Goal: Task Accomplishment & Management: Use online tool/utility

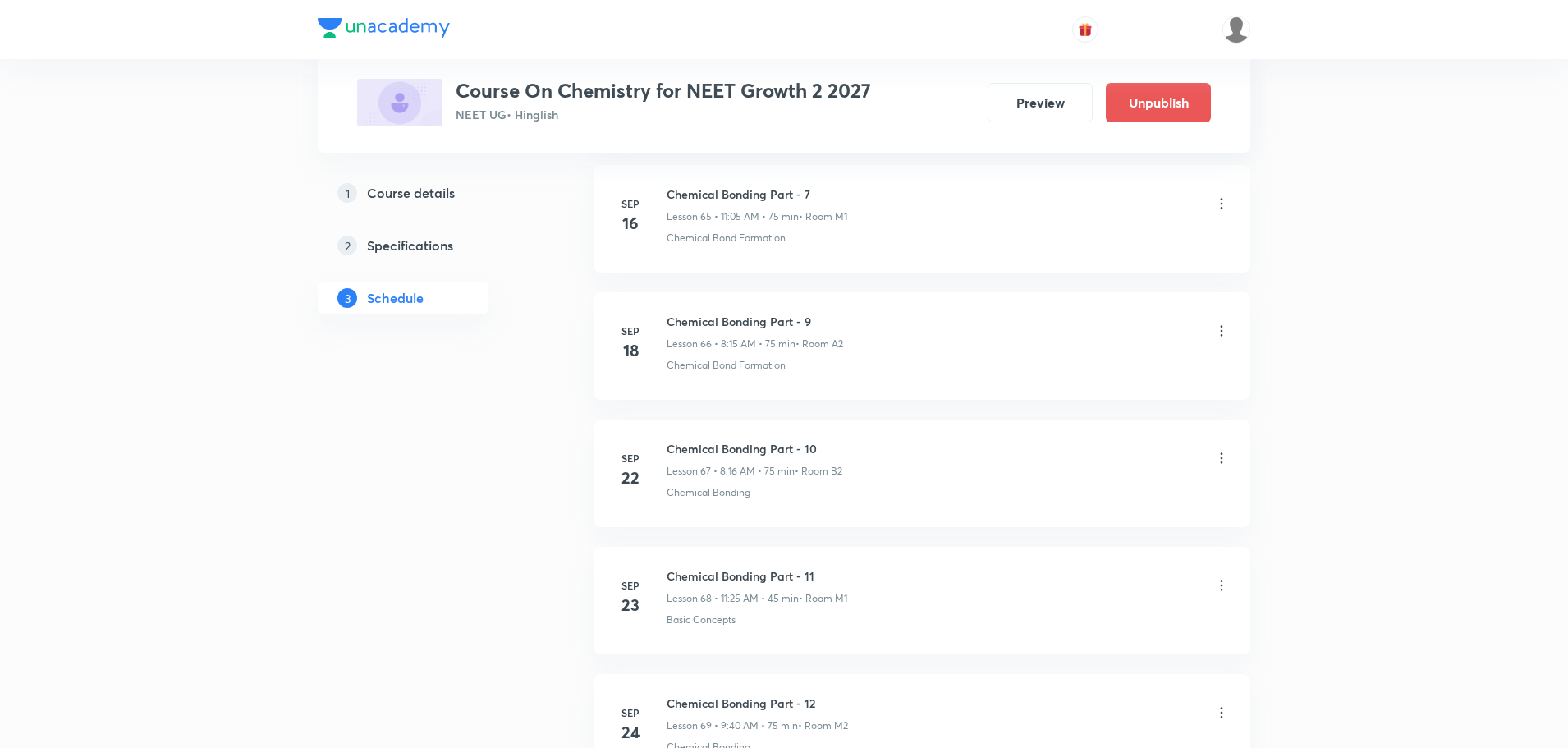
scroll to position [9982, 0]
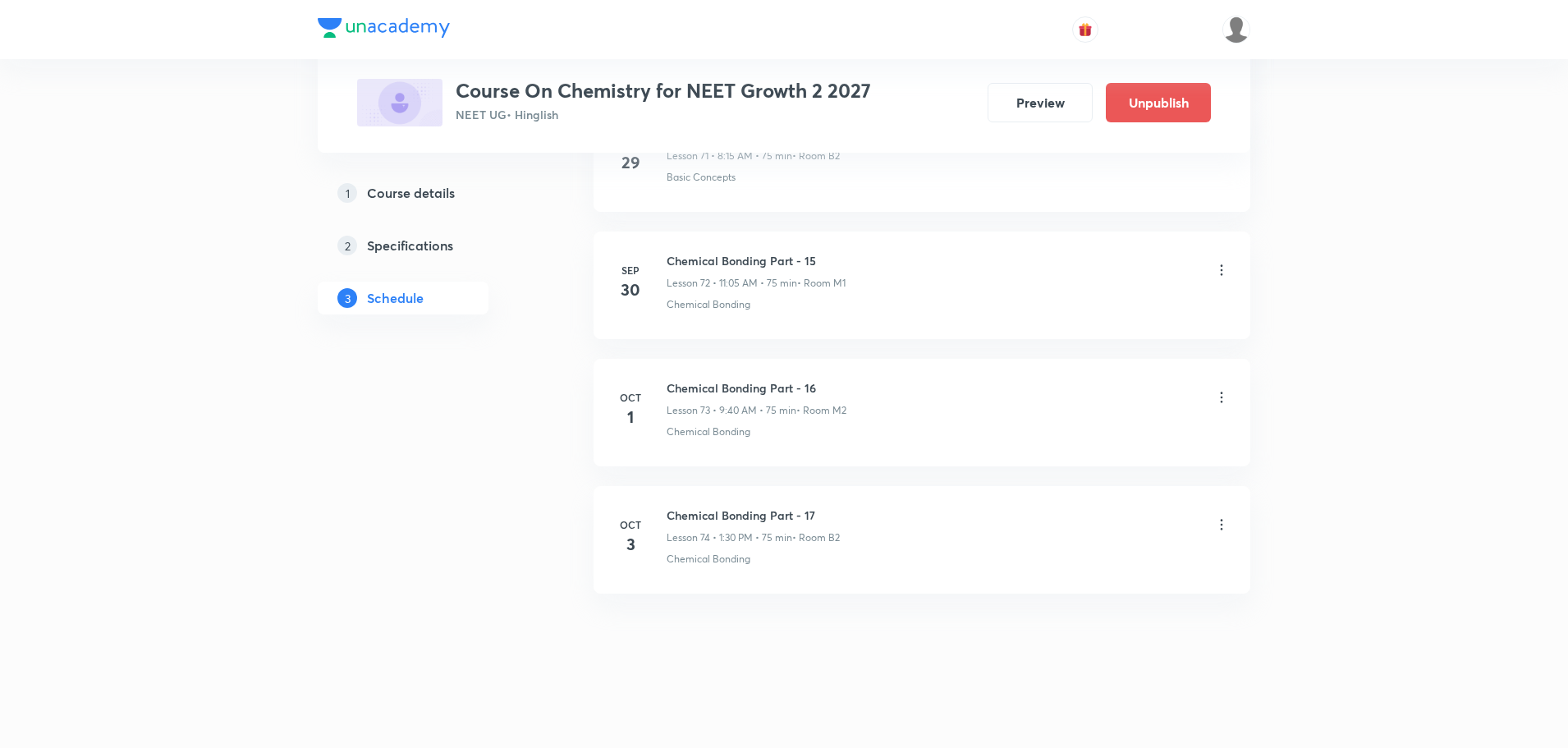
click at [1223, 525] on icon at bounding box center [1221, 525] width 17 height 17
click at [1096, 596] on li "Delete" at bounding box center [1137, 597] width 180 height 30
click at [1025, 704] on button "Delete" at bounding box center [1020, 713] width 145 height 39
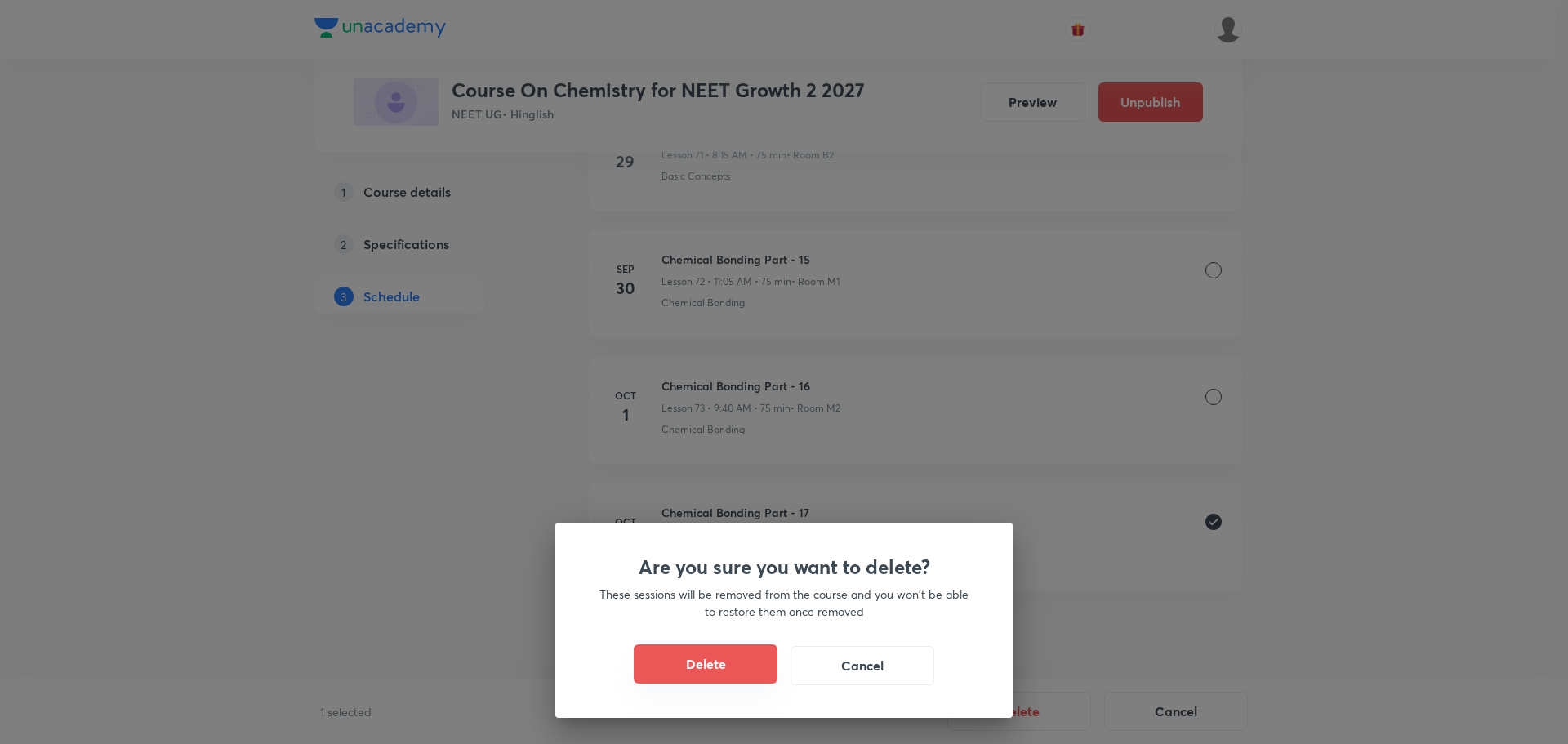
click at [743, 663] on button "Delete" at bounding box center [705, 664] width 144 height 39
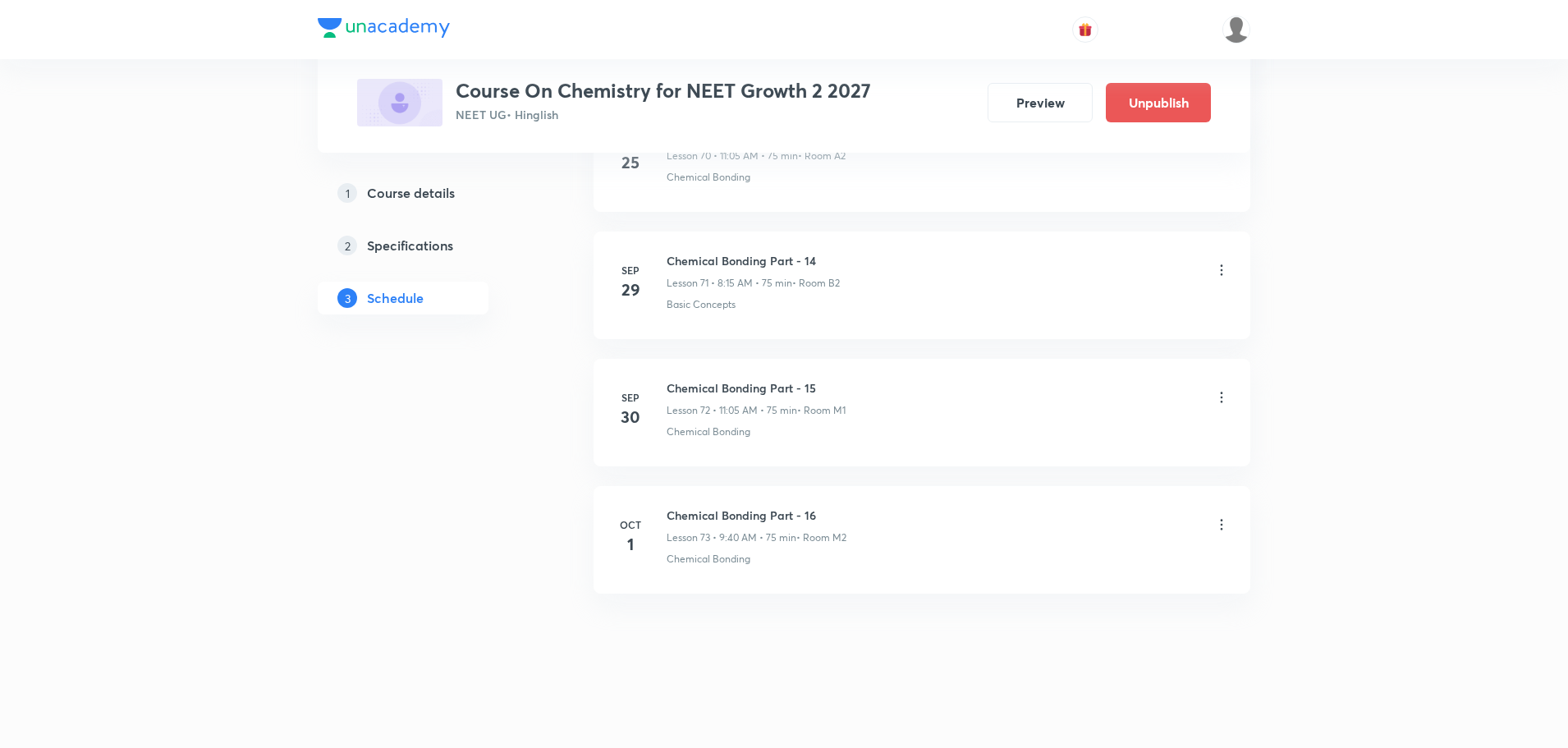
scroll to position [9855, 0]
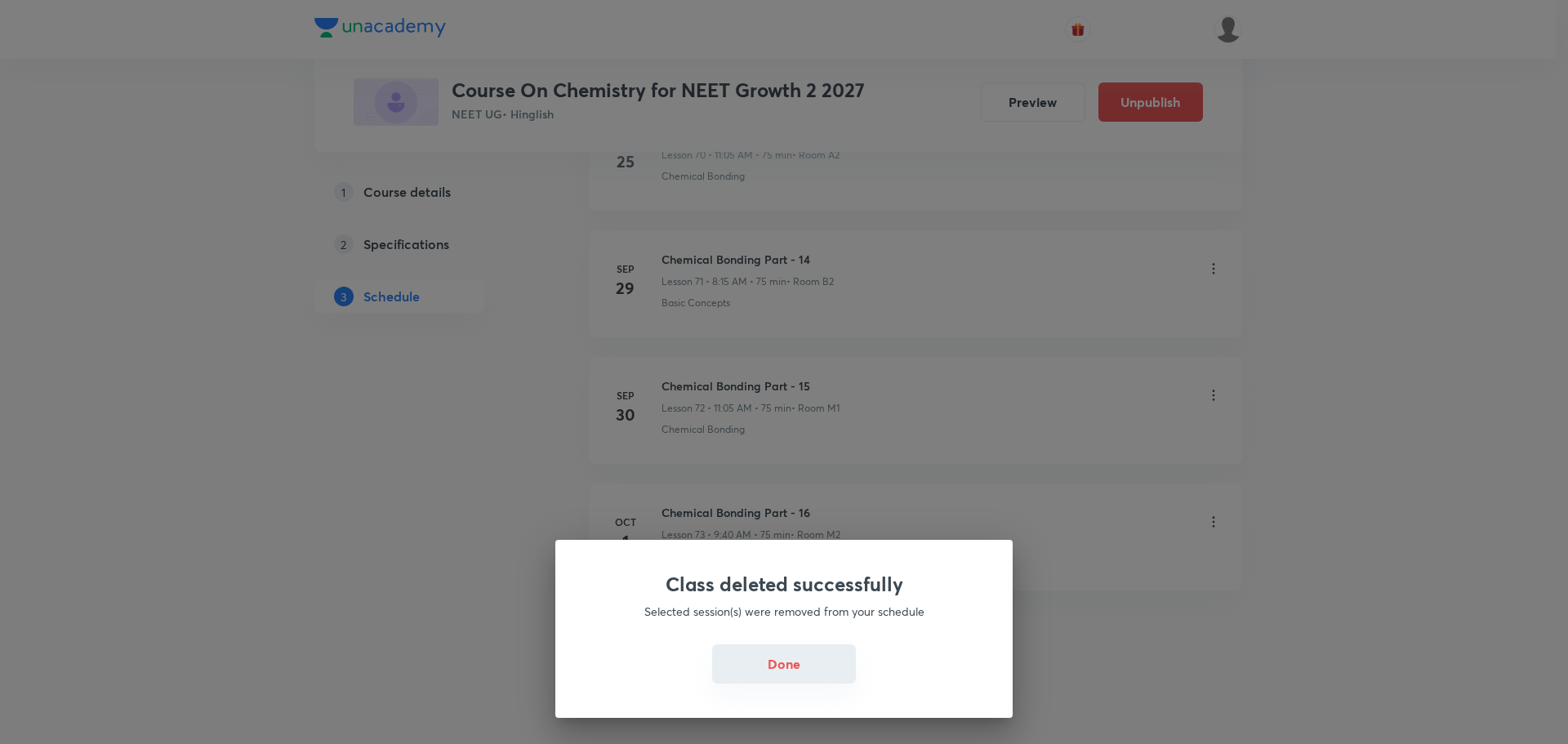
click at [833, 675] on button "Done" at bounding box center [784, 664] width 144 height 39
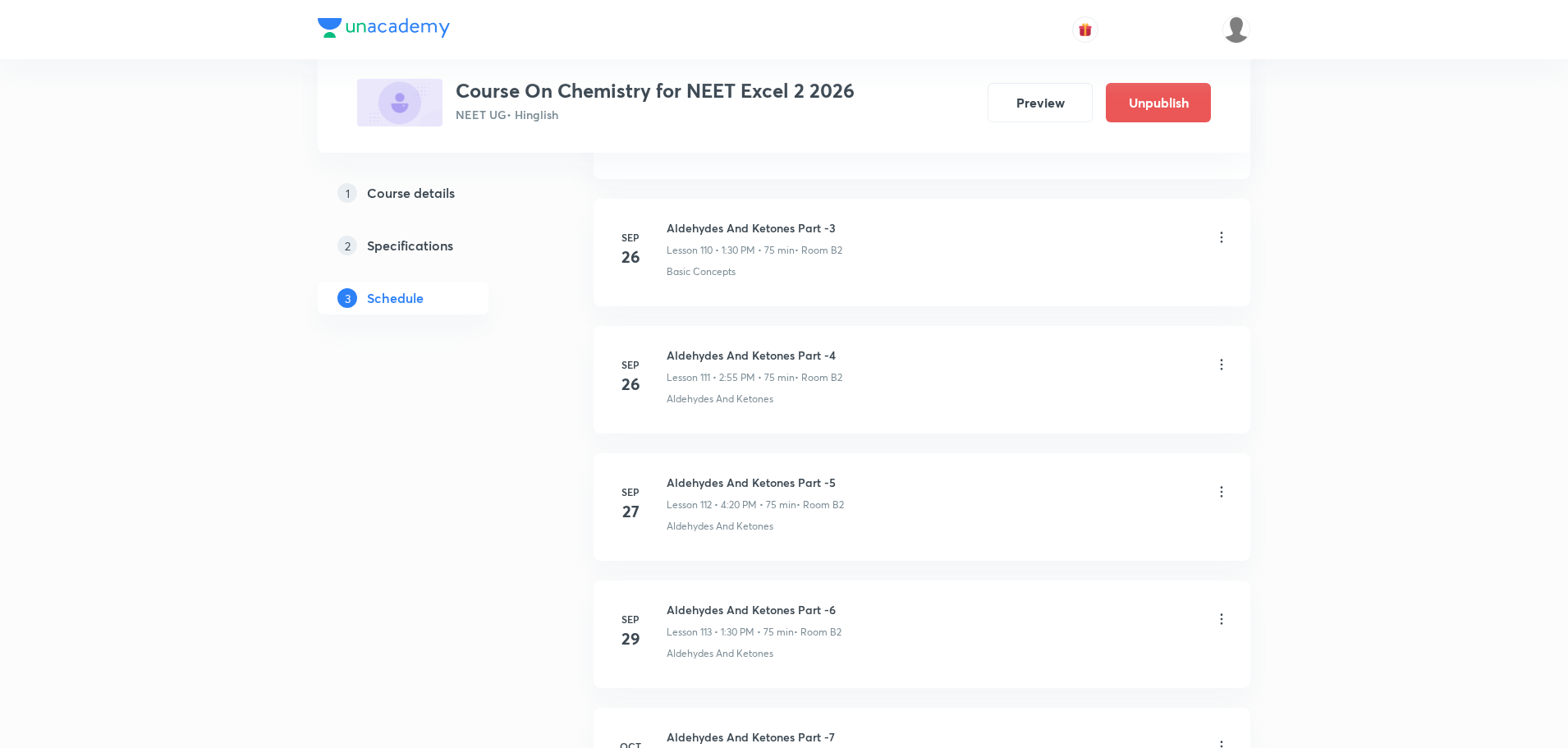
scroll to position [15326, 0]
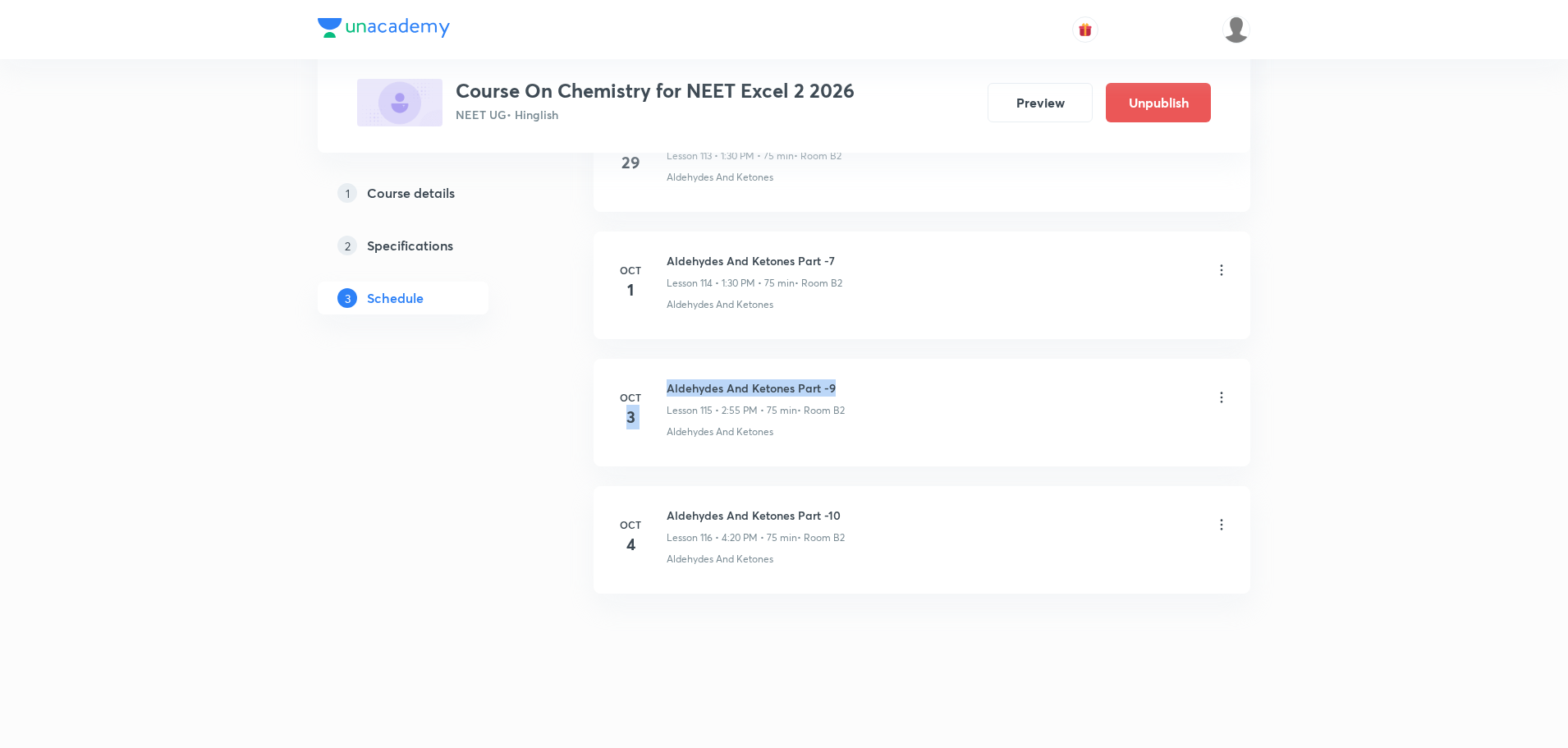
drag, startPoint x: 662, startPoint y: 386, endPoint x: 844, endPoint y: 392, distance: 182.1
click at [844, 392] on div "Oct 3 Aldehydes And Ketones Part -9 Lesson 115 • 2:55 PM • 75 min • Room B2 Ald…" at bounding box center [922, 410] width 615 height 60
click at [844, 393] on h6 "Aldehydes And Ketones Part -9" at bounding box center [755, 388] width 178 height 17
click at [664, 386] on div "Oct 3 Aldehydes And Ketones Part -9 Lesson 115 • 2:55 PM • 75 min • Room B2 Ald…" at bounding box center [922, 410] width 615 height 60
drag, startPoint x: 668, startPoint y: 386, endPoint x: 841, endPoint y: 393, distance: 173.1
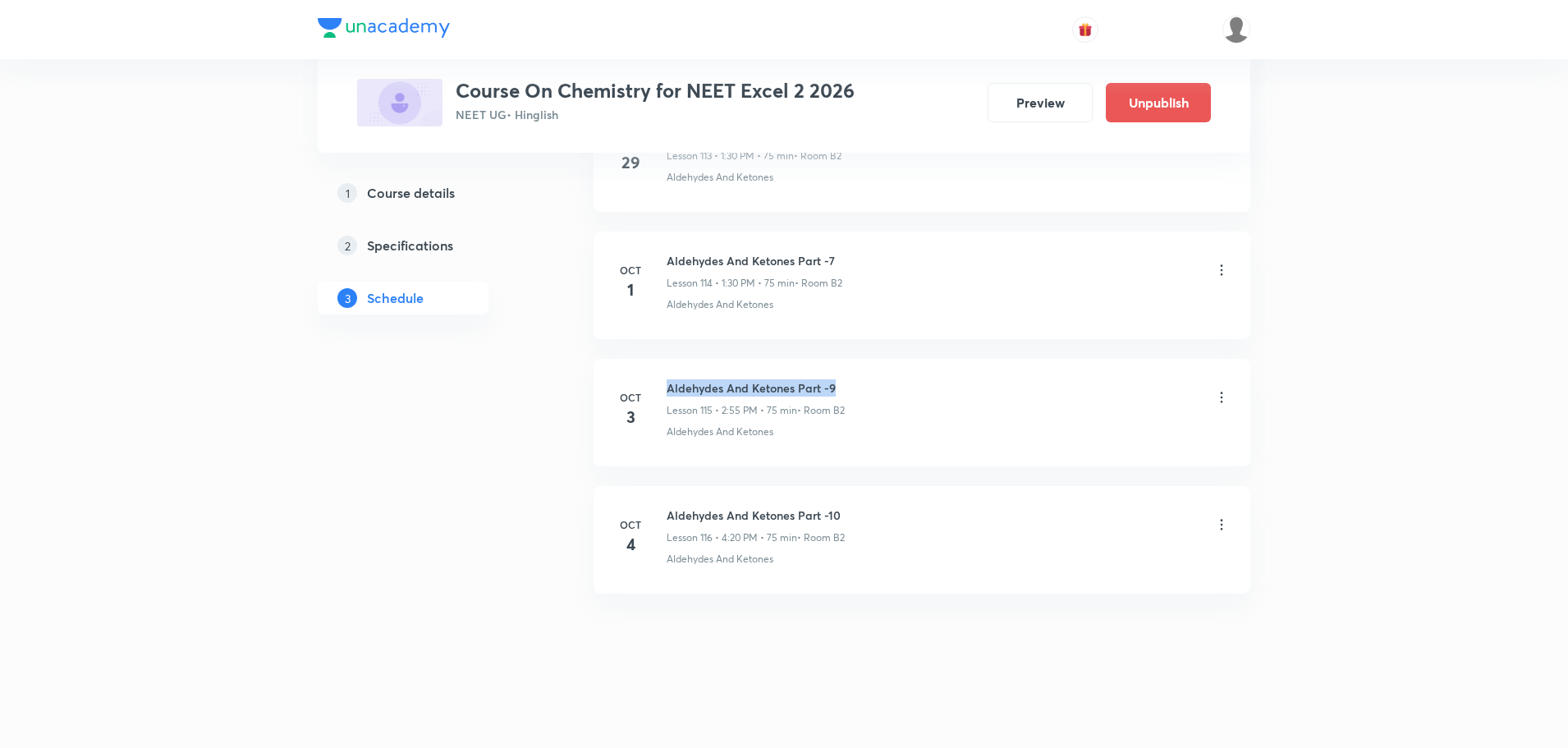
click at [841, 393] on h6 "Aldehydes And Ketones Part -9" at bounding box center [755, 388] width 178 height 17
copy h6 "Aldehydes And Ketones Part -9"
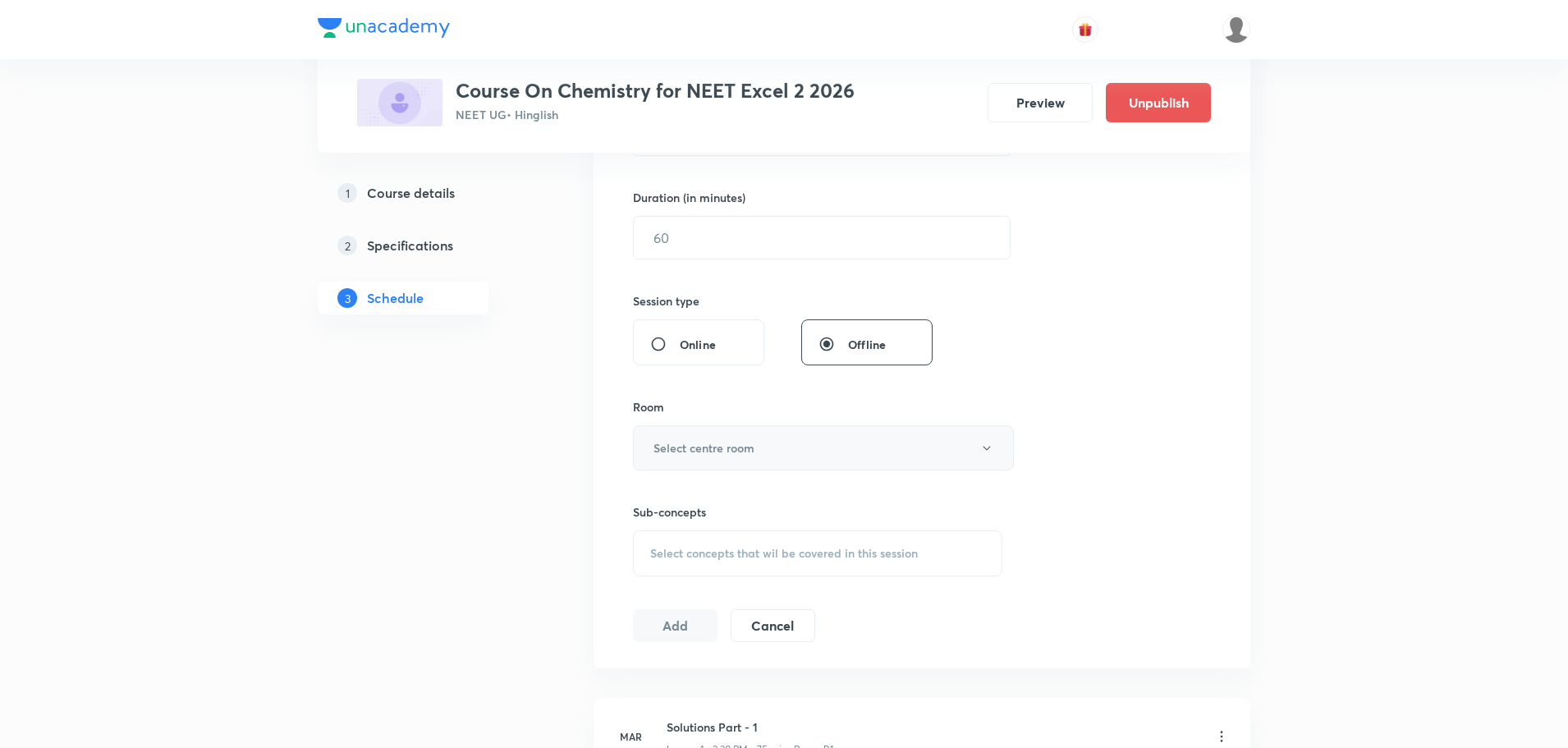
scroll to position [493, 0]
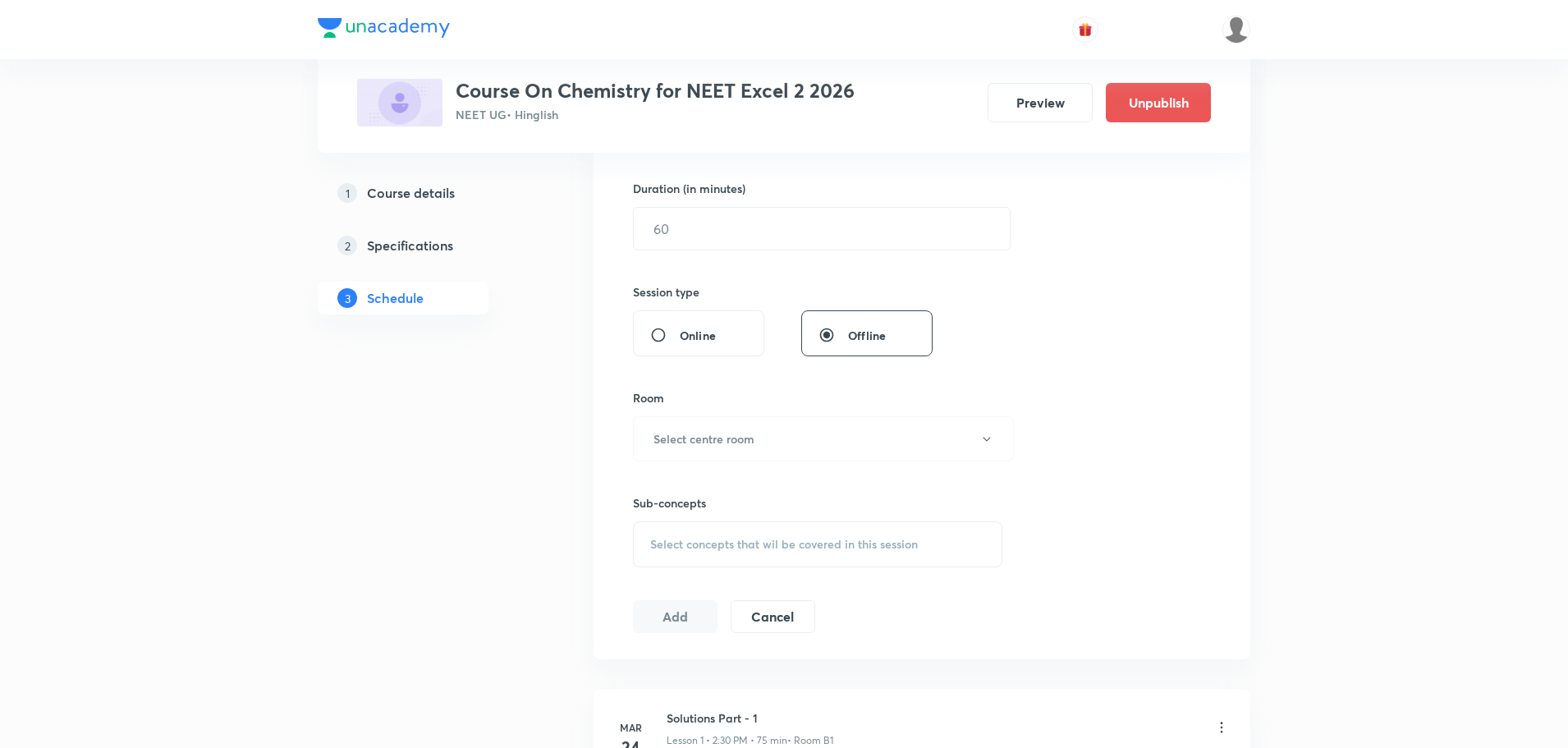
click at [669, 540] on span "Select concepts that wil be covered in this session" at bounding box center [784, 544] width 267 height 13
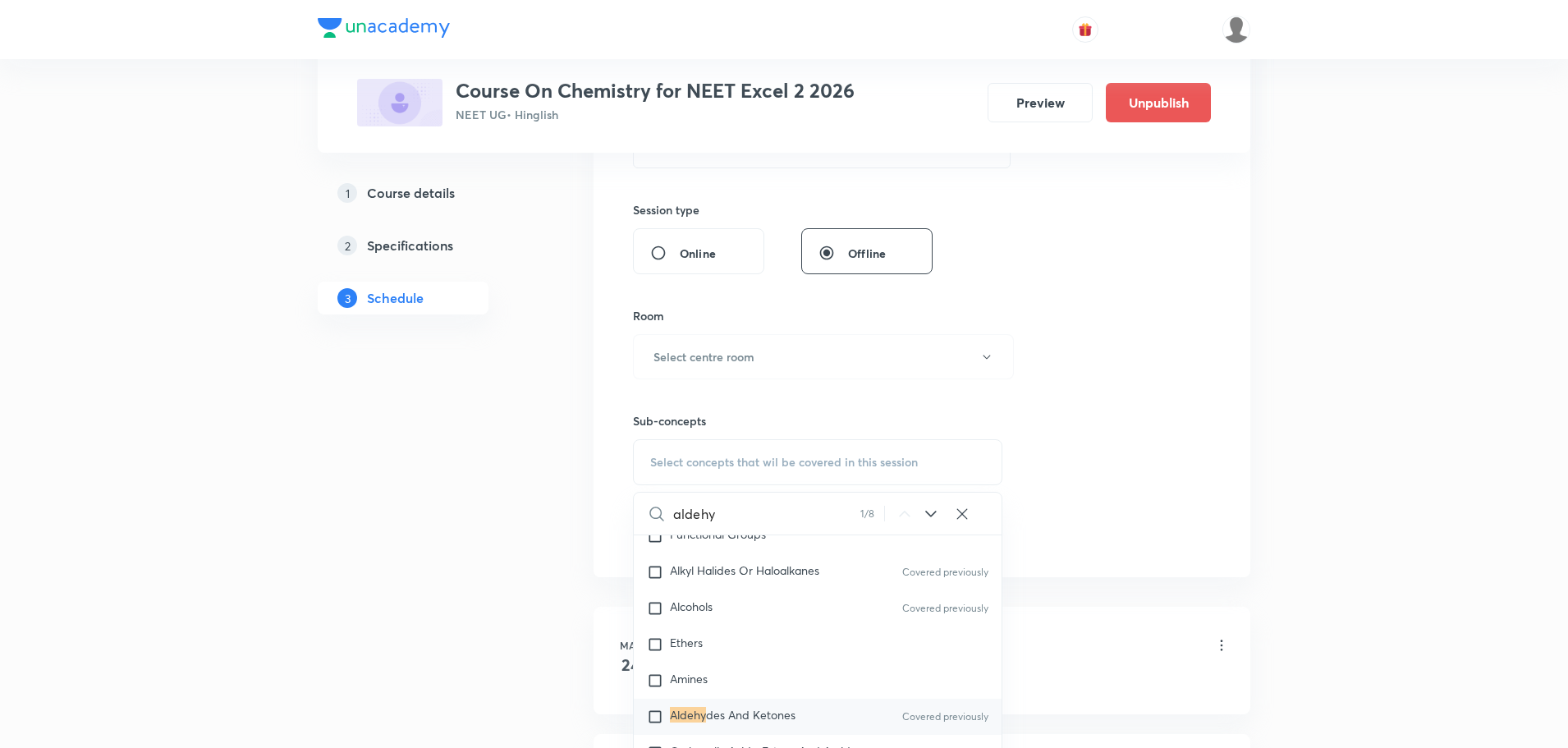
type input "aldehy"
click at [656, 725] on input "checkbox" at bounding box center [658, 717] width 23 height 17
checkbox input "true"
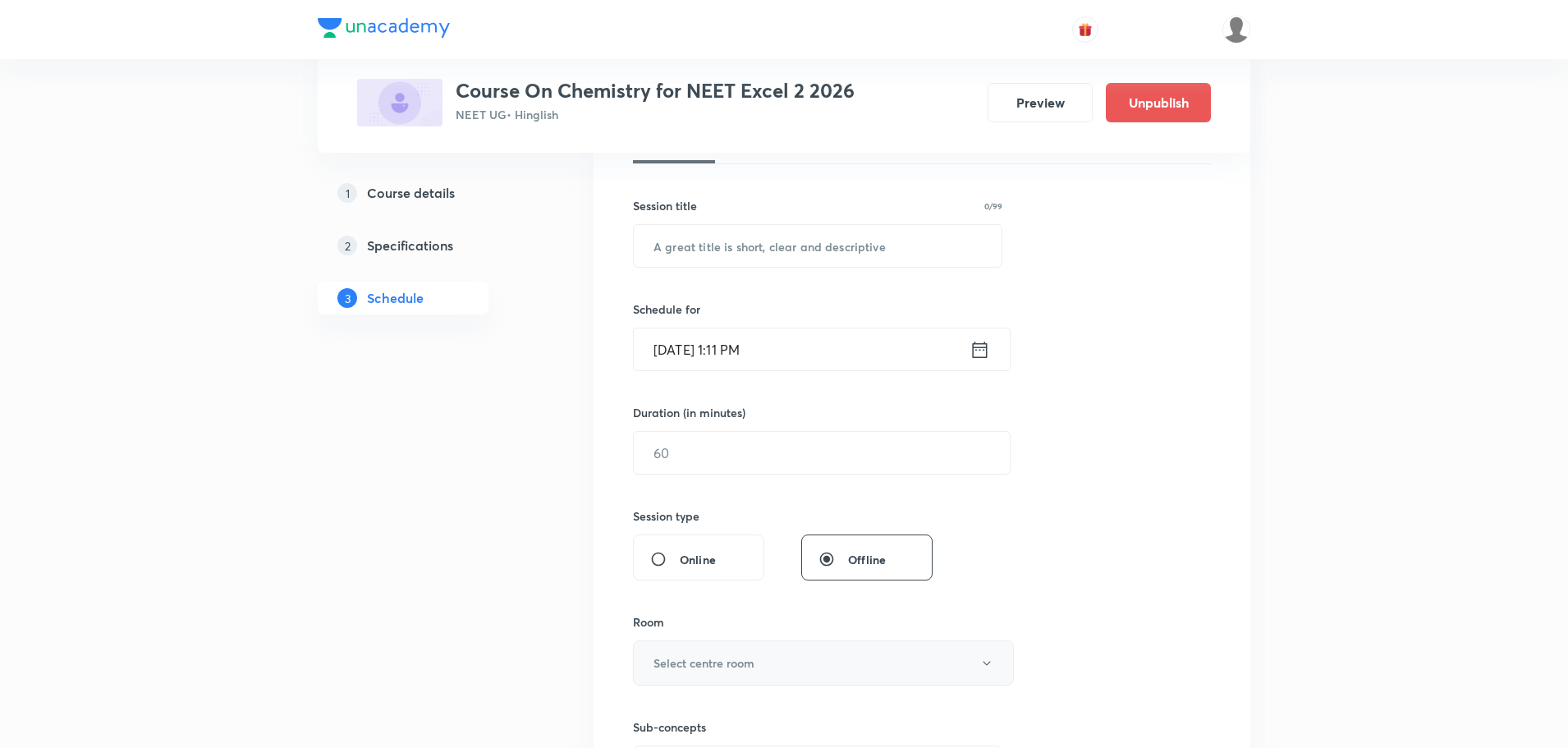
scroll to position [165, 0]
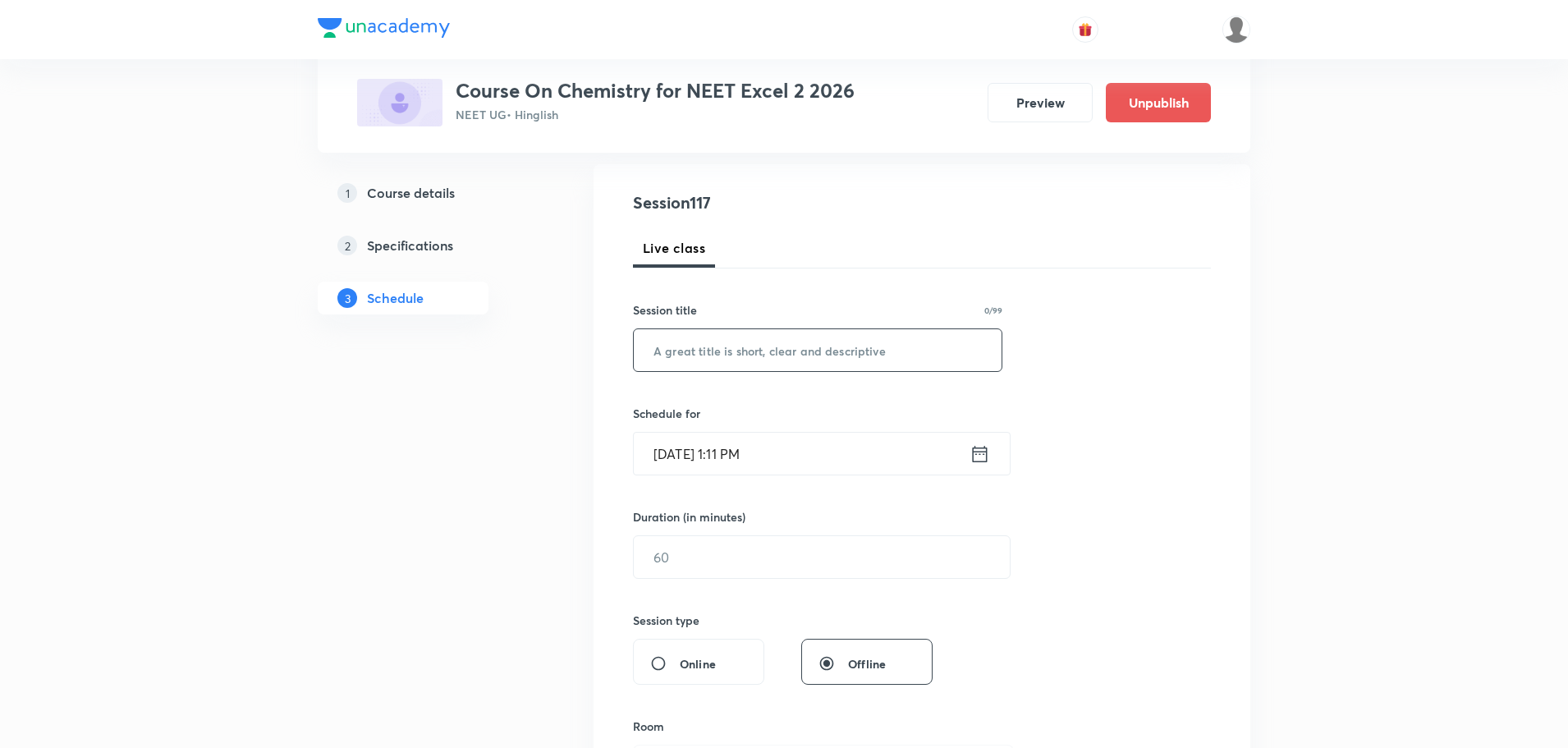
click at [720, 344] on input "text" at bounding box center [817, 350] width 367 height 42
paste input "Aldehydes And Ketones Part -9"
type input "Aldehydes And Ketones Part -8"
click at [727, 447] on input "Oct 3, 2025, 1:11 PM" at bounding box center [801, 453] width 336 height 42
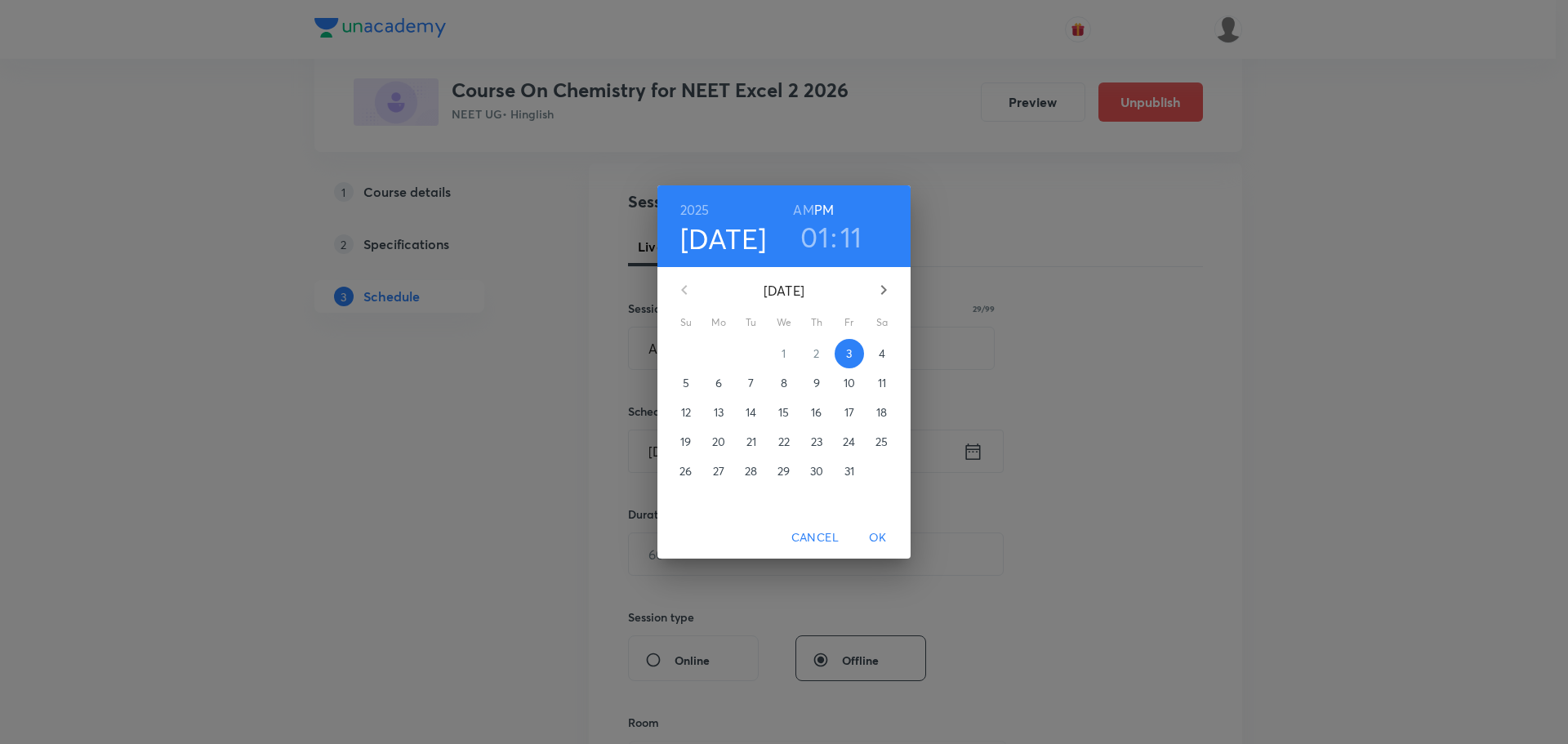
click at [803, 538] on span "Cancel" at bounding box center [815, 538] width 47 height 20
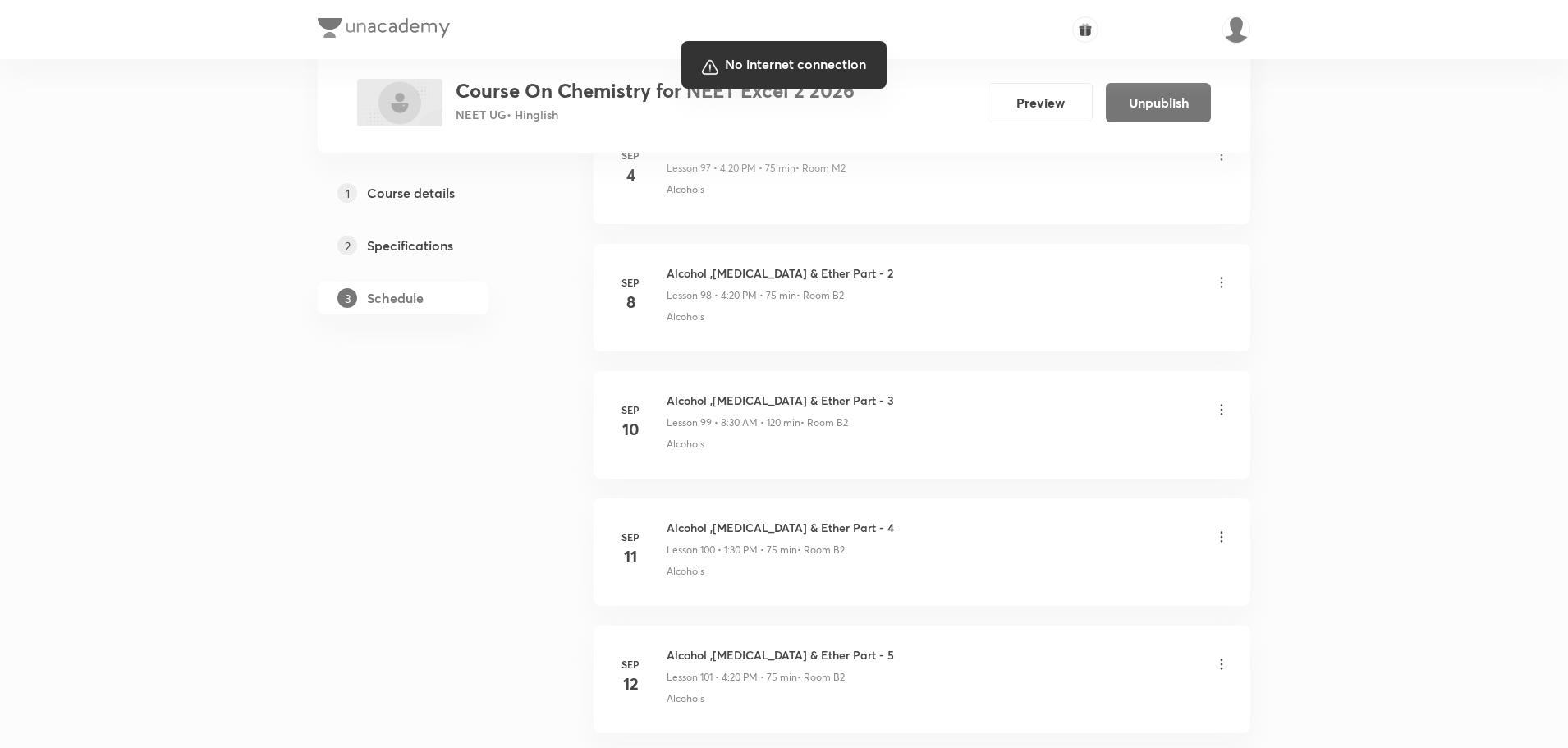
scroll to position [15344, 0]
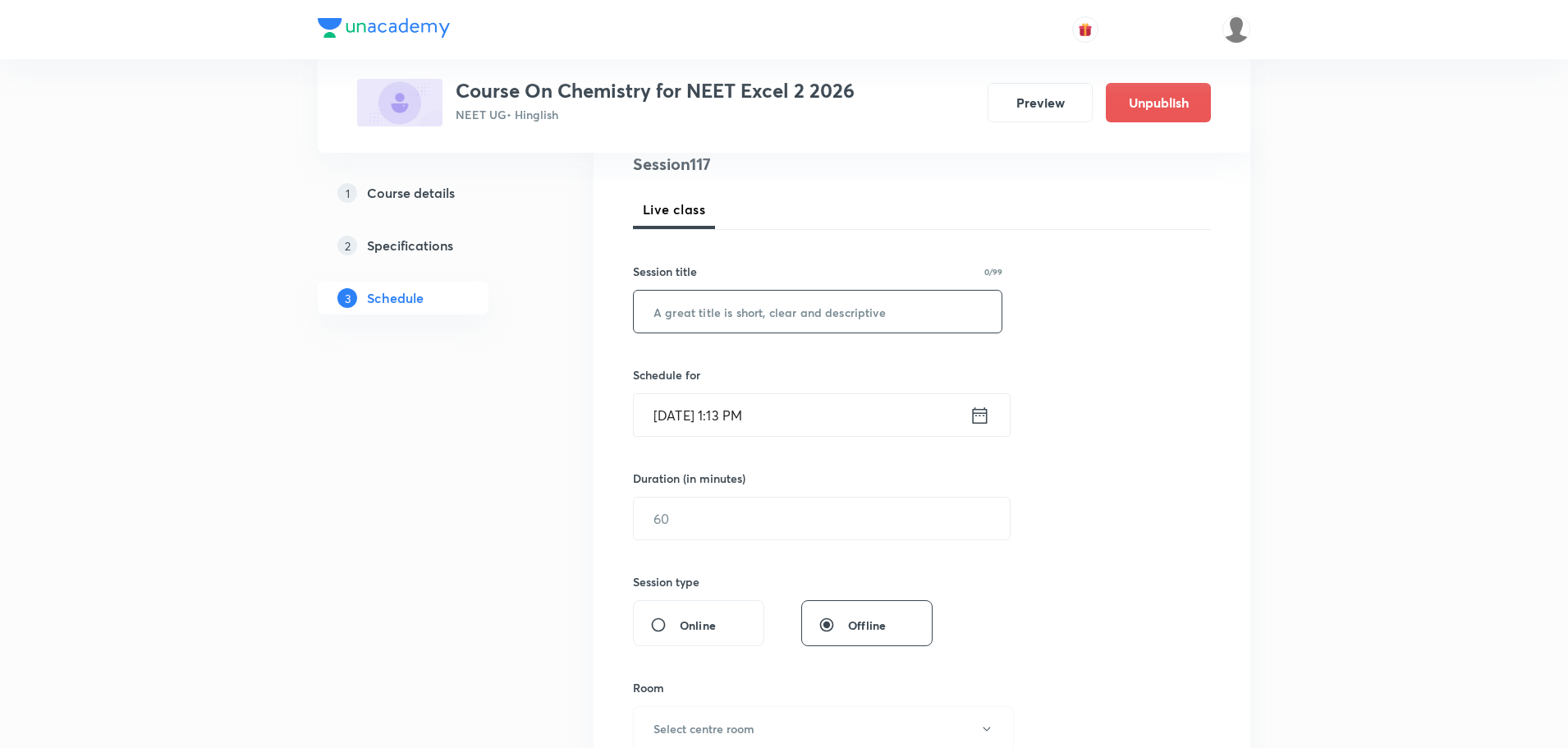
scroll to position [493, 0]
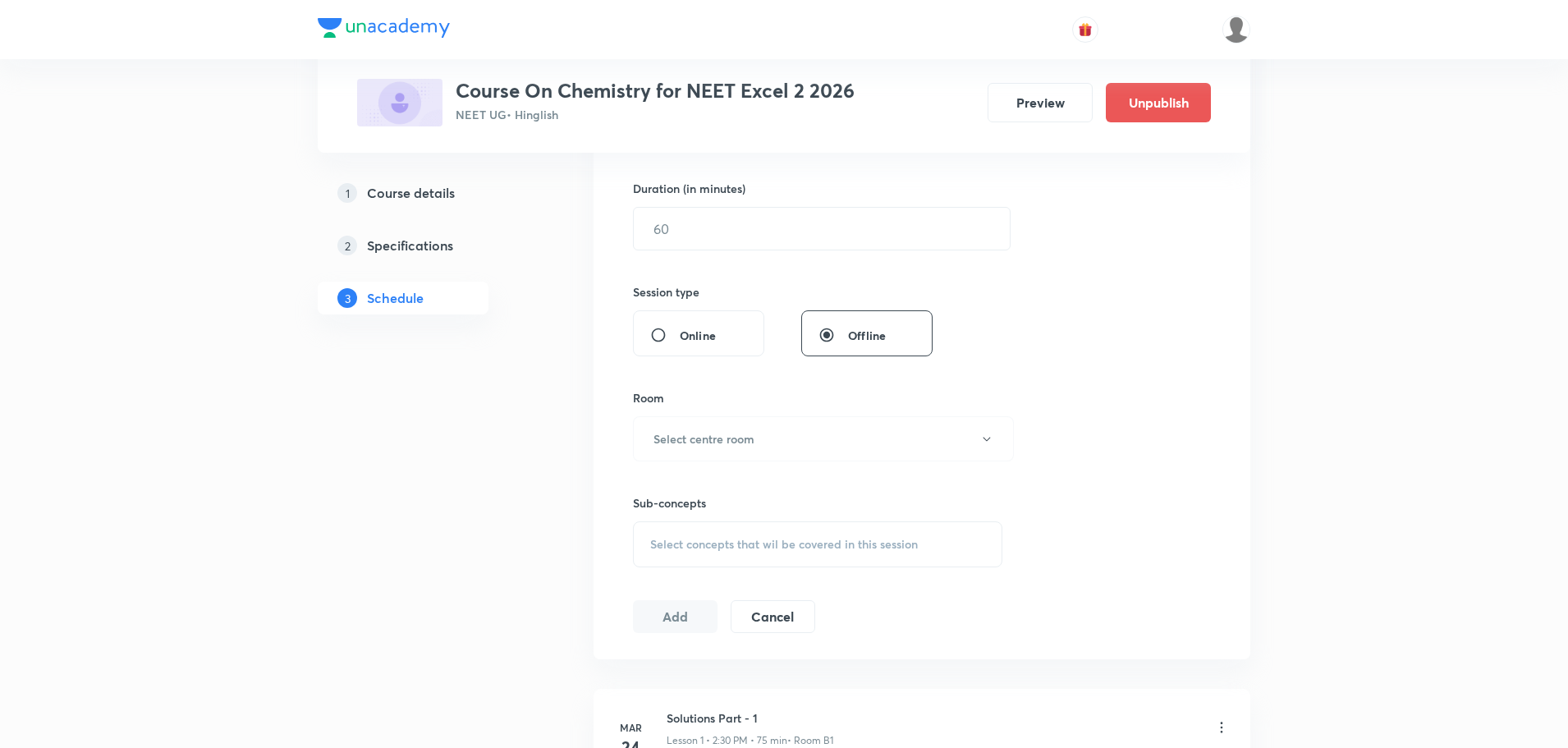
click at [717, 548] on span "Select concepts that wil be covered in this session" at bounding box center [784, 544] width 267 height 13
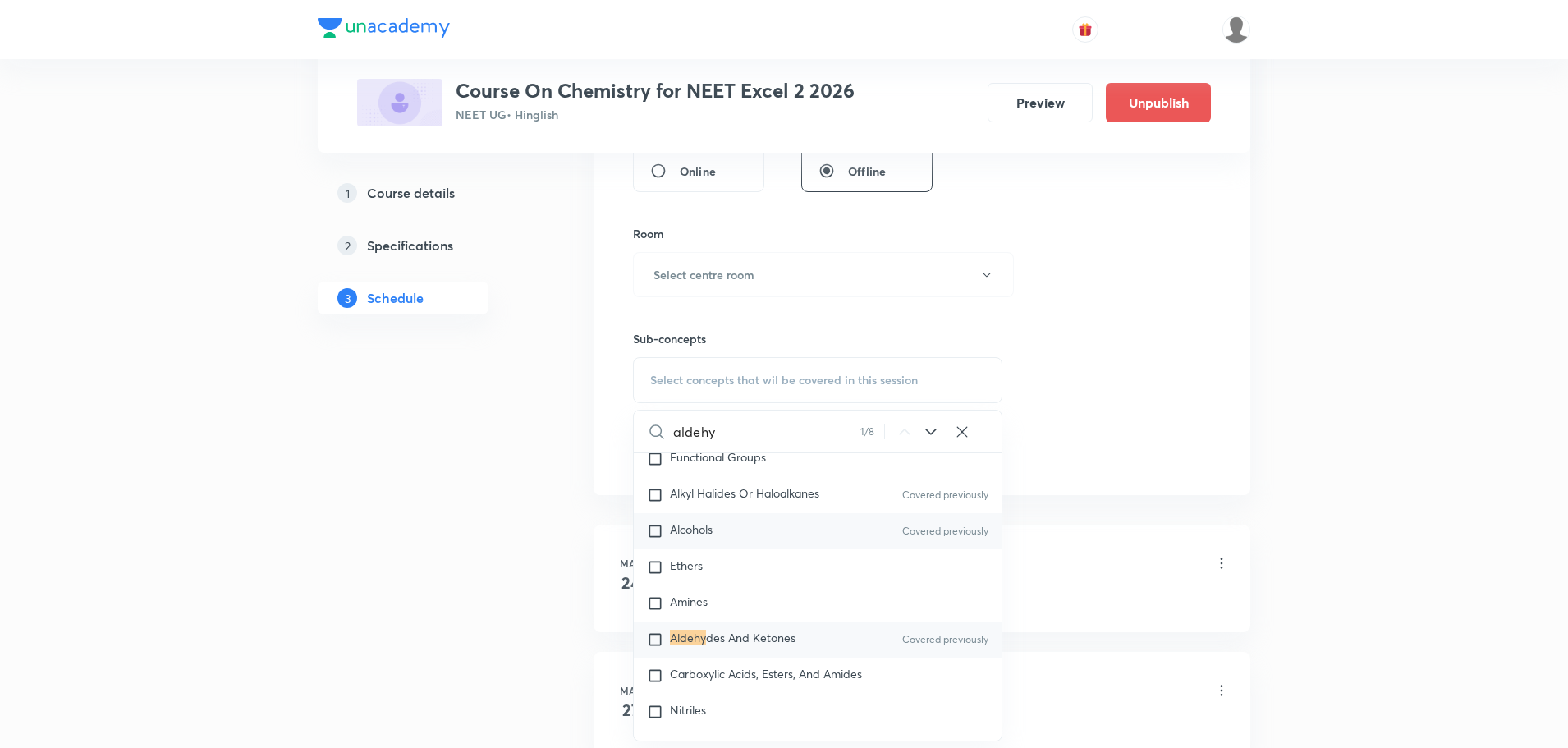
scroll to position [30659, 0]
type input "aldehy"
click at [648, 642] on input "checkbox" at bounding box center [658, 635] width 23 height 17
checkbox input "true"
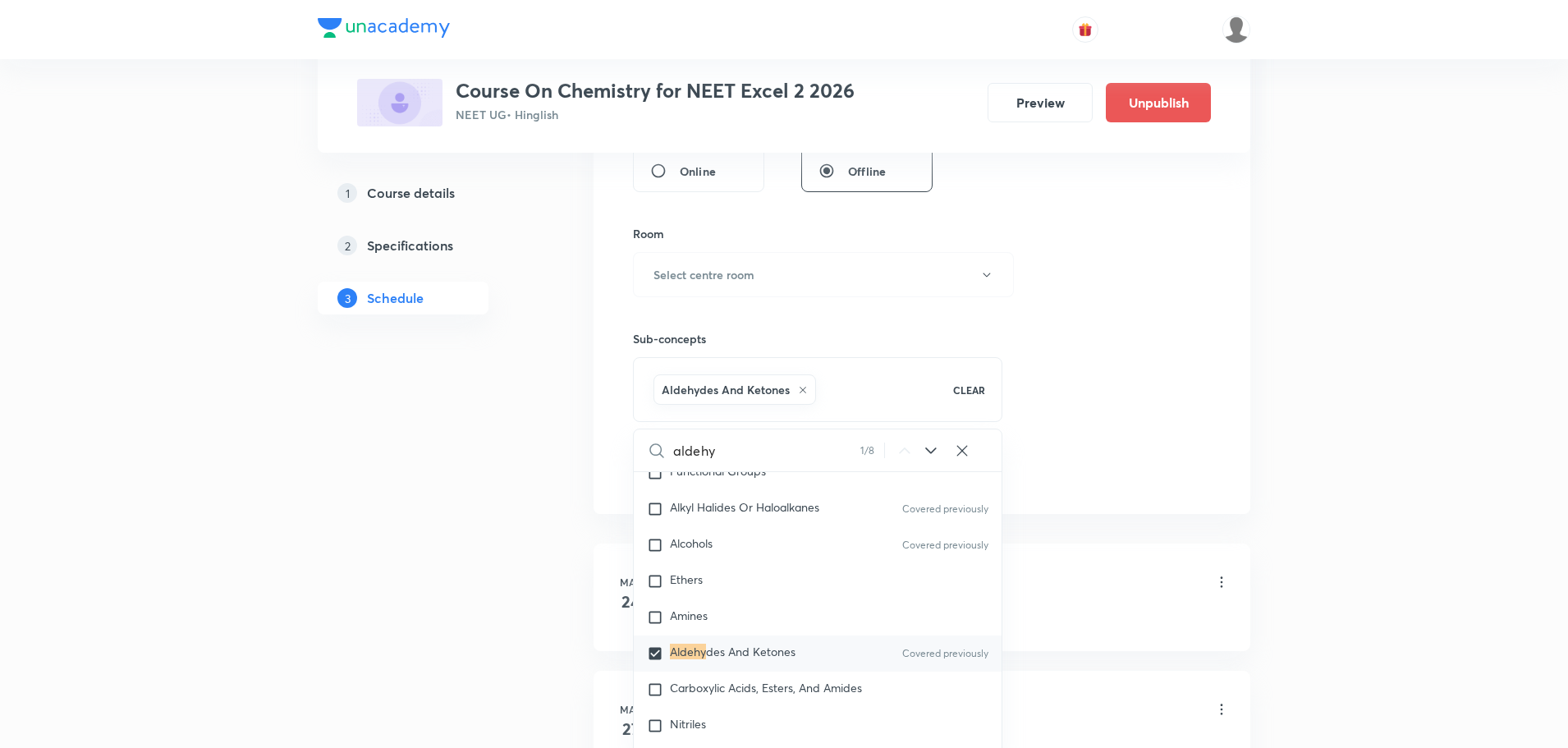
click at [1126, 437] on div "Session 117 Live class Session title 0/99 ​ Schedule for Oct 3, 2025, 1:13 PM ​…" at bounding box center [922, 93] width 578 height 789
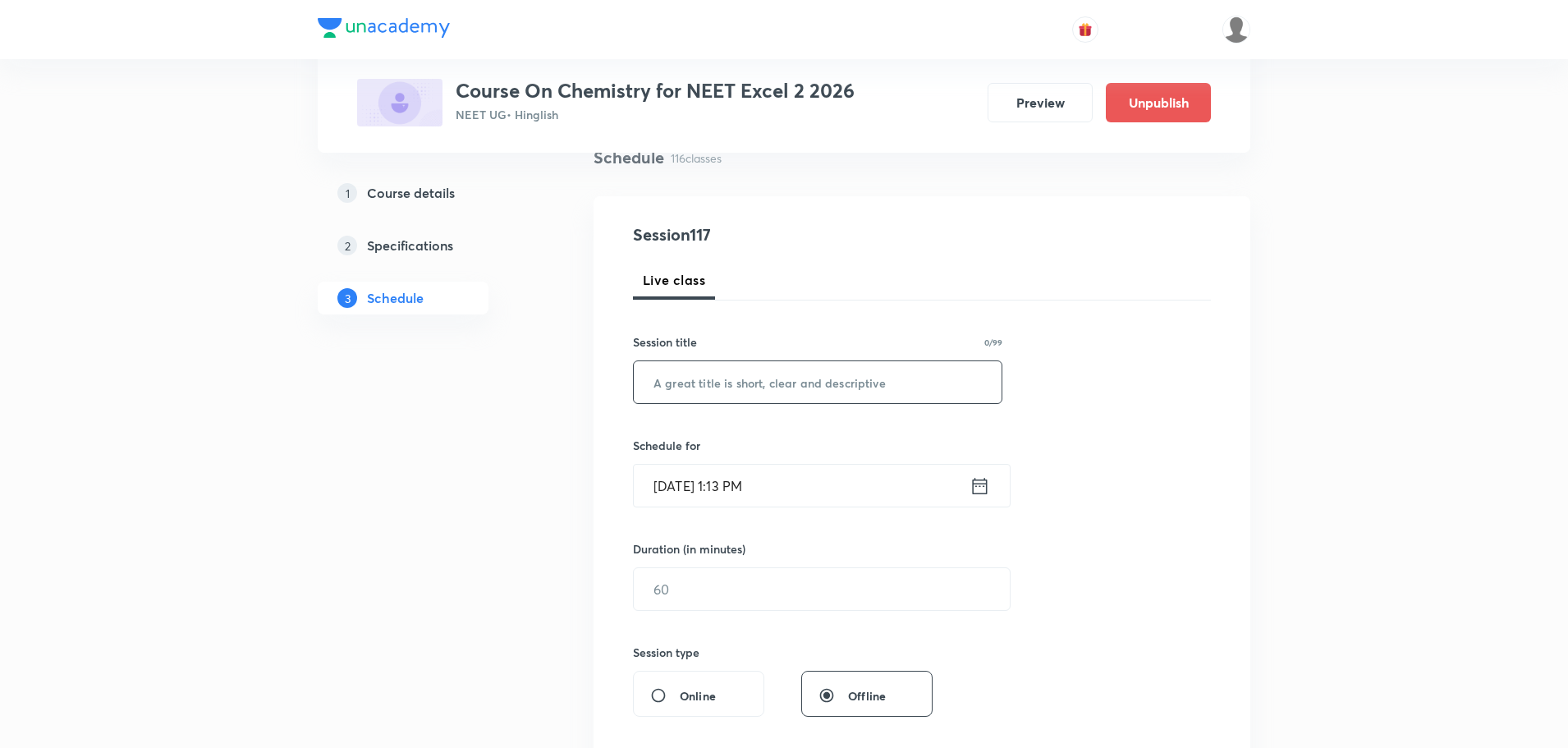
scroll to position [82, 0]
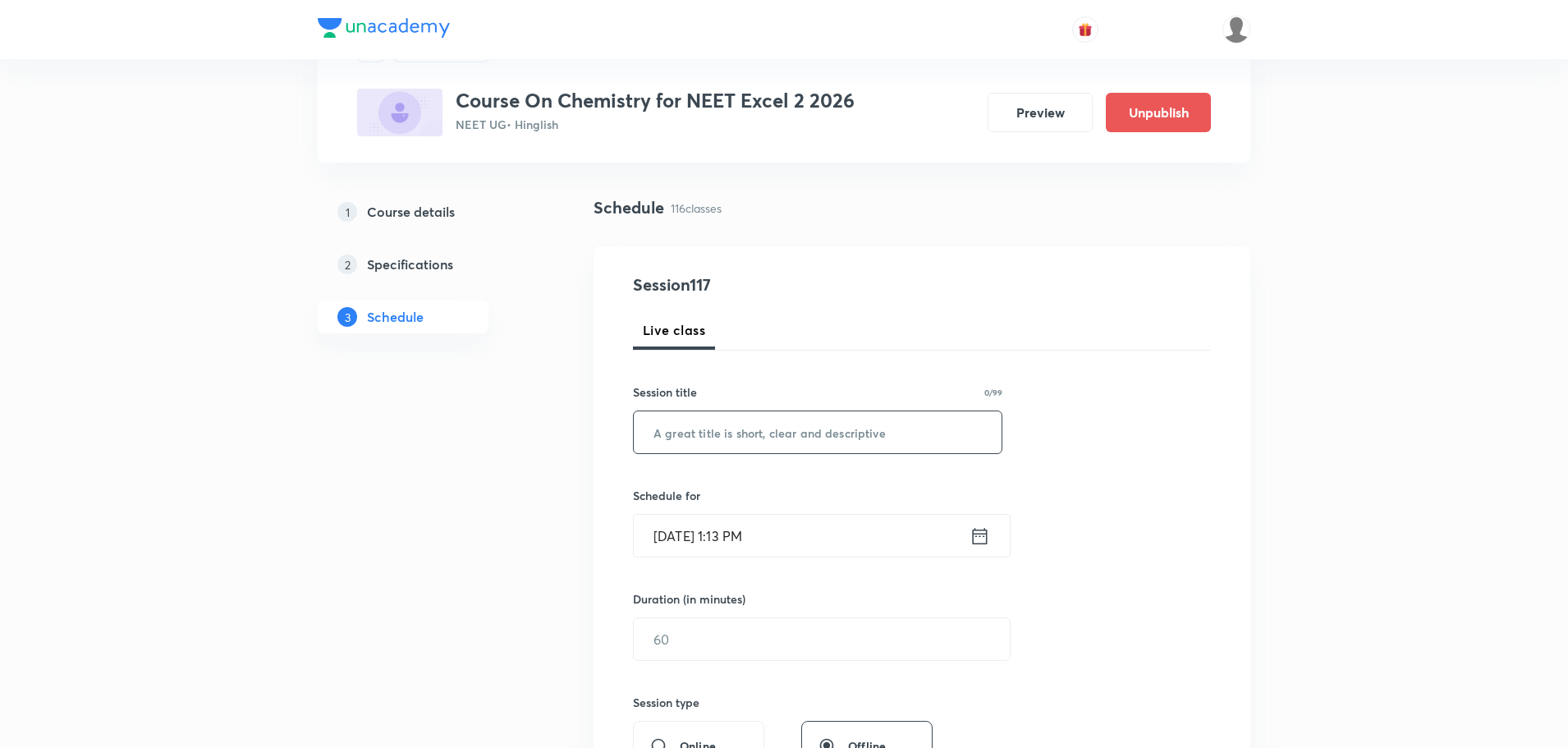
click at [853, 447] on input "text" at bounding box center [817, 432] width 367 height 42
paste input "Aldehydes And Ketones Part -9"
type input "Aldehydes And Ketones Part -8"
click at [770, 532] on input "Oct 3, 2025, 1:13 PM" at bounding box center [801, 535] width 336 height 42
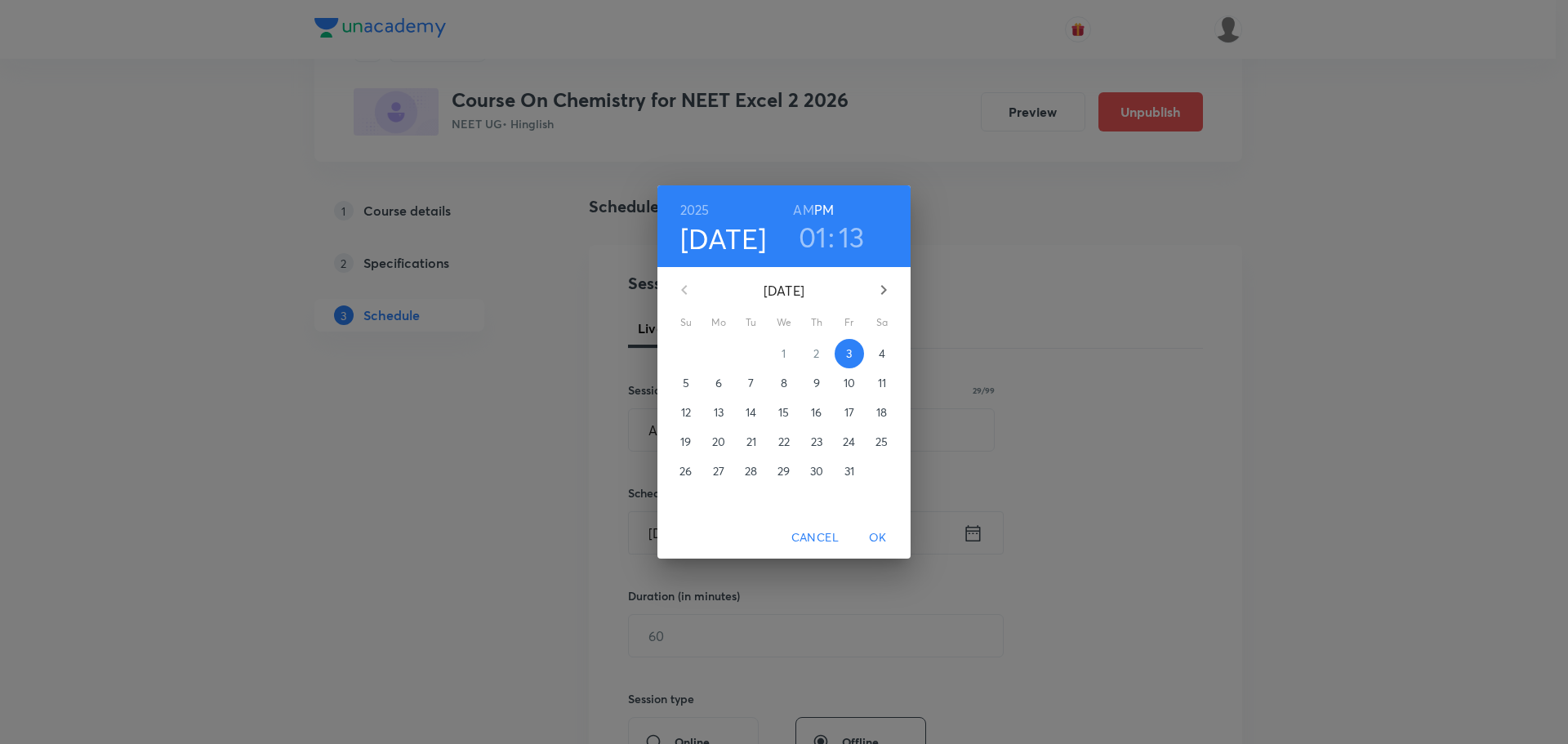
click at [861, 240] on h3 "13" at bounding box center [852, 236] width 26 height 34
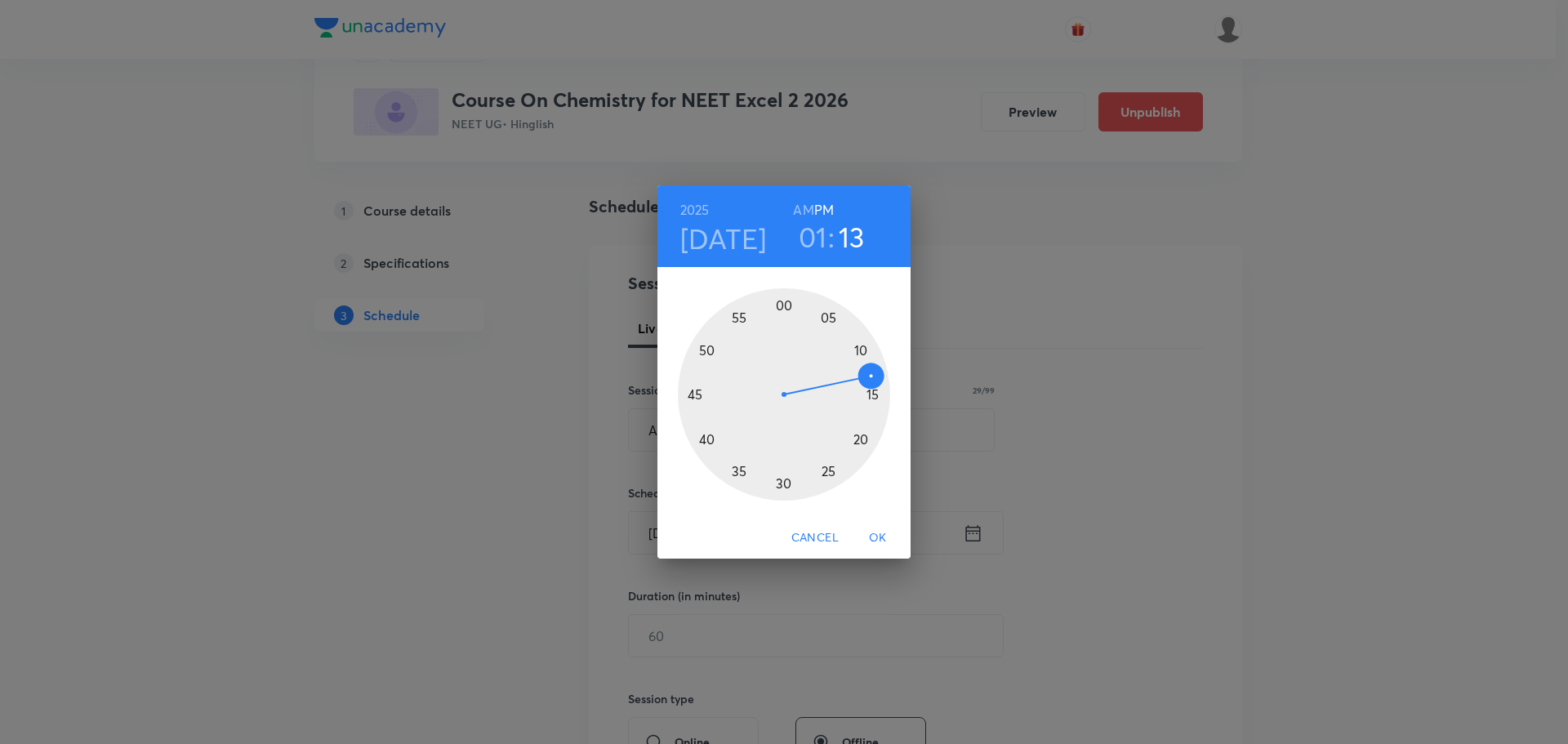
click at [789, 489] on div at bounding box center [784, 394] width 212 height 212
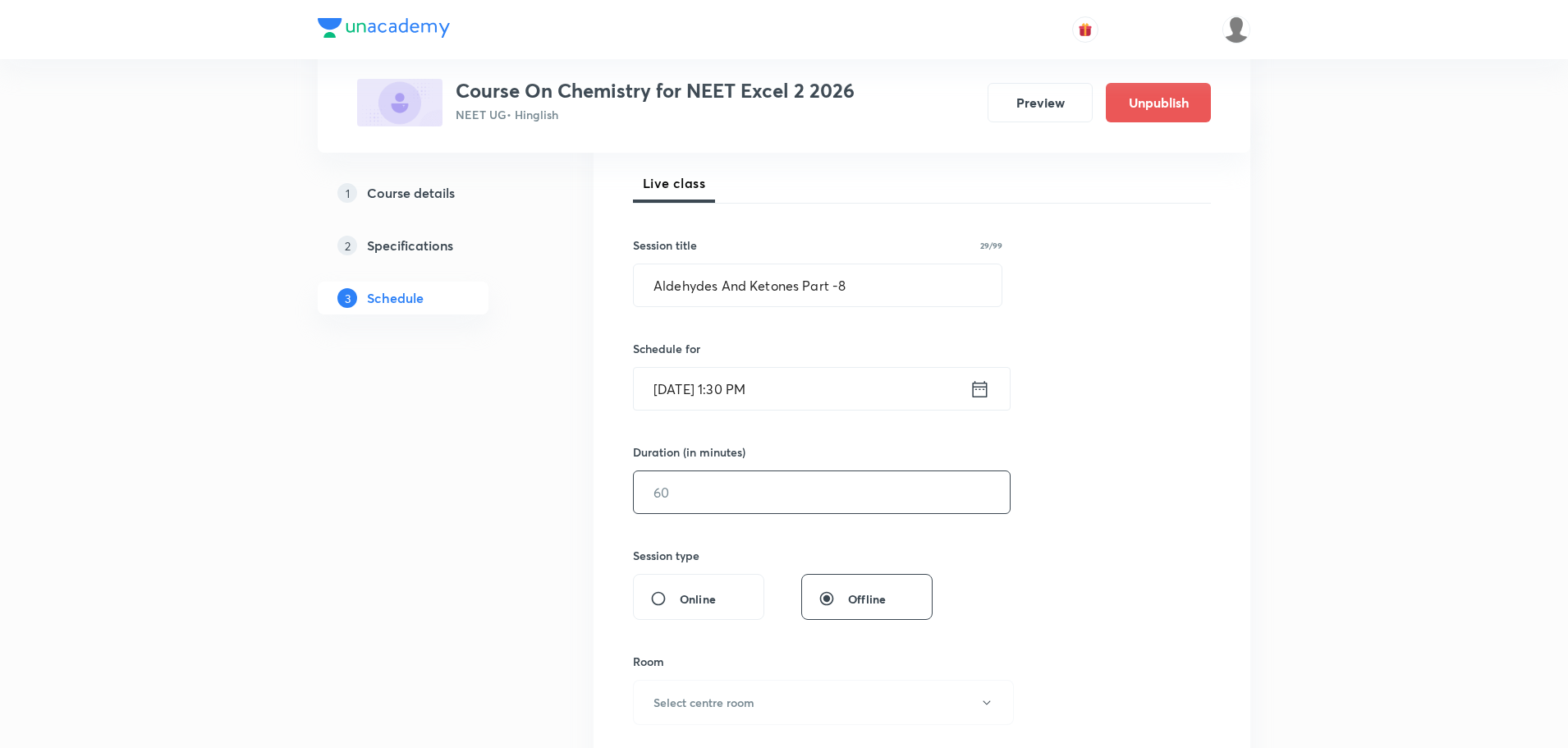
scroll to position [246, 0]
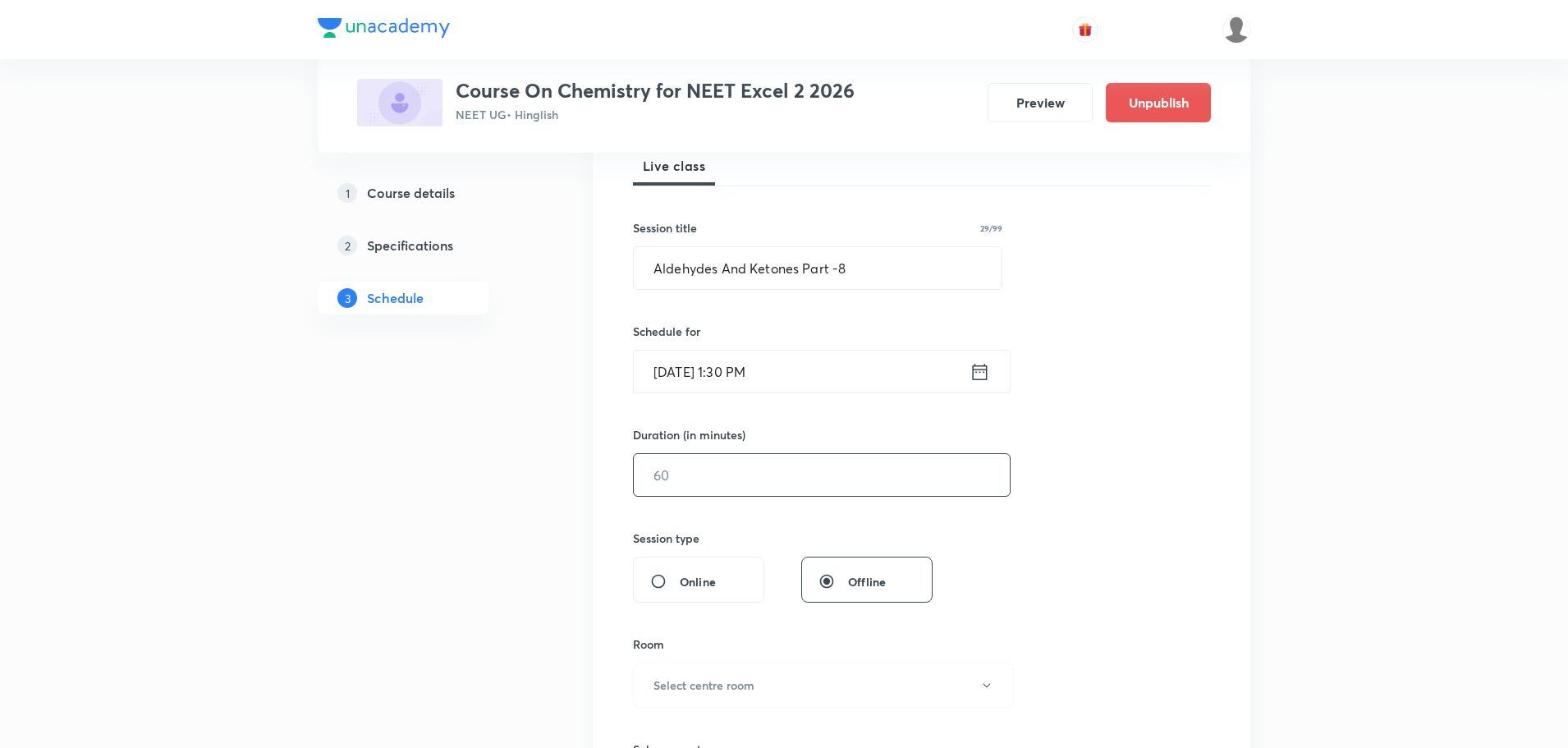
click at [735, 470] on input "text" at bounding box center [822, 474] width 376 height 42
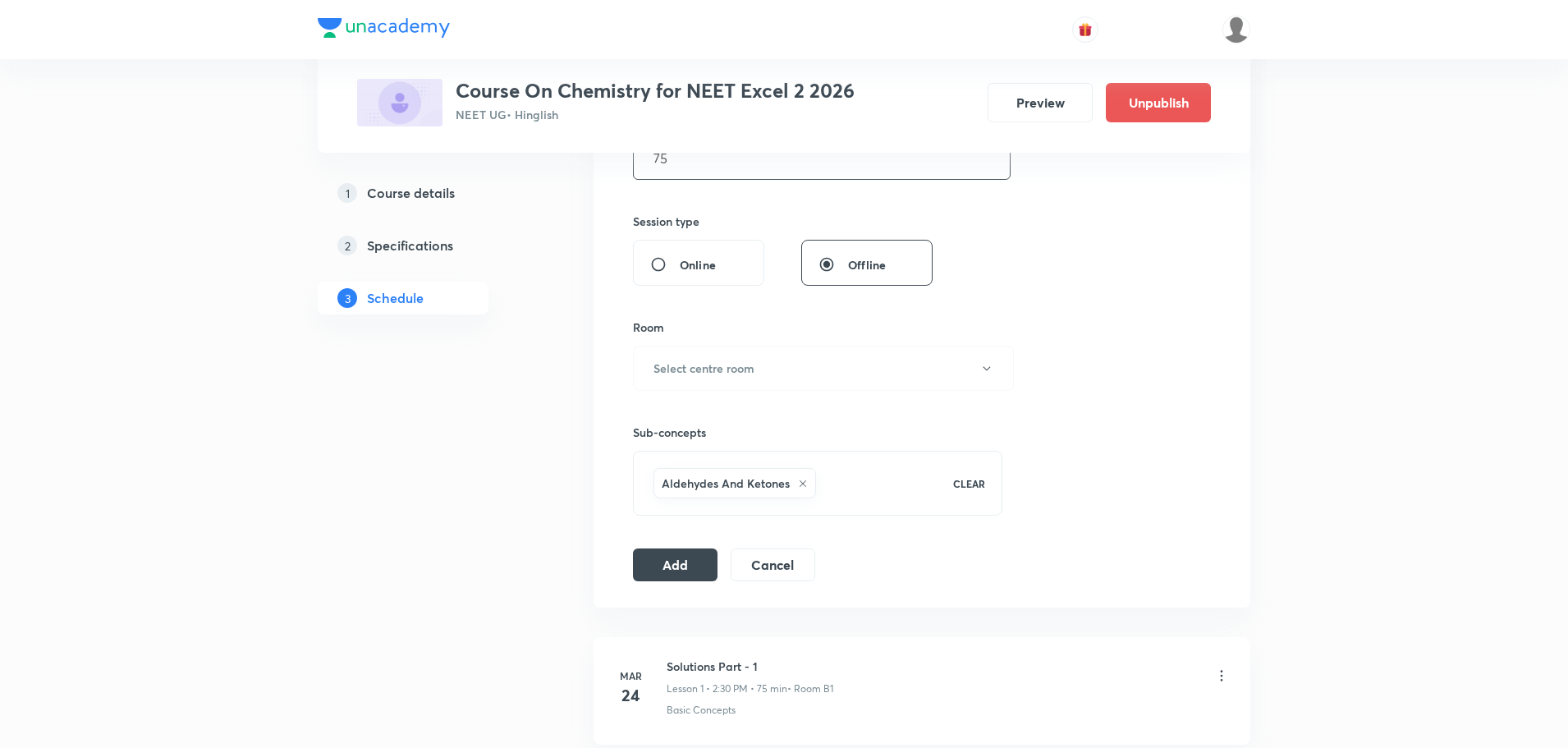
scroll to position [574, 0]
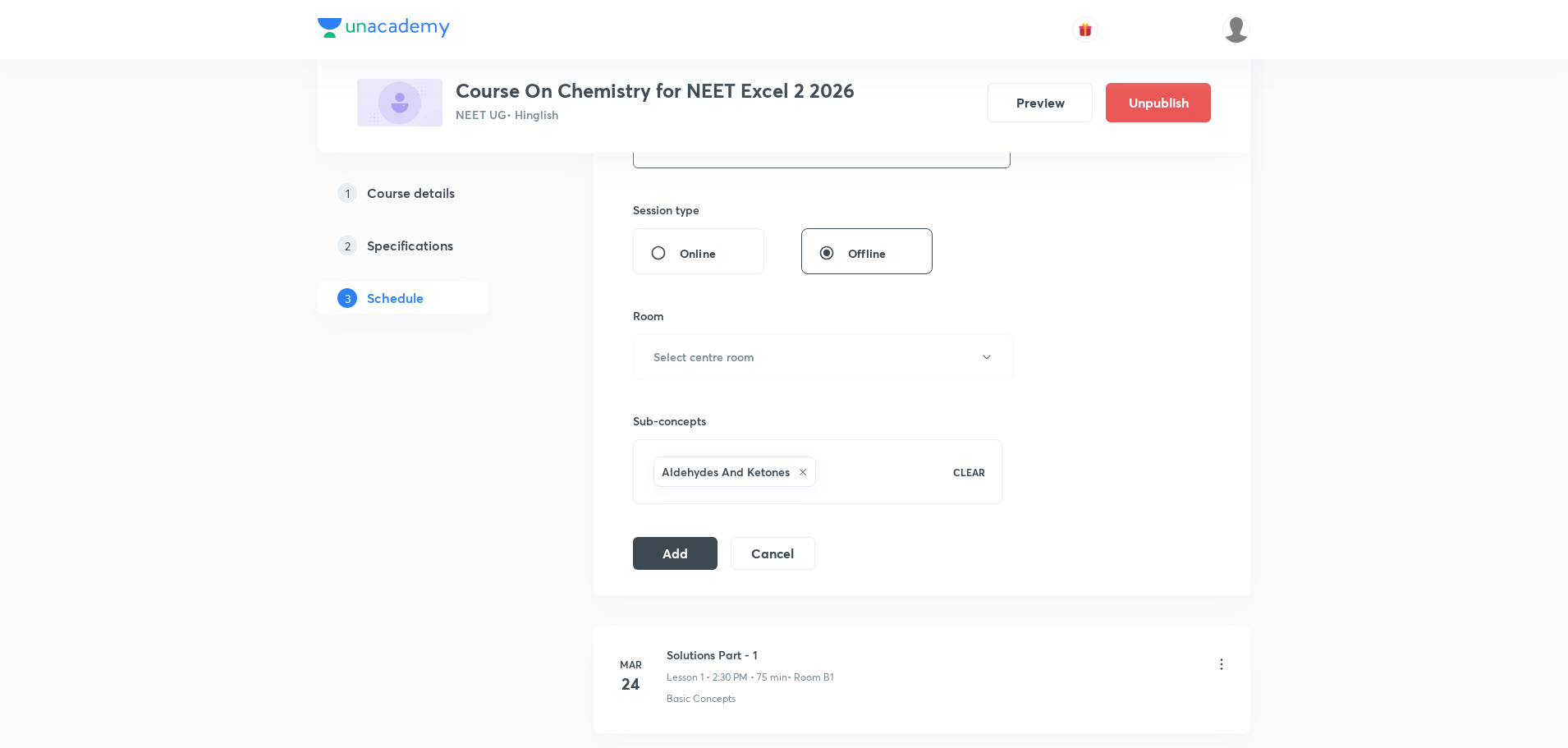
type input "75"
click at [737, 371] on button "Select centre room" at bounding box center [823, 356] width 381 height 45
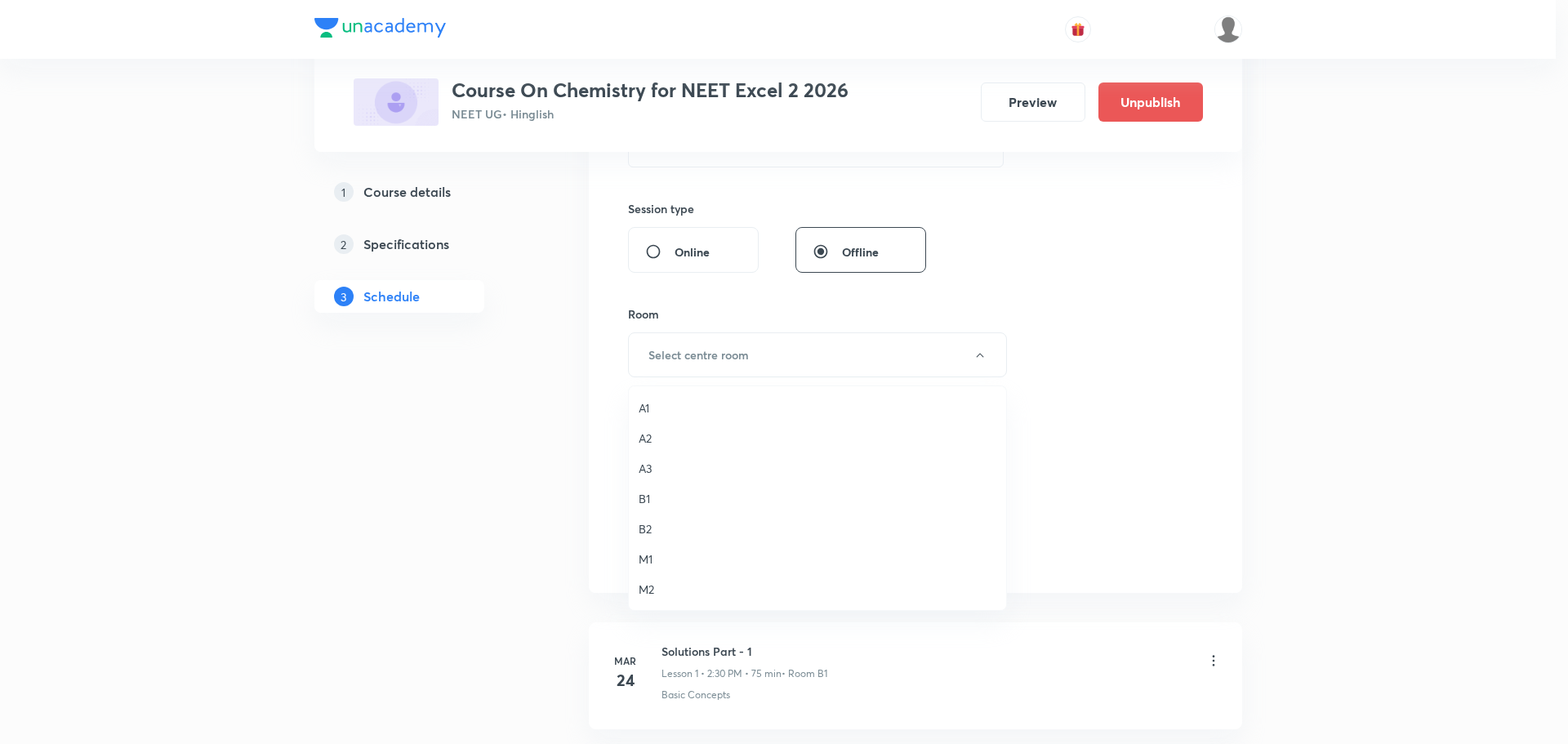
click at [645, 528] on span "B2" at bounding box center [817, 528] width 357 height 17
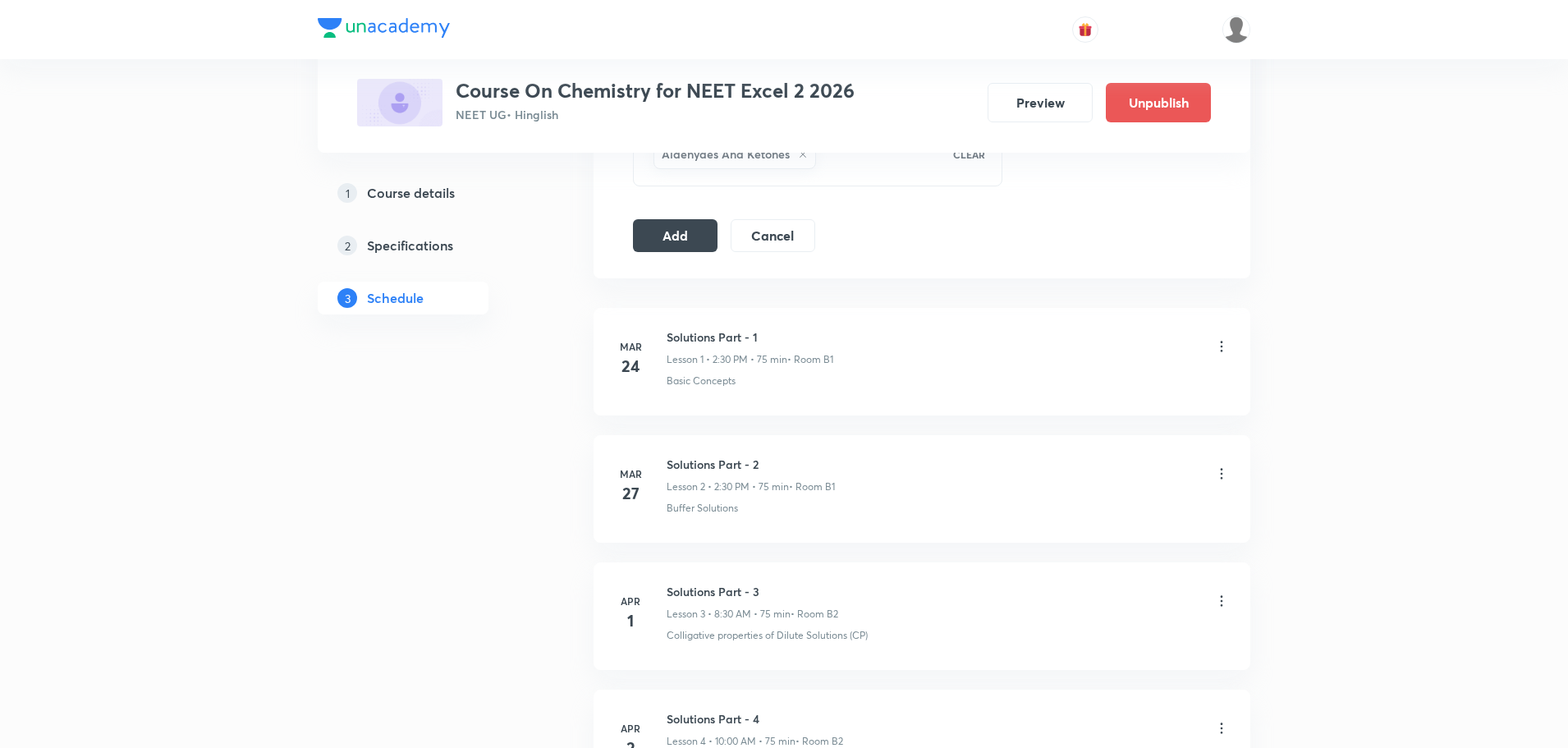
scroll to position [739, 0]
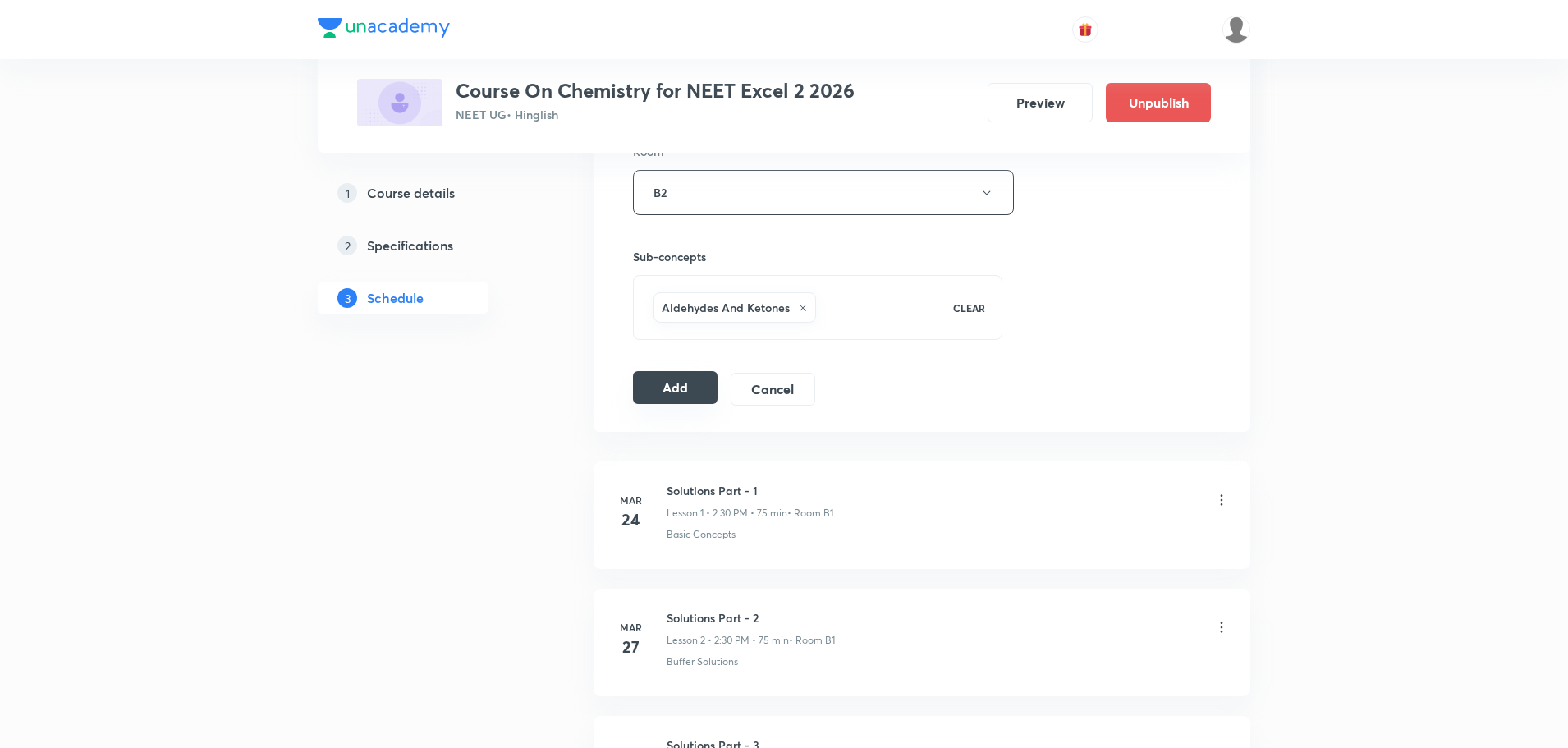
click at [655, 378] on button "Add" at bounding box center [675, 387] width 84 height 33
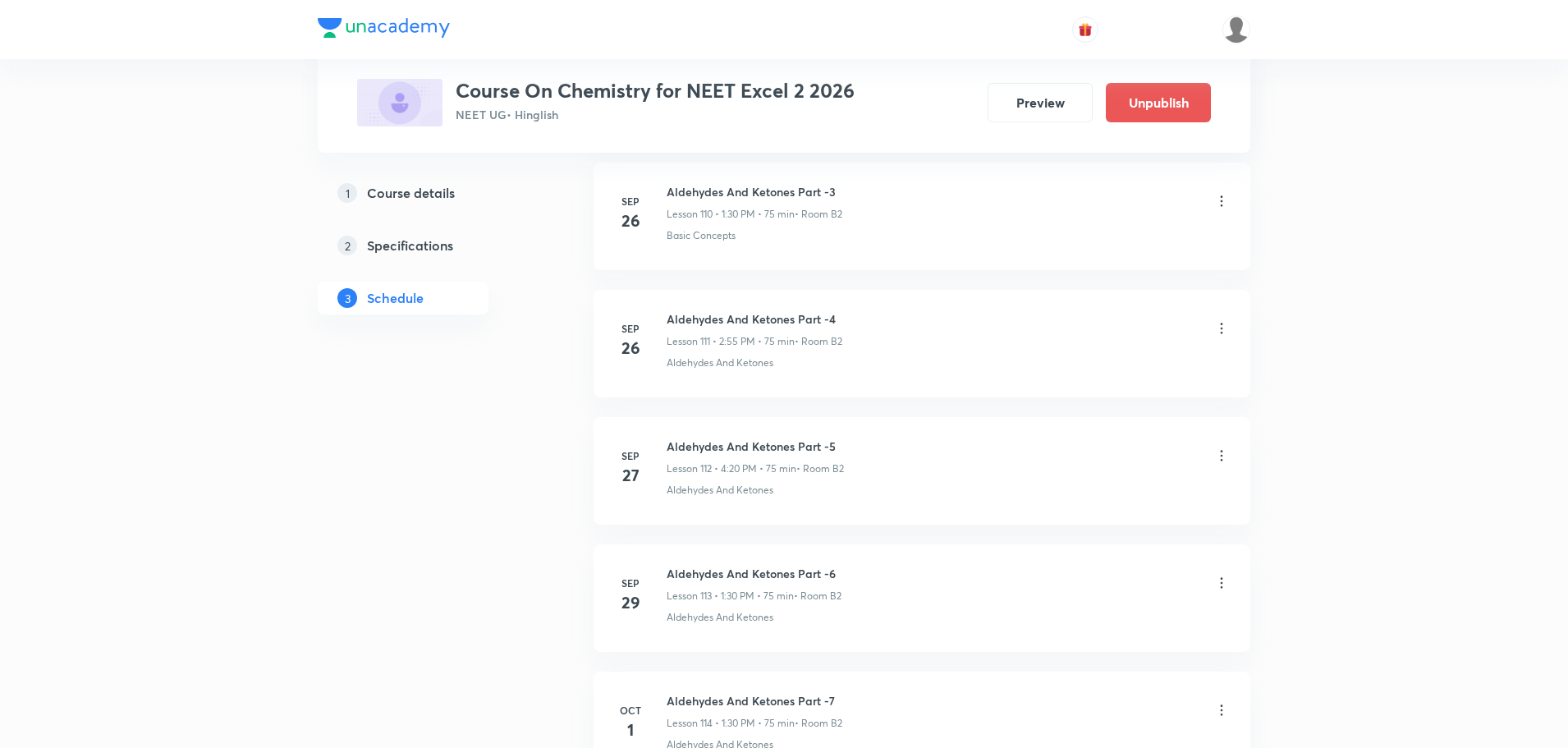
scroll to position [14124, 0]
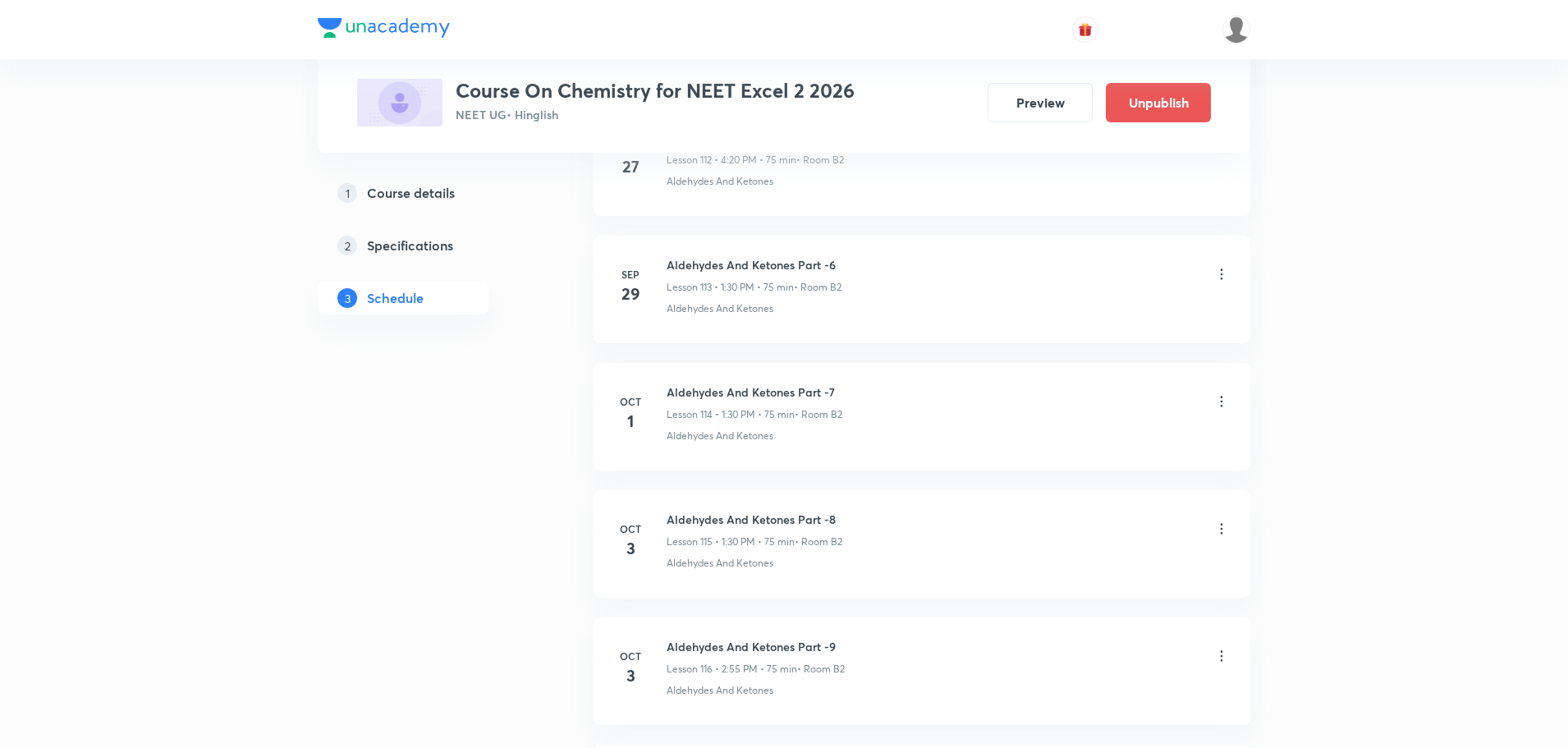
scroll to position [15453, 0]
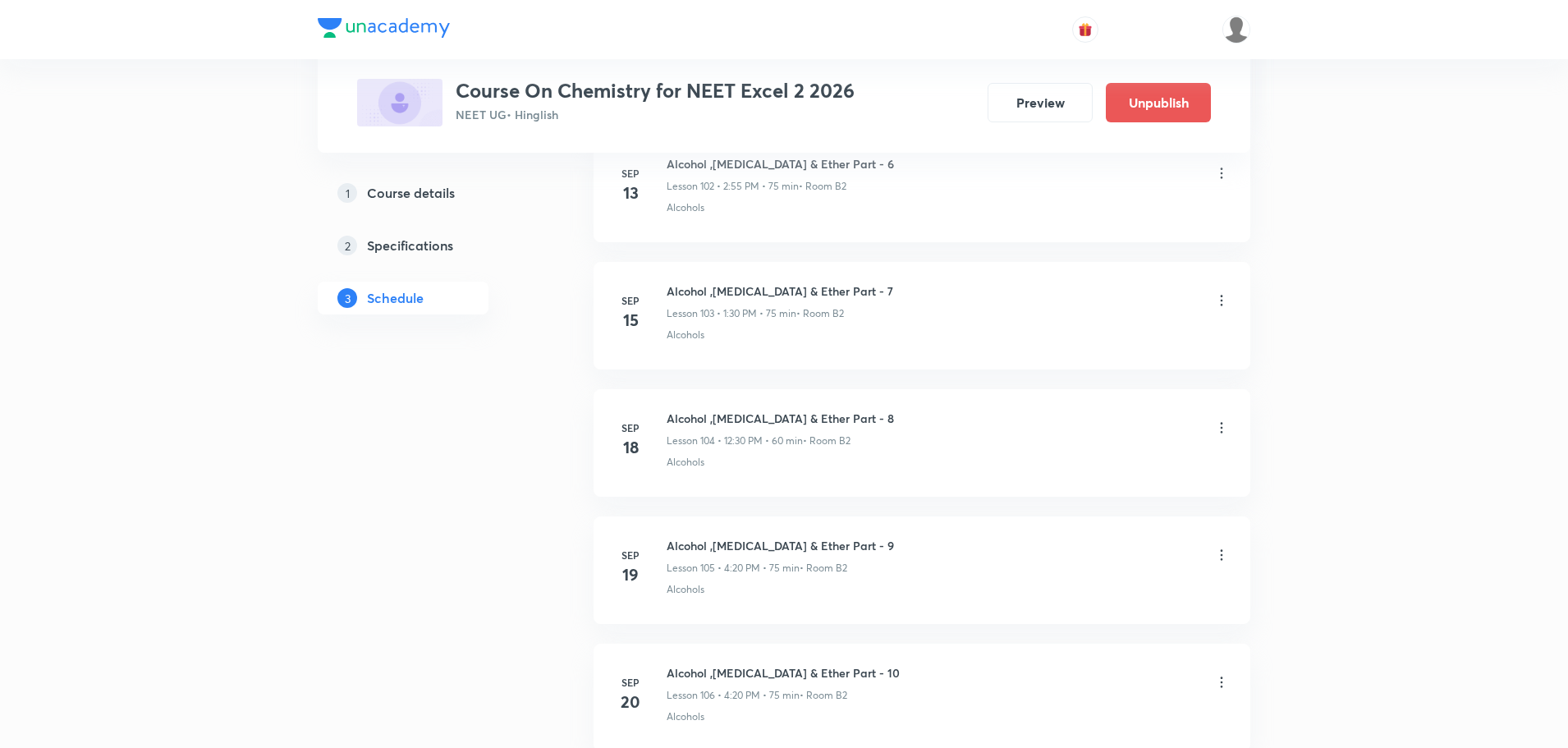
scroll to position [13647, 0]
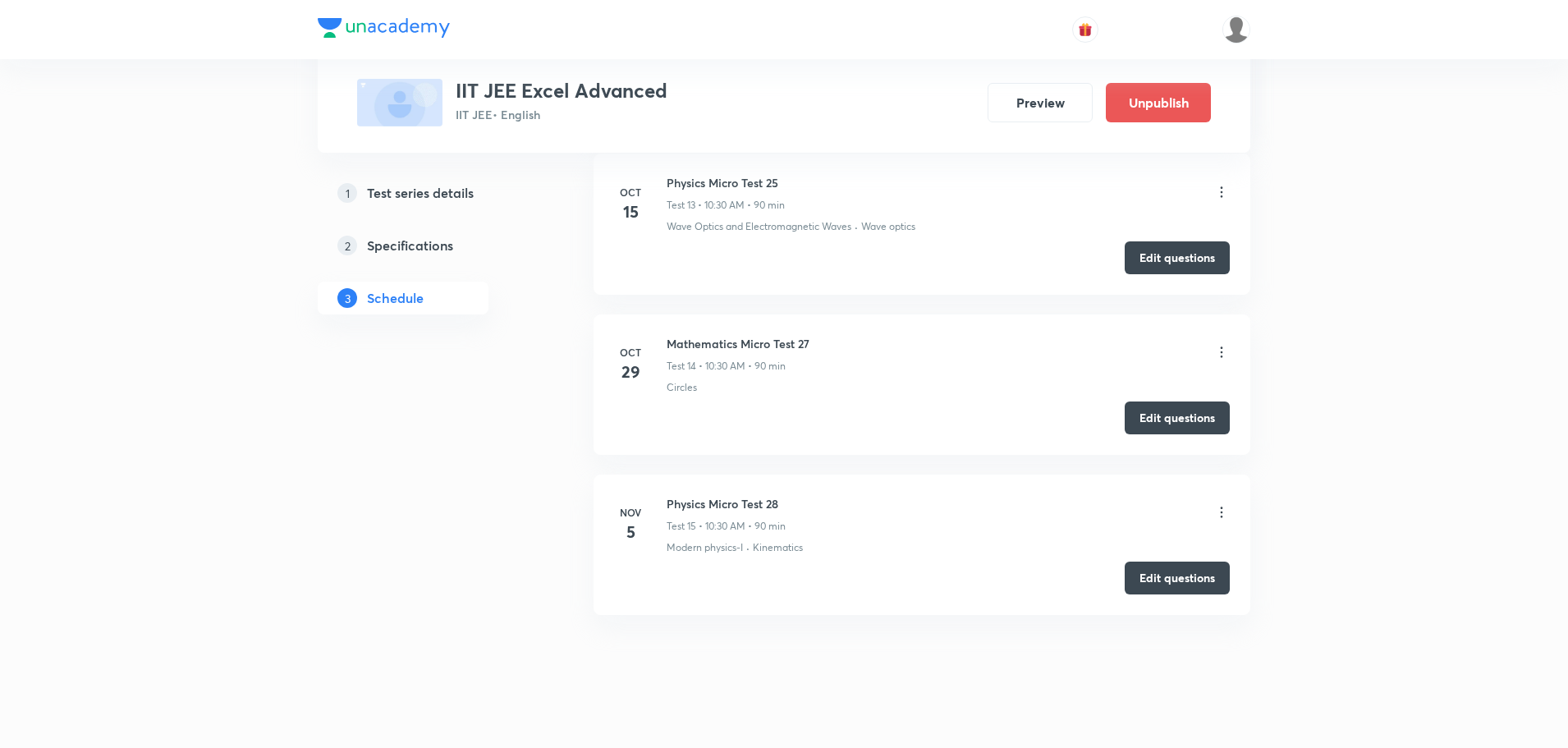
scroll to position [3196, 0]
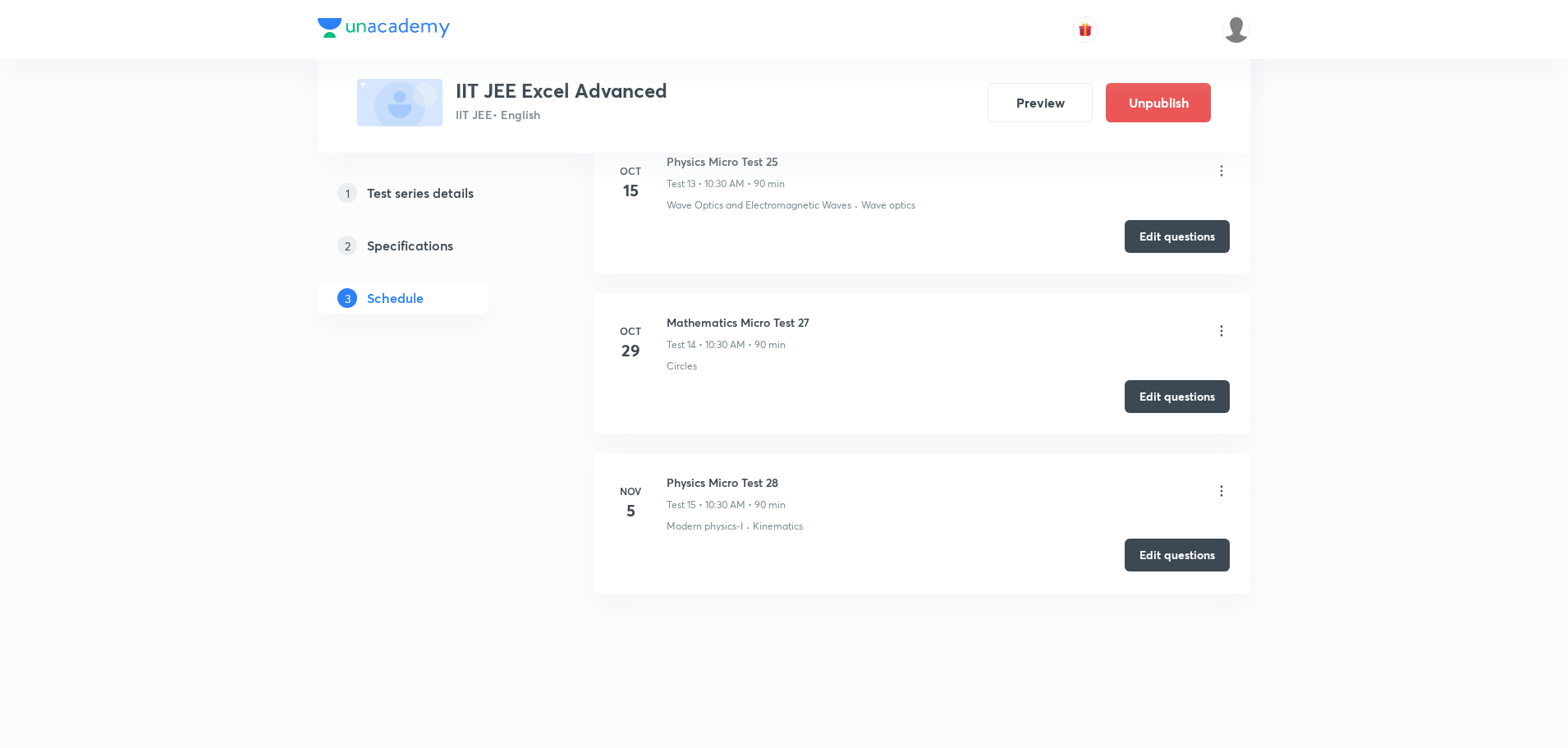
click at [1201, 548] on button "Edit questions" at bounding box center [1177, 554] width 105 height 33
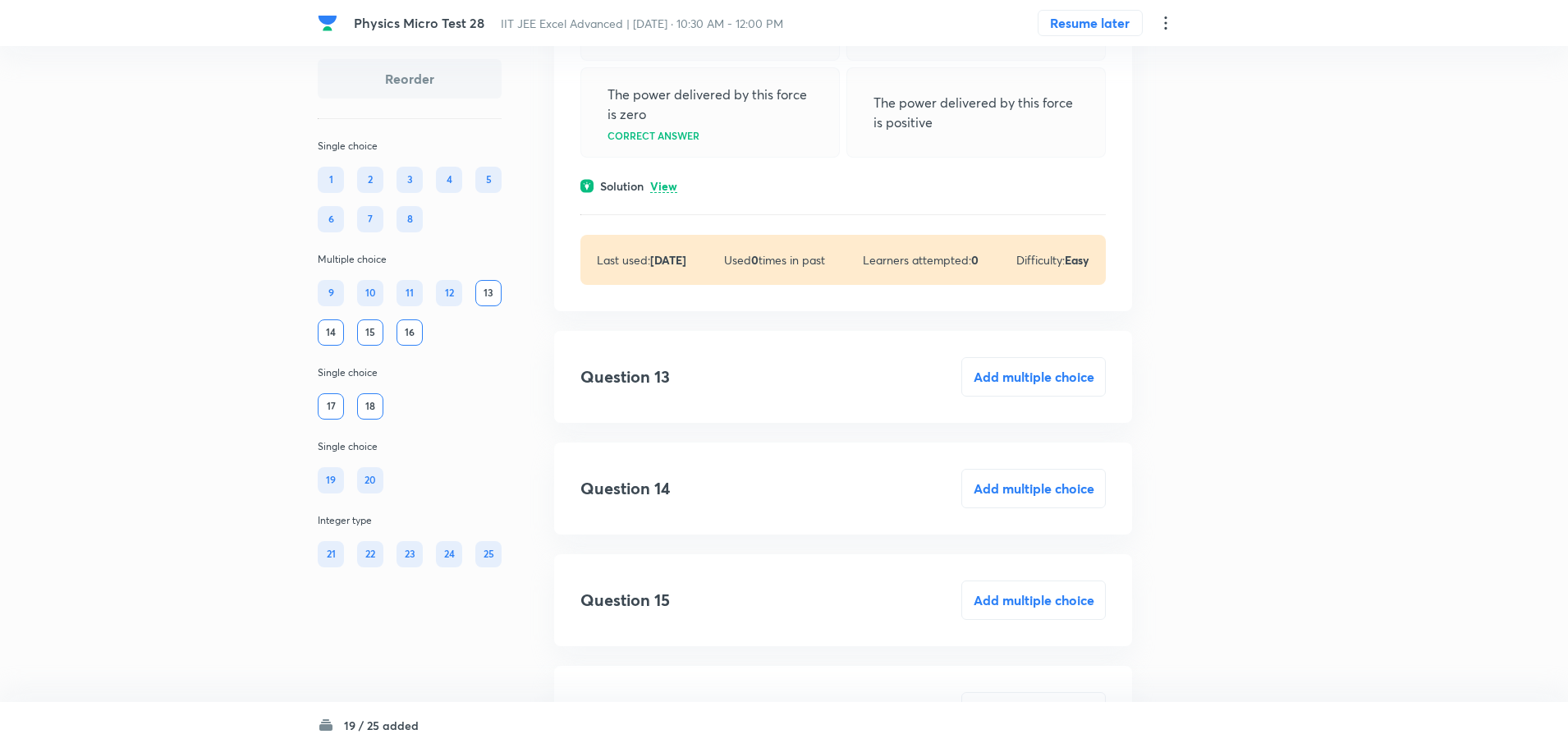
scroll to position [5746, 0]
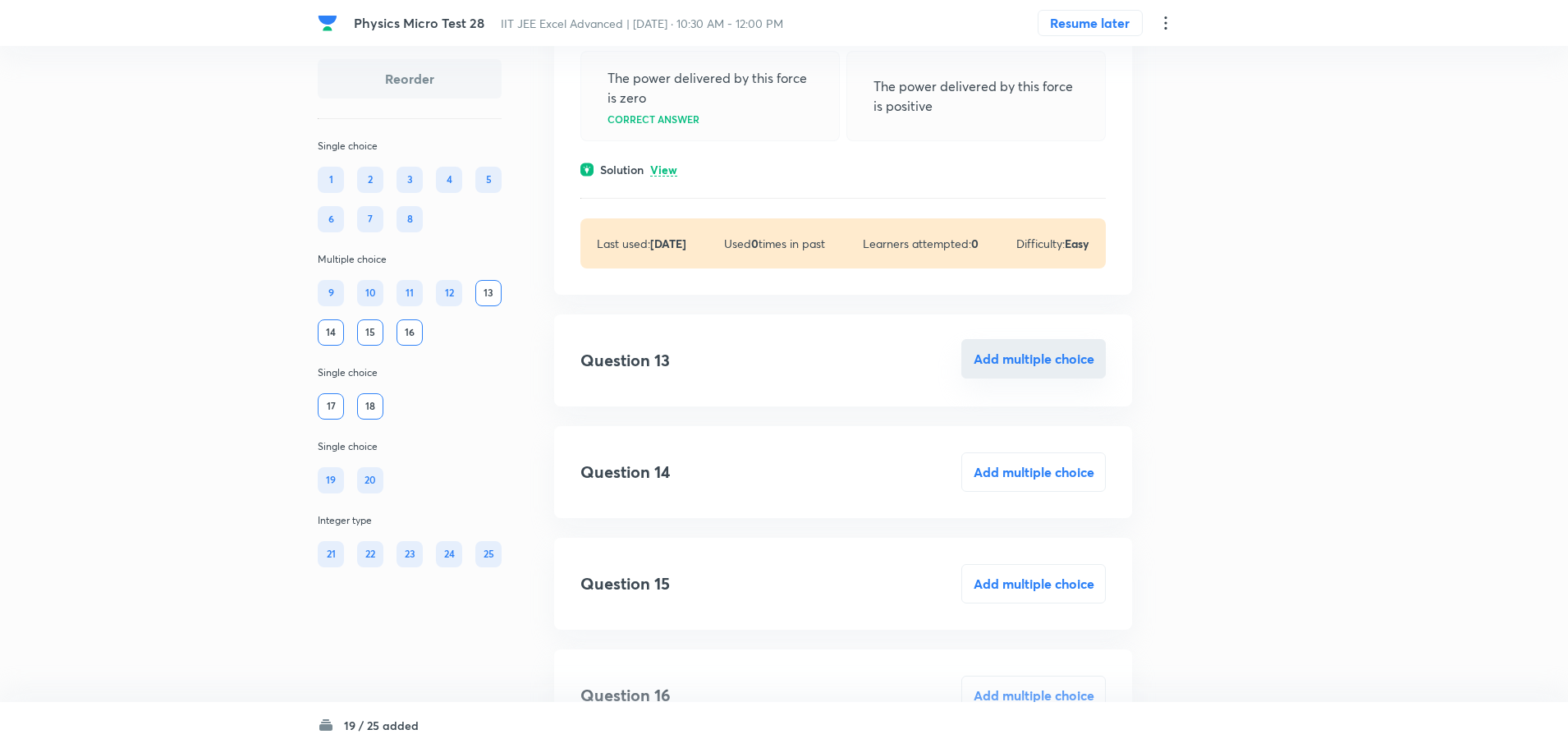
click at [994, 374] on button "Add multiple choice" at bounding box center [1033, 359] width 145 height 39
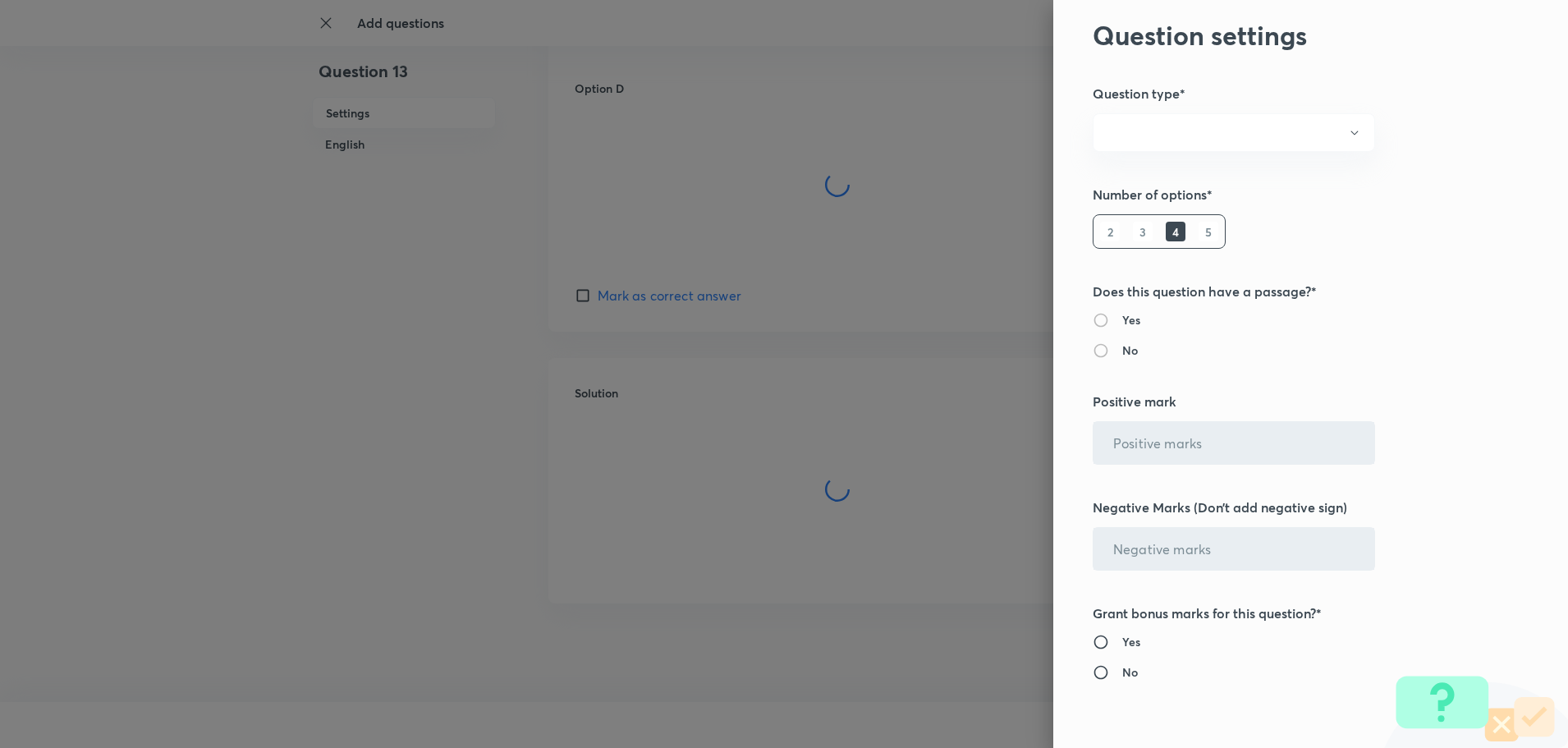
radio input "true"
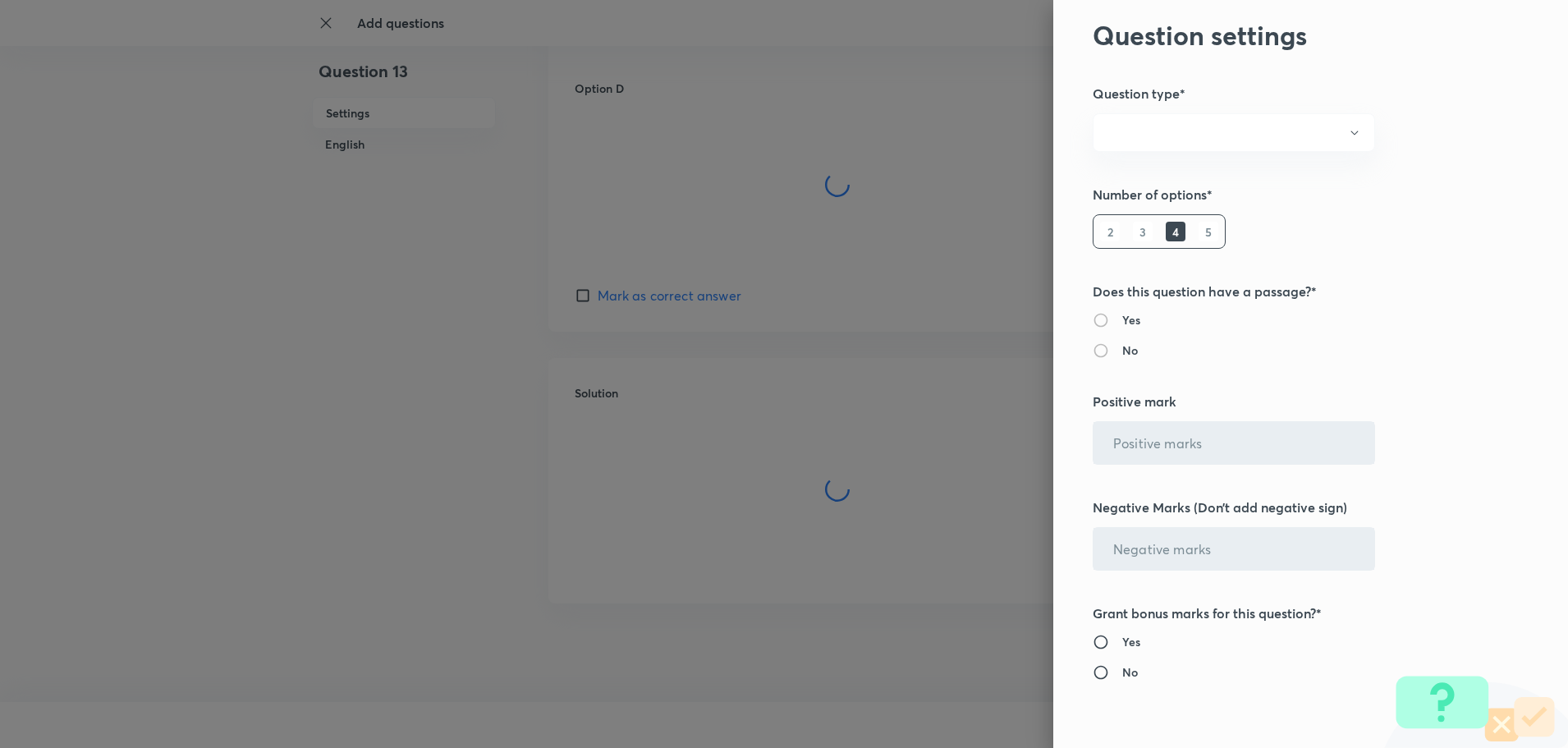
radio input "true"
type input "1"
type input "0"
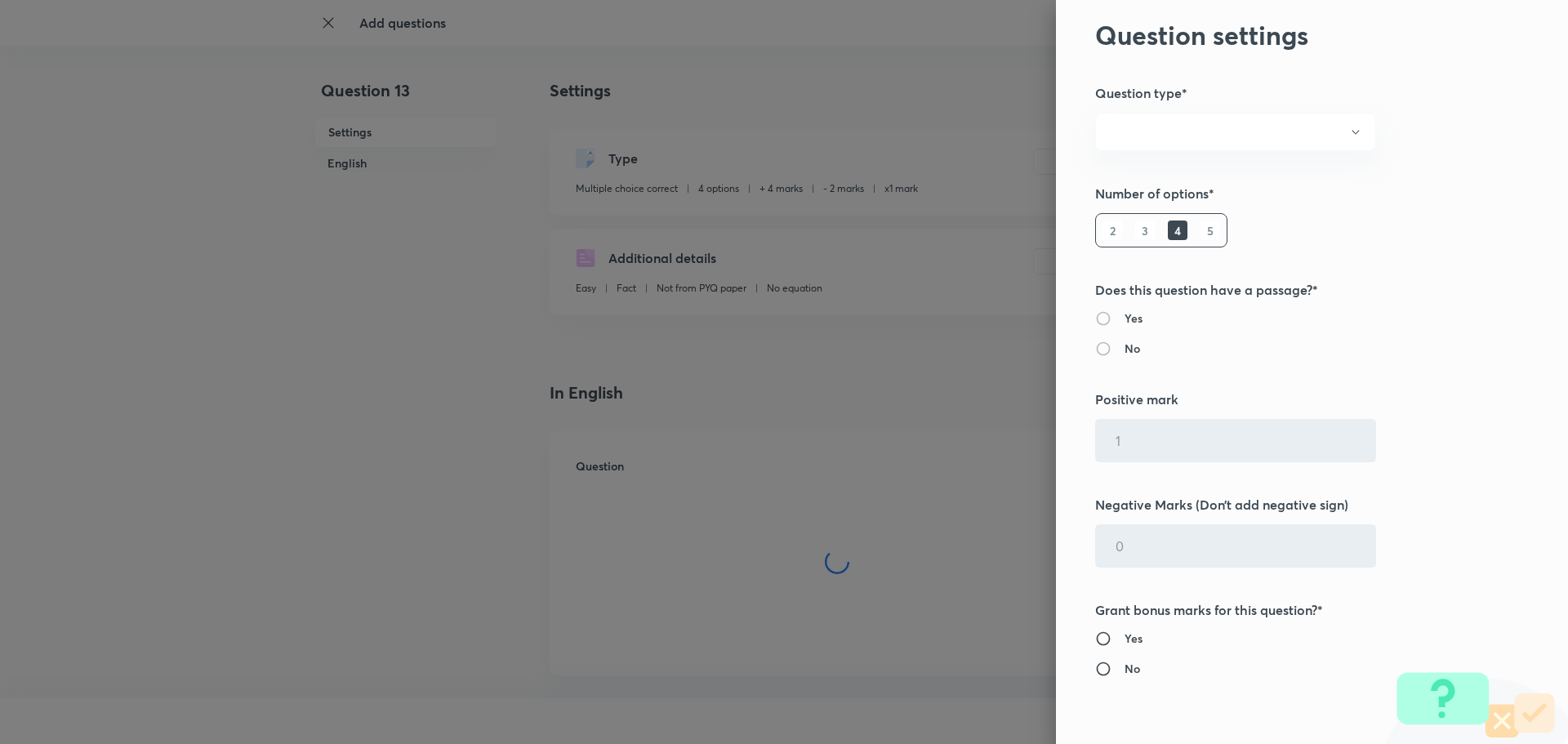
type input "4"
type input "2"
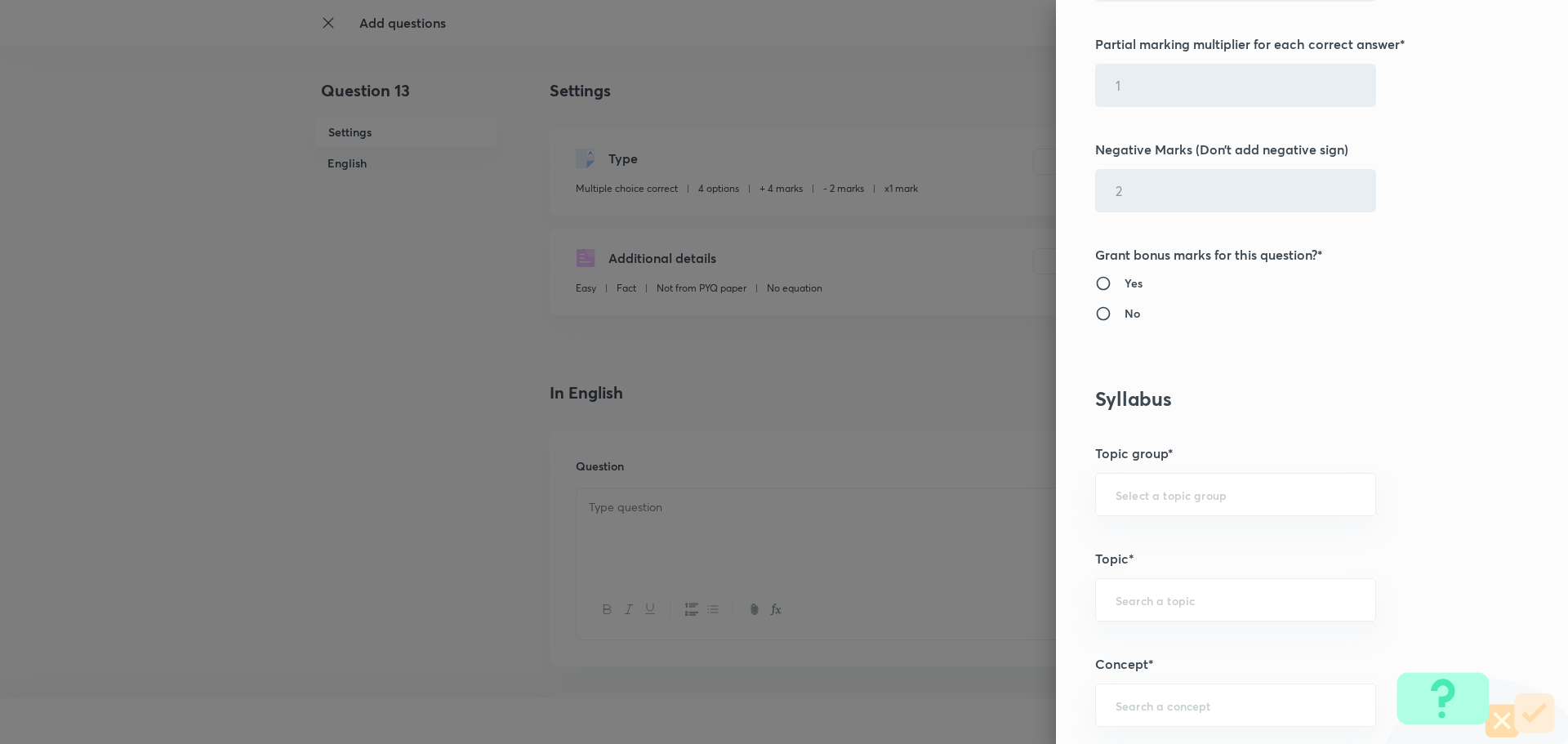
scroll to position [571, 0]
click at [1129, 488] on input "text" at bounding box center [1236, 492] width 240 height 16
click at [1106, 536] on li "Physics" at bounding box center [1224, 539] width 279 height 30
type input "Physics"
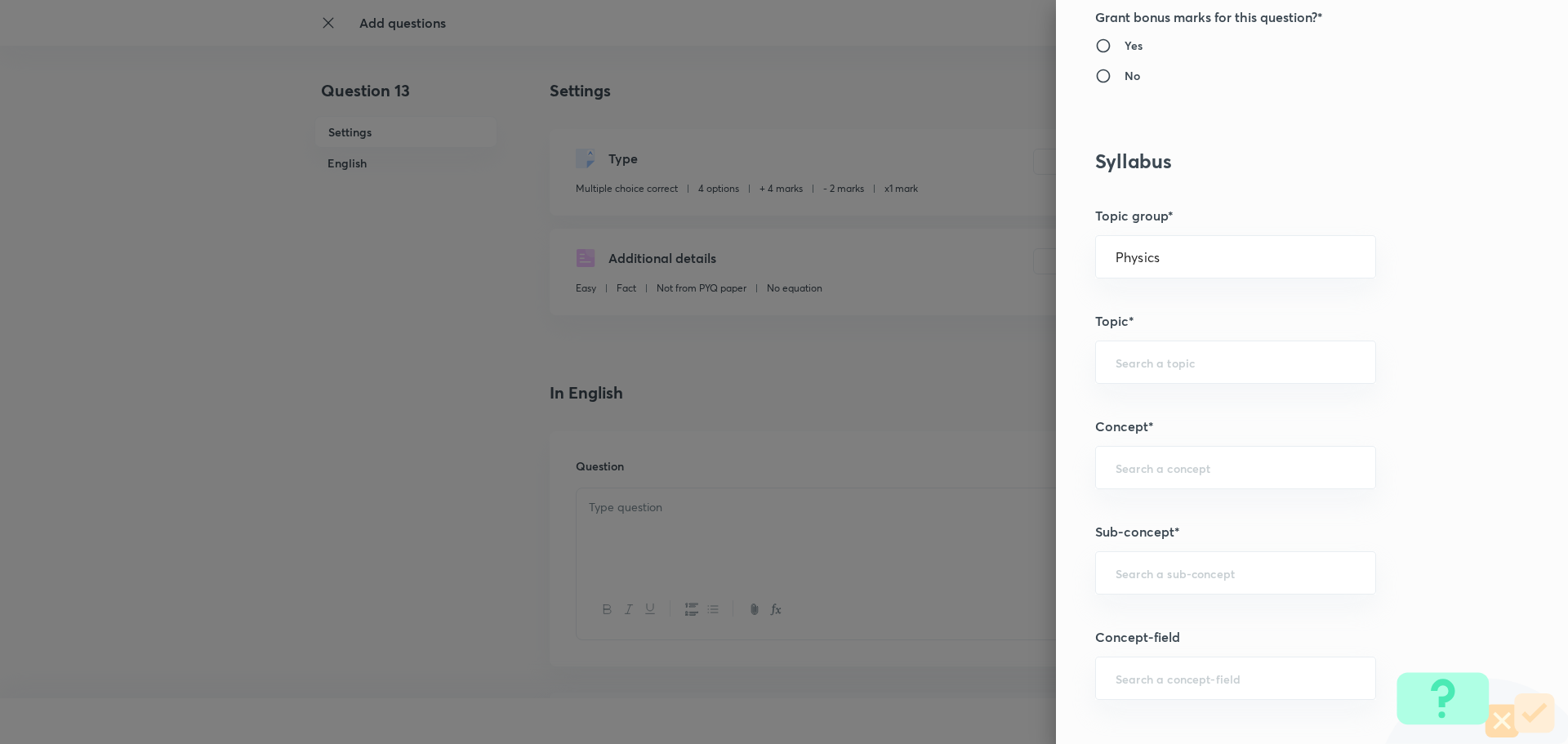
scroll to position [898, 0]
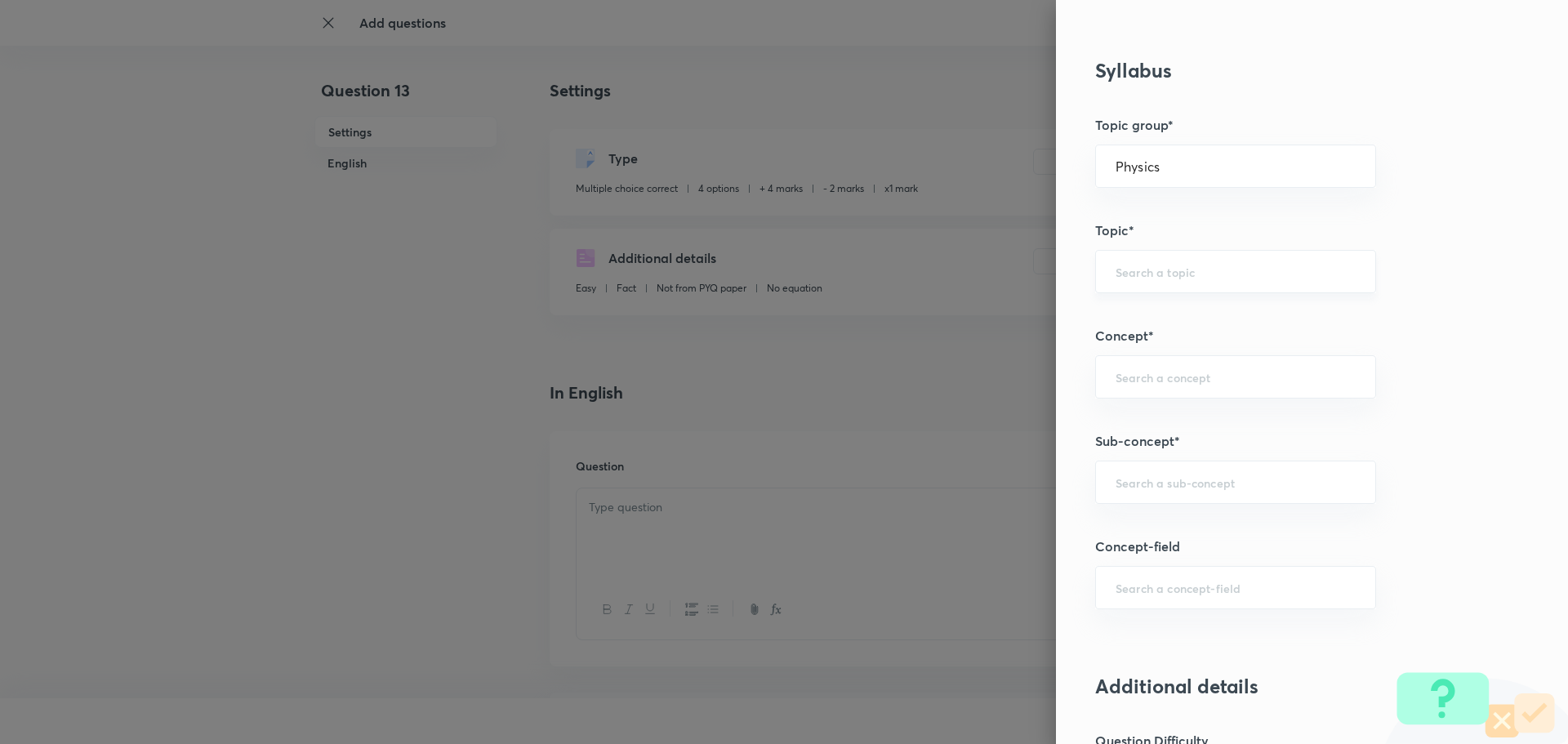
click at [1147, 268] on input "text" at bounding box center [1236, 272] width 240 height 16
click at [1146, 343] on li "Kinematics-2D" at bounding box center [1224, 347] width 279 height 30
type input "Kinematics-2D"
click at [1202, 285] on div "Kinematics-2D ​" at bounding box center [1236, 272] width 281 height 44
click at [1160, 385] on div "​" at bounding box center [1236, 377] width 281 height 44
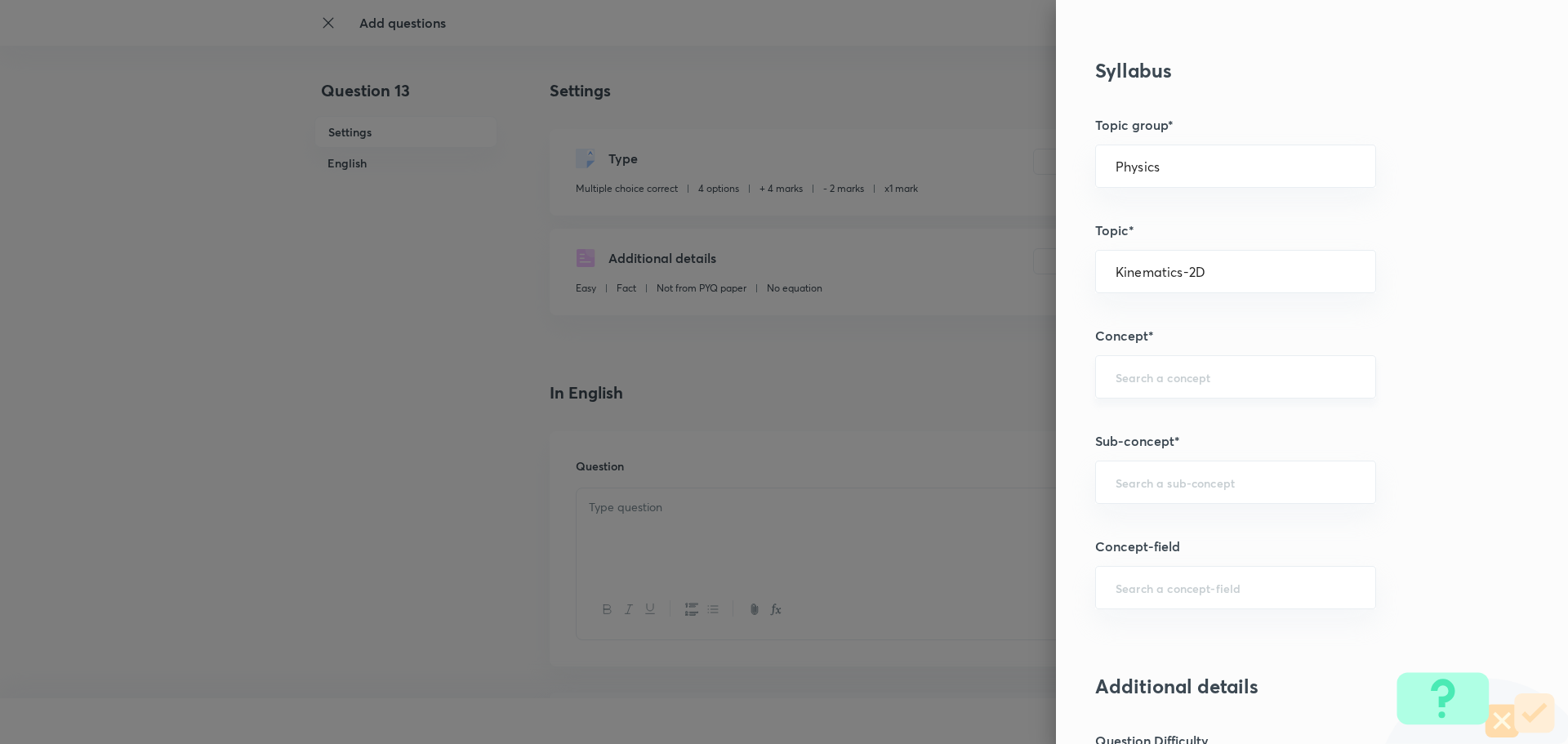
paste input "Kinematics-2D"
click at [1146, 423] on li "Kinematics-2D" at bounding box center [1224, 423] width 279 height 30
type input "Kinematics-2D"
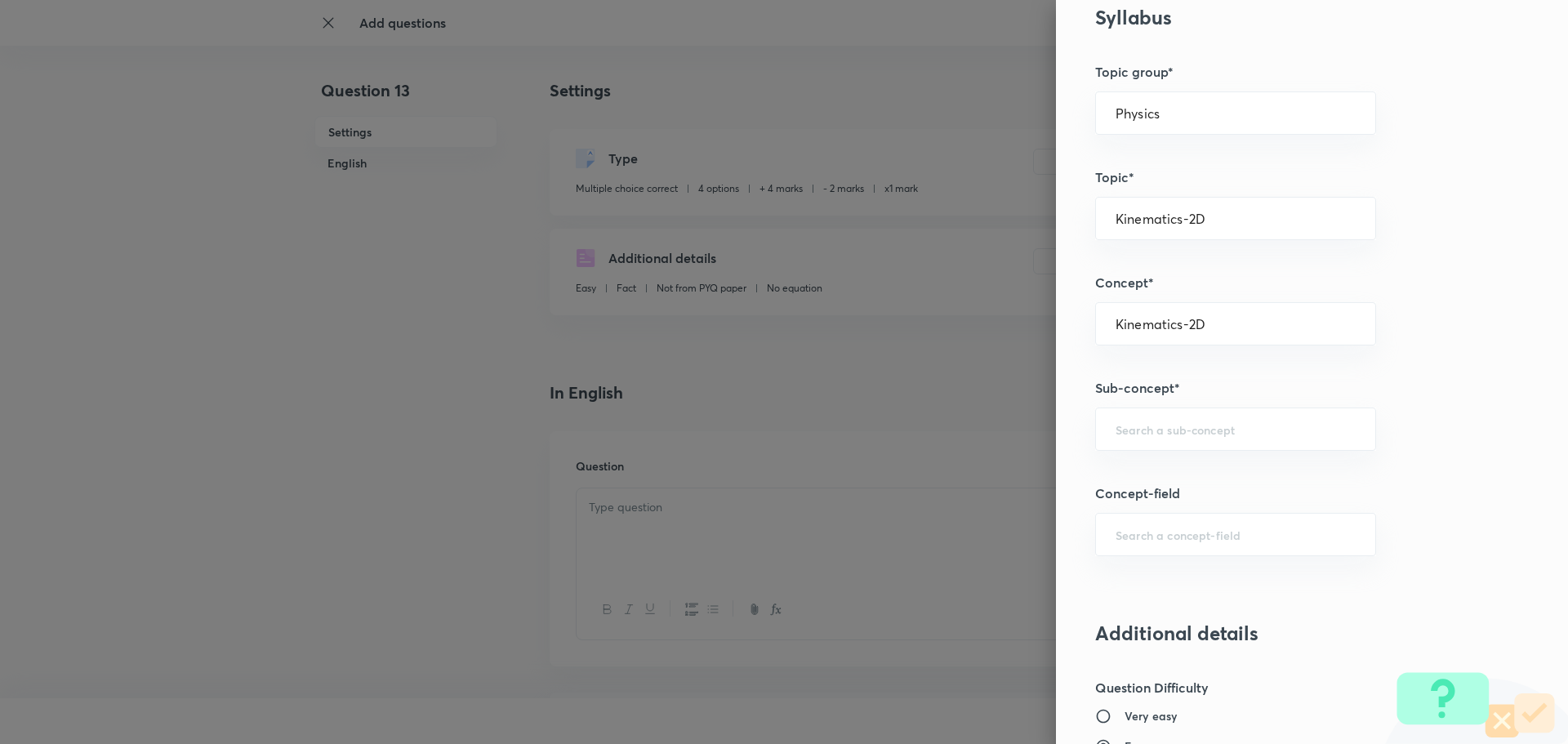
scroll to position [979, 0]
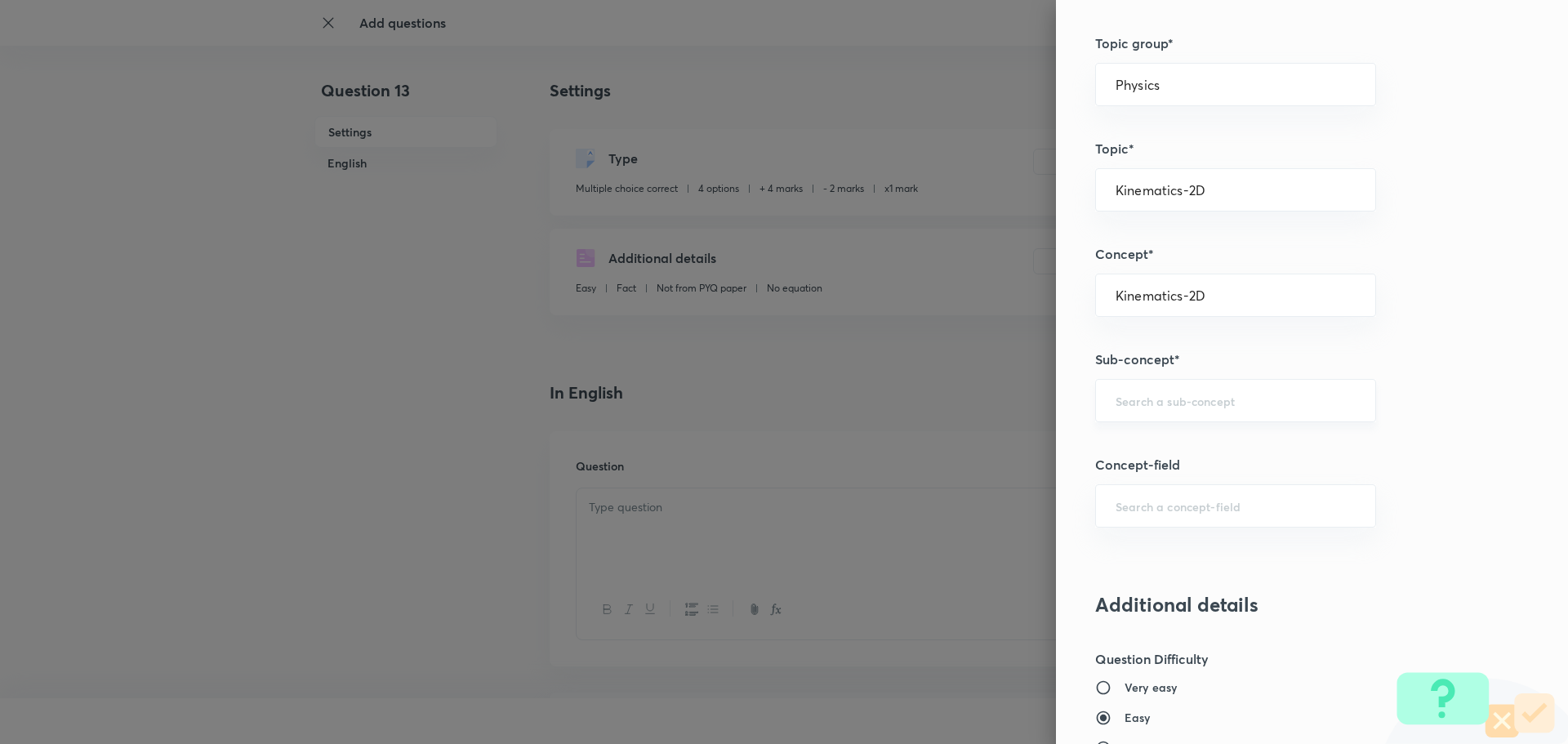
click at [1134, 402] on input "text" at bounding box center [1236, 400] width 240 height 16
paste input "Kinematics-2D"
click at [1135, 436] on li "Kinematics-2D" at bounding box center [1224, 446] width 279 height 30
type input "Kinematics-2D"
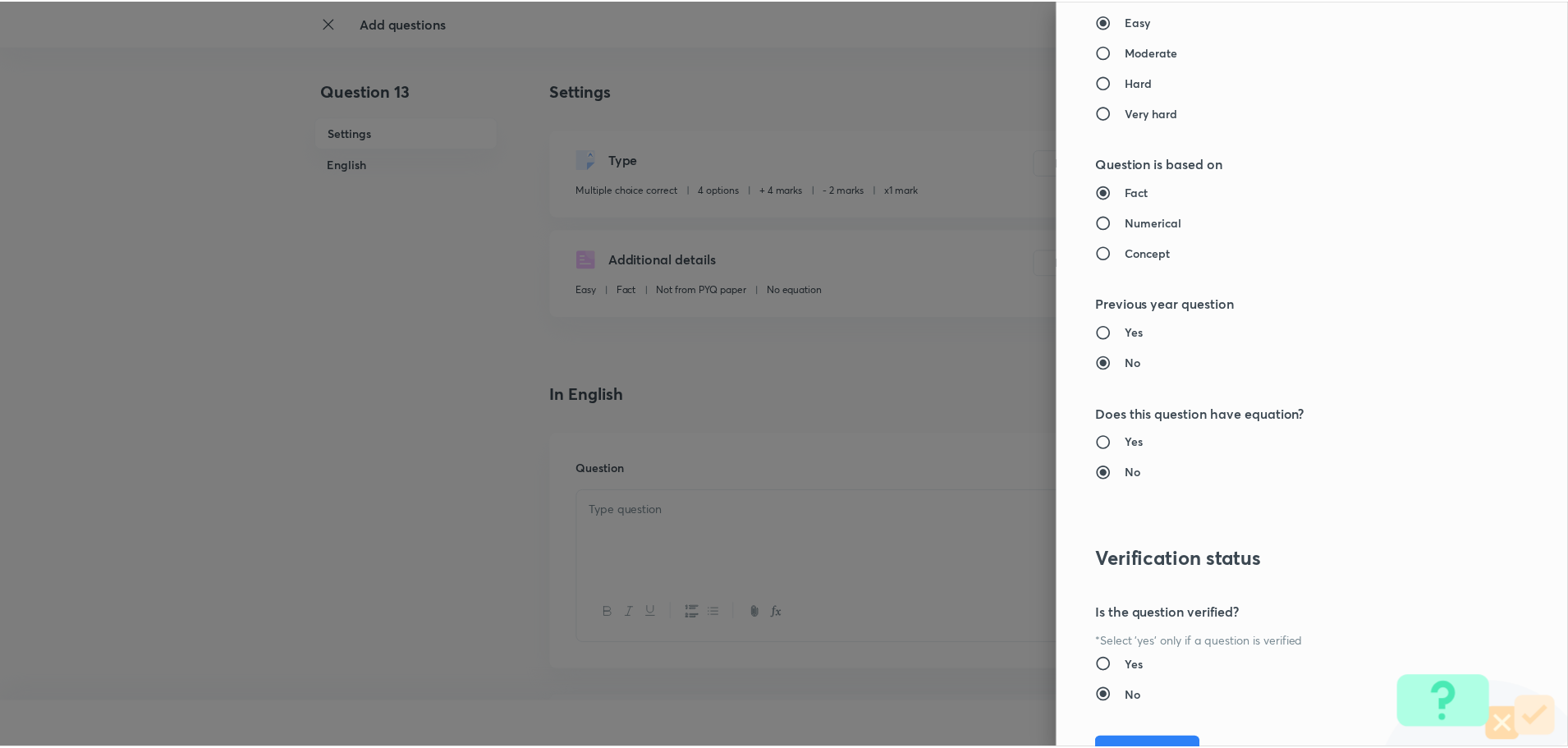
scroll to position [1766, 0]
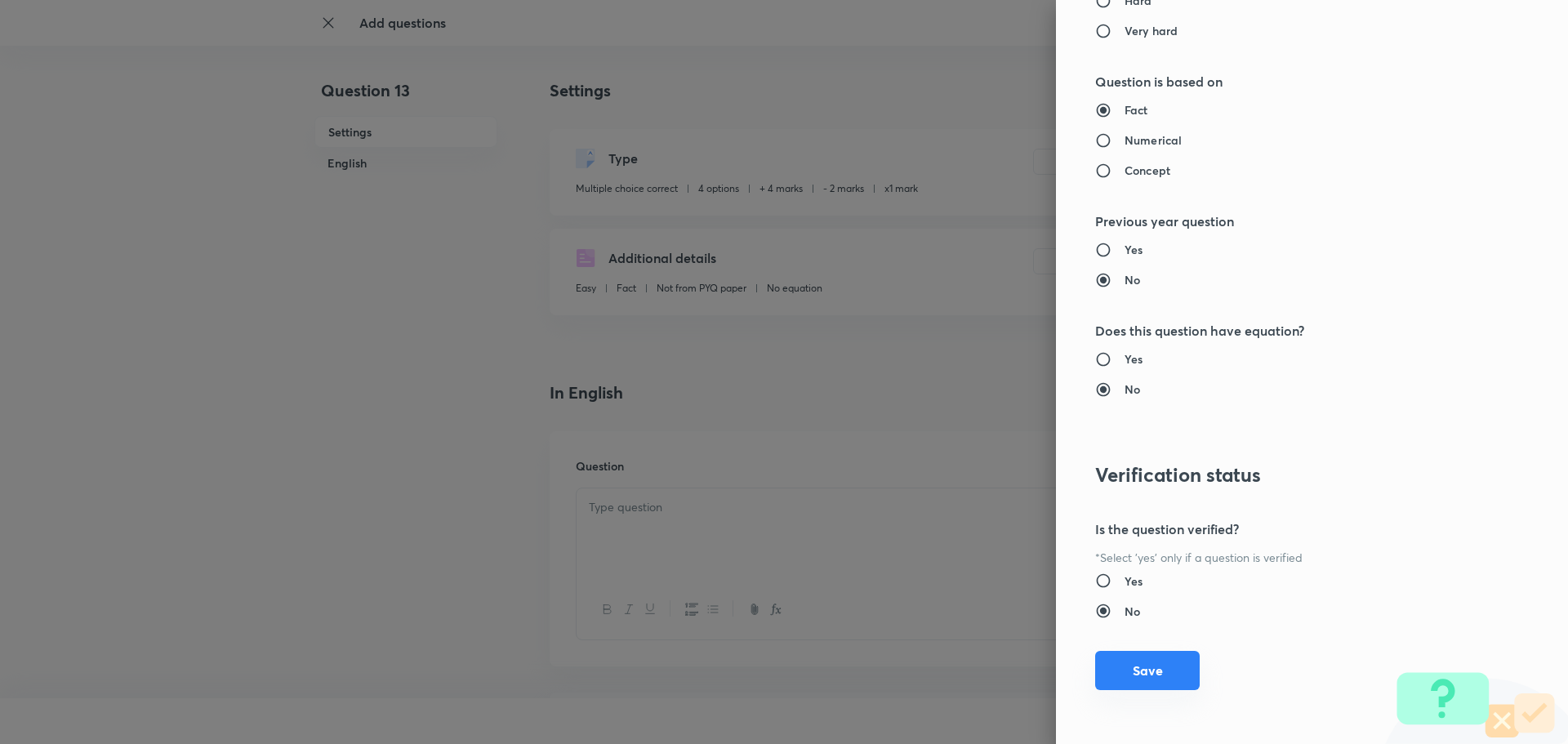
click at [1141, 663] on button "Save" at bounding box center [1147, 671] width 104 height 39
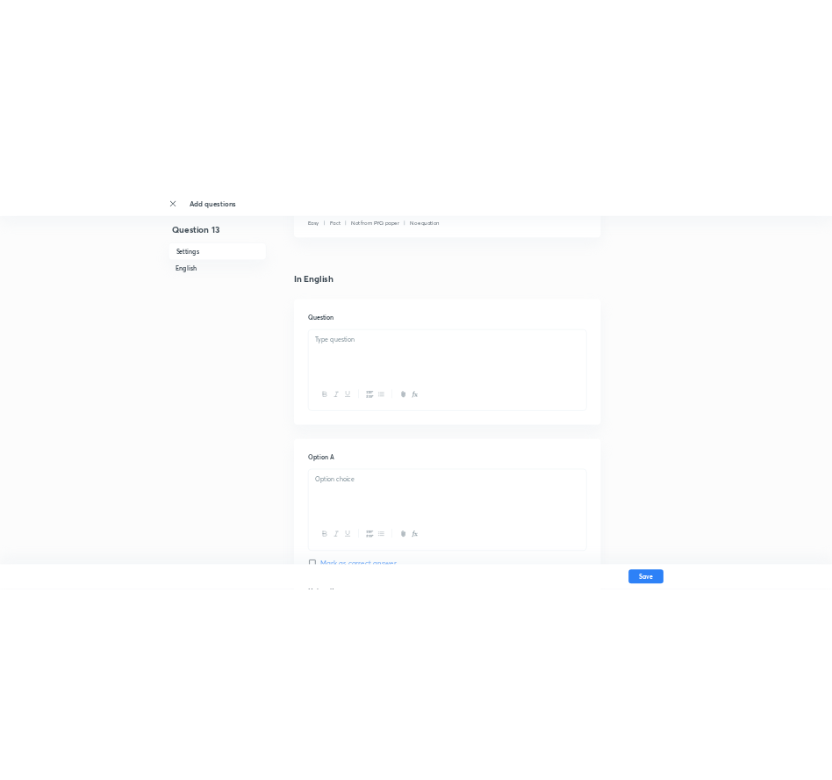
scroll to position [351, 0]
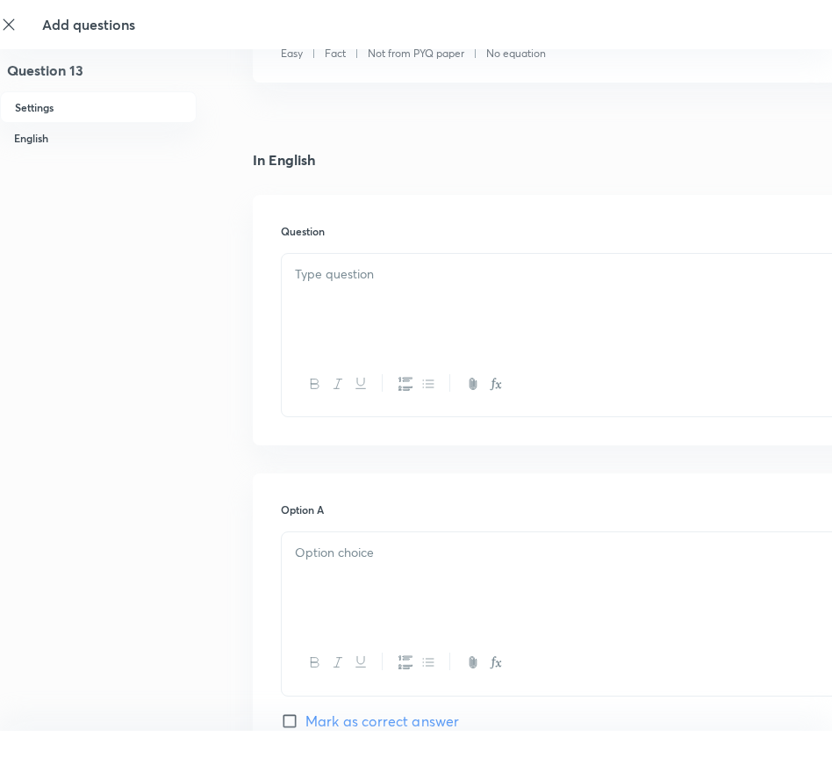
drag, startPoint x: 340, startPoint y: 245, endPoint x: 346, endPoint y: 270, distance: 26.2
click at [341, 245] on div "Question" at bounding box center [562, 320] width 618 height 250
click at [350, 291] on div at bounding box center [562, 303] width 560 height 98
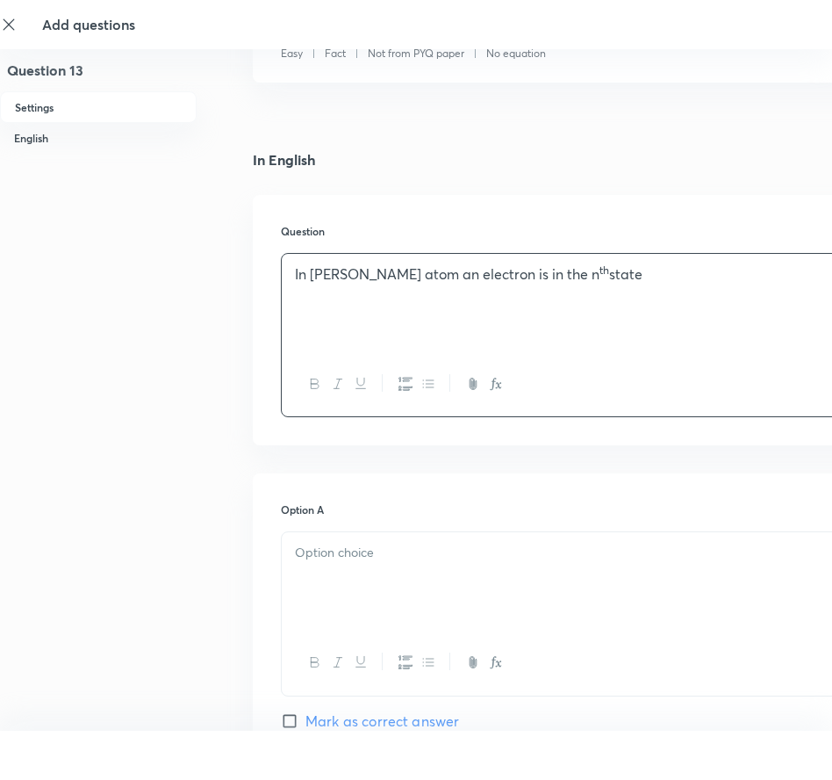
click at [377, 524] on div "Option A Mark as correct answer" at bounding box center [562, 633] width 562 height 264
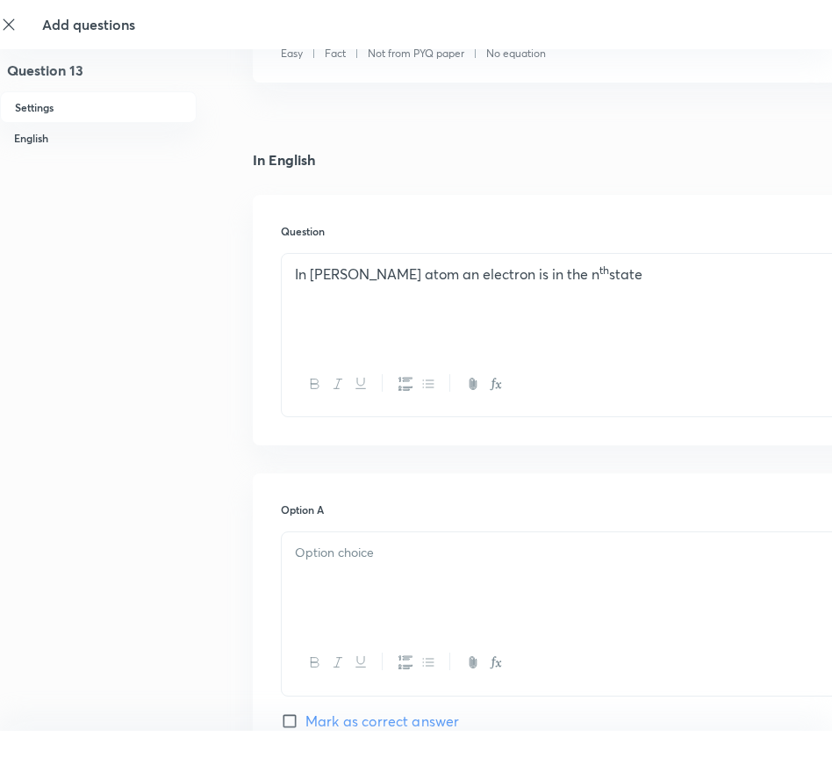
click at [356, 562] on p at bounding box center [562, 553] width 534 height 20
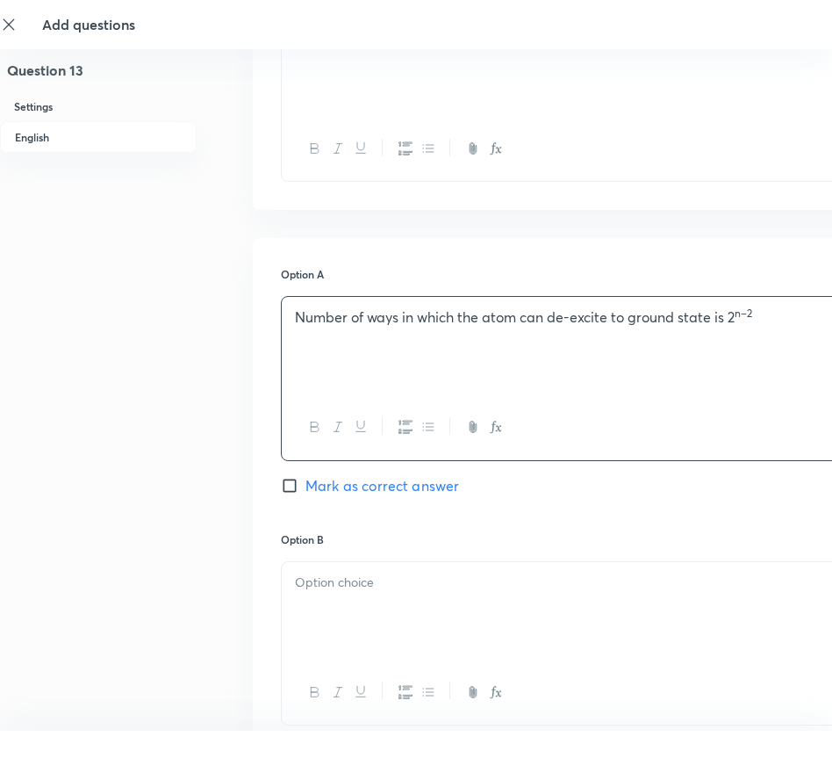
scroll to position [702, 0]
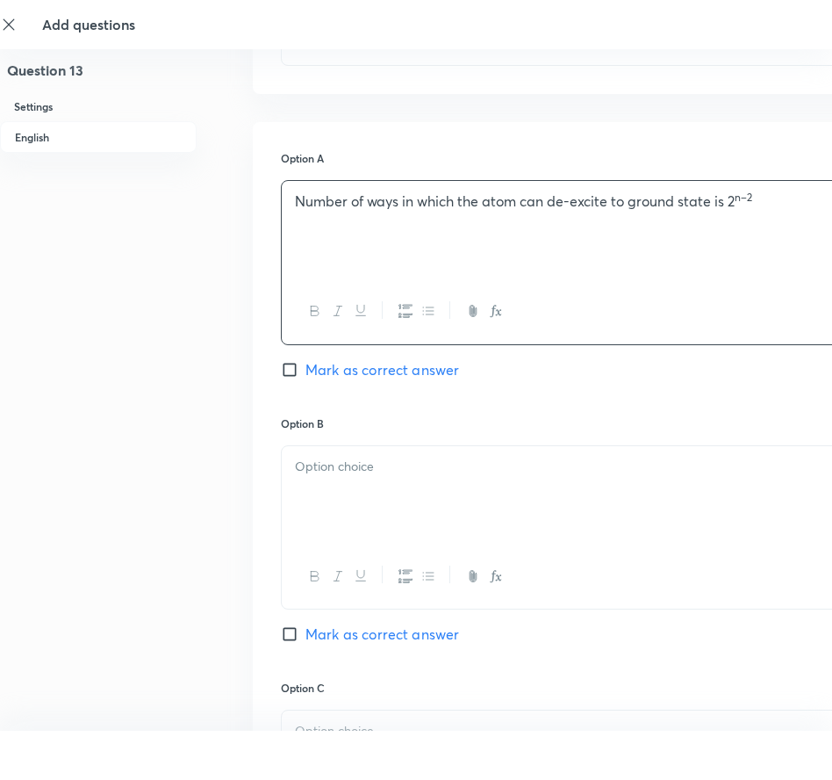
click at [587, 468] on p at bounding box center [562, 466] width 534 height 20
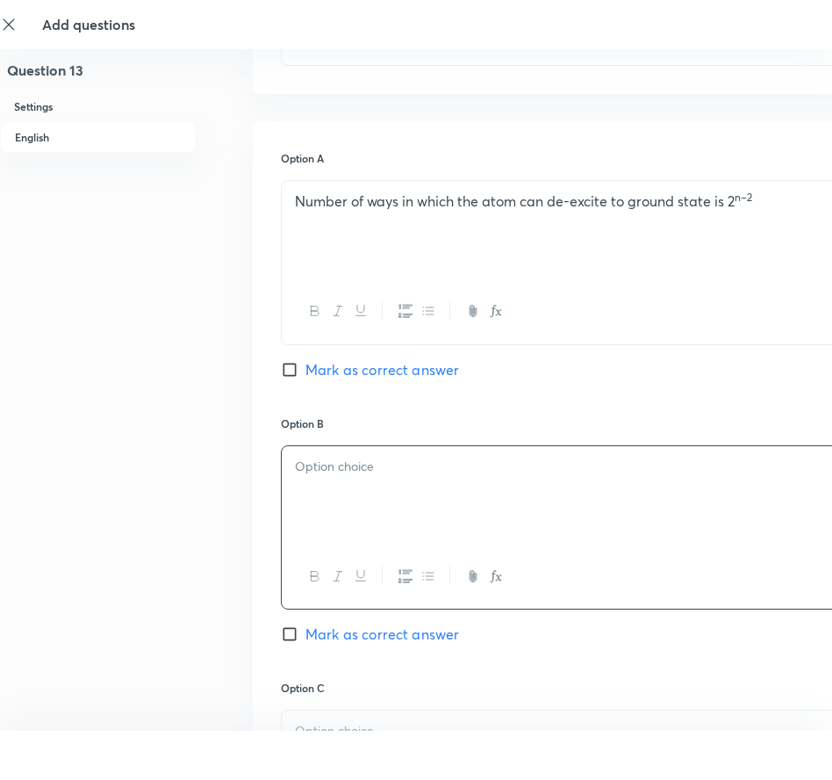
click at [587, 474] on p at bounding box center [562, 466] width 534 height 20
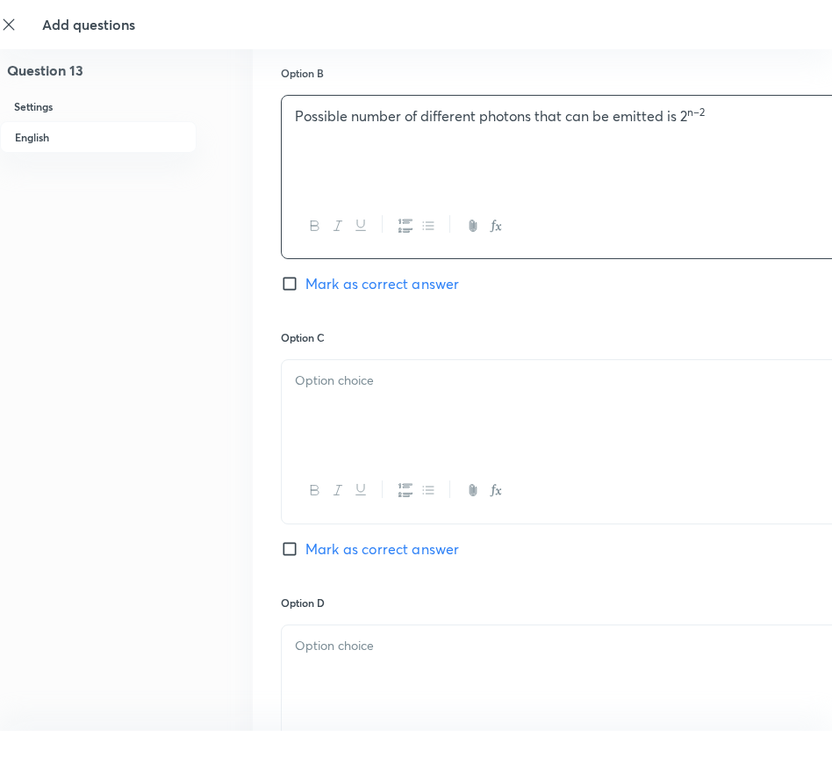
scroll to position [1053, 0]
drag, startPoint x: 636, startPoint y: 378, endPoint x: 623, endPoint y: 379, distance: 12.3
click at [635, 377] on p at bounding box center [562, 380] width 534 height 20
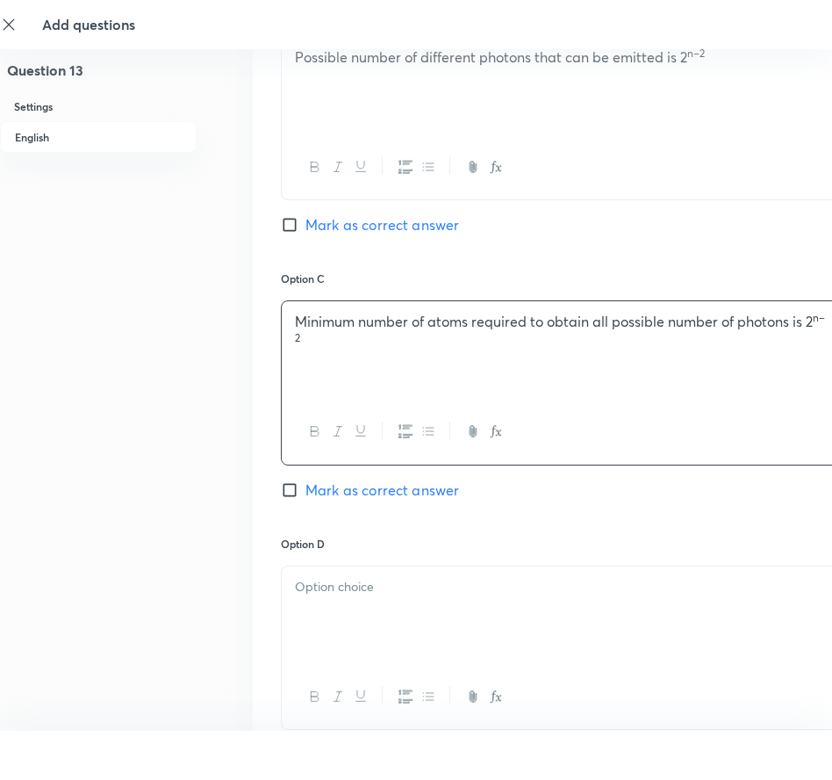
scroll to position [1141, 0]
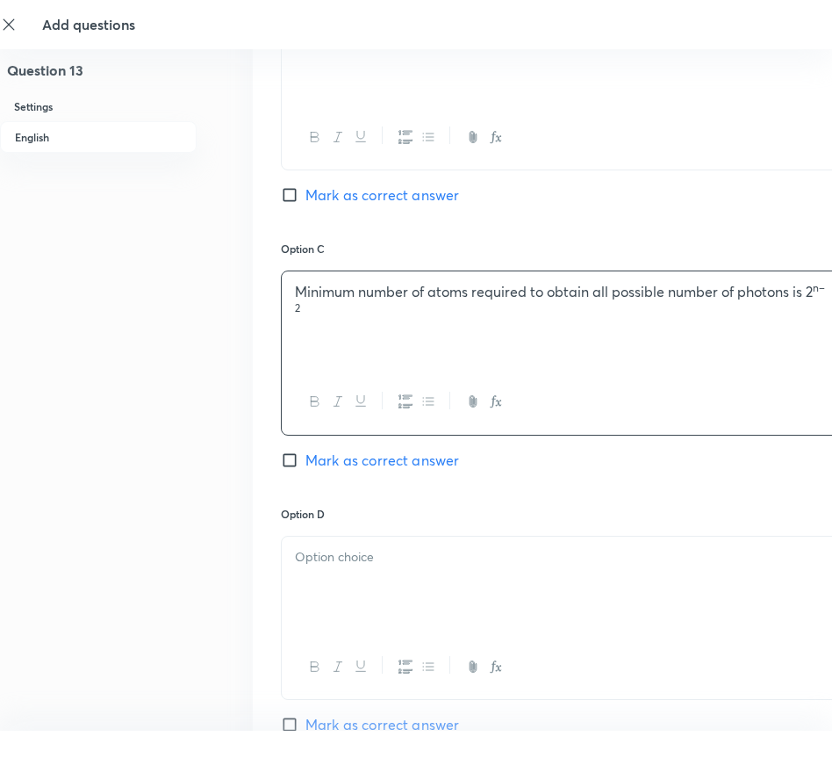
drag, startPoint x: 794, startPoint y: 320, endPoint x: 808, endPoint y: 309, distance: 16.9
click at [798, 315] on p "Minimum number of atoms required to obtain all possible number of photons is 2 …" at bounding box center [562, 302] width 534 height 40
click at [807, 294] on p "Minimum number of atoms required to obtain all possible number of photons is 2 …" at bounding box center [562, 302] width 534 height 40
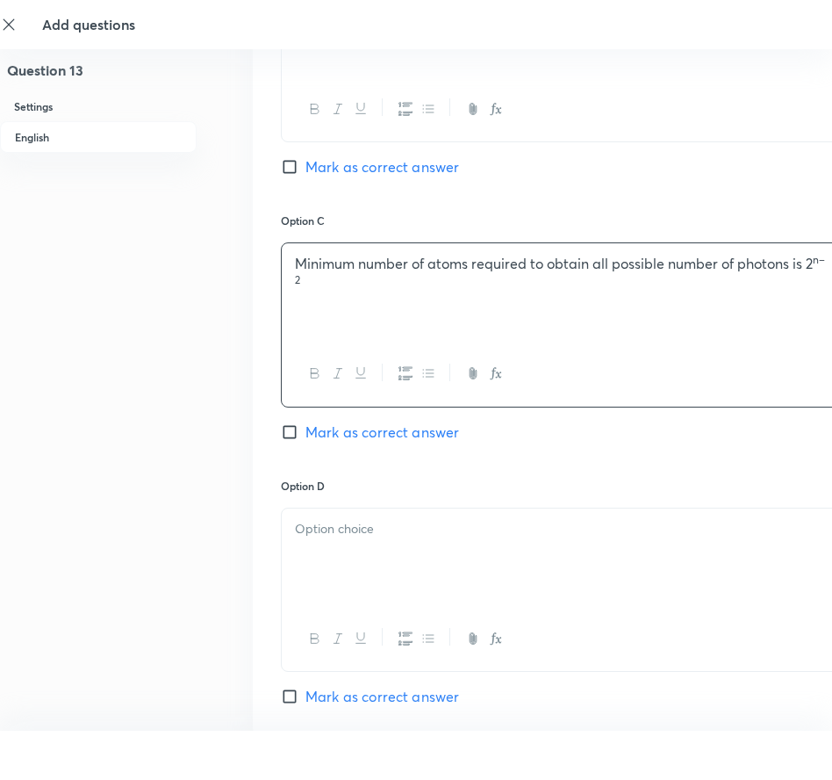
scroll to position [1209, 0]
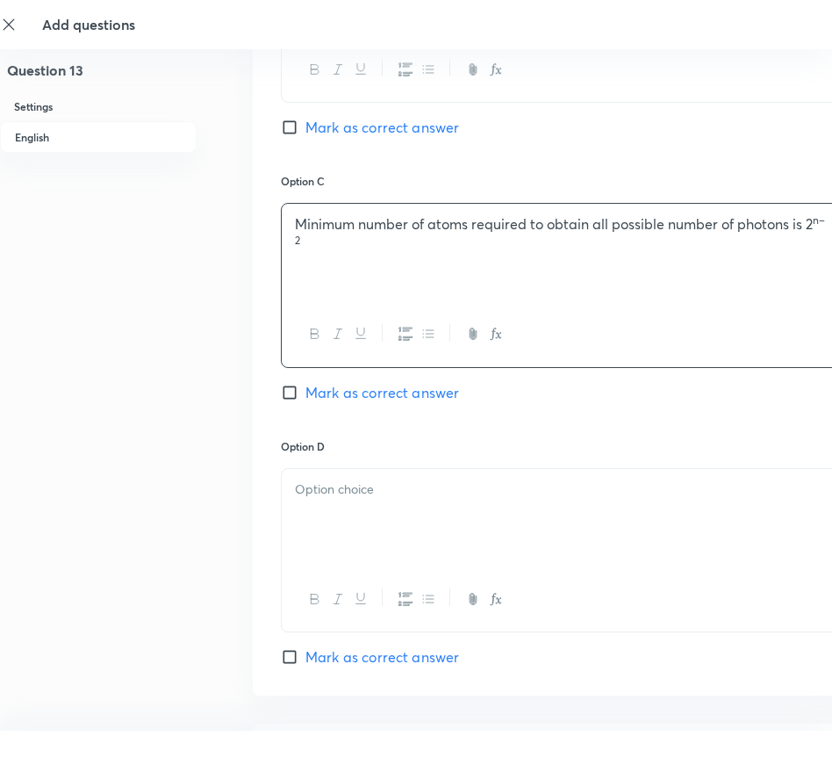
click at [407, 493] on p at bounding box center [562, 489] width 534 height 20
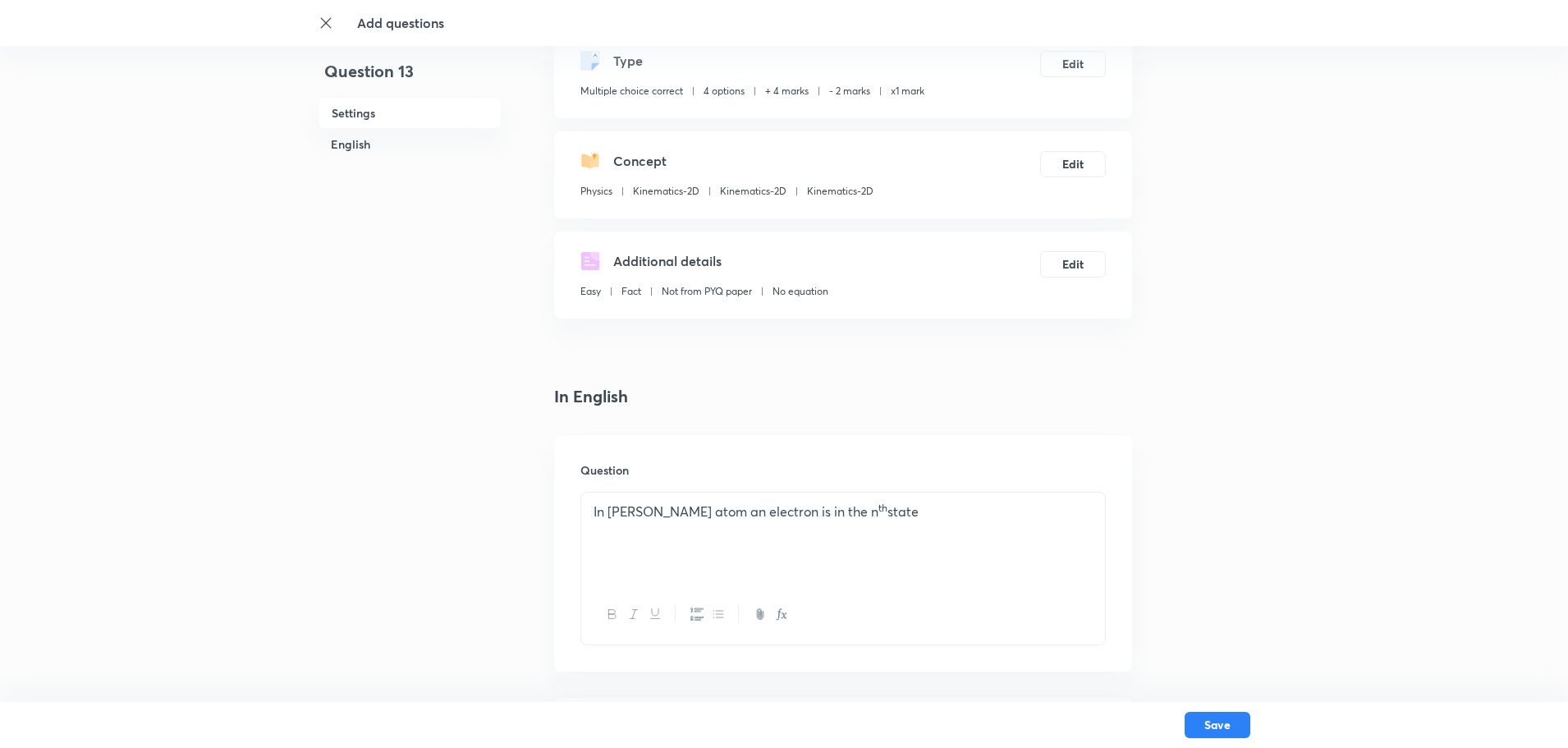
scroll to position [509, 0]
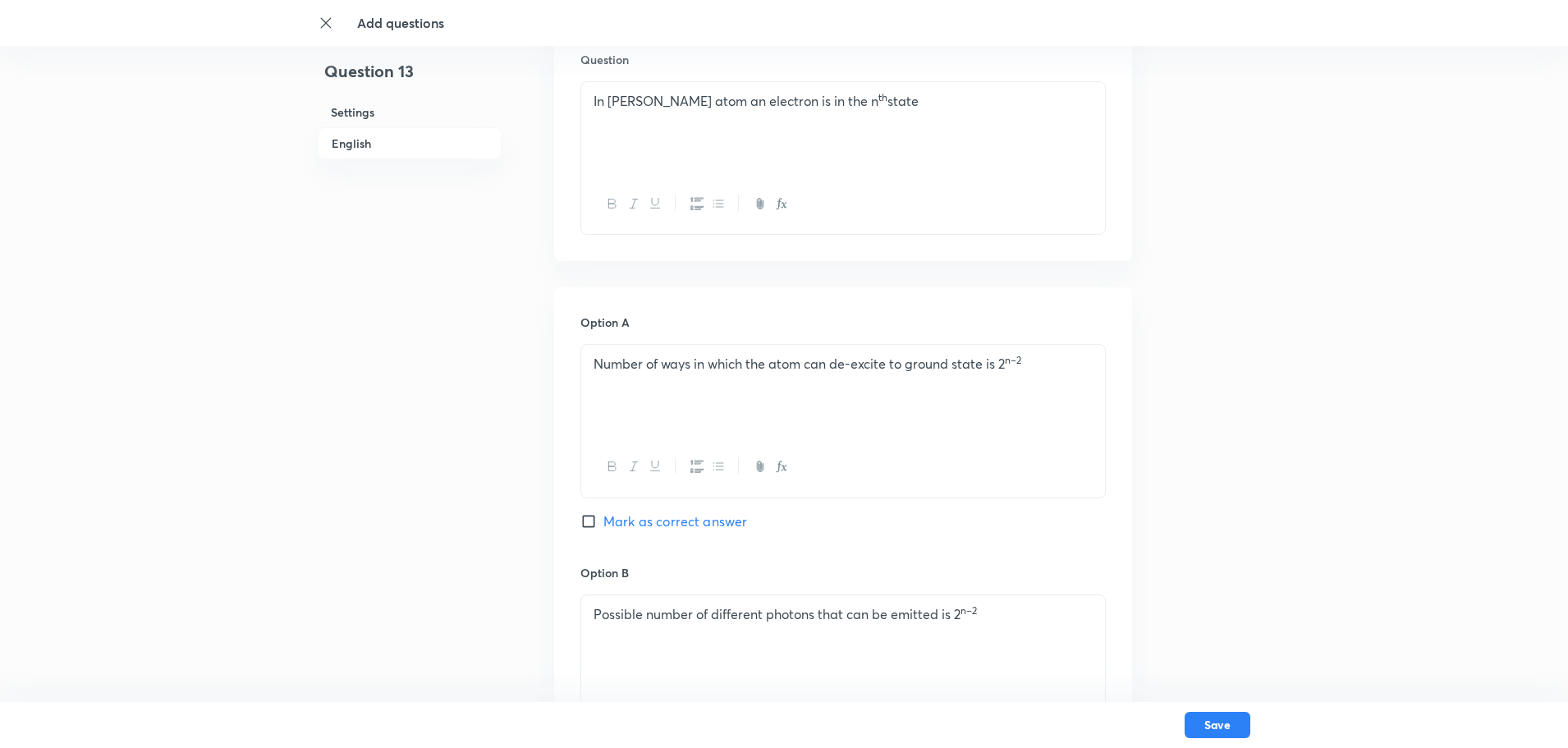
click at [587, 525] on input "Mark as correct answer" at bounding box center [592, 522] width 23 height 17
checkbox input "true"
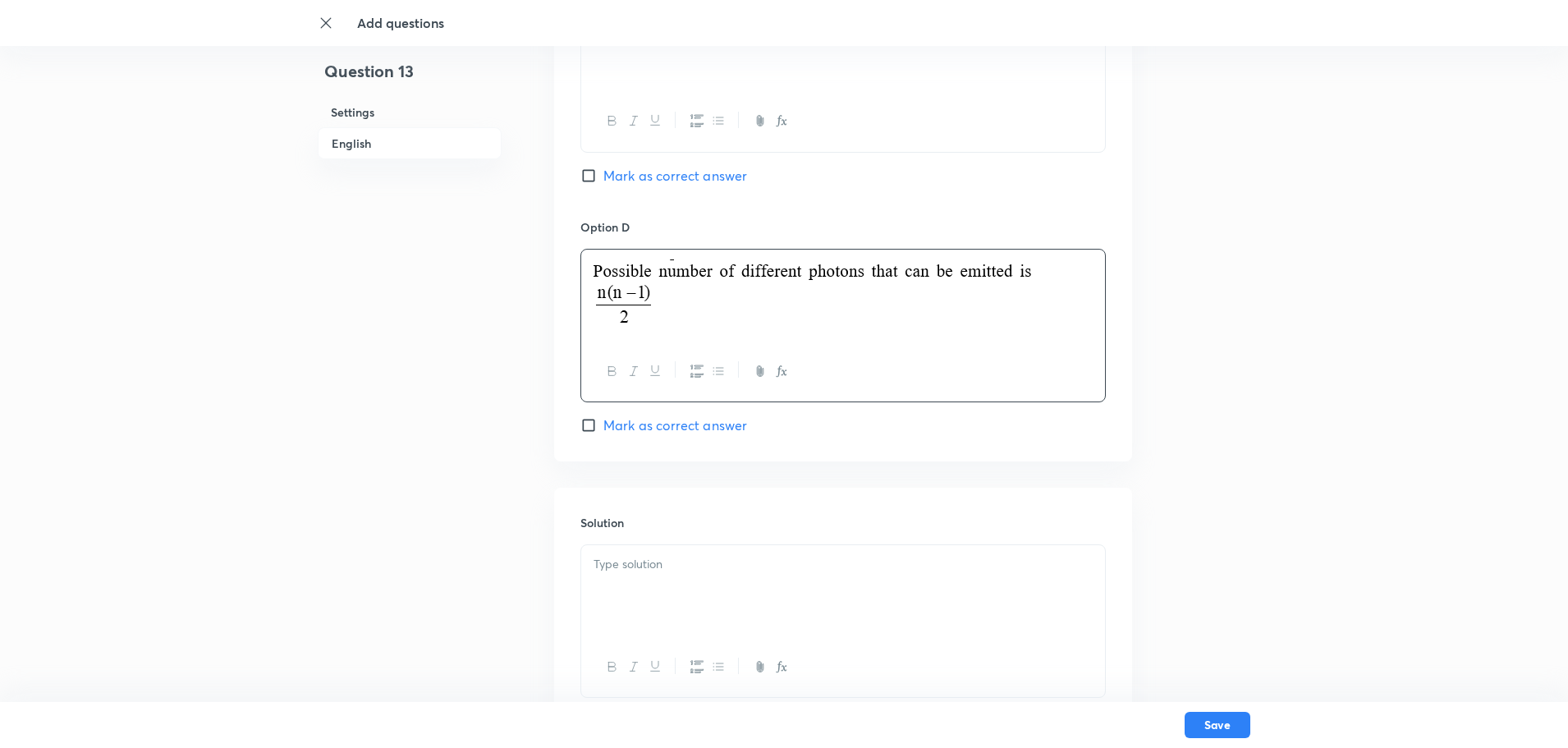
scroll to position [1412, 0]
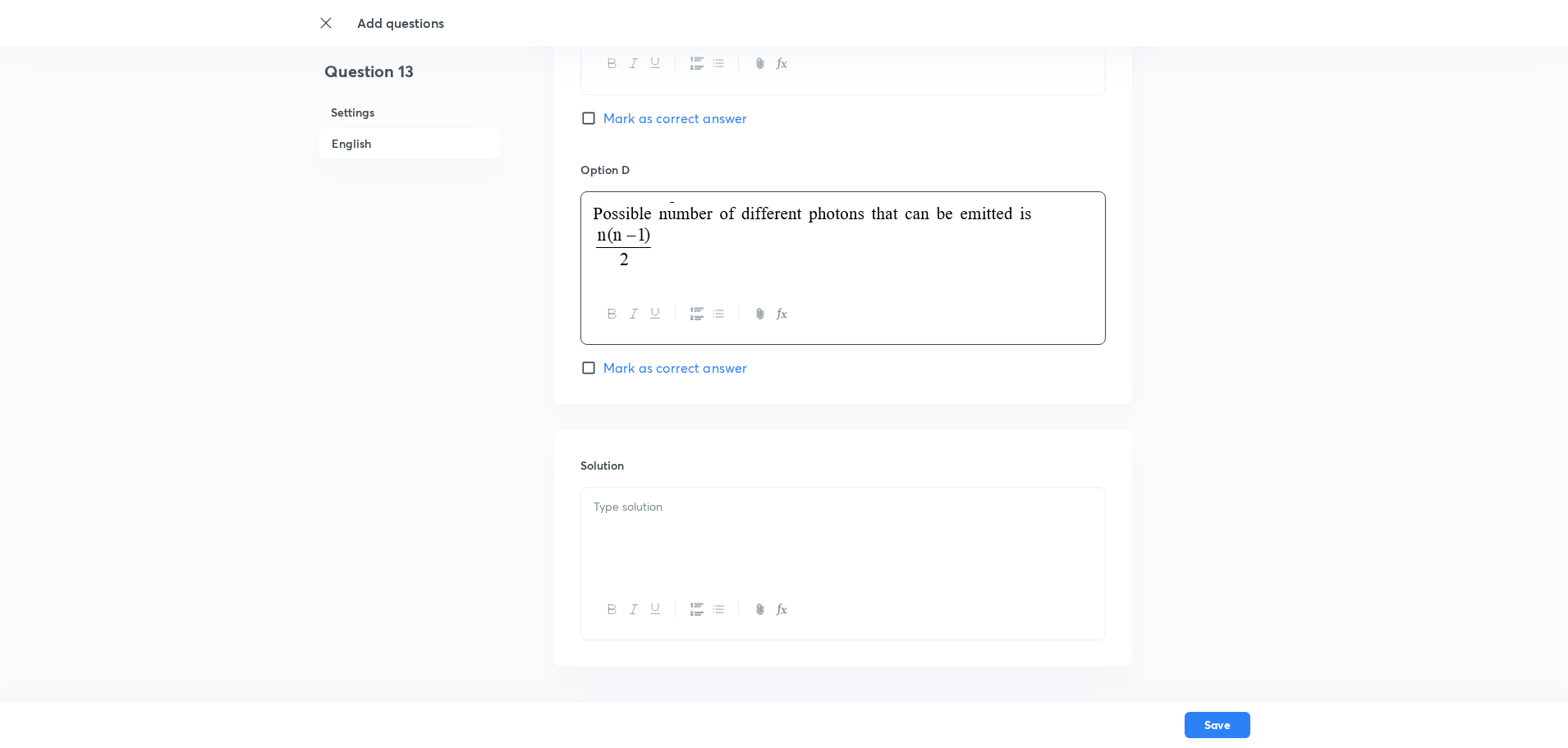
click at [586, 368] on input "Mark as correct answer" at bounding box center [592, 367] width 23 height 17
checkbox input "true"
click at [588, 119] on input "Mark as correct answer" at bounding box center [592, 119] width 23 height 17
checkbox input "true"
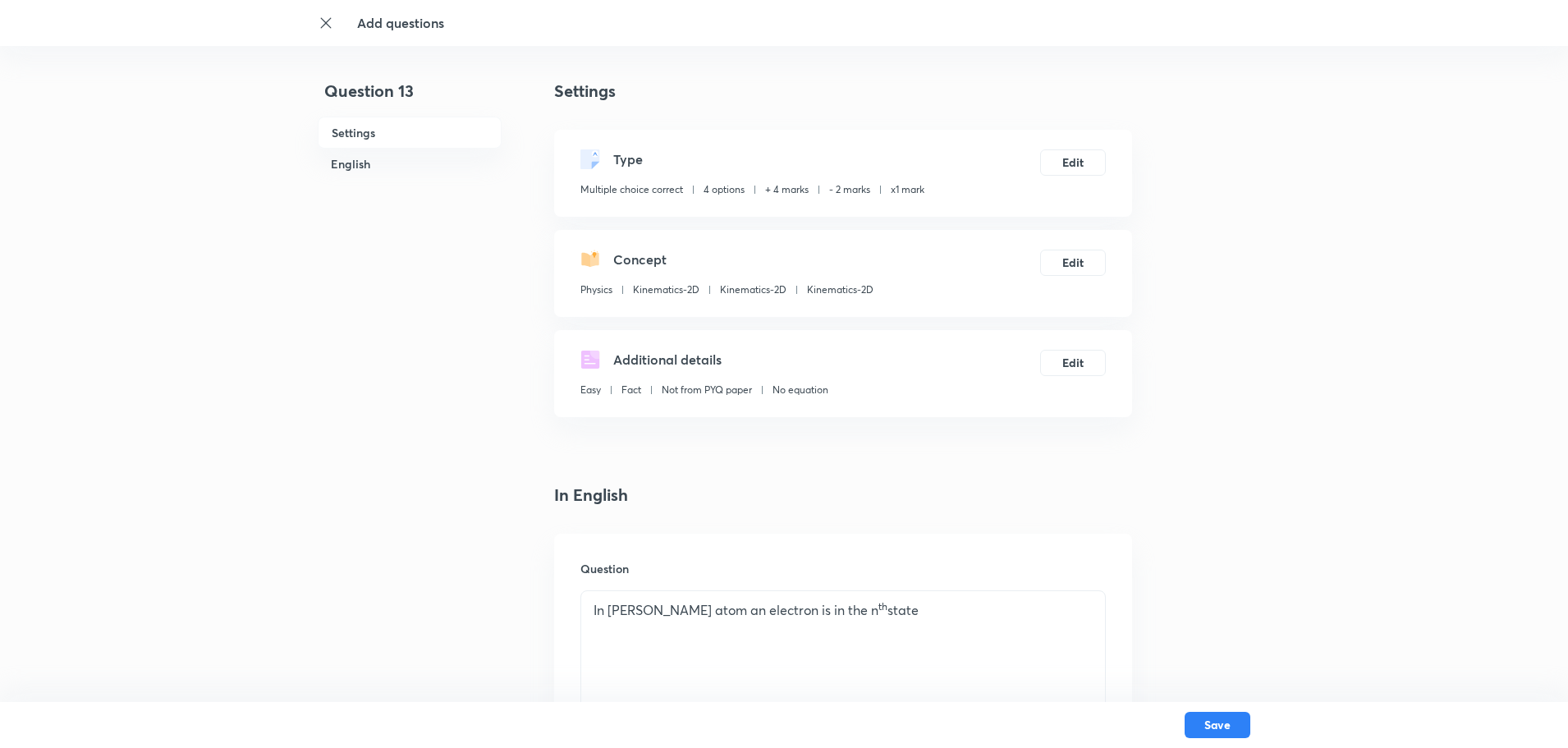
scroll to position [656, 0]
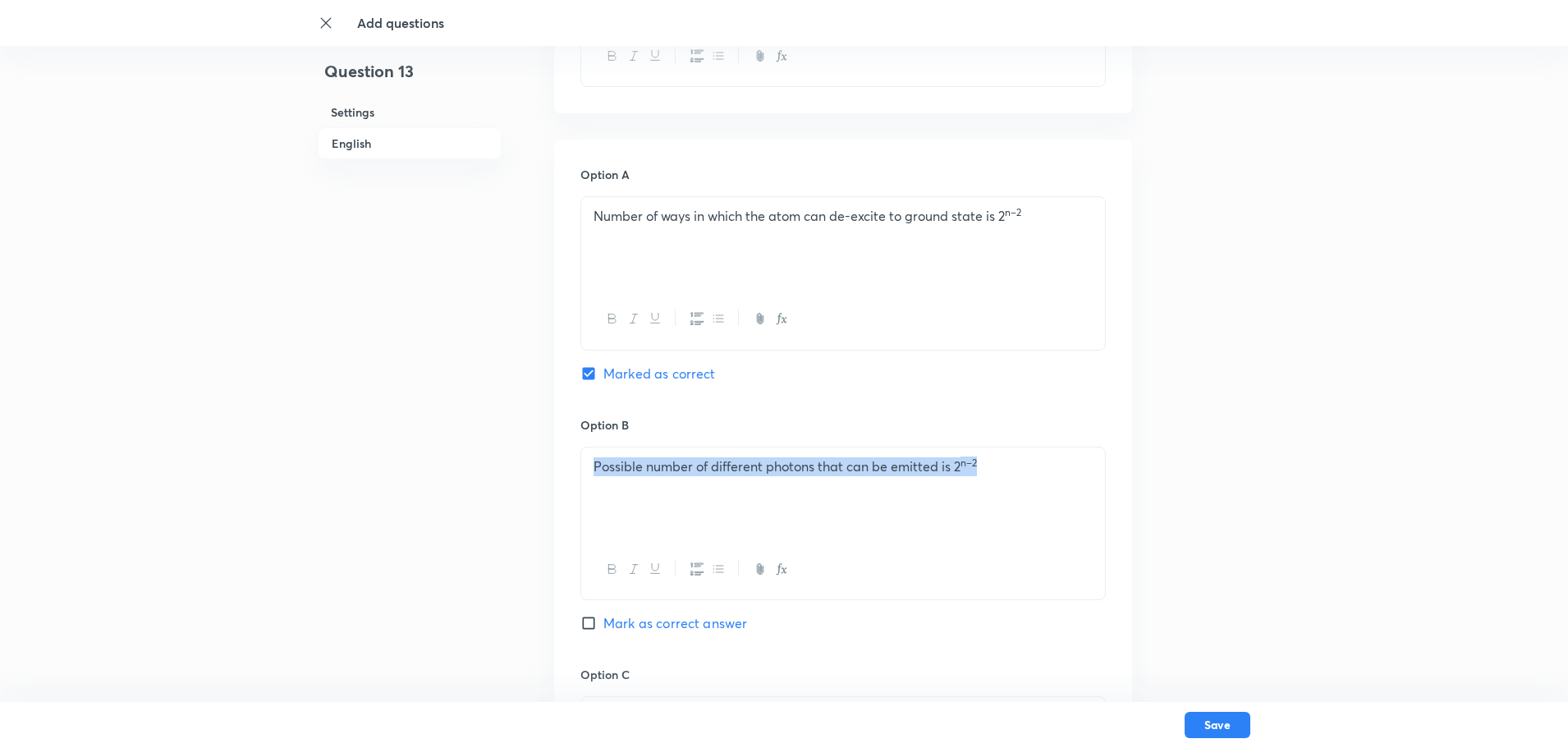
drag, startPoint x: 1025, startPoint y: 463, endPoint x: 518, endPoint y: 473, distance: 507.1
click at [518, 473] on div "Question 13 Settings English Settings Type Multiple choice correct 4 options + …" at bounding box center [784, 454] width 932 height 2065
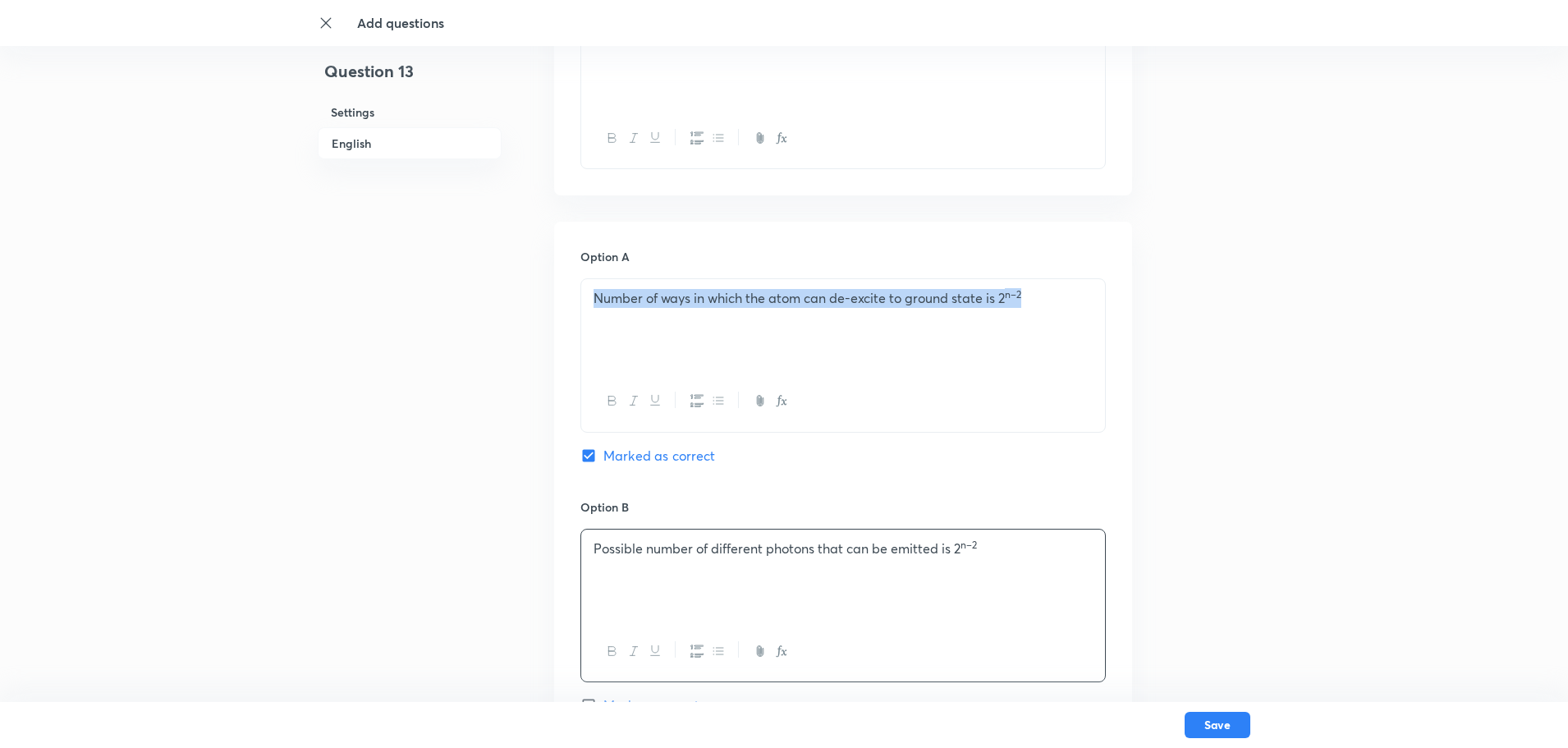
drag, startPoint x: 958, startPoint y: 300, endPoint x: 561, endPoint y: 313, distance: 397.2
click at [567, 311] on div "Option A Number of ways in which the atom can de-excite to ground state is 2 n–…" at bounding box center [843, 731] width 578 height 1019
copy p "Number of ways in which the atom can de-excite to ground state is 2 n–2"
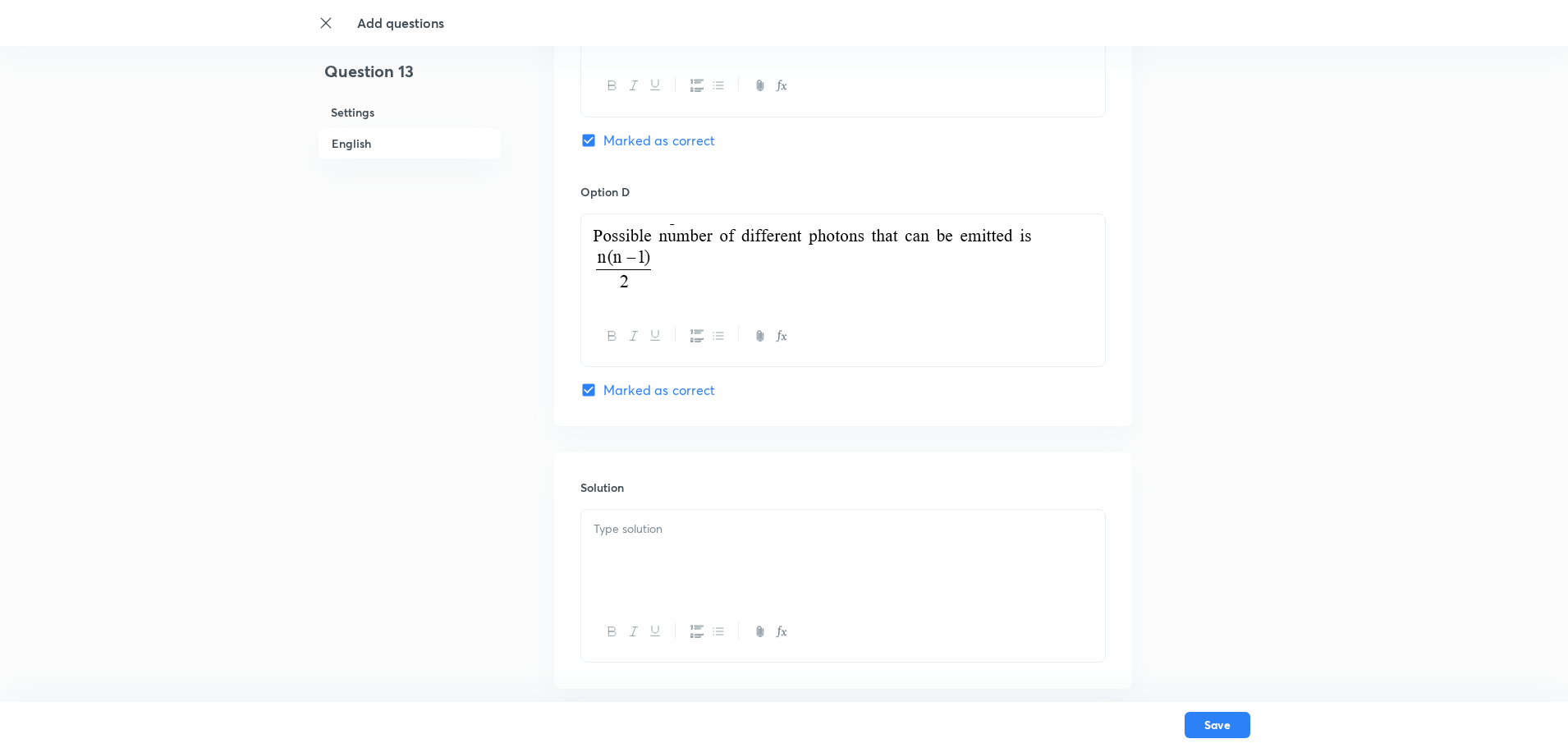
scroll to position [1474, 0]
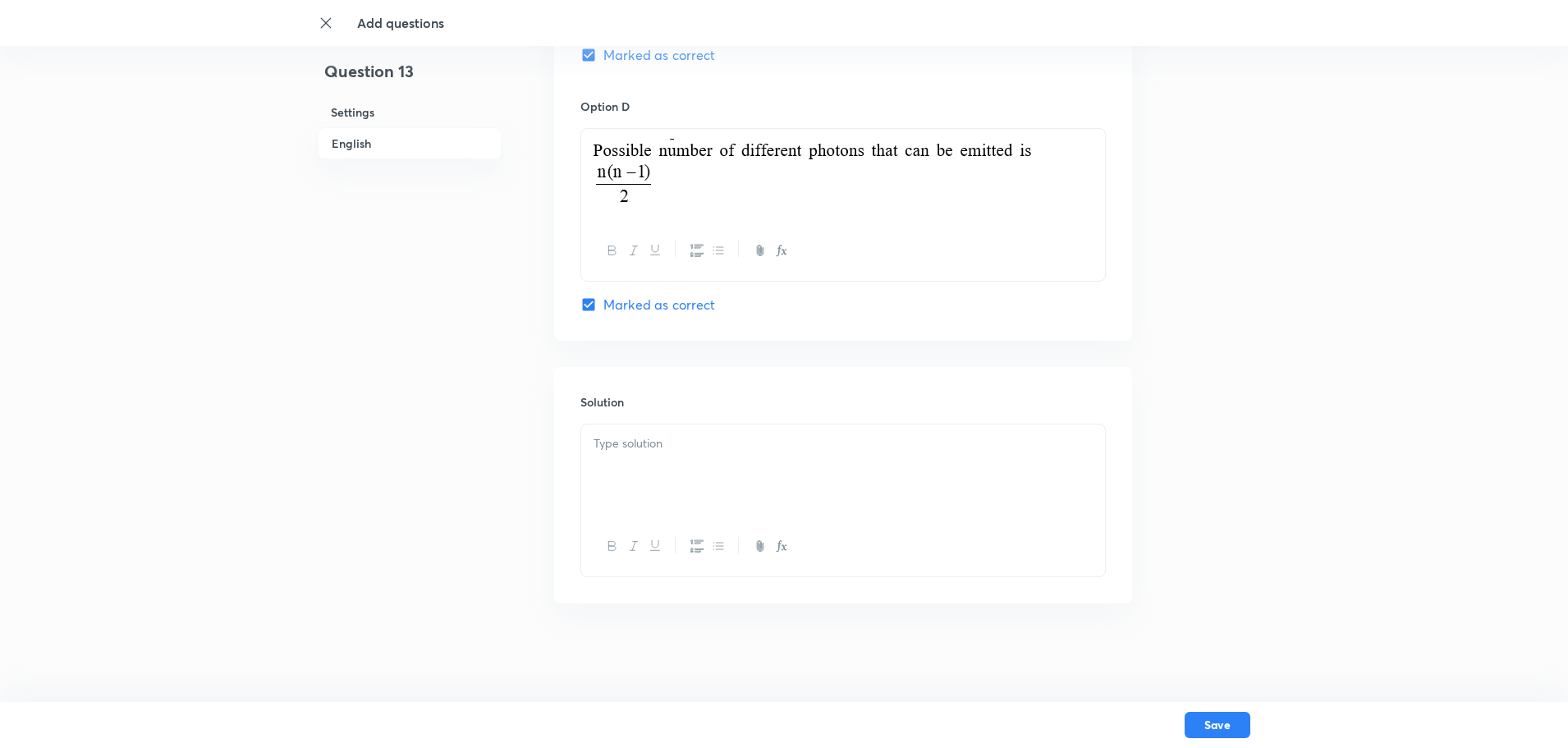
click at [691, 453] on div at bounding box center [843, 470] width 524 height 92
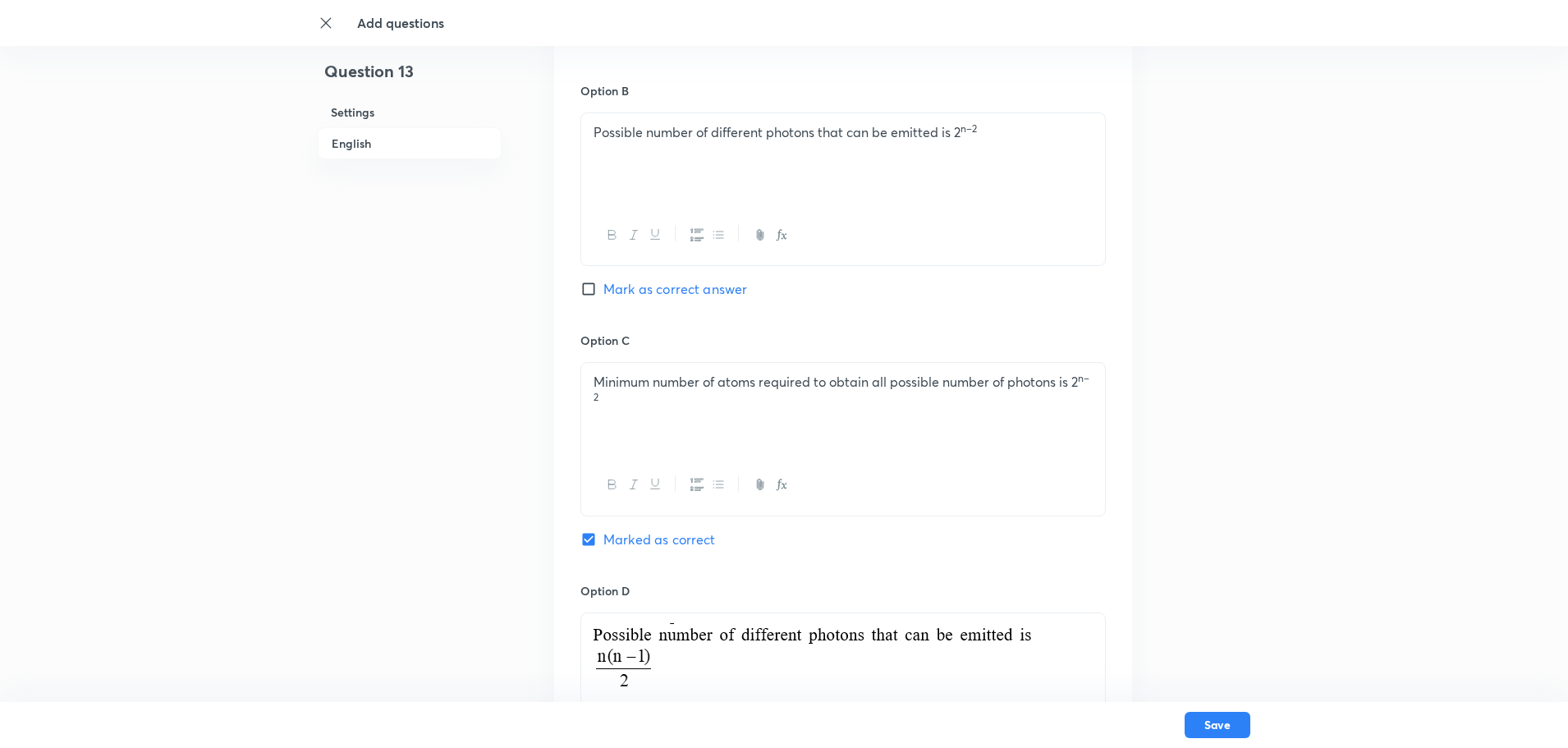
scroll to position [983, 0]
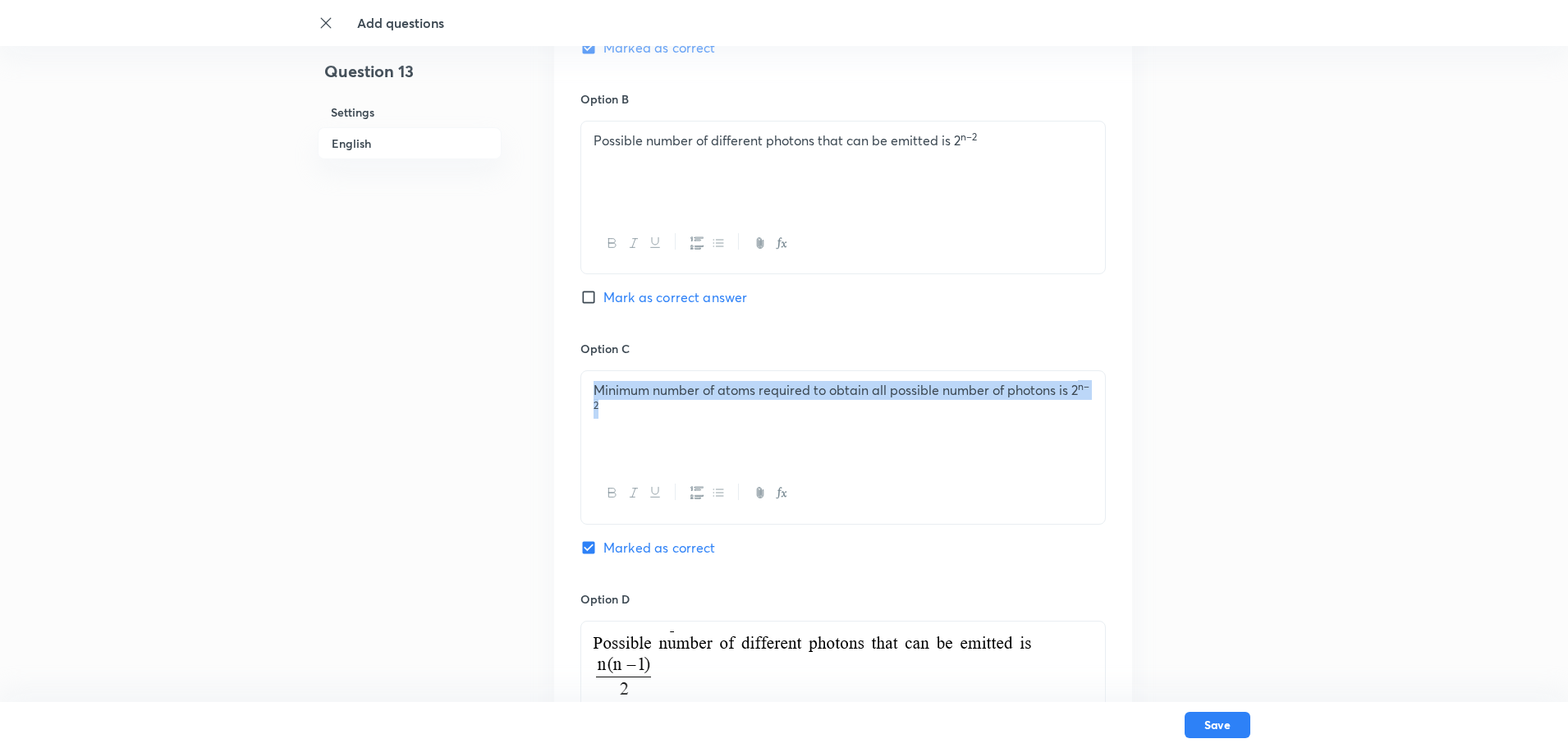
drag, startPoint x: 587, startPoint y: 391, endPoint x: 613, endPoint y: 410, distance: 32.2
click at [613, 410] on div "Minimum number of atoms required to obtain all possible number of photons is 2 …" at bounding box center [843, 417] width 524 height 92
copy p "Minimum number of atoms required to obtain all possible number of photons is 2 …"
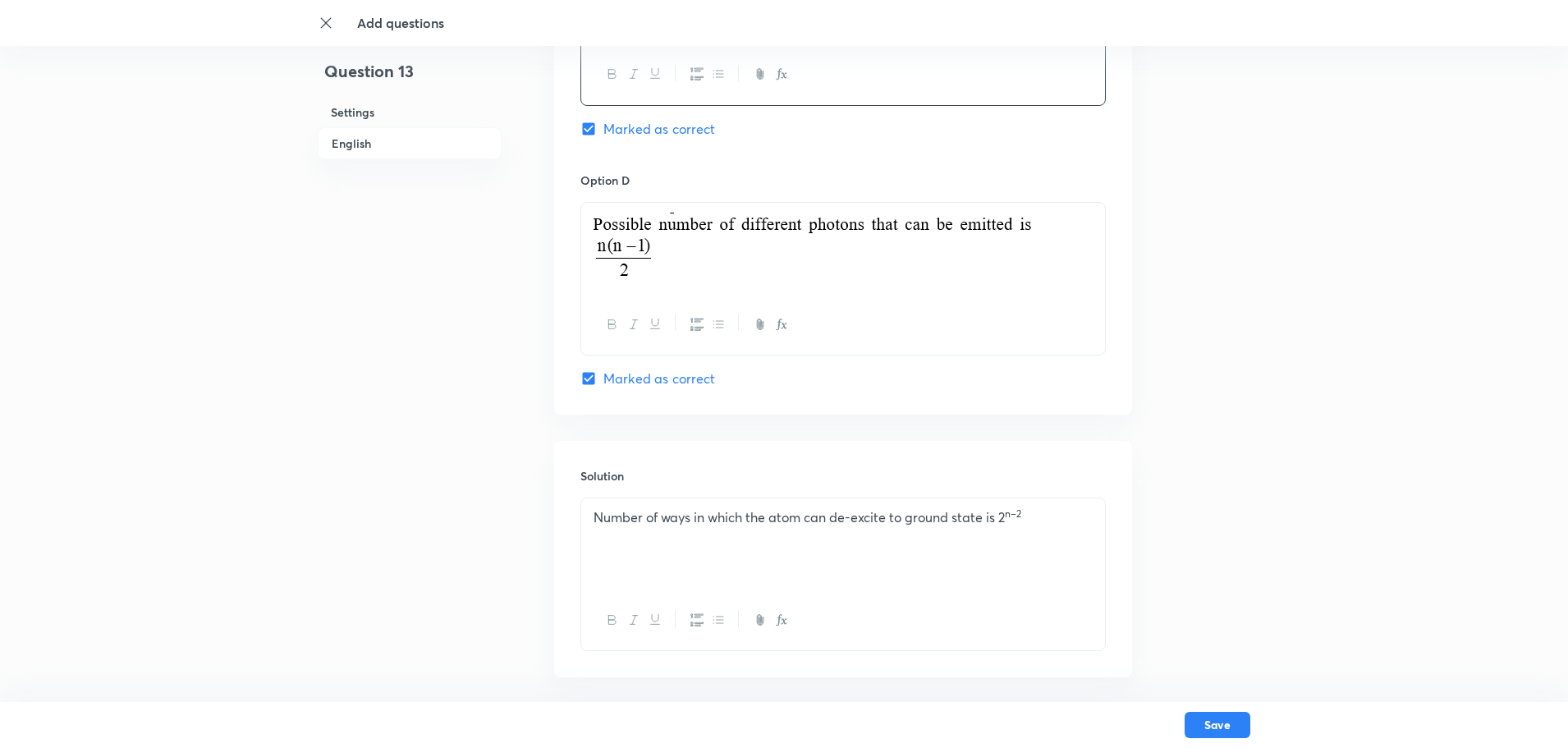
scroll to position [1474, 0]
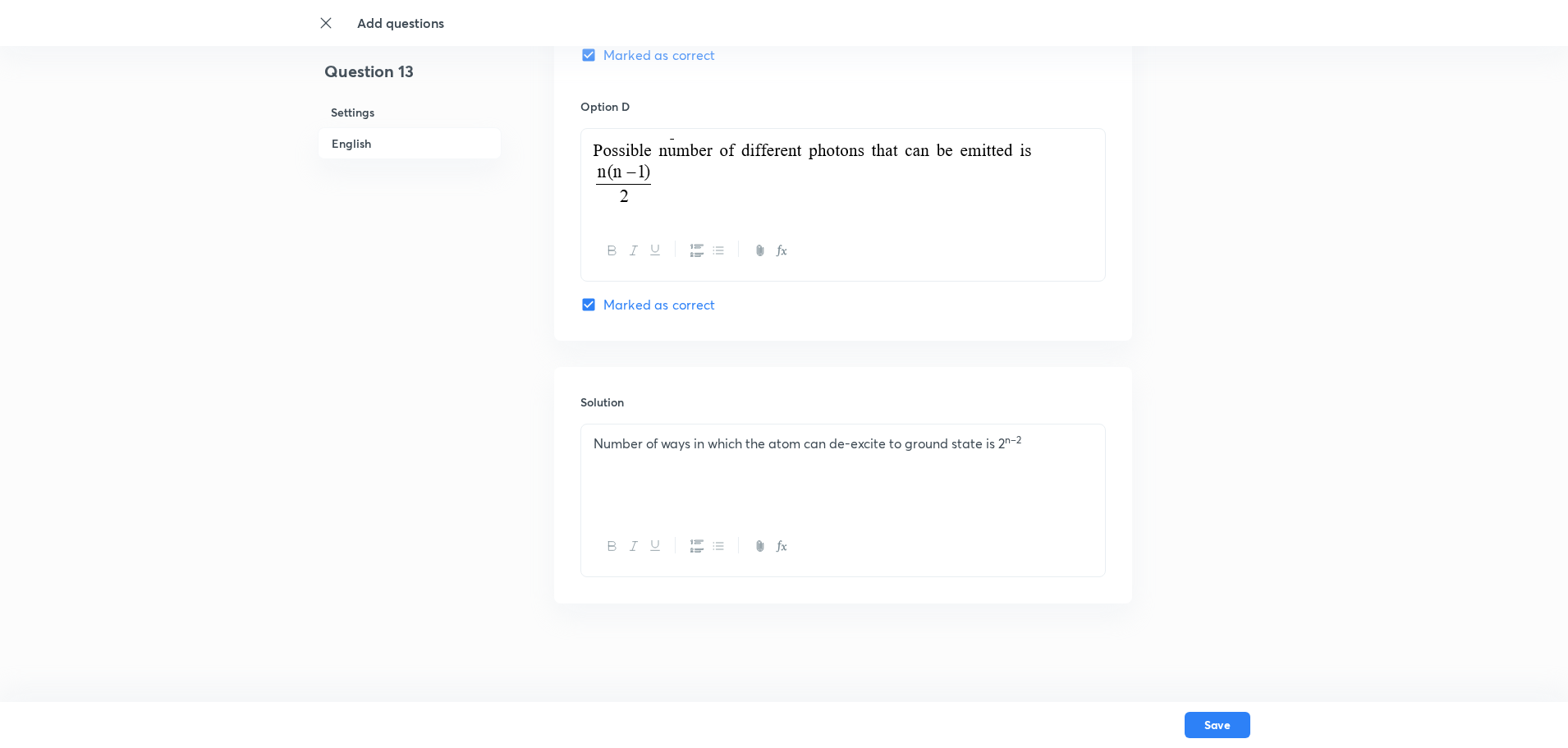
click at [644, 477] on div "Number of ways in which the atom can de-excite to ground state is 2 n–2 ﻿" at bounding box center [843, 470] width 524 height 92
drag, startPoint x: 588, startPoint y: 151, endPoint x: 648, endPoint y: 178, distance: 65.8
click at [655, 178] on div at bounding box center [843, 175] width 524 height 92
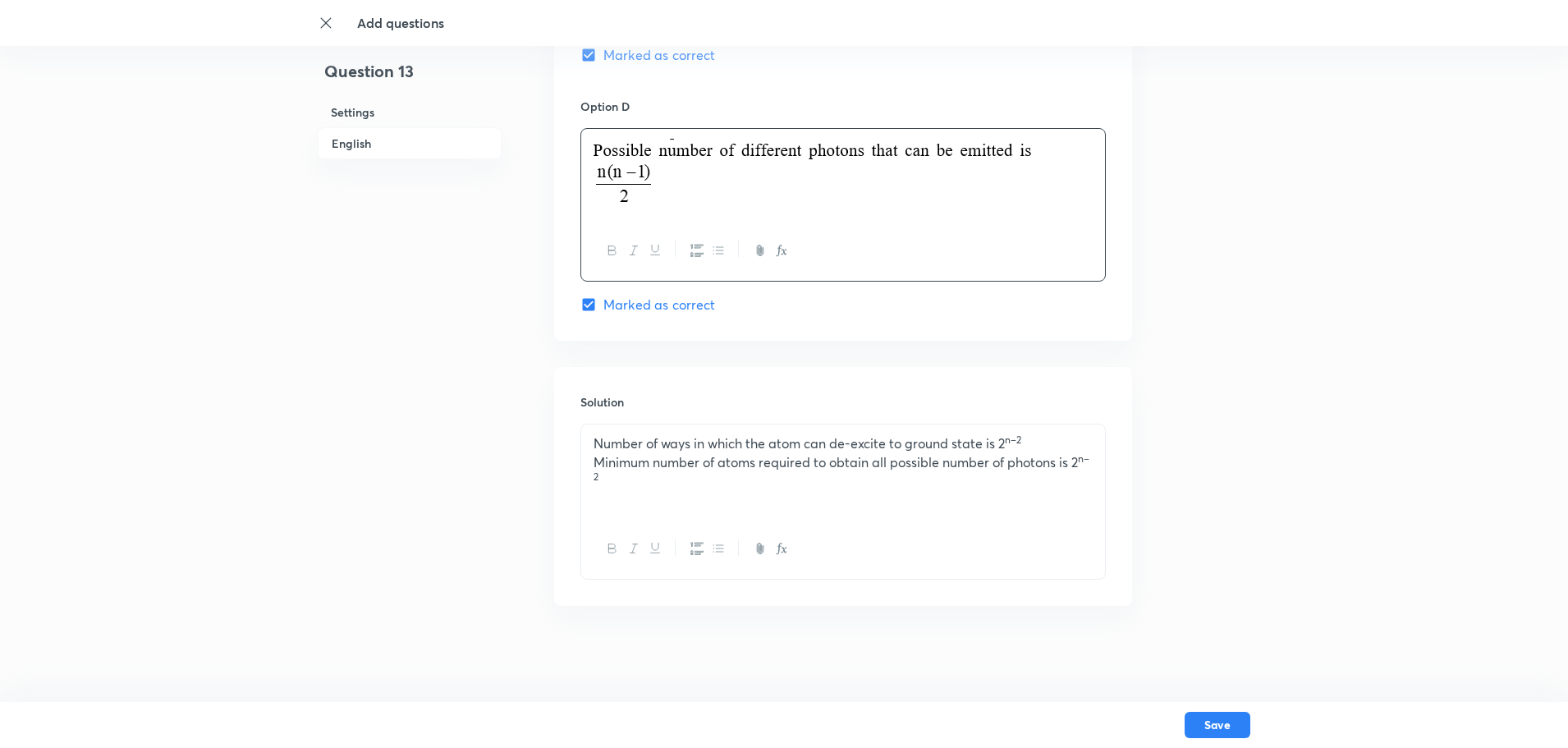
click at [636, 178] on img at bounding box center [813, 170] width 438 height 64
drag, startPoint x: 707, startPoint y: 180, endPoint x: 594, endPoint y: 142, distance: 119.2
click at [594, 142] on img at bounding box center [813, 170] width 438 height 64
click at [633, 498] on p "﻿" at bounding box center [843, 499] width 499 height 19
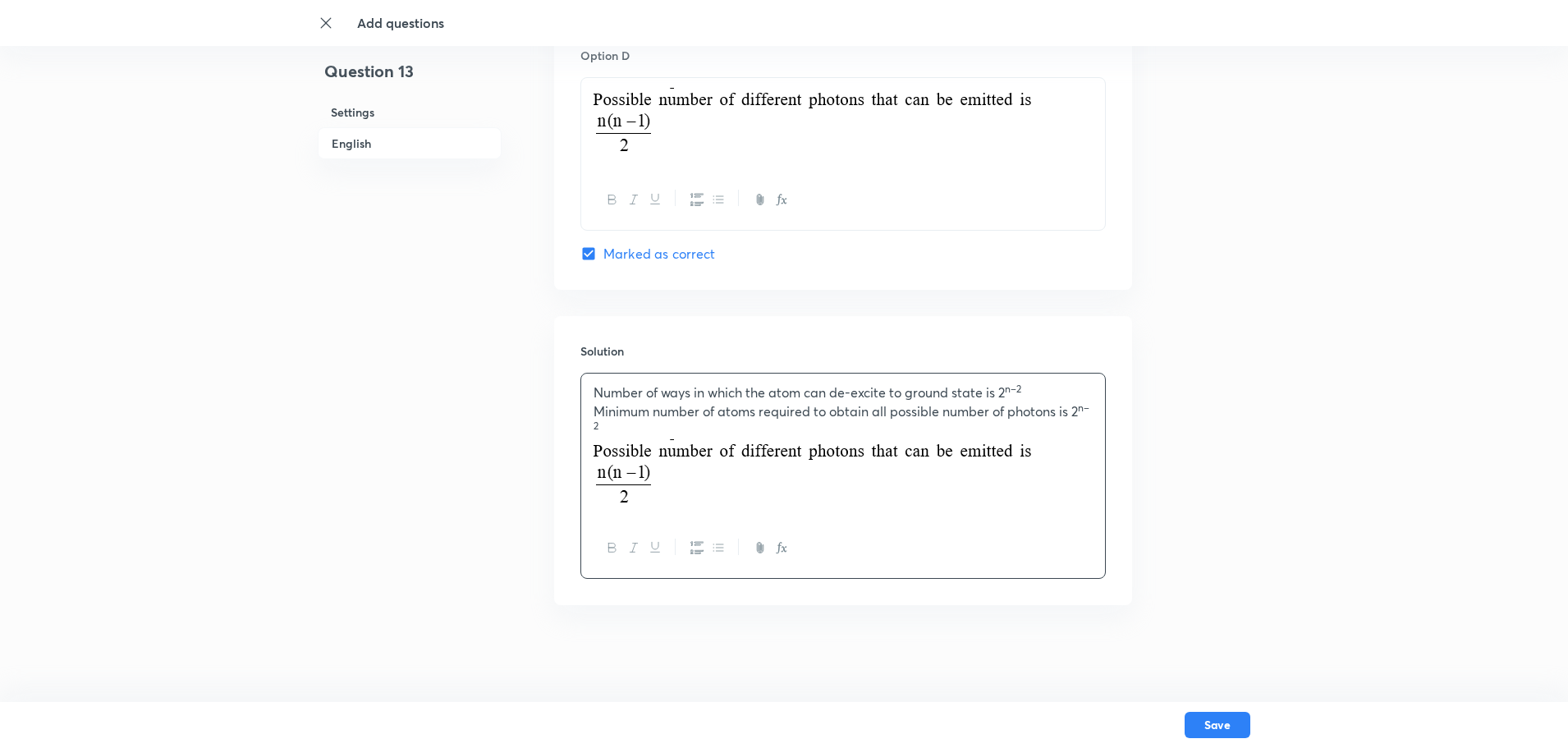
scroll to position [1528, 0]
click at [1227, 723] on button "Save" at bounding box center [1217, 723] width 65 height 26
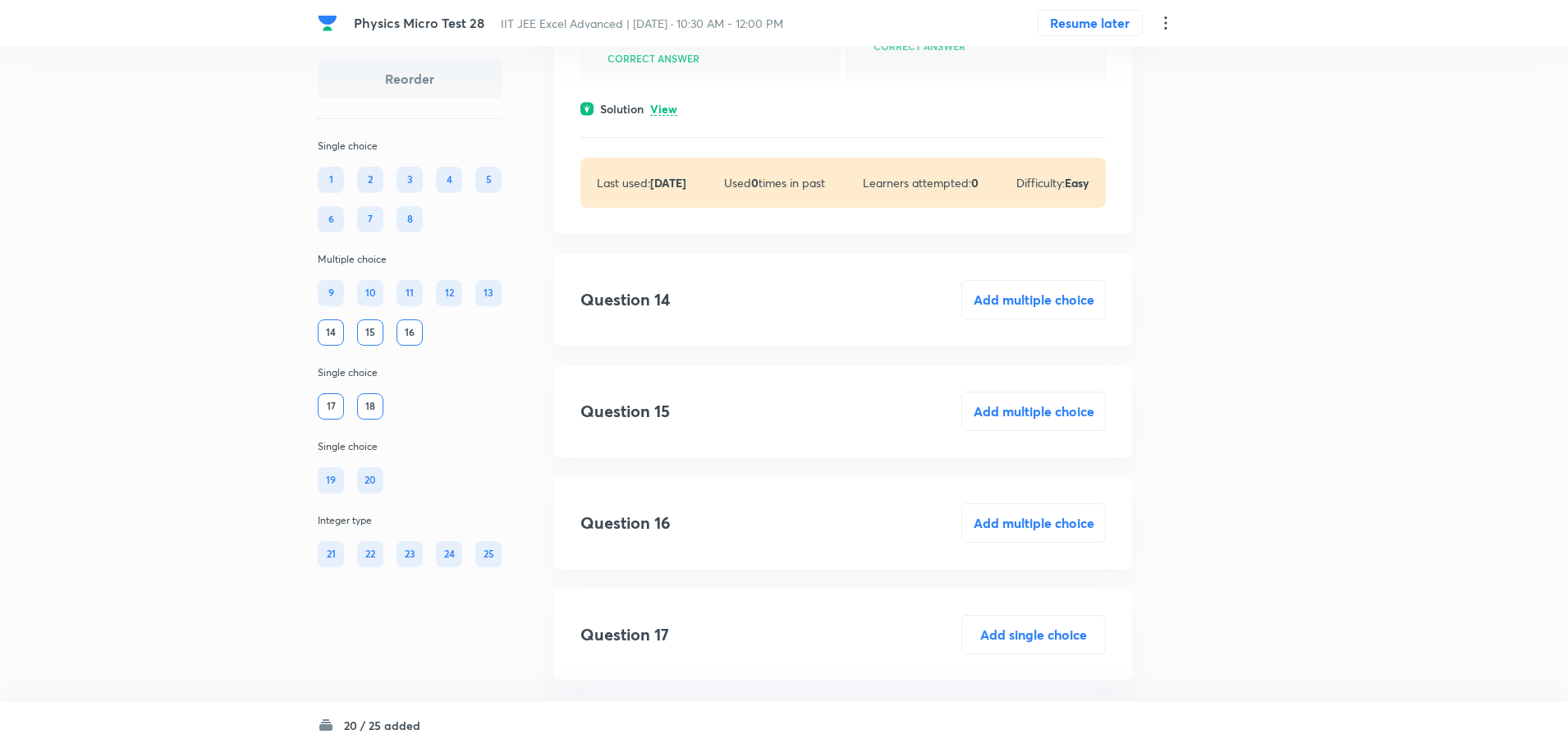
scroll to position [6320, 0]
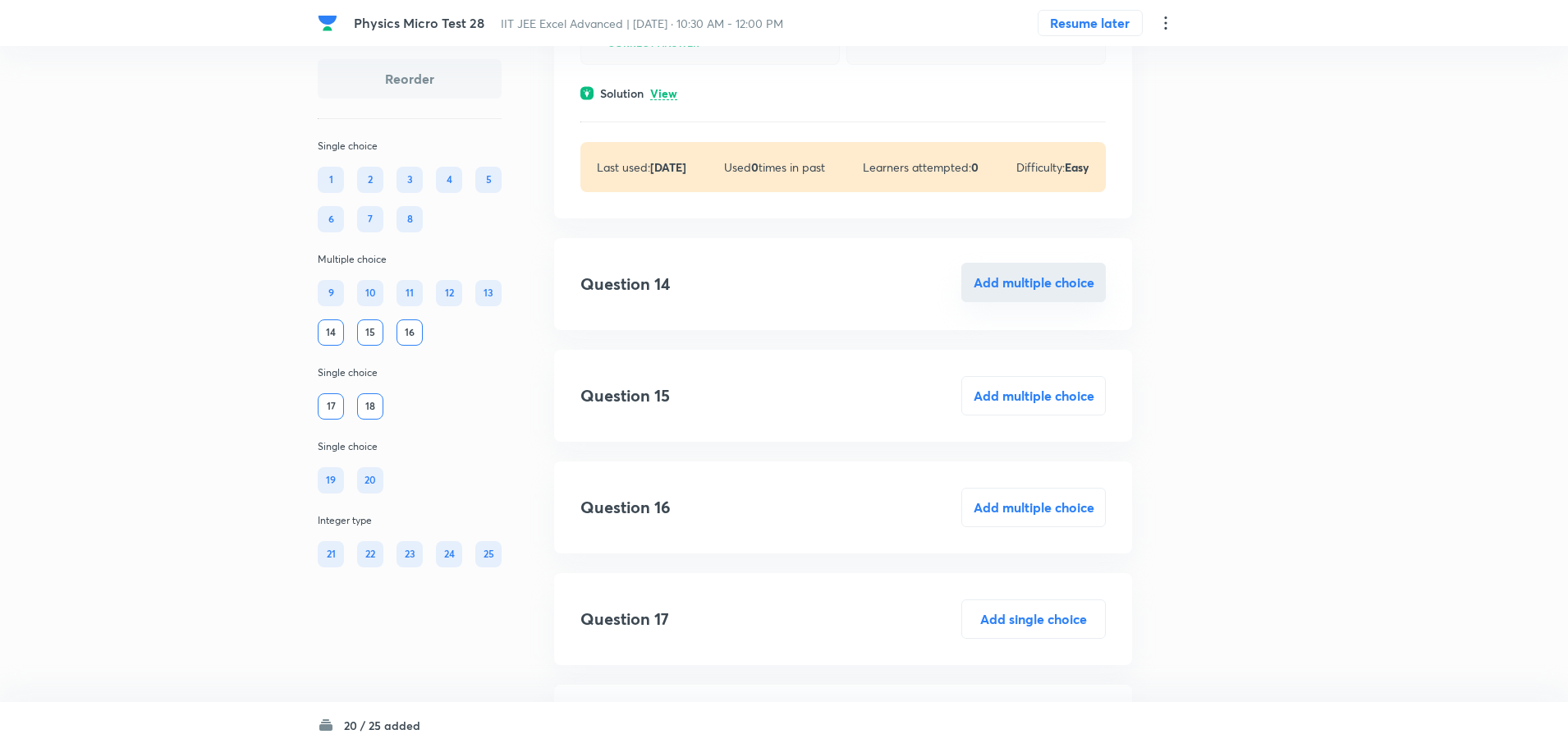
click at [1033, 297] on button "Add multiple choice" at bounding box center [1033, 282] width 145 height 39
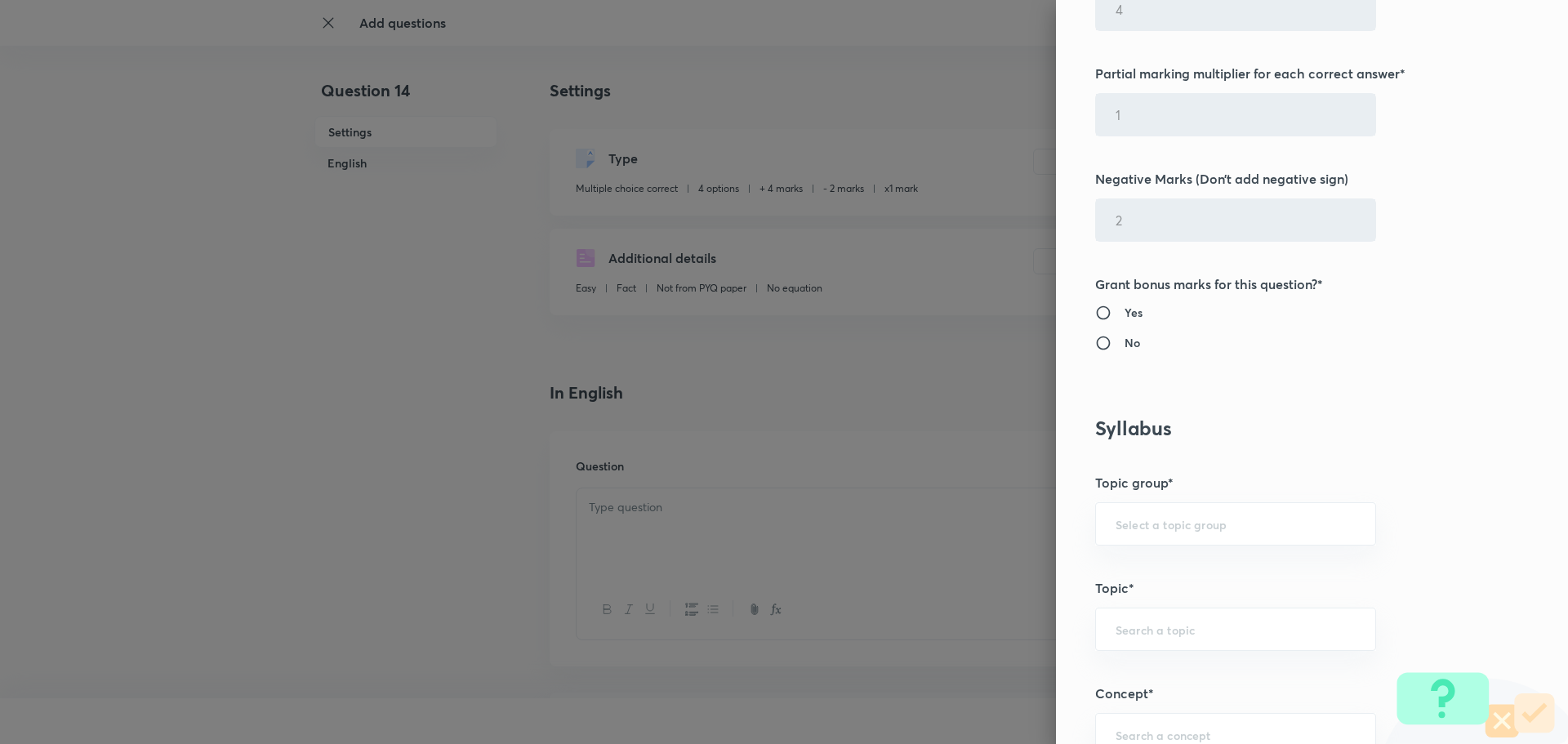
scroll to position [571, 0]
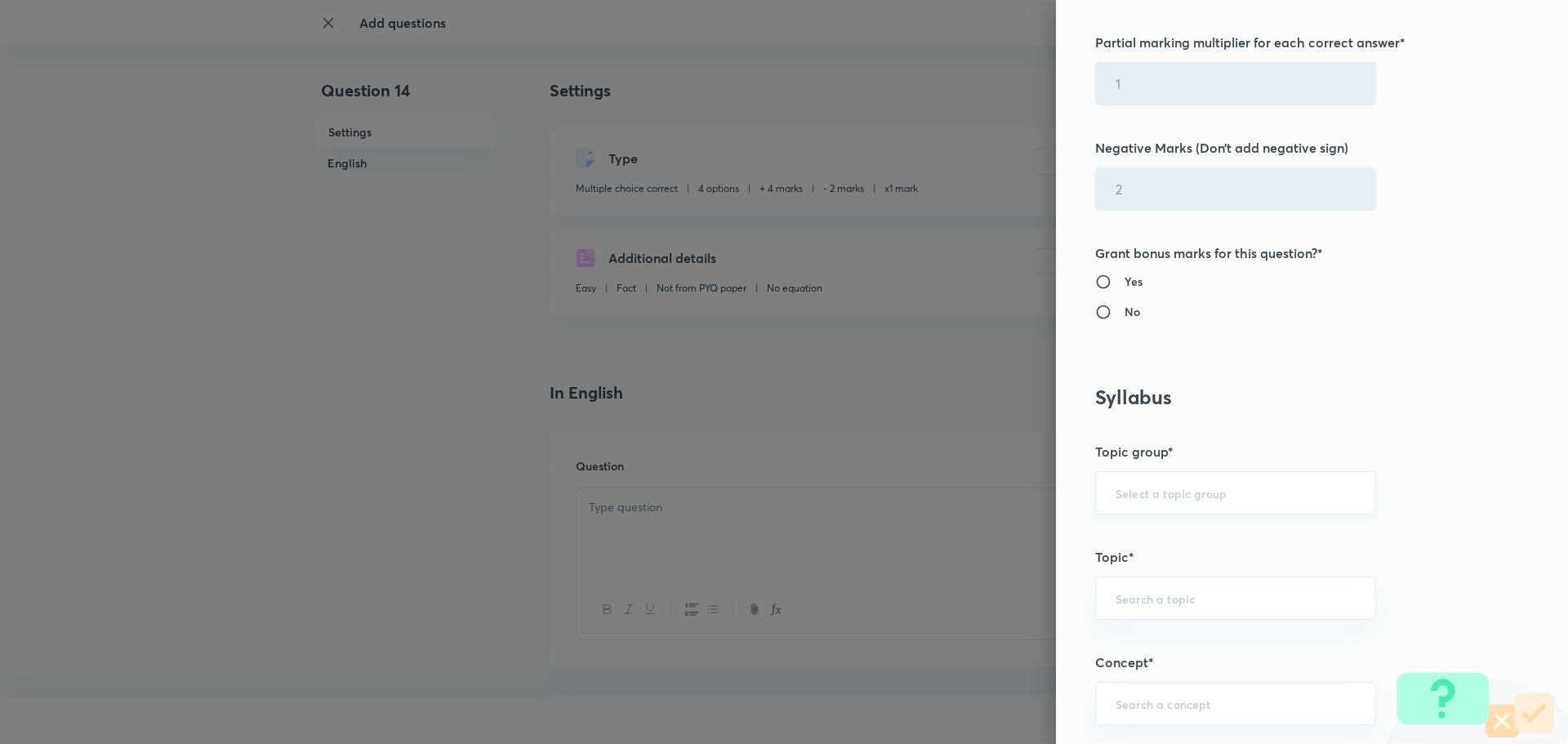
click at [1116, 487] on input "text" at bounding box center [1236, 492] width 240 height 16
click at [1094, 531] on li "Physics" at bounding box center [1224, 539] width 279 height 30
type input "Physics"
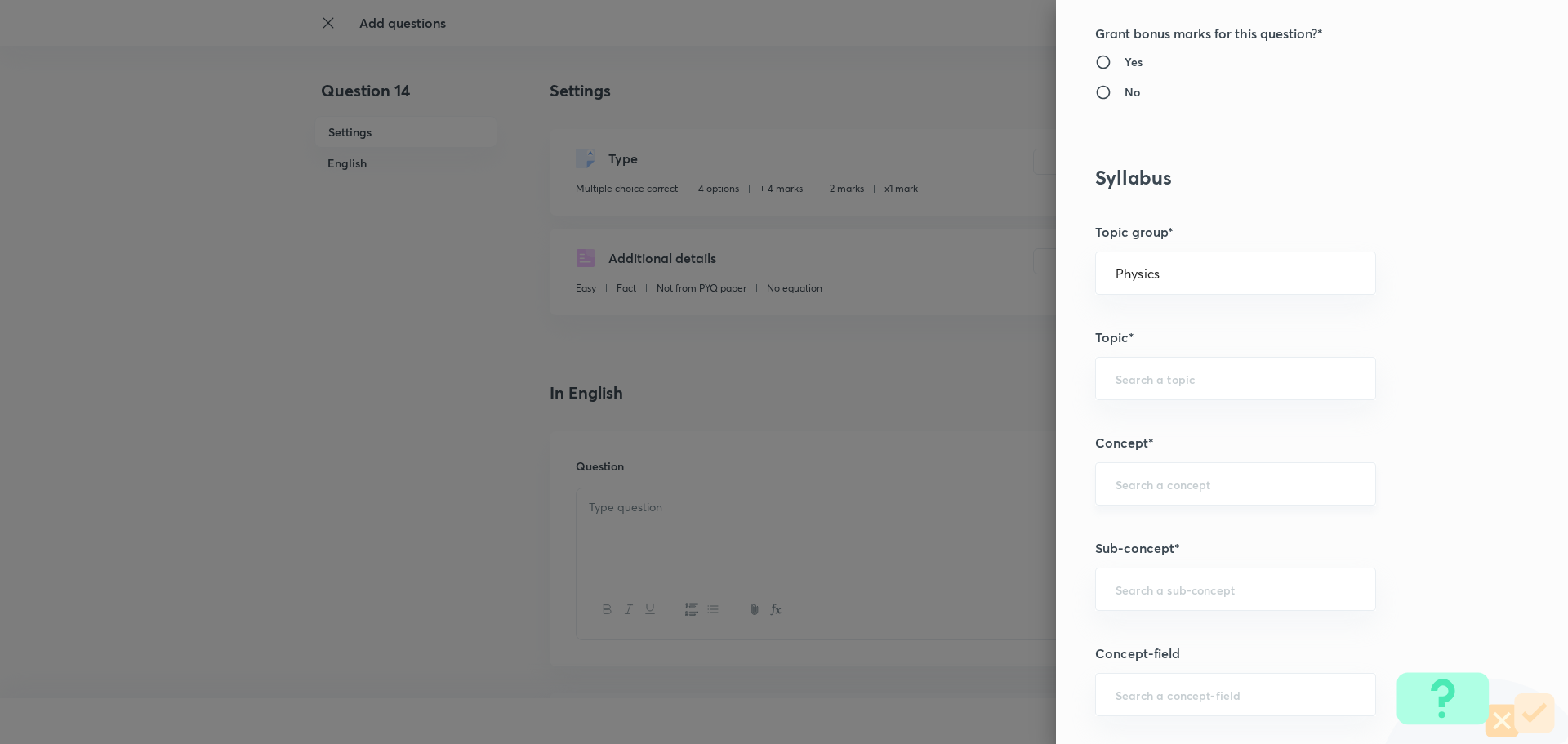
scroll to position [817, 0]
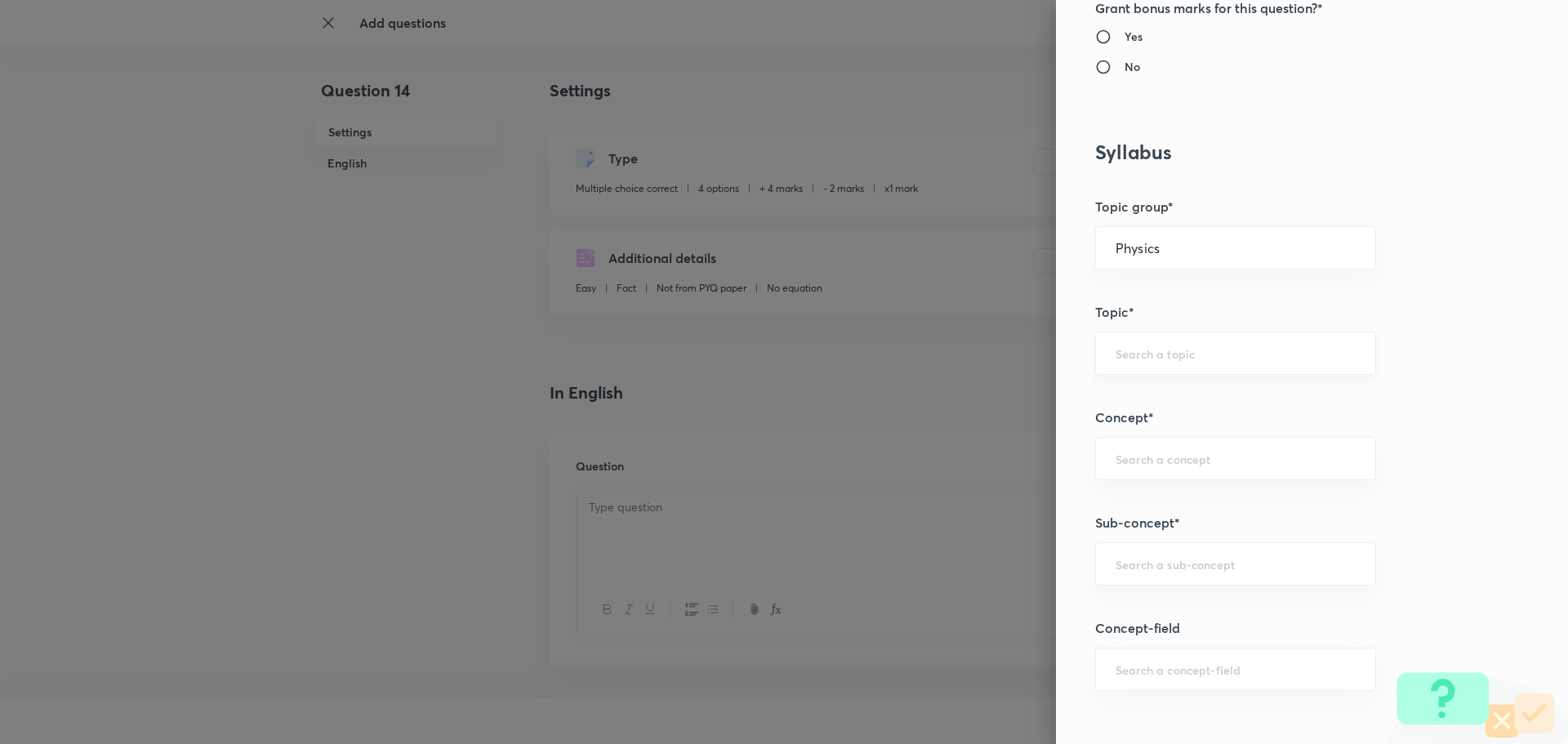
drag, startPoint x: 1140, startPoint y: 381, endPoint x: 1147, endPoint y: 371, distance: 12.2
click at [1140, 379] on div "Question settings Question type* Multiple choice correct Number of options* 2 3…" at bounding box center [1312, 372] width 512 height 744
click at [1153, 362] on div "​" at bounding box center [1236, 352] width 281 height 44
click at [1142, 427] on li "Kinematics-2D" at bounding box center [1224, 429] width 279 height 30
type input "Kinematics-2D"
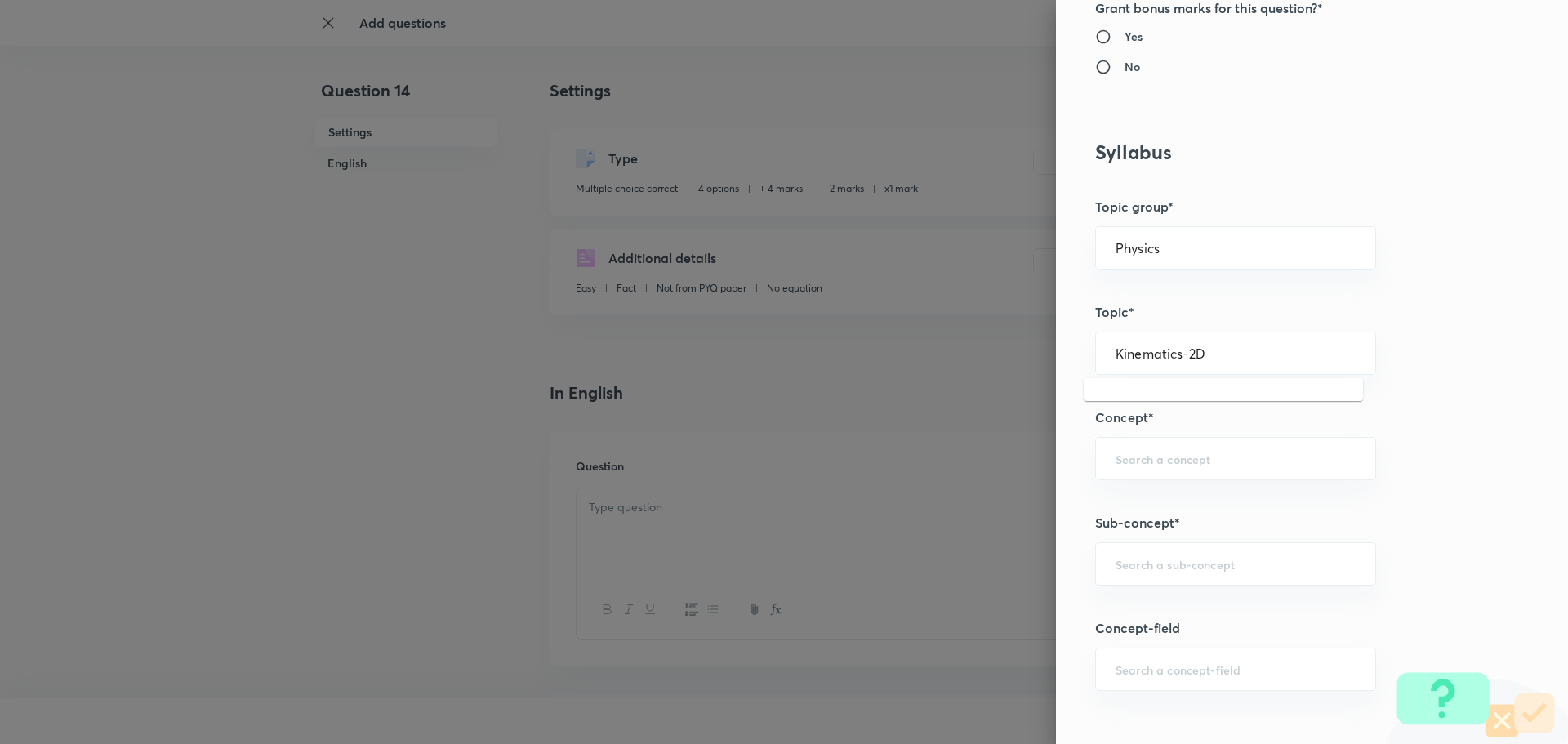
drag, startPoint x: 1209, startPoint y: 352, endPoint x: 1017, endPoint y: 357, distance: 192.1
click at [1017, 357] on div "Question settings Question type* Multiple choice correct Number of options* 2 3…" at bounding box center [784, 372] width 1568 height 744
click at [1141, 459] on input "text" at bounding box center [1236, 458] width 240 height 16
paste input "Kinematics-2D"
click at [1146, 508] on li "Kinematics-2D" at bounding box center [1224, 505] width 279 height 30
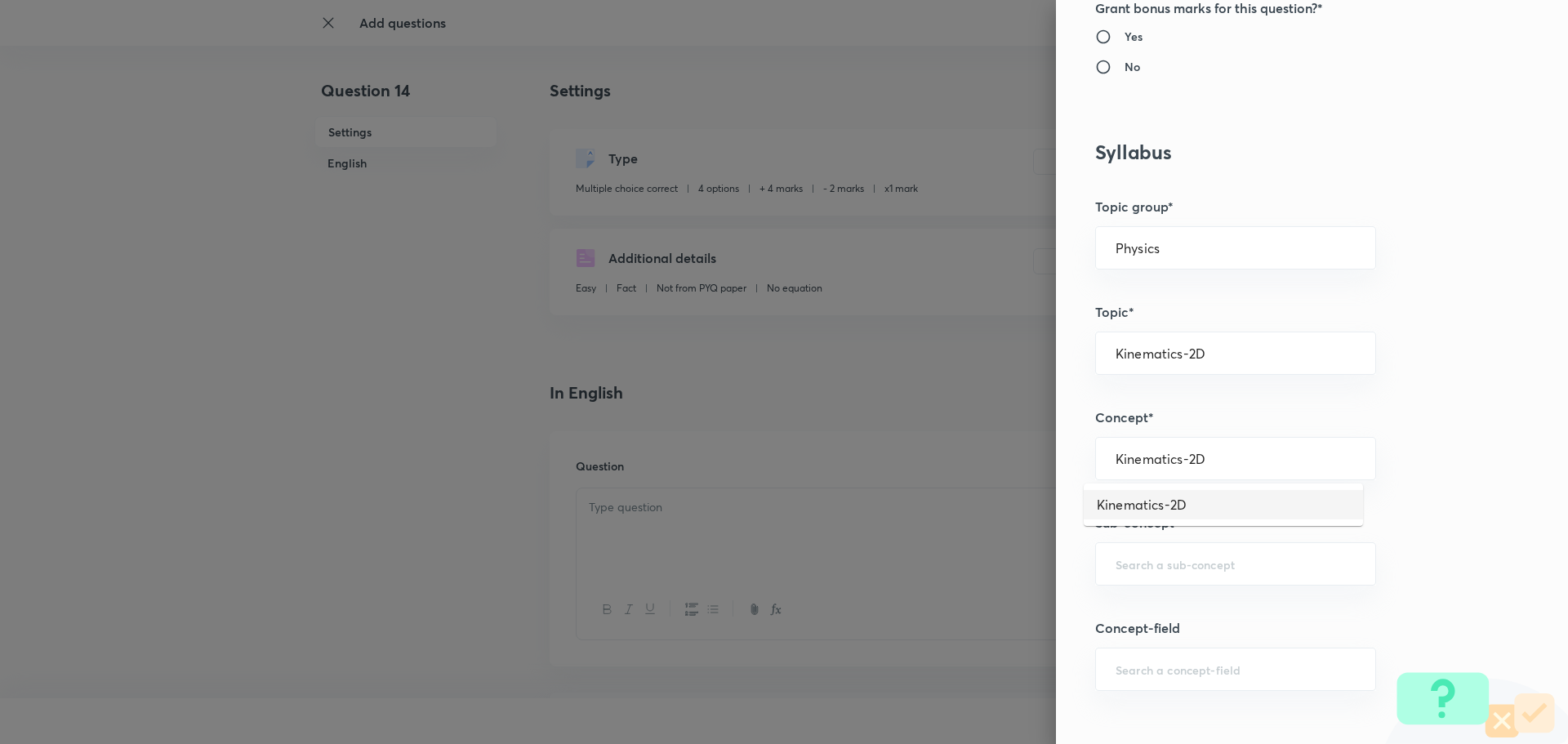
type input "Kinematics-2D"
click at [1145, 556] on input "text" at bounding box center [1236, 564] width 240 height 16
paste input "Kinematics-2D"
drag, startPoint x: 1143, startPoint y: 601, endPoint x: 1135, endPoint y: 591, distance: 12.8
click at [1141, 602] on li "Kinematics-2D" at bounding box center [1224, 610] width 279 height 30
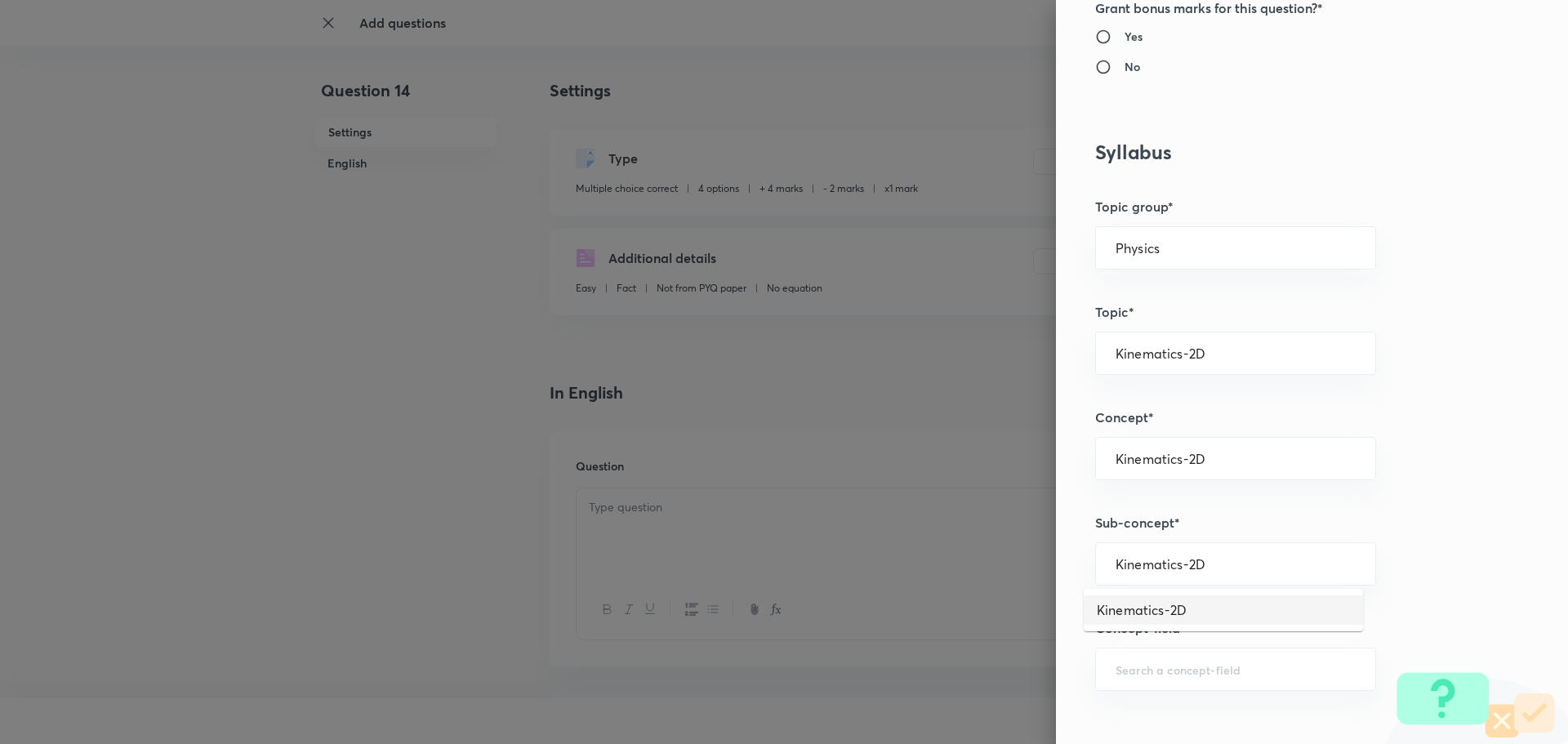
type input "Kinematics-2D"
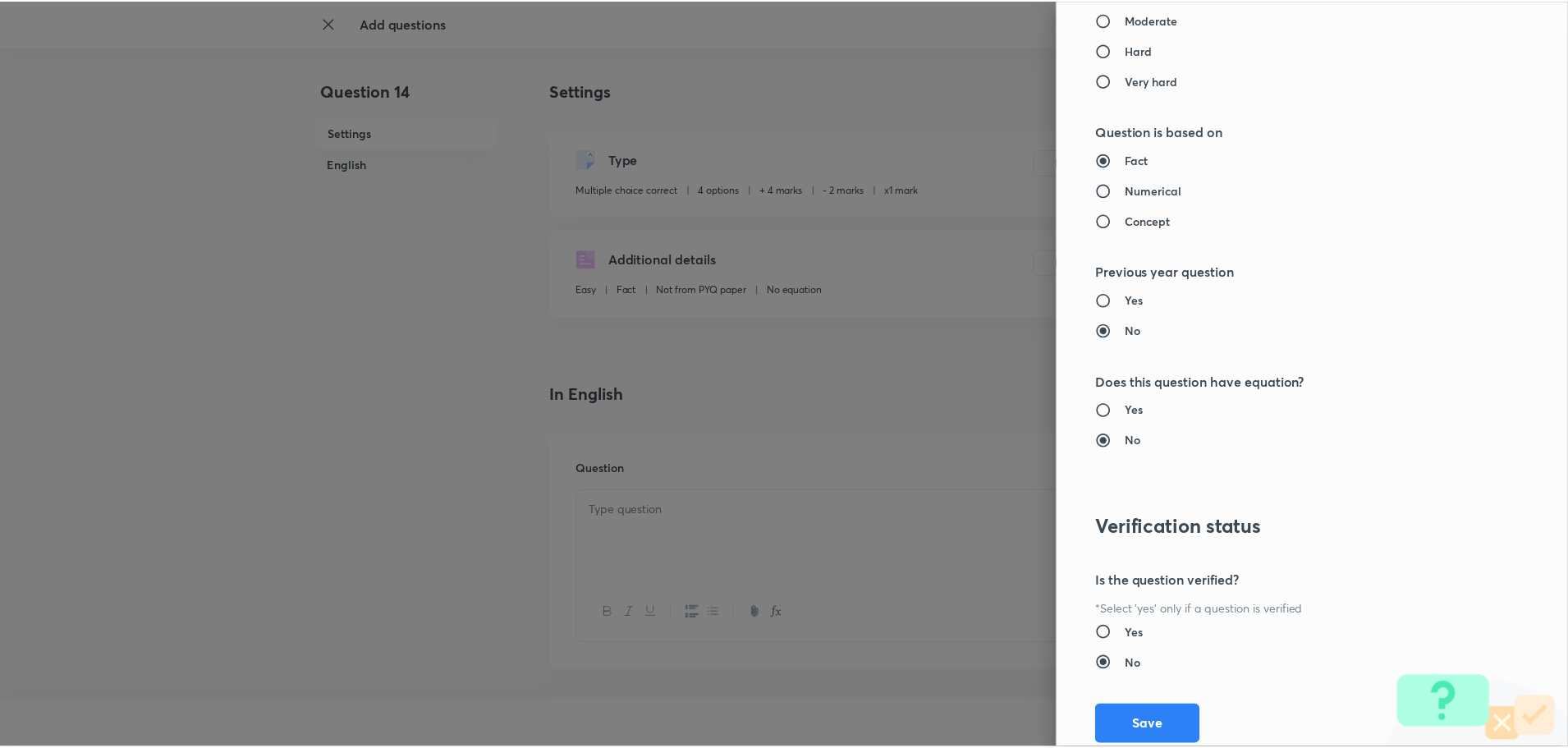
scroll to position [1766, 0]
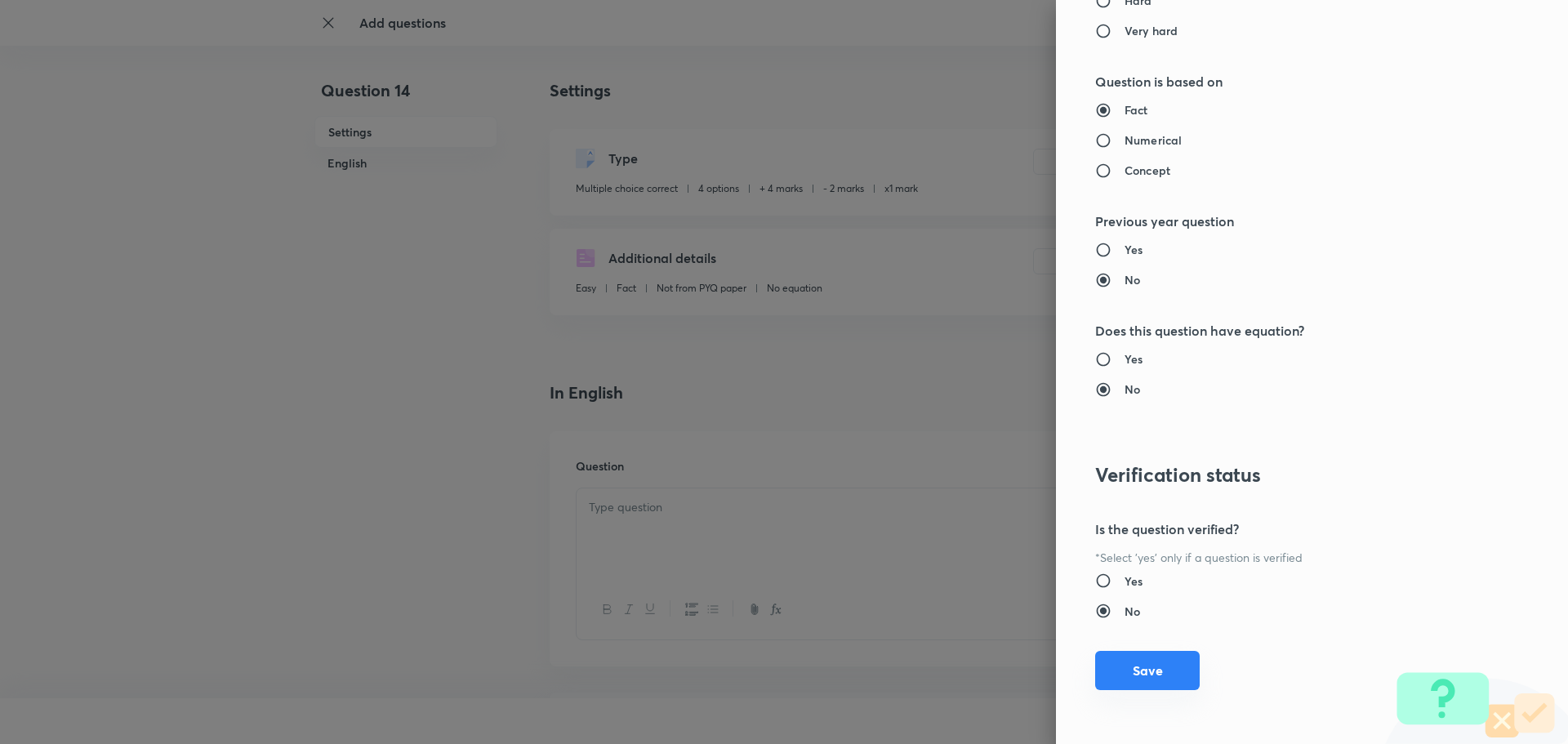
drag, startPoint x: 1119, startPoint y: 665, endPoint x: 1083, endPoint y: 579, distance: 93.2
click at [1119, 665] on button "Save" at bounding box center [1147, 671] width 104 height 39
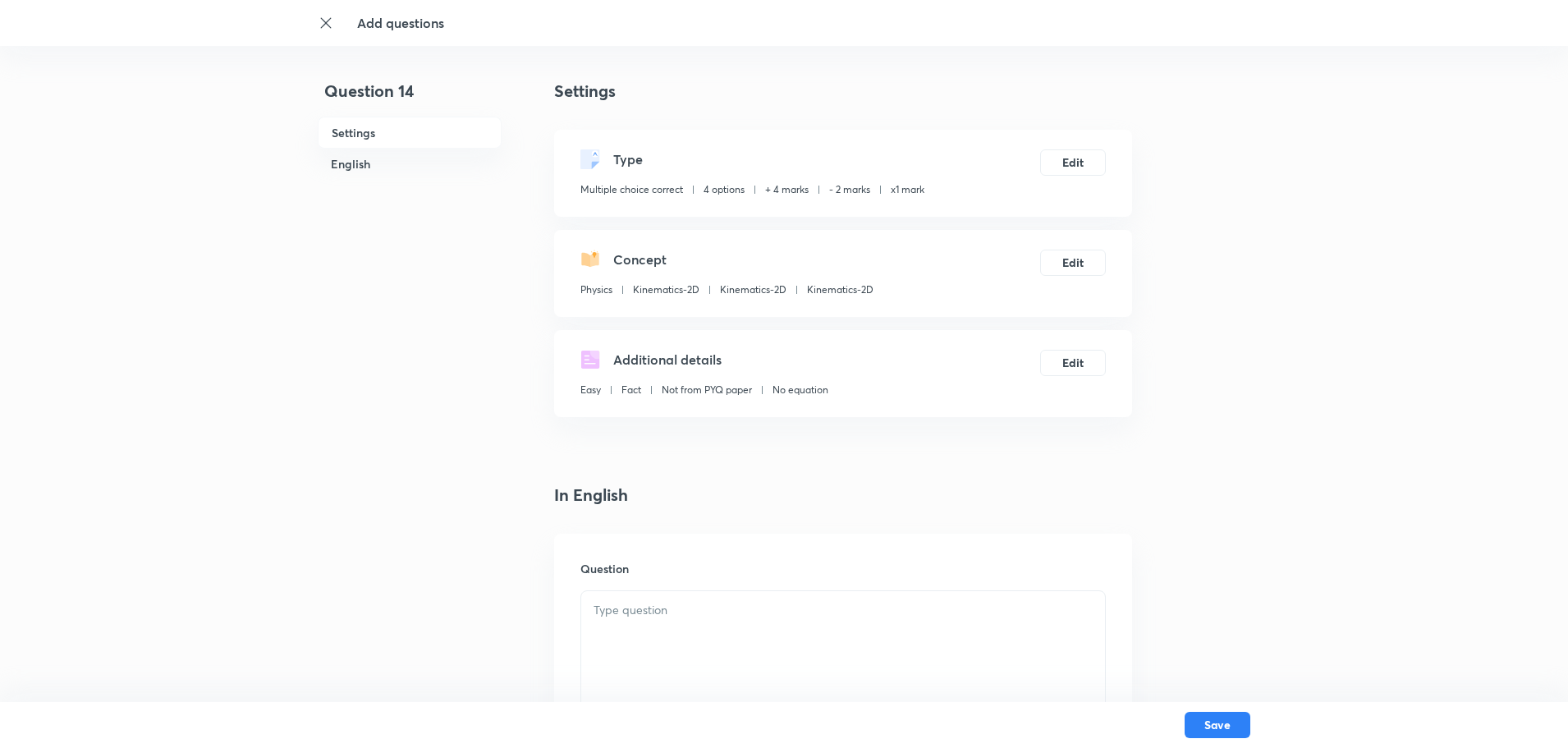
drag, startPoint x: 500, startPoint y: 393, endPoint x: 570, endPoint y: 531, distance: 154.7
click at [655, 612] on p at bounding box center [843, 611] width 499 height 19
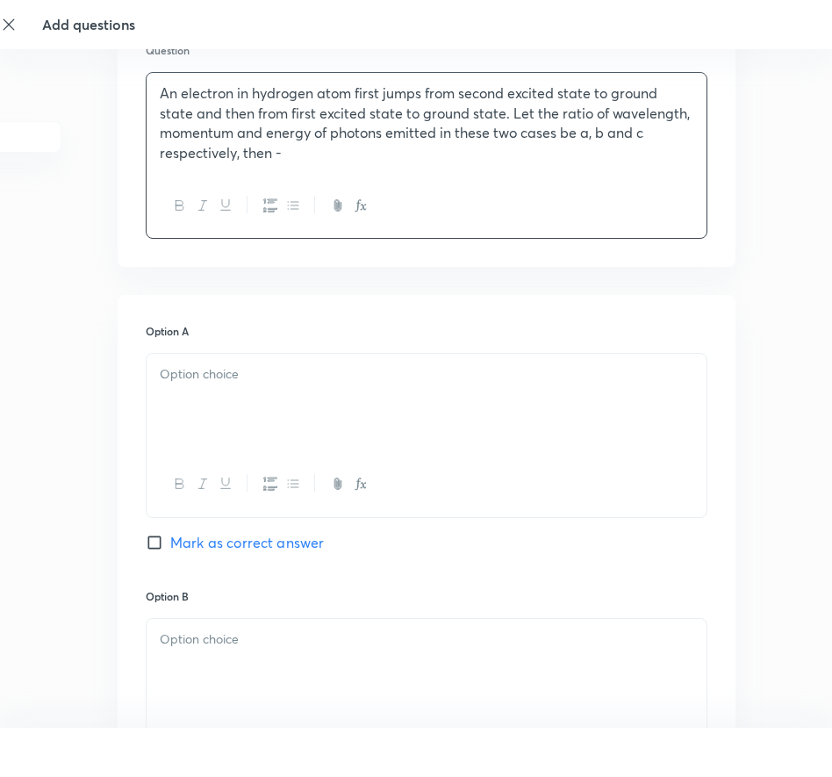
scroll to position [587, 135]
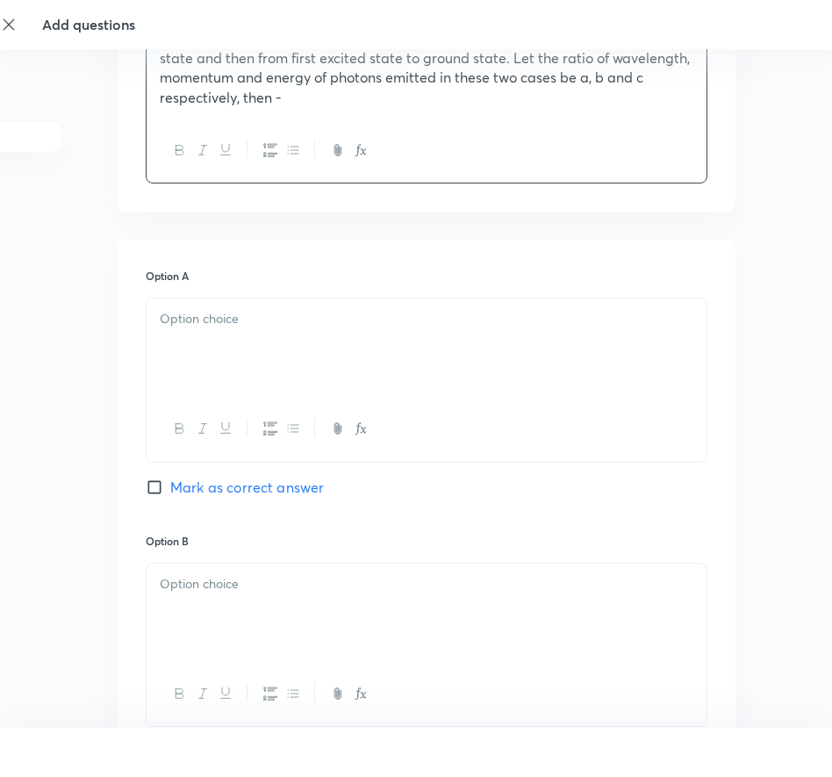
click at [247, 334] on div at bounding box center [427, 347] width 560 height 98
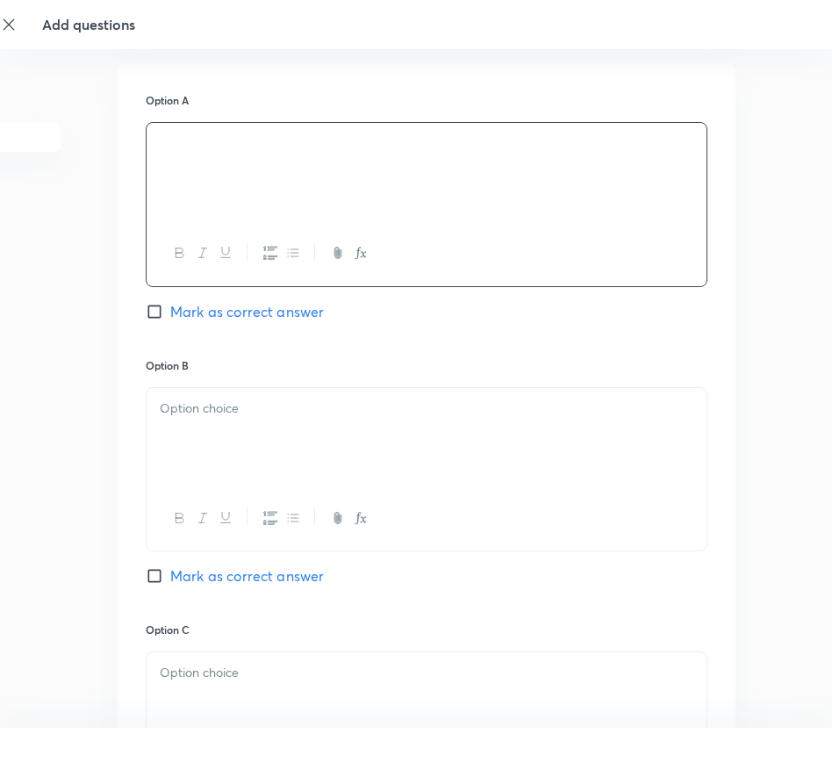
scroll to position [851, 135]
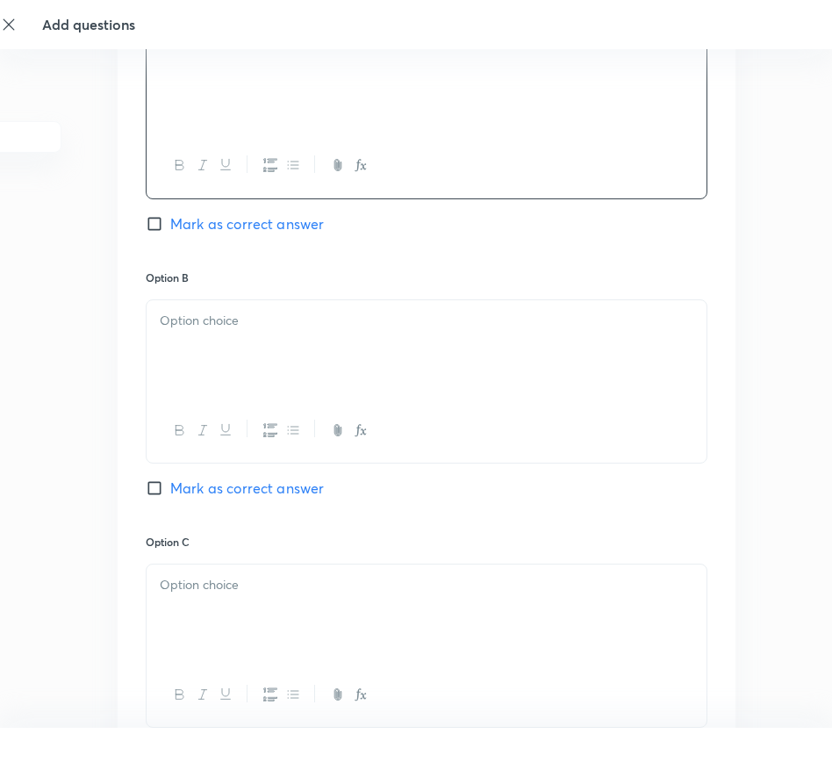
click at [569, 405] on div at bounding box center [427, 431] width 560 height 64
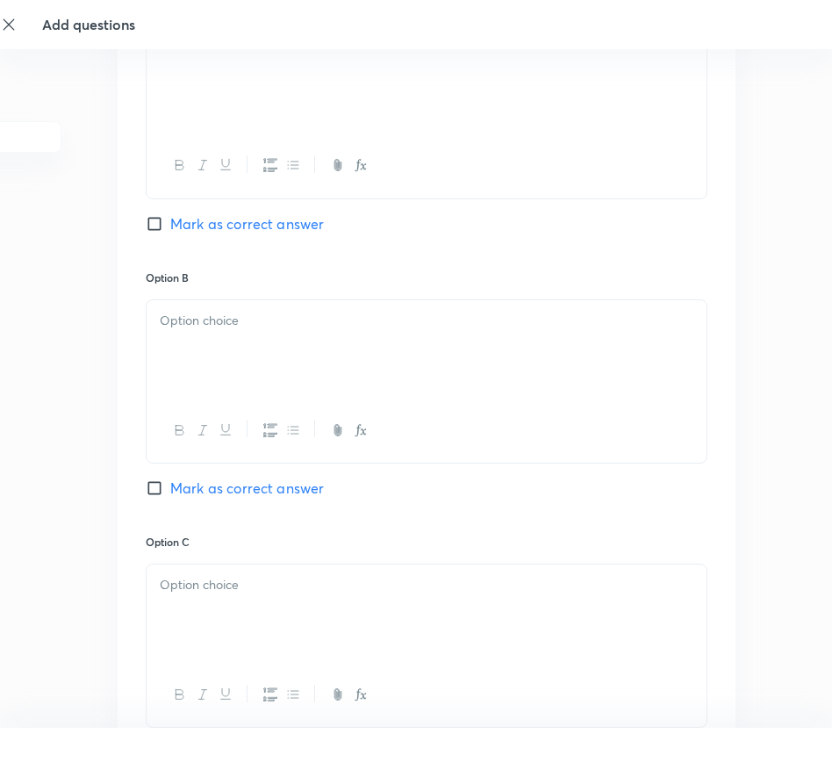
click at [604, 368] on div at bounding box center [427, 349] width 560 height 98
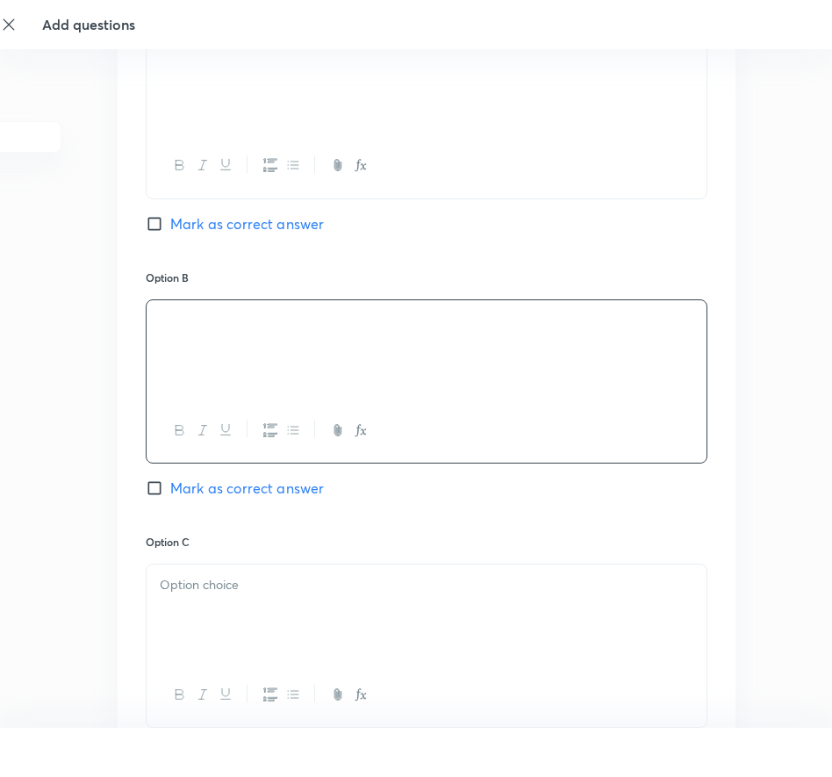
click at [338, 582] on p at bounding box center [427, 585] width 534 height 20
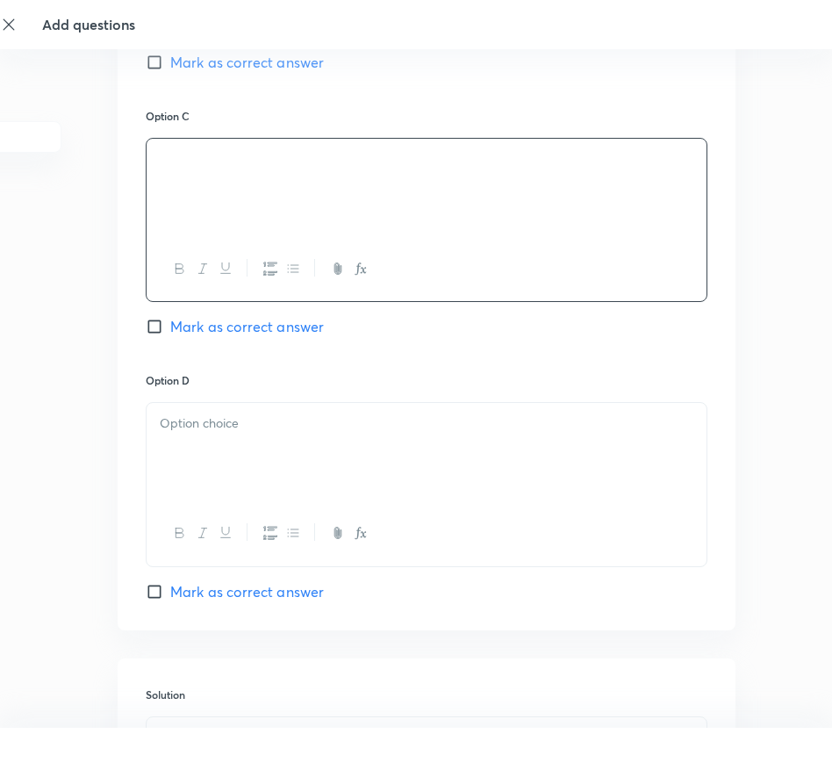
scroll to position [1377, 135]
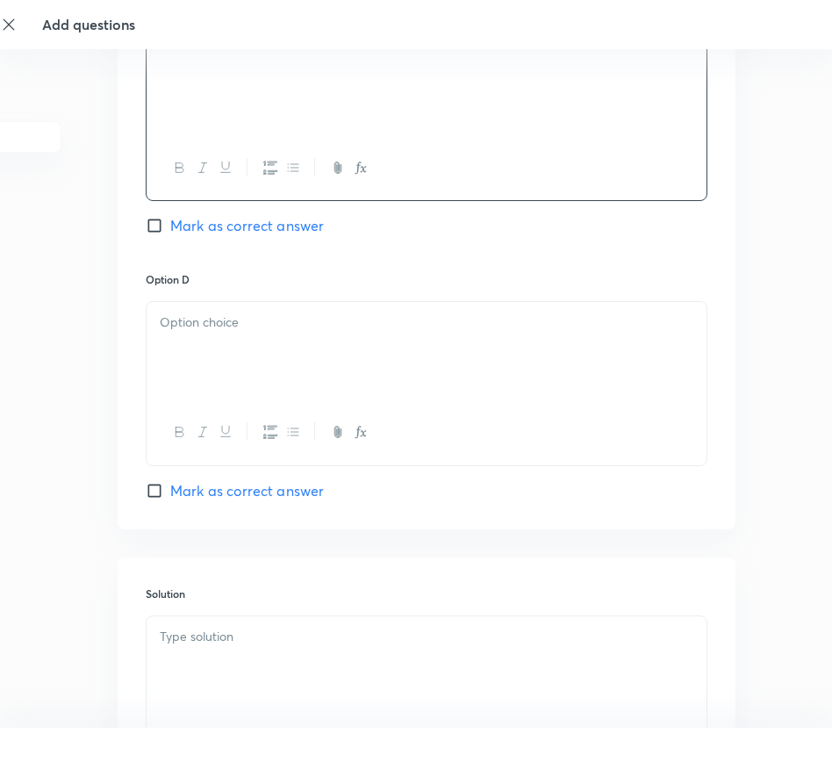
click at [391, 352] on div at bounding box center [427, 351] width 560 height 98
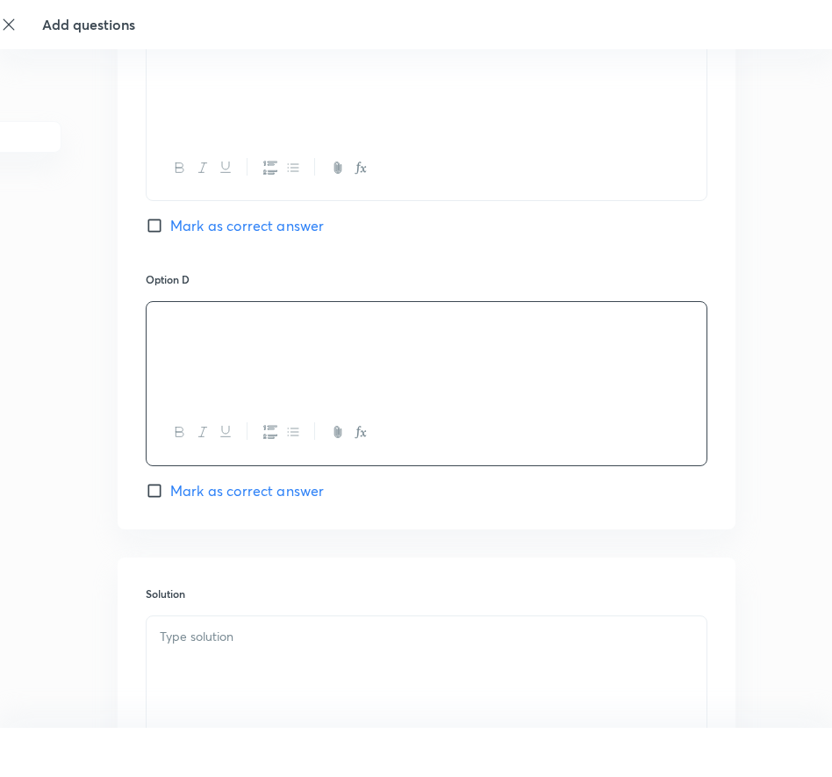
click at [151, 492] on input "Mark as correct answer" at bounding box center [158, 491] width 25 height 18
checkbox input "true"
click at [155, 225] on input "Mark as correct answer" at bounding box center [158, 226] width 25 height 18
checkbox input "true"
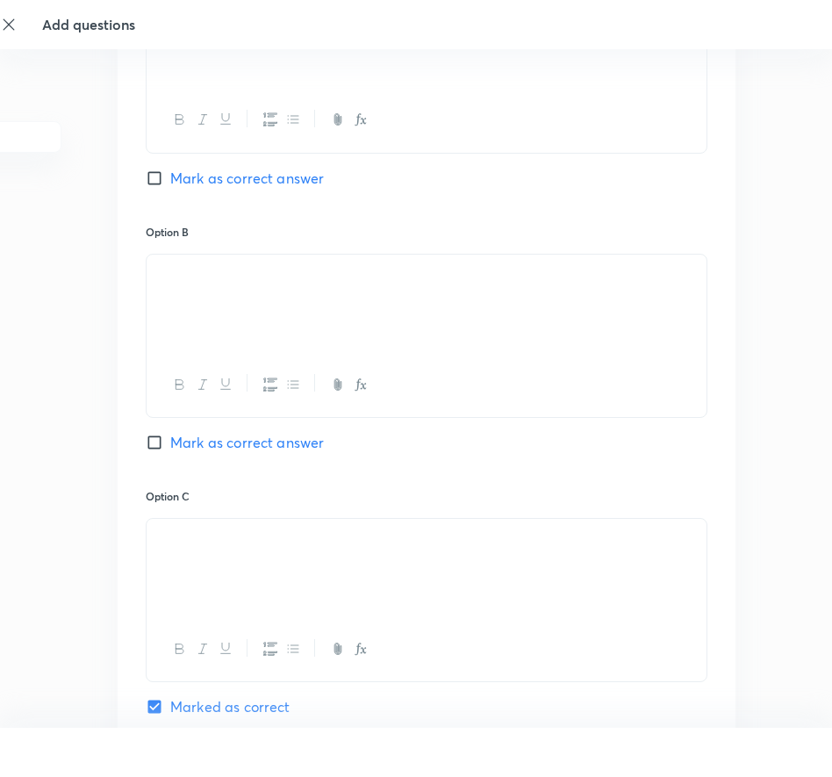
scroll to position [763, 135]
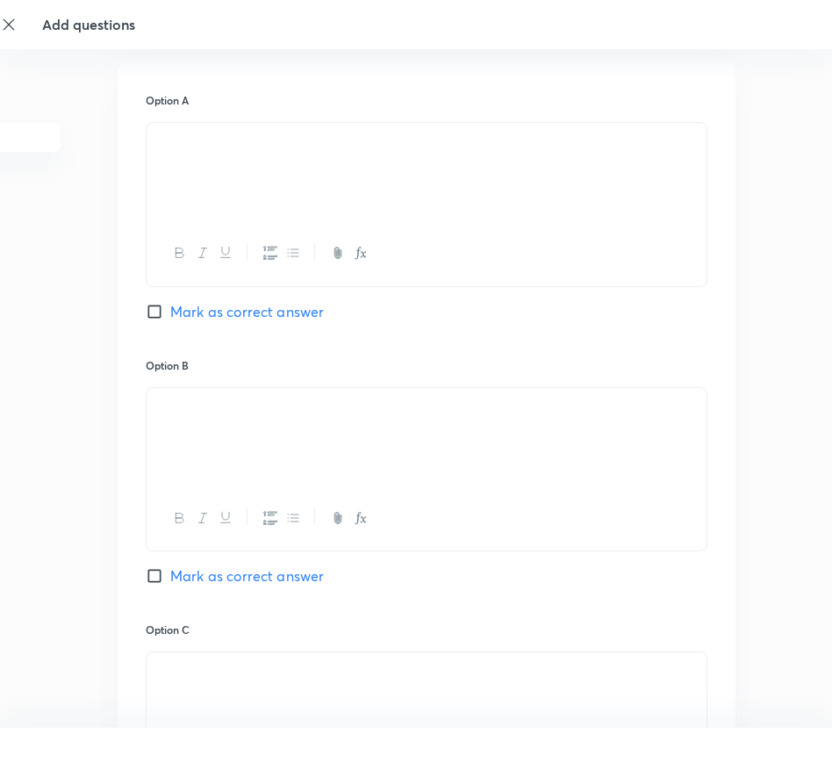
click at [150, 310] on input "Mark as correct answer" at bounding box center [158, 312] width 25 height 18
checkbox input "true"
drag, startPoint x: 193, startPoint y: 176, endPoint x: 141, endPoint y: 167, distance: 52.5
click at [141, 167] on div "Option A Marked as correct Option B Mark as correct answer Option C Marked as c…" at bounding box center [427, 604] width 618 height 1080
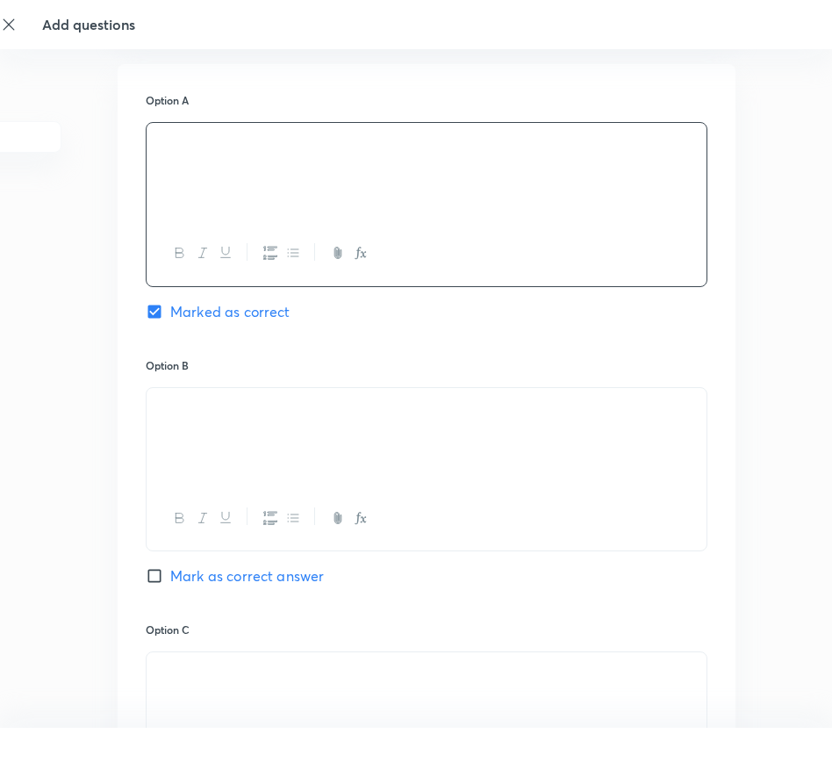
click at [232, 154] on p at bounding box center [427, 143] width 534 height 20
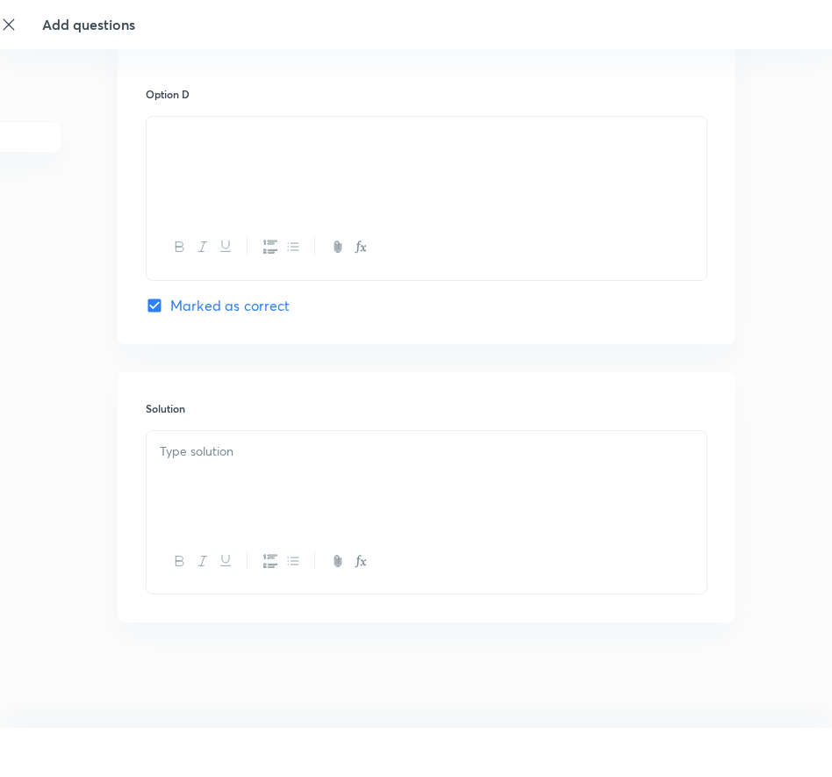
click at [249, 444] on p at bounding box center [427, 452] width 534 height 20
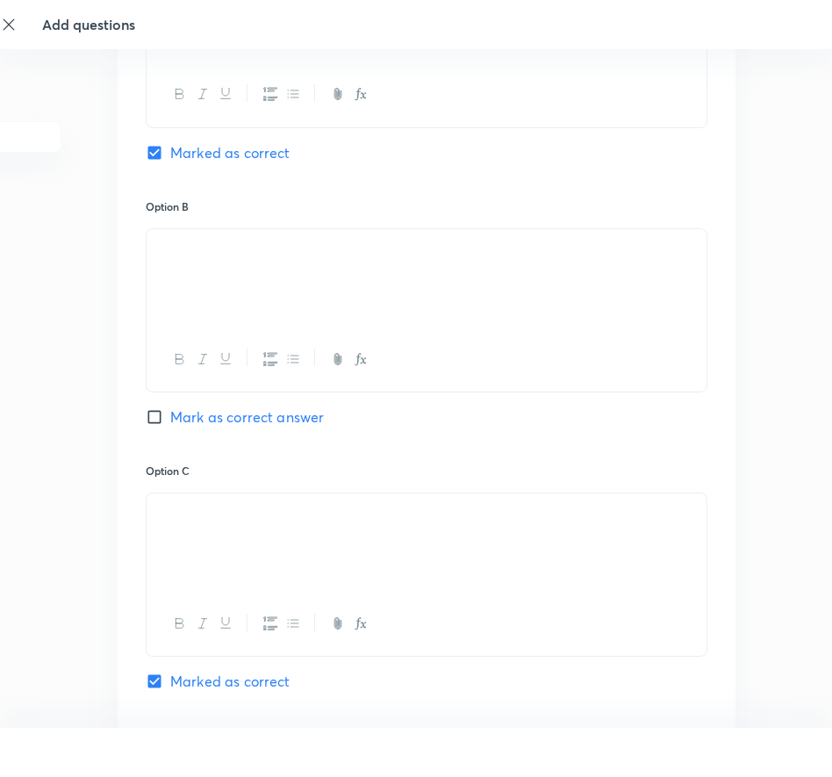
scroll to position [935, 135]
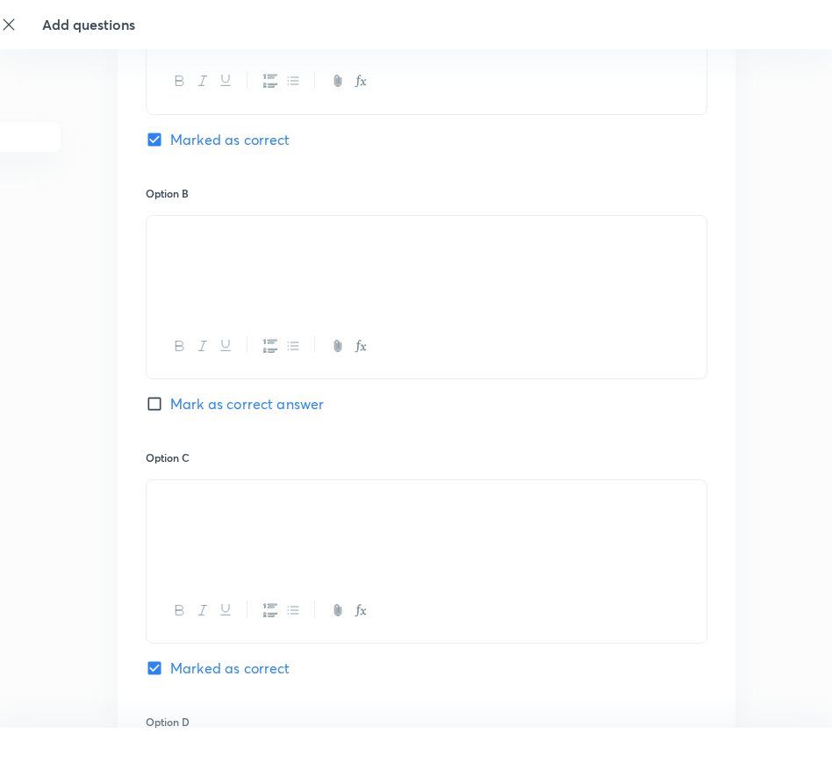
drag, startPoint x: 240, startPoint y: 512, endPoint x: 122, endPoint y: 498, distance: 118.5
click at [122, 498] on div "Option A Marked as correct Option B Mark as correct answer Option C Marked as c…" at bounding box center [427, 432] width 618 height 1080
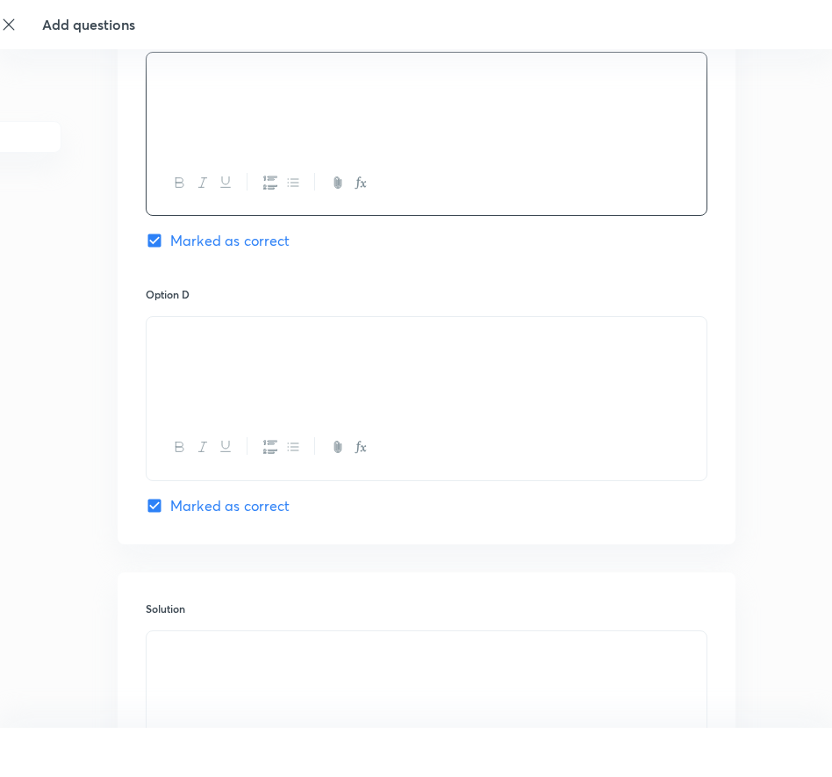
scroll to position [1563, 135]
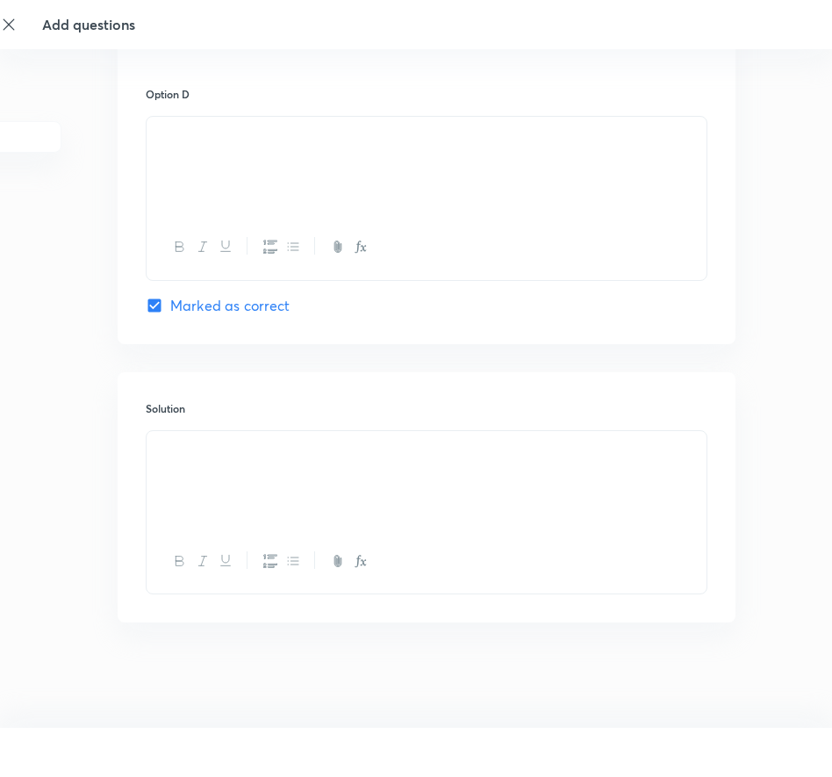
click at [198, 514] on div at bounding box center [427, 480] width 560 height 98
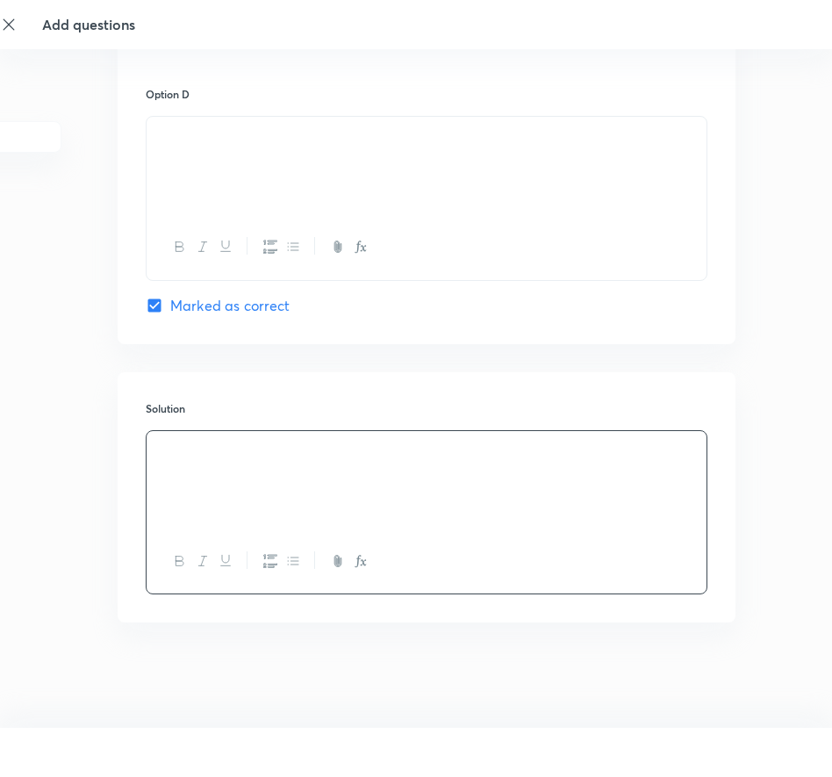
scroll to position [1549, 135]
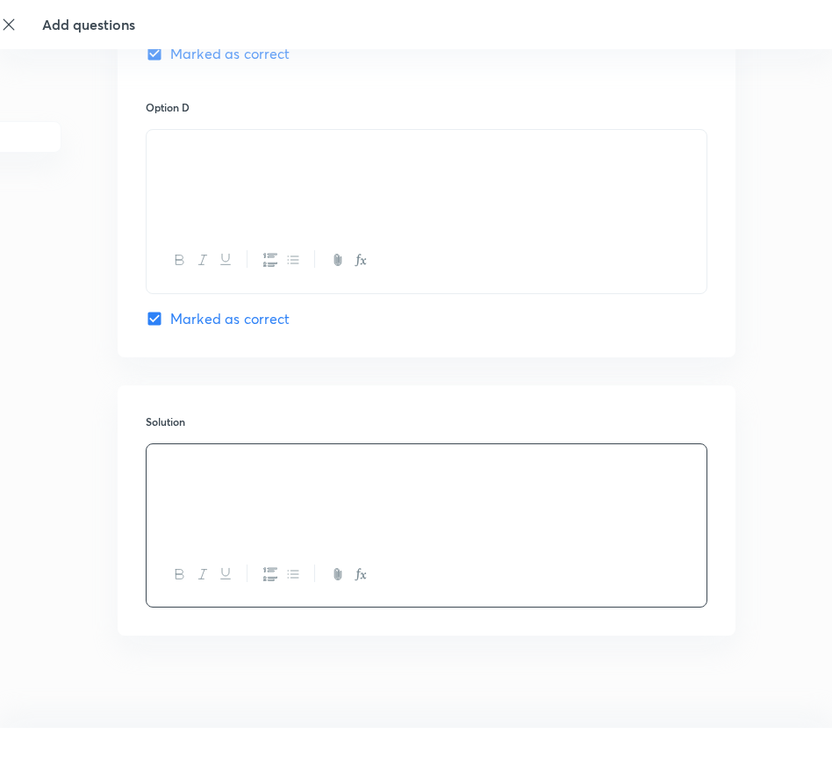
drag, startPoint x: 292, startPoint y: 162, endPoint x: 155, endPoint y: 162, distance: 136.9
click at [155, 162] on div at bounding box center [427, 179] width 560 height 98
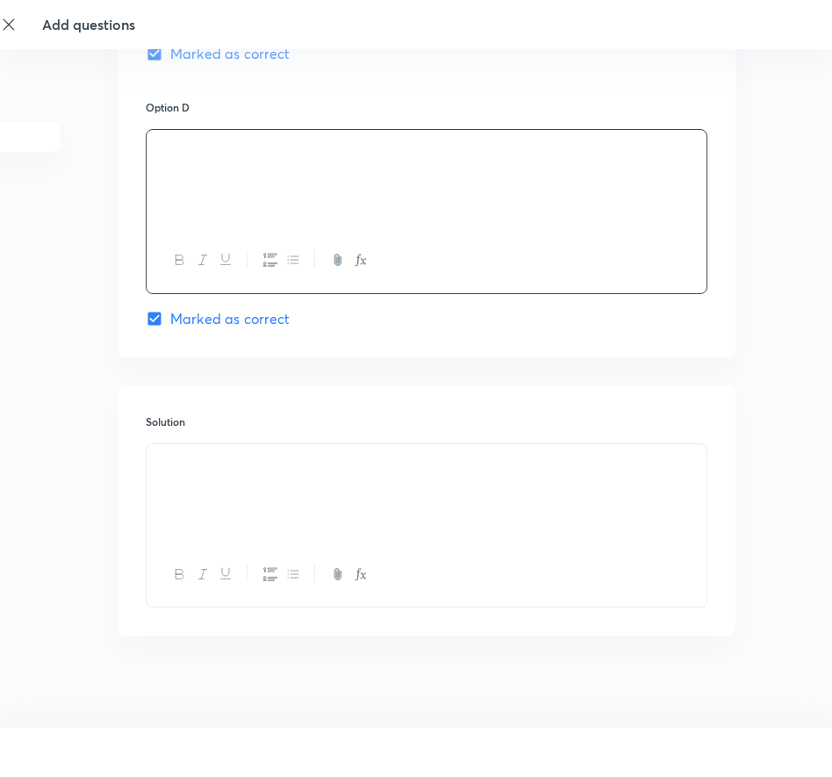
click at [190, 592] on div at bounding box center [427, 575] width 560 height 64
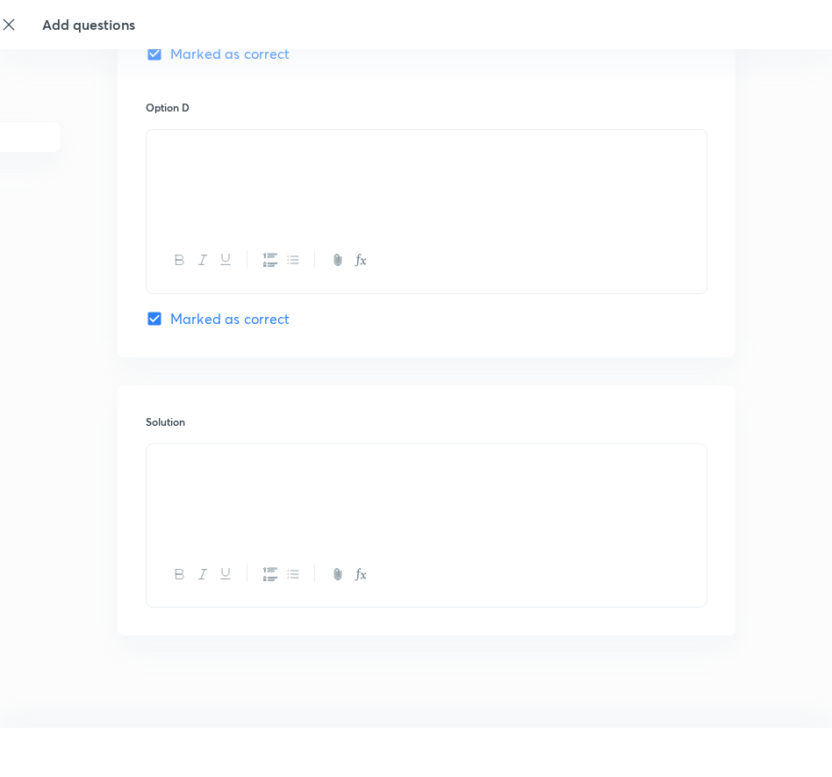
click at [214, 543] on div at bounding box center [427, 493] width 560 height 98
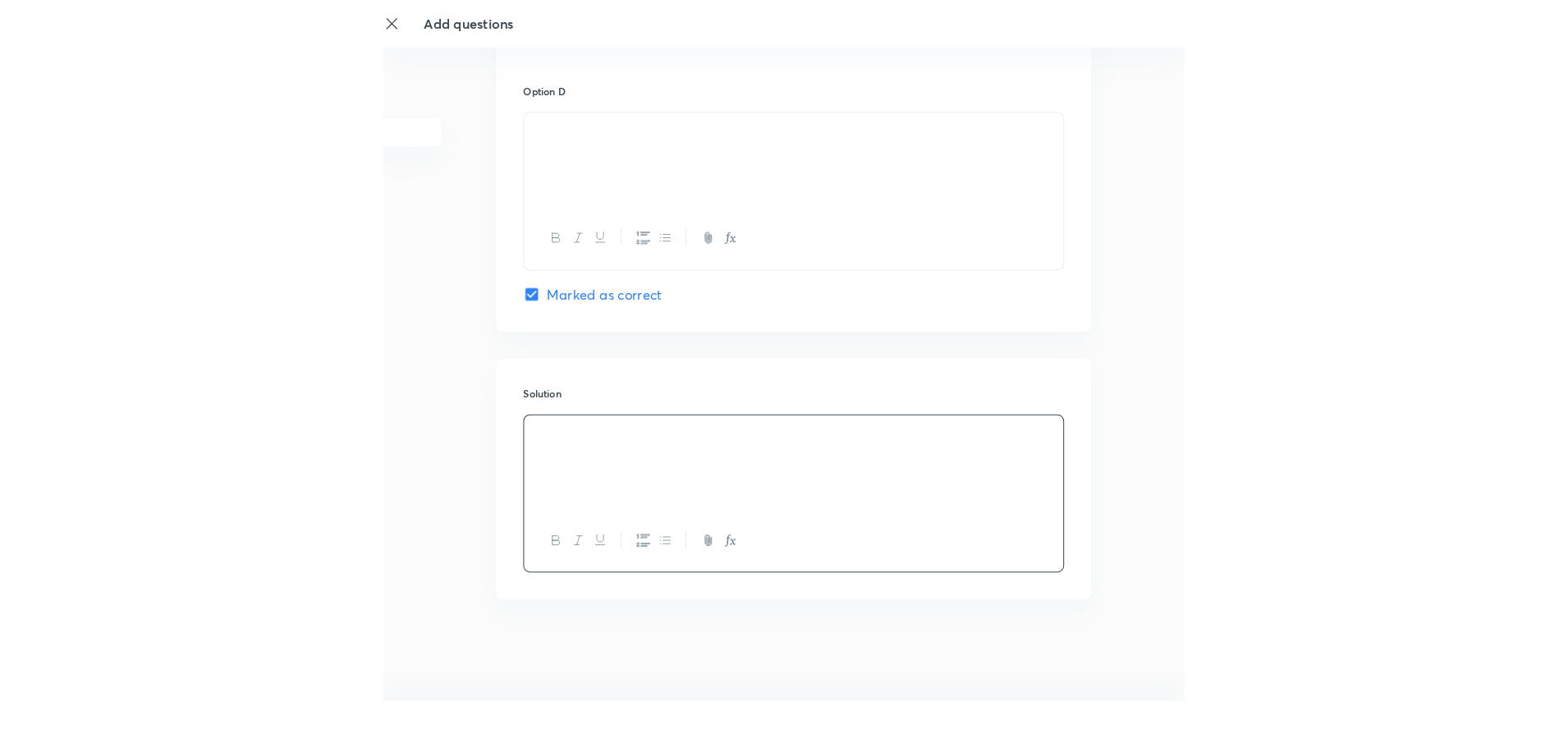
scroll to position [1556, 0]
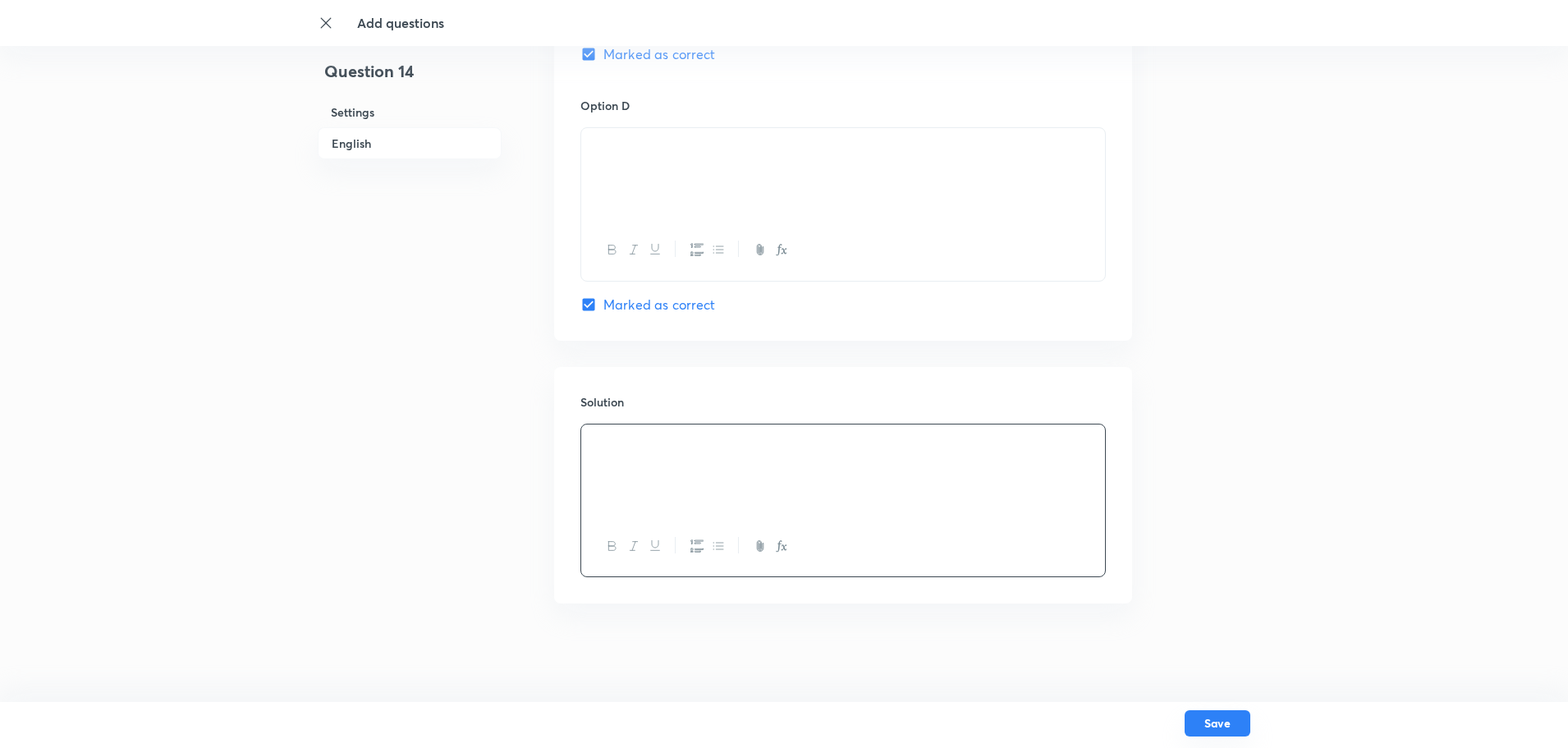
click at [1206, 732] on button "Save" at bounding box center [1217, 723] width 65 height 26
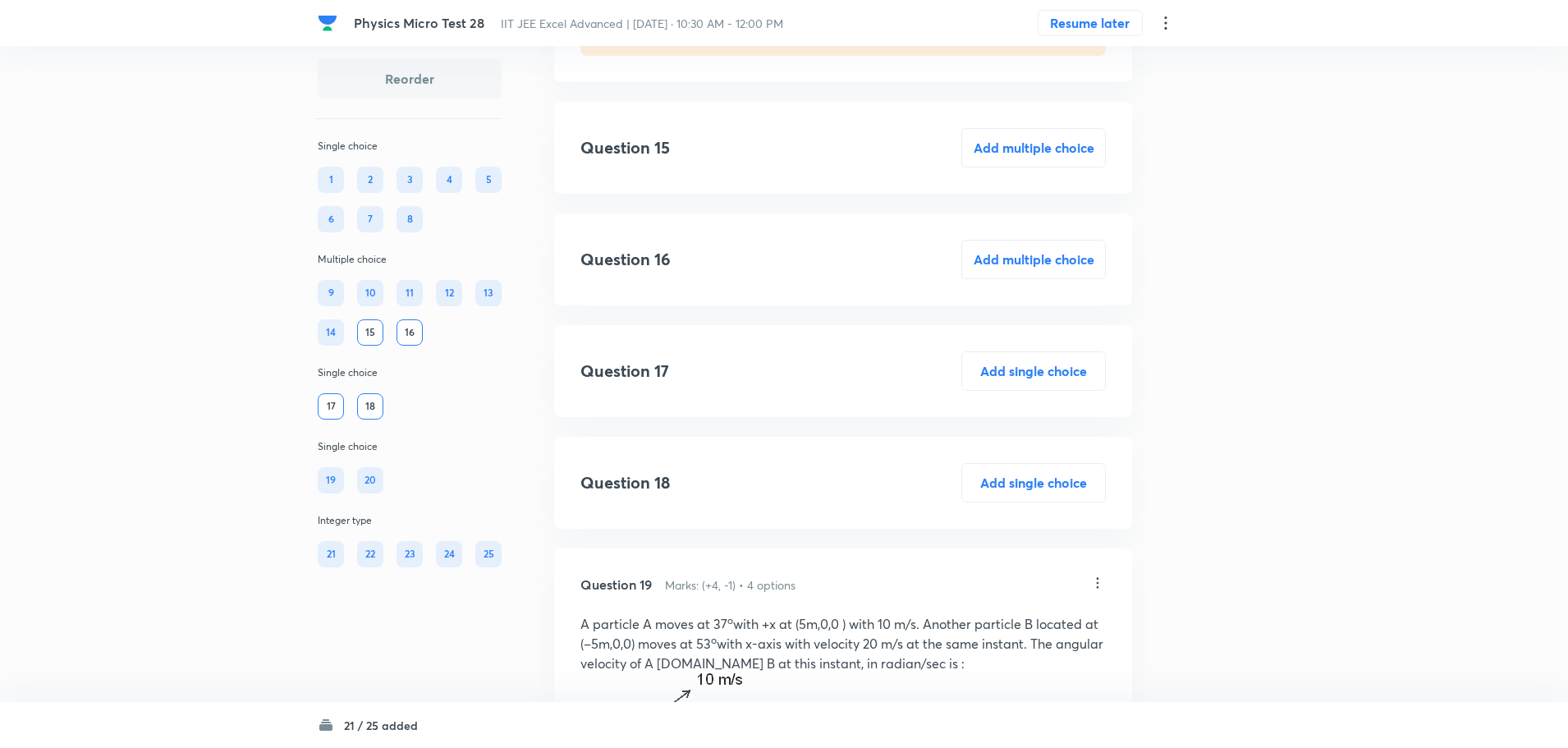
scroll to position [6895, 0]
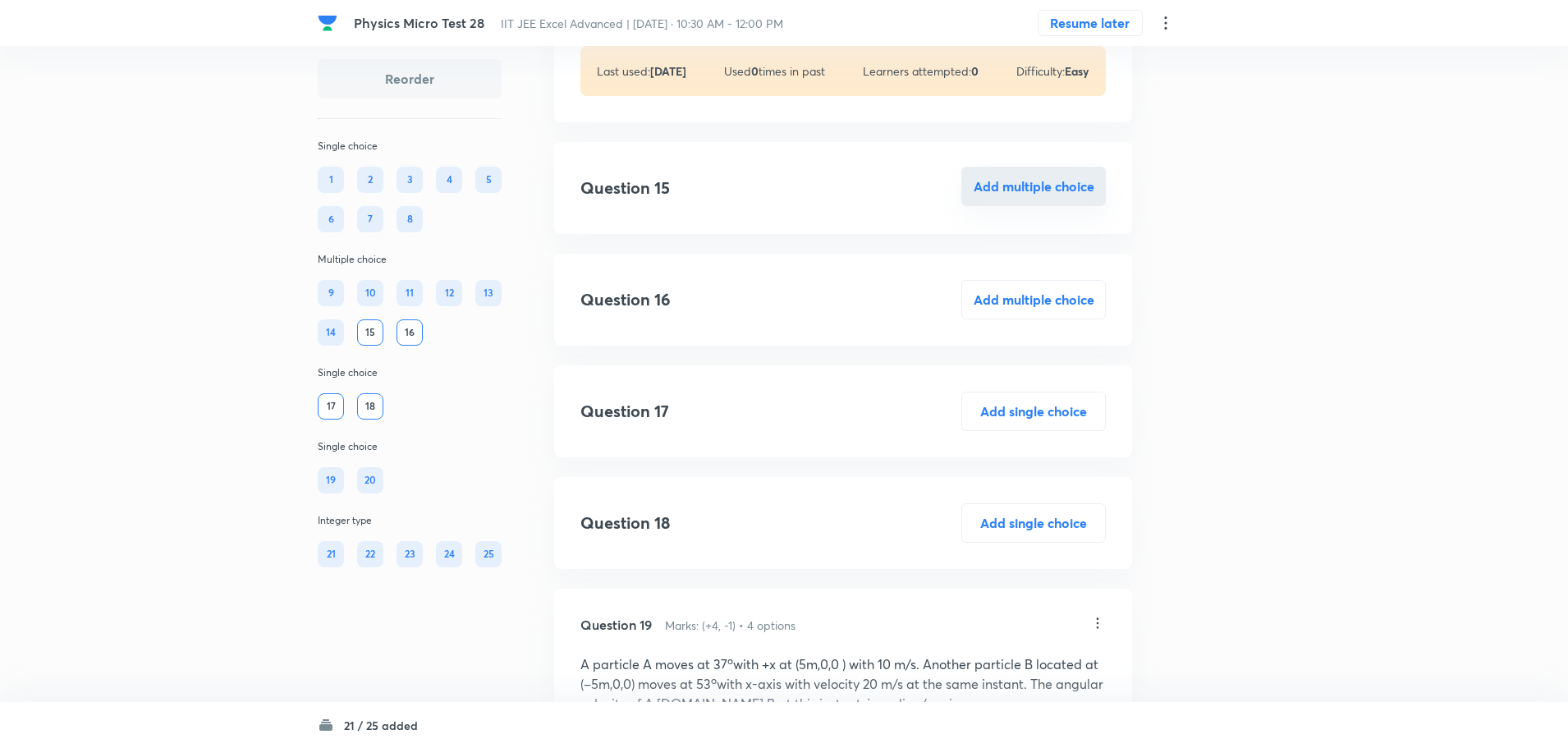
click at [1057, 206] on button "Add multiple choice" at bounding box center [1033, 186] width 145 height 39
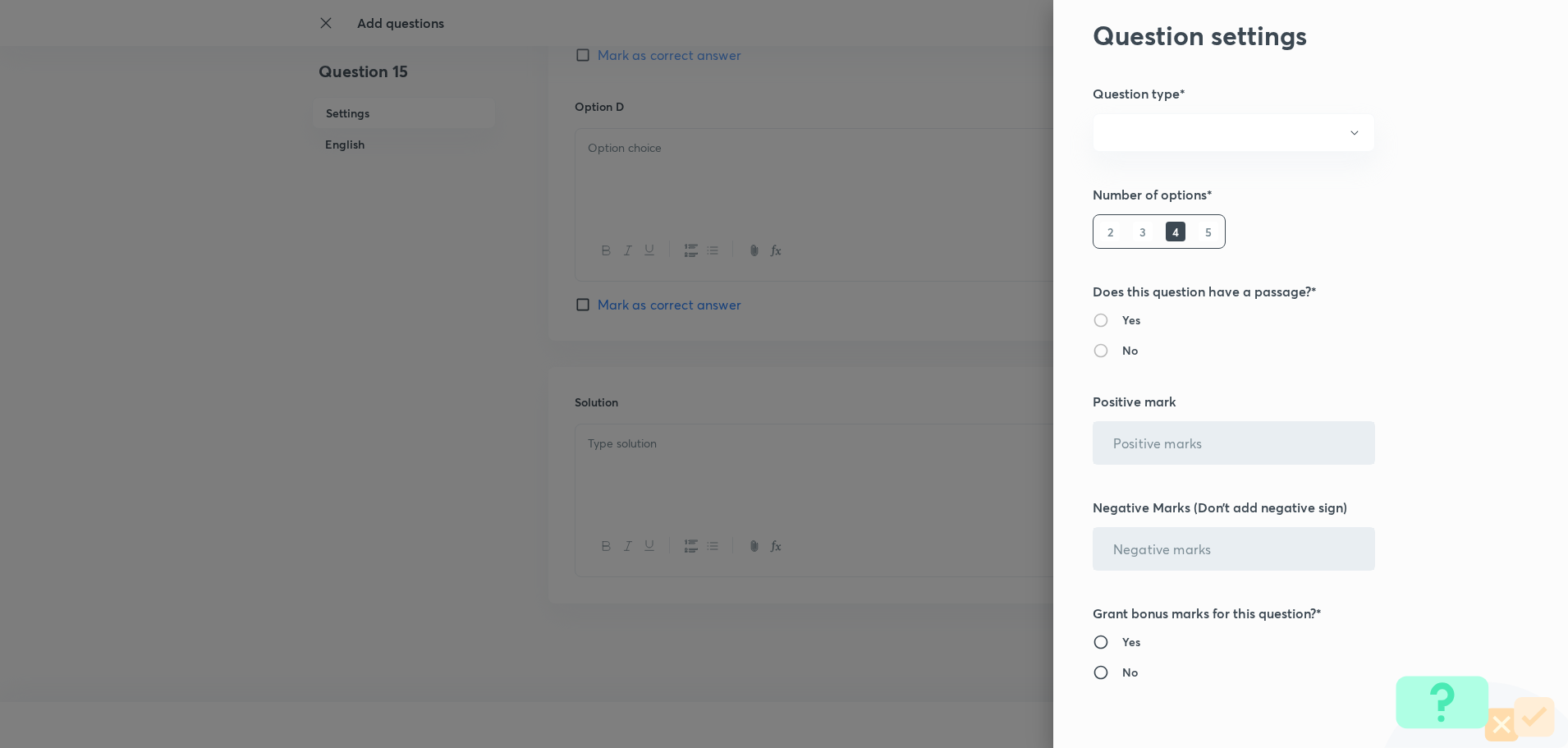
radio input "true"
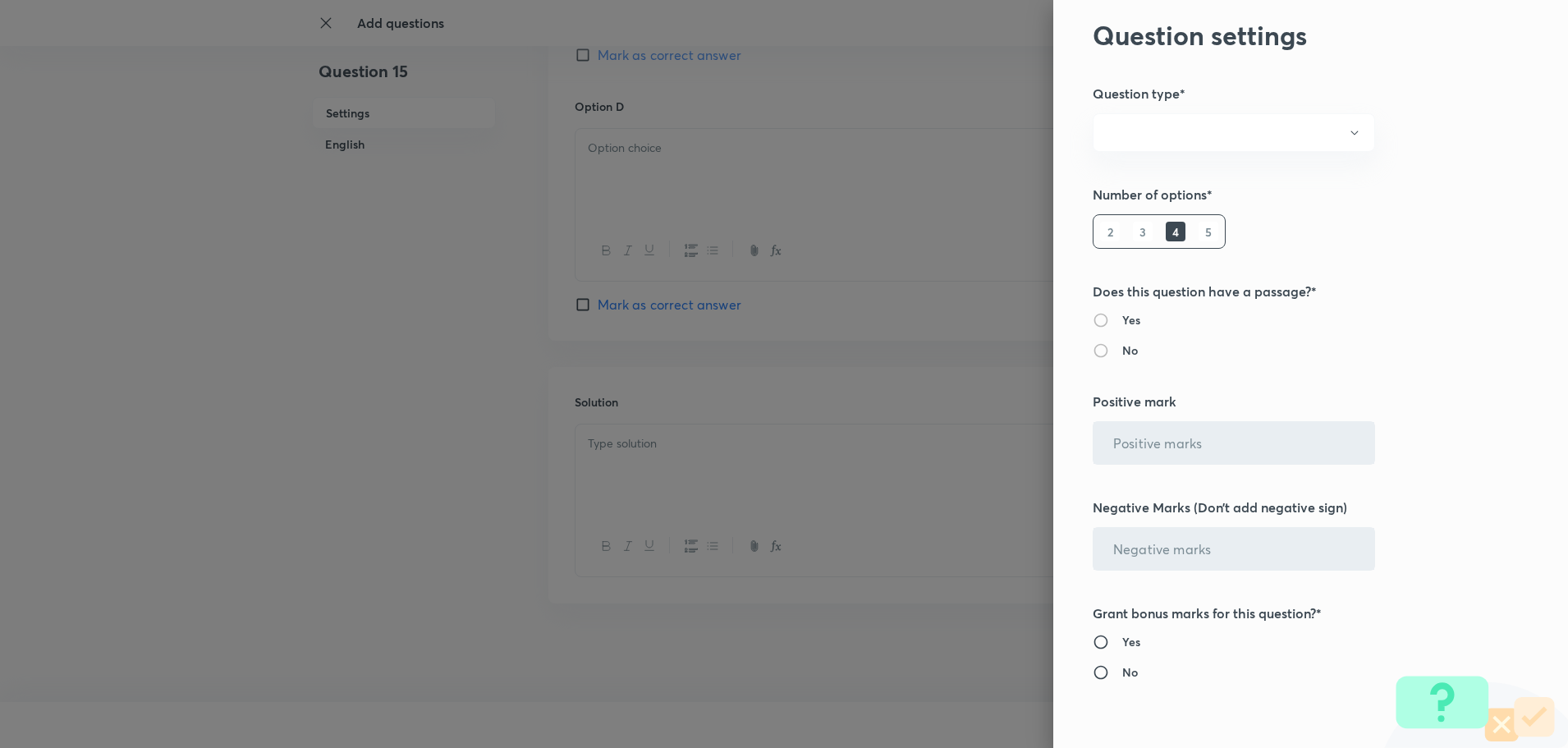
radio input "true"
type input "1"
type input "0"
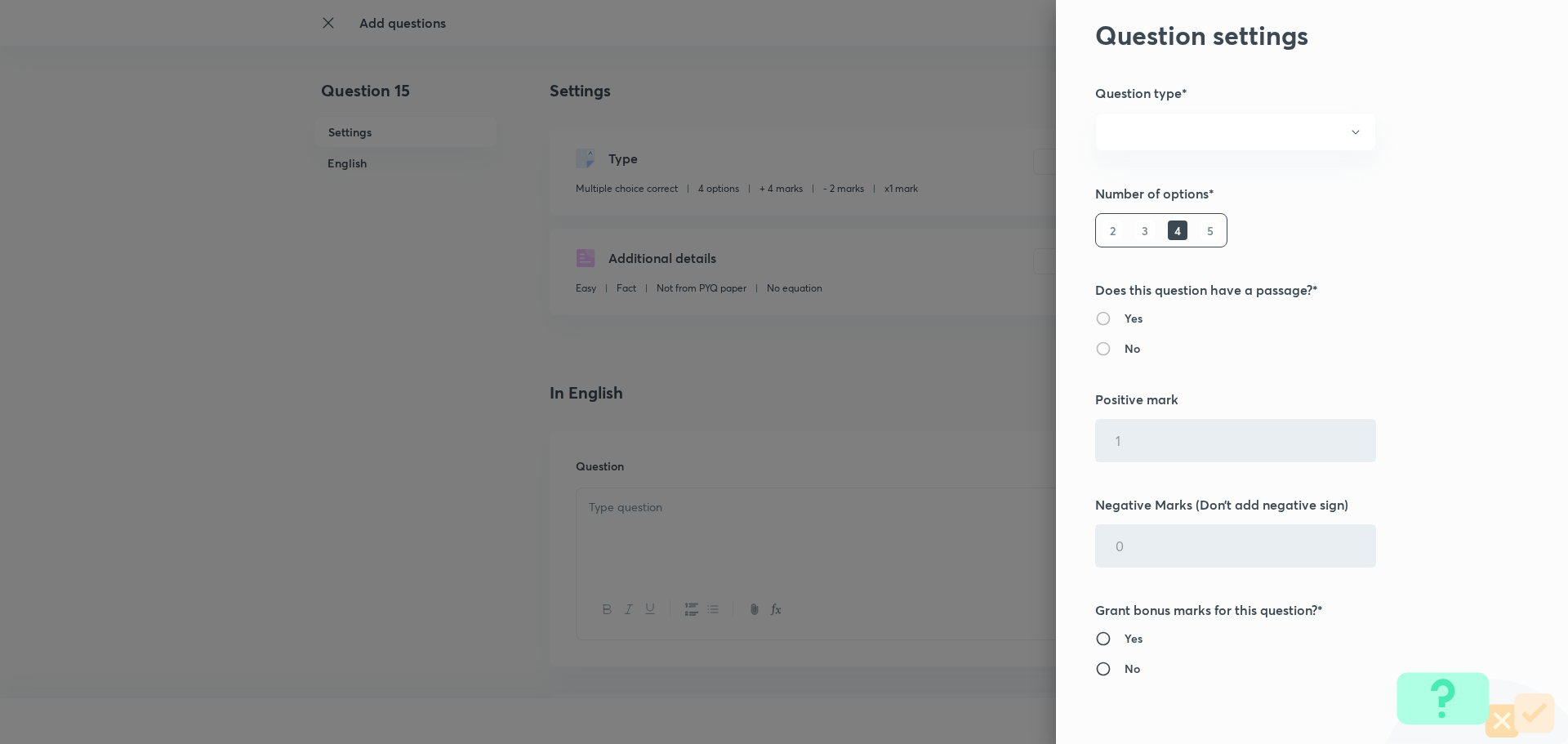
type input "4"
type input "2"
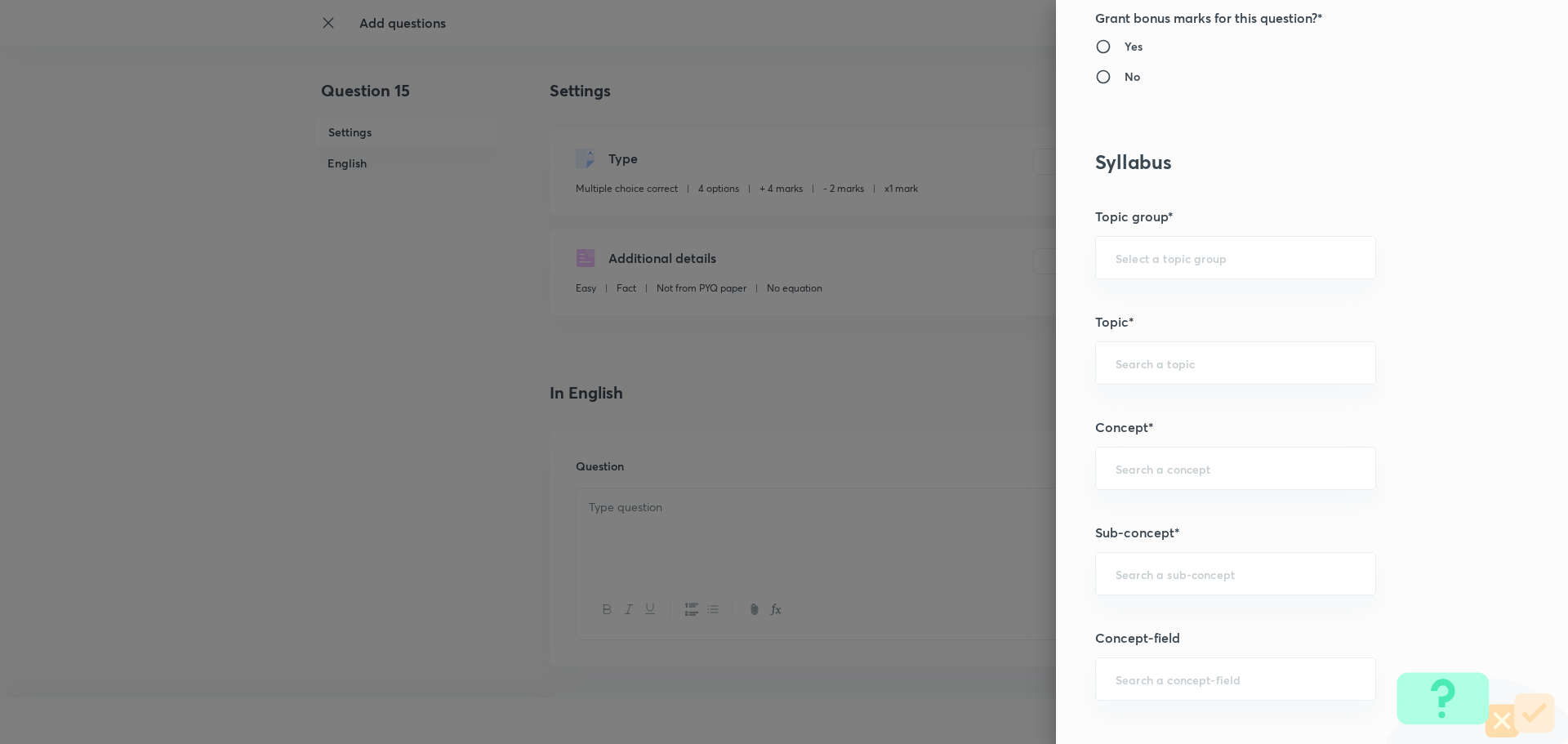
scroll to position [817, 0]
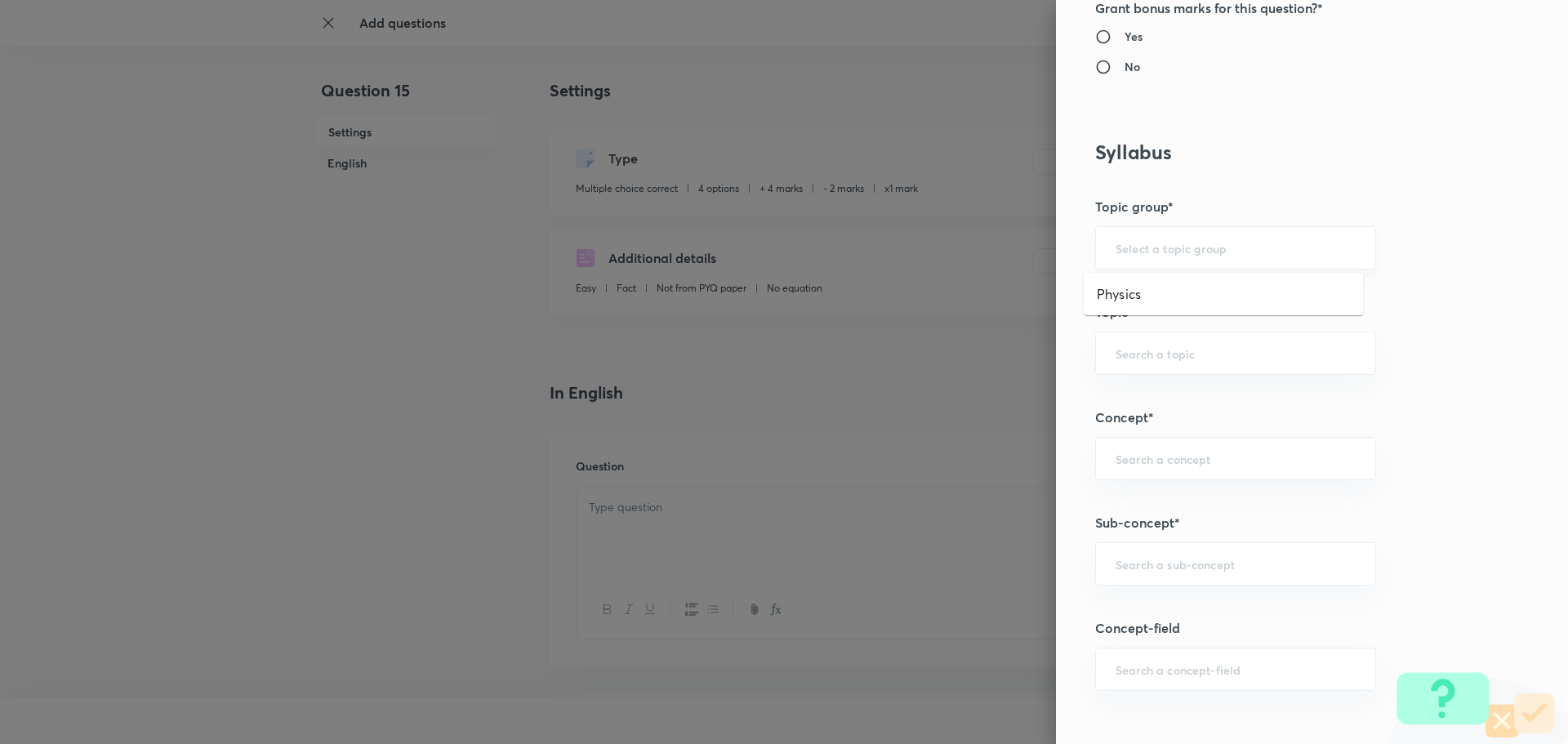
drag, startPoint x: 1167, startPoint y: 252, endPoint x: 1146, endPoint y: 265, distance: 24.7
click at [1167, 253] on input "text" at bounding box center [1236, 247] width 240 height 16
click at [1136, 275] on ul "Physics" at bounding box center [1224, 294] width 279 height 43
click at [1131, 279] on li "Physics" at bounding box center [1224, 294] width 279 height 30
type input "Physics"
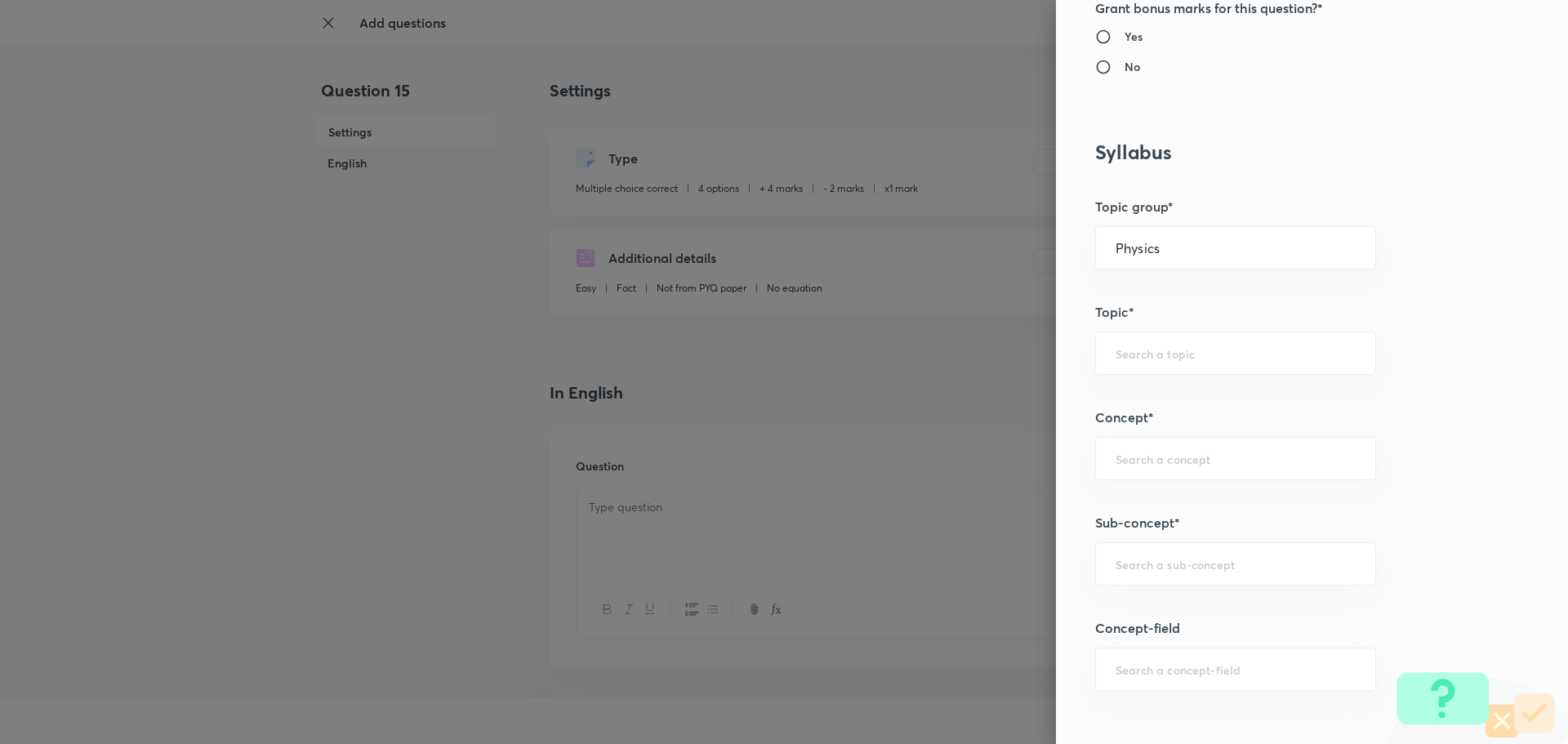
click at [1131, 328] on div "Question settings Question type* Multiple choice correct Number of options* 2 3…" at bounding box center [1312, 372] width 512 height 744
click at [1131, 368] on div "​" at bounding box center [1236, 352] width 281 height 44
click at [1100, 429] on li "Kinematics-2D" at bounding box center [1224, 429] width 279 height 30
type input "Kinematics-2D"
drag, startPoint x: 1205, startPoint y: 351, endPoint x: 1052, endPoint y: 349, distance: 153.0
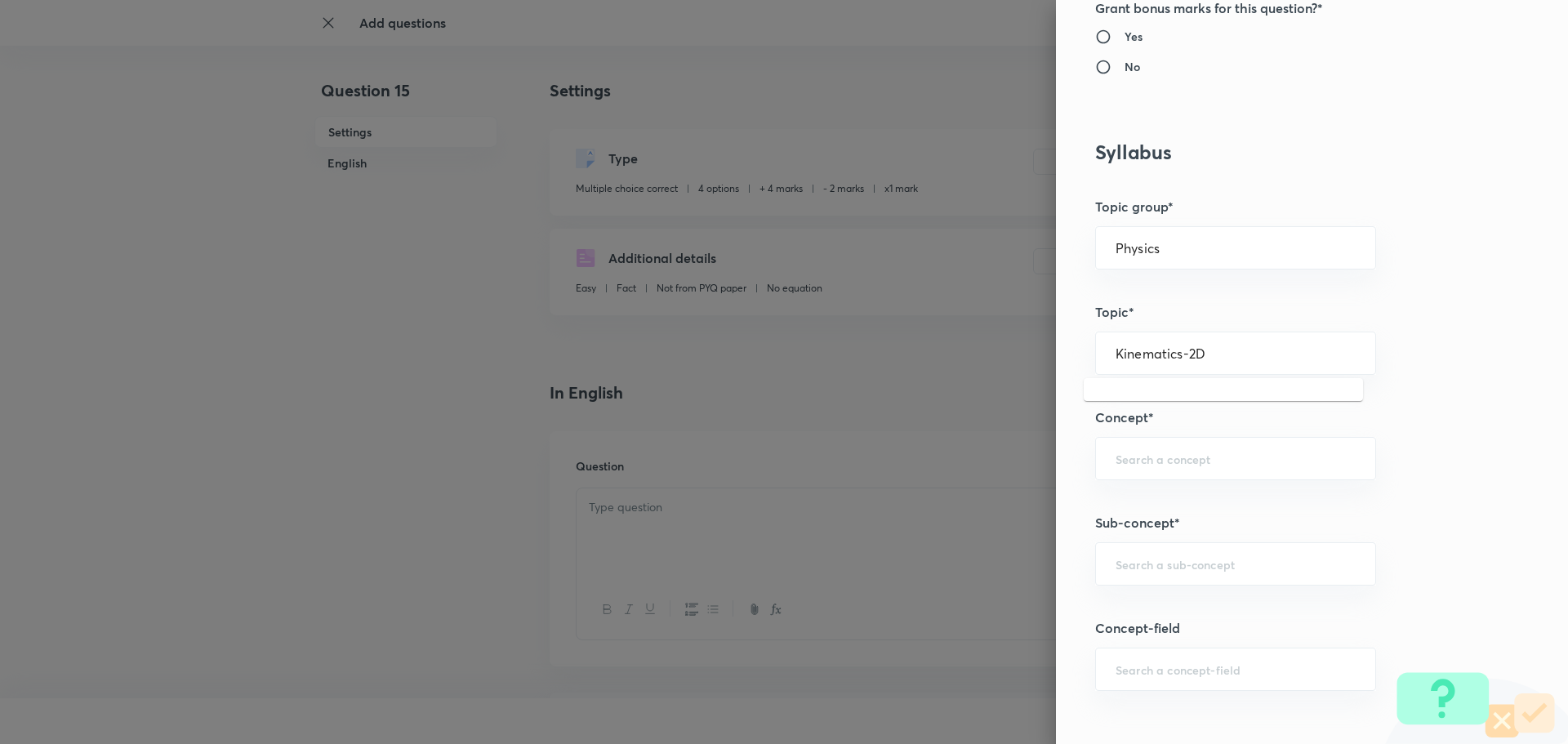
click at [1056, 348] on div "Question settings Question type* Multiple choice correct Number of options* 2 3…" at bounding box center [1312, 372] width 512 height 744
click at [1181, 472] on div "​" at bounding box center [1236, 458] width 281 height 44
paste input "Kinematics-2D"
click at [1196, 504] on li "Kinematics-2D" at bounding box center [1224, 505] width 279 height 30
type input "Kinematics-2D"
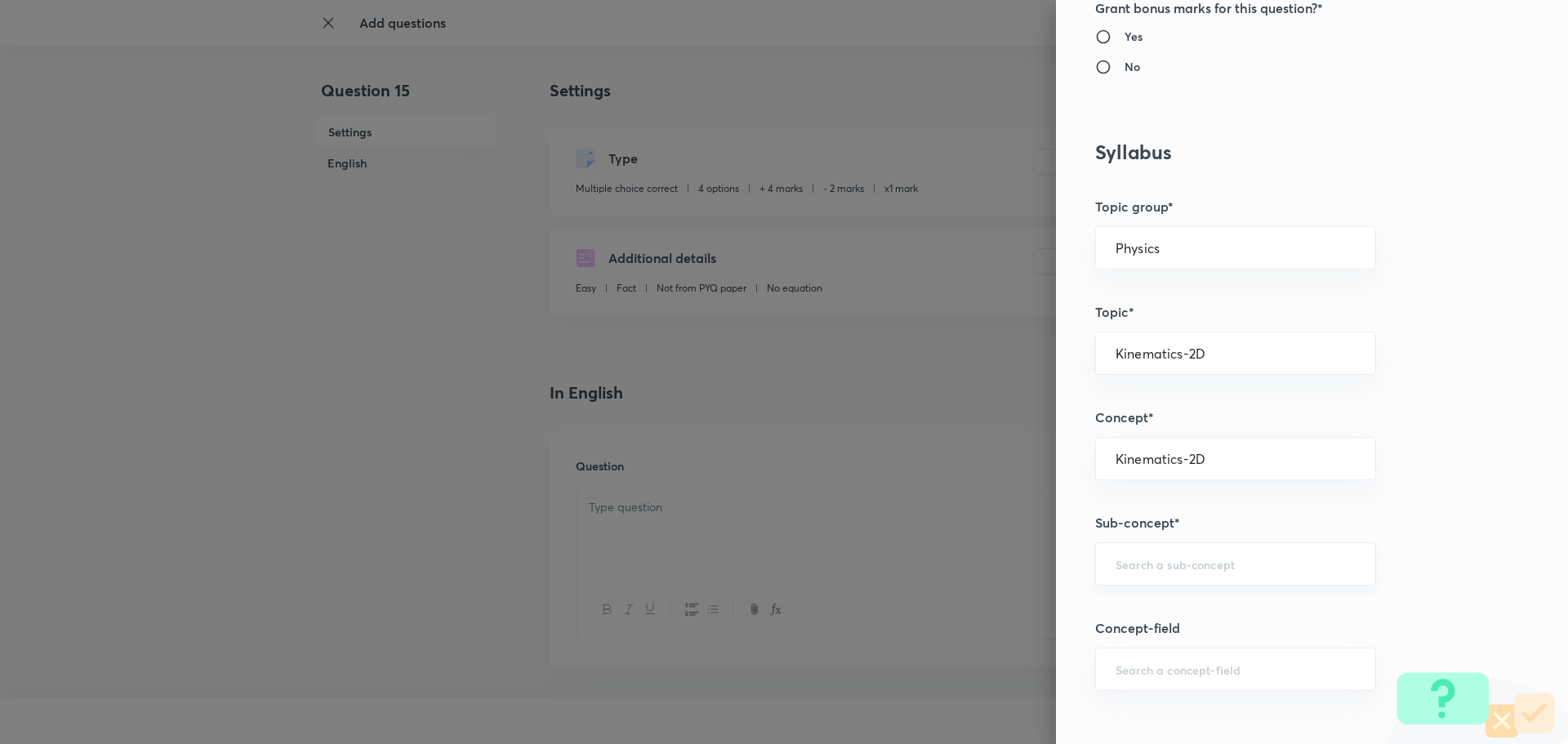
click at [1167, 554] on div "​" at bounding box center [1236, 564] width 281 height 44
paste input "Kinematics-2D"
click at [1201, 615] on li "Kinematics-2D" at bounding box center [1224, 610] width 279 height 30
type input "Kinematics-2D"
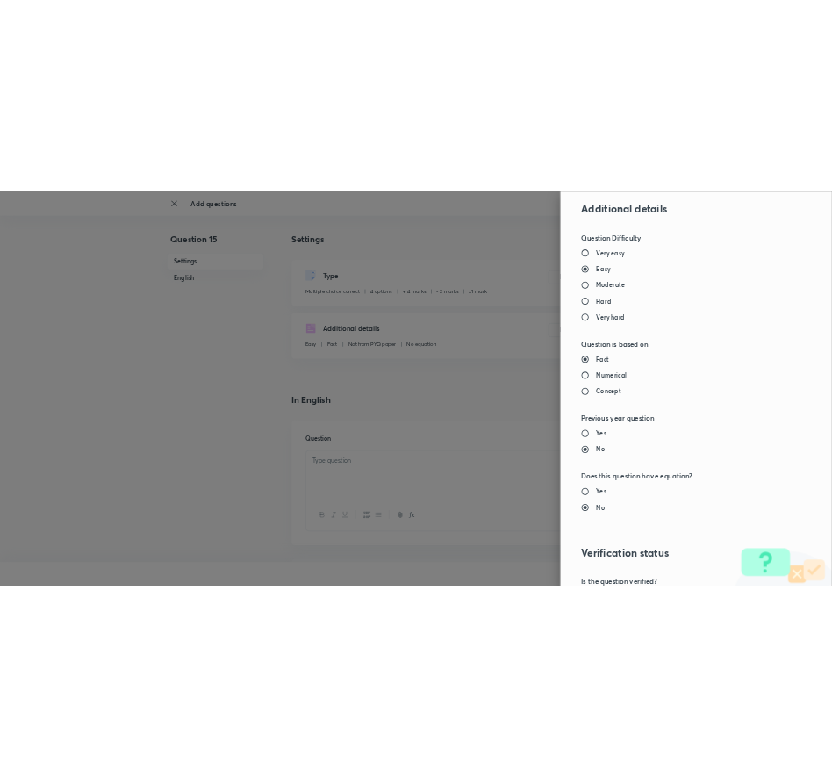
scroll to position [1889, 0]
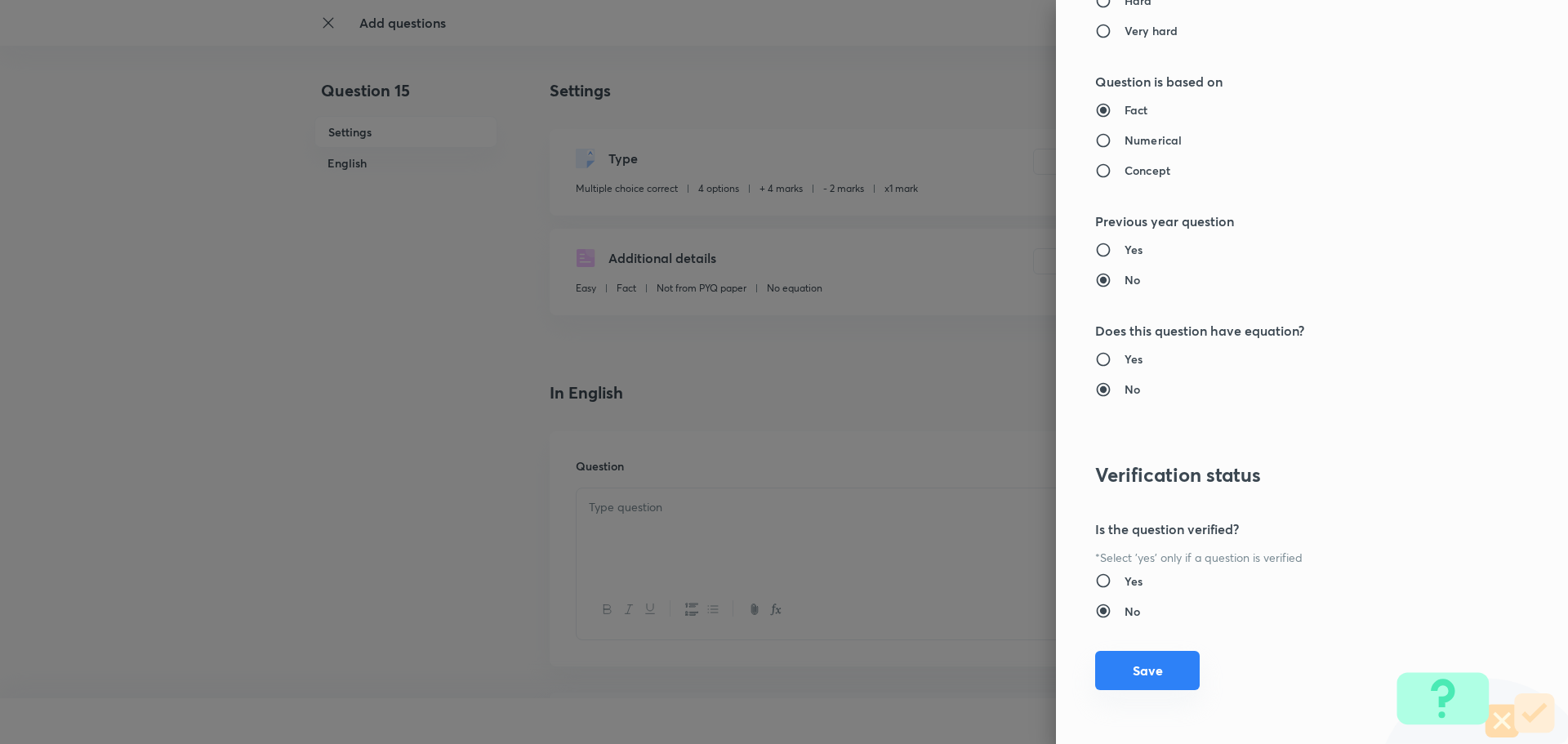
drag, startPoint x: 1159, startPoint y: 671, endPoint x: 1211, endPoint y: 512, distance: 167.3
click at [1159, 670] on button "Save" at bounding box center [1147, 671] width 104 height 39
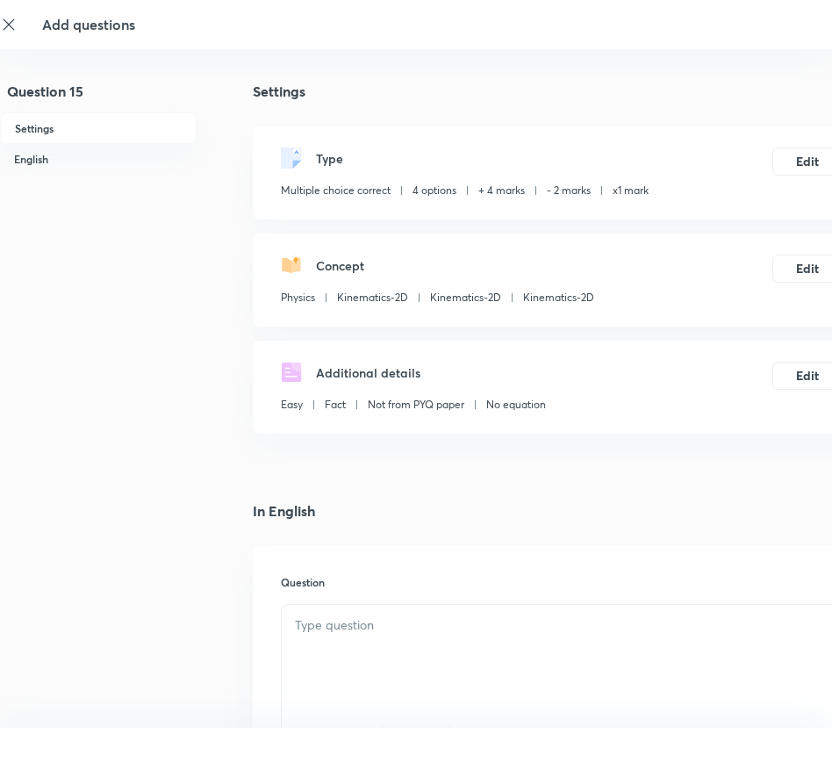
click at [330, 644] on div at bounding box center [562, 654] width 560 height 98
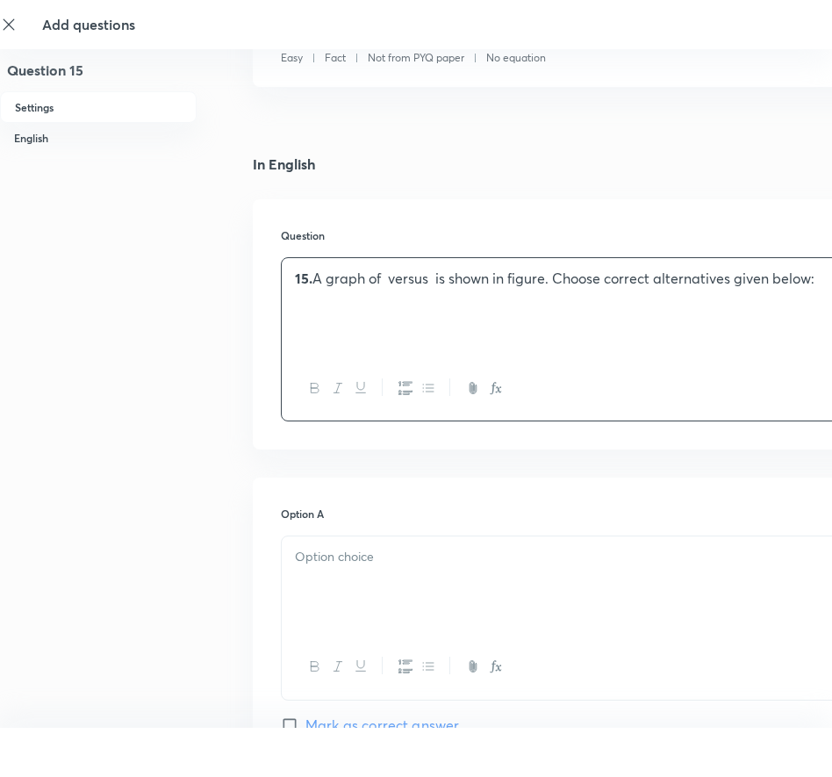
scroll to position [351, 0]
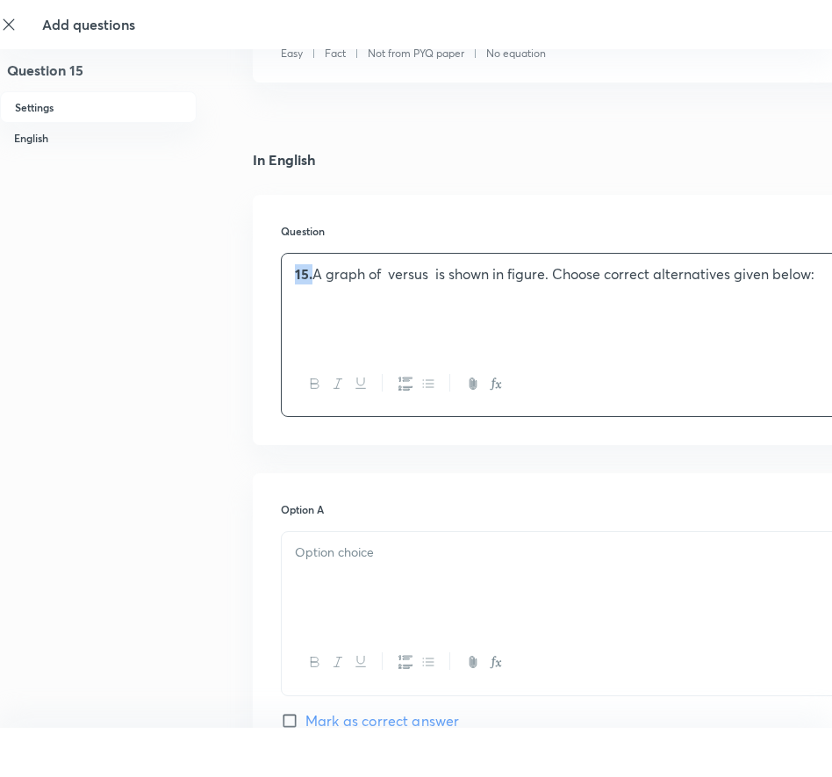
drag, startPoint x: 314, startPoint y: 269, endPoint x: 266, endPoint y: 275, distance: 48.6
click at [266, 275] on div "Question 15. A graph of versus is shown in figure. Choose correct alternatives …" at bounding box center [562, 320] width 618 height 250
click at [803, 278] on p "A graph of versus is shown in figure. Choose correct alternatives given below:" at bounding box center [562, 274] width 534 height 20
click at [596, 338] on div "A graph of versus is shown in figure. Choose correct alternatives given below:" at bounding box center [562, 303] width 560 height 98
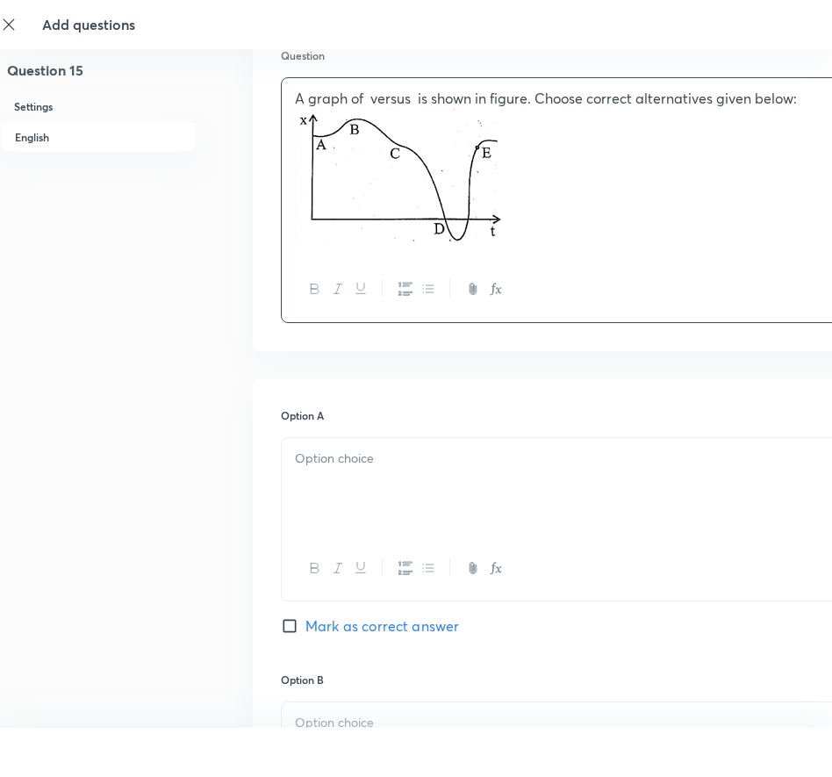
scroll to position [702, 0]
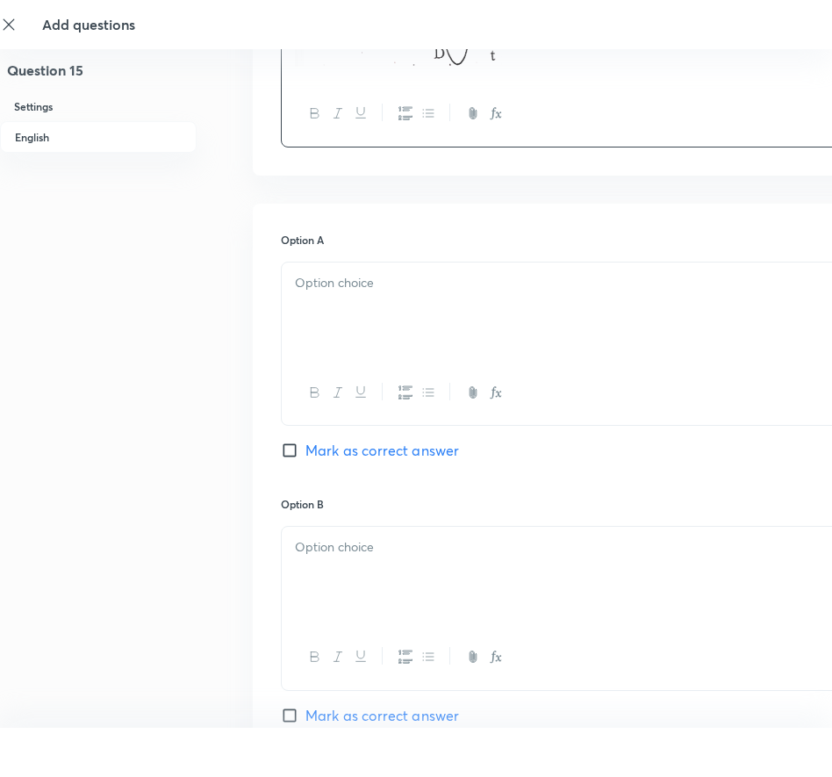
click at [419, 260] on div "Option A Mark as correct answer" at bounding box center [562, 364] width 562 height 264
click at [416, 274] on p at bounding box center [562, 283] width 534 height 20
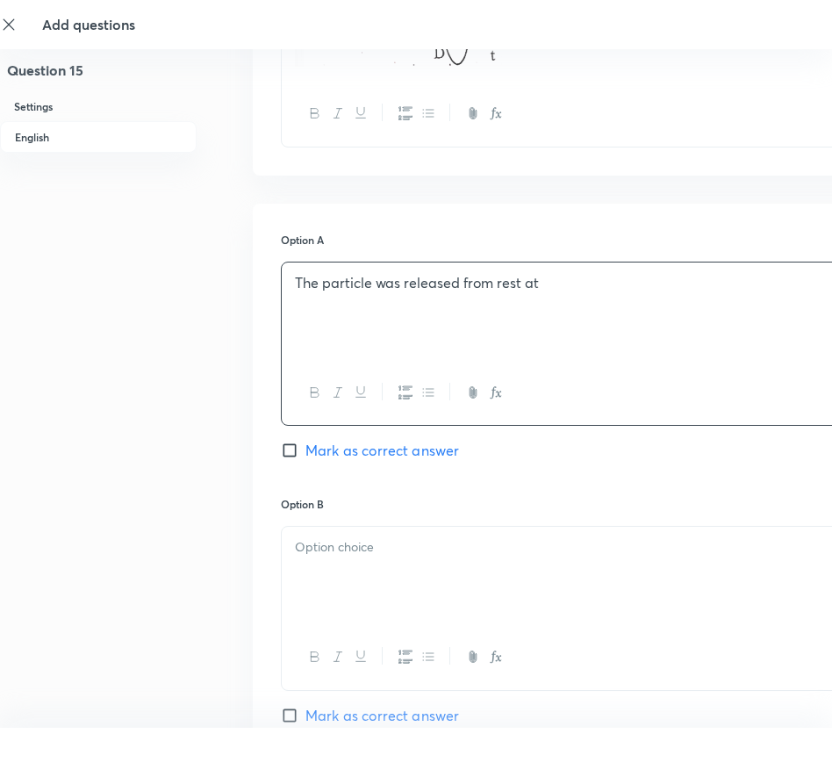
click at [491, 393] on icon "button" at bounding box center [496, 392] width 14 height 14
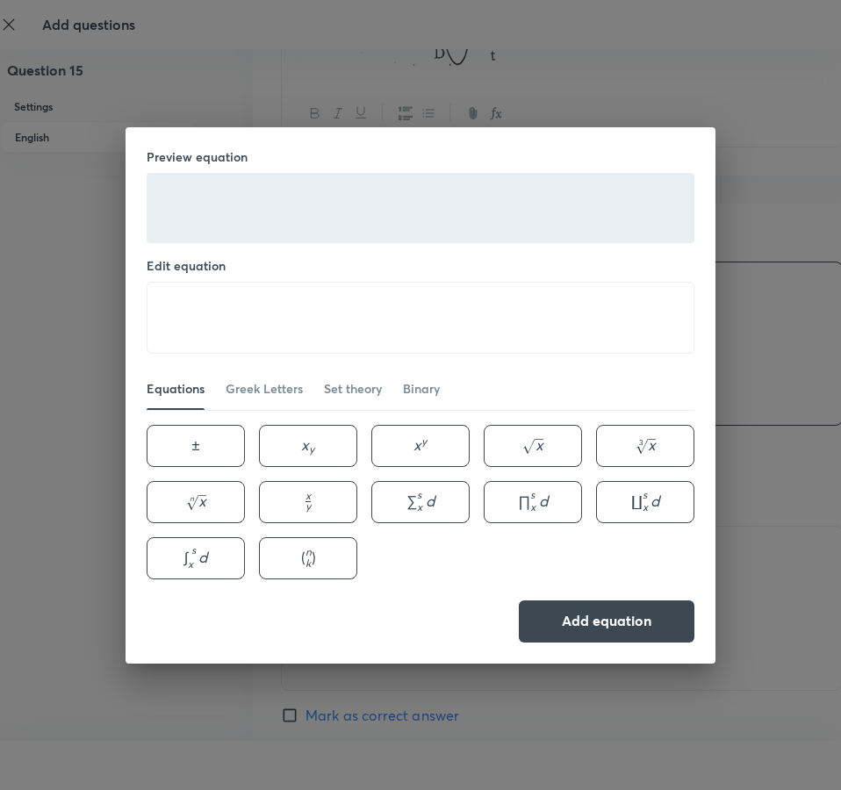
click at [781, 557] on div "Preview equation Edit equation ​ Equations Greek Letters Set theory Binary ± \p…" at bounding box center [420, 395] width 841 height 790
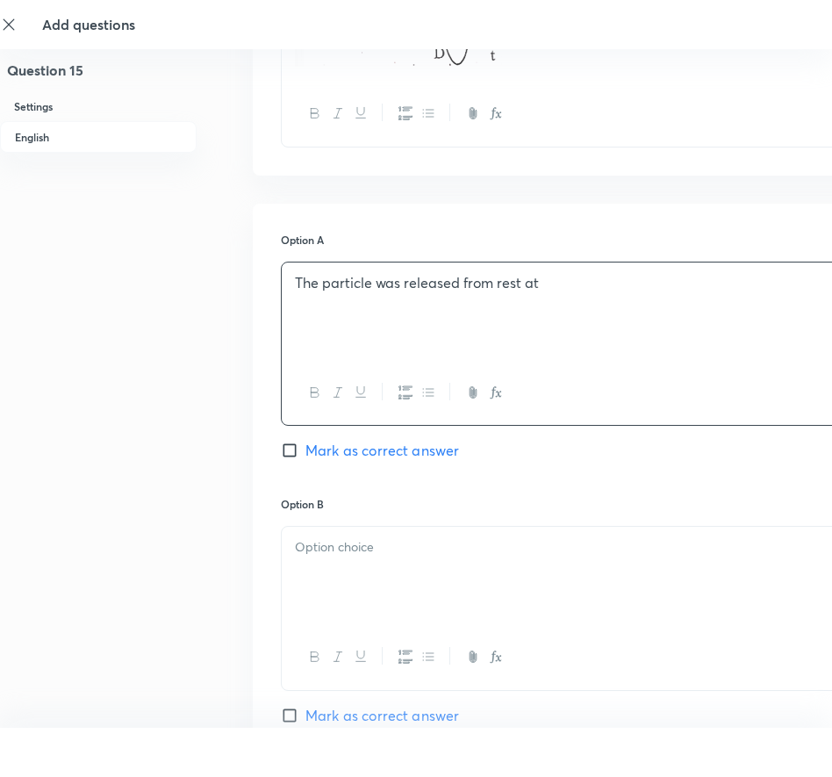
click at [715, 540] on p at bounding box center [562, 547] width 534 height 20
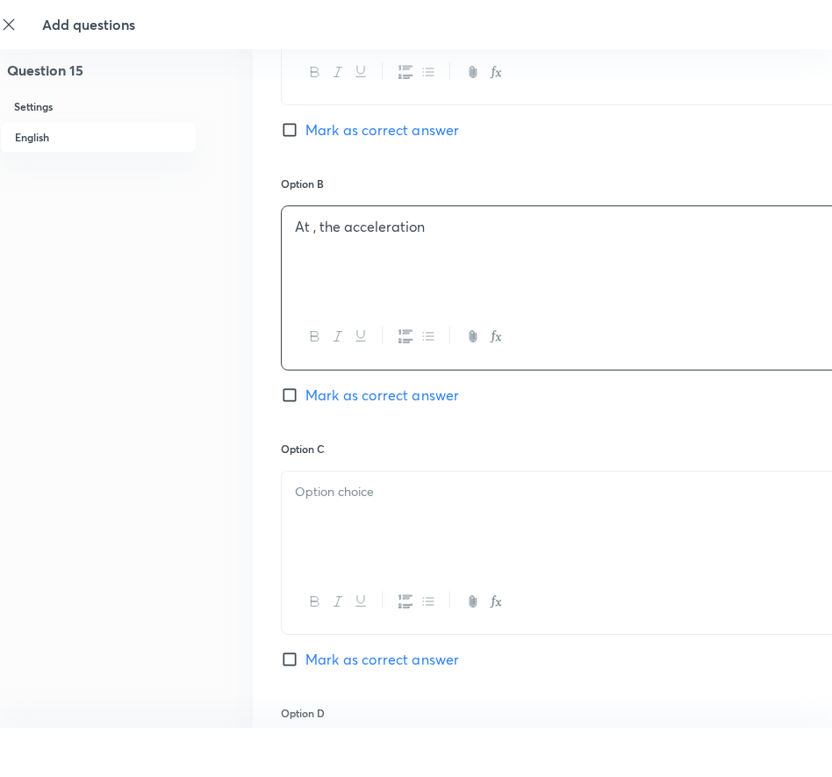
scroll to position [1053, 0]
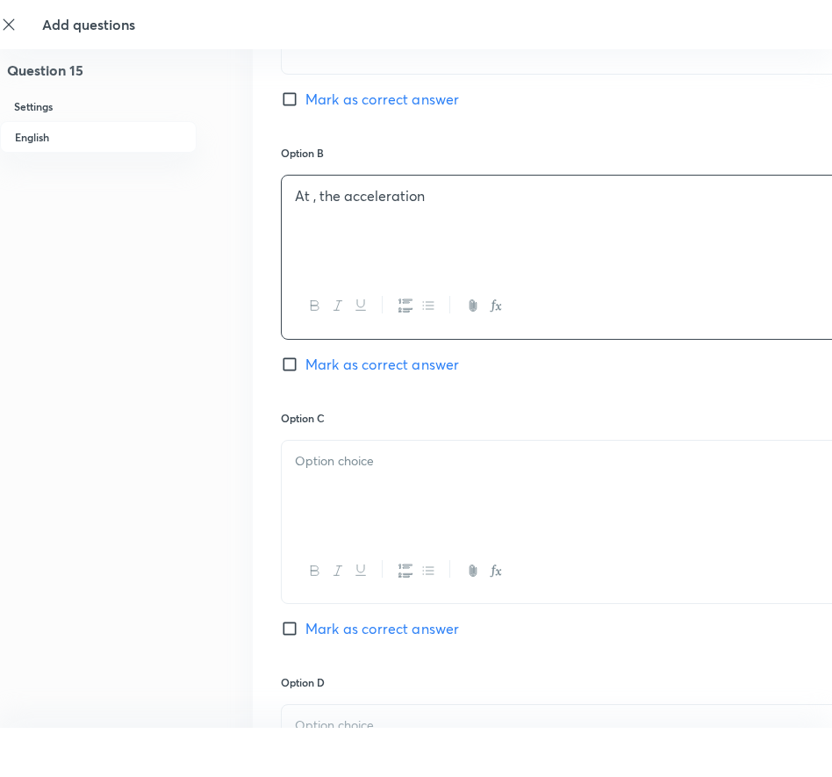
click at [370, 458] on p at bounding box center [562, 461] width 534 height 20
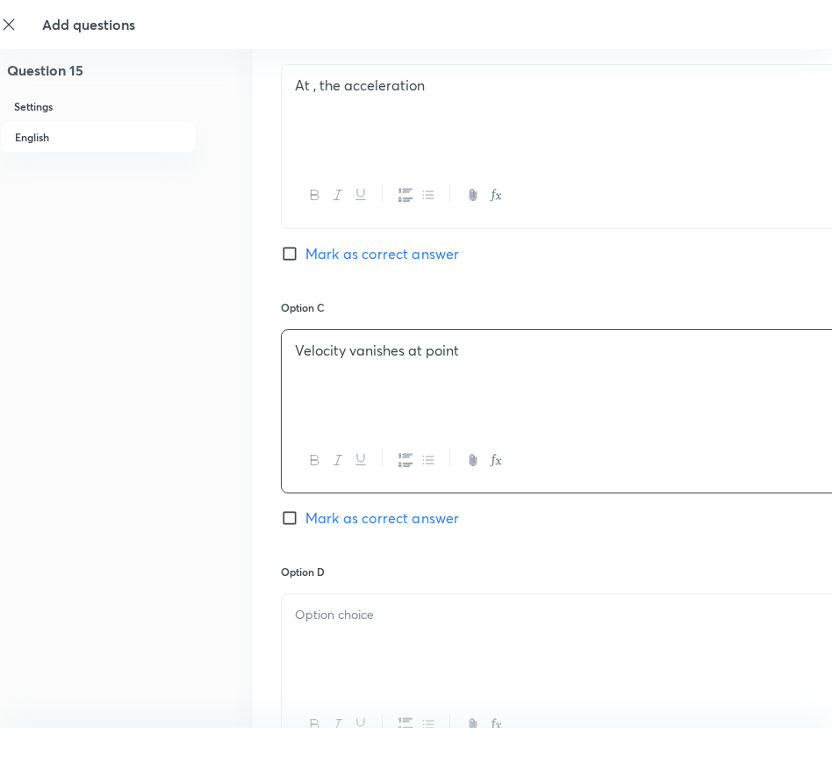
scroll to position [1229, 0]
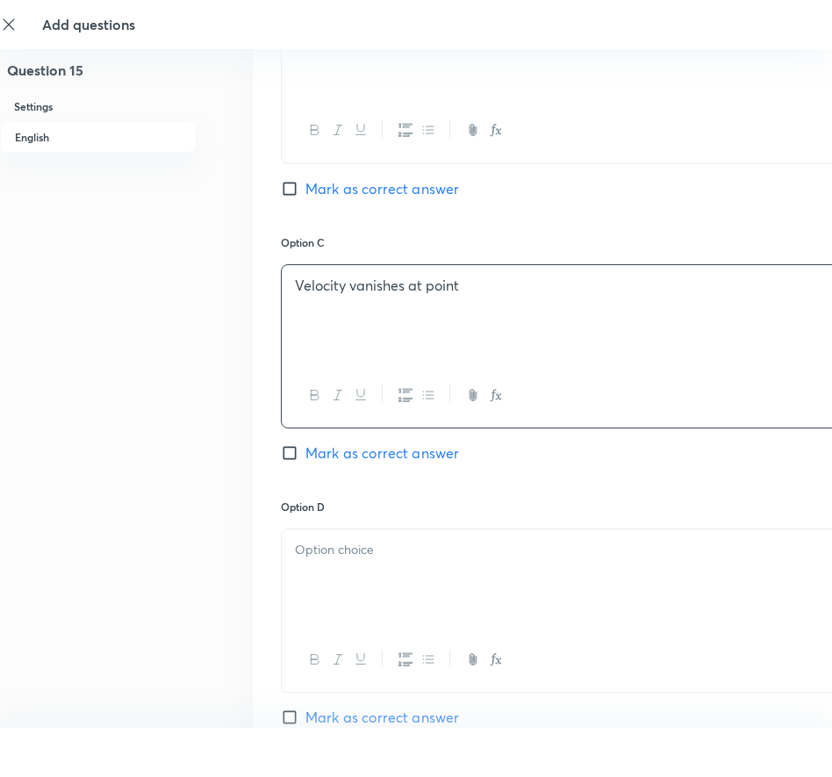
drag, startPoint x: 384, startPoint y: 503, endPoint x: 370, endPoint y: 543, distance: 41.6
click at [384, 504] on h6 "Option D" at bounding box center [562, 507] width 562 height 16
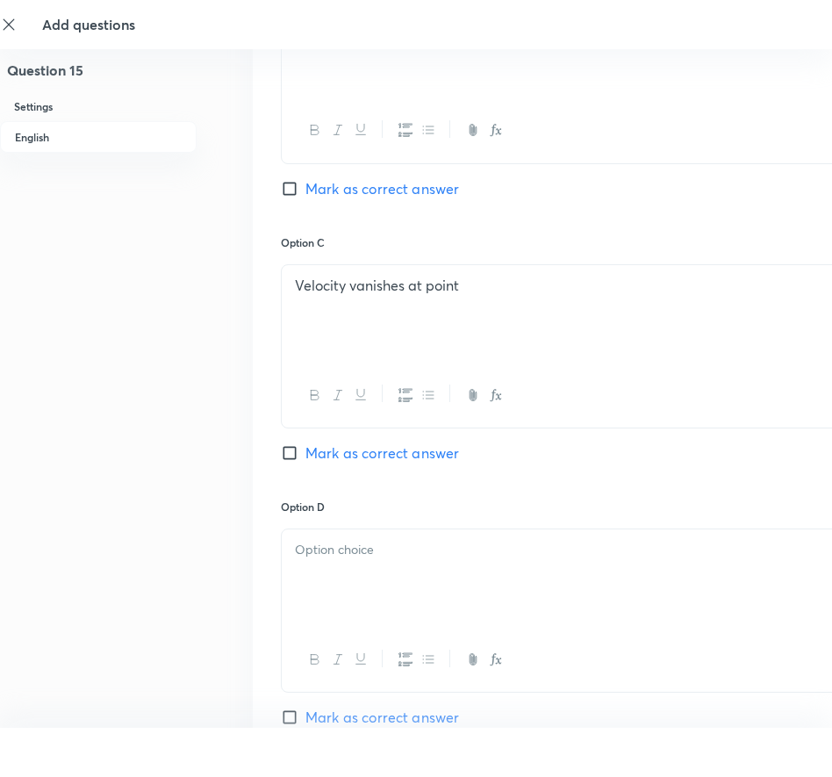
click at [368, 545] on p at bounding box center [562, 550] width 534 height 20
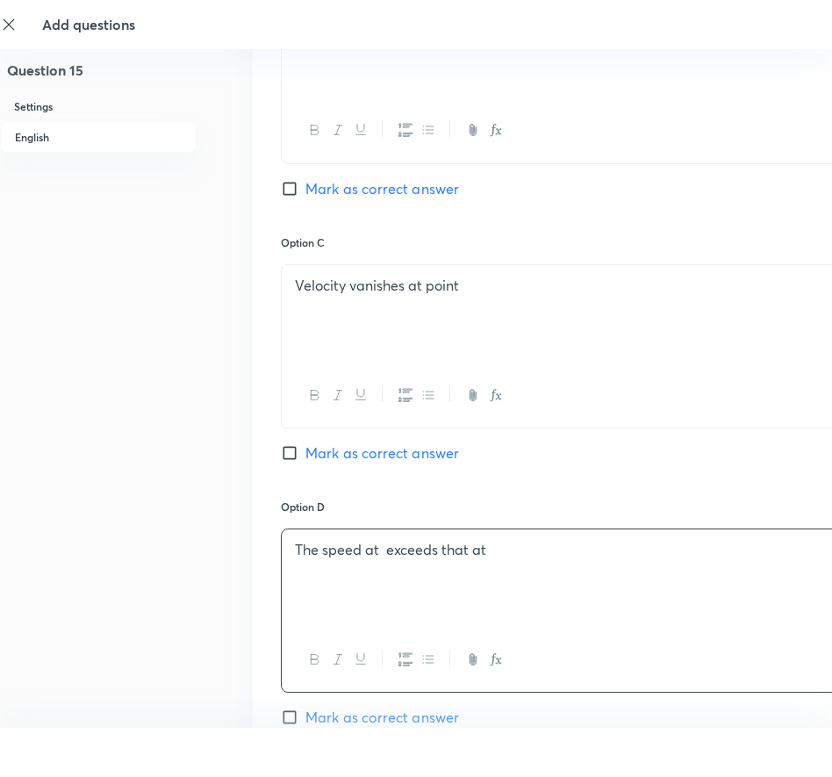
click at [288, 449] on input "Mark as correct answer" at bounding box center [293, 453] width 25 height 18
checkbox input "true"
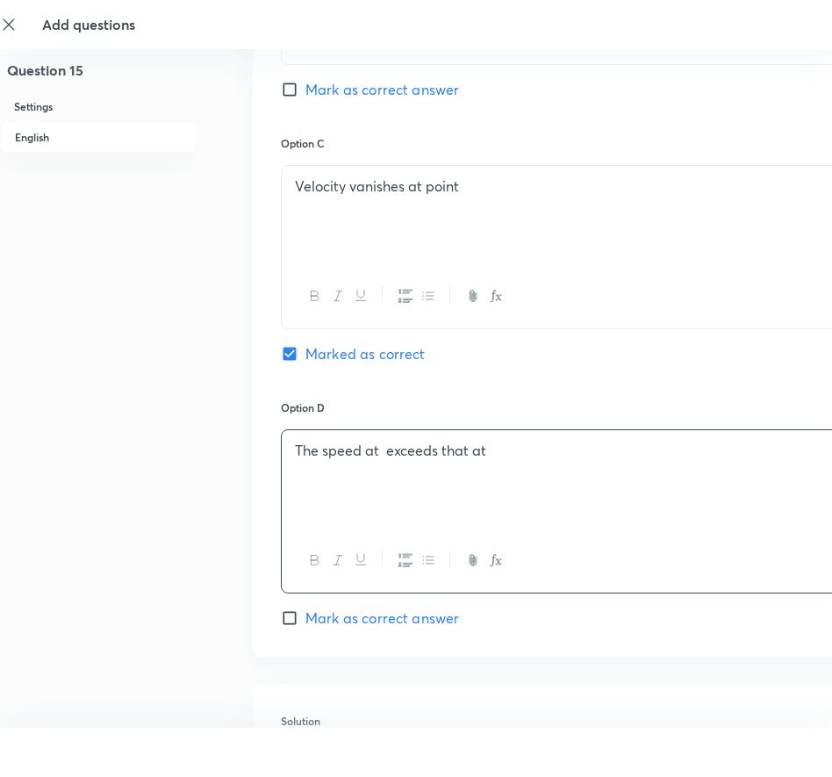
scroll to position [1405, 0]
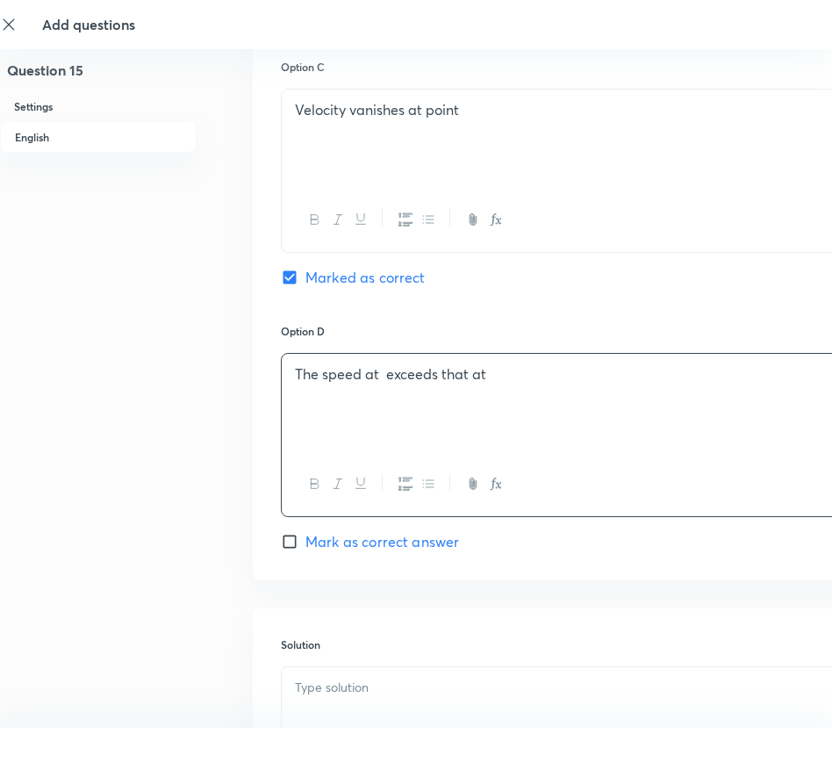
click at [291, 534] on input "Mark as correct answer" at bounding box center [293, 542] width 25 height 18
checkbox input "true"
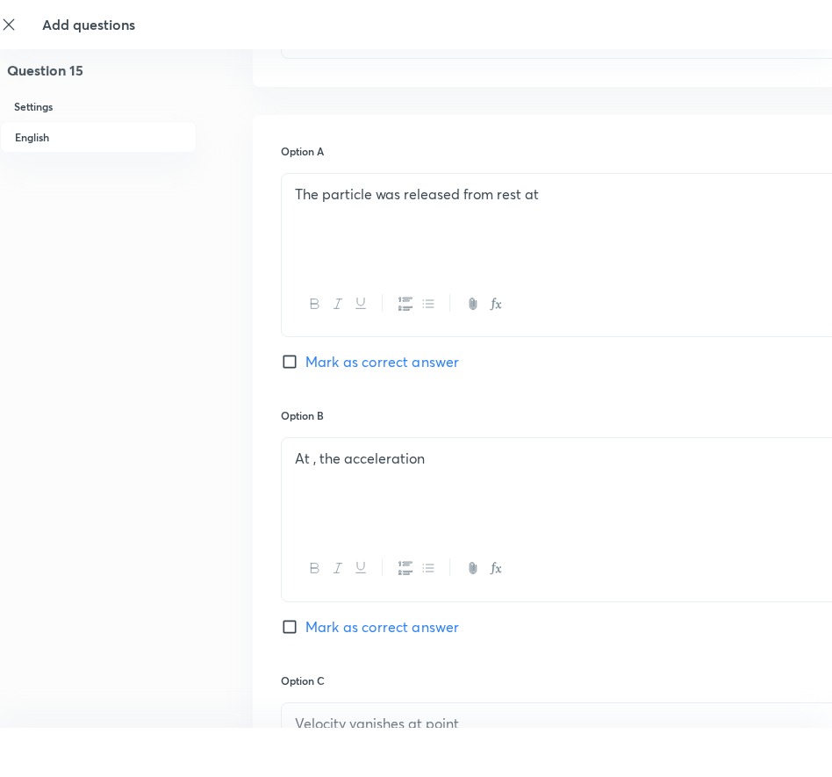
scroll to position [790, 0]
drag, startPoint x: 286, startPoint y: 357, endPoint x: 316, endPoint y: 345, distance: 32.3
click at [285, 357] on input "Mark as correct answer" at bounding box center [293, 363] width 25 height 18
checkbox input "true"
drag, startPoint x: 590, startPoint y: 206, endPoint x: 264, endPoint y: 186, distance: 326.3
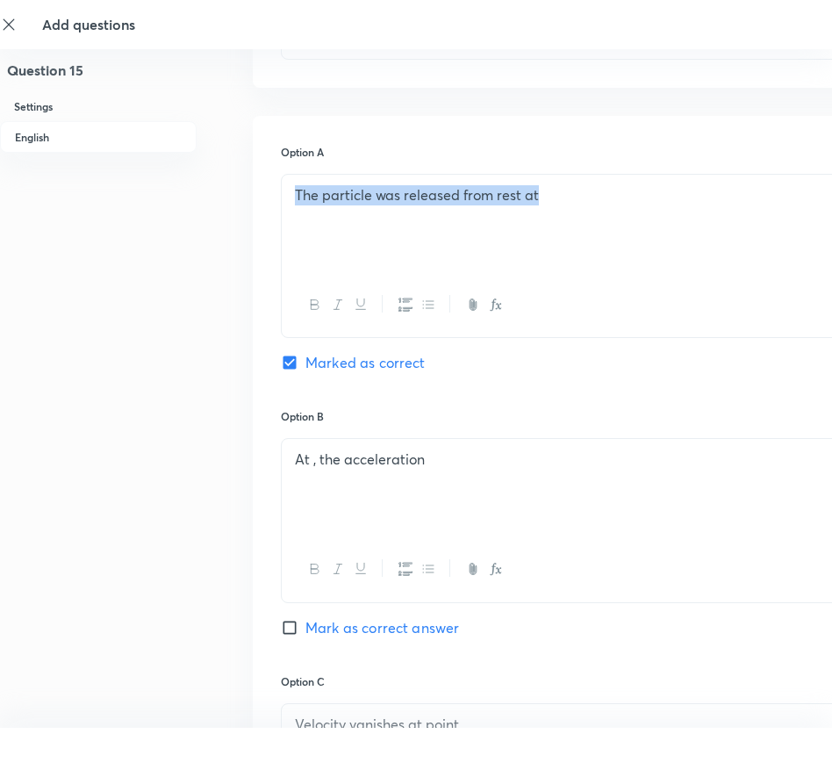
click at [264, 186] on div "Option A The particle was released from rest at Marked as correct Option B At ,…" at bounding box center [562, 656] width 618 height 1080
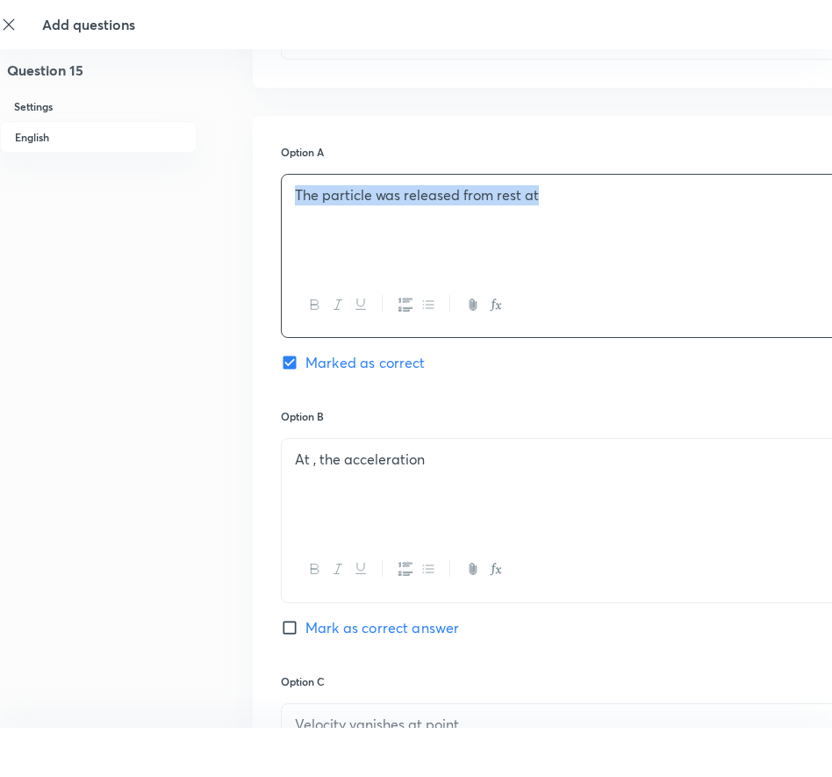
copy p "The particle was released from rest at"
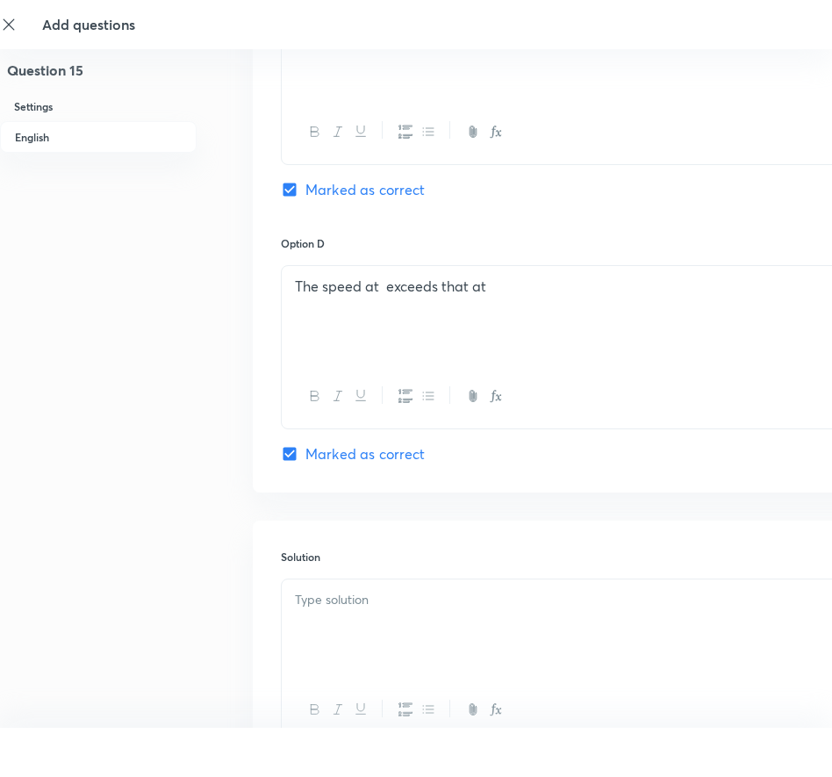
scroll to position [1642, 0]
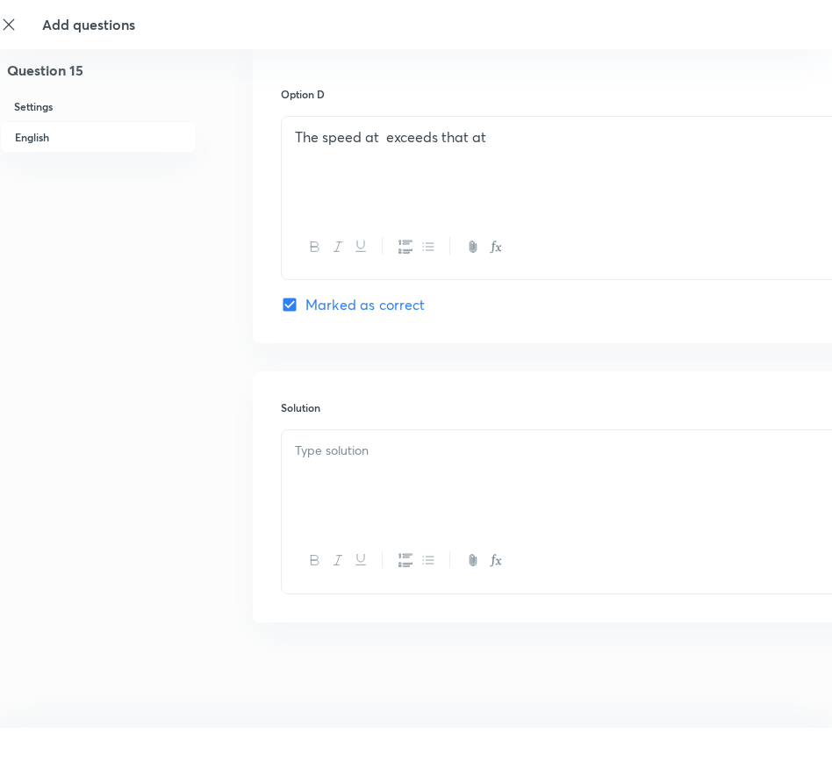
click at [400, 433] on div at bounding box center [562, 511] width 562 height 164
click at [397, 453] on p at bounding box center [562, 451] width 534 height 20
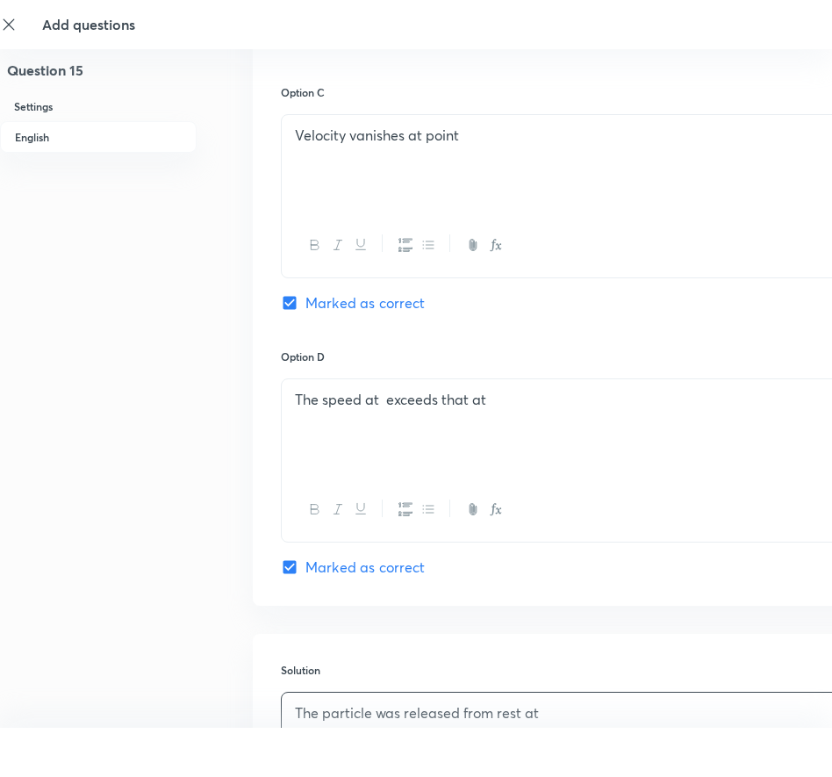
scroll to position [1378, 0]
drag, startPoint x: 495, startPoint y: 139, endPoint x: 219, endPoint y: 136, distance: 276.5
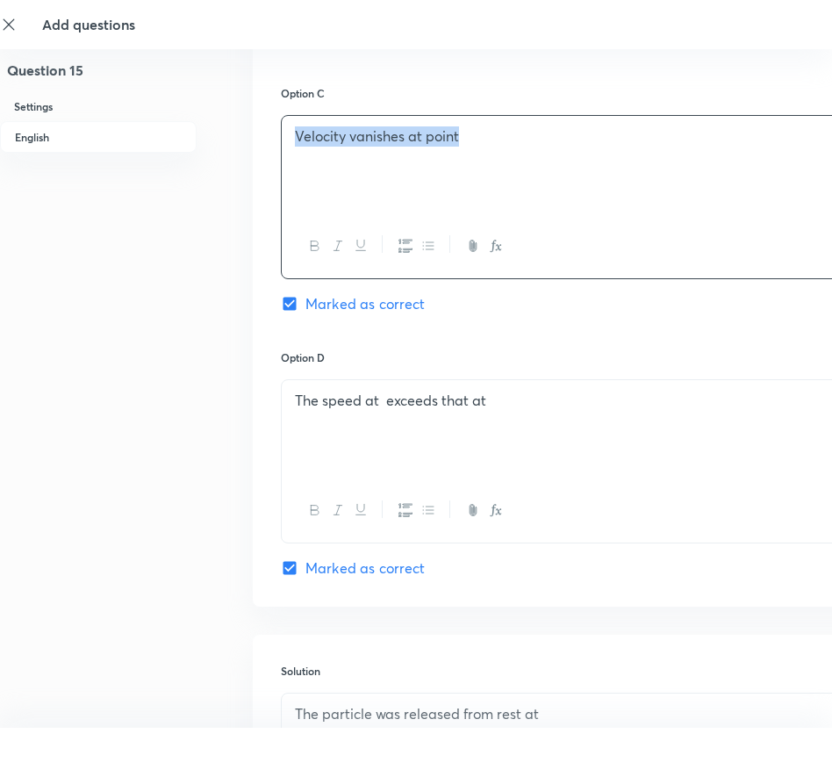
copy p "Velocity vanishes at point"
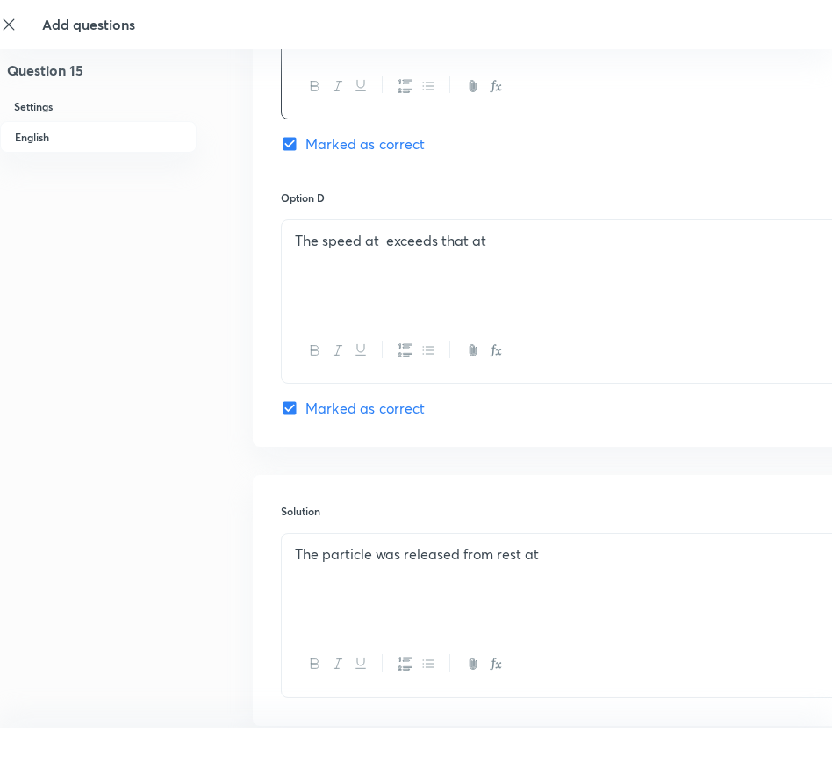
scroll to position [1554, 0]
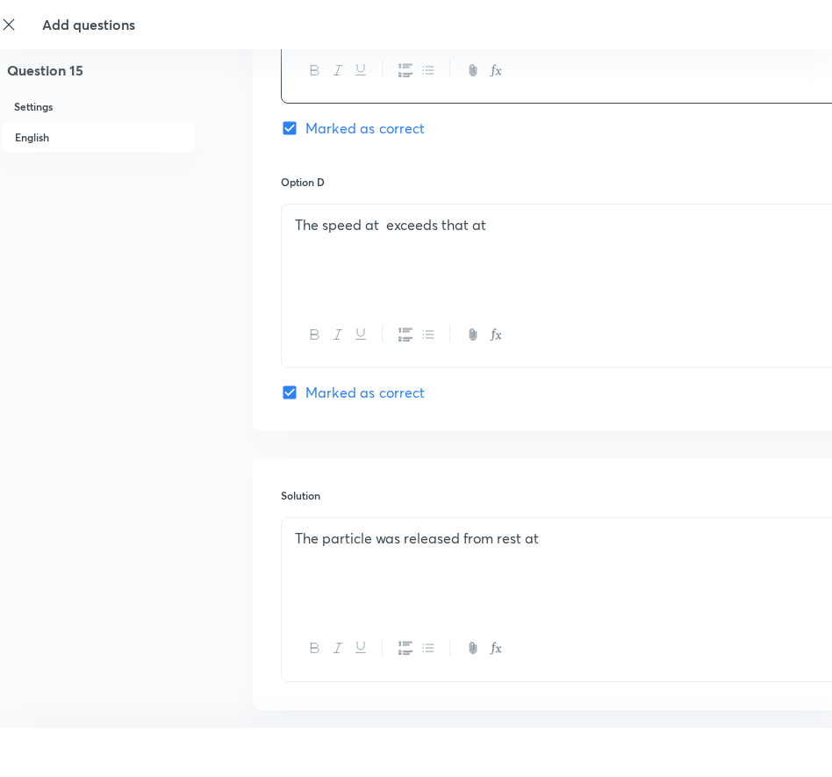
click at [377, 578] on div "The particle was released from rest at" at bounding box center [562, 567] width 560 height 98
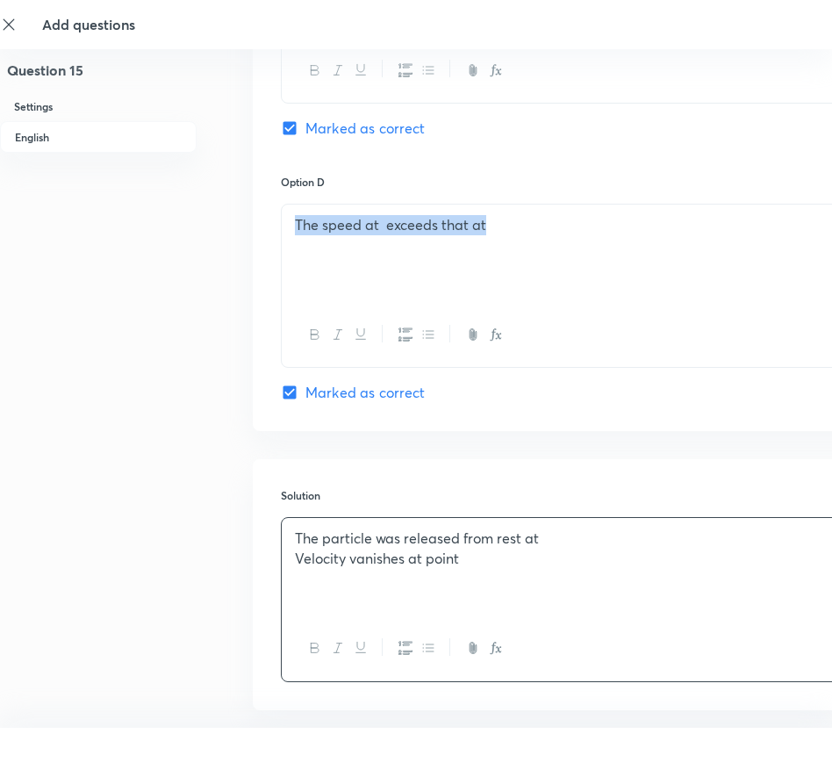
drag, startPoint x: 518, startPoint y: 216, endPoint x: 187, endPoint y: 215, distance: 330.9
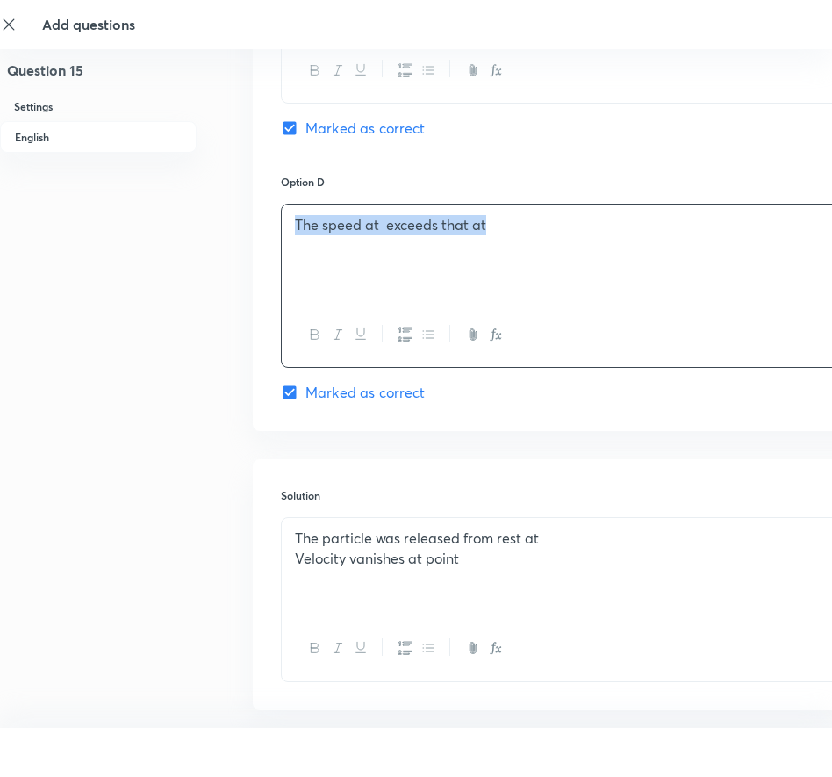
copy p "The speed at exceeds that at"
click at [313, 599] on div "The particle was released from rest at Velocity vanishes at point" at bounding box center [562, 567] width 560 height 98
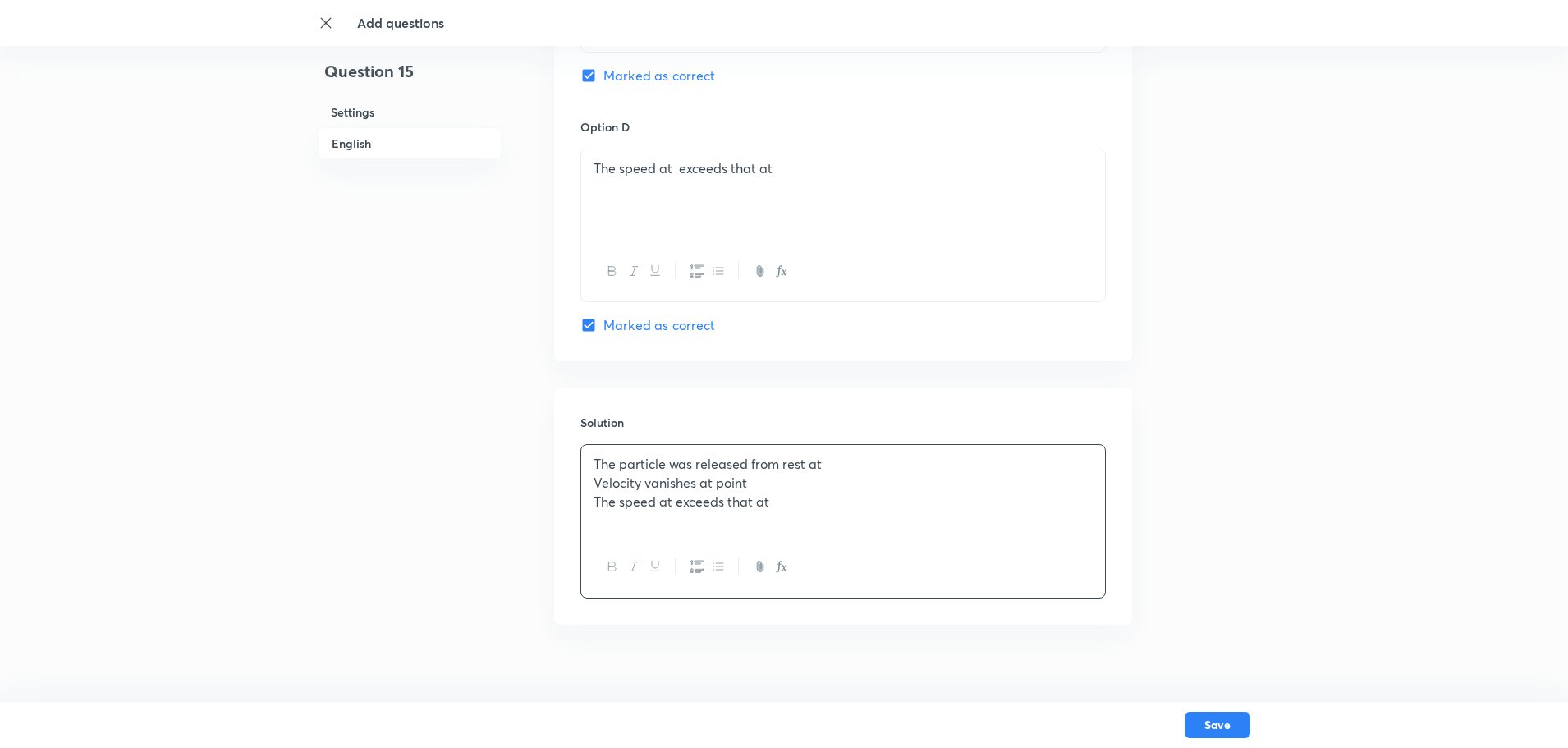
scroll to position [1551, 0]
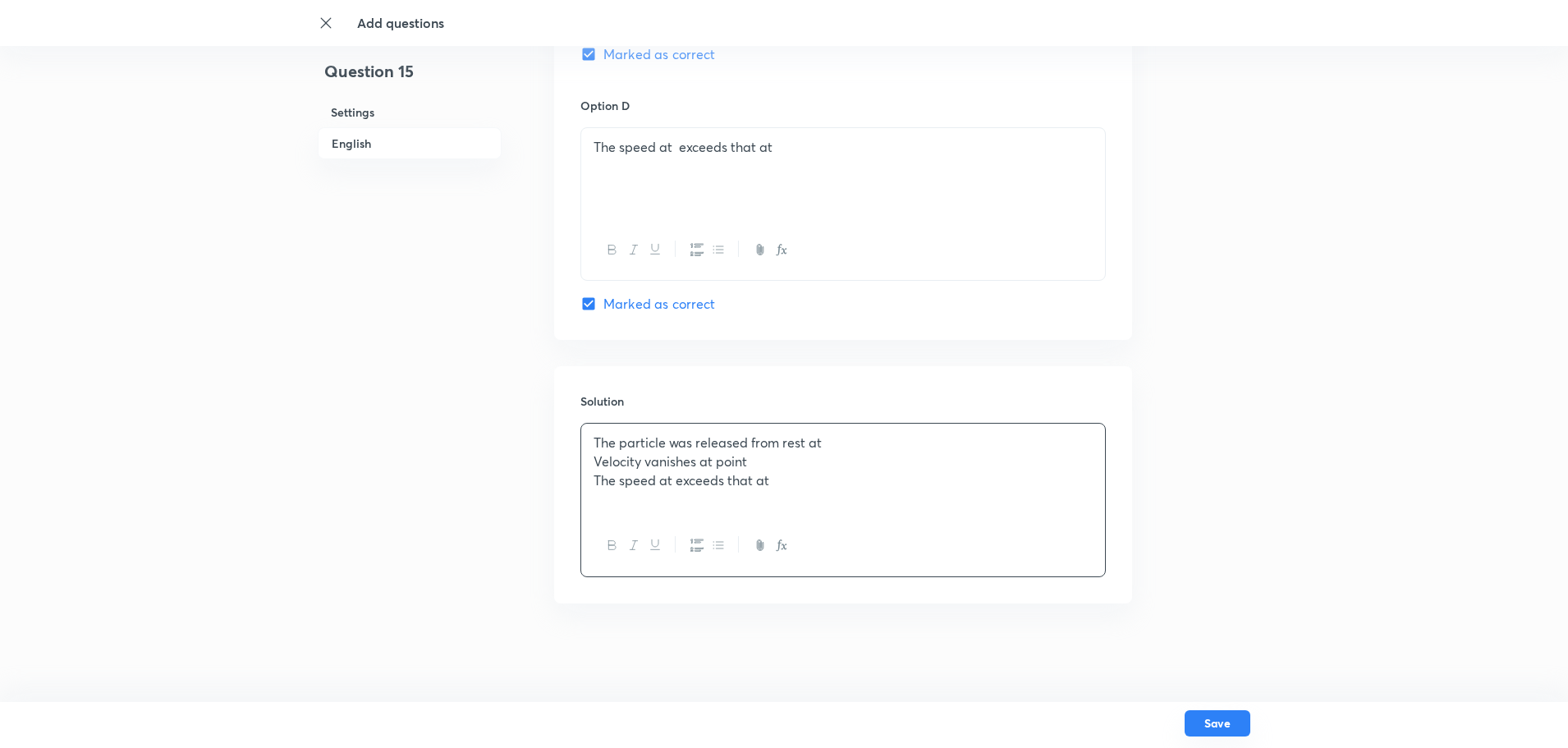
click at [1229, 728] on button "Save" at bounding box center [1217, 723] width 65 height 26
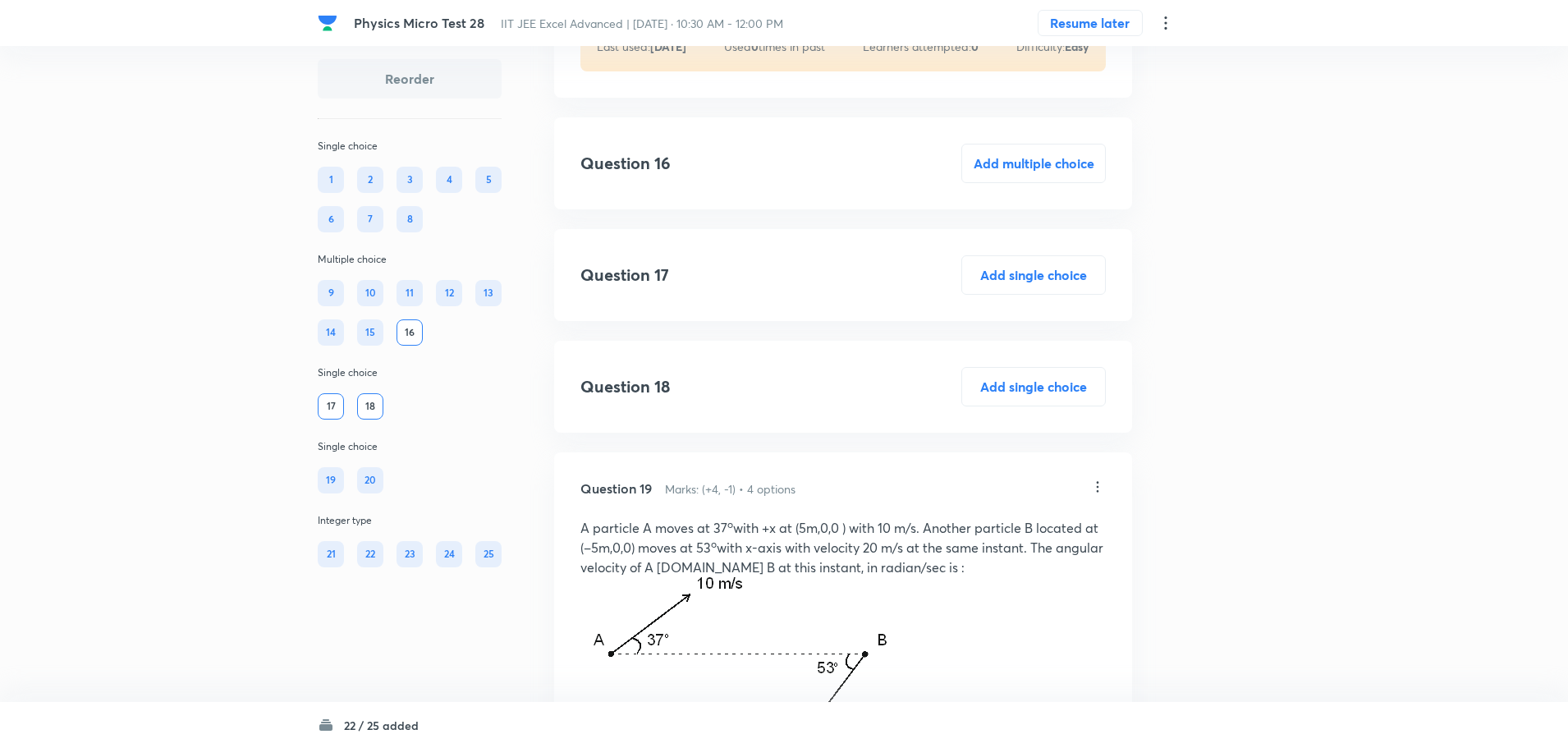
scroll to position [7387, 0]
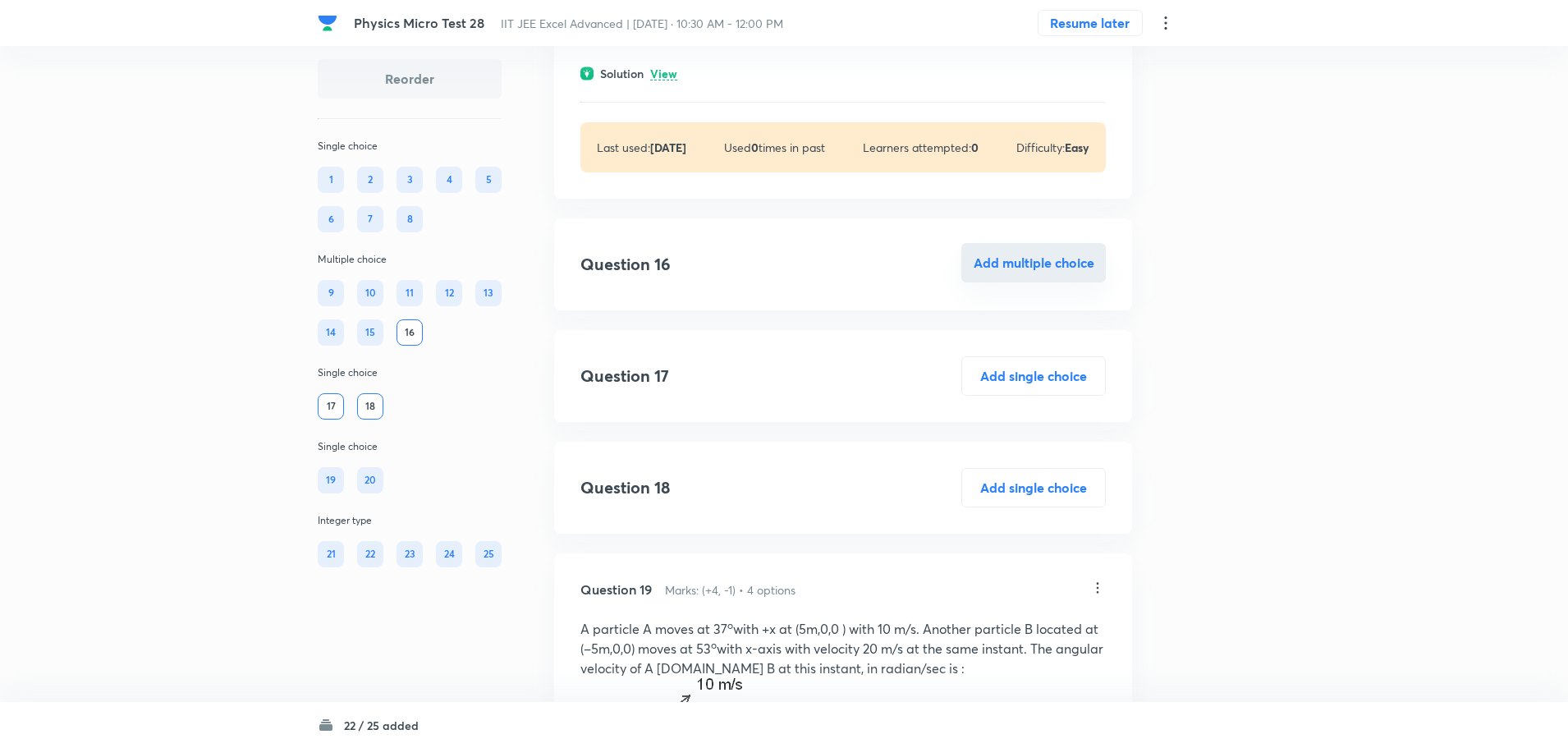
click at [1042, 282] on button "Add multiple choice" at bounding box center [1033, 263] width 145 height 39
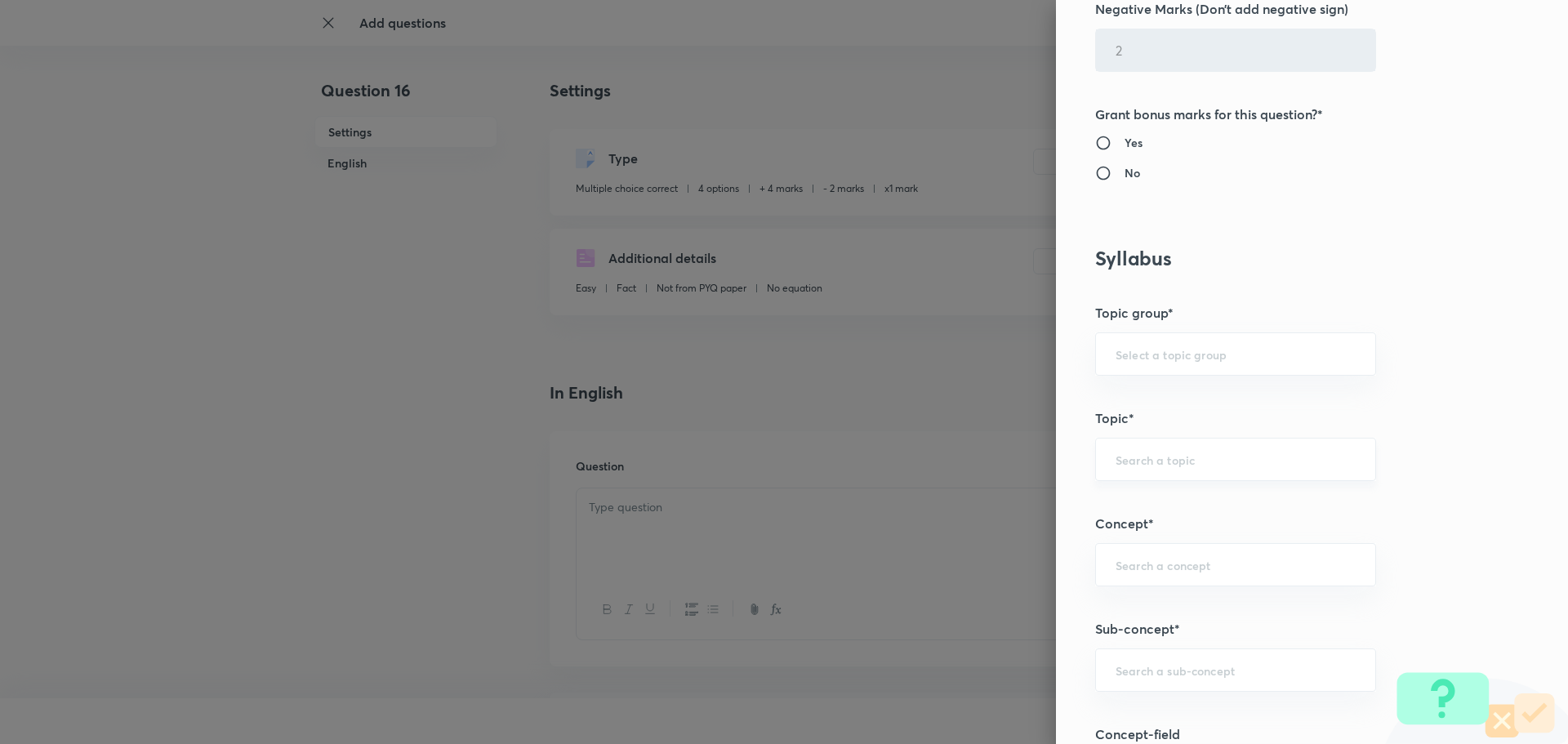
scroll to position [735, 0]
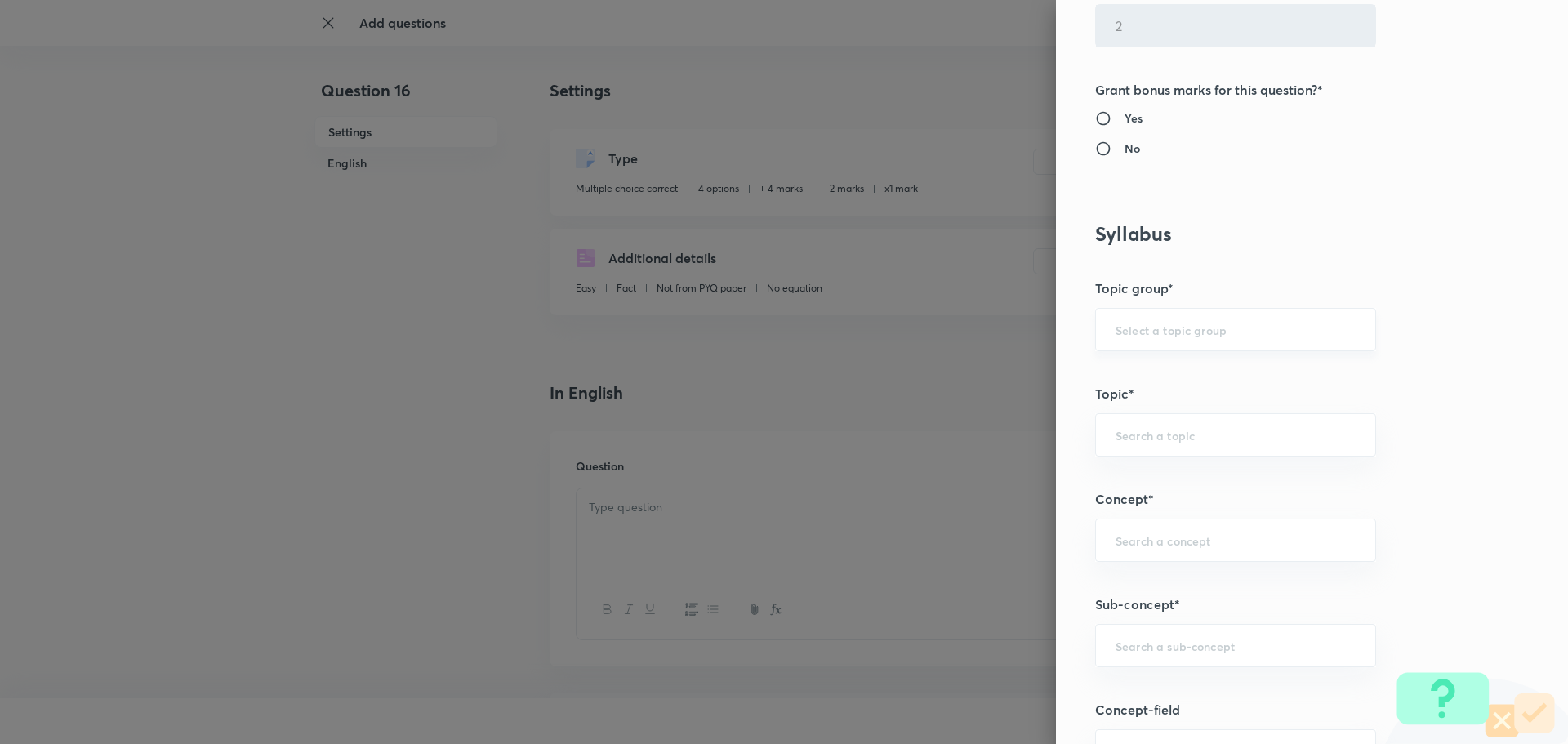
click at [1141, 325] on input "text" at bounding box center [1236, 329] width 240 height 16
click at [1122, 375] on li "Physics" at bounding box center [1224, 376] width 279 height 30
type input "Physics"
click at [1132, 417] on div "​" at bounding box center [1236, 434] width 281 height 44
drag, startPoint x: 1132, startPoint y: 504, endPoint x: 1144, endPoint y: 498, distance: 13.4
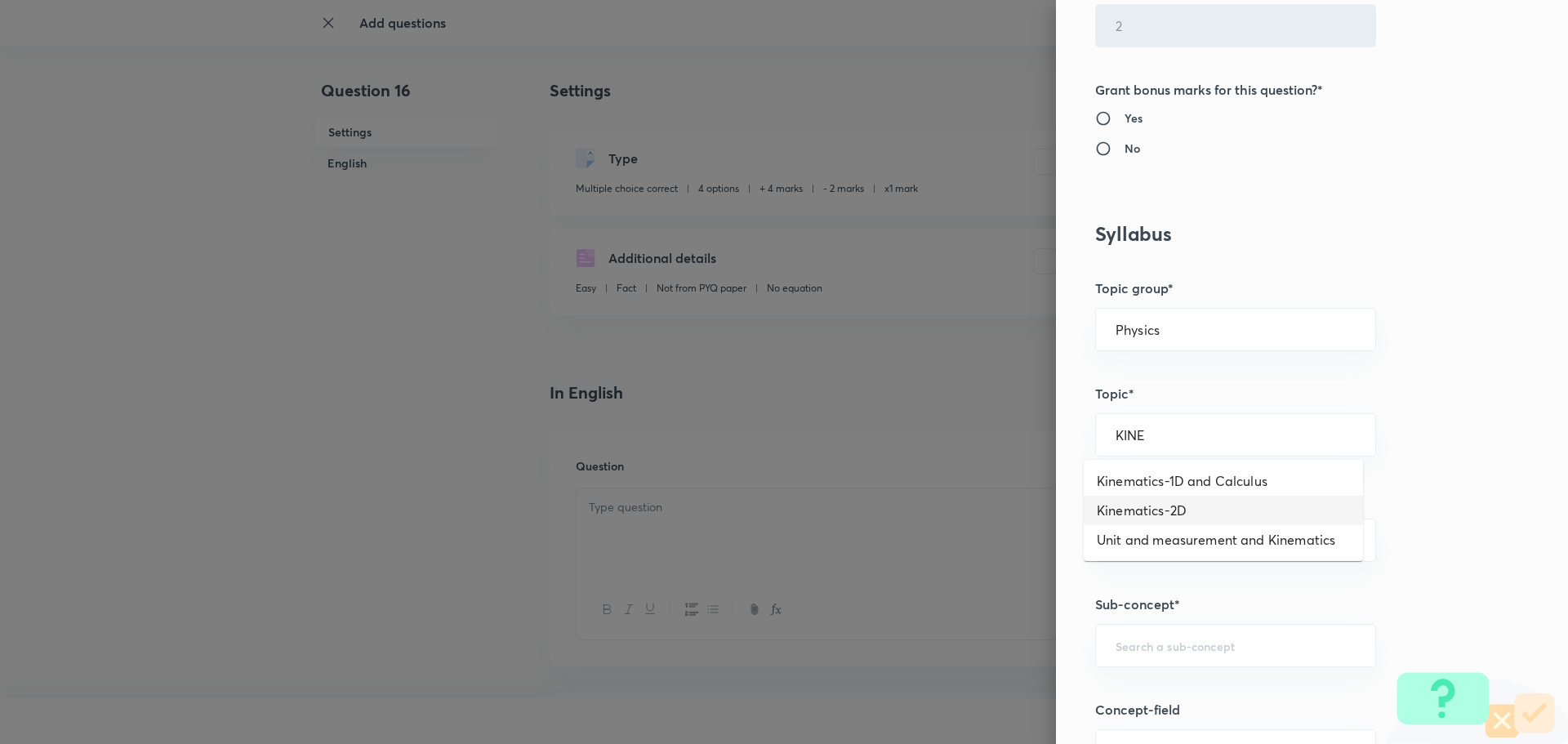
click at [1132, 505] on li "Kinematics-2D" at bounding box center [1224, 511] width 279 height 30
type input "Kinematics-2D"
drag, startPoint x: 1187, startPoint y: 424, endPoint x: 1105, endPoint y: 426, distance: 82.0
click at [1101, 426] on div "Kinematics-2D ​" at bounding box center [1236, 434] width 281 height 44
drag, startPoint x: 1153, startPoint y: 428, endPoint x: 1062, endPoint y: 434, distance: 91.2
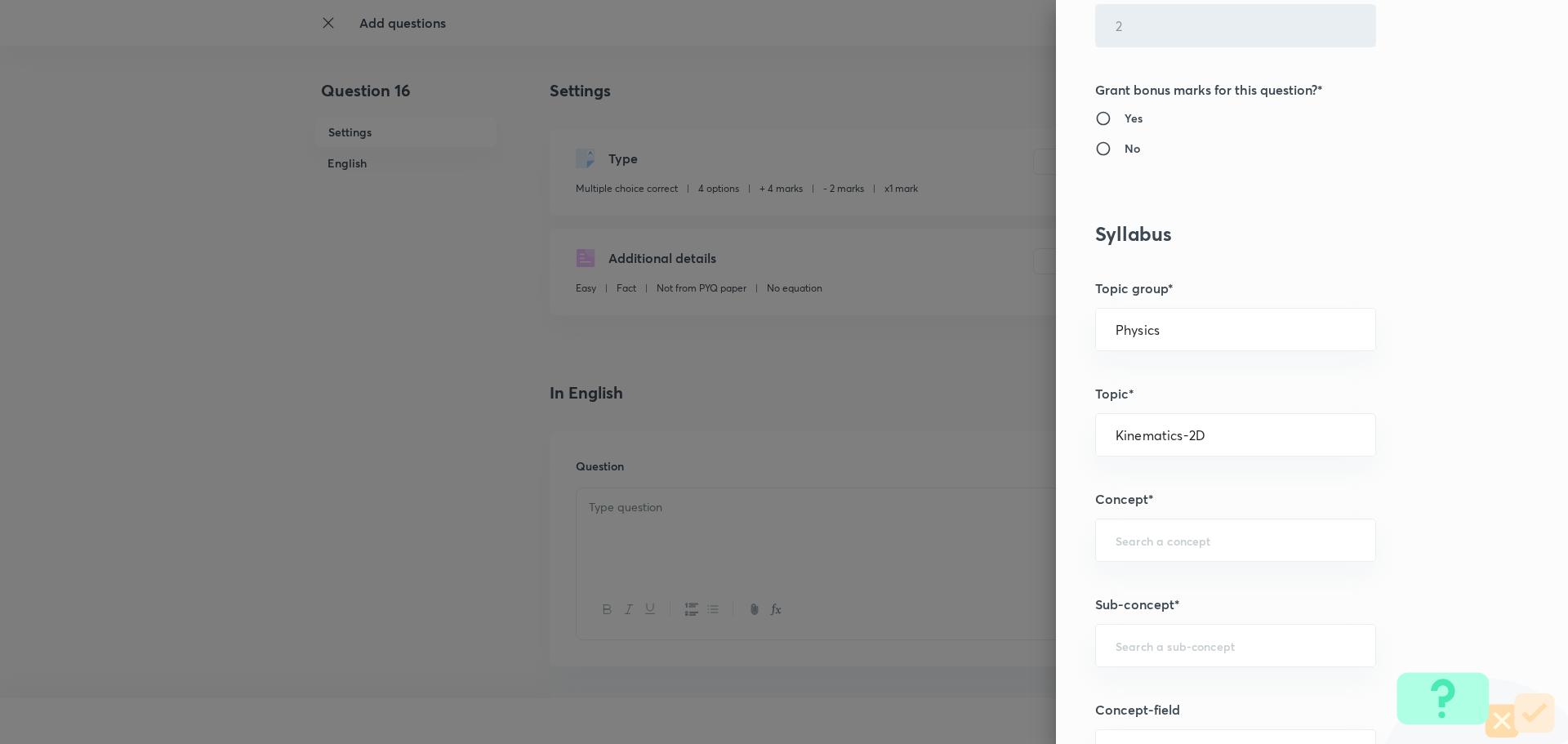
click at [1065, 432] on div "Question settings Question type* Multiple choice correct Number of options* 2 3…" at bounding box center [1312, 372] width 512 height 744
click at [1147, 544] on input "text" at bounding box center [1236, 539] width 240 height 16
paste input "Kinematics-2D"
click at [1187, 585] on li "Kinematics-2D" at bounding box center [1224, 586] width 279 height 30
type input "Kinematics-2D"
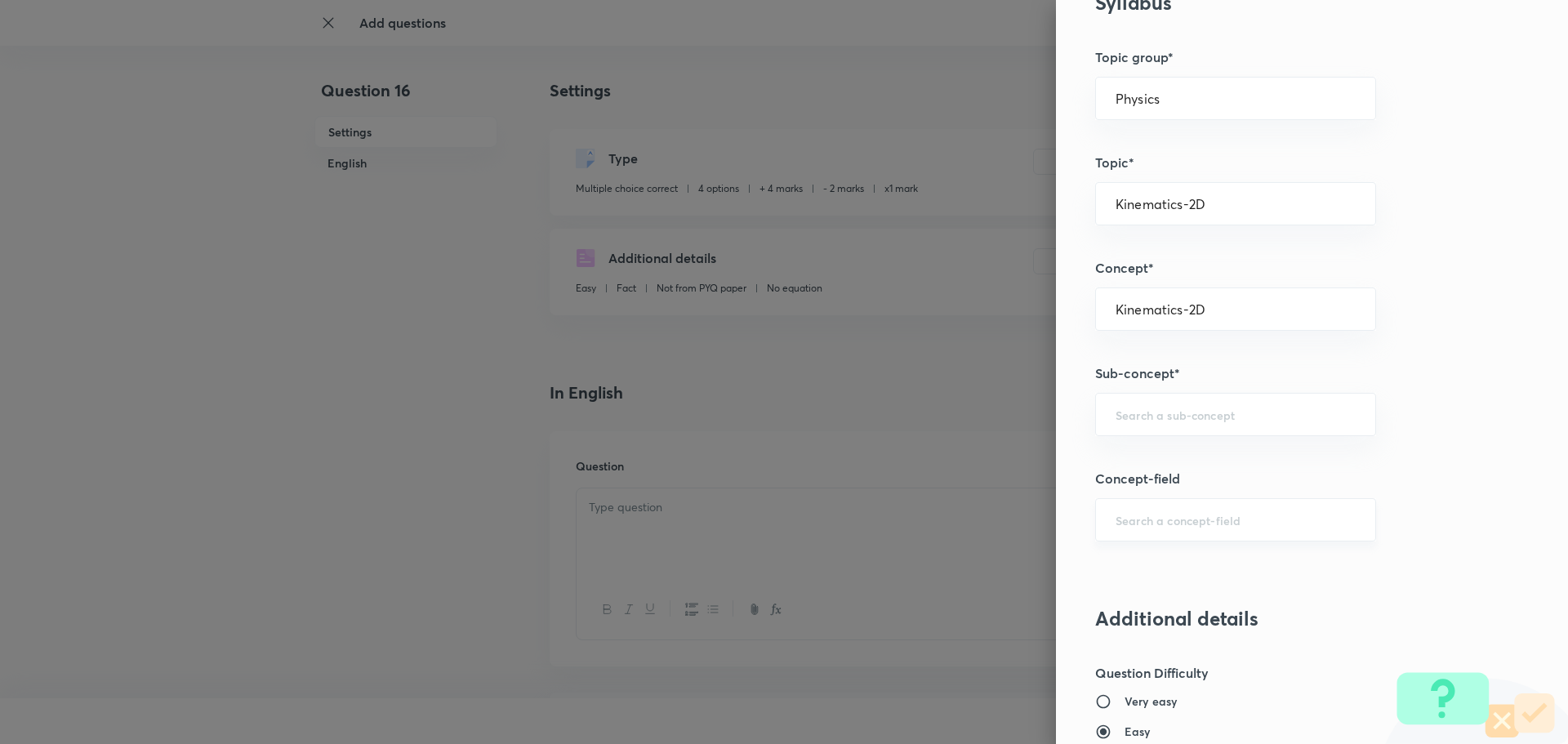
scroll to position [979, 0]
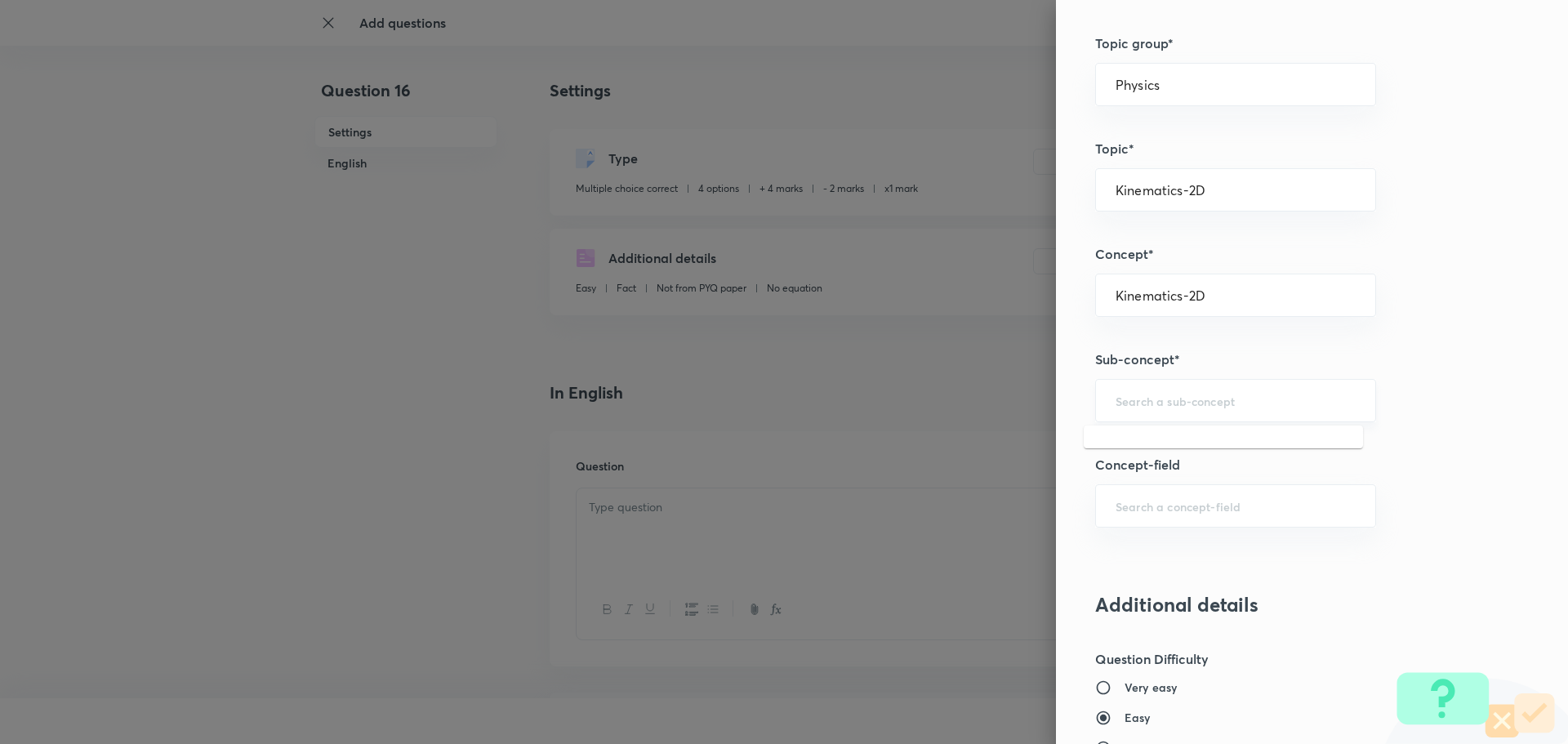
drag, startPoint x: 1202, startPoint y: 404, endPoint x: 1192, endPoint y: 408, distance: 10.8
click at [1199, 405] on input "text" at bounding box center [1236, 400] width 240 height 16
paste input "Kinematics-2D"
click at [1149, 449] on li "Kinematics-2D" at bounding box center [1224, 446] width 279 height 30
type input "Kinematics-2D"
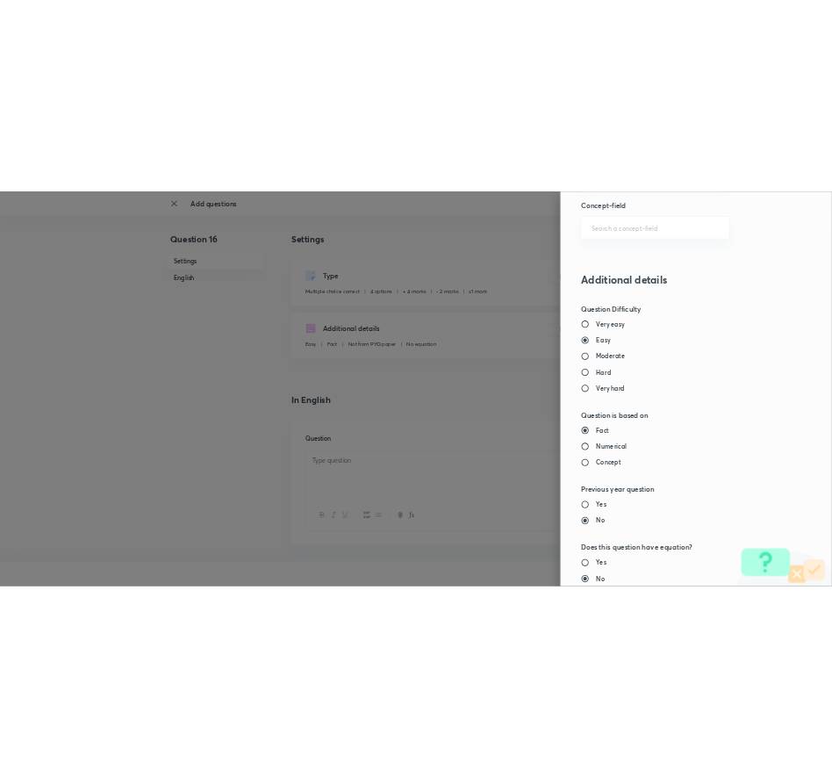
scroll to position [1889, 0]
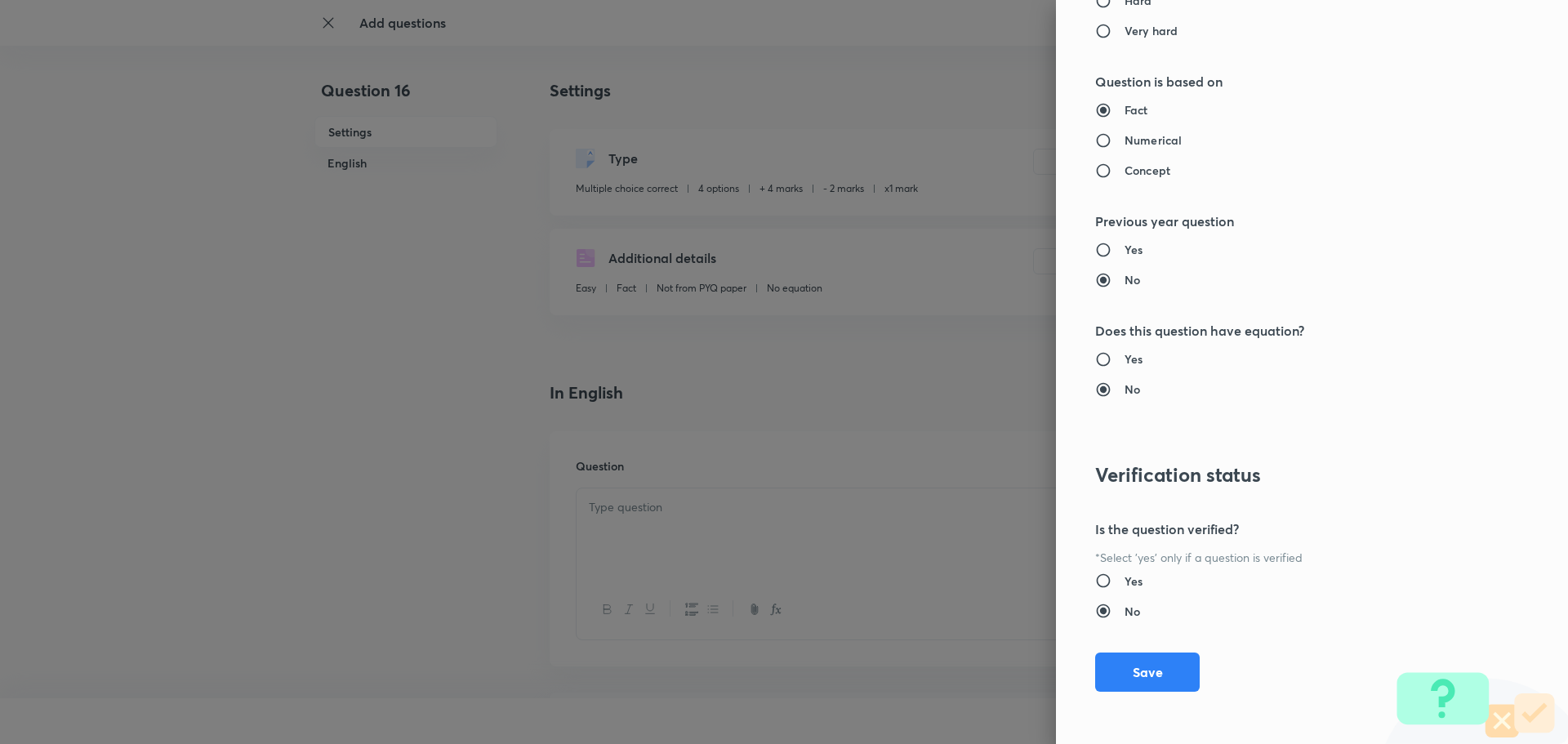
click at [1203, 660] on div "Question settings Question type* Multiple choice correct Number of options* 2 3…" at bounding box center [1312, 372] width 512 height 744
click at [1175, 670] on button "Save" at bounding box center [1147, 671] width 104 height 39
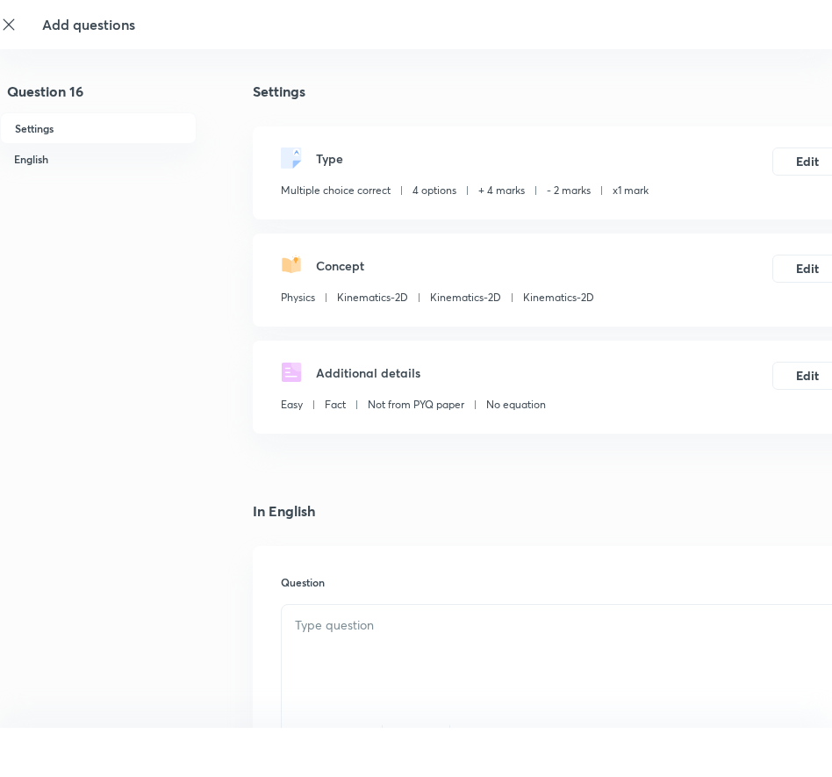
drag, startPoint x: 333, startPoint y: 608, endPoint x: 331, endPoint y: 618, distance: 9.8
click at [333, 610] on div at bounding box center [562, 654] width 560 height 98
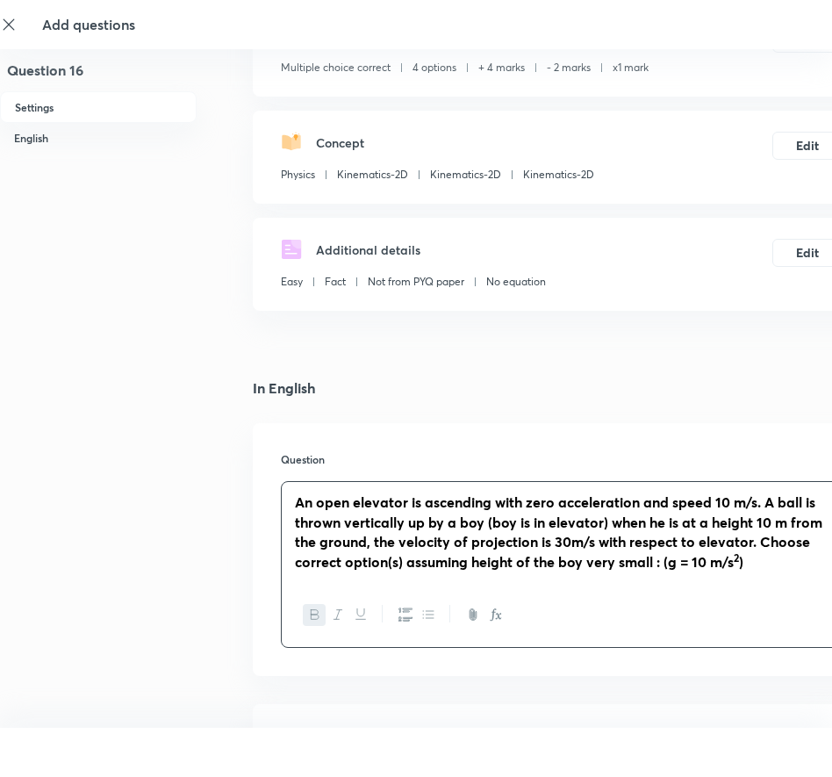
scroll to position [351, 0]
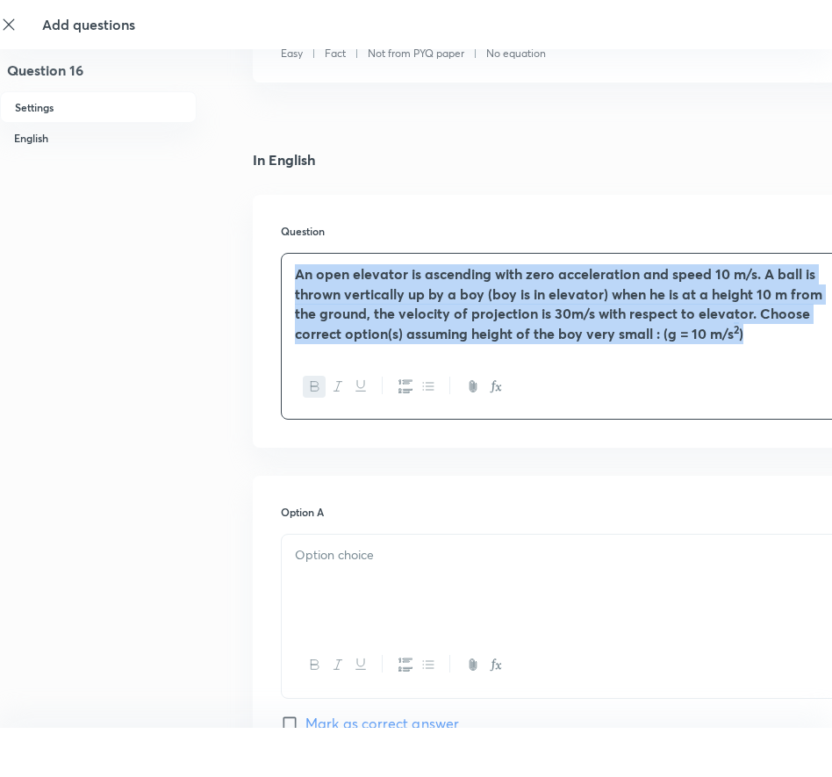
drag, startPoint x: 683, startPoint y: 282, endPoint x: 233, endPoint y: 214, distance: 455.4
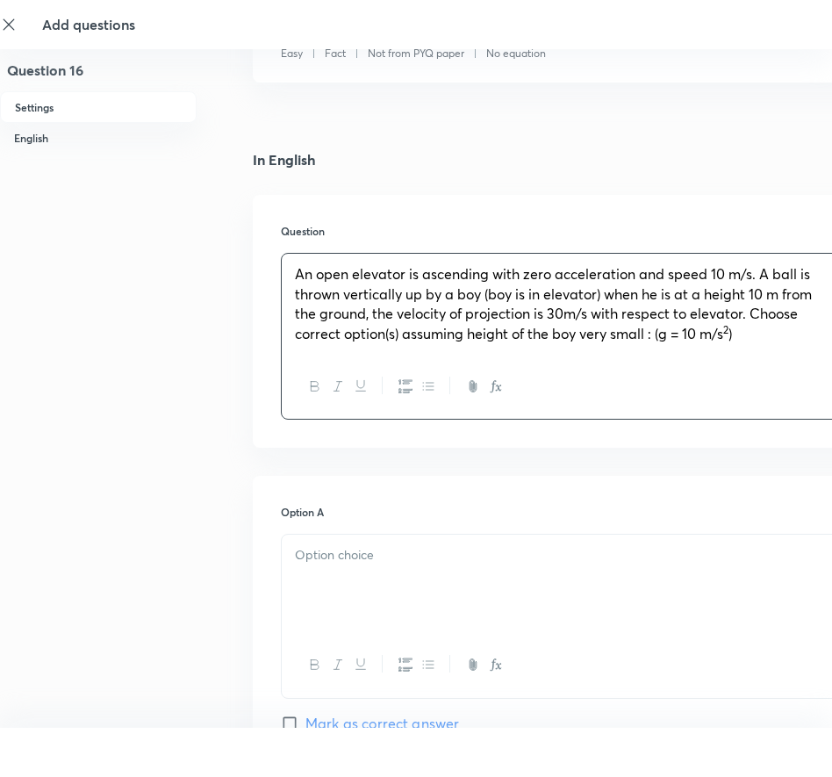
click at [378, 252] on div "Question An open elevator is ascending with zero acceleration and speed 10 m/s.…" at bounding box center [562, 321] width 618 height 253
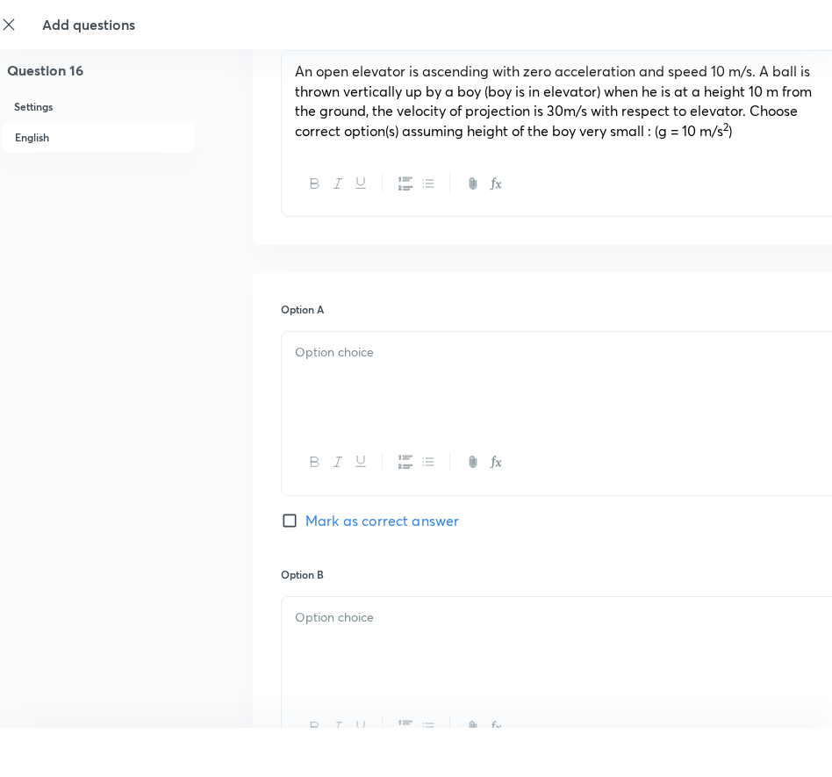
scroll to position [614, 0]
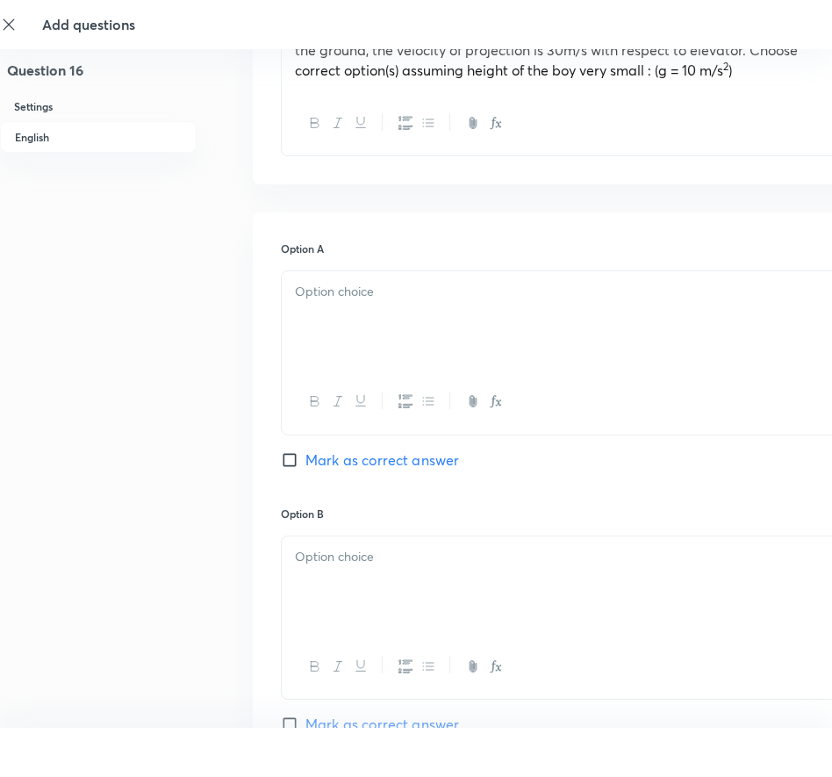
click at [519, 342] on div at bounding box center [562, 320] width 560 height 98
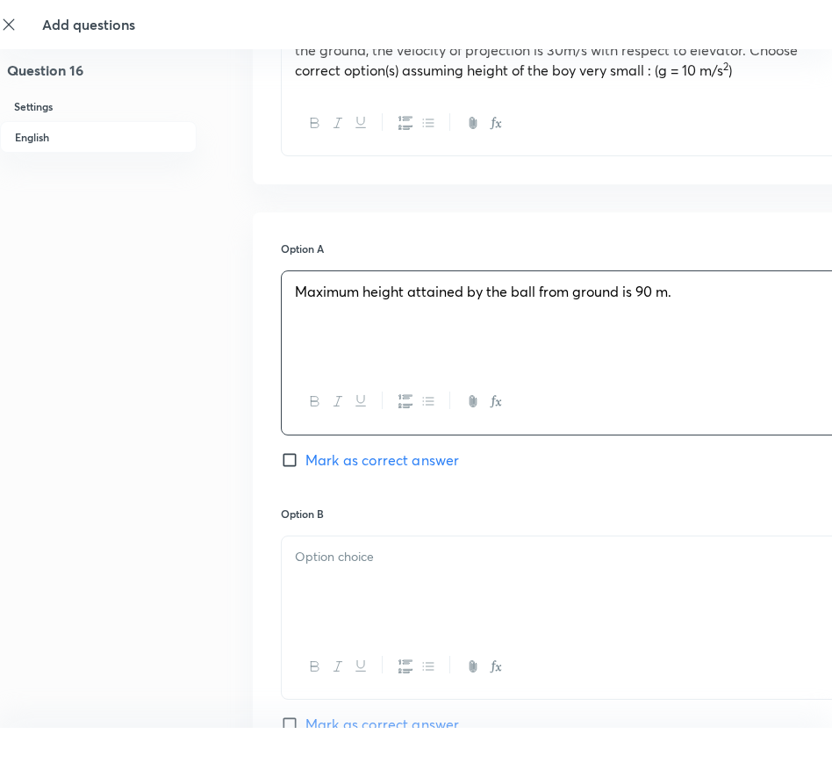
scroll to position [790, 0]
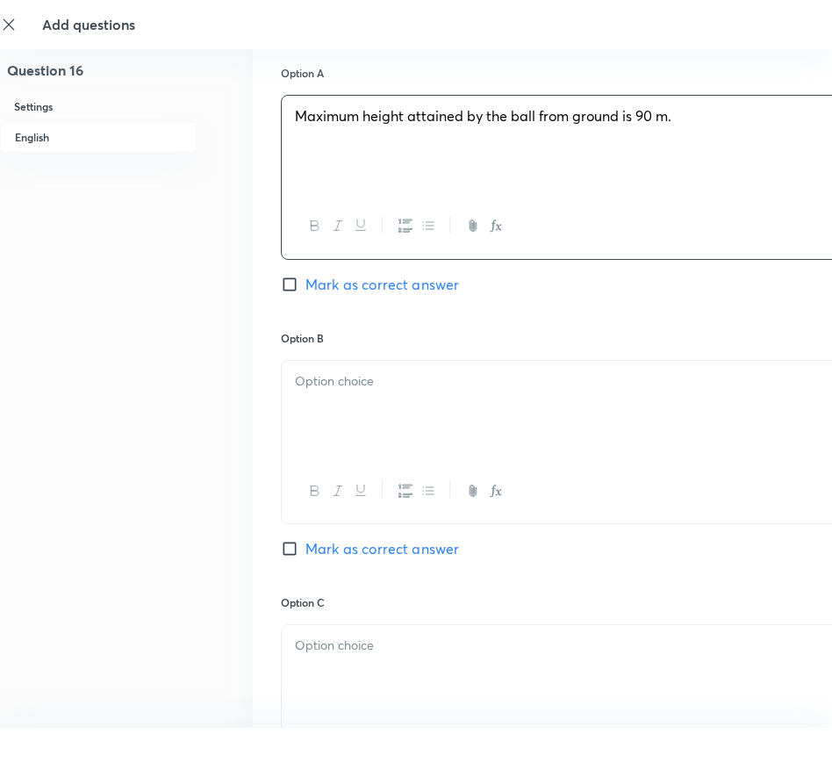
click at [499, 420] on div at bounding box center [562, 410] width 560 height 98
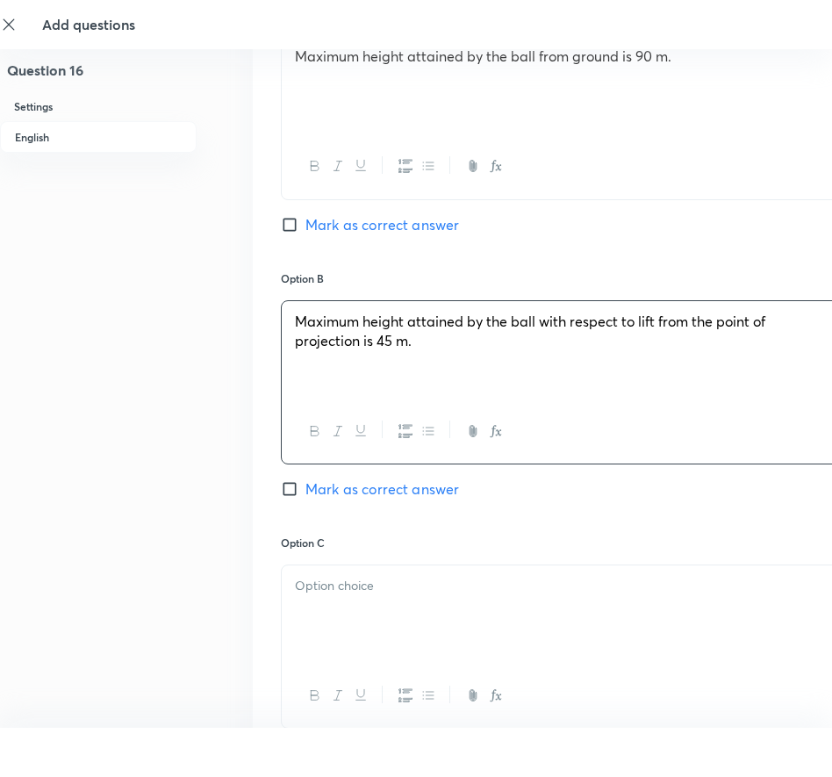
scroll to position [966, 0]
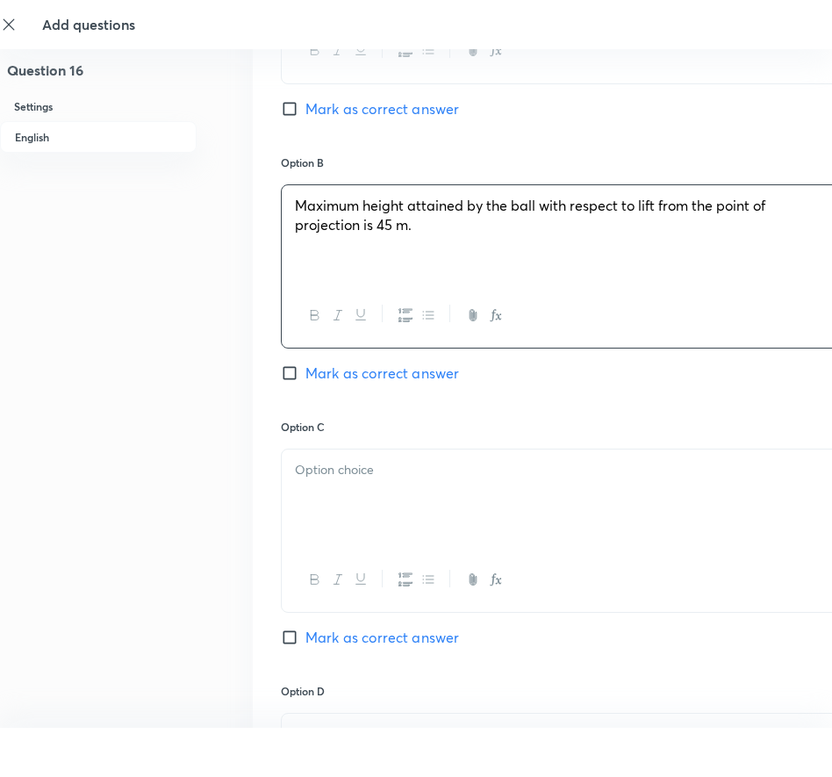
click at [376, 509] on div at bounding box center [562, 498] width 560 height 98
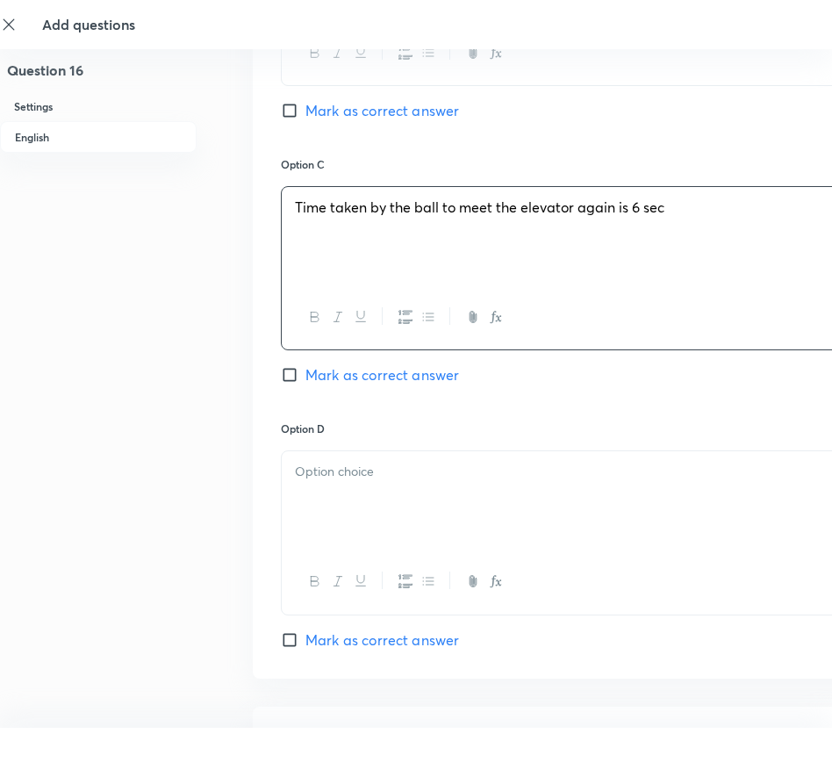
scroll to position [1229, 0]
click at [397, 492] on div at bounding box center [562, 499] width 560 height 98
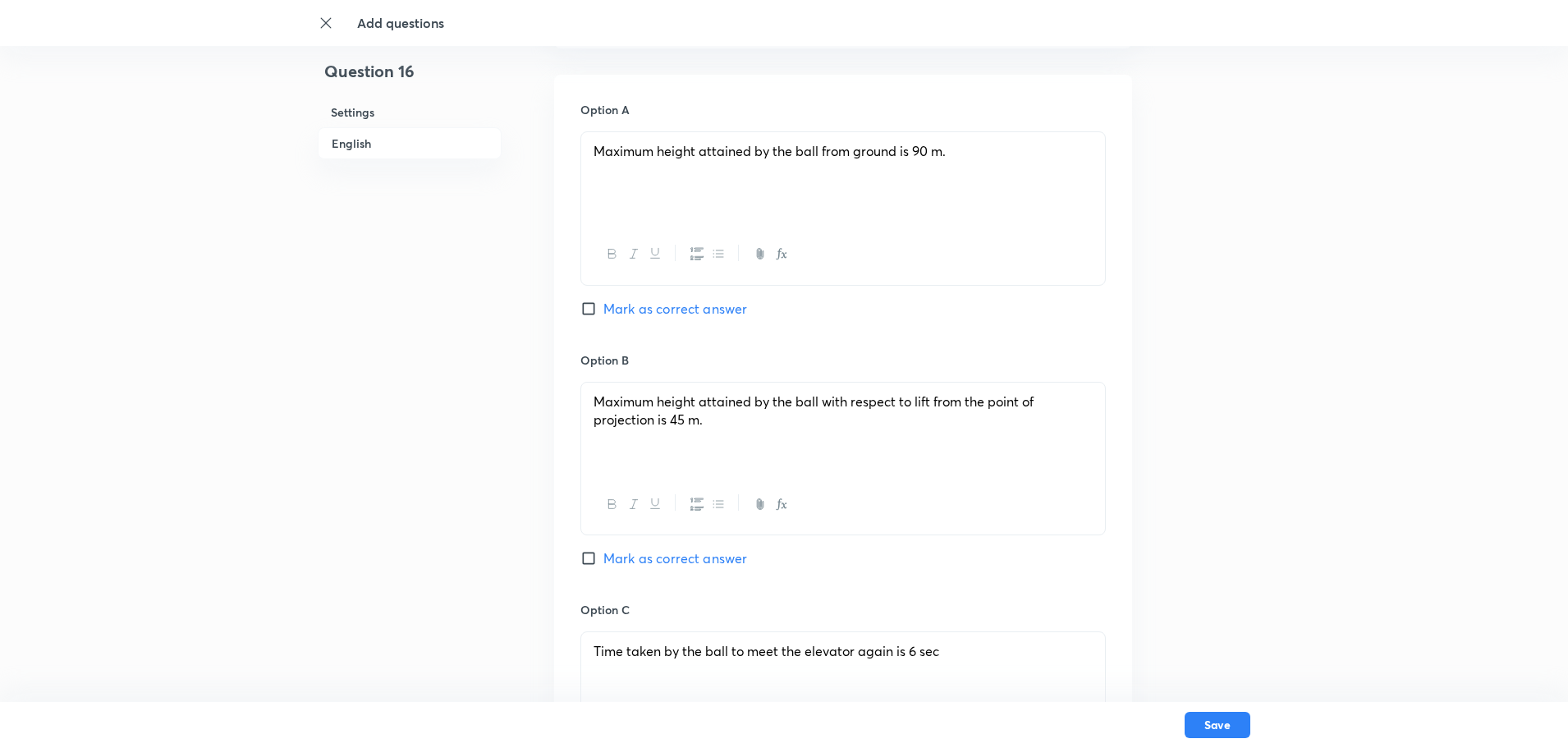
scroll to position [739, 0]
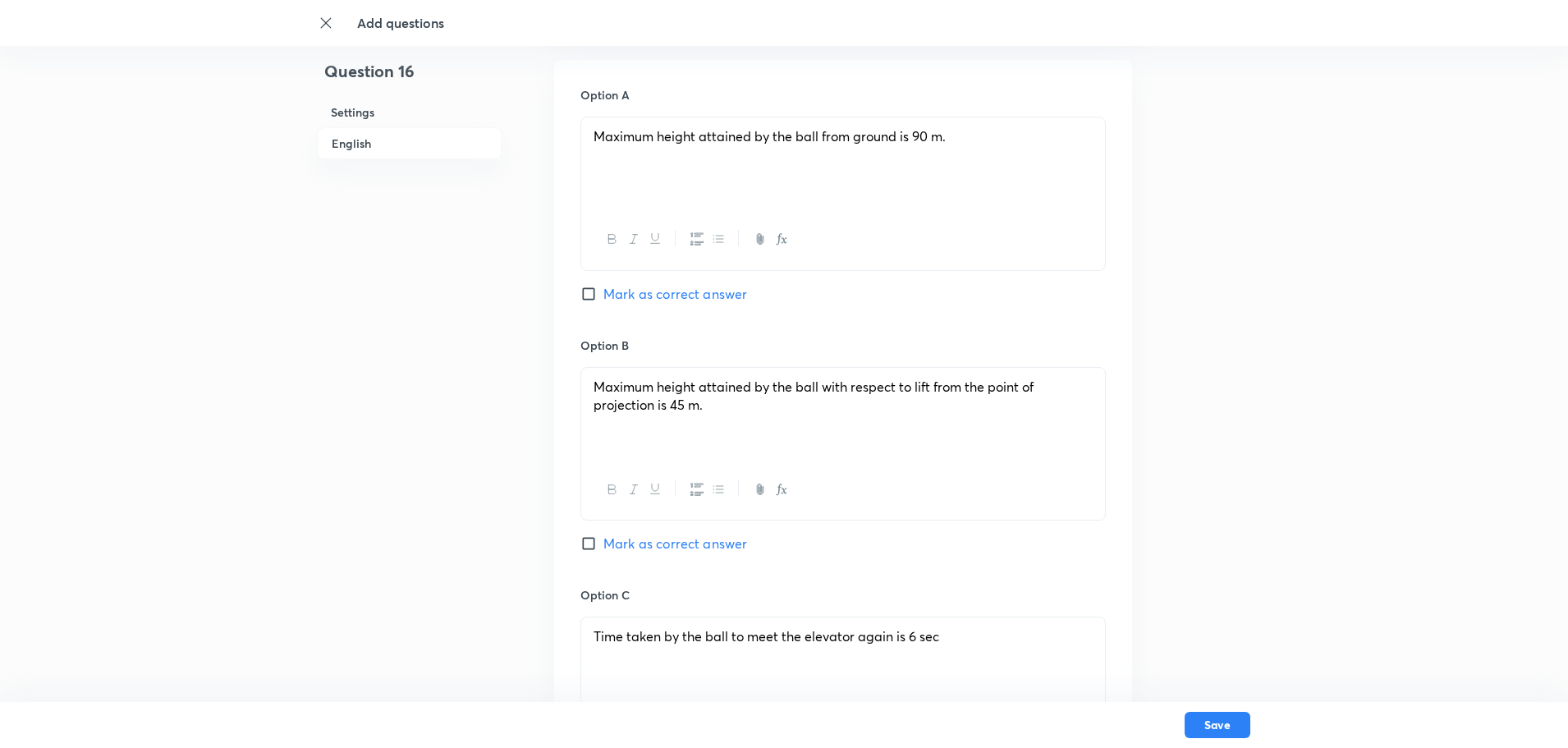
click at [592, 287] on input "Mark as correct answer" at bounding box center [592, 294] width 23 height 17
checkbox input "true"
click at [588, 546] on input "Mark as correct answer" at bounding box center [592, 543] width 23 height 17
checkbox input "true"
drag, startPoint x: 850, startPoint y: 156, endPoint x: 543, endPoint y: 140, distance: 307.4
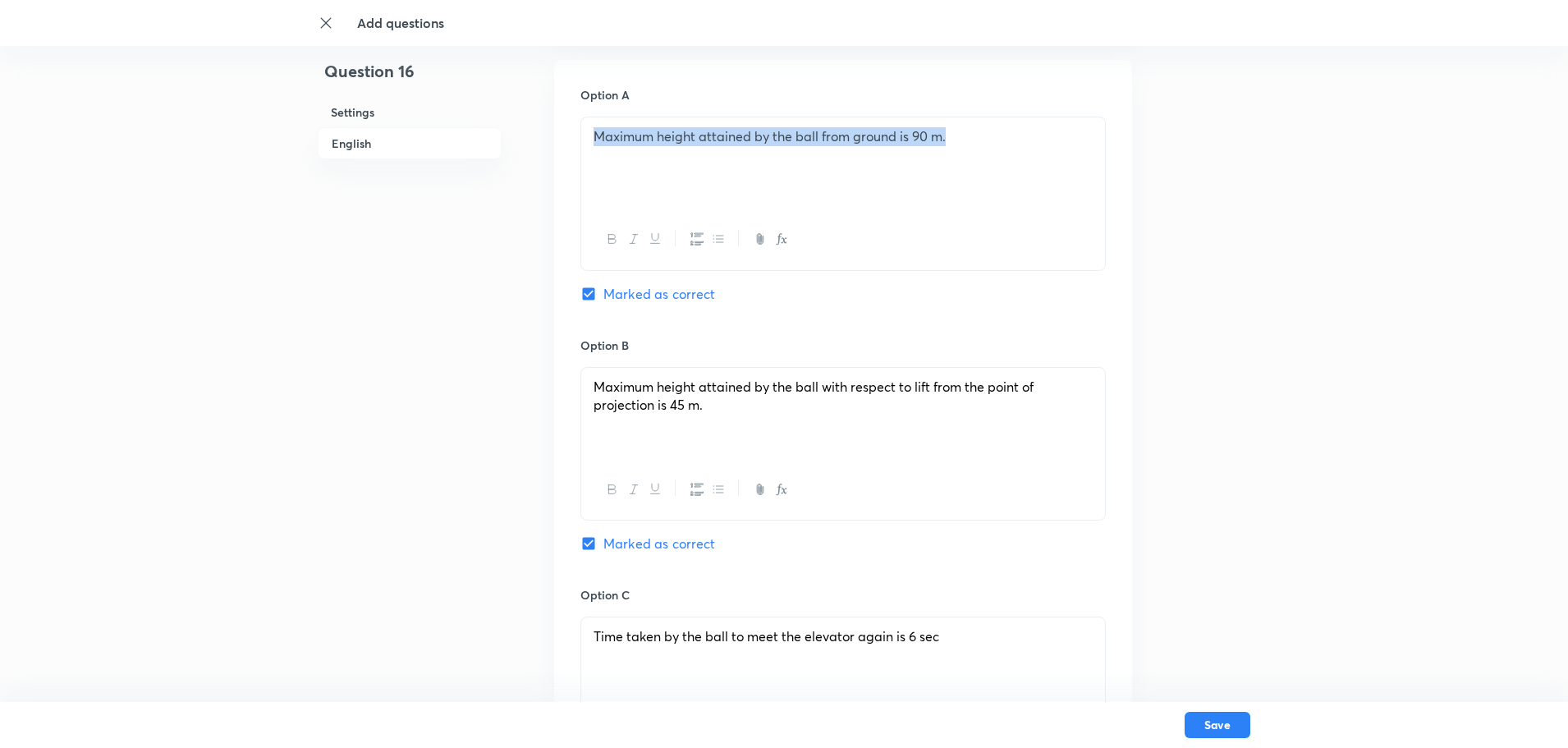
click at [543, 140] on div "Question 16 Settings English Settings Type Multiple choice correct 4 options + …" at bounding box center [784, 373] width 932 height 2067
copy span "Maximum height attained by the ball from ground is 90 m."
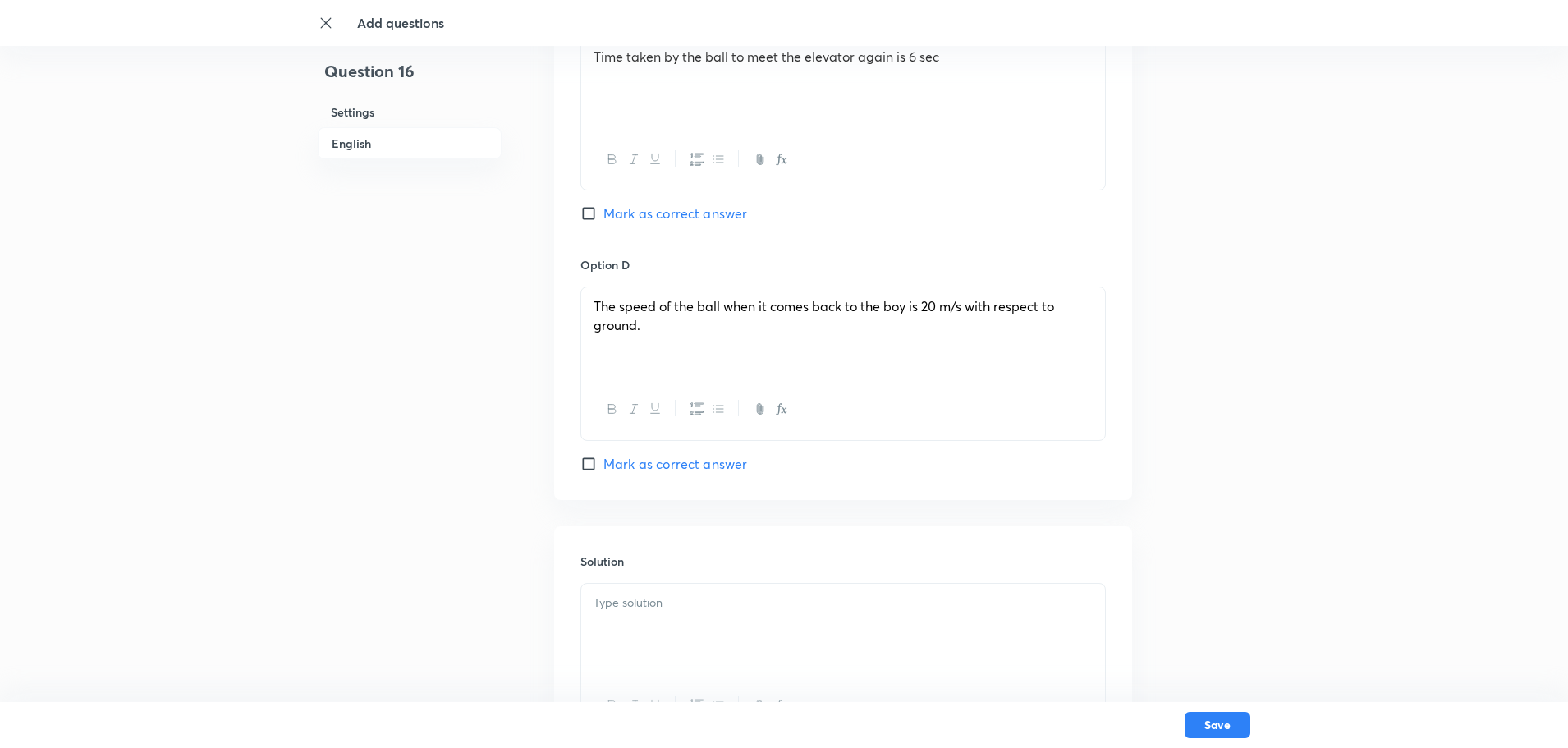
scroll to position [1477, 0]
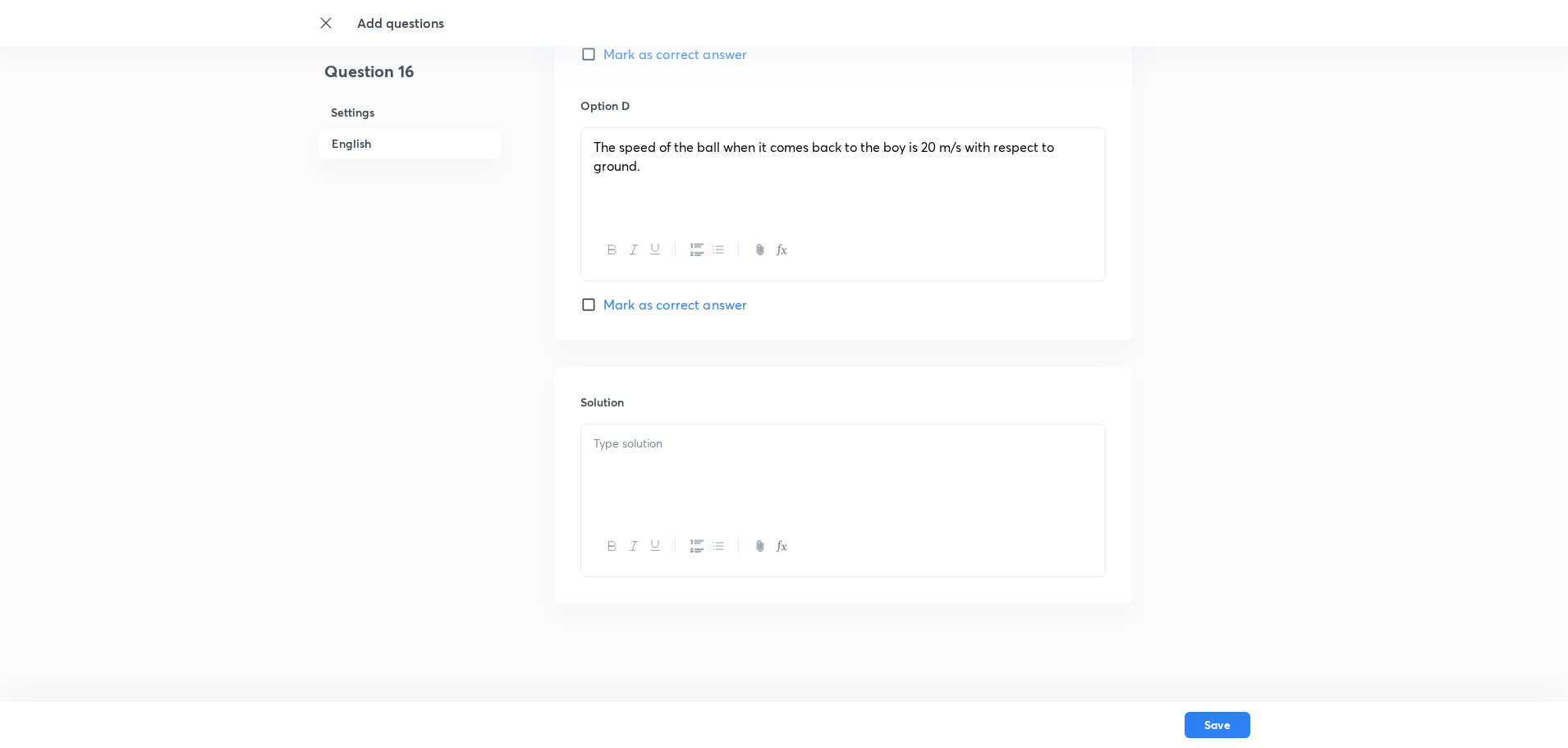
click at [683, 434] on p at bounding box center [843, 443] width 499 height 19
click at [584, 307] on input "Mark as correct answer" at bounding box center [592, 305] width 23 height 17
checkbox input "true"
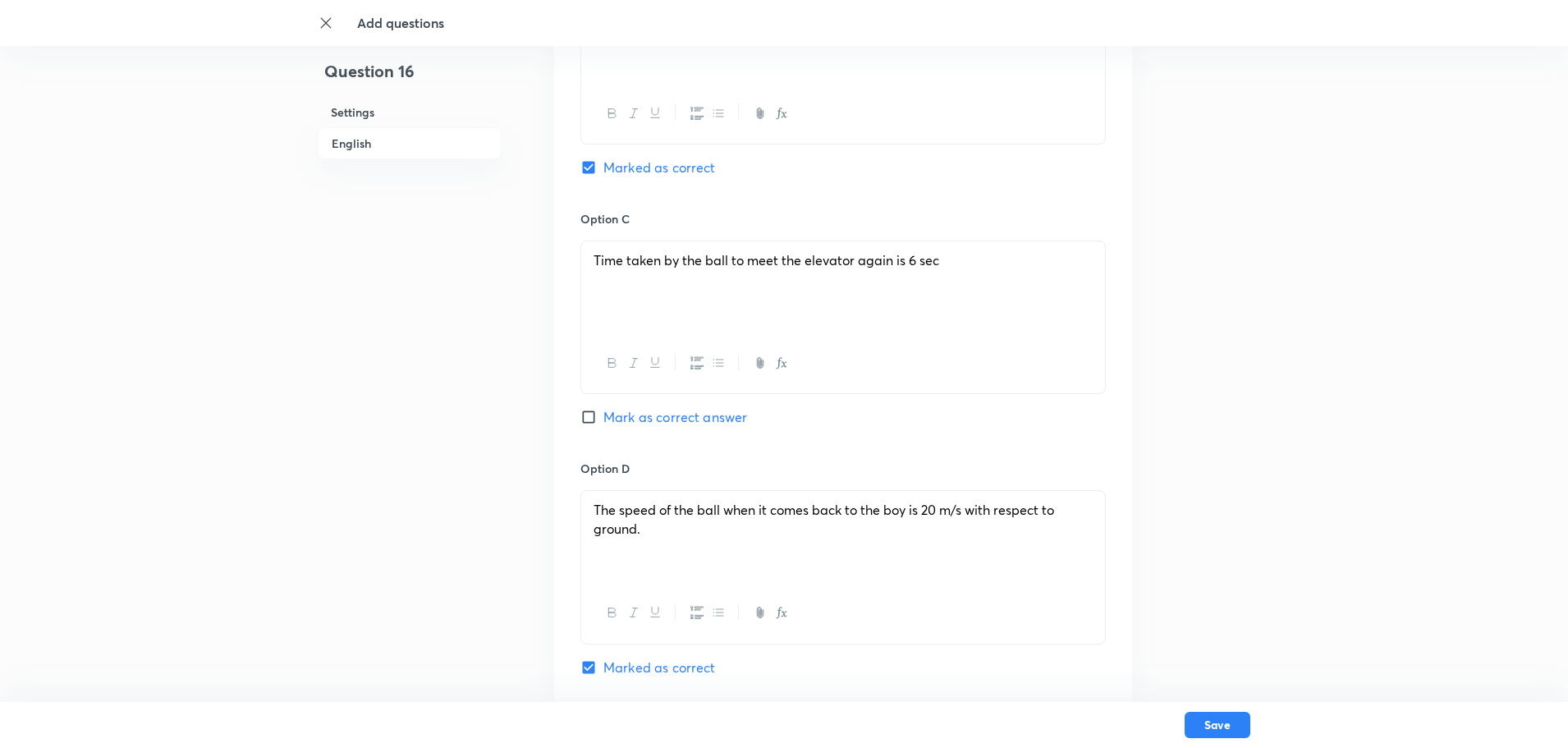
scroll to position [1067, 0]
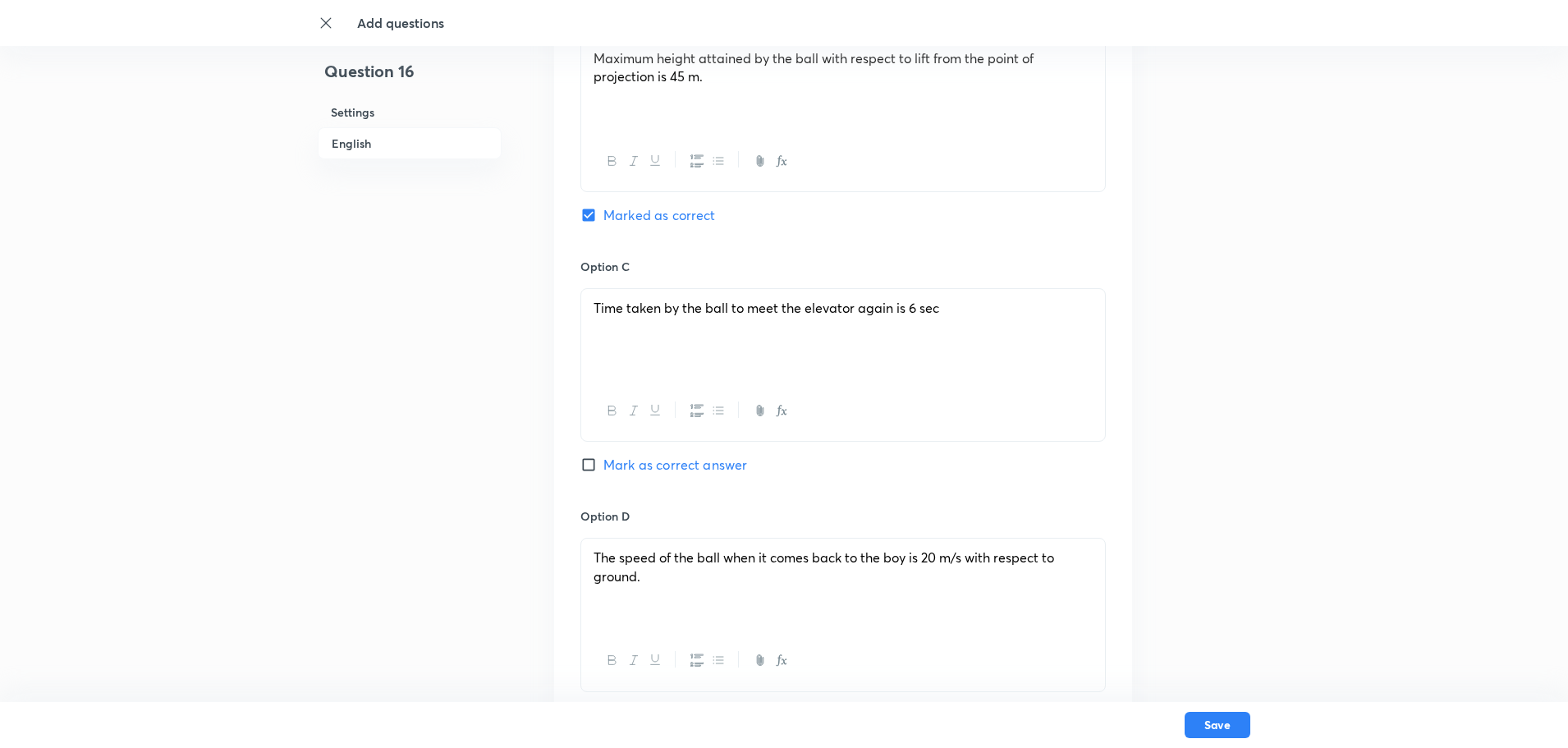
drag, startPoint x: 584, startPoint y: 459, endPoint x: 608, endPoint y: 439, distance: 31.2
click at [584, 458] on input "Mark as correct answer" at bounding box center [592, 465] width 23 height 17
checkbox input "true"
drag, startPoint x: 1068, startPoint y: 47, endPoint x: 606, endPoint y: 65, distance: 462.4
click at [583, 44] on div "Add questions Question 16 Settings English Settings Type Multiple choice correc…" at bounding box center [784, 45] width 1568 height 2067
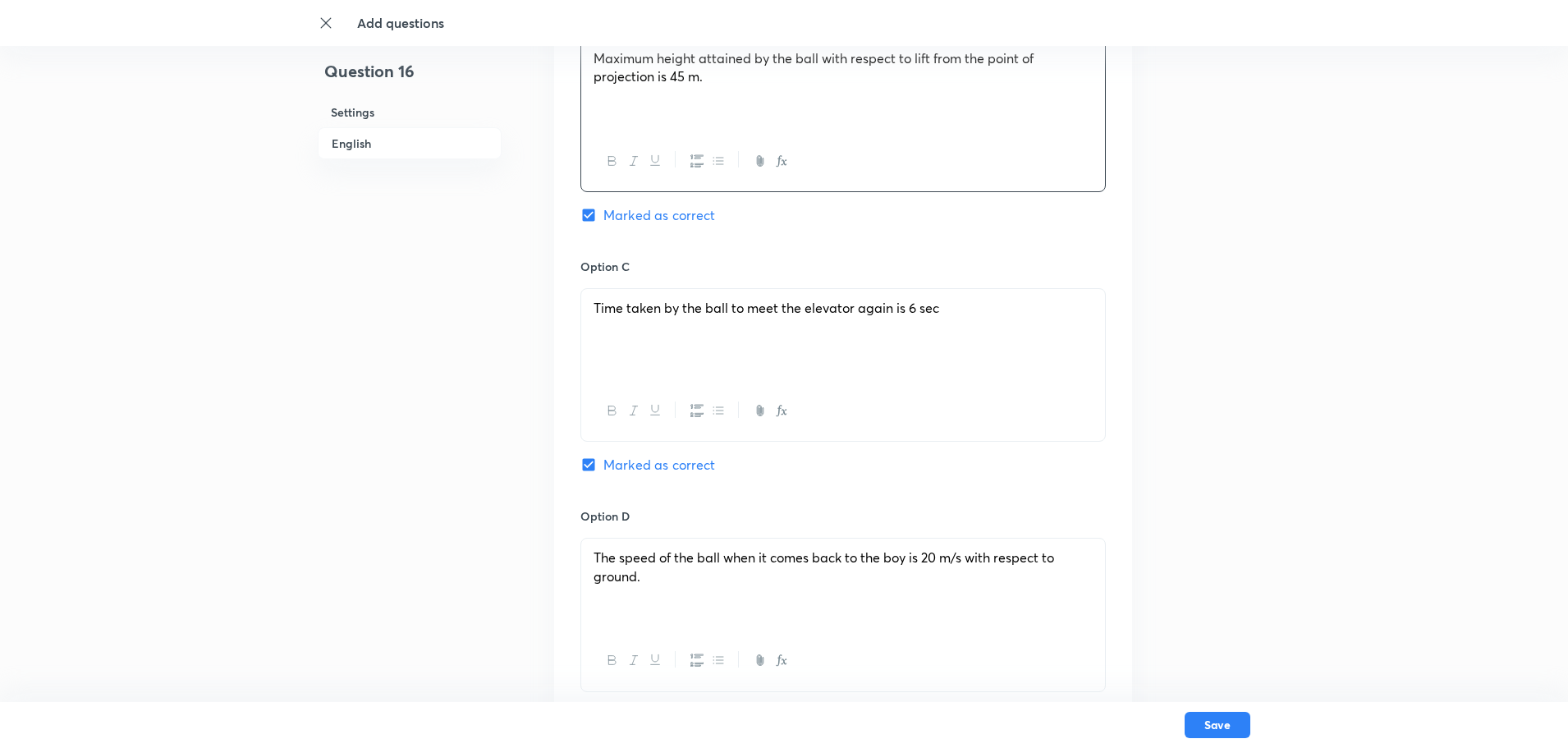
click at [741, 108] on div "Maximum height attained by the ball with respect to lift from the point of proj…" at bounding box center [843, 85] width 524 height 92
drag, startPoint x: 745, startPoint y: 108, endPoint x: 571, endPoint y: 62, distance: 180.0
click at [571, 62] on div "Option A Maximum height attained by the ball from ground is 90 m. Marked as cor…" at bounding box center [843, 241] width 578 height 1019
copy span "Maximum height attained by the ball with respect to lift from the point of proj…"
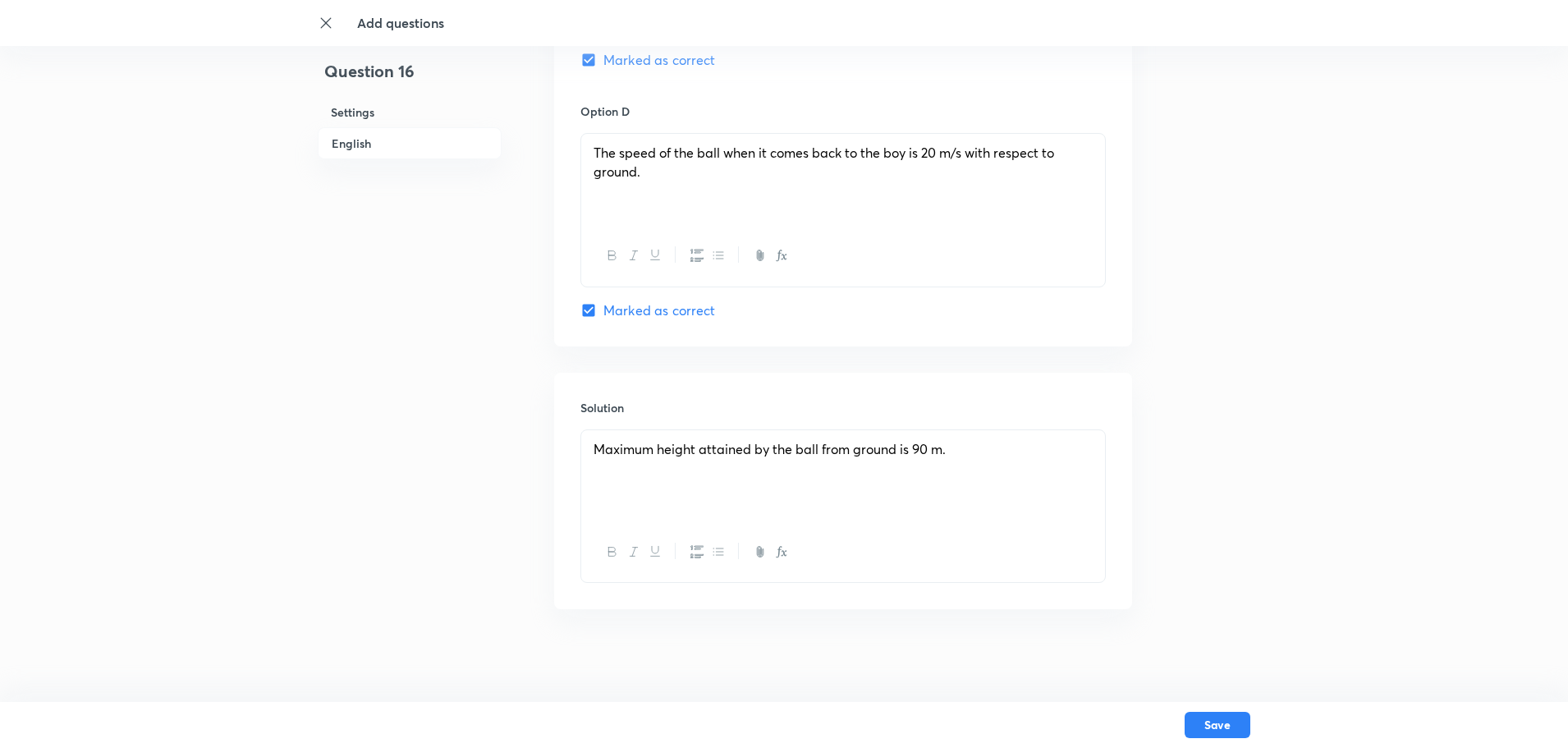
scroll to position [1477, 0]
click at [669, 474] on div "Maximum height attained by the ball from ground is 90 m." at bounding box center [843, 470] width 524 height 92
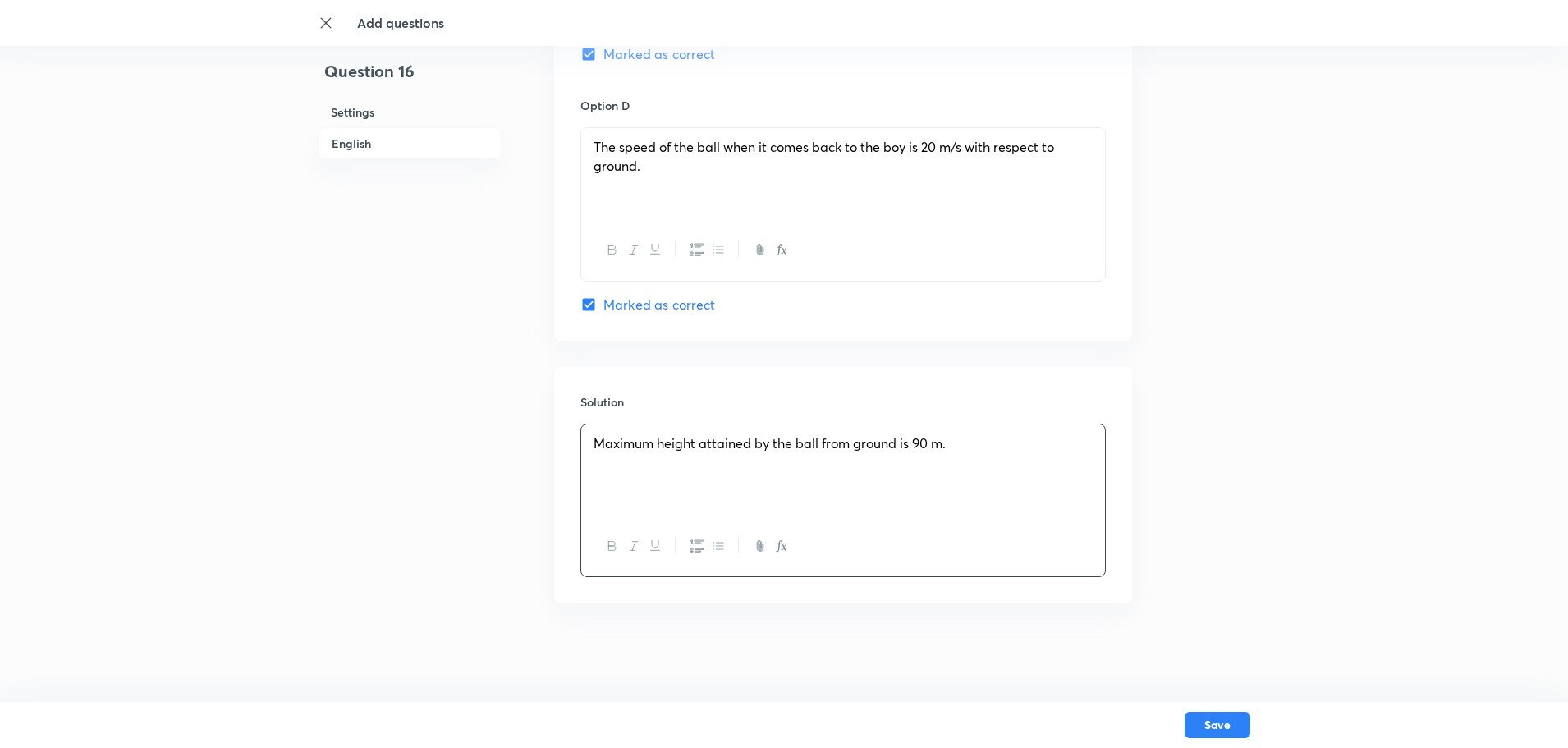
drag, startPoint x: 995, startPoint y: 456, endPoint x: 985, endPoint y: 455, distance: 10.0
click at [993, 456] on div "Maximum height attained by the ball from ground is 90 m." at bounding box center [843, 470] width 524 height 92
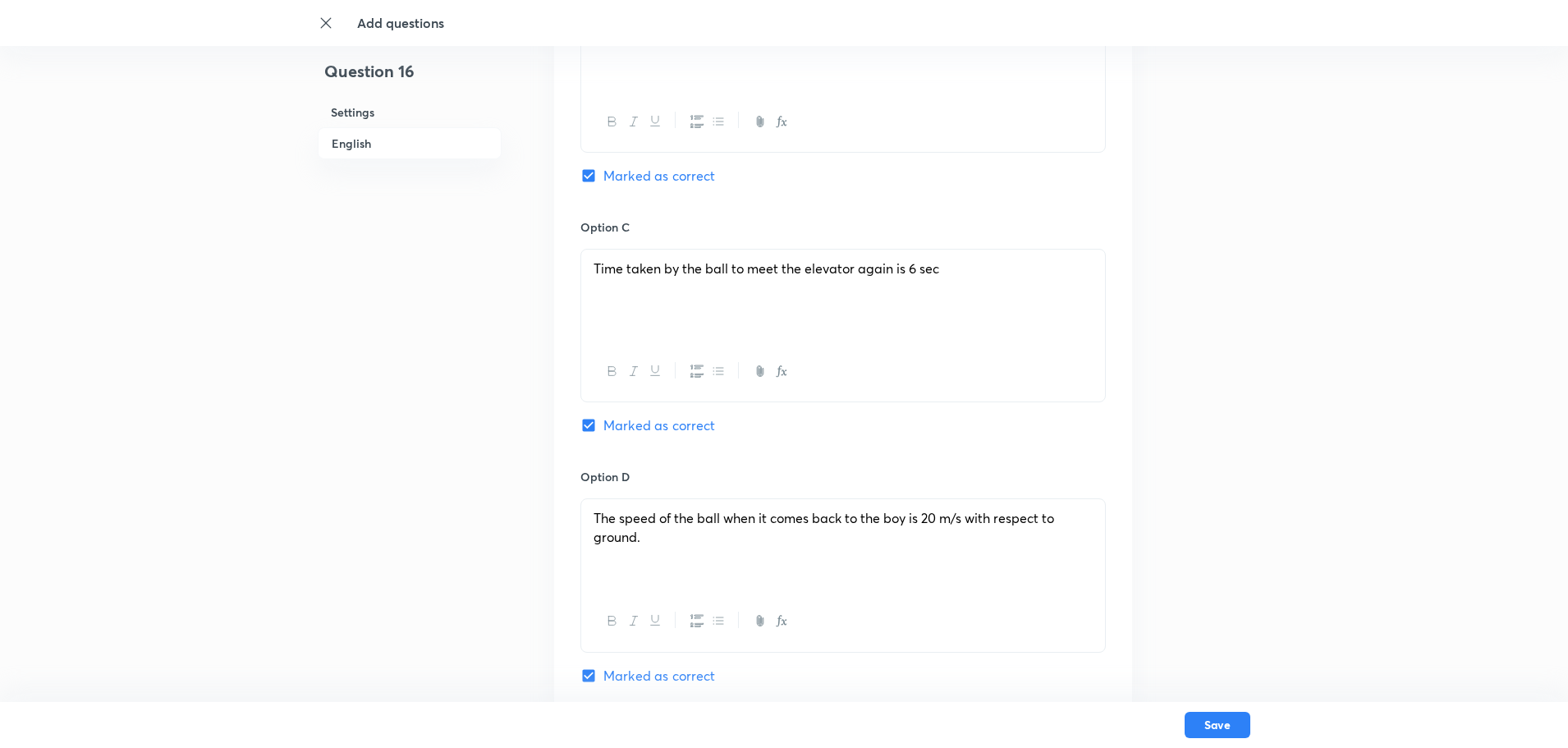
scroll to position [903, 0]
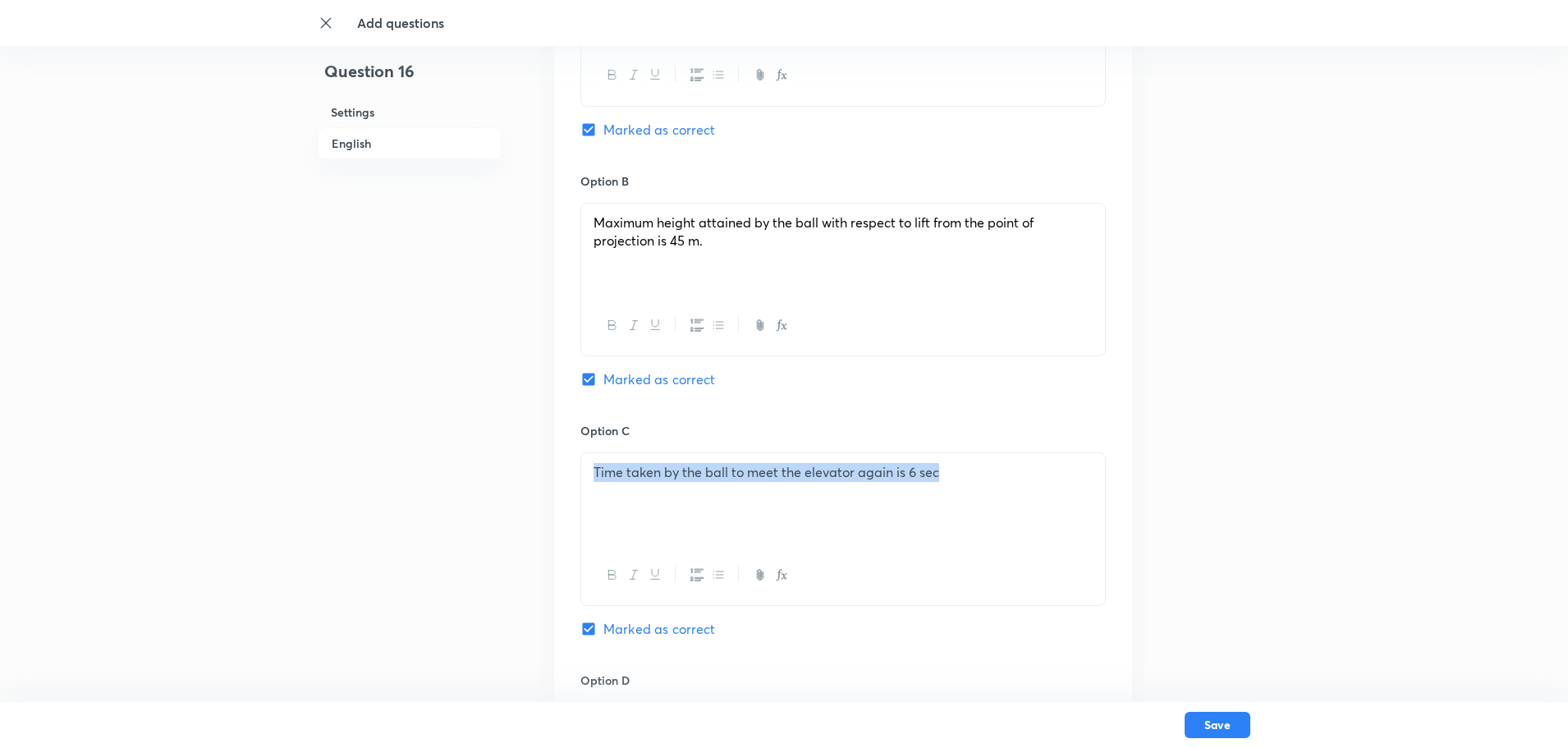
drag, startPoint x: 1012, startPoint y: 476, endPoint x: 563, endPoint y: 454, distance: 449.5
click at [563, 454] on div "Option A Maximum height attained by the ball from ground is 90 m. Marked as cor…" at bounding box center [843, 406] width 578 height 1019
copy span "Time taken by the ball to meet the elevator again is 6 sec"
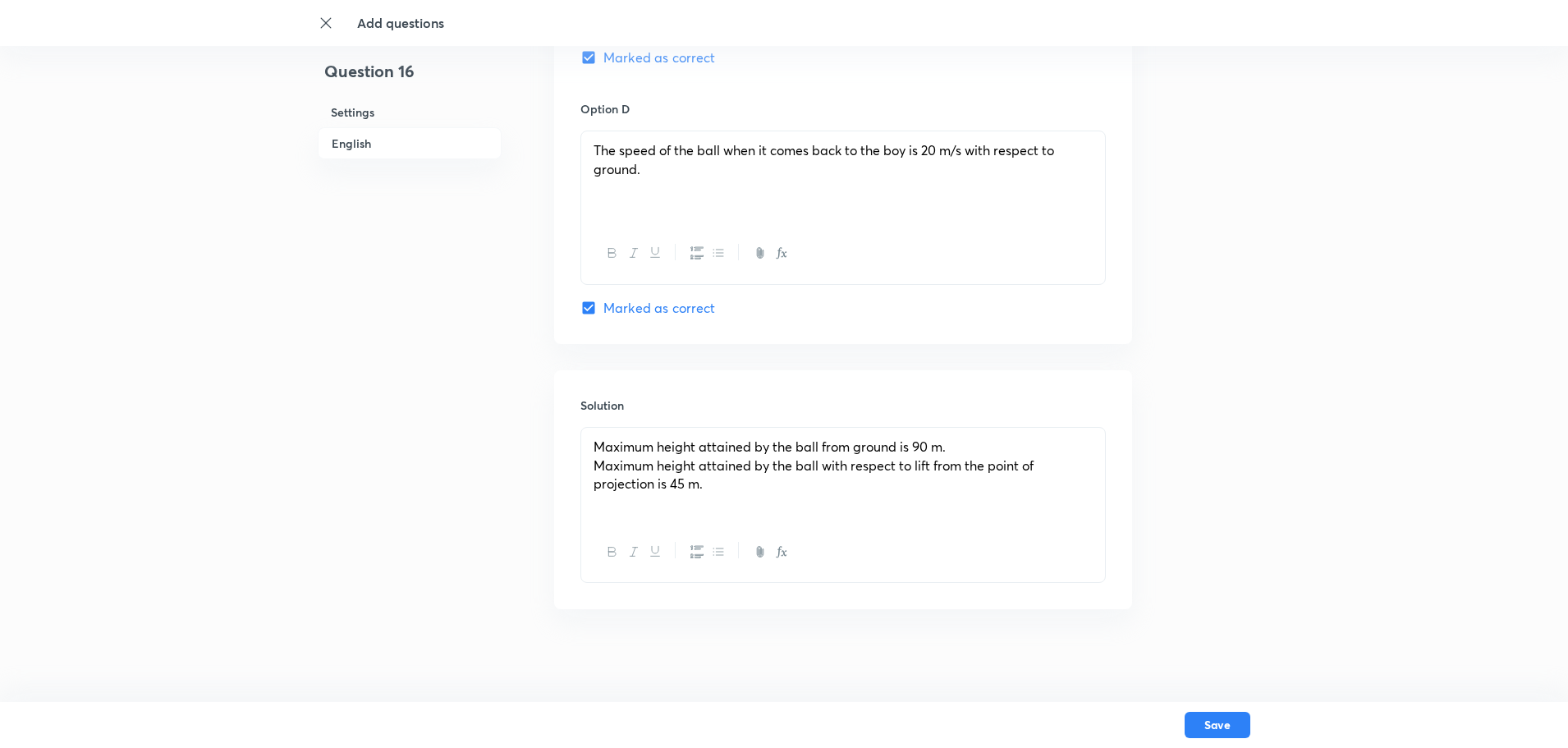
scroll to position [1480, 0]
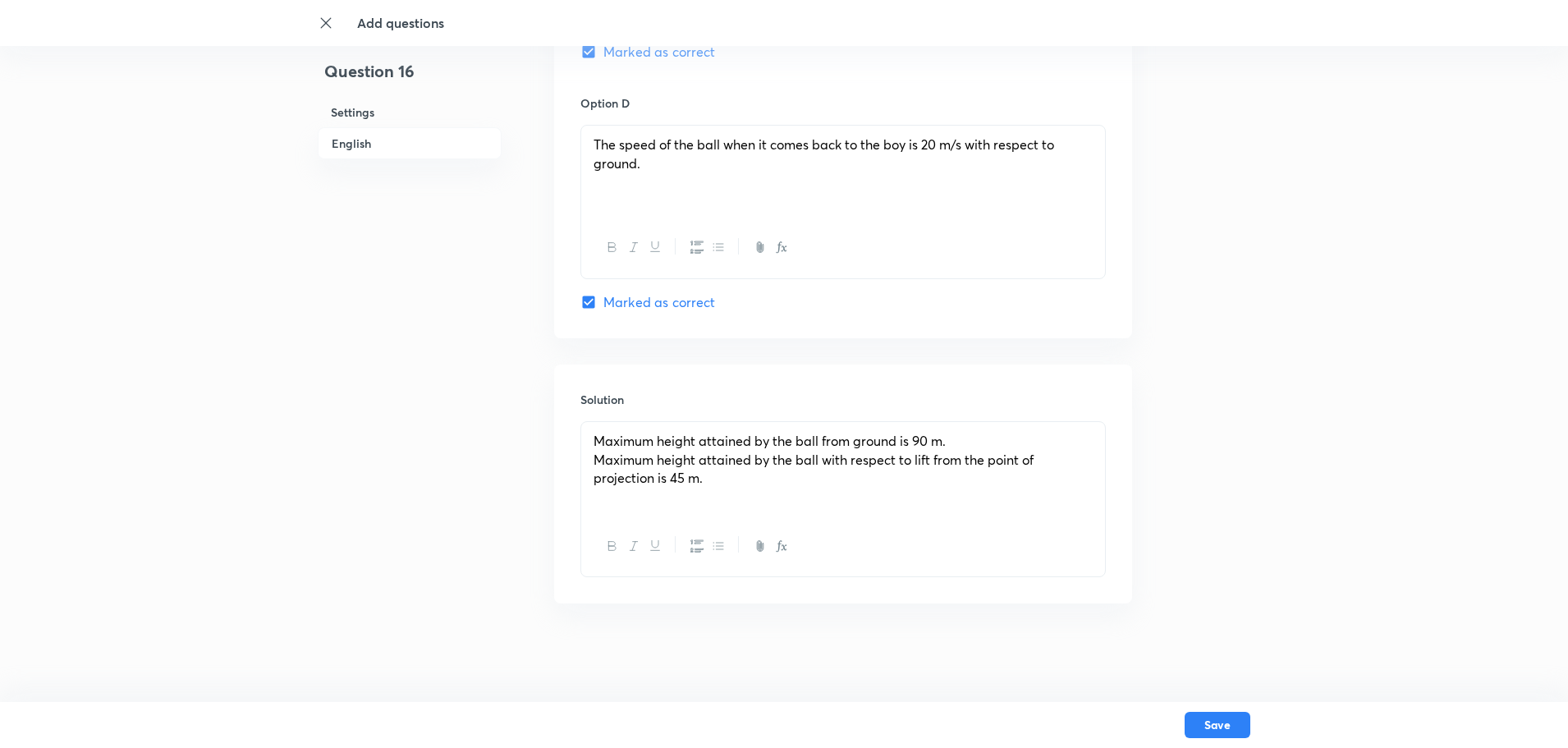
click at [640, 524] on div at bounding box center [843, 546] width 524 height 60
click at [647, 502] on p "﻿" at bounding box center [843, 496] width 499 height 19
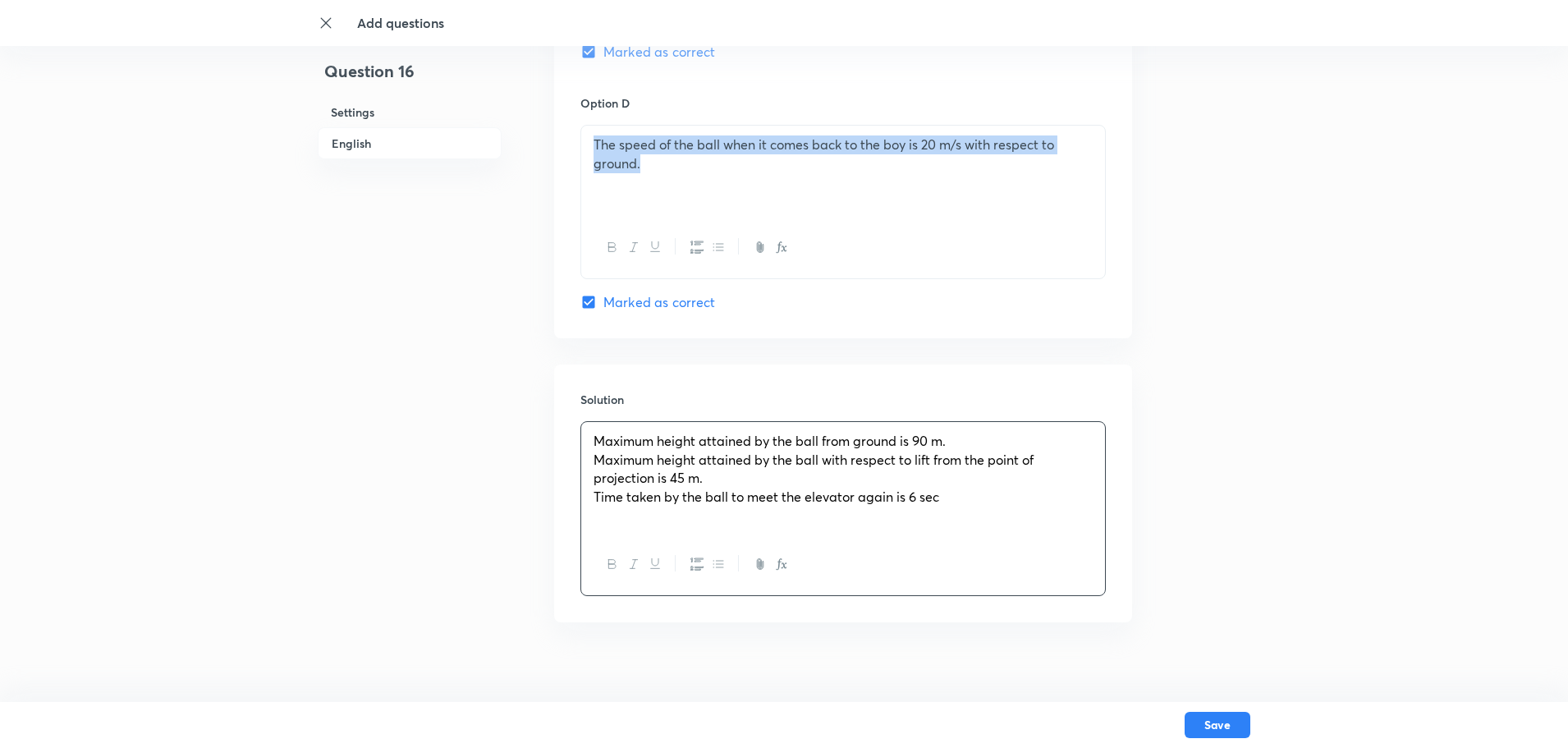
drag, startPoint x: 589, startPoint y: 130, endPoint x: 682, endPoint y: 199, distance: 115.8
click at [680, 194] on div "The speed of the ball when it comes back to the boy is 20 m/s with respect to g…" at bounding box center [843, 171] width 524 height 92
copy span "The speed of the ball when it comes back to the boy is 20 m/s with respect to g…"
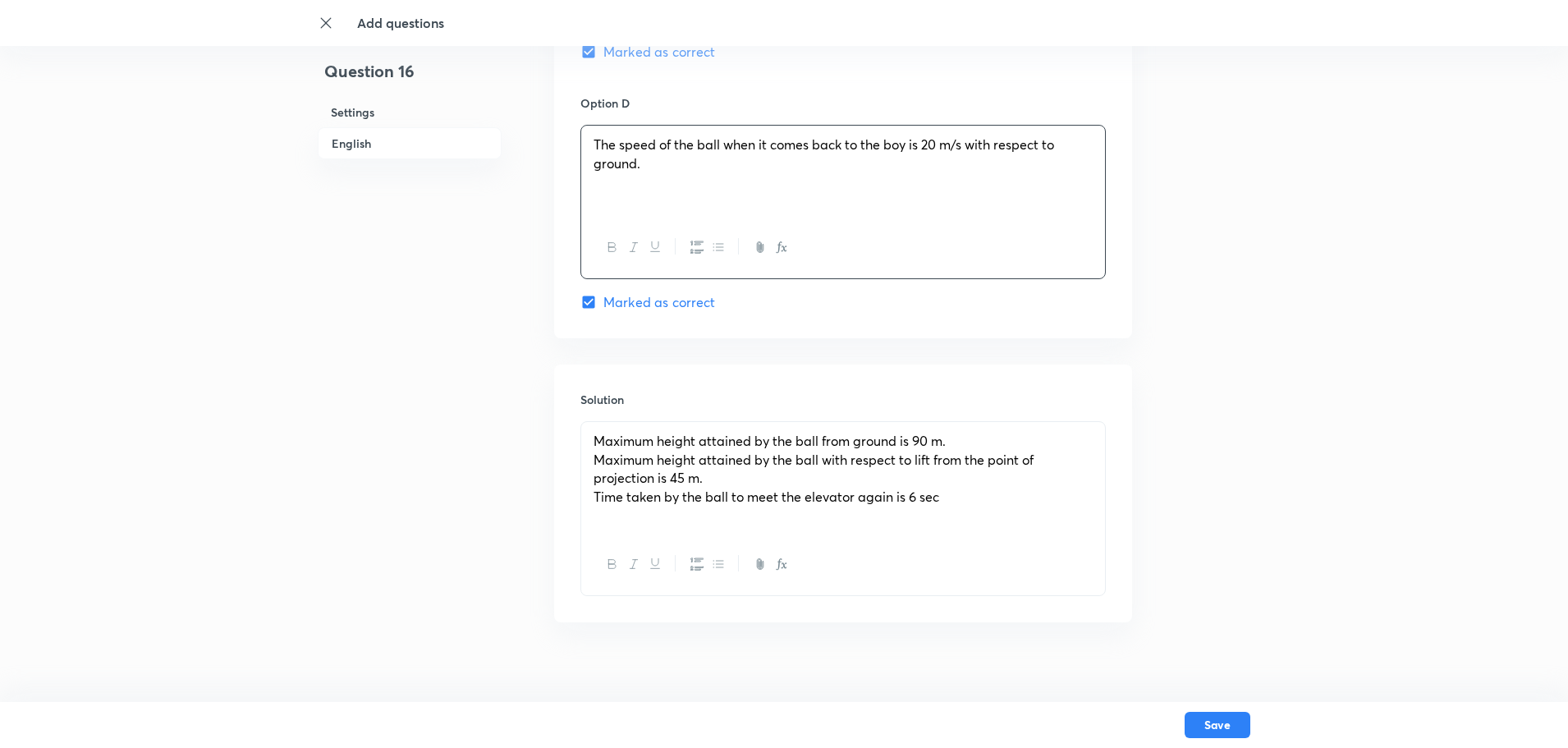
click at [648, 514] on p "﻿" at bounding box center [843, 516] width 499 height 19
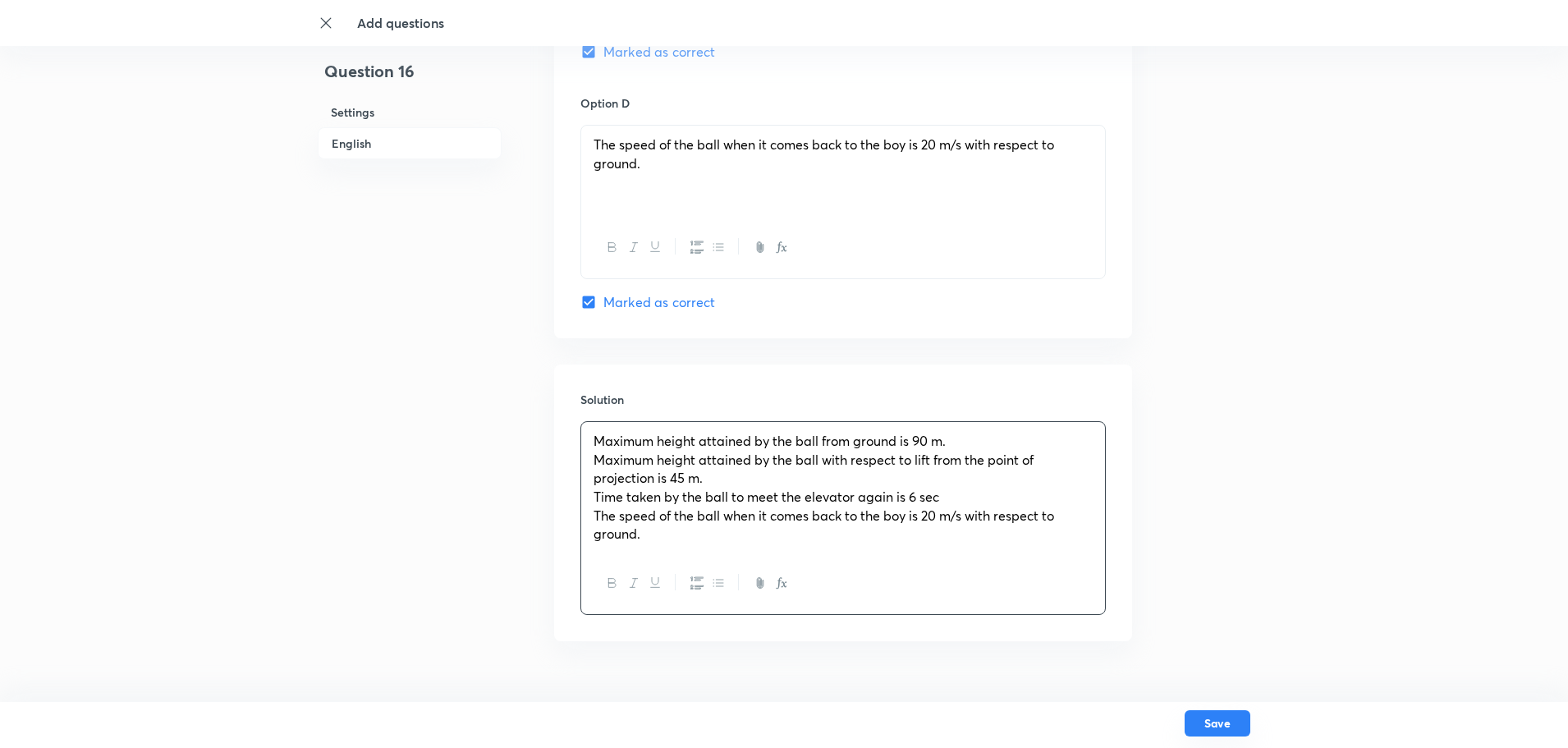
click at [1222, 732] on button "Save" at bounding box center [1217, 723] width 65 height 26
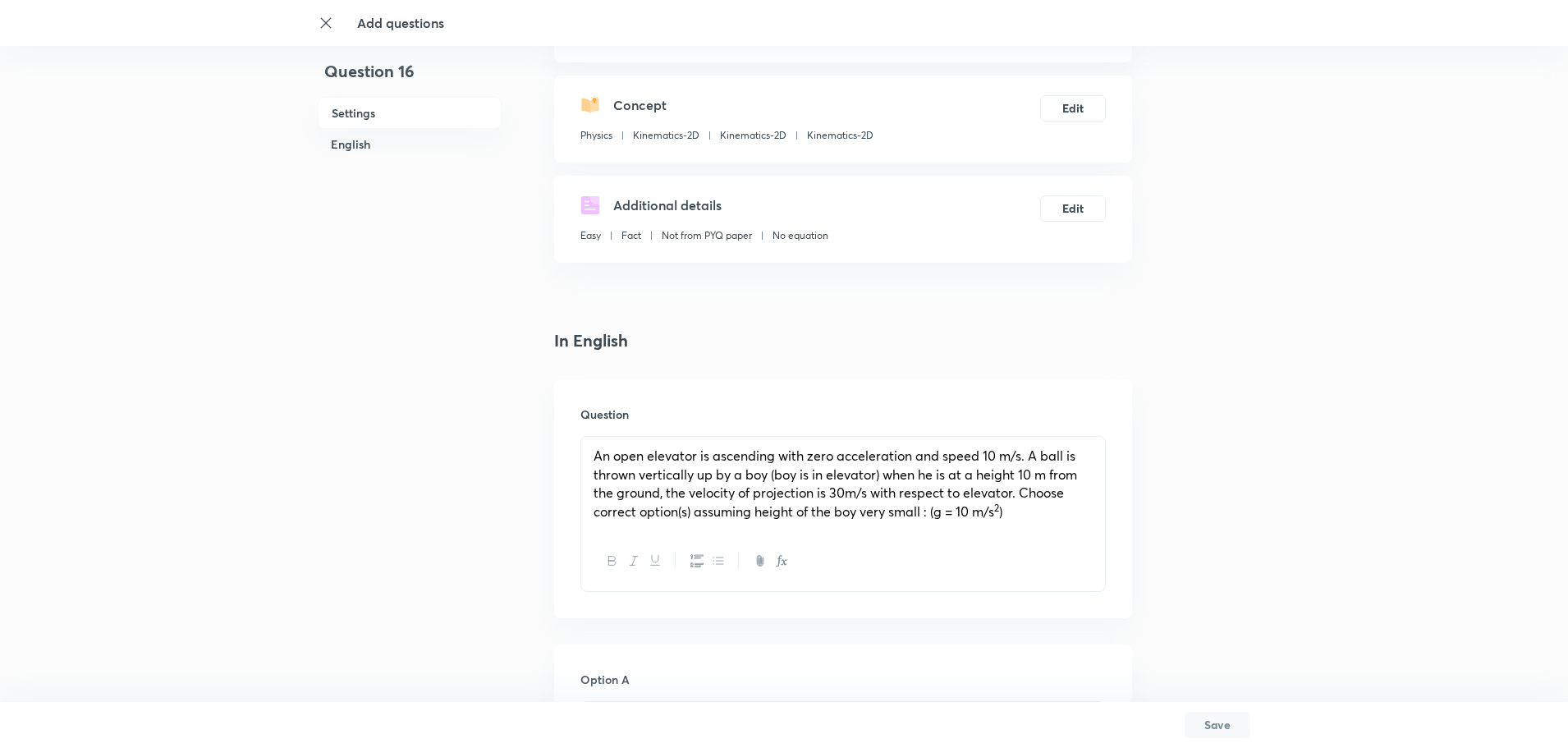
scroll to position [0, 0]
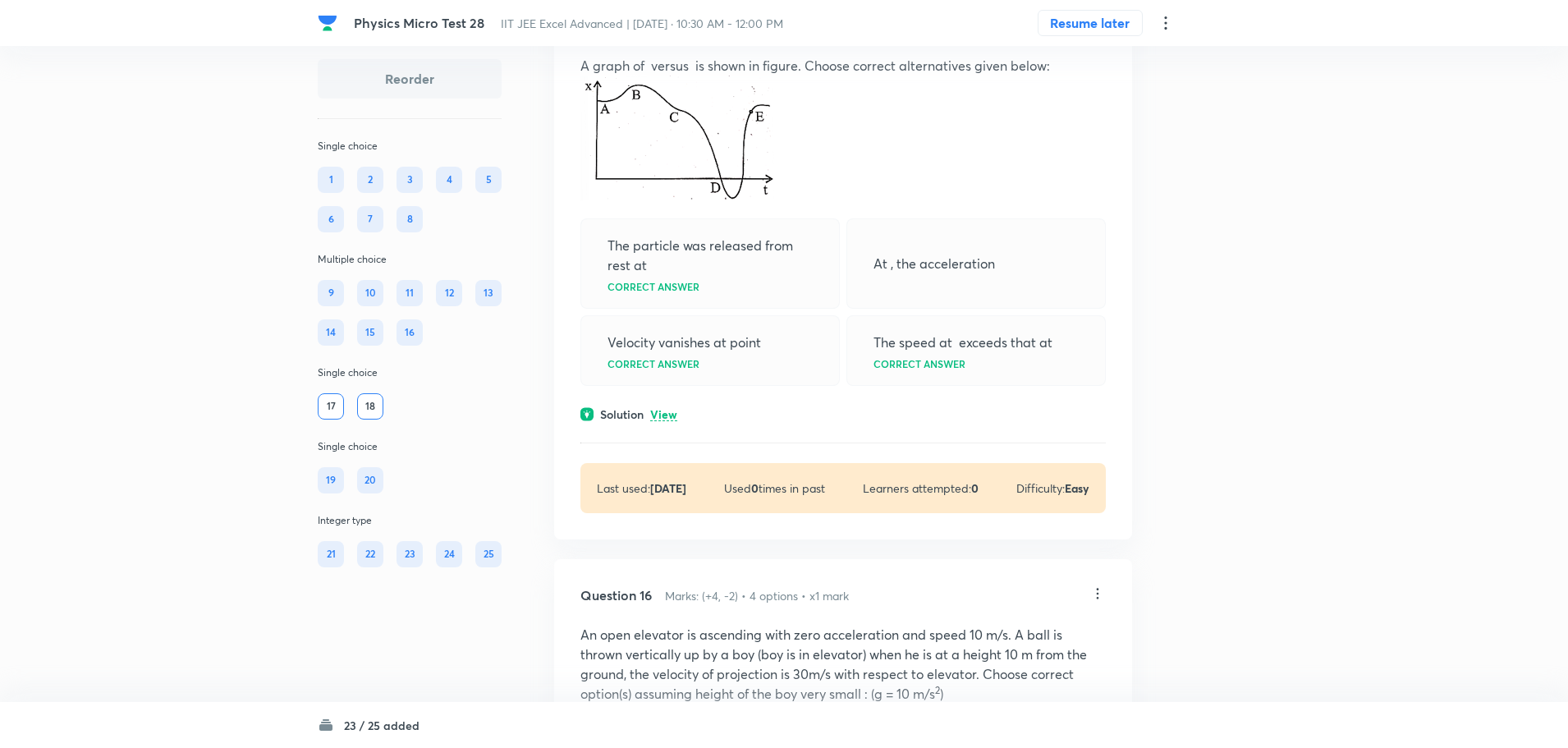
scroll to position [7058, 0]
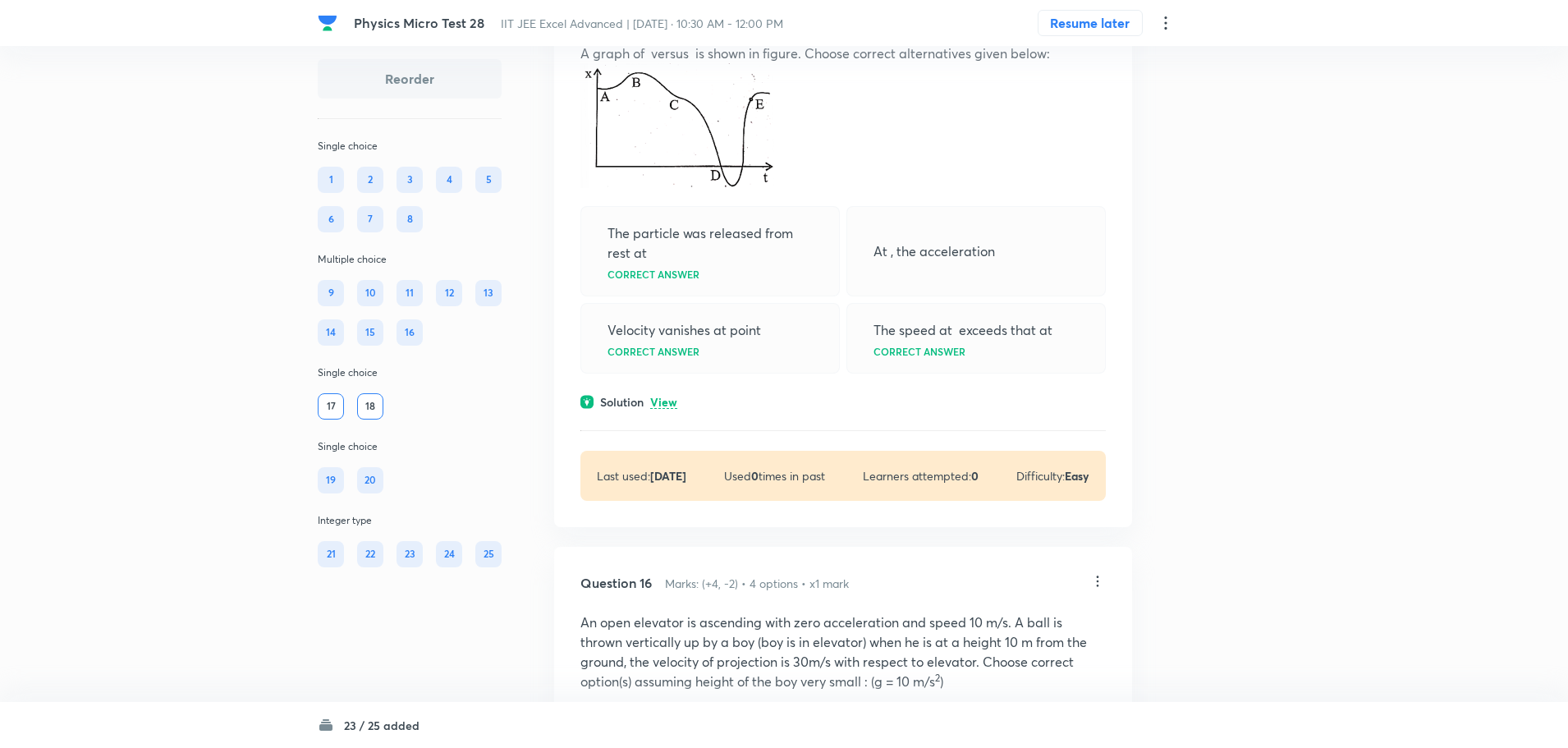
drag, startPoint x: 472, startPoint y: 491, endPoint x: 482, endPoint y: 487, distance: 10.8
click at [473, 491] on div "19 20" at bounding box center [410, 480] width 184 height 26
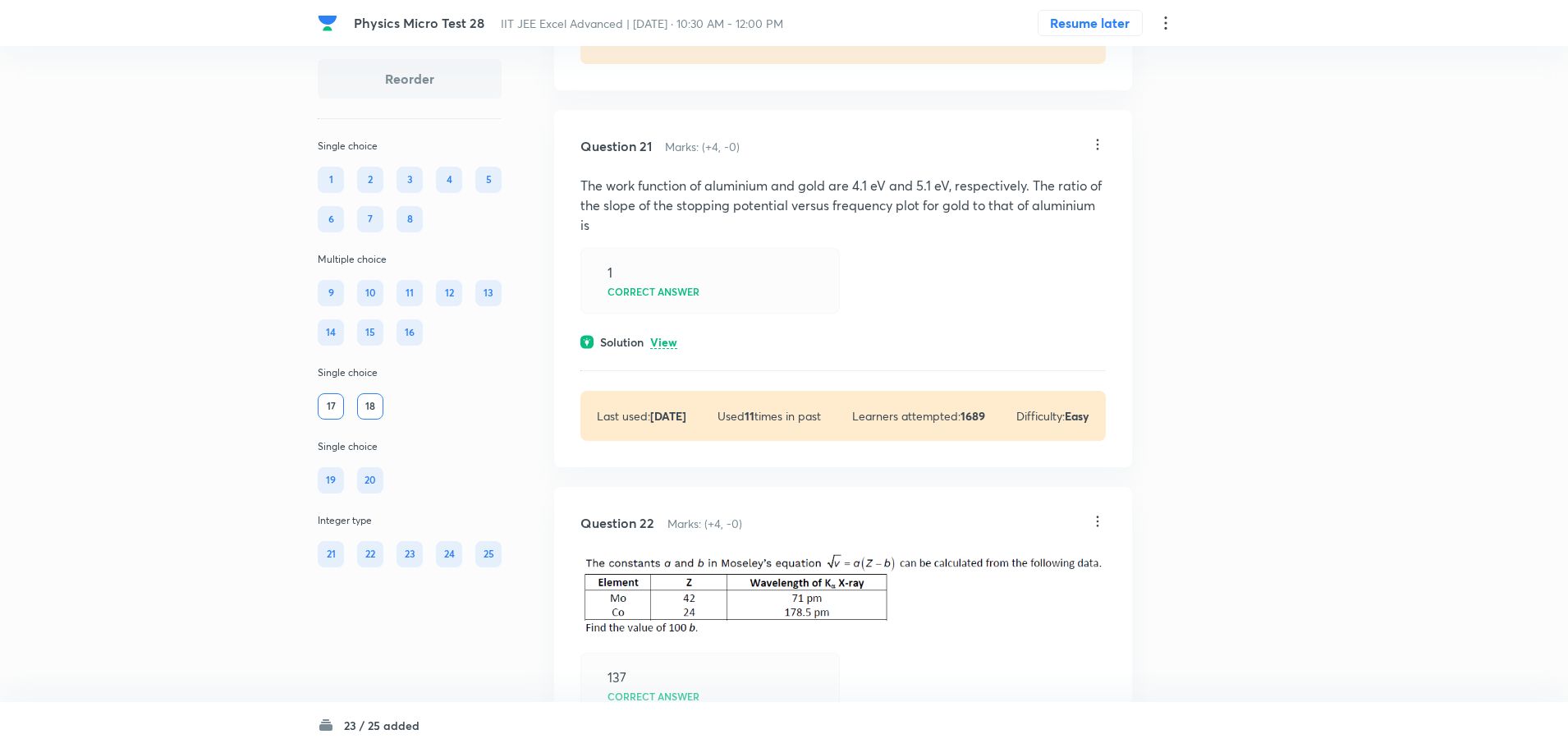
scroll to position [10014, 0]
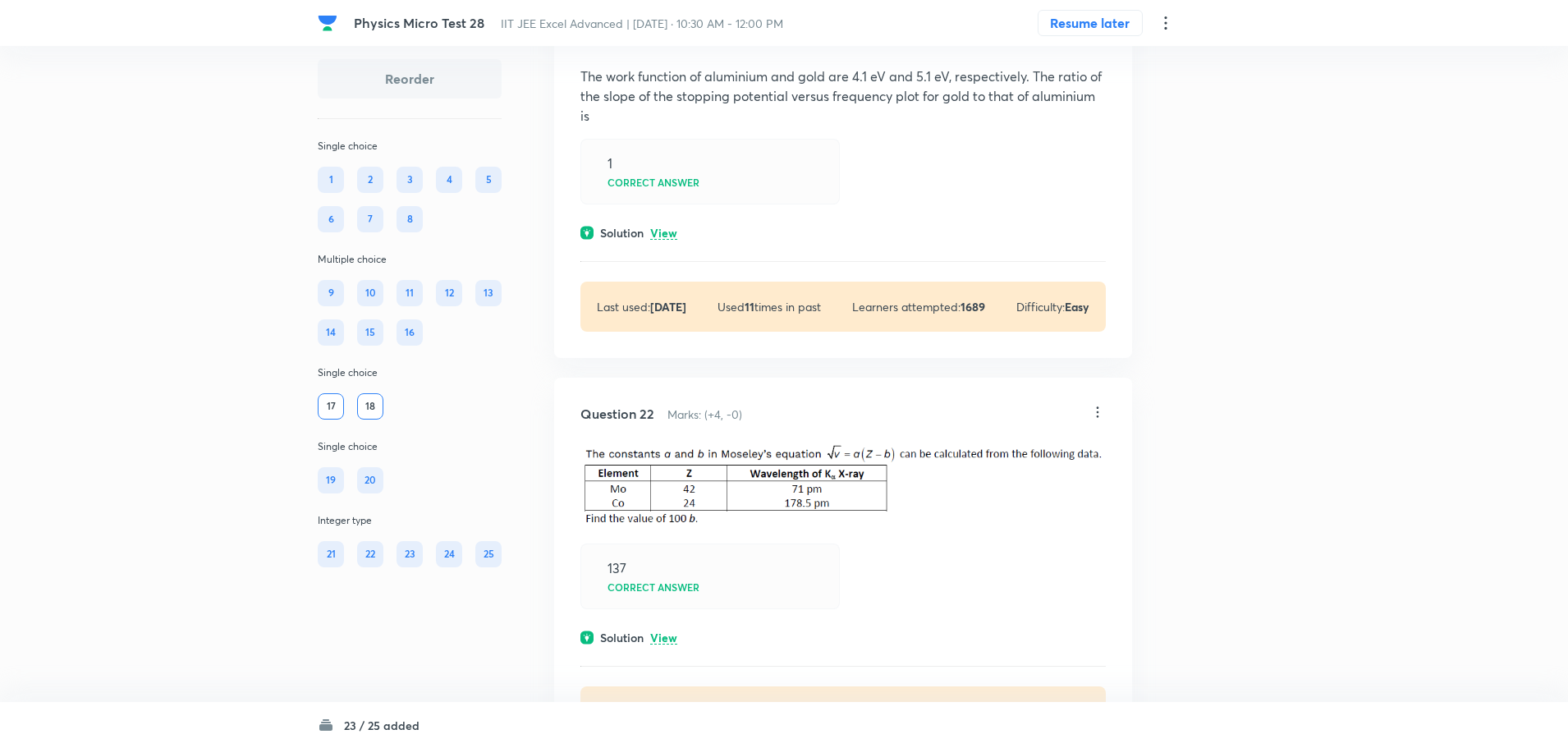
click at [1100, 44] on icon at bounding box center [1098, 36] width 17 height 17
click at [1019, 154] on li "Edit" at bounding box center [1033, 153] width 137 height 30
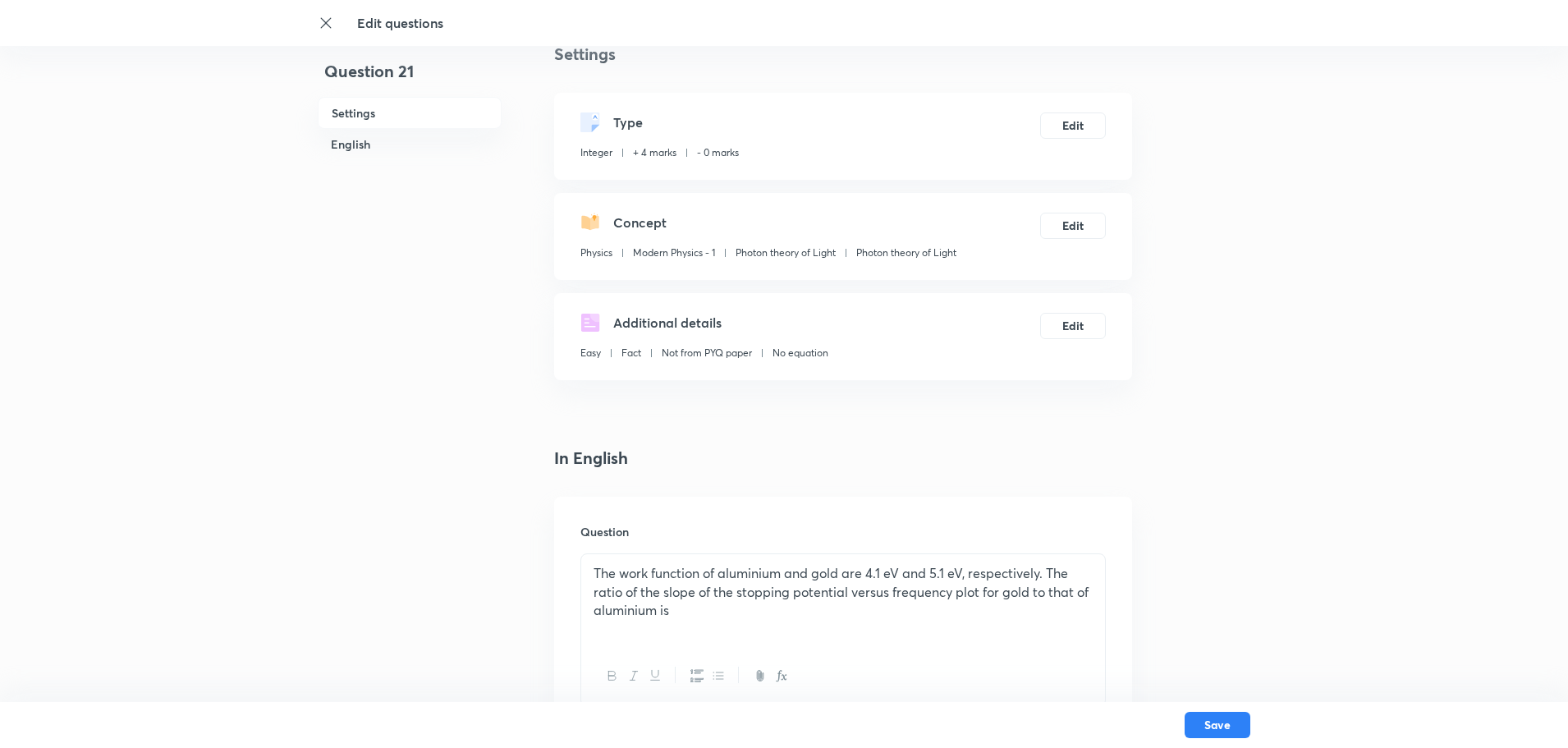
scroll to position [328, 0]
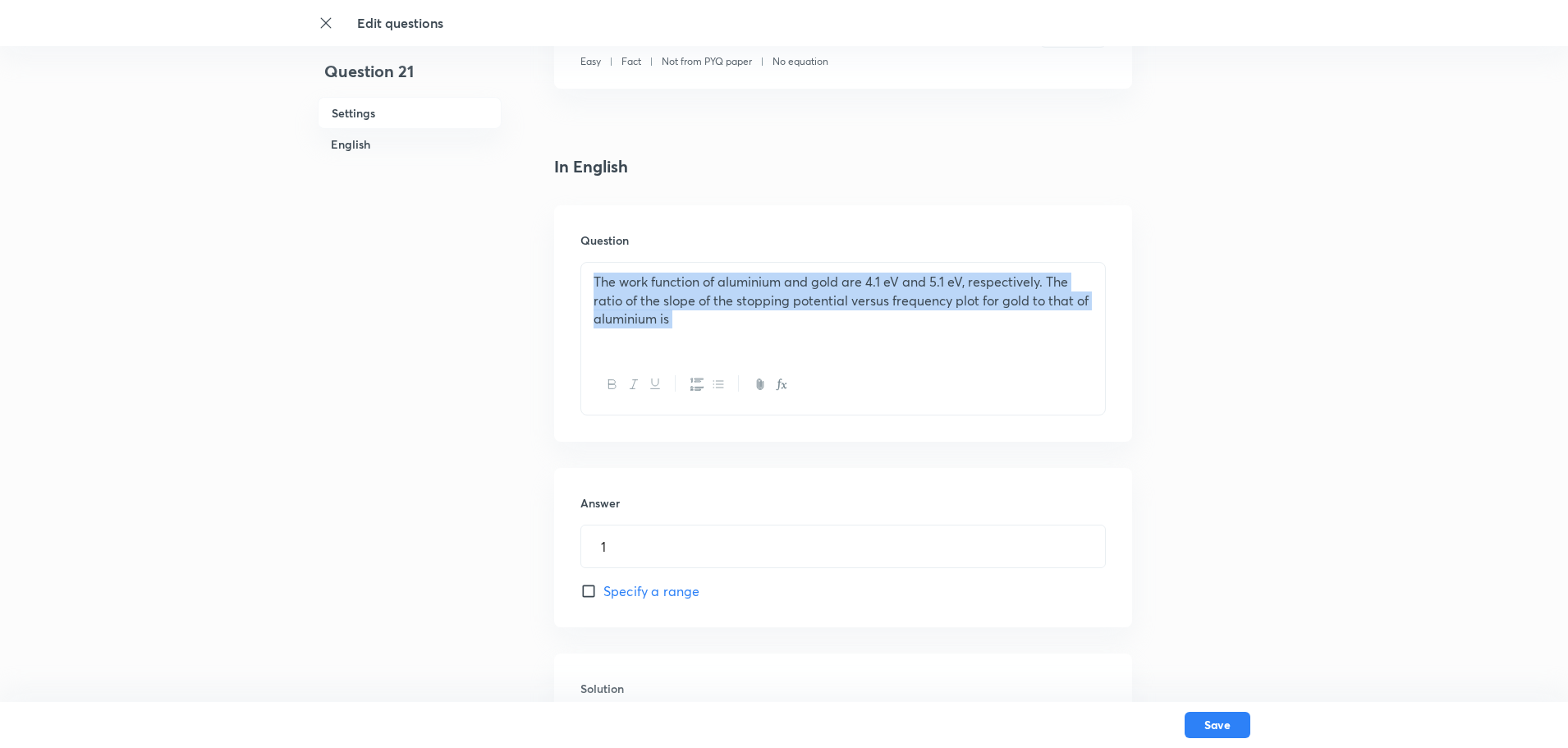
drag, startPoint x: 738, startPoint y: 316, endPoint x: 611, endPoint y: 265, distance: 136.9
click at [510, 243] on div "Question 21 Settings English Settings Type Integer + 4 marks - 0 marks Edit Con…" at bounding box center [784, 353] width 932 height 1206
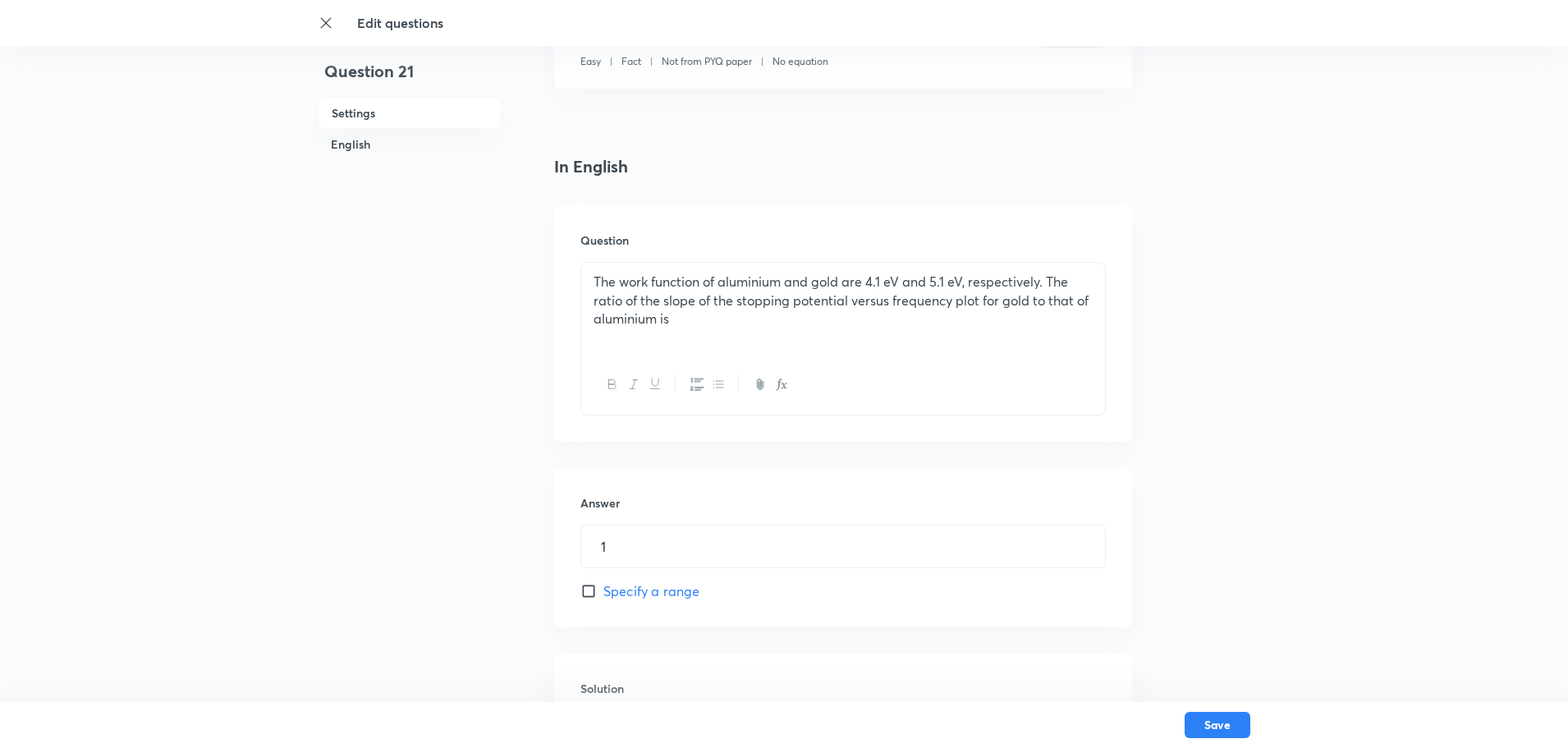
drag, startPoint x: 730, startPoint y: 312, endPoint x: 575, endPoint y: 291, distance: 156.4
click at [487, 280] on div "Question 21 Settings English Settings Type Integer + 4 marks - 0 marks Edit Con…" at bounding box center [784, 353] width 932 height 1206
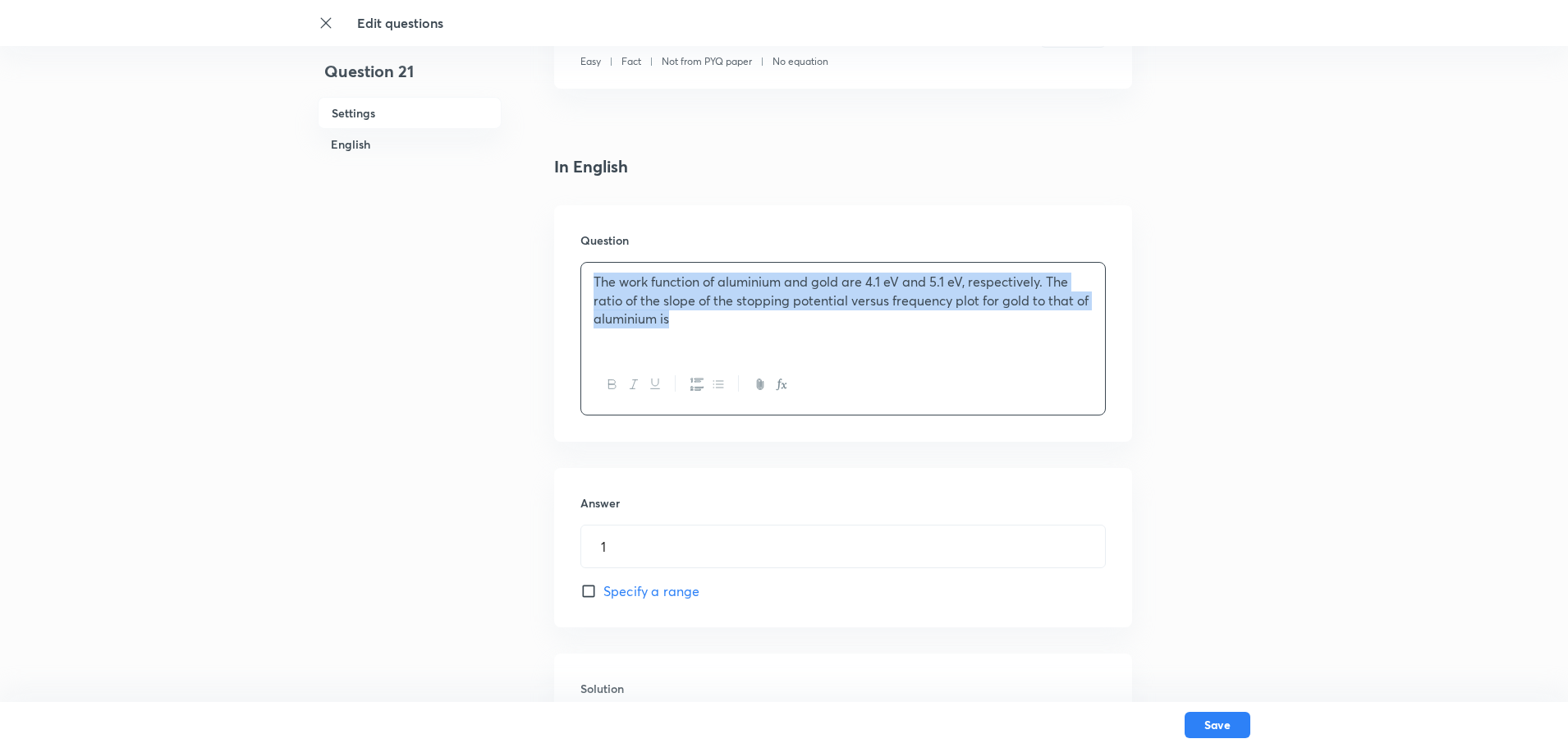
drag, startPoint x: 723, startPoint y: 324, endPoint x: 497, endPoint y: 243, distance: 240.1
click at [497, 243] on div "Question 21 Settings English Settings Type Integer + 4 marks - 0 marks Edit Con…" at bounding box center [784, 353] width 932 height 1206
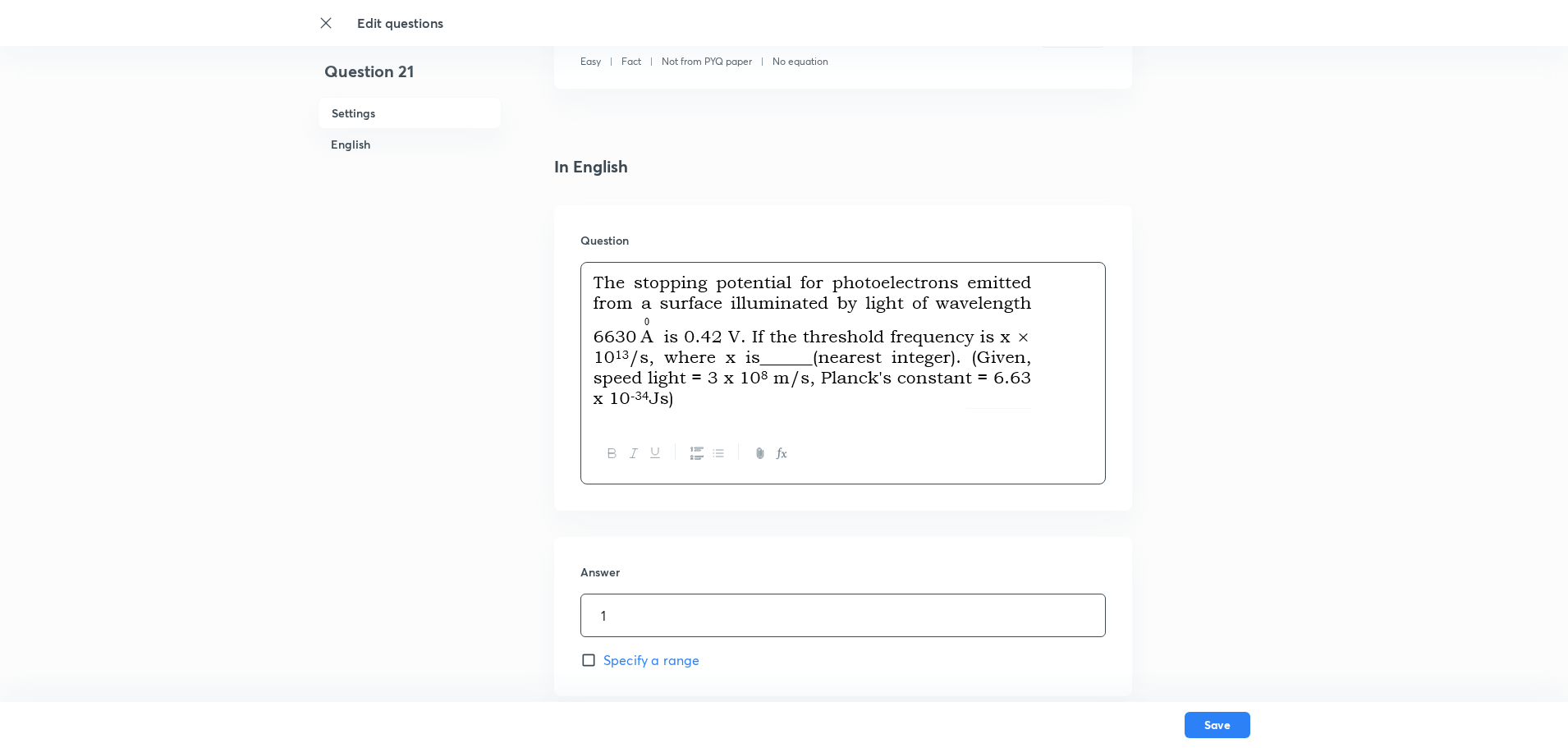
drag, startPoint x: 602, startPoint y: 623, endPoint x: 527, endPoint y: 623, distance: 75.0
click at [527, 623] on div "Question 21 Settings English Settings Type Integer + 4 marks - 0 marks Edit Con…" at bounding box center [784, 387] width 932 height 1274
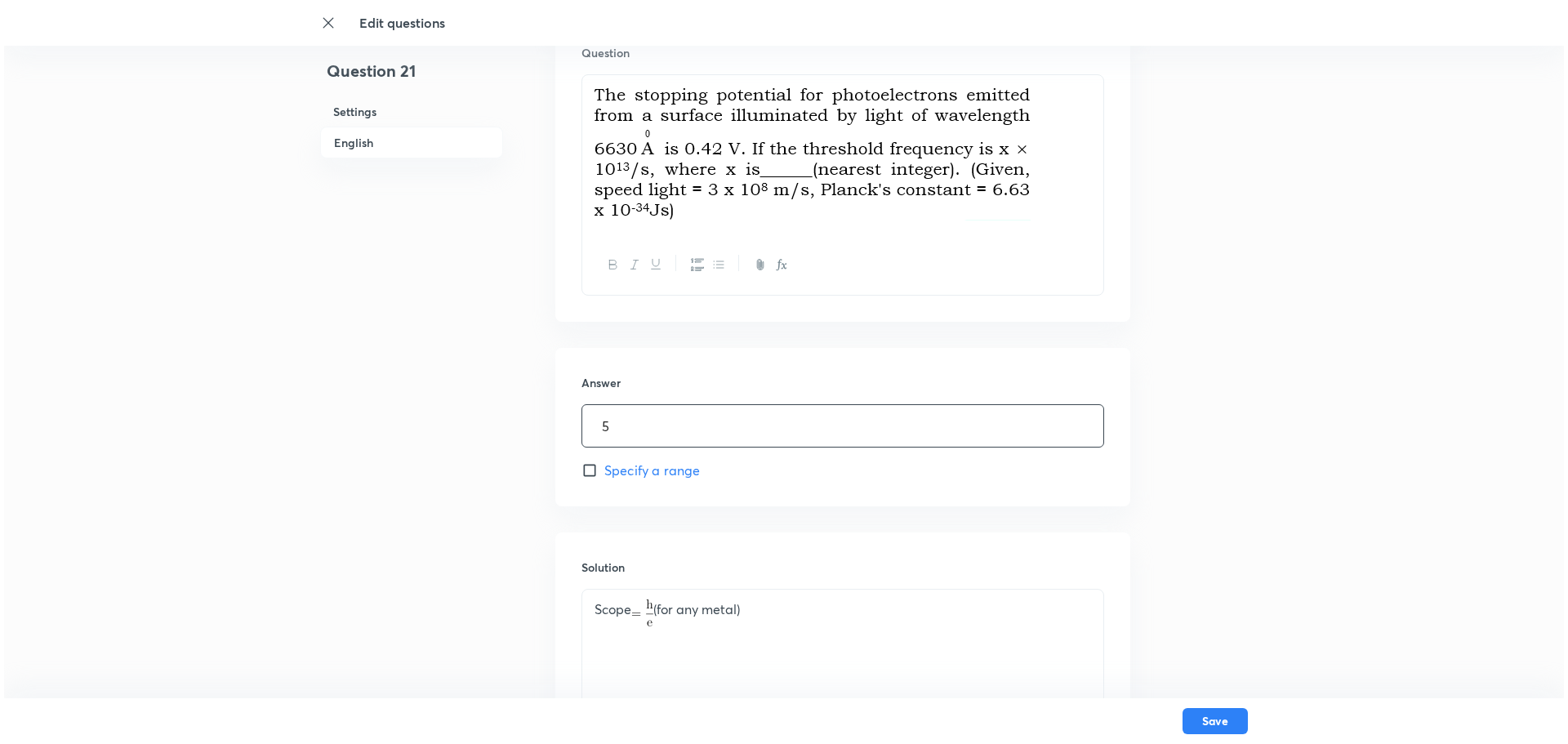
scroll to position [681, 0]
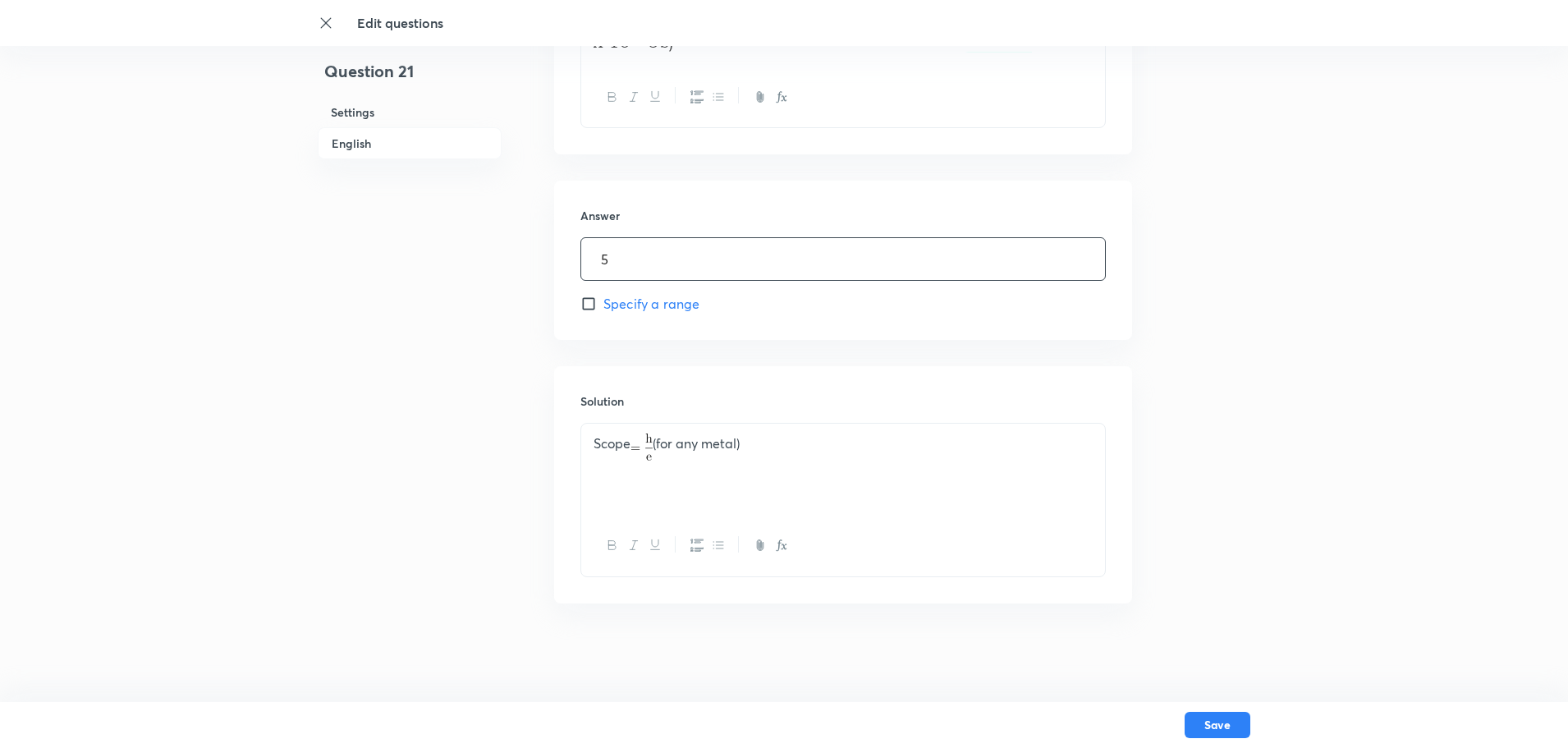
type input "5"
drag, startPoint x: 766, startPoint y: 439, endPoint x: 528, endPoint y: 436, distance: 238.0
click at [529, 436] on div "Question 21 Settings English Settings Type Integer + 4 marks - 0 marks Edit Con…" at bounding box center [784, 31] width 932 height 1274
click at [1204, 725] on button "Save" at bounding box center [1217, 723] width 65 height 26
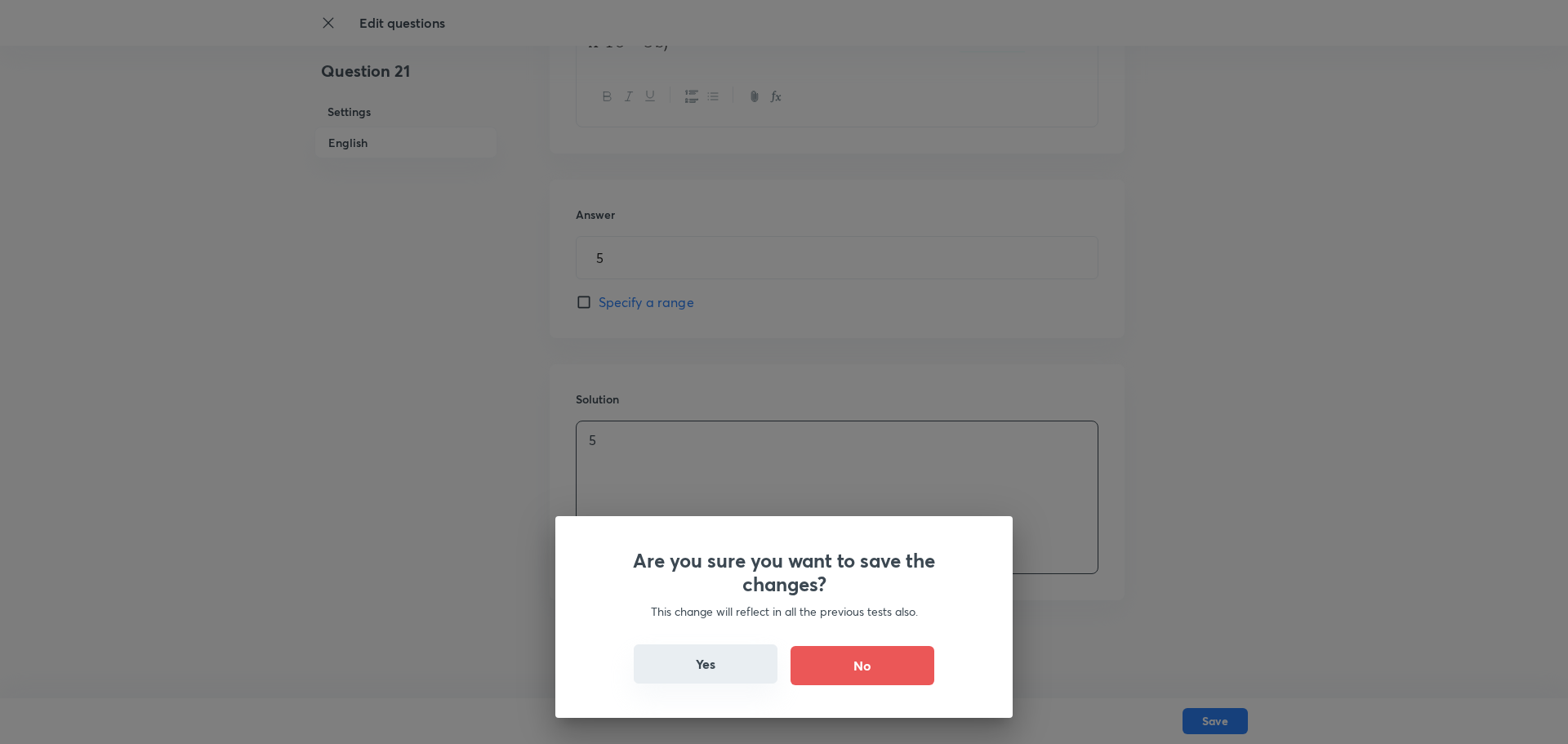
click at [738, 661] on button "Yes" at bounding box center [705, 664] width 144 height 39
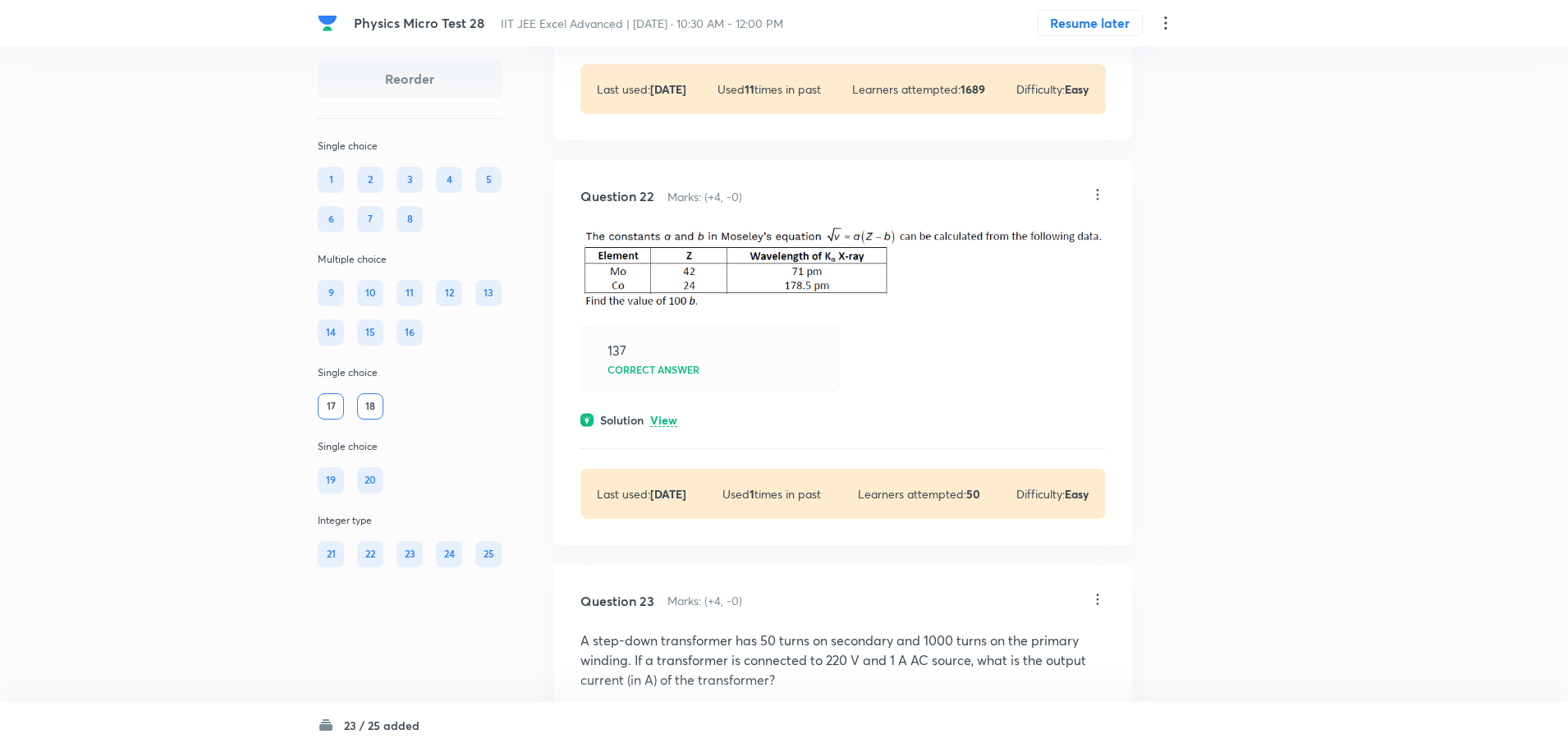
scroll to position [10342, 0]
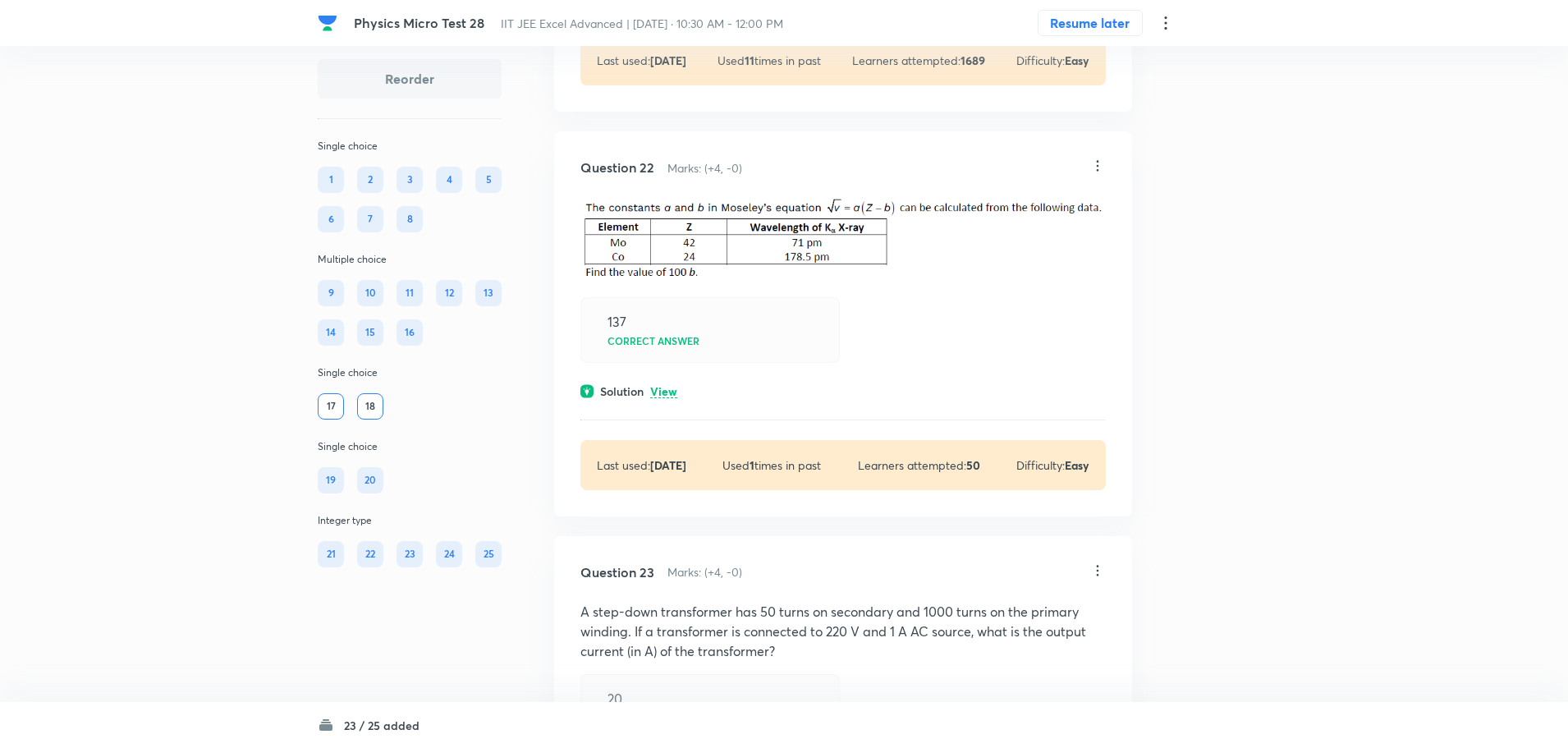
click at [1099, 174] on icon at bounding box center [1098, 166] width 17 height 17
click at [996, 282] on p "Edit" at bounding box center [988, 285] width 21 height 17
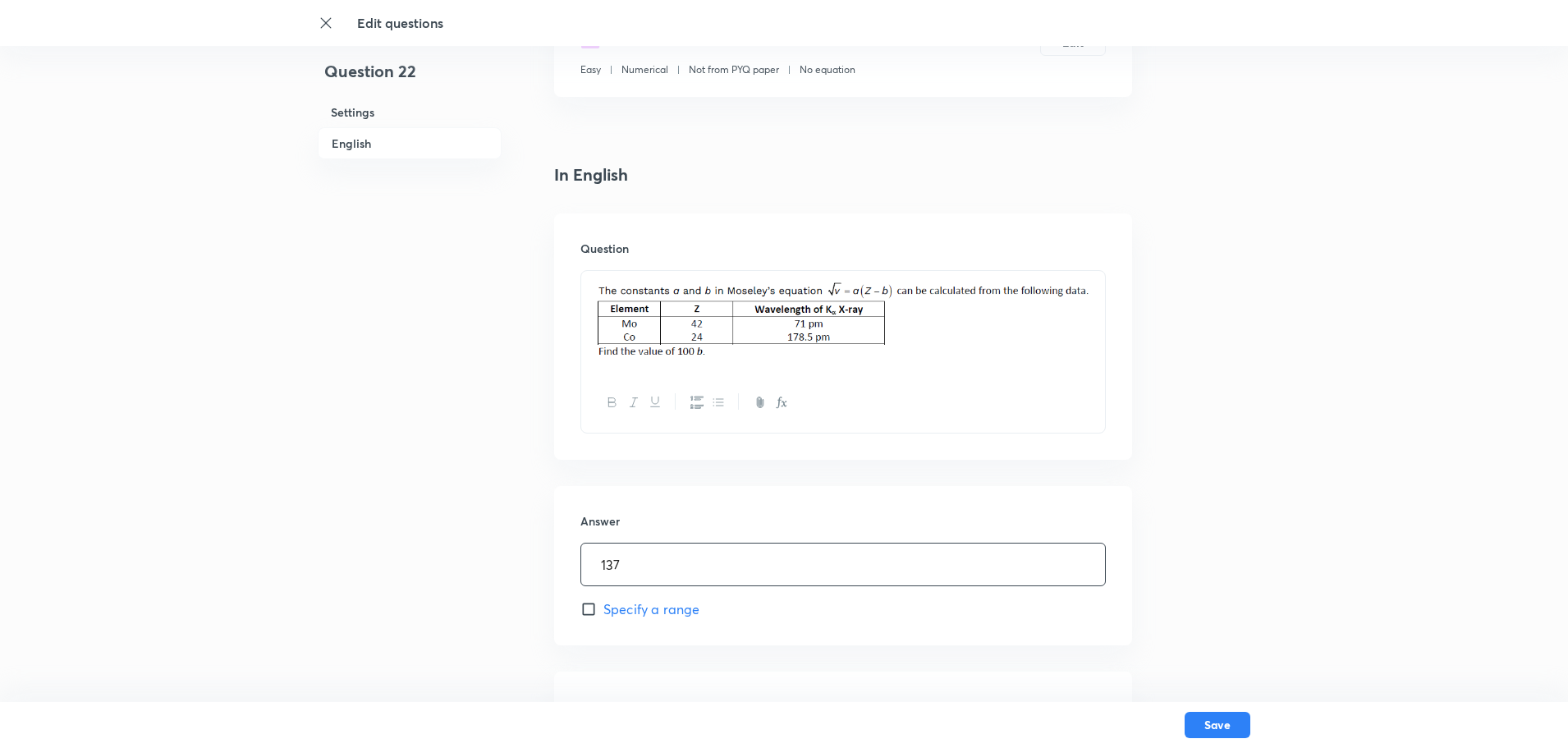
scroll to position [246, 0]
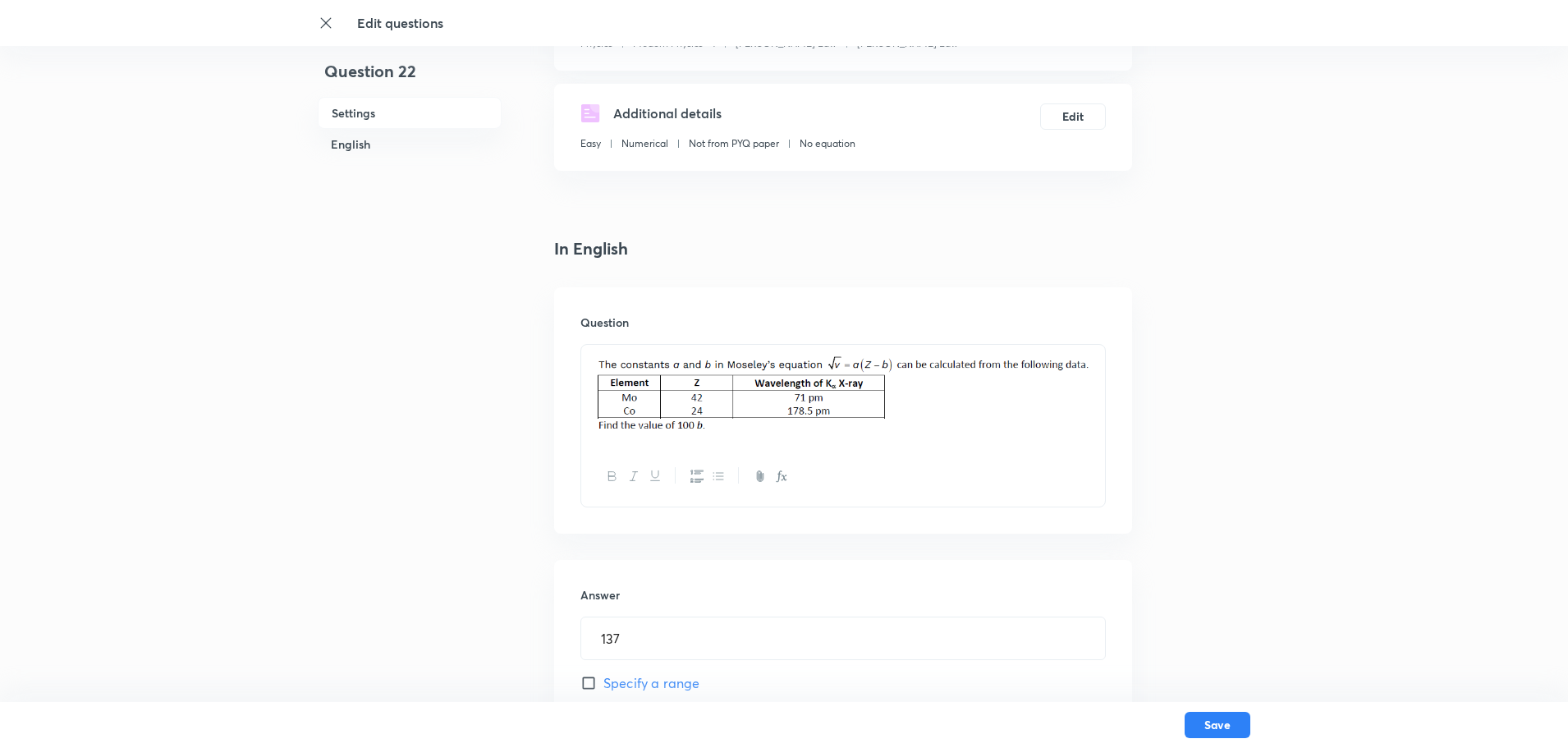
click at [657, 420] on img at bounding box center [843, 393] width 499 height 78
drag, startPoint x: 860, startPoint y: 421, endPoint x: 999, endPoint y: 413, distance: 139.2
click at [1000, 413] on div at bounding box center [843, 396] width 524 height 102
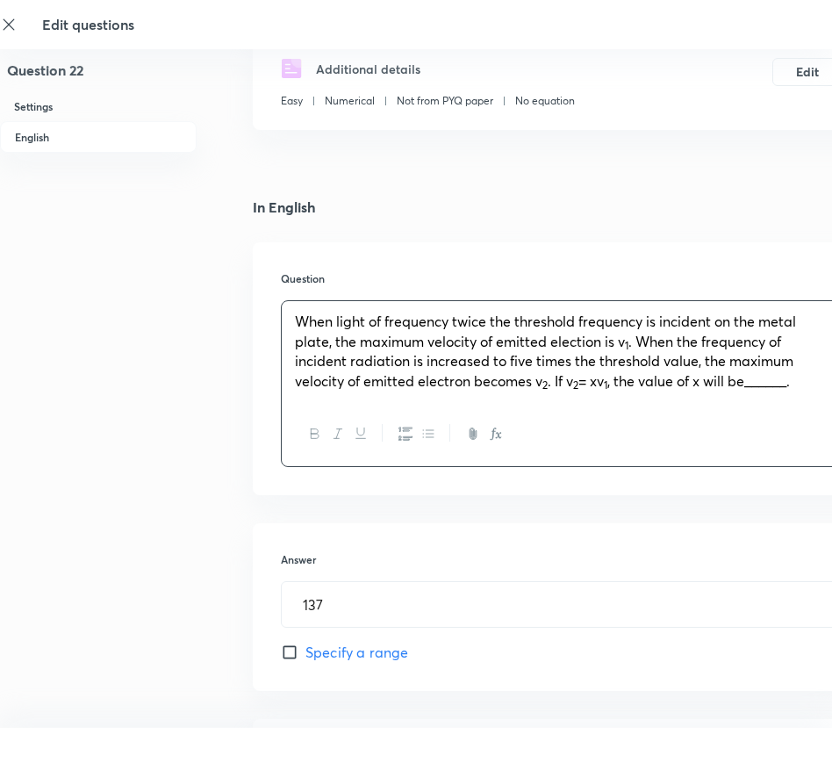
scroll to position [412, 0]
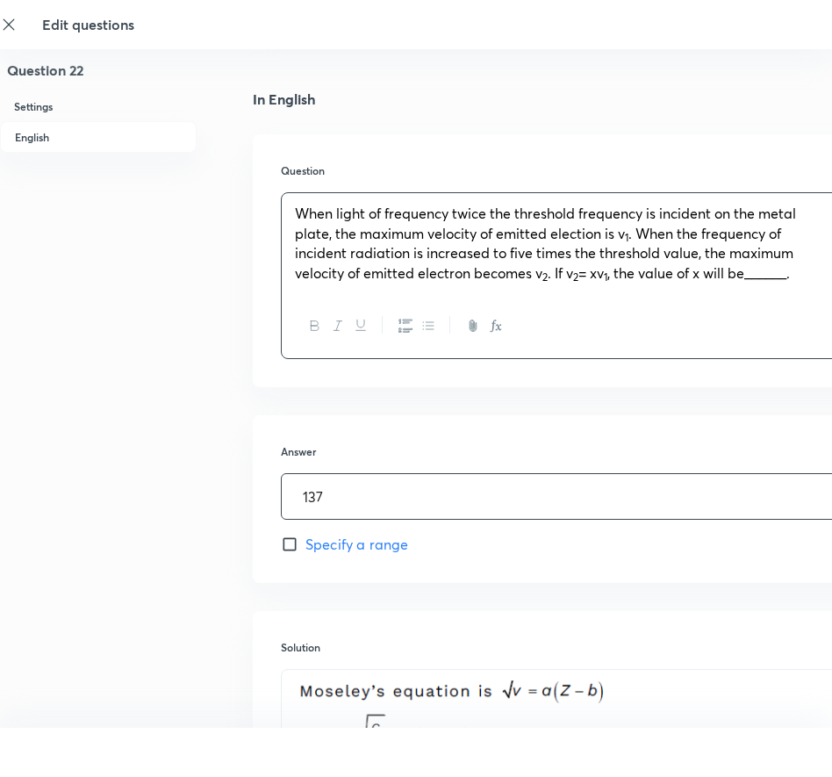
drag, startPoint x: 349, startPoint y: 507, endPoint x: 244, endPoint y: 495, distance: 105.1
click at [244, 495] on div "Question 22 Settings English Settings Type Integer + 4 marks - 0 marks Edit Con…" at bounding box center [498, 404] width 997 height 1462
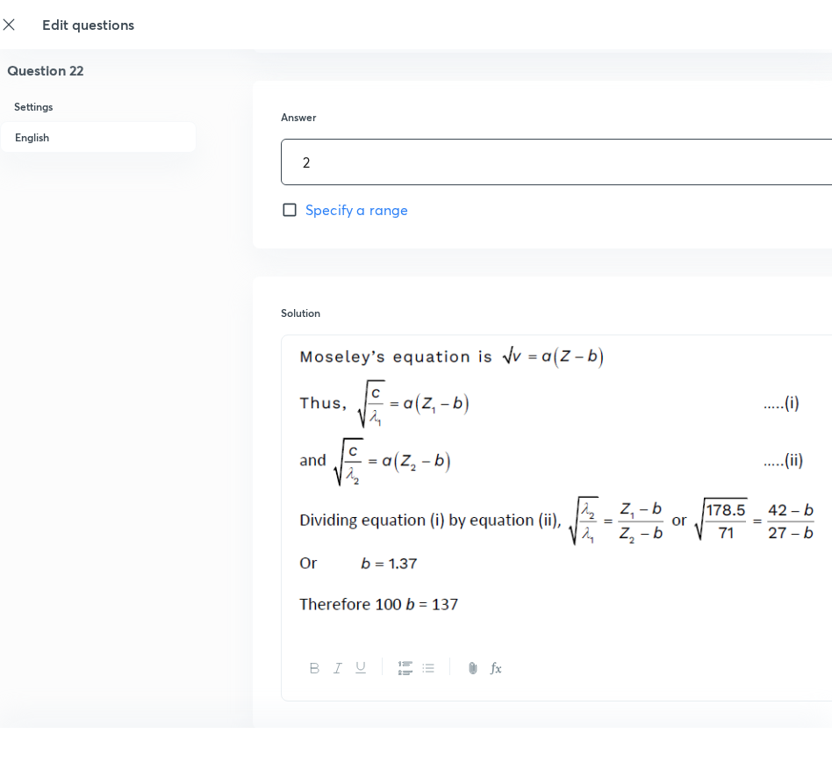
scroll to position [851, 0]
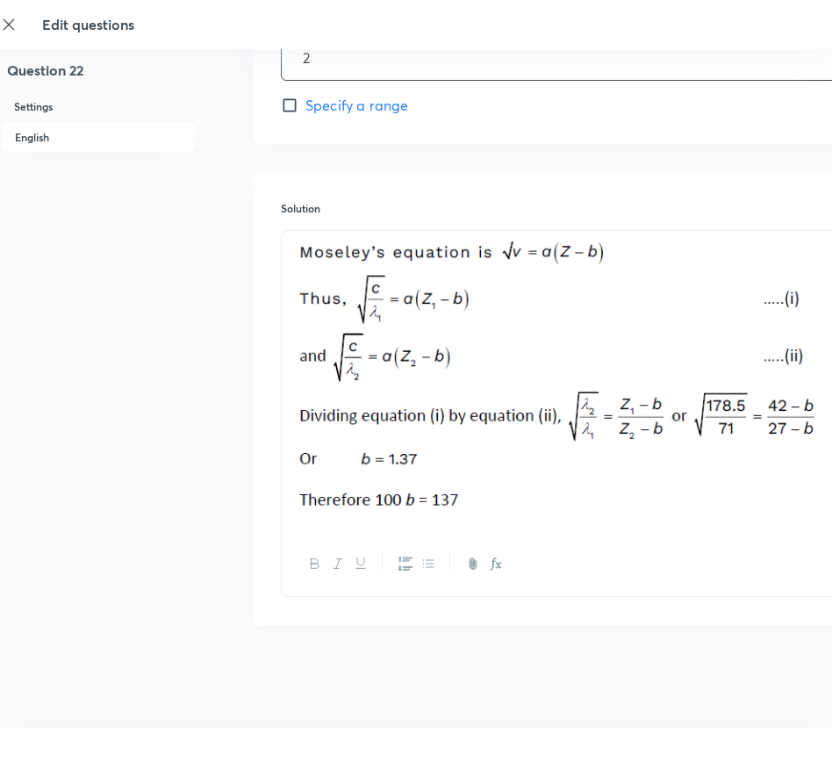
type input "2"
drag, startPoint x: 461, startPoint y: 469, endPoint x: 320, endPoint y: 304, distance: 216.7
click at [320, 304] on img at bounding box center [562, 378] width 534 height 275
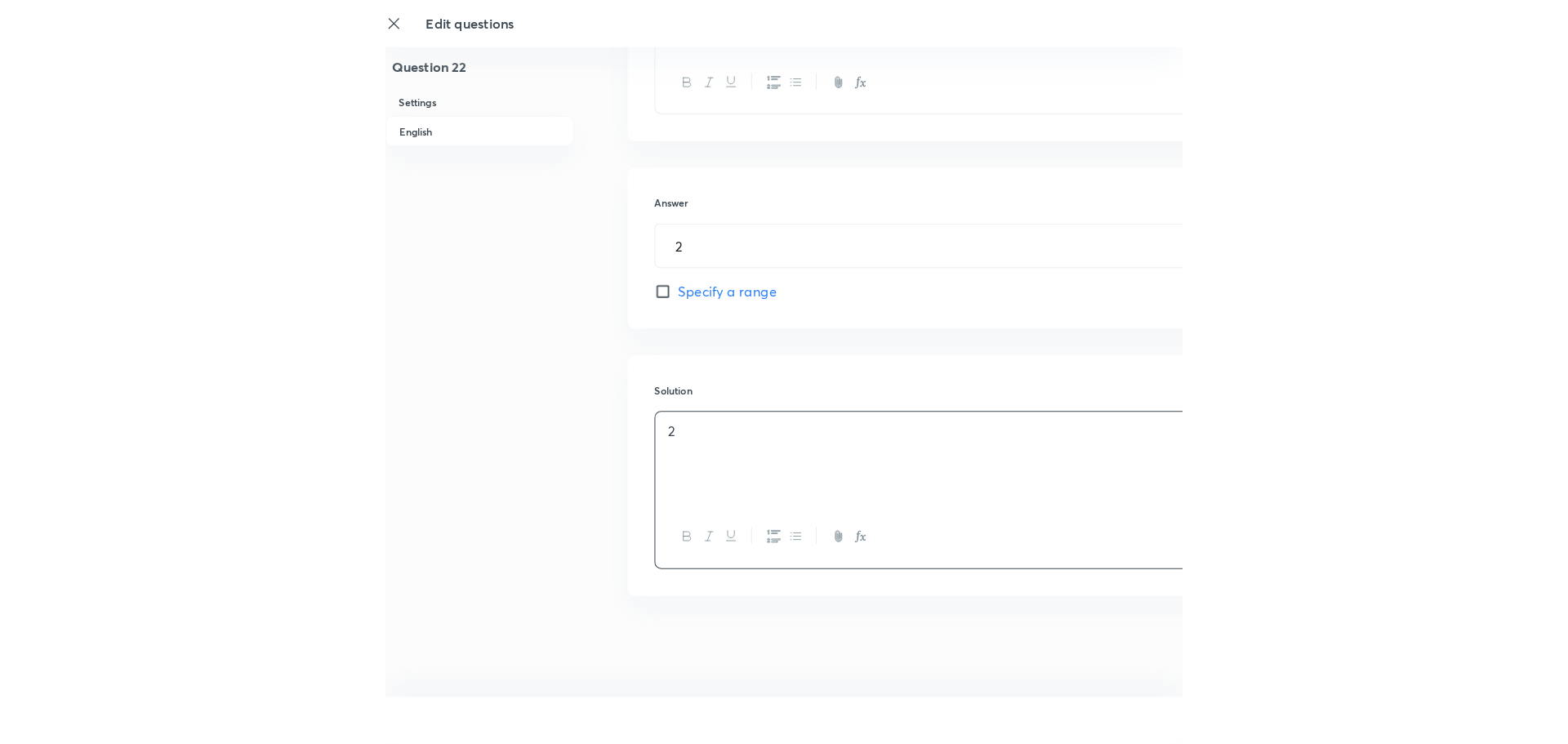
scroll to position [615, 0]
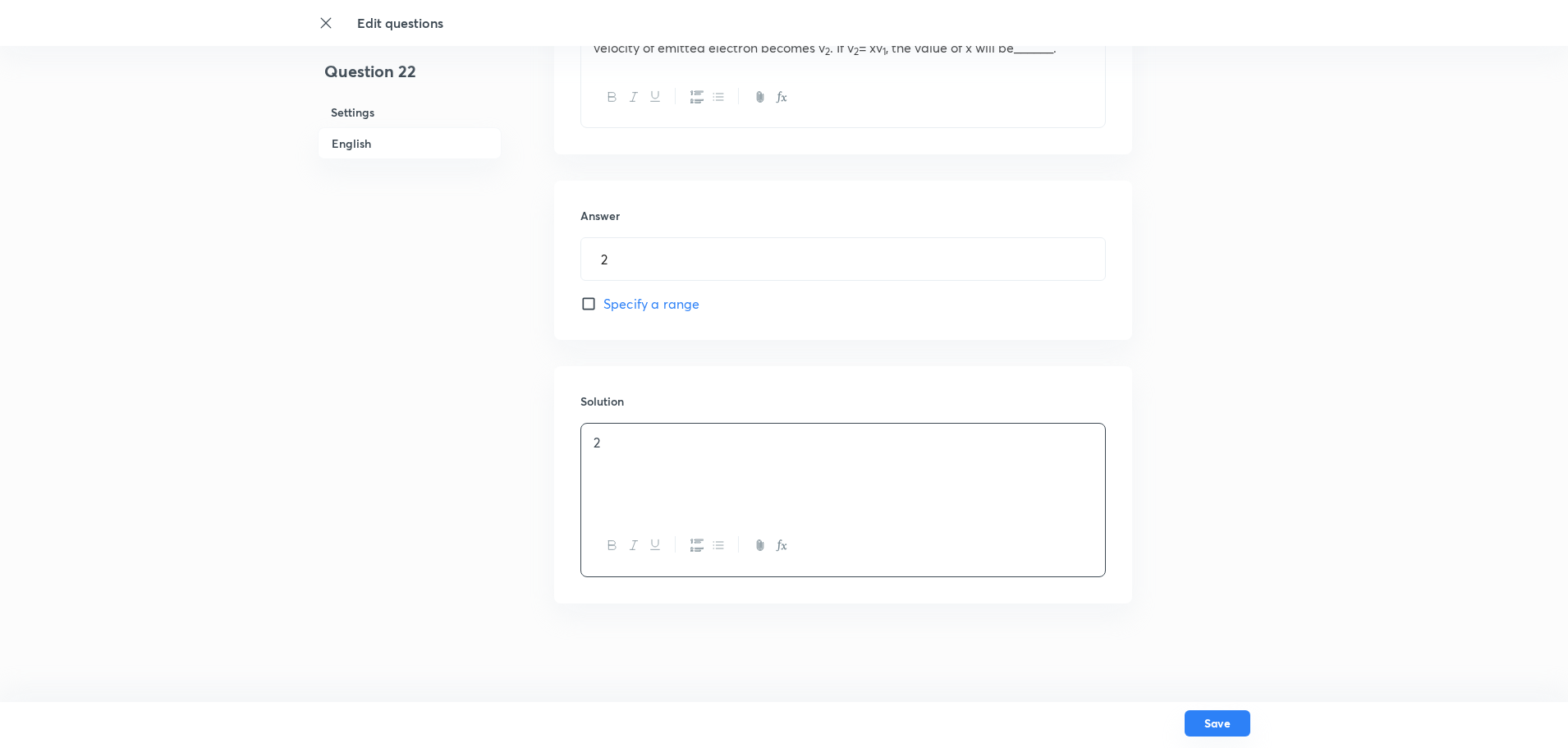
click at [1218, 719] on button "Save" at bounding box center [1217, 723] width 65 height 26
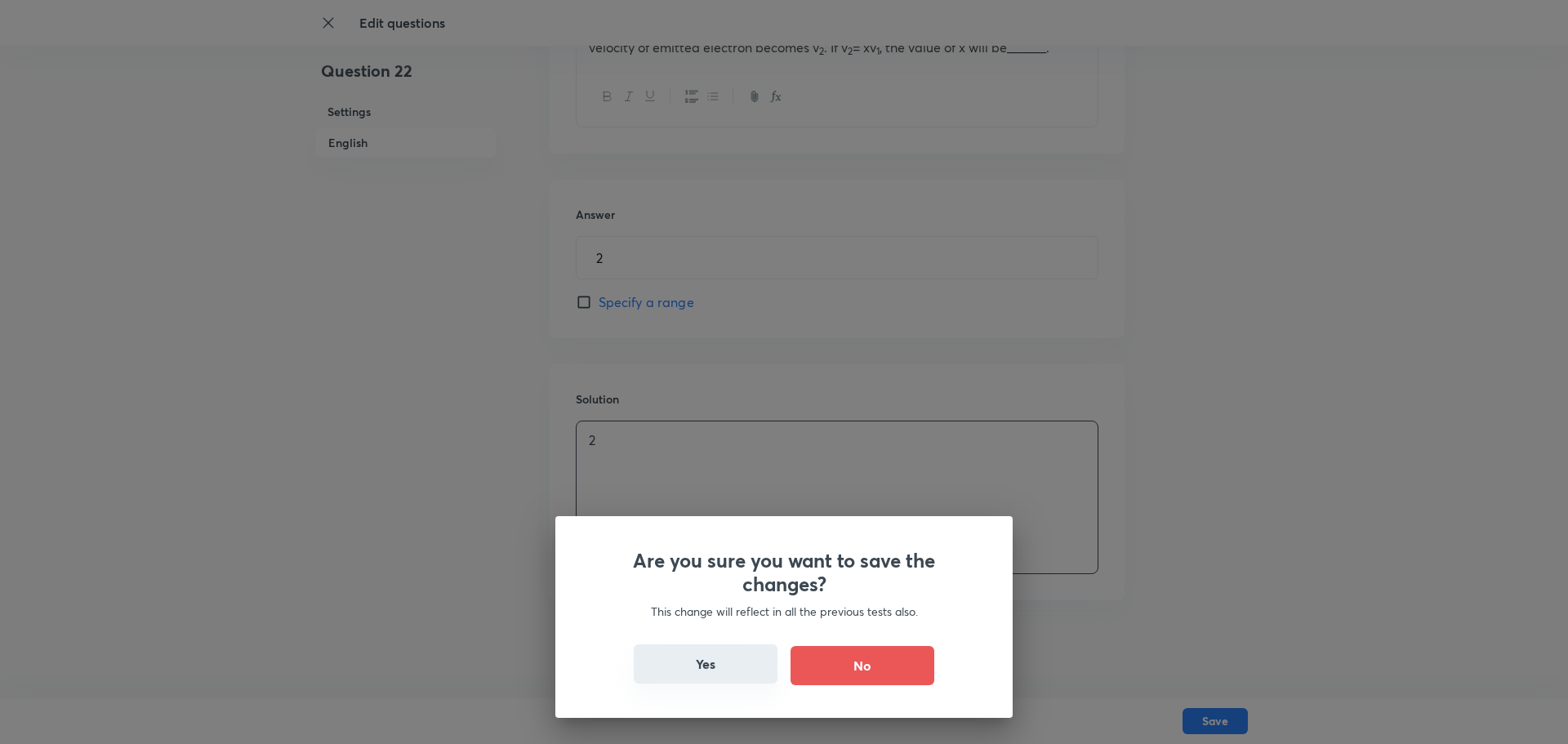
click at [706, 666] on button "Yes" at bounding box center [705, 664] width 144 height 39
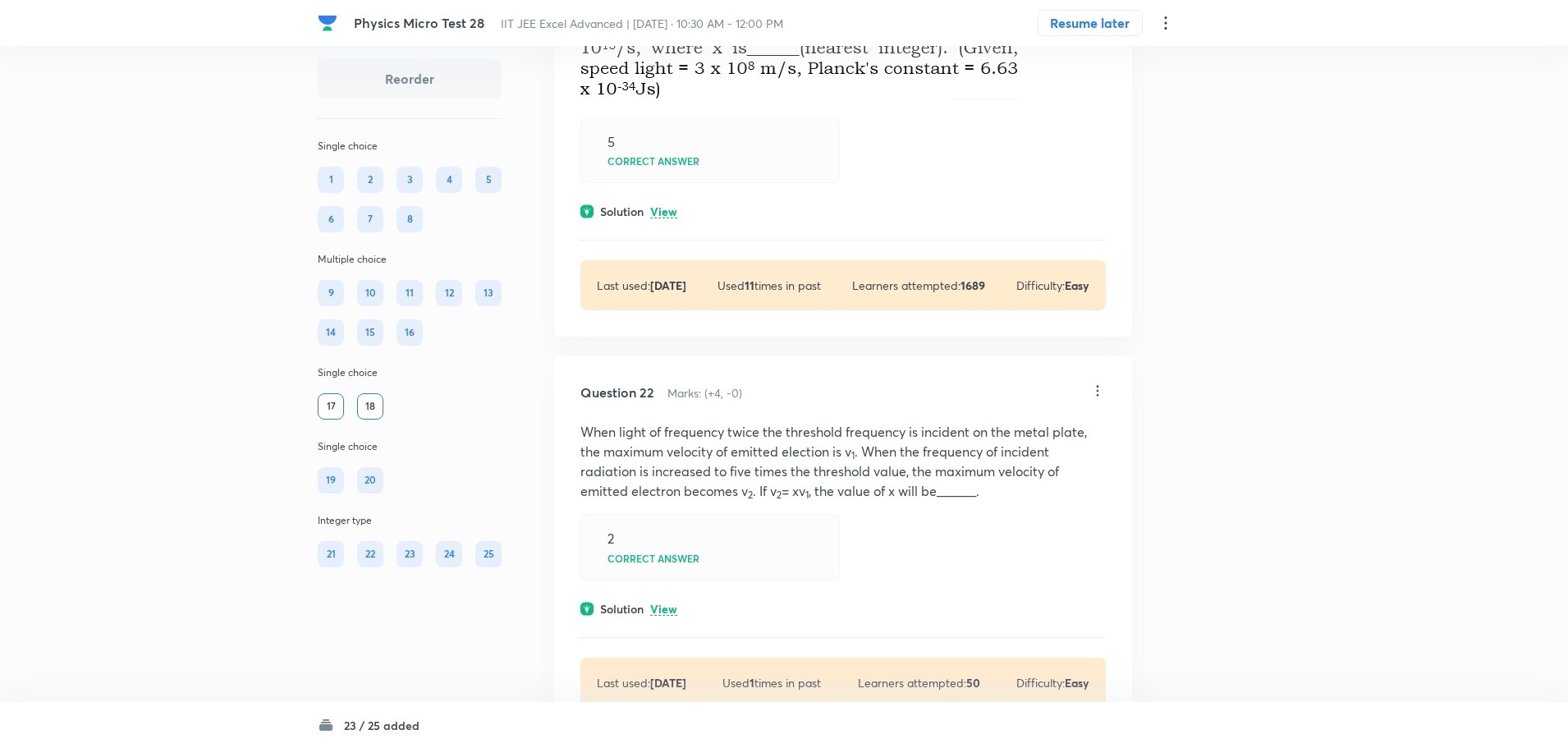
scroll to position [10014, 0]
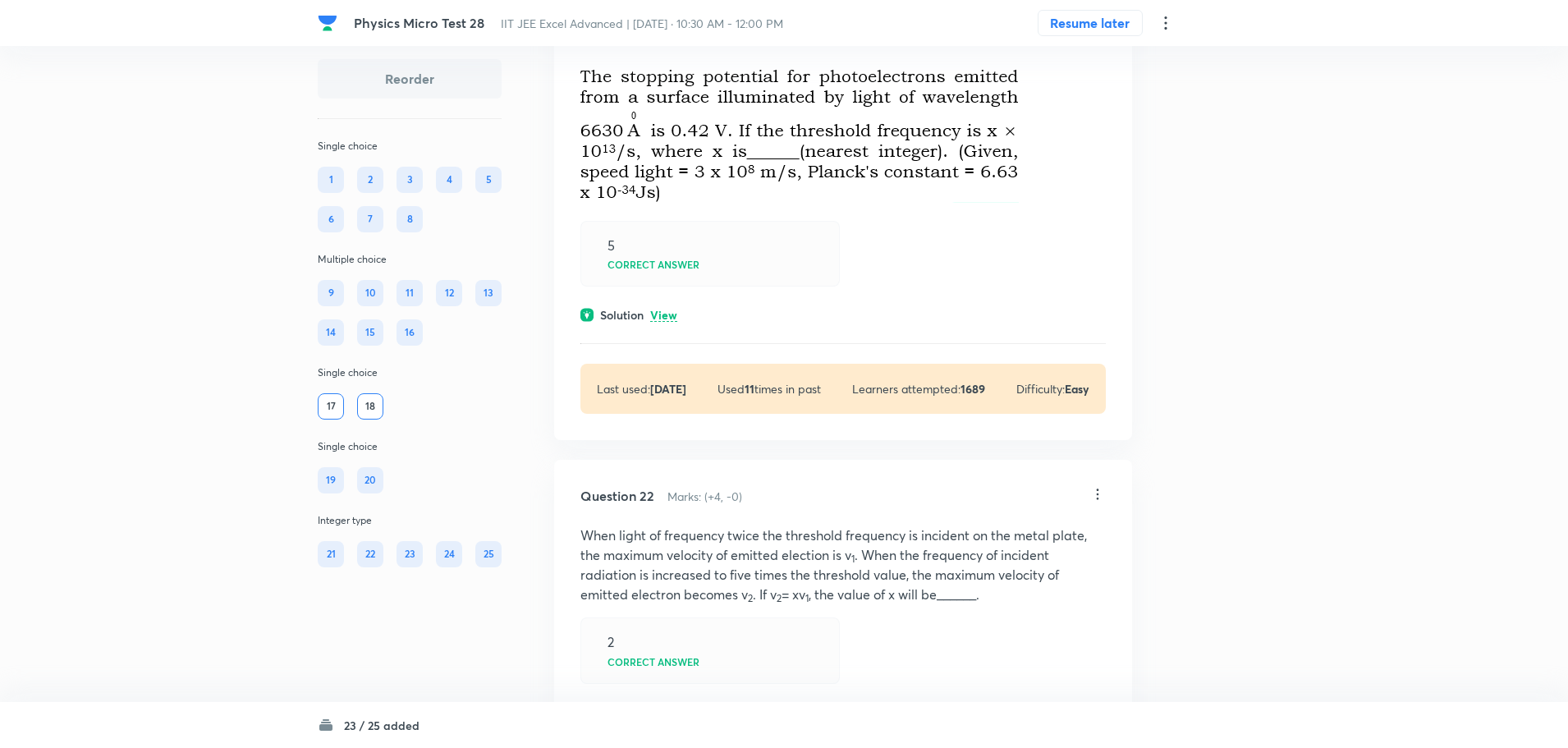
click at [1099, 44] on icon at bounding box center [1098, 36] width 17 height 17
click at [1014, 154] on li "Edit" at bounding box center [1033, 153] width 137 height 30
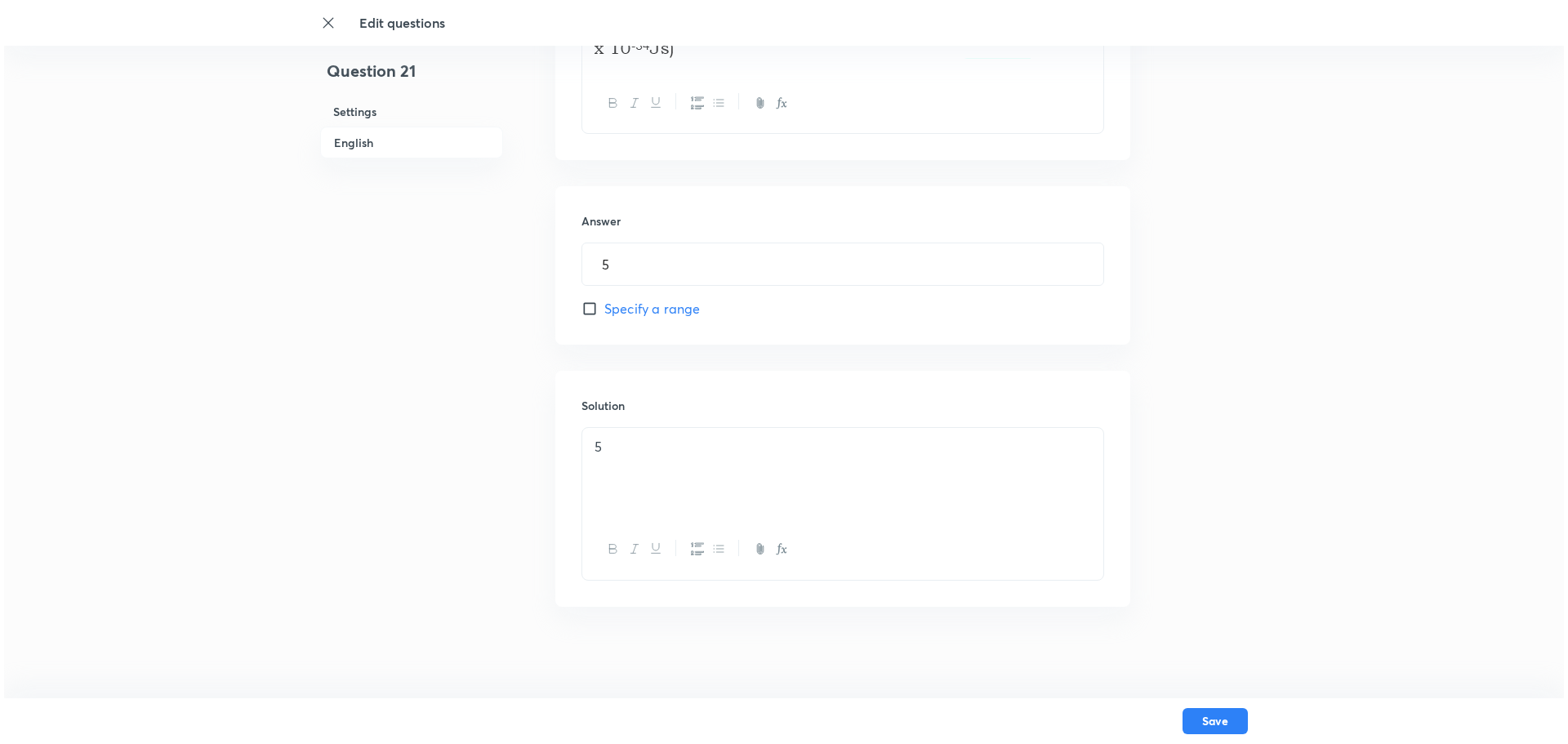
scroll to position [681, 0]
drag, startPoint x: 561, startPoint y: 263, endPoint x: 535, endPoint y: 263, distance: 26.0
click at [537, 263] on div "Question 21 Settings English Settings Type Integer + 4 marks - 0 marks Edit Con…" at bounding box center [780, 31] width 928 height 1268
type input "35"
drag, startPoint x: 615, startPoint y: 434, endPoint x: 531, endPoint y: 430, distance: 84.1
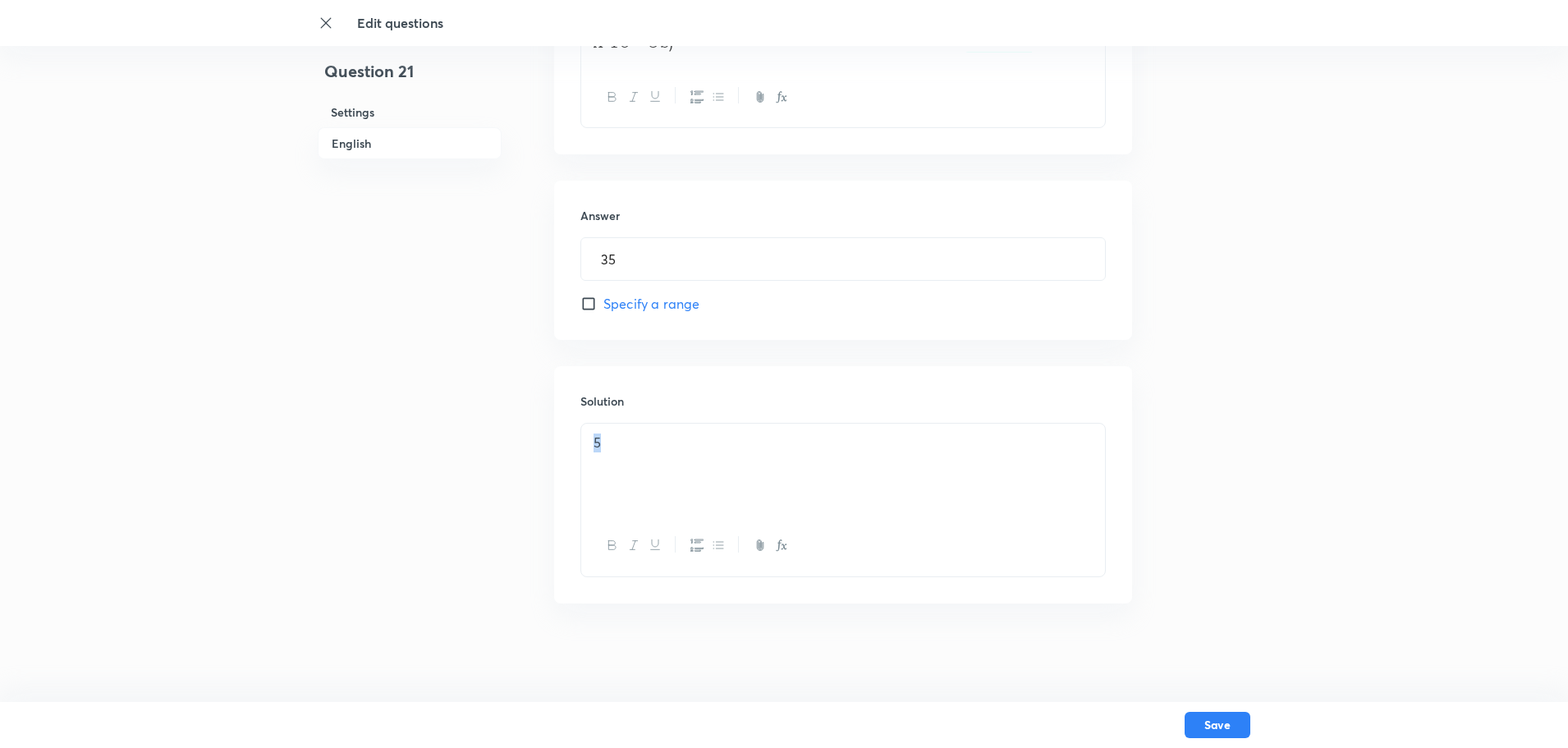
click at [534, 432] on div "Question 21 Settings English Settings Type Integer + 4 marks - 0 marks Edit Con…" at bounding box center [784, 31] width 932 height 1274
click at [1188, 720] on button "Save" at bounding box center [1217, 723] width 65 height 26
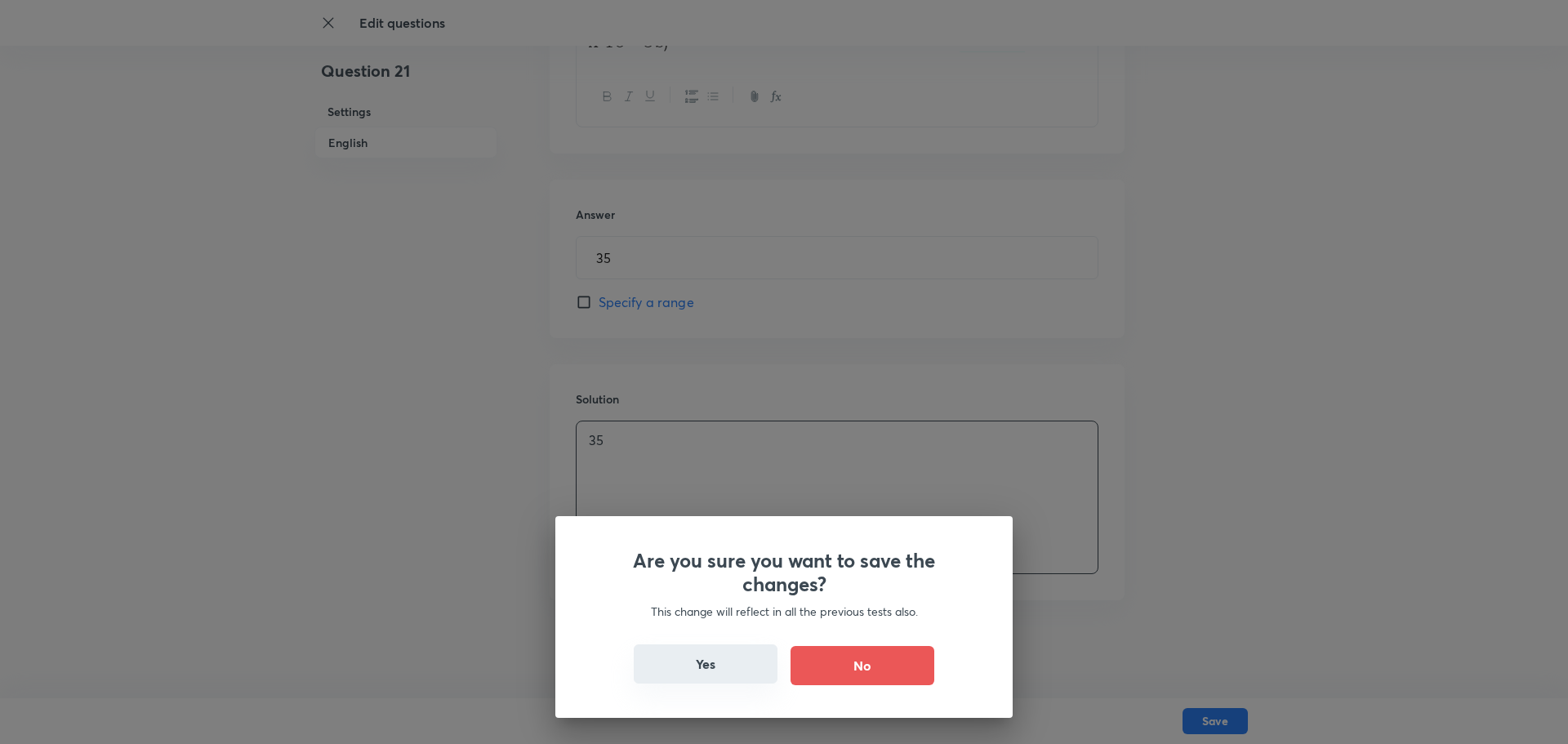
click at [730, 667] on button "Yes" at bounding box center [705, 664] width 144 height 39
click at [680, 666] on button "Yes" at bounding box center [705, 664] width 144 height 39
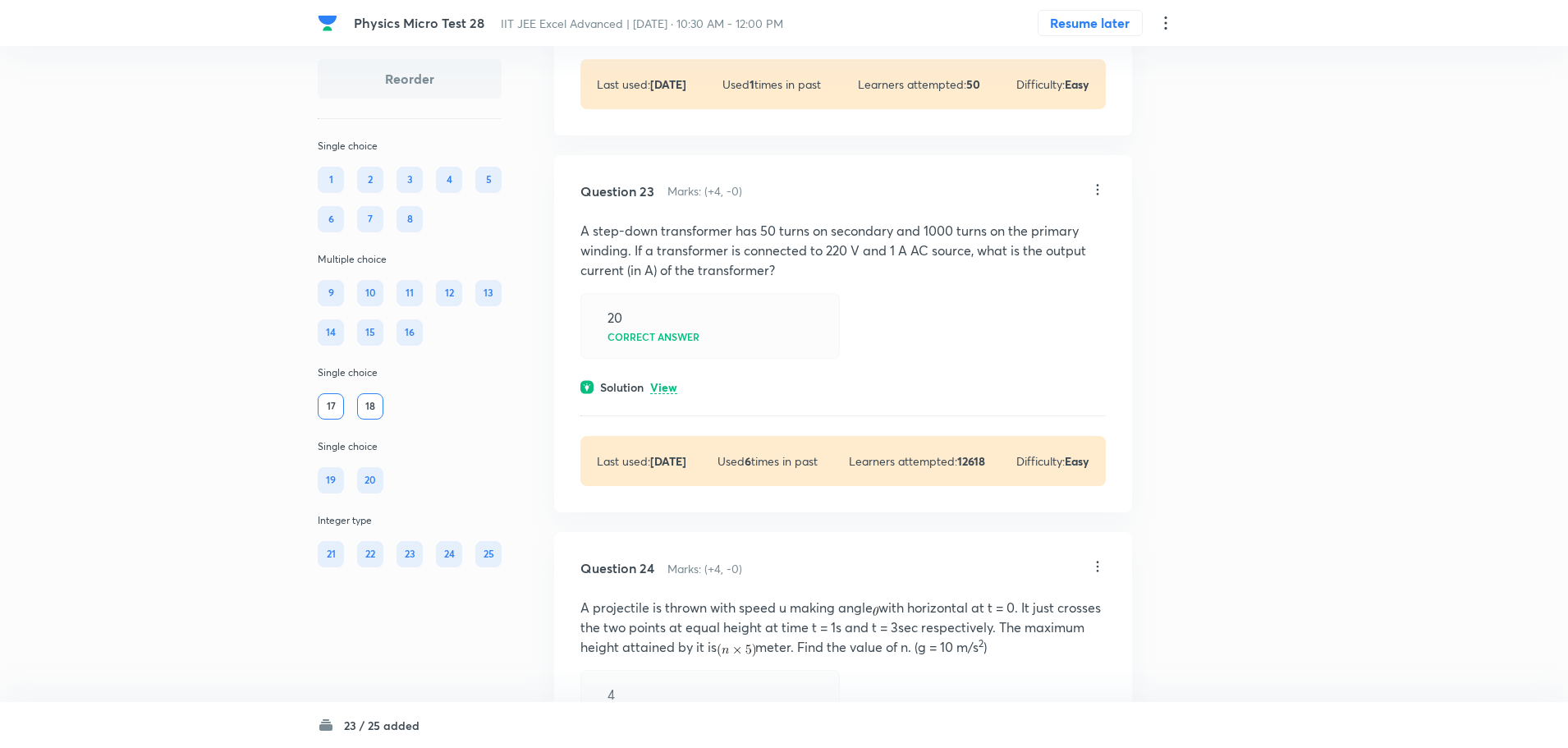
scroll to position [10752, 0]
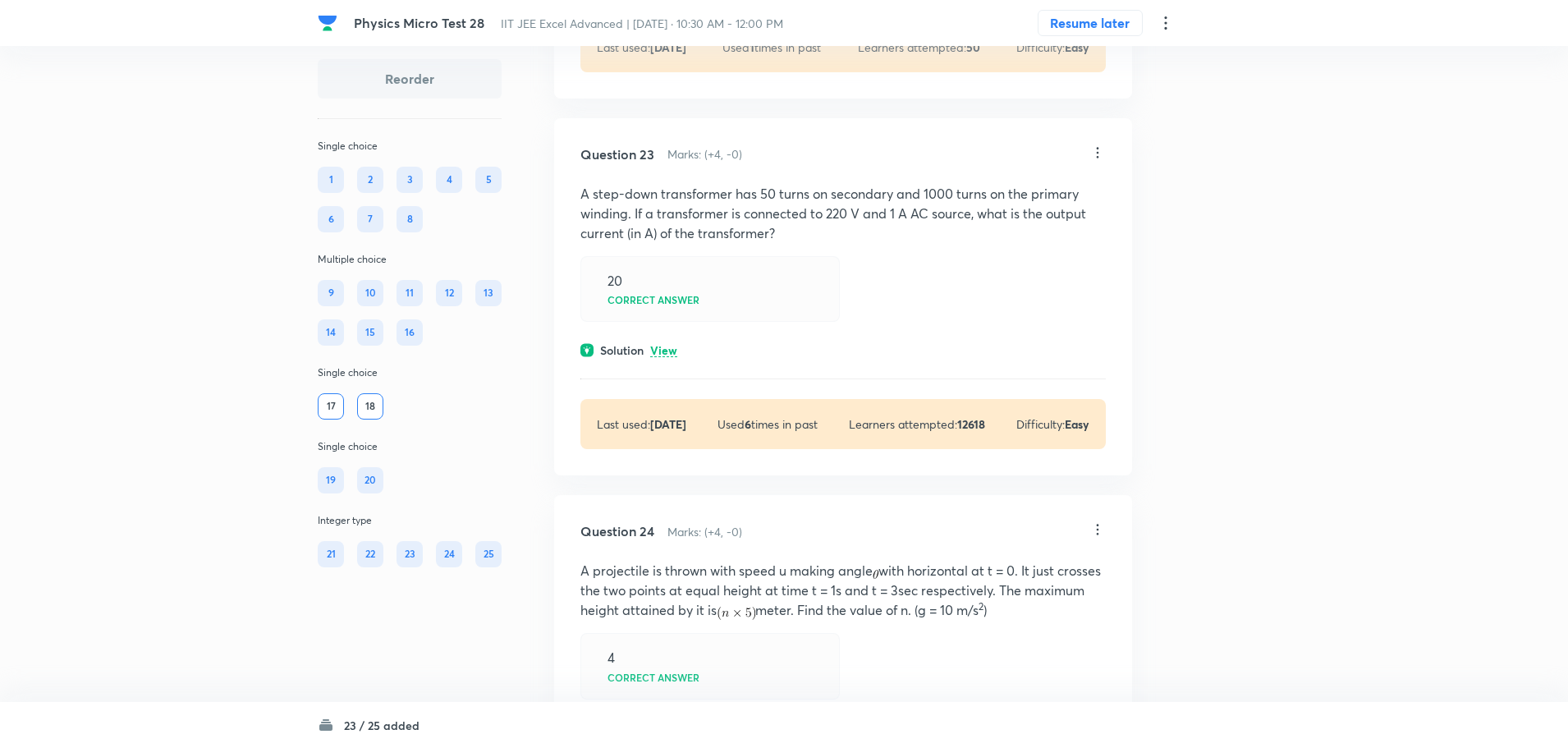
click at [1091, 161] on icon at bounding box center [1098, 153] width 17 height 17
click at [1029, 269] on li "Edit" at bounding box center [1033, 271] width 137 height 30
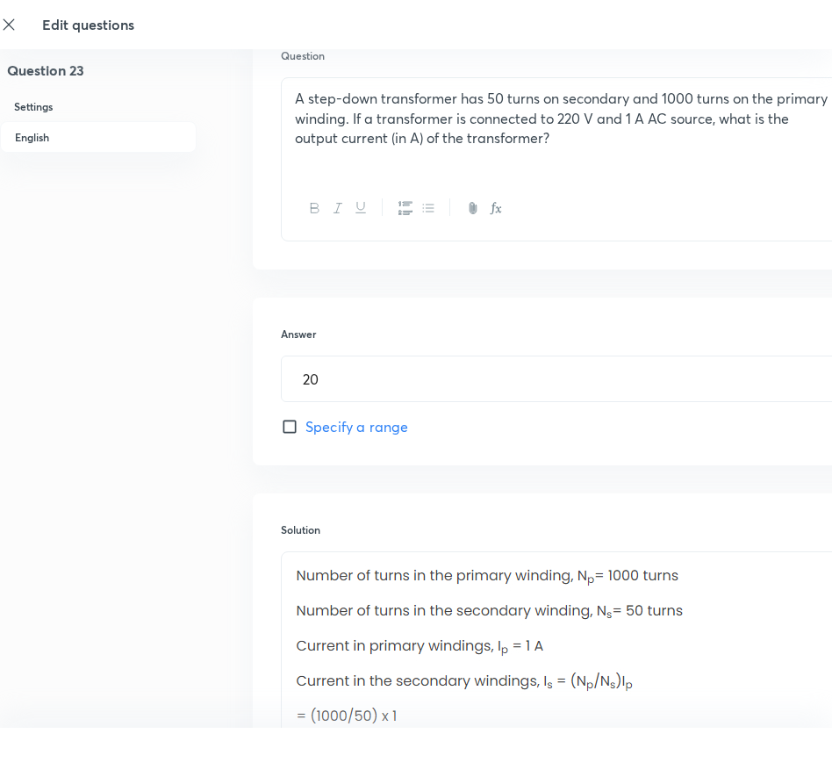
scroll to position [351, 0]
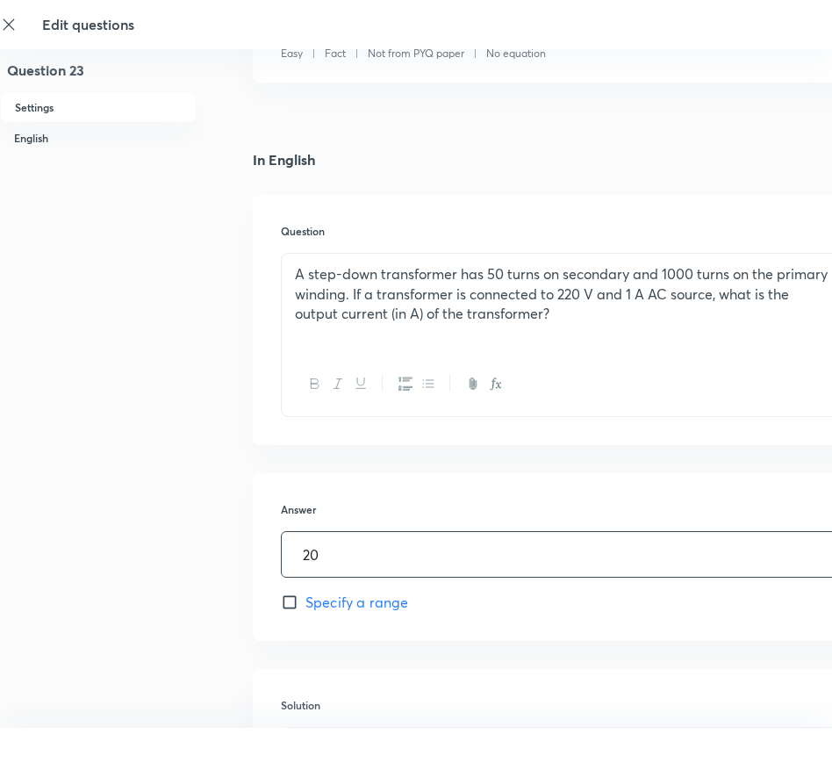
drag, startPoint x: 353, startPoint y: 550, endPoint x: 201, endPoint y: 571, distance: 153.3
click at [201, 571] on div "Question 23 Settings English Settings Type Integer + 4 marks - 0 marks Edit Con…" at bounding box center [498, 425] width 997 height 1385
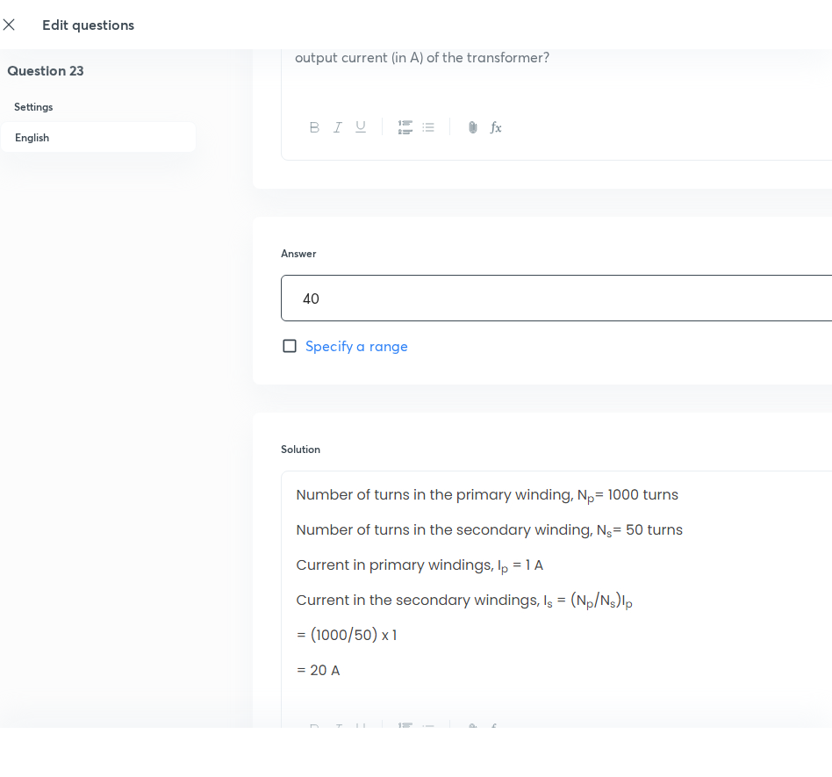
scroll to position [614, 0]
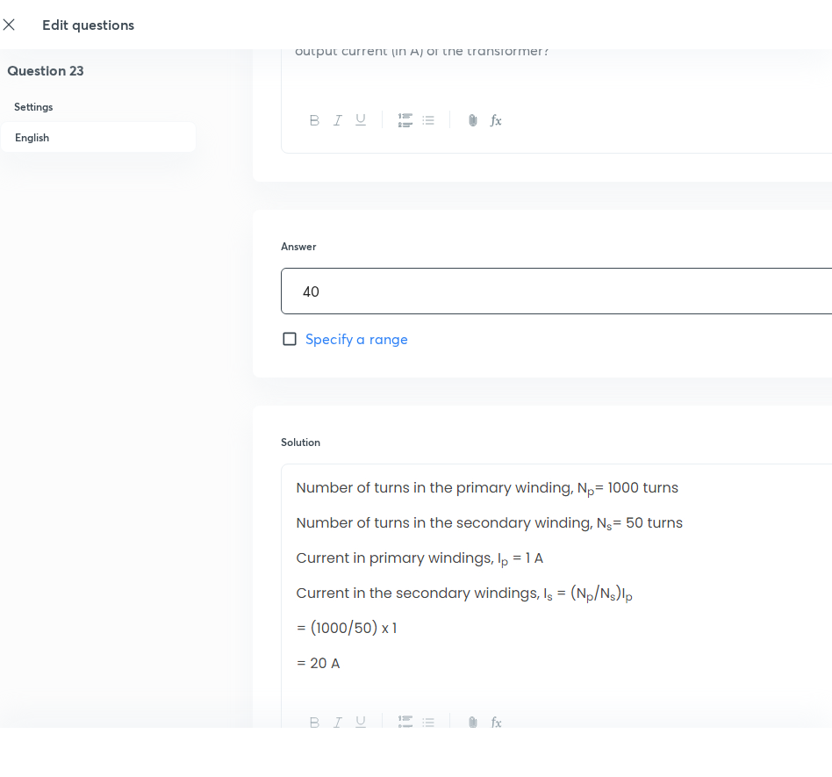
type input "40"
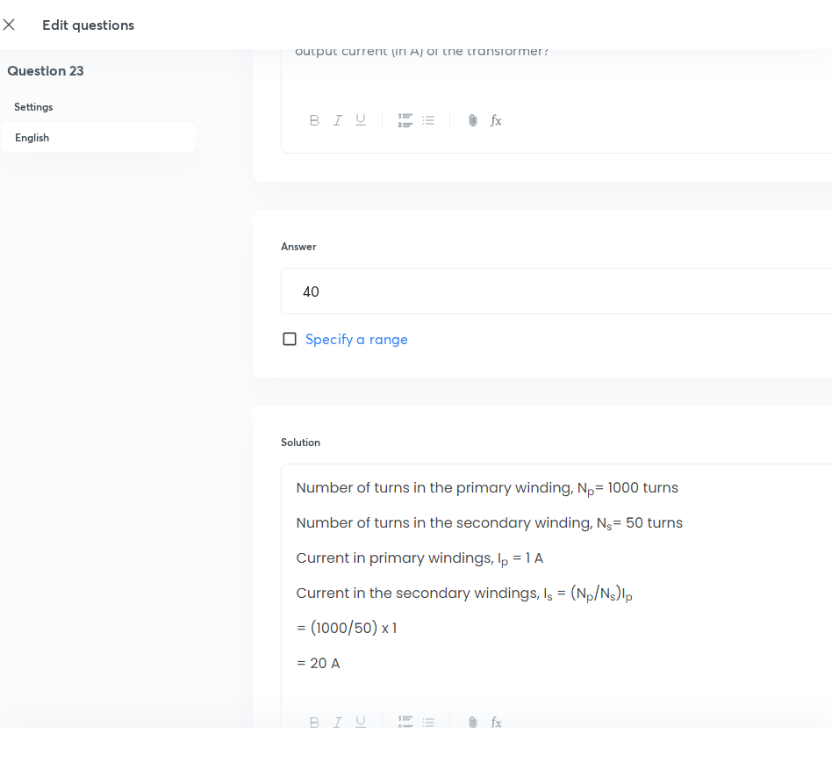
drag, startPoint x: 292, startPoint y: 481, endPoint x: 645, endPoint y: 650, distance: 391.1
click at [645, 650] on div at bounding box center [562, 577] width 560 height 226
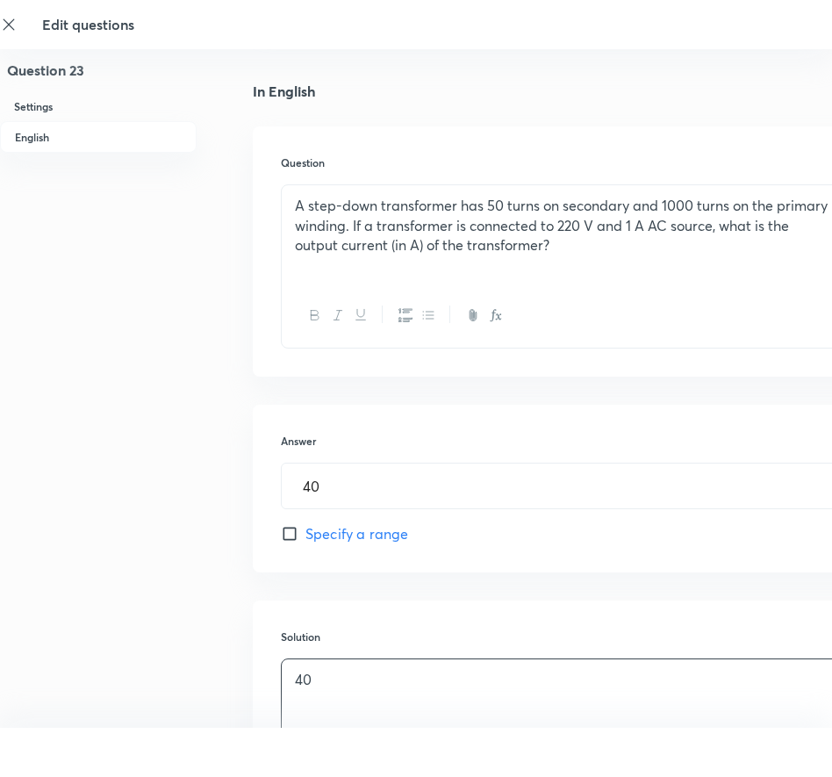
scroll to position [450, 0]
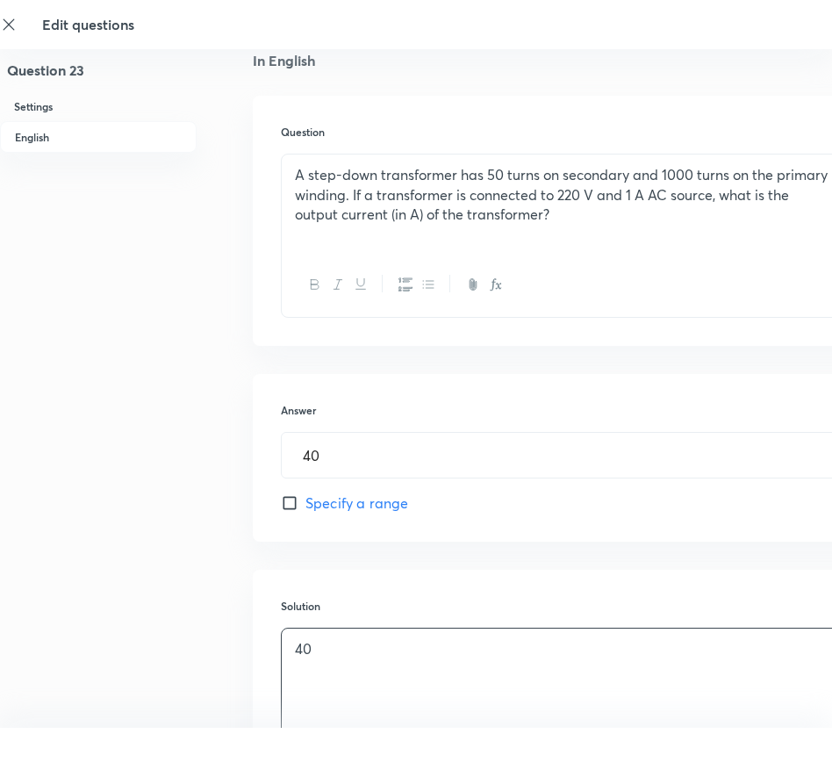
drag, startPoint x: 339, startPoint y: 227, endPoint x: 351, endPoint y: 237, distance: 15.6
click at [339, 226] on div "A step-down transformer has 50 turns on secondary and 1000 turns on the primary…" at bounding box center [562, 204] width 560 height 98
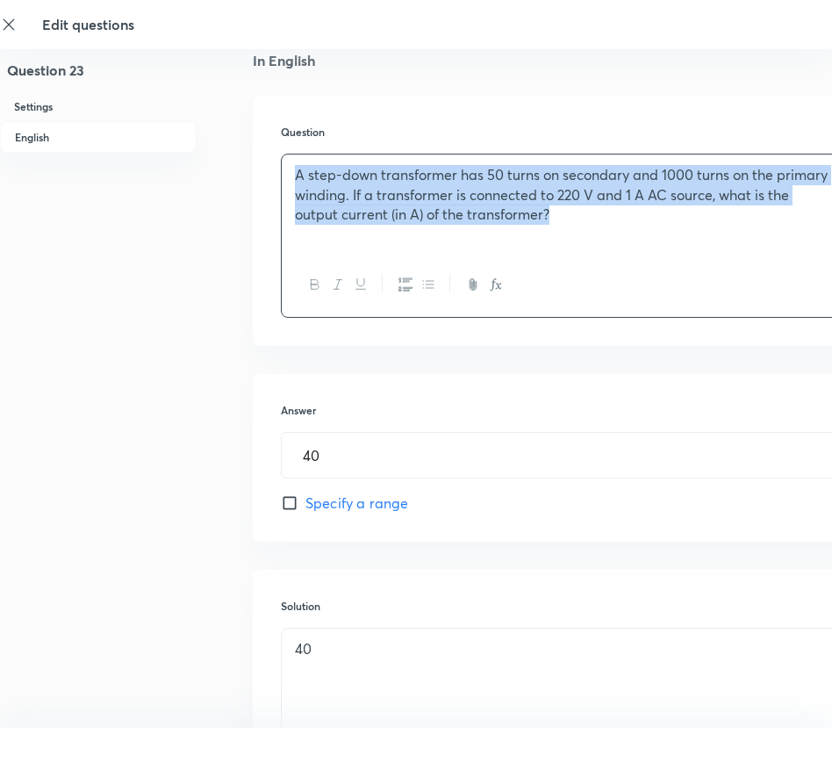
drag, startPoint x: 624, startPoint y: 233, endPoint x: 244, endPoint y: 161, distance: 386.9
click at [244, 161] on div "Question 23 Settings English Settings Type Integer + 4 marks - 0 marks Edit Con…" at bounding box center [498, 262] width 997 height 1257
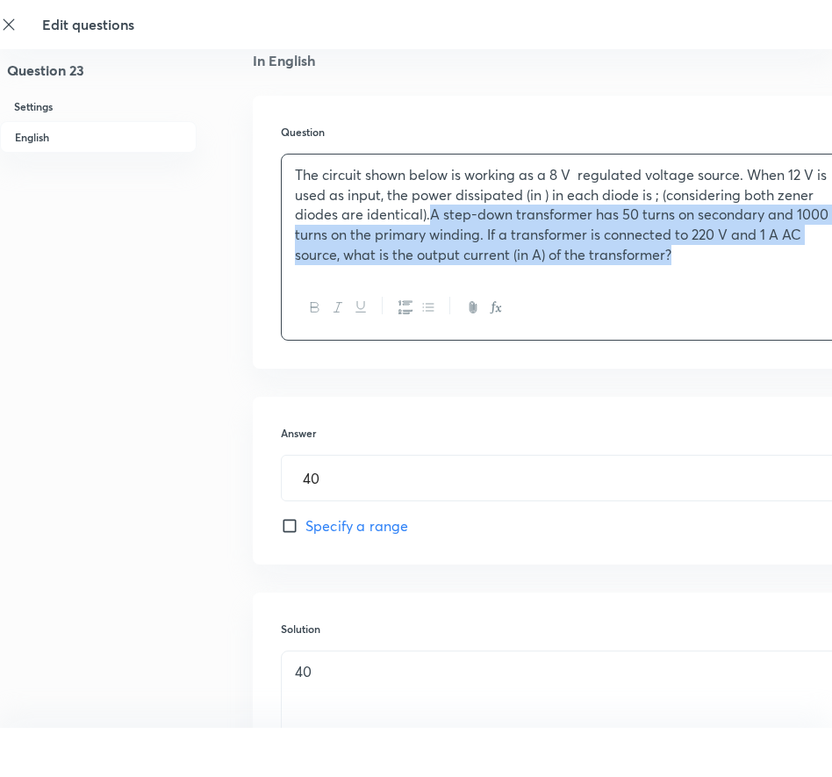
drag, startPoint x: 431, startPoint y: 212, endPoint x: 699, endPoint y: 275, distance: 274.9
click at [699, 275] on div "The circuit shown below is working as a 8 V regulated voltage source. When 12 V…" at bounding box center [562, 215] width 560 height 121
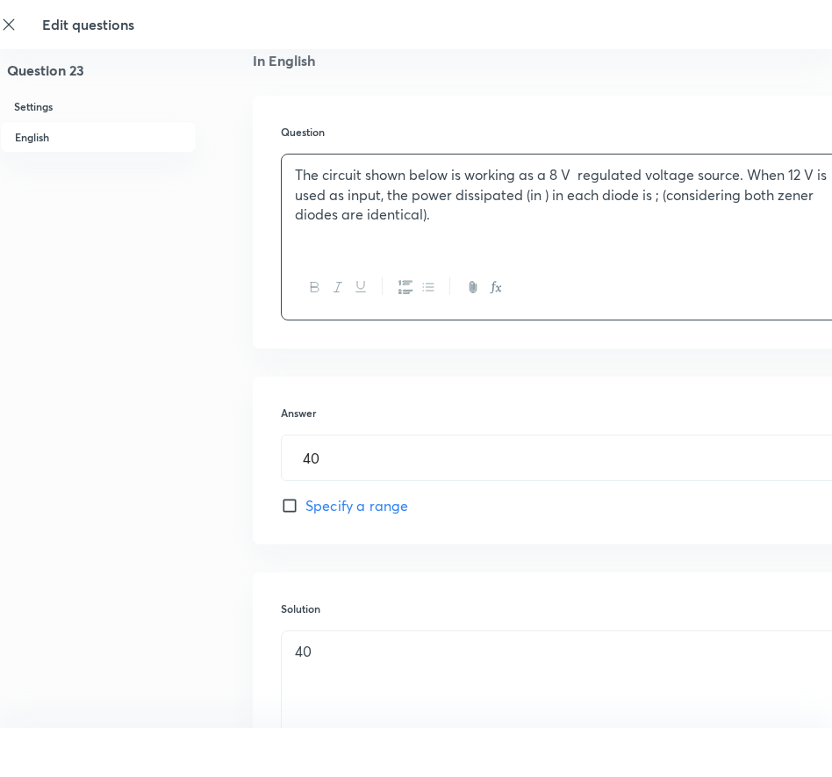
click at [509, 249] on div "The circuit shown below is working as a 8 V regulated voltage source. When 12 V…" at bounding box center [562, 205] width 560 height 101
click at [589, 133] on h6 "Question" at bounding box center [562, 132] width 562 height 16
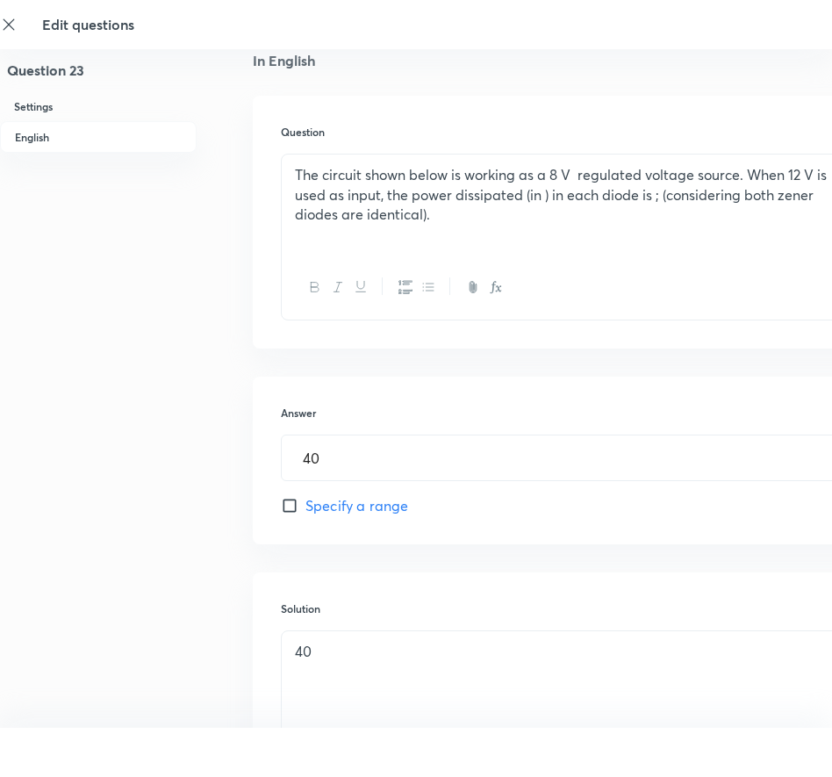
click at [463, 237] on p at bounding box center [562, 235] width 534 height 20
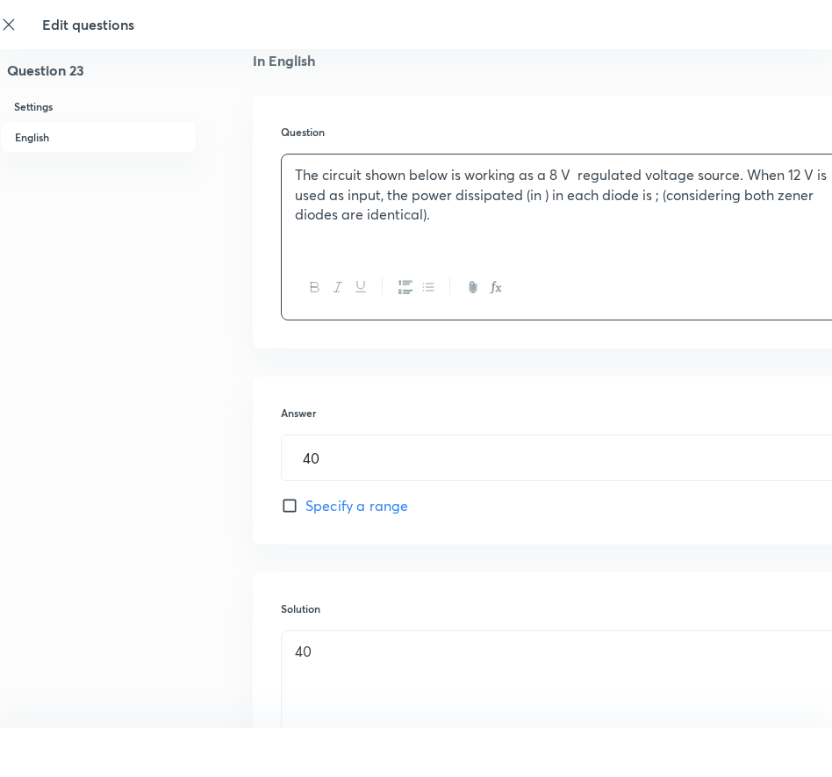
click at [434, 242] on p at bounding box center [562, 235] width 534 height 20
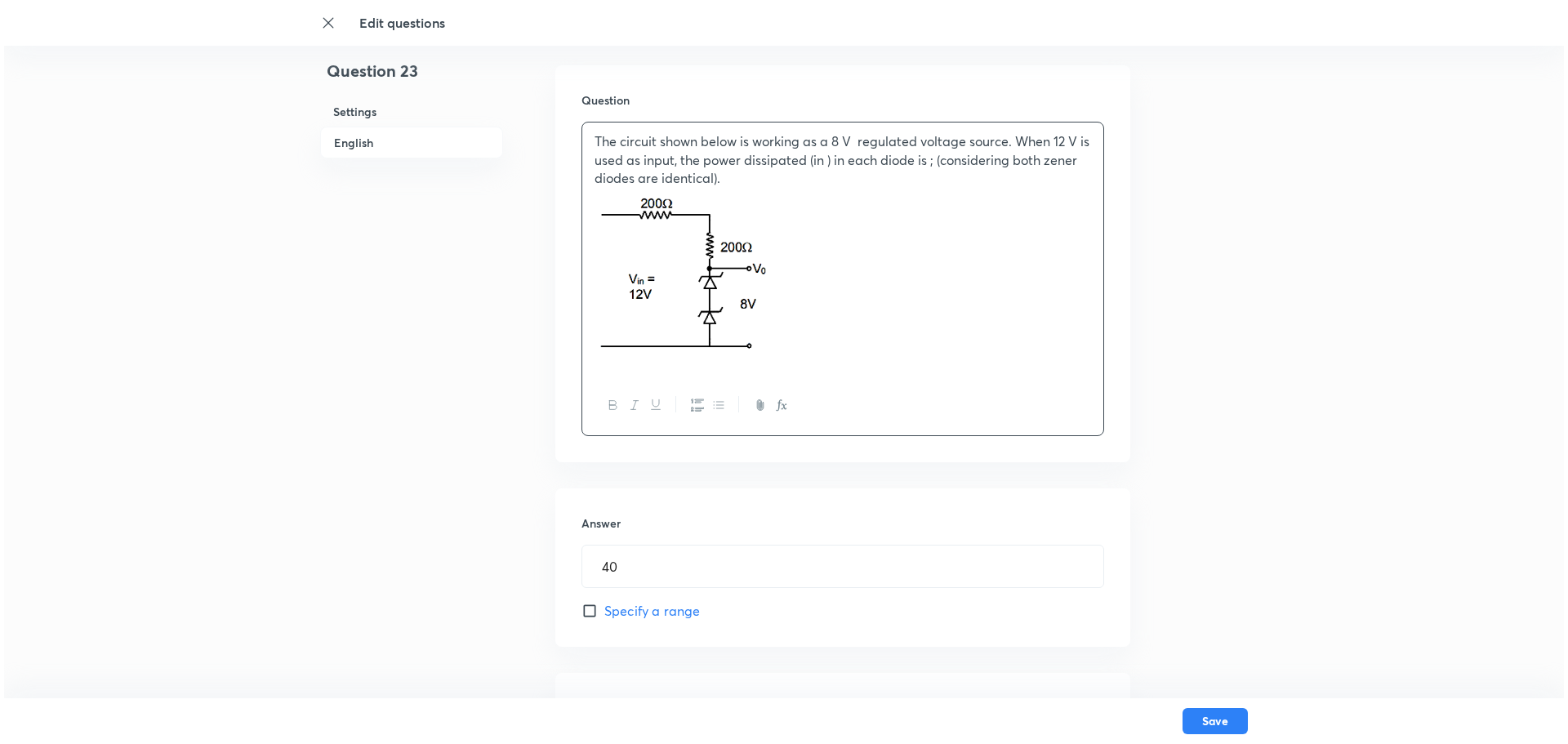
scroll to position [447, 0]
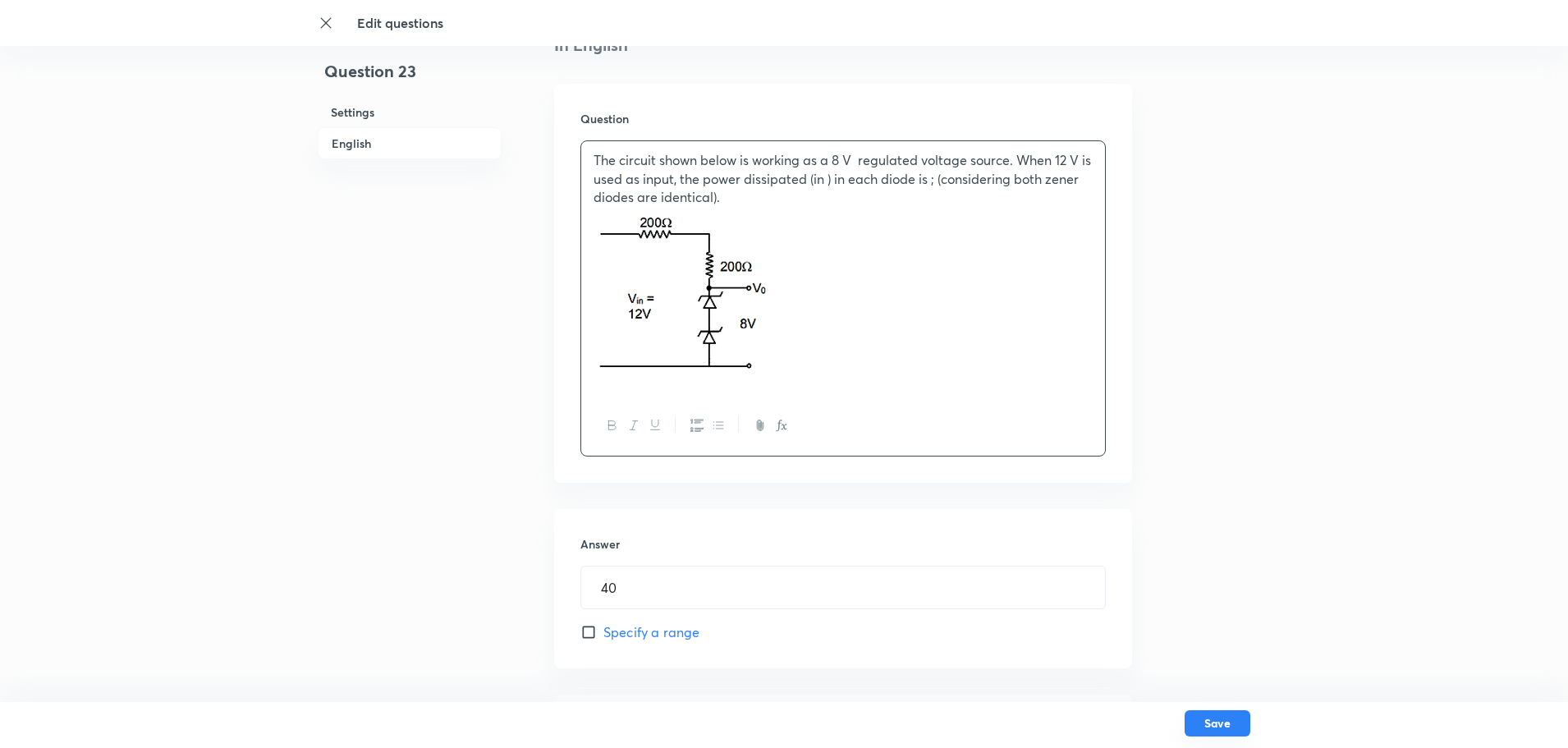
click at [1218, 725] on button "Save" at bounding box center [1217, 723] width 65 height 26
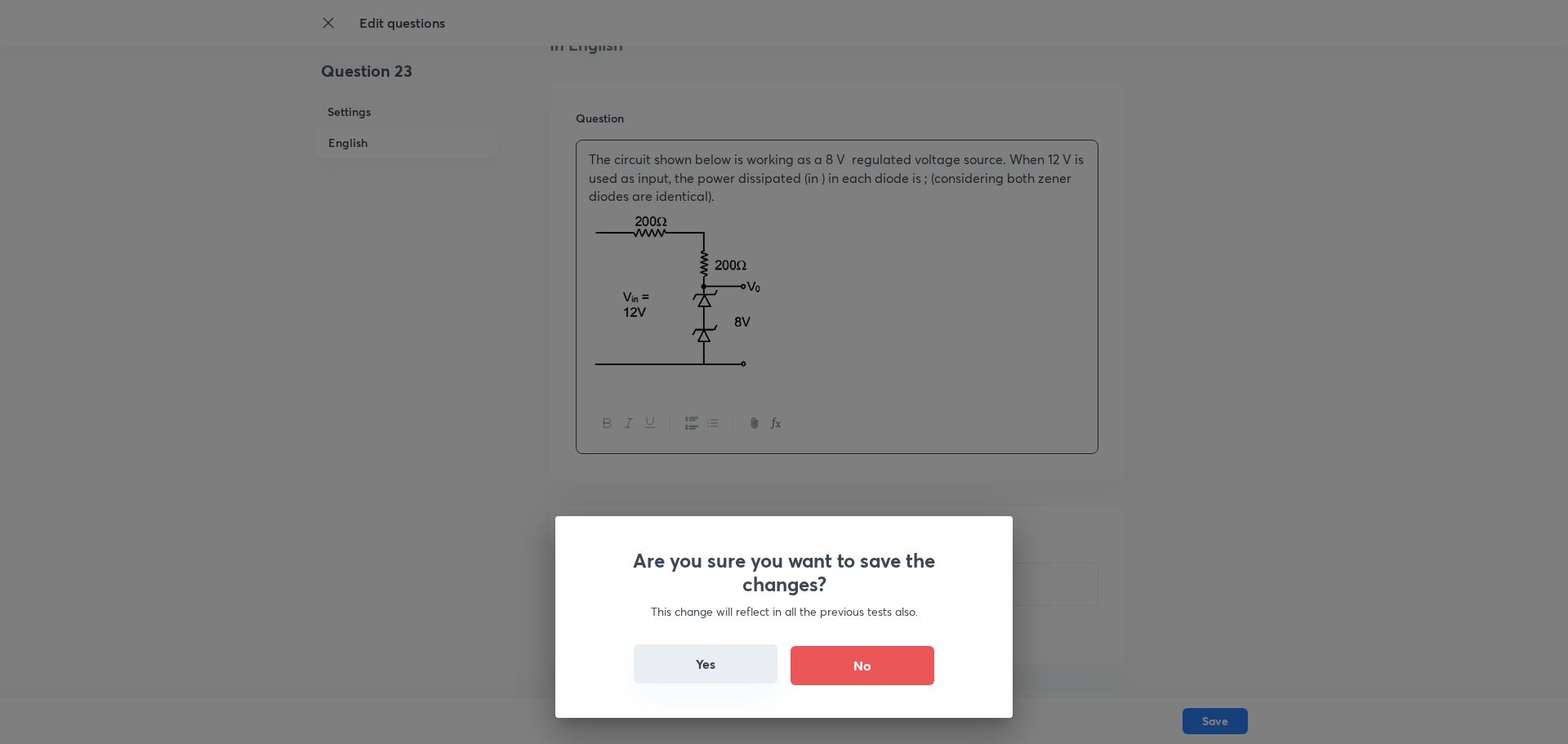
click at [704, 655] on button "Yes" at bounding box center [705, 664] width 144 height 39
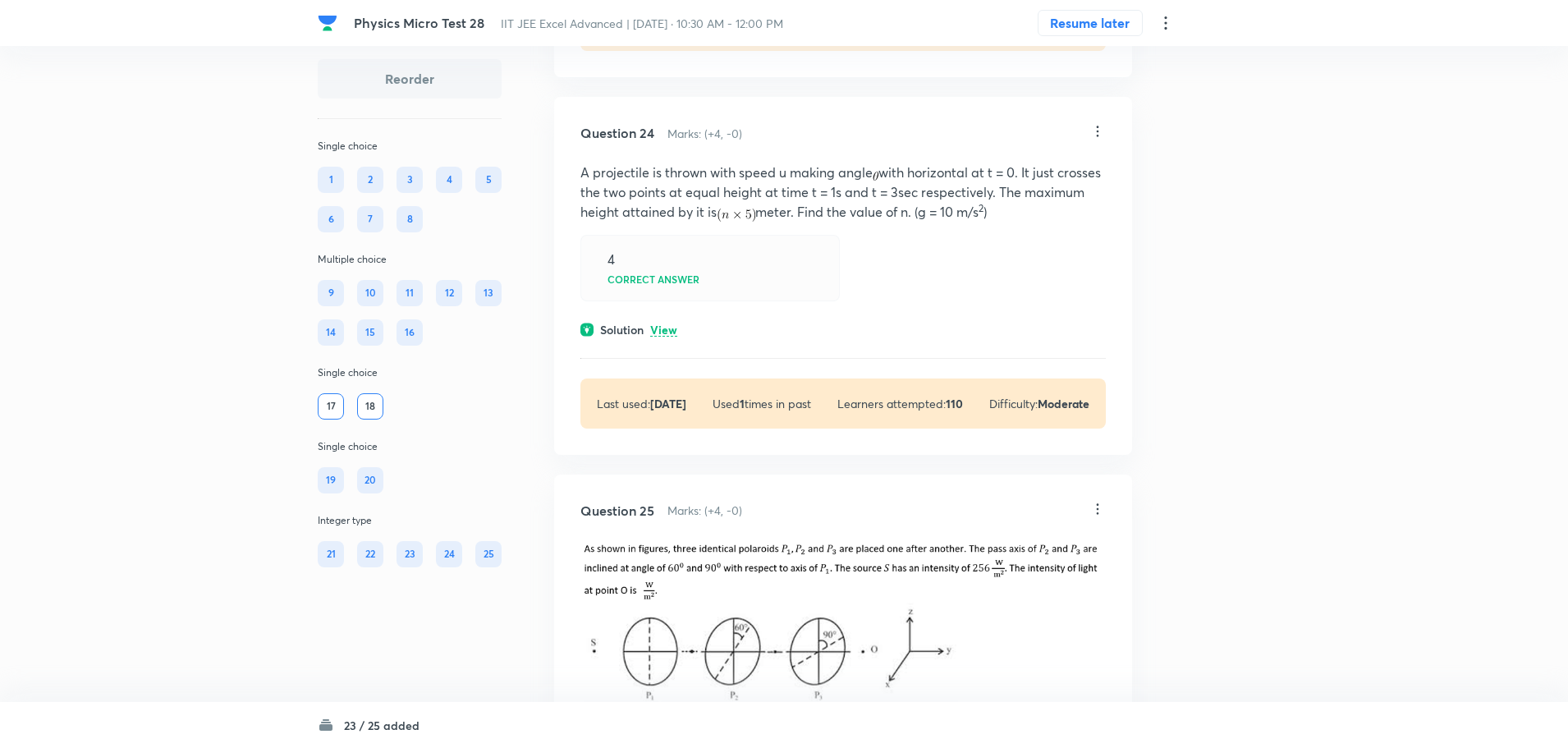
scroll to position [11370, 0]
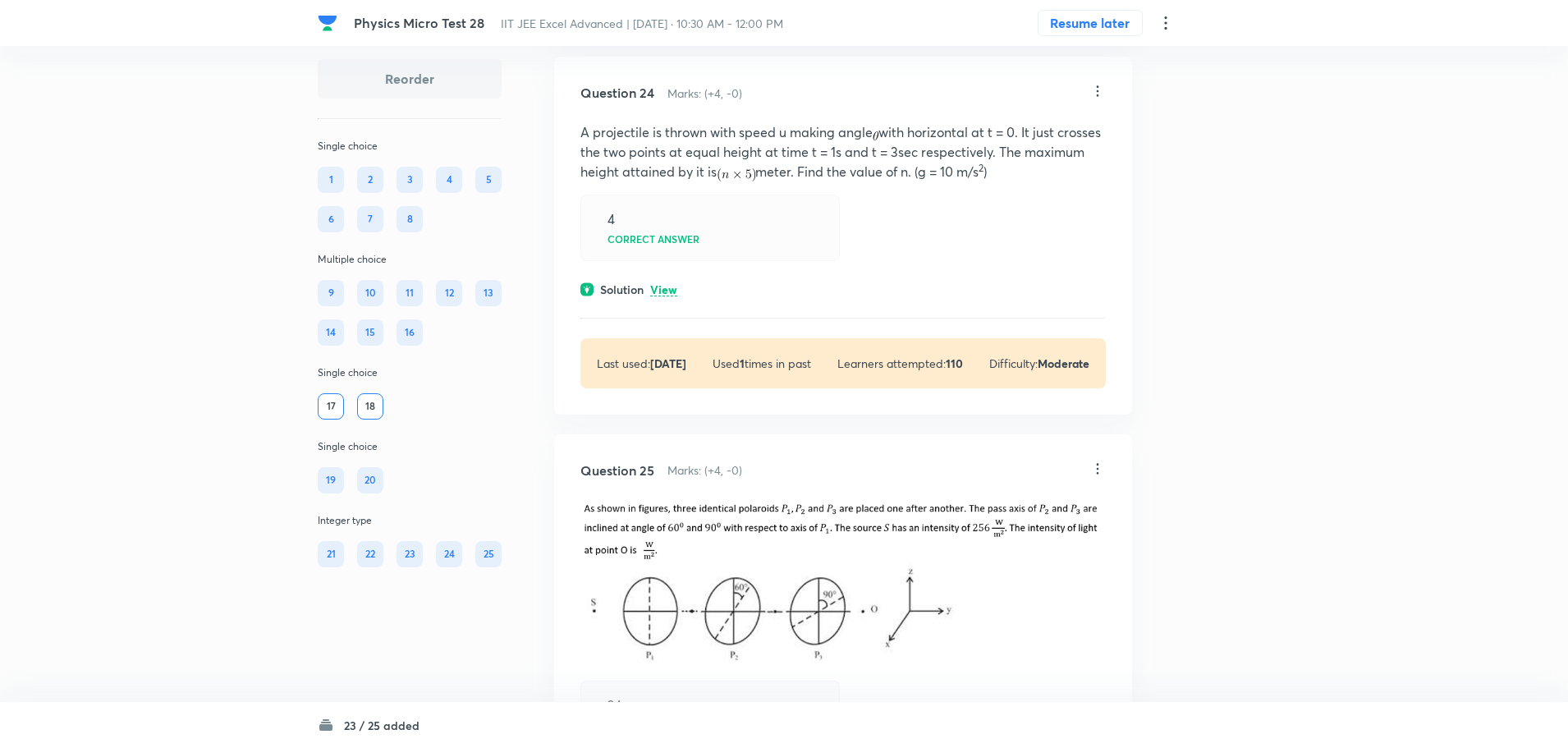
click at [1099, 99] on icon at bounding box center [1098, 92] width 17 height 17
click at [1014, 209] on li "Edit" at bounding box center [1033, 210] width 137 height 30
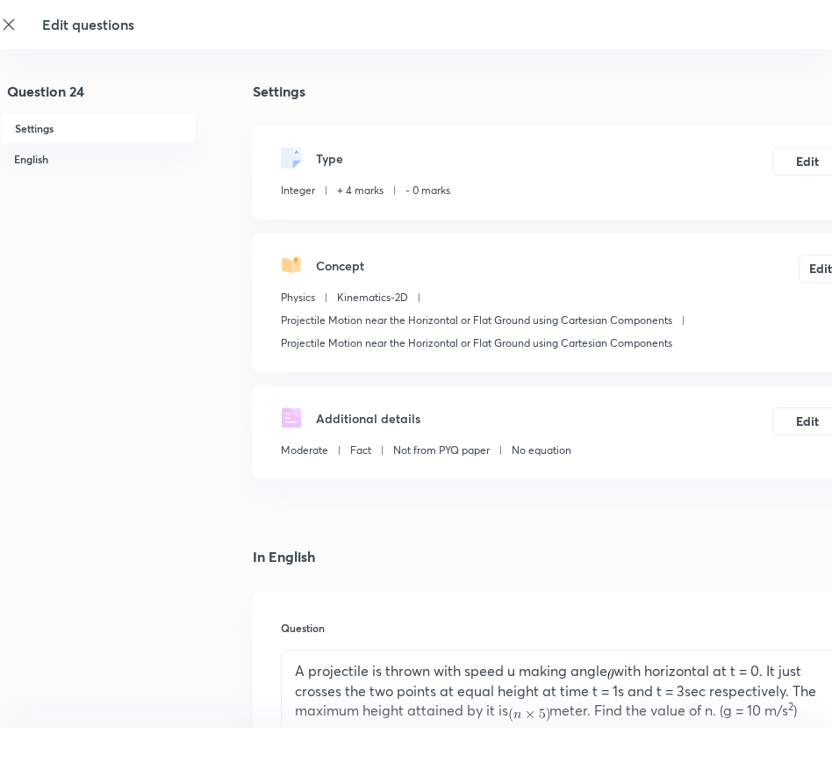
click at [342, 518] on div "Settings Type Integer + 4 marks - 0 marks Edit Concept Physics Kinematics-2D Pr…" at bounding box center [562, 769] width 618 height 1371
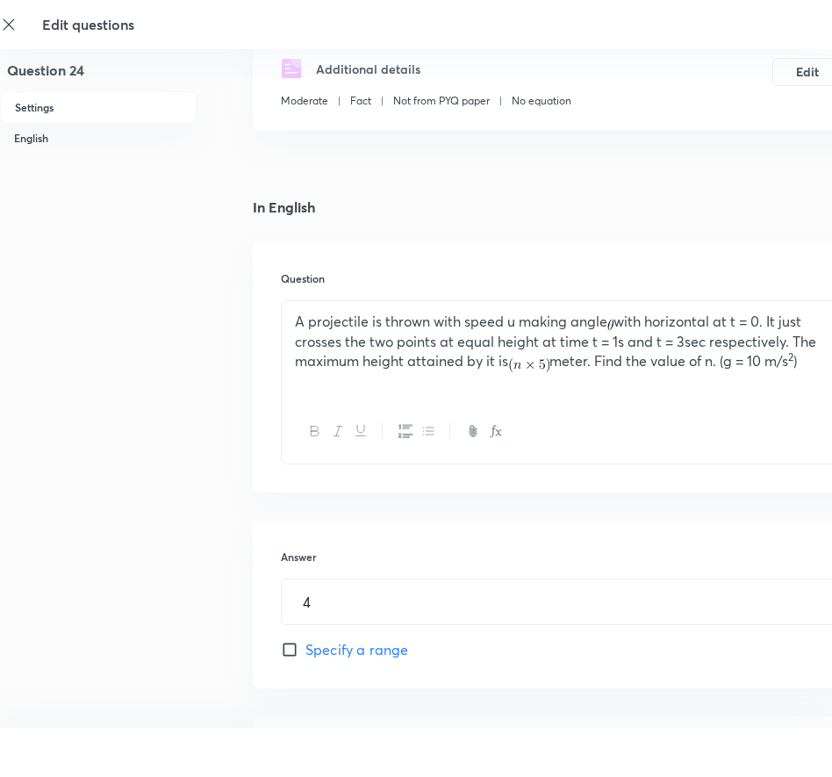
scroll to position [351, 0]
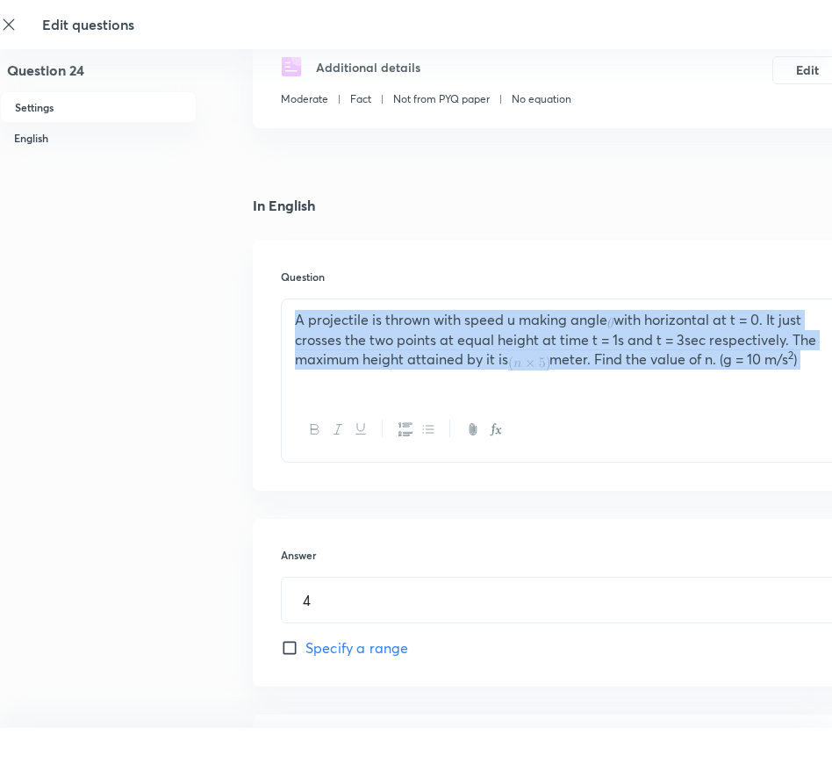
drag, startPoint x: 809, startPoint y: 406, endPoint x: 116, endPoint y: 294, distance: 702.5
click at [103, 290] on div "Question 24 Settings English Settings Type Integer + 4 marks - 0 marks Edit Con…" at bounding box center [498, 418] width 997 height 1371
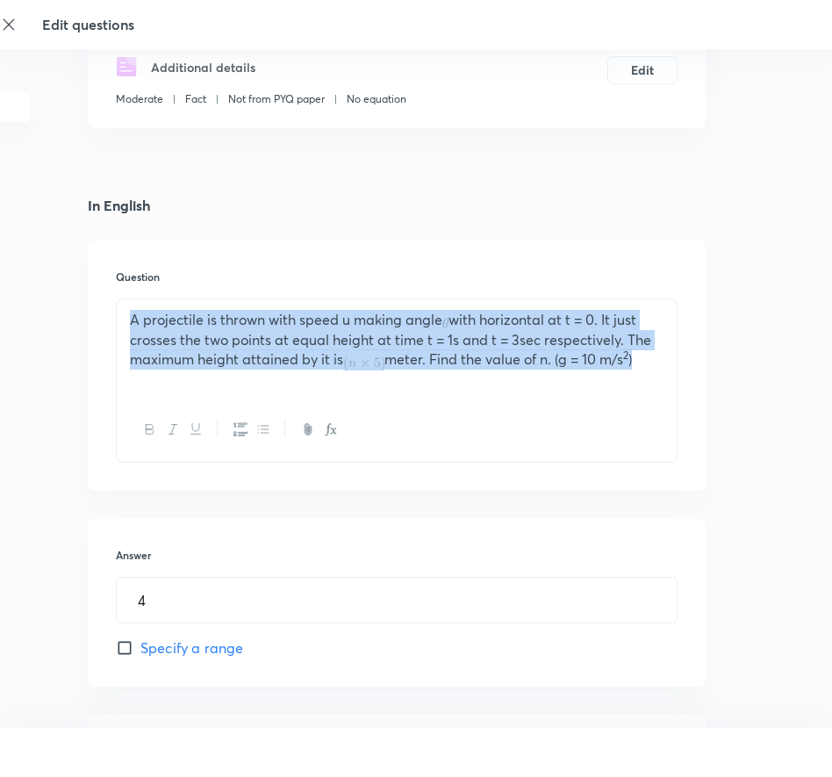
drag, startPoint x: 293, startPoint y: 323, endPoint x: 868, endPoint y: 412, distance: 581.8
click at [667, 412] on html "Edit questions Question 24 Settings English Settings Type Integer + 4 marks - 0…" at bounding box center [251, 419] width 832 height 1540
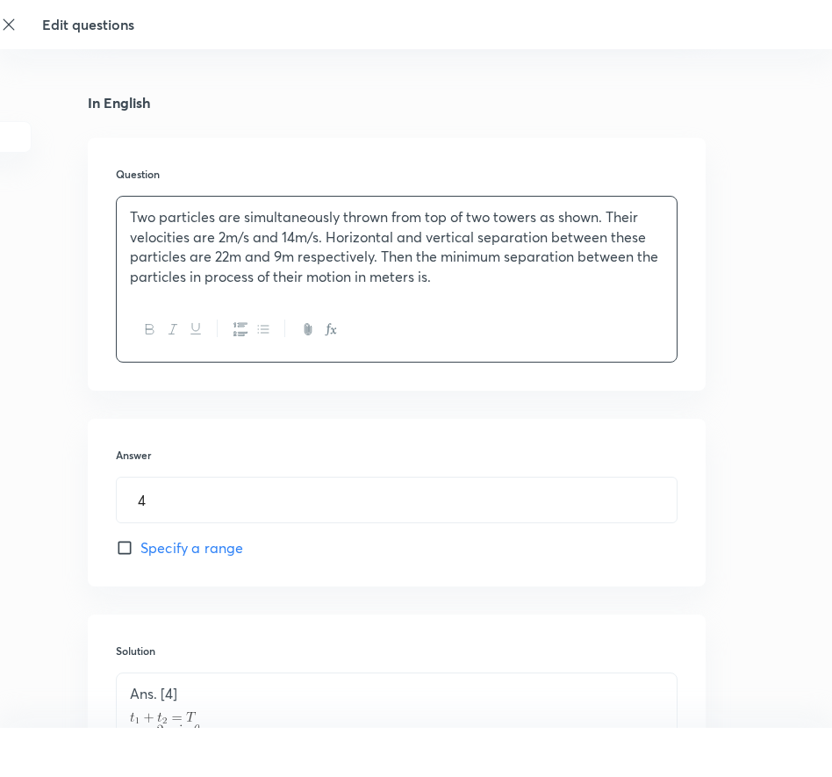
scroll to position [527, 165]
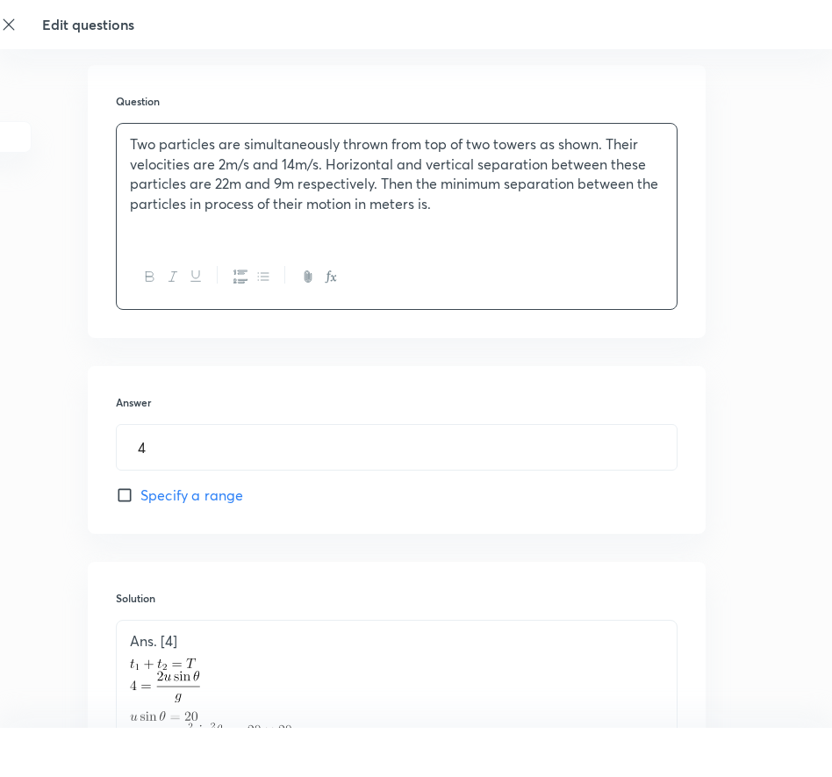
click at [275, 242] on div "Two particles are simultaneously thrown from top of two towers as shown. Their …" at bounding box center [397, 184] width 560 height 121
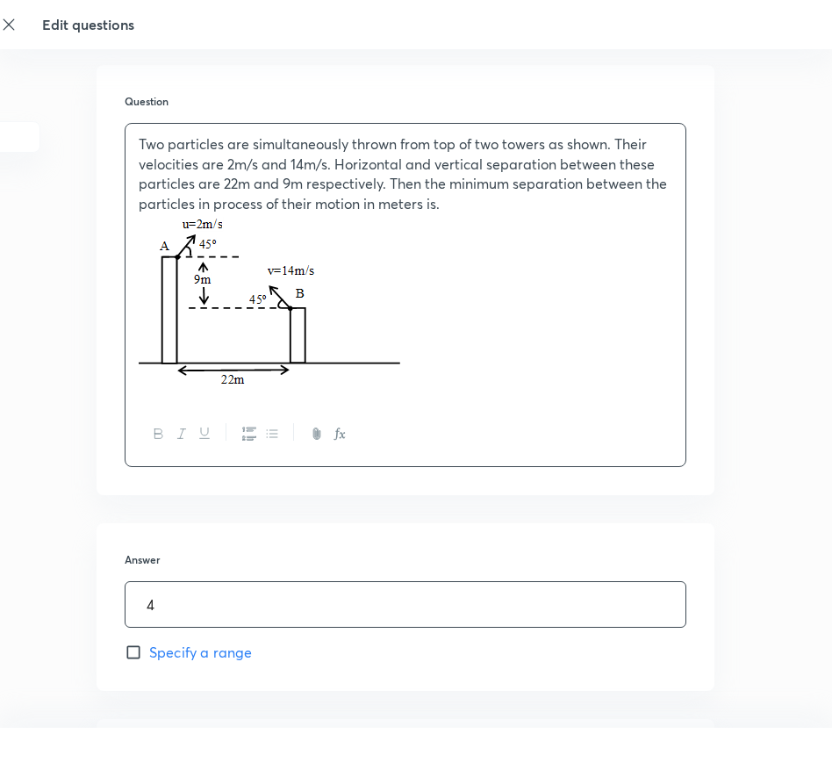
drag, startPoint x: 172, startPoint y: 622, endPoint x: 99, endPoint y: 614, distance: 73.3
click at [102, 614] on div "Answer 4 ​ Specify a range" at bounding box center [406, 607] width 618 height 168
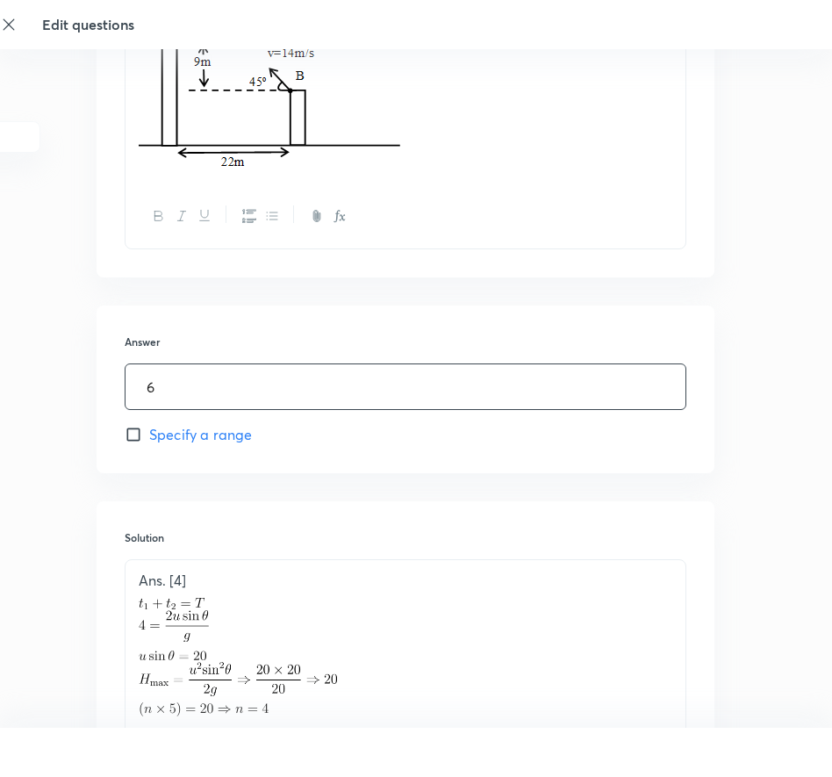
scroll to position [942, 156]
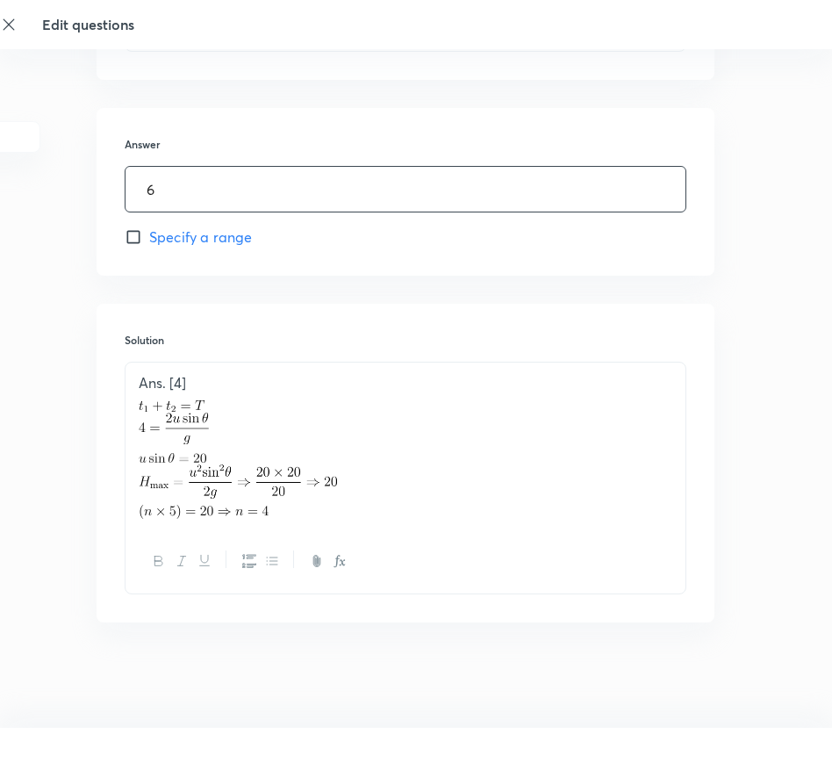
type input "6"
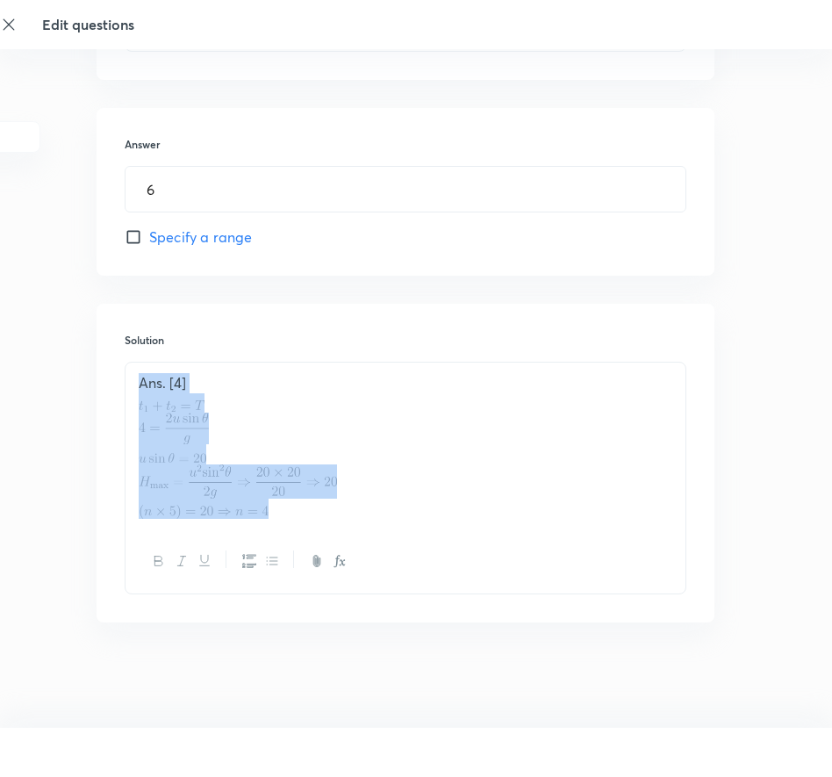
drag, startPoint x: 134, startPoint y: 388, endPoint x: 401, endPoint y: 543, distance: 308.8
click at [401, 543] on div "Ans. [4]" at bounding box center [406, 478] width 562 height 233
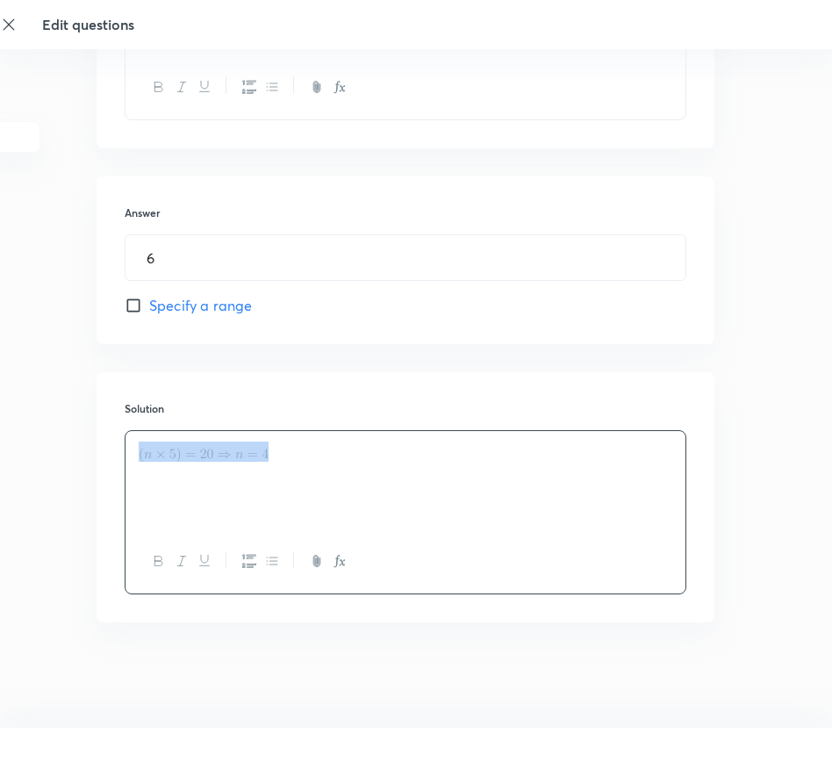
scroll to position [873, 156]
drag, startPoint x: 451, startPoint y: 502, endPoint x: 359, endPoint y: 478, distance: 95.2
click at [400, 485] on div at bounding box center [406, 480] width 560 height 98
drag, startPoint x: 242, startPoint y: 447, endPoint x: 156, endPoint y: 446, distance: 86.0
click at [156, 446] on div at bounding box center [406, 480] width 560 height 98
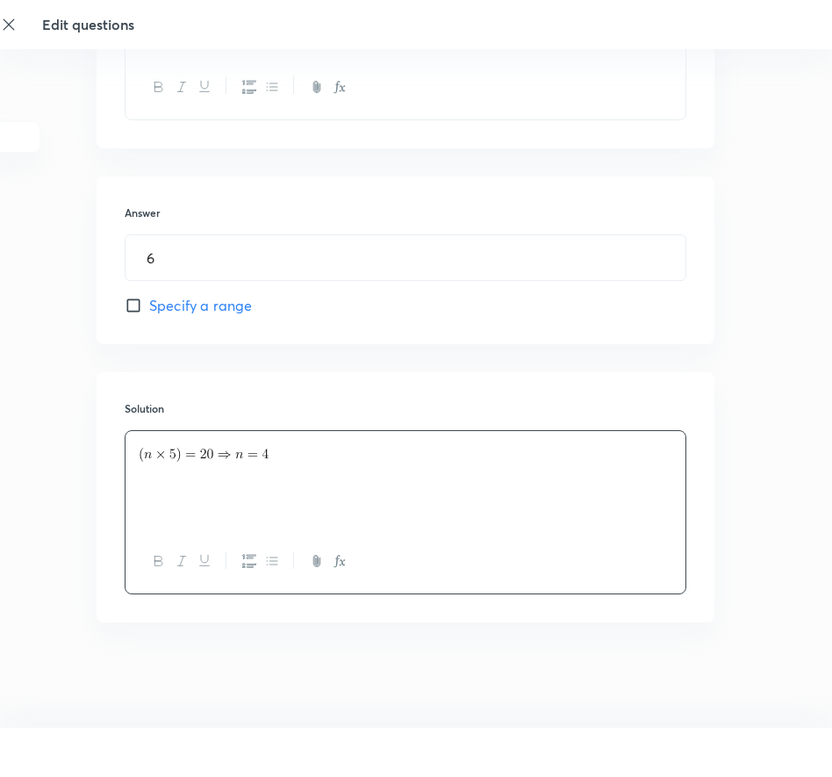
drag, startPoint x: 184, startPoint y: 449, endPoint x: 273, endPoint y: 441, distance: 89.0
click at [271, 442] on p at bounding box center [406, 452] width 534 height 20
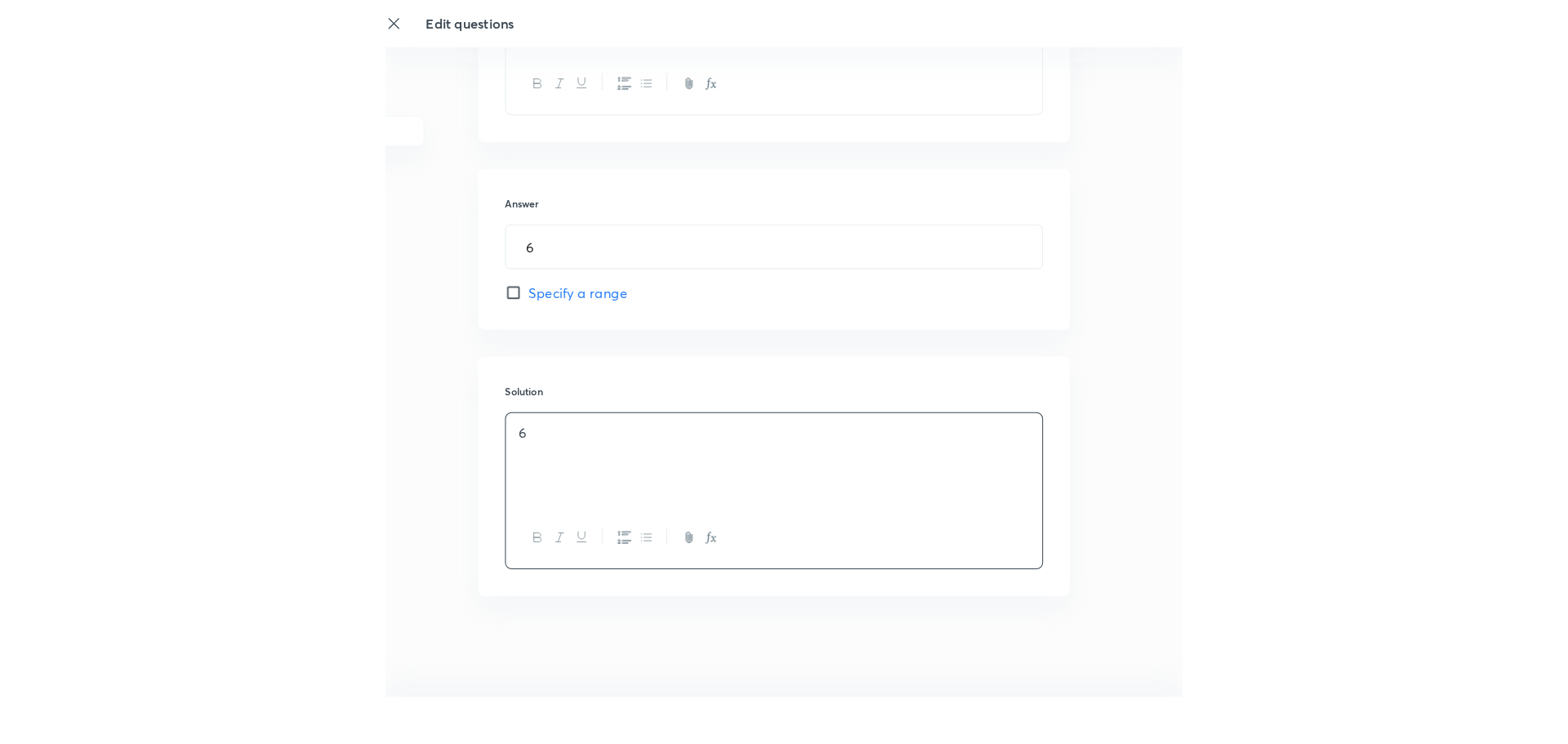
scroll to position [821, 0]
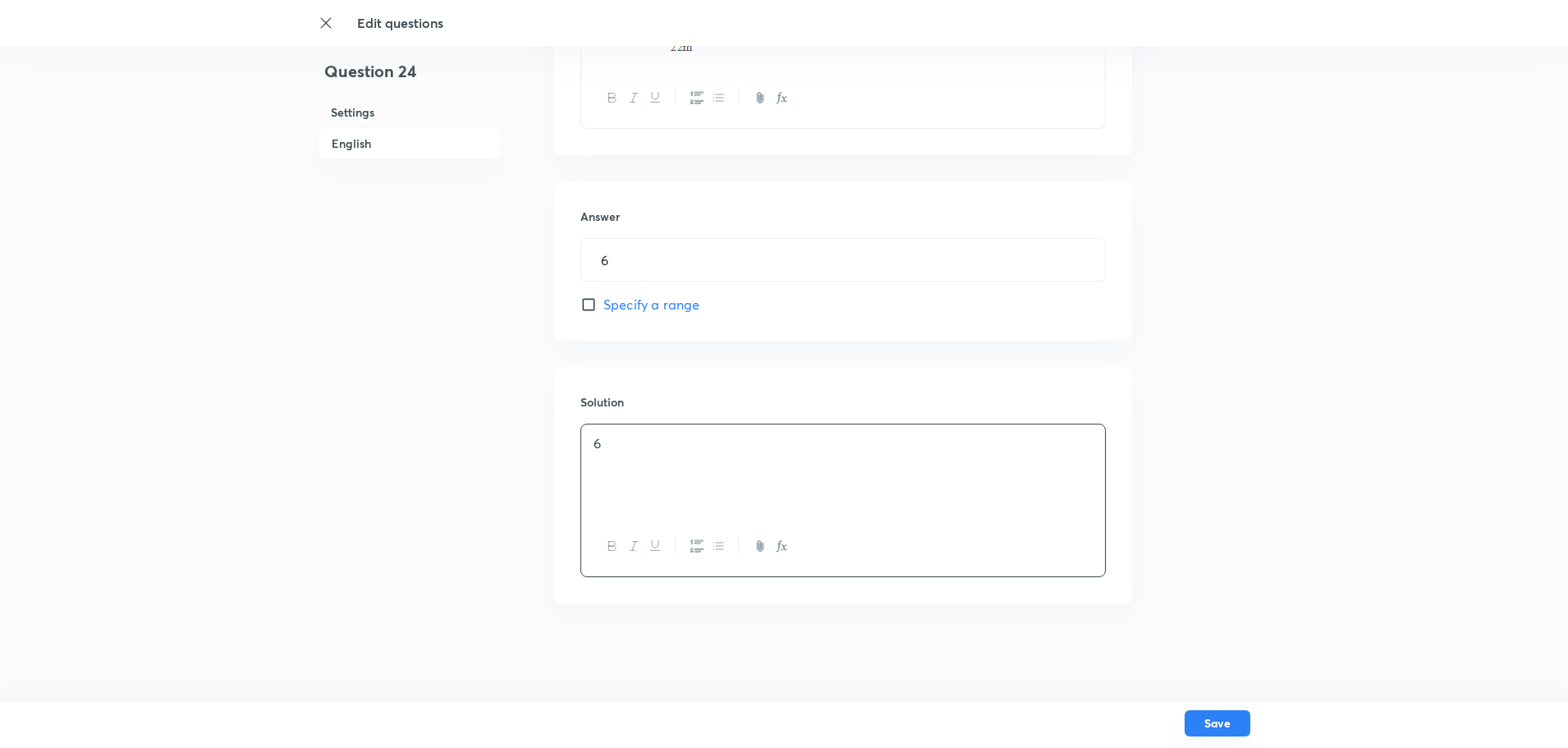
click at [1214, 721] on button "Save" at bounding box center [1217, 723] width 65 height 26
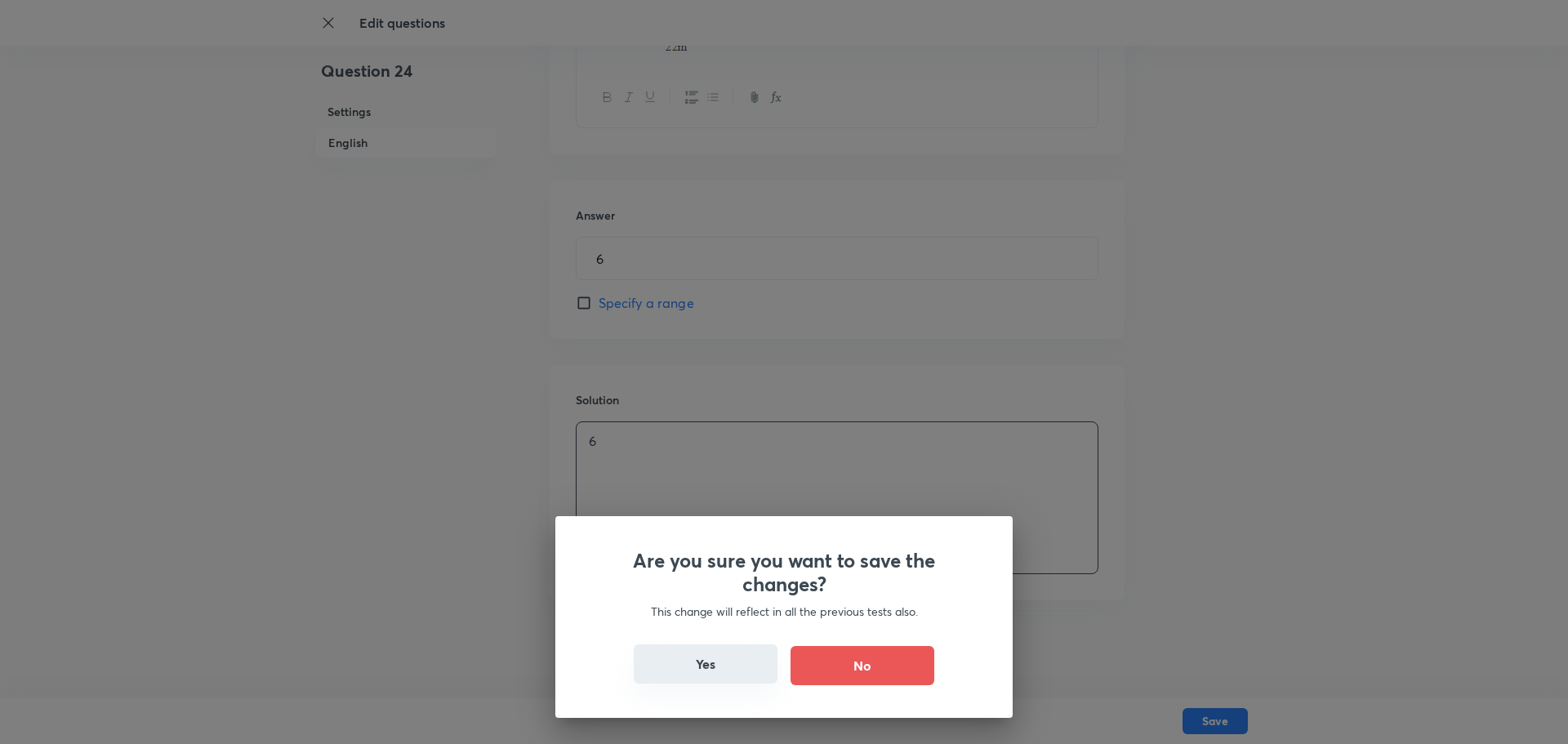
click at [670, 662] on button "Yes" at bounding box center [705, 664] width 144 height 39
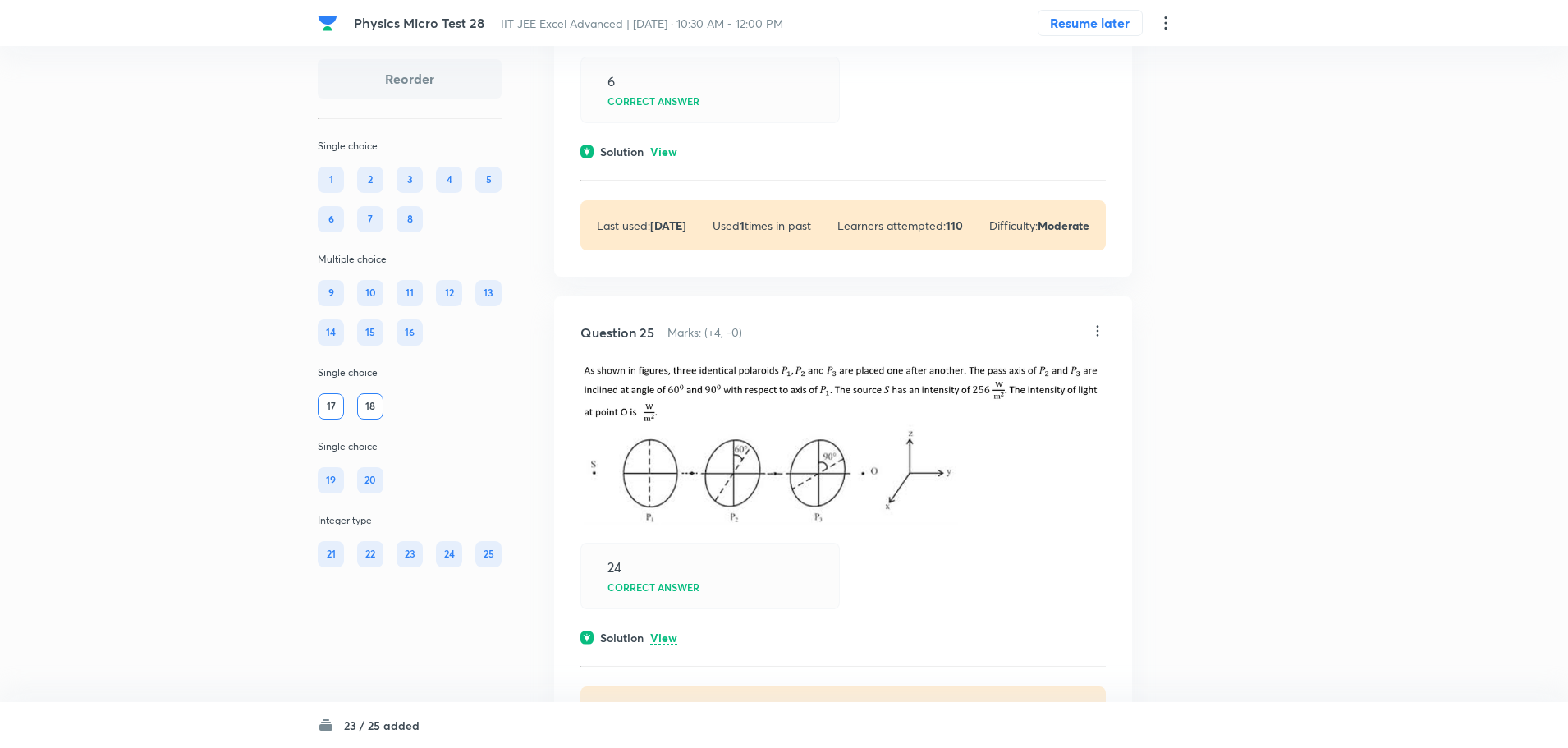
scroll to position [11719, 0]
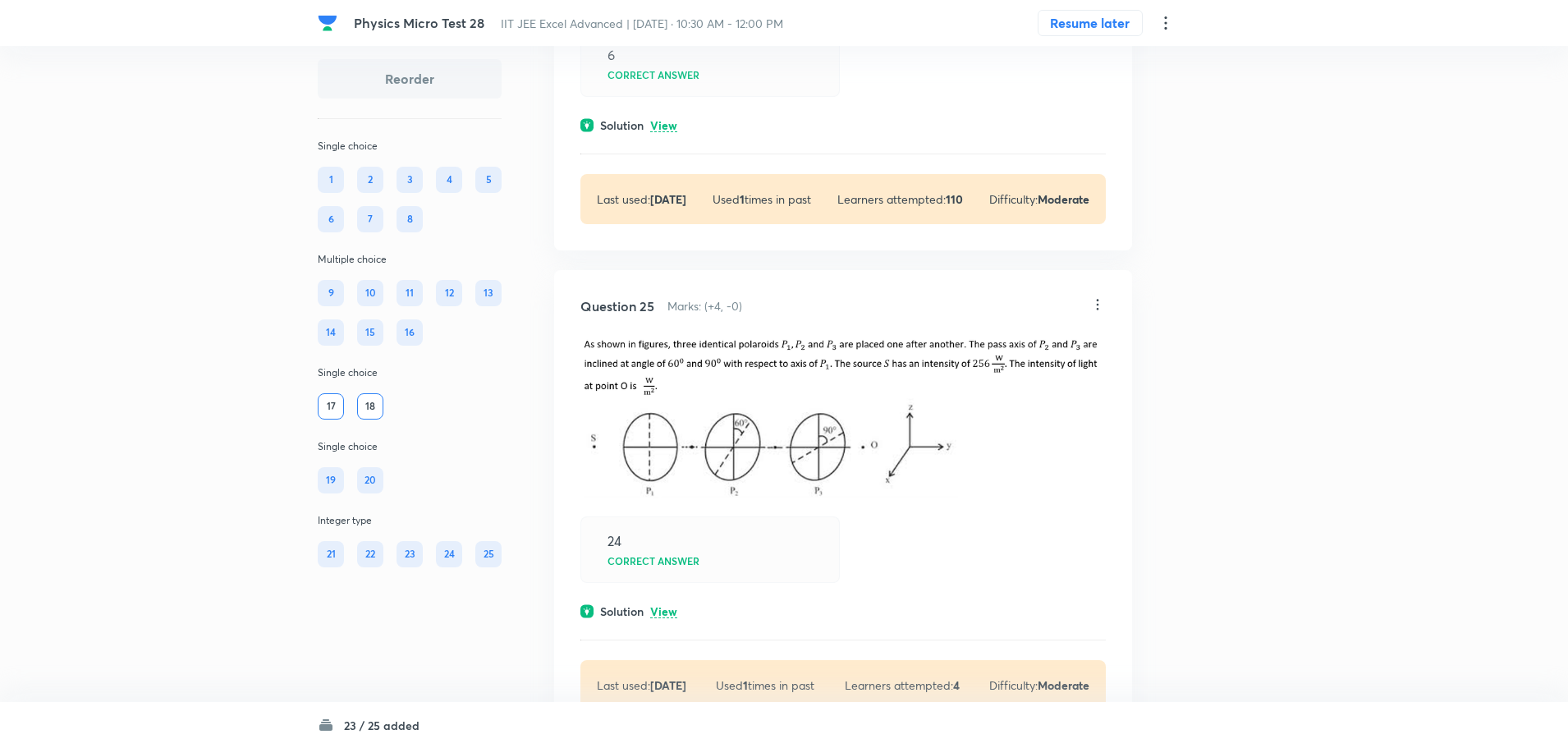
click at [1099, 309] on icon at bounding box center [1098, 304] width 3 height 10
click at [1004, 419] on li "Edit" at bounding box center [1033, 423] width 137 height 30
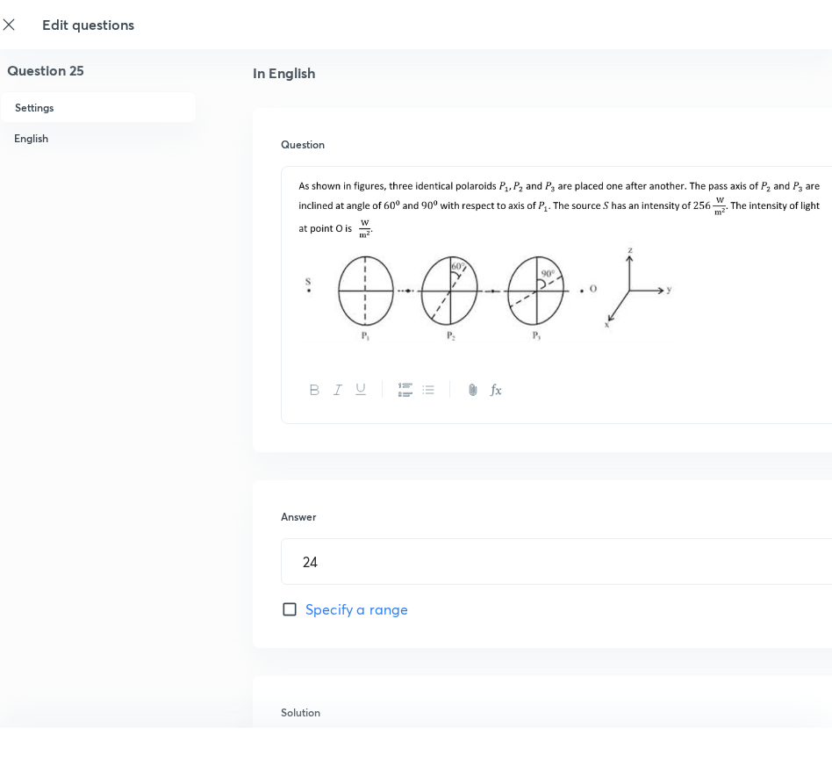
scroll to position [439, 0]
click at [595, 300] on img at bounding box center [562, 259] width 534 height 166
drag, startPoint x: 716, startPoint y: 323, endPoint x: 404, endPoint y: 262, distance: 318.5
click at [404, 262] on img at bounding box center [562, 259] width 534 height 166
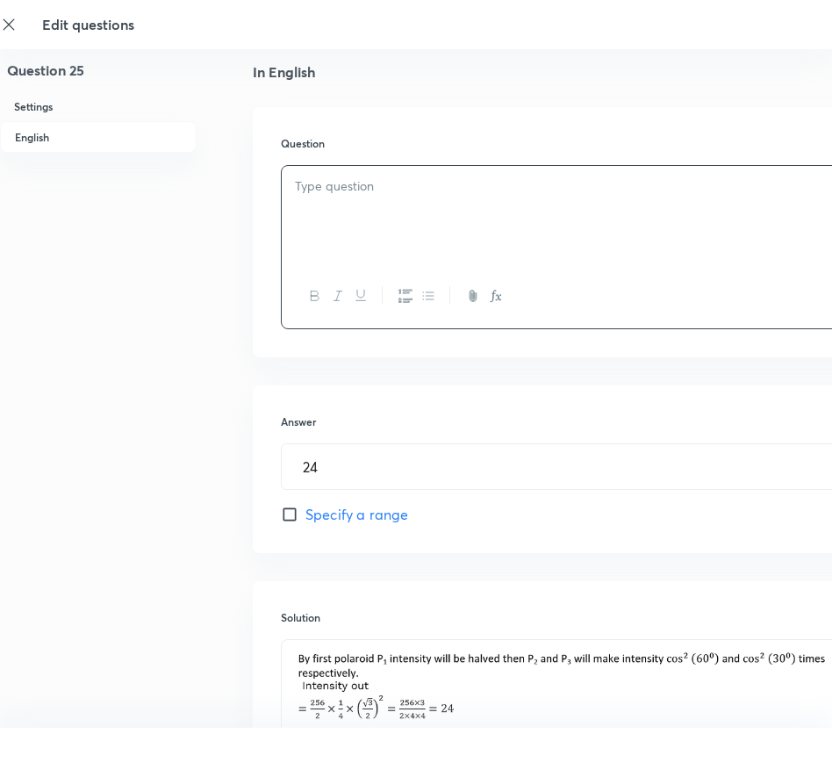
click at [705, 278] on div at bounding box center [562, 296] width 560 height 64
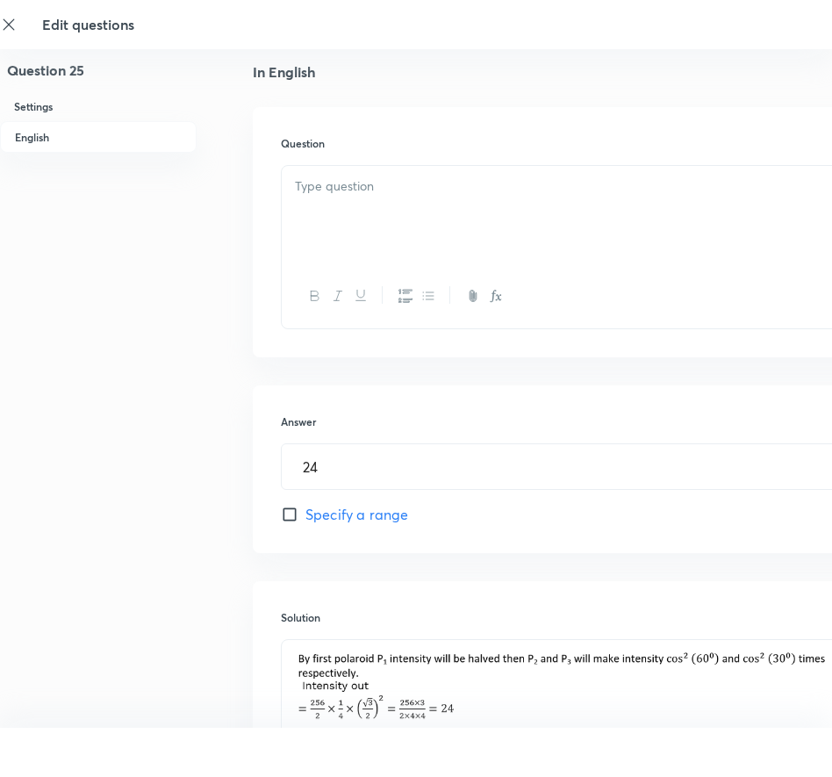
click at [647, 213] on div at bounding box center [562, 215] width 560 height 98
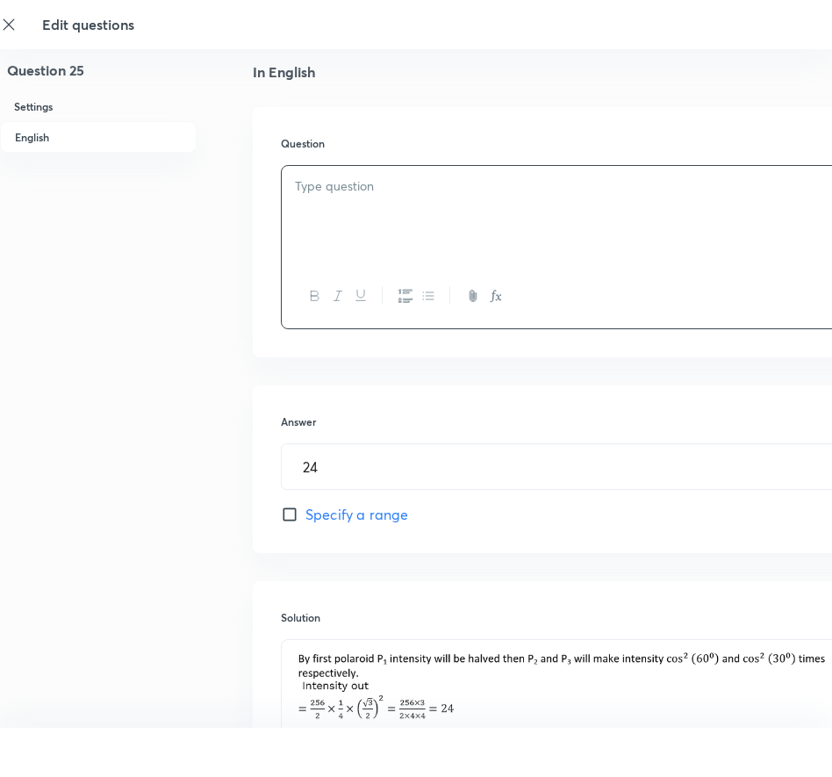
click at [647, 213] on div at bounding box center [562, 215] width 560 height 98
click at [511, 187] on p at bounding box center [562, 186] width 534 height 20
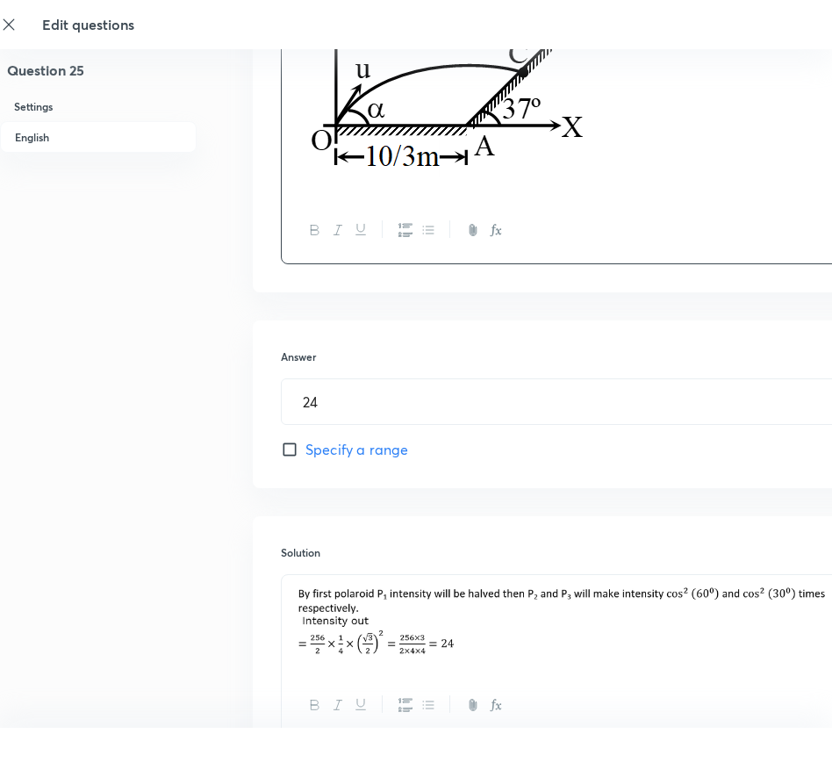
scroll to position [790, 0]
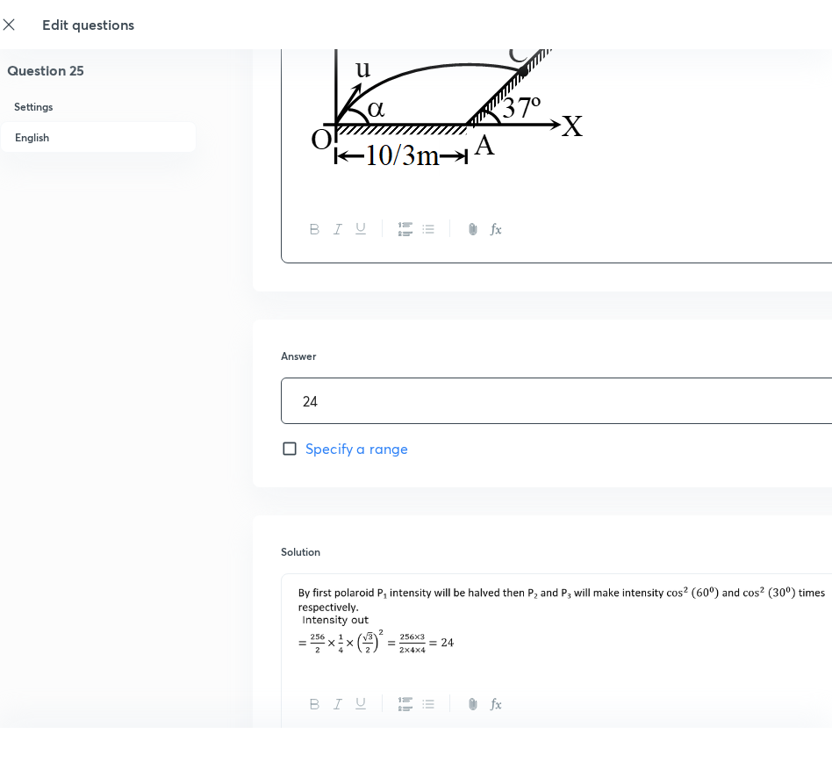
click at [201, 389] on div "Question 25 Settings English Settings Type Integer + 4 marks - 0 marks Edit Con…" at bounding box center [498, 65] width 997 height 1542
type input "5"
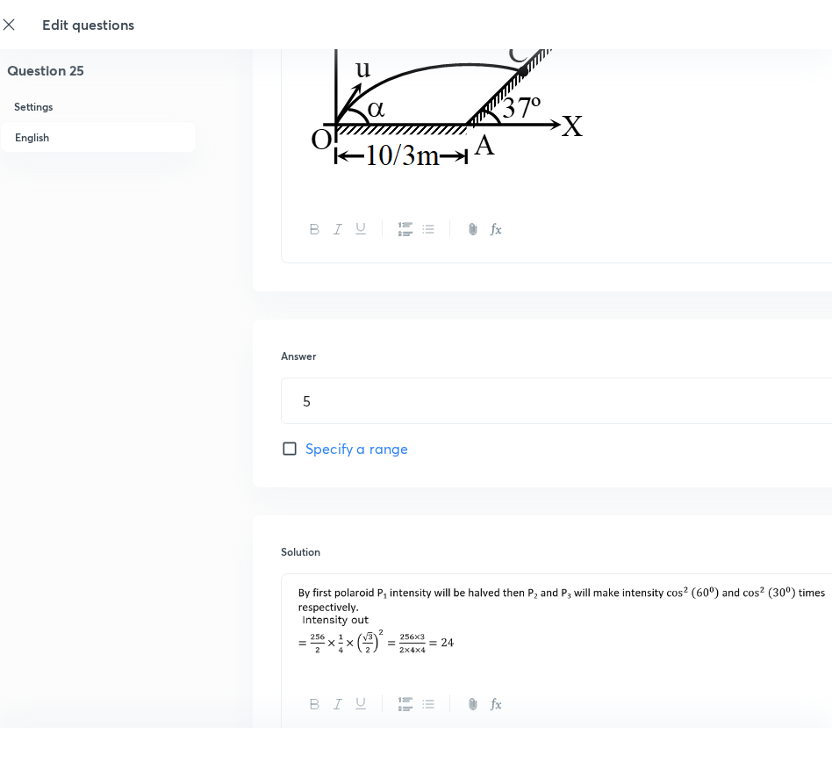
drag, startPoint x: 287, startPoint y: 586, endPoint x: 287, endPoint y: 602, distance: 16.7
click at [287, 602] on div at bounding box center [562, 623] width 560 height 98
drag, startPoint x: 298, startPoint y: 599, endPoint x: 557, endPoint y: 615, distance: 259.5
click at [557, 615] on img at bounding box center [562, 621] width 534 height 73
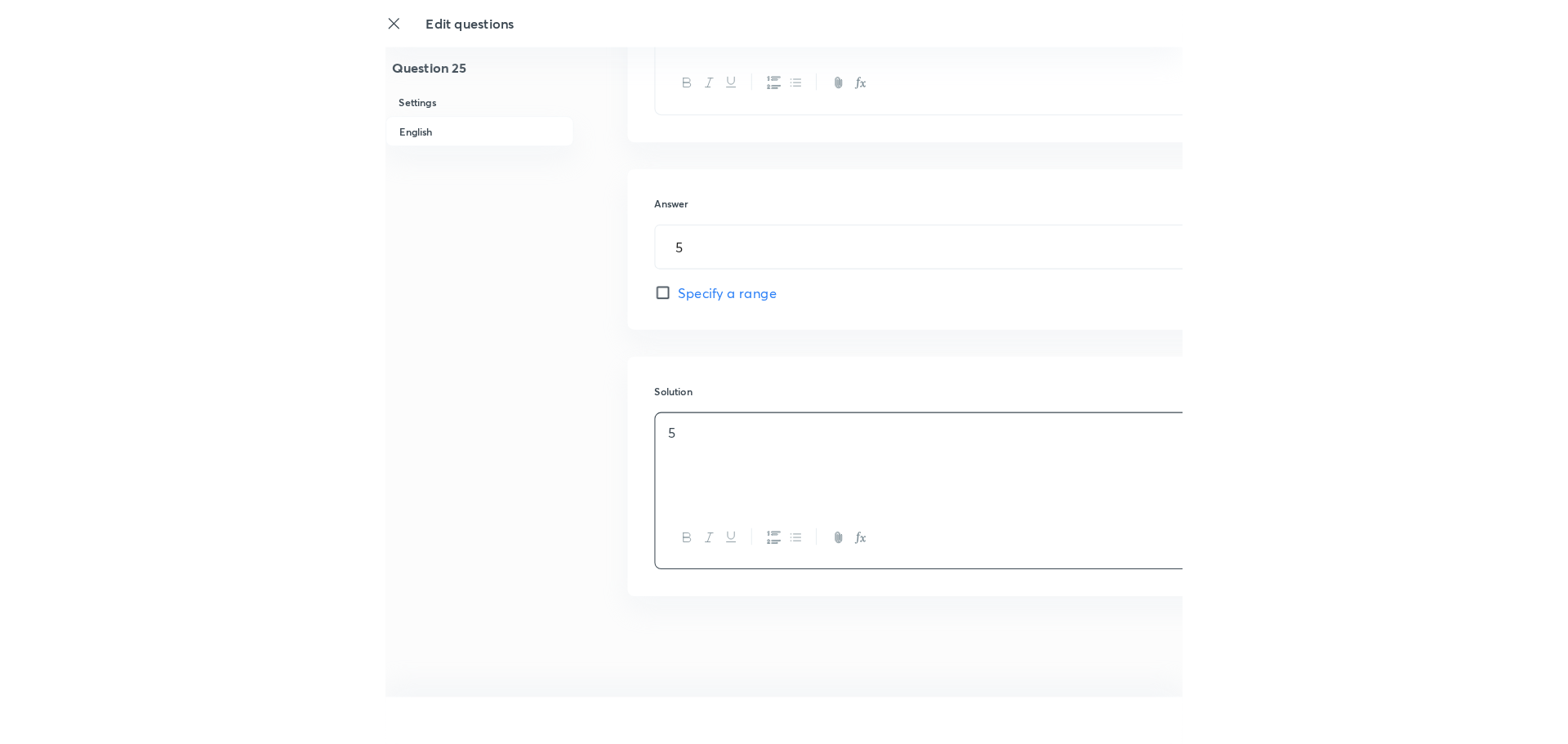
scroll to position [877, 0]
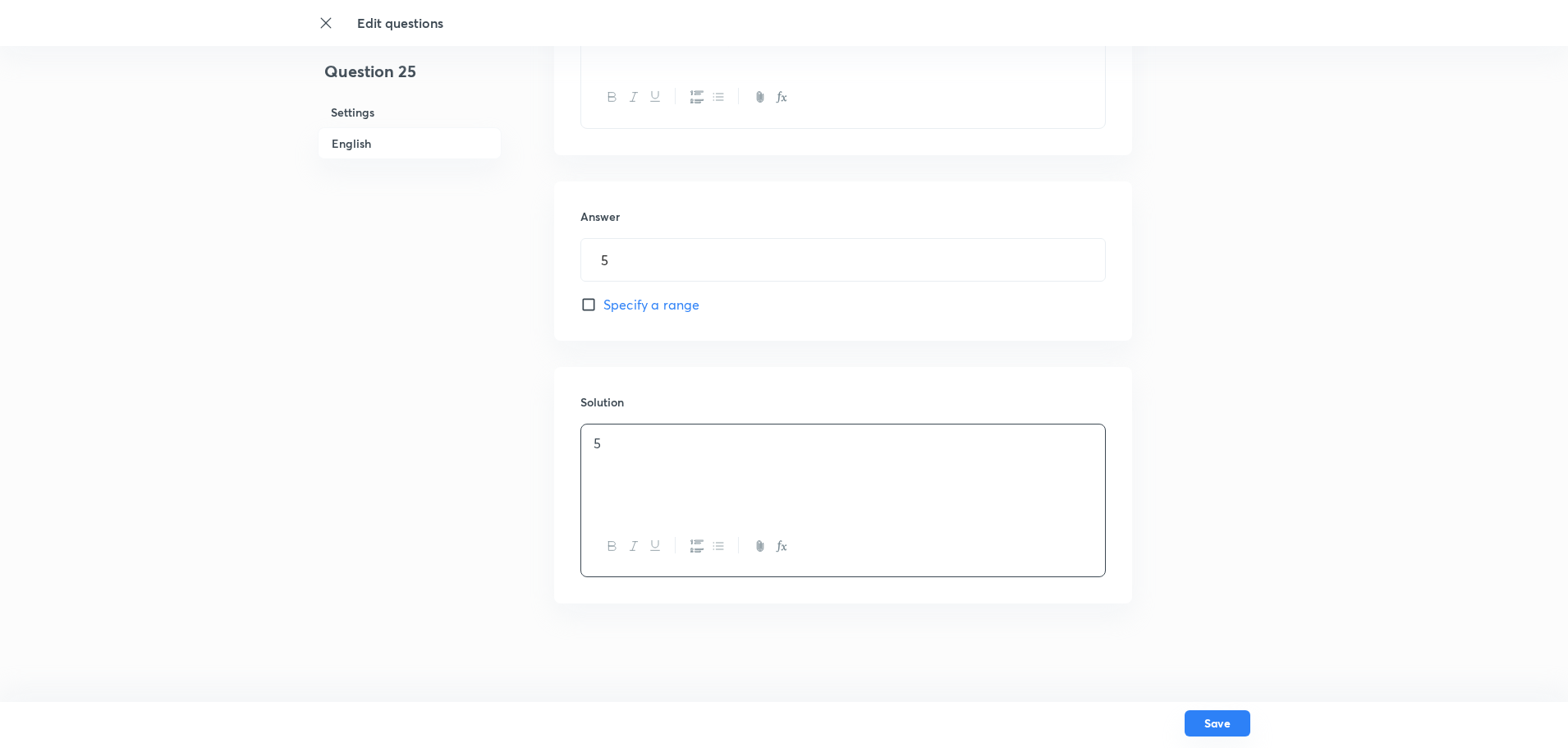
click at [1237, 722] on button "Save" at bounding box center [1217, 723] width 65 height 26
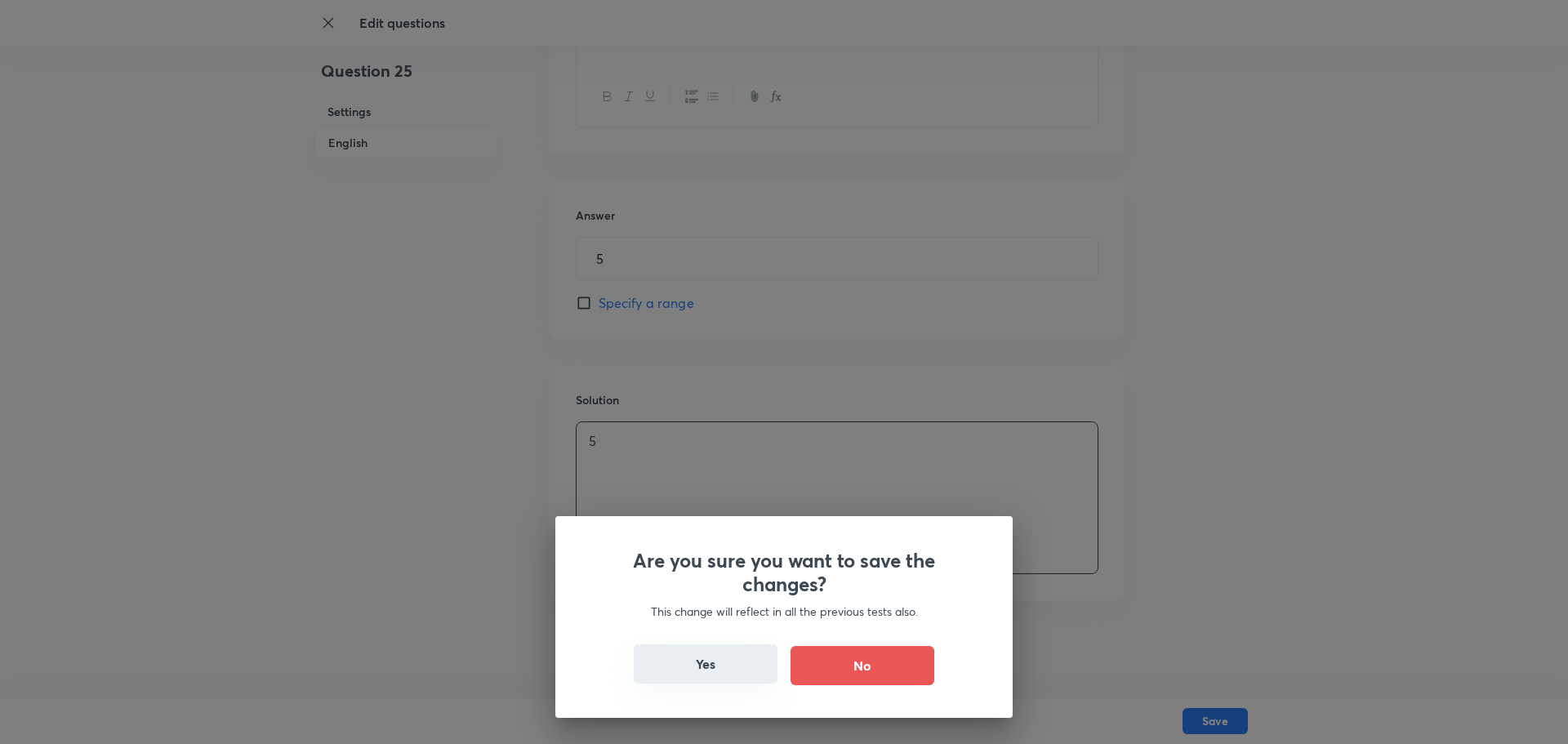
click at [691, 667] on button "Yes" at bounding box center [705, 664] width 144 height 39
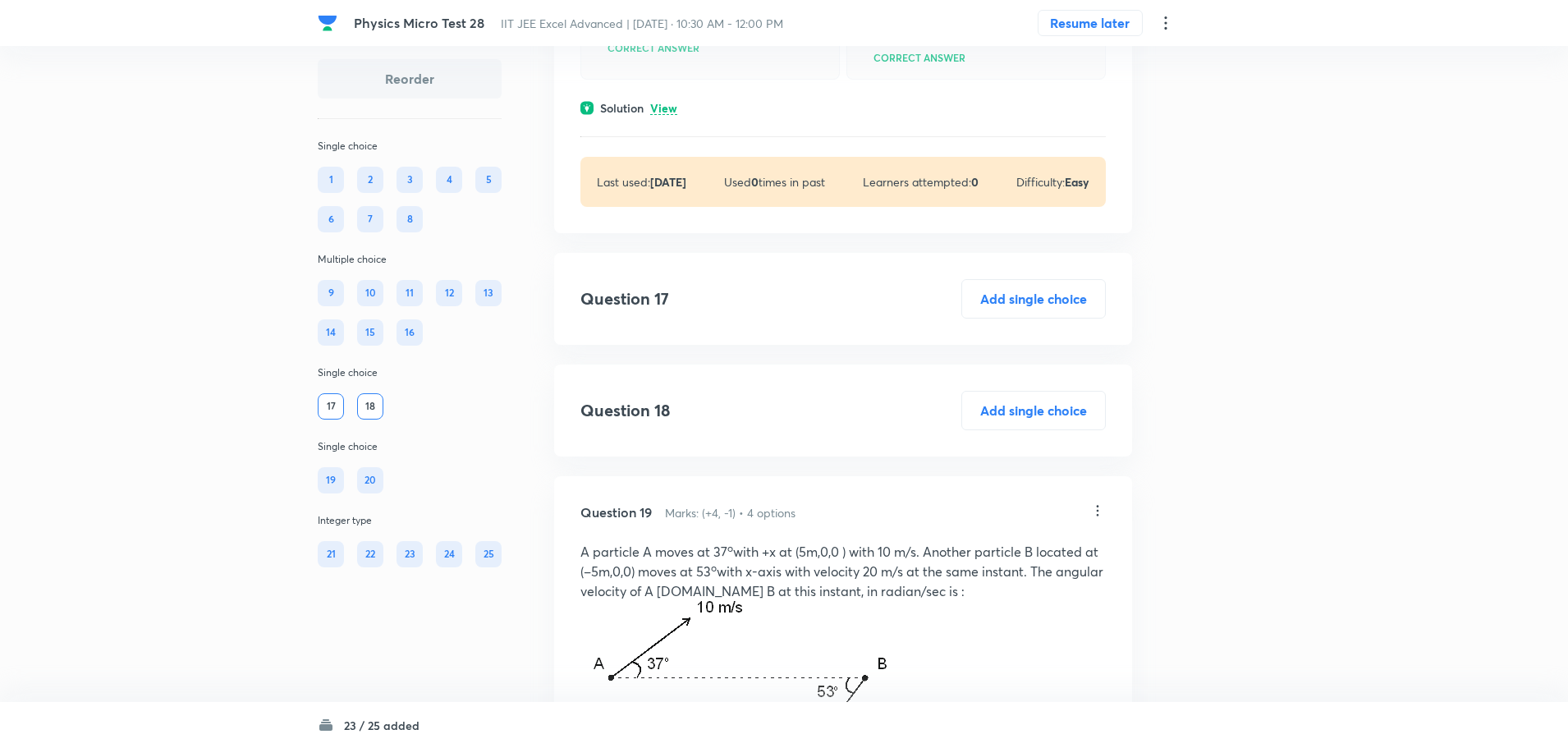
scroll to position [7952, 0]
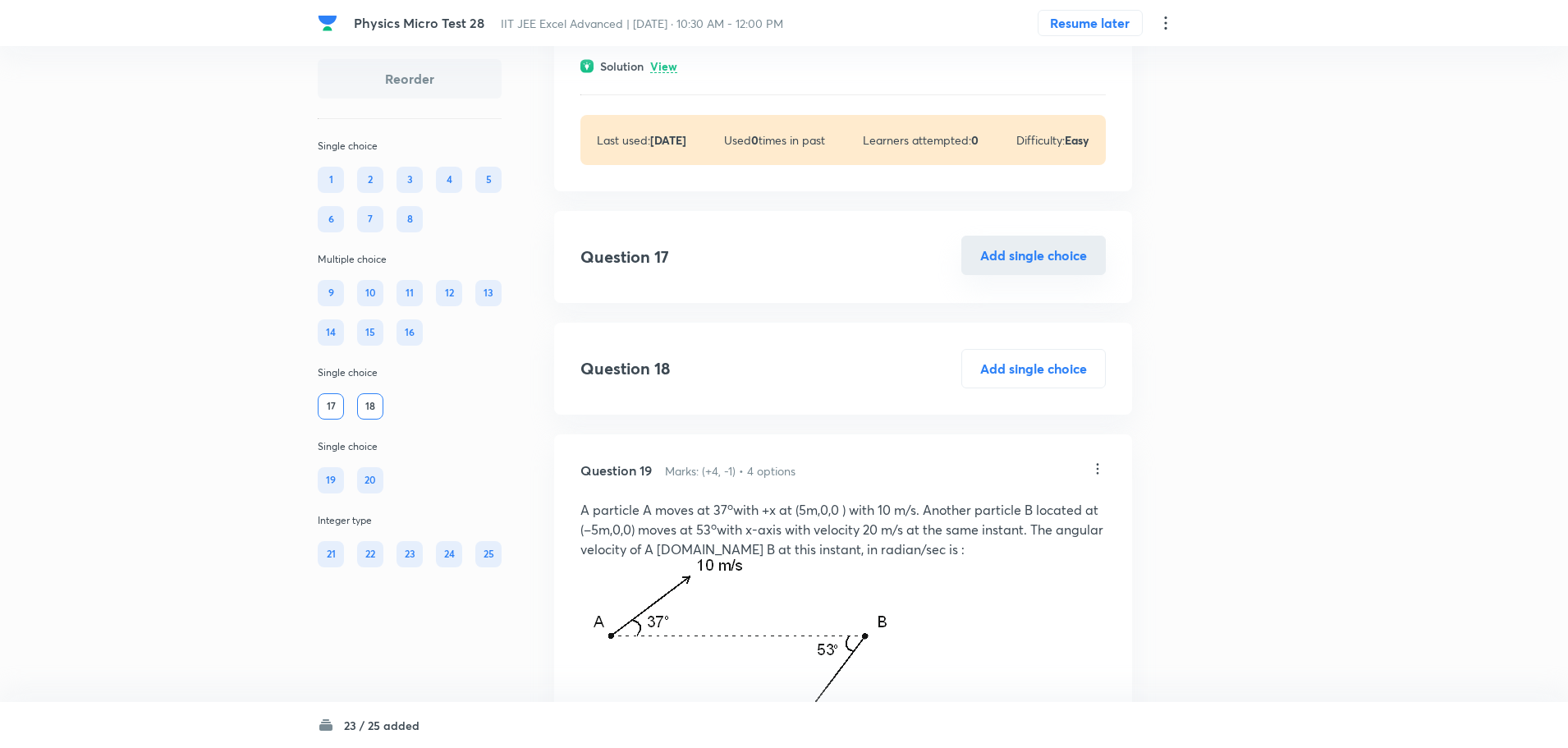
click at [1043, 275] on button "Add single choice" at bounding box center [1033, 255] width 145 height 39
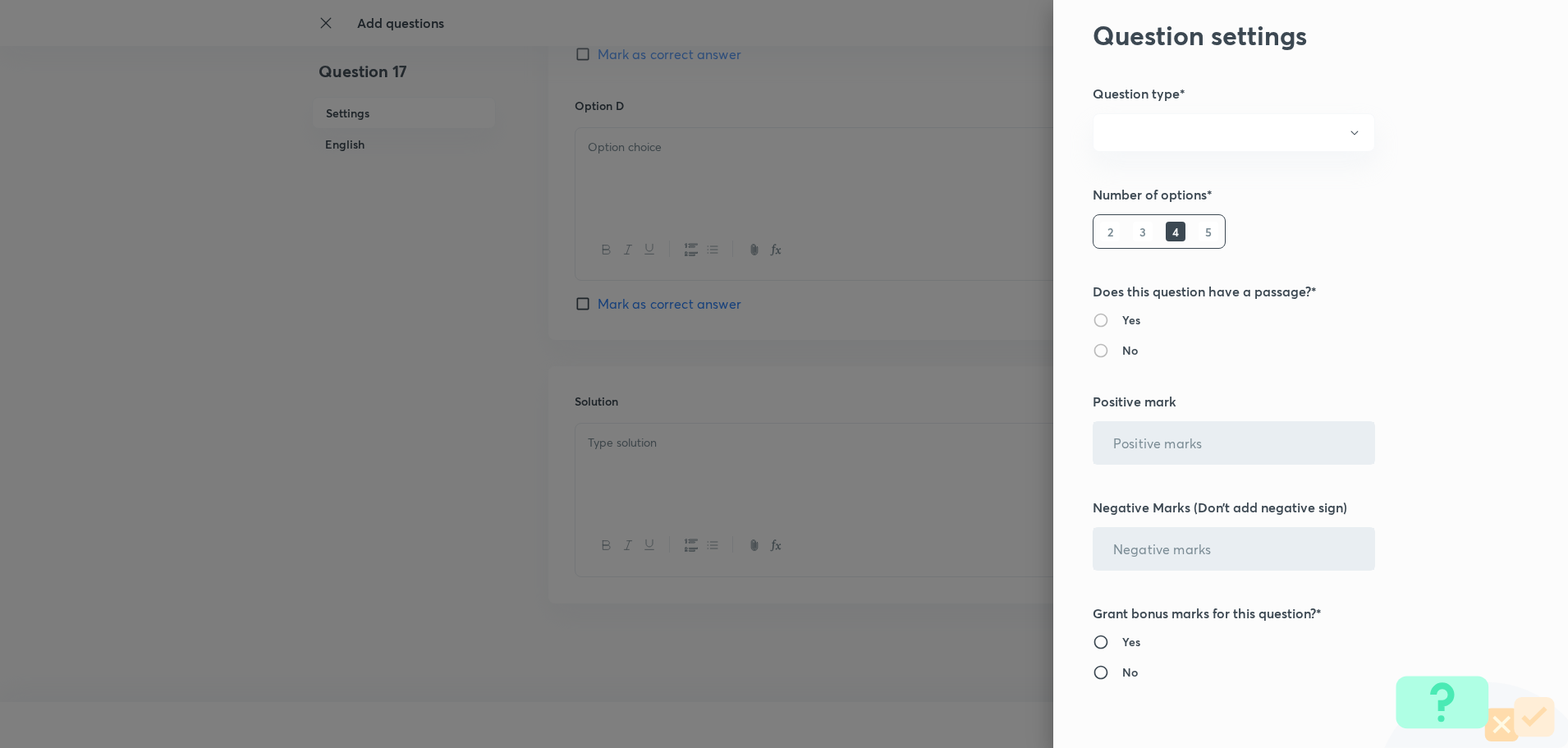
radio input "true"
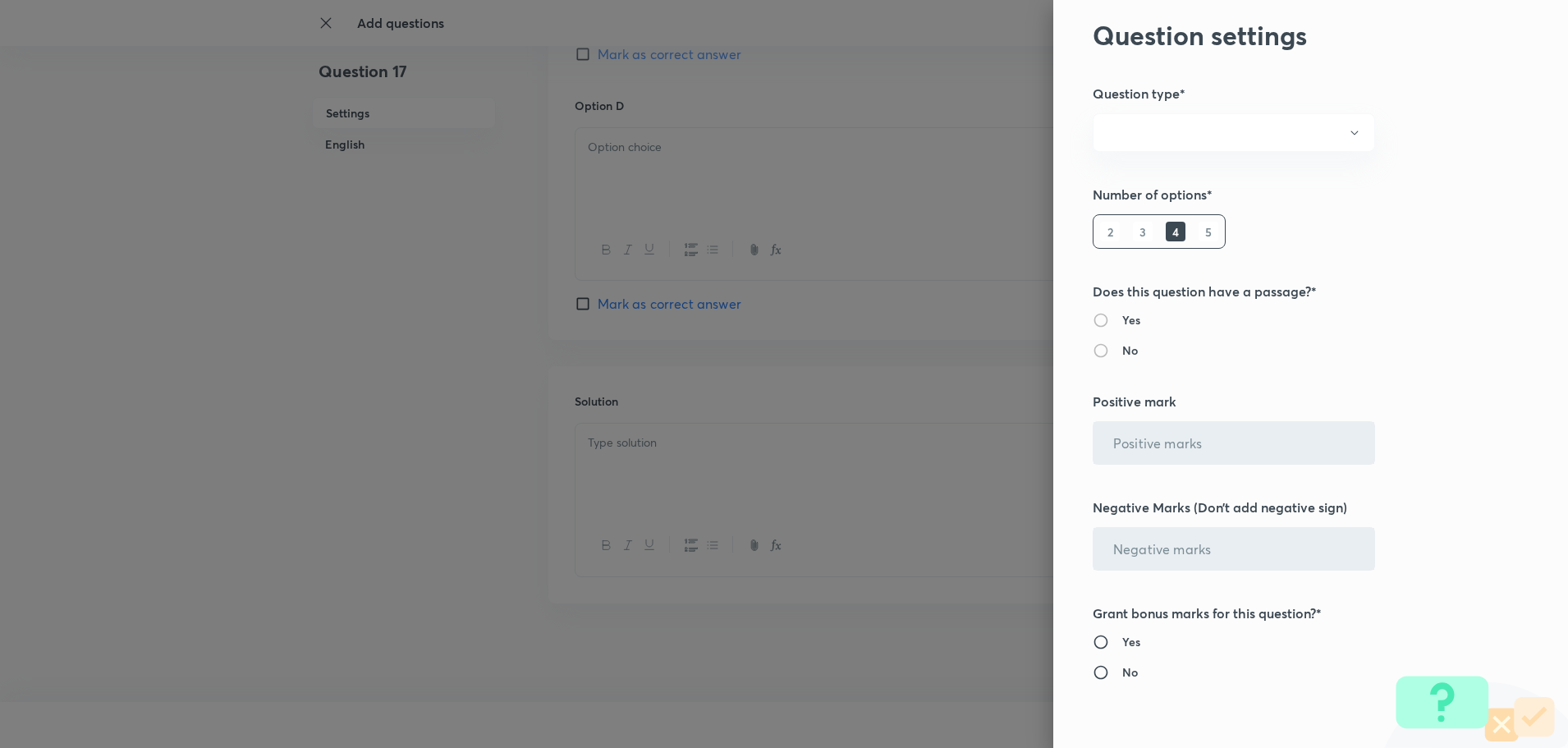
radio input "true"
radio input "false"
type input "1"
type input "0"
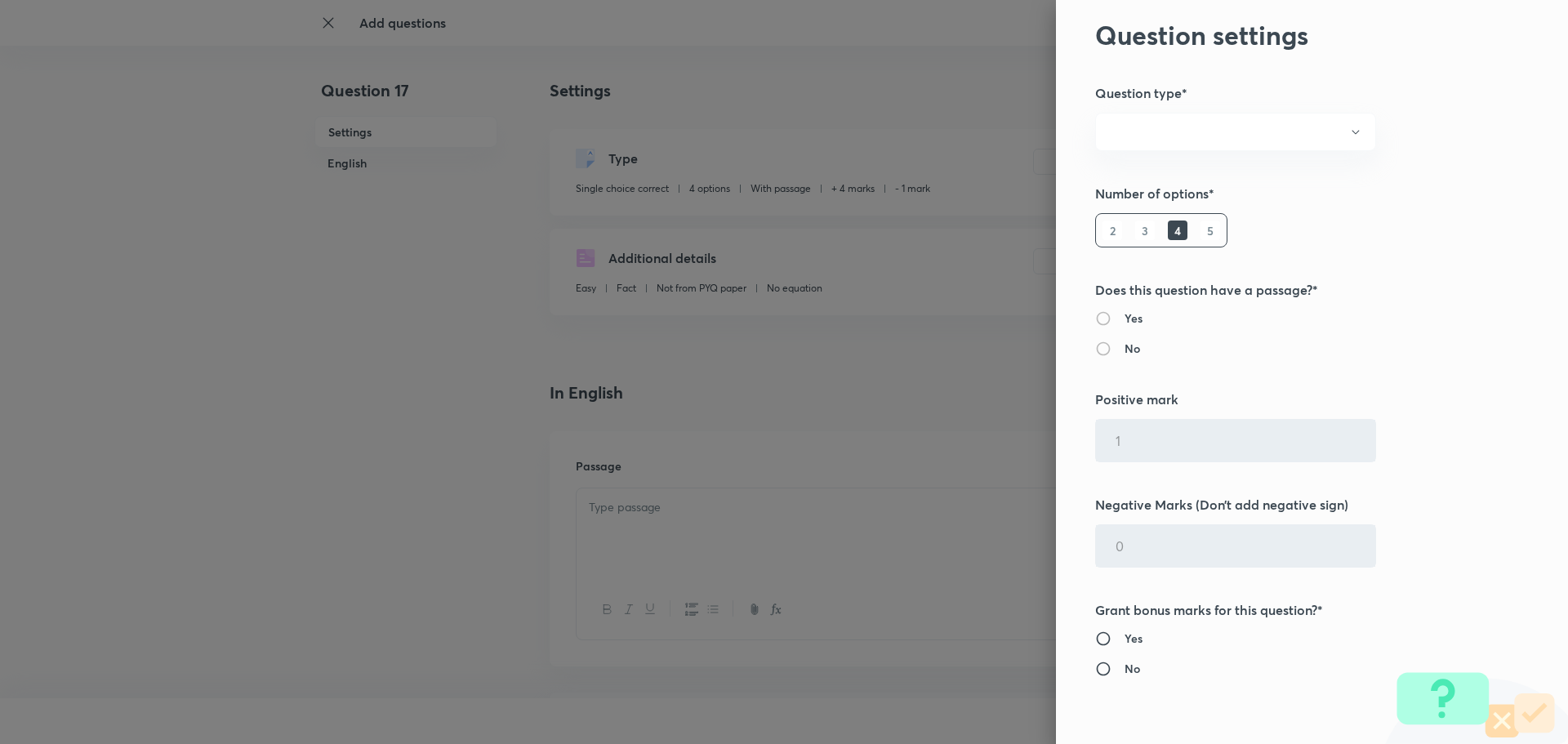
type input "4"
type input "1"
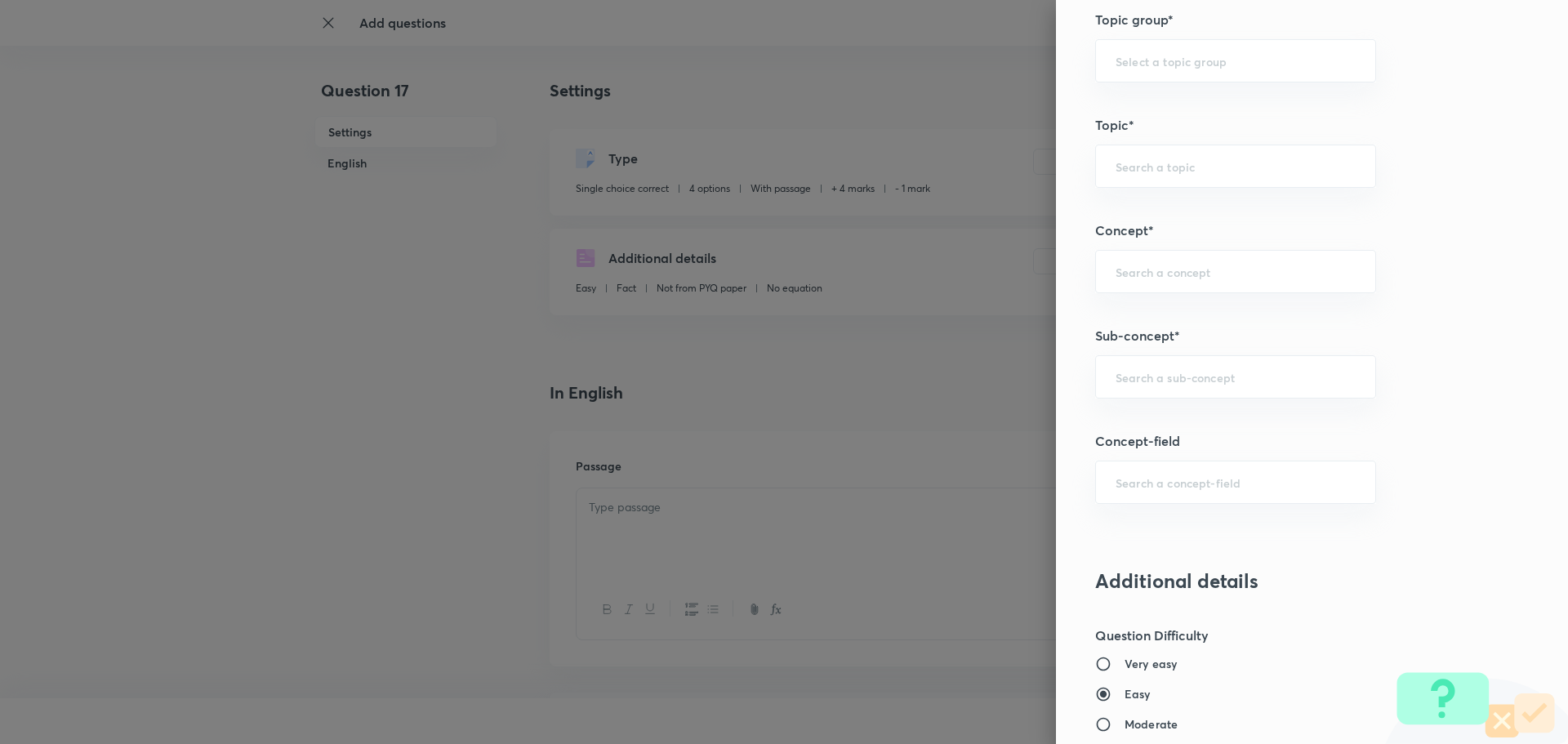
scroll to position [898, 0]
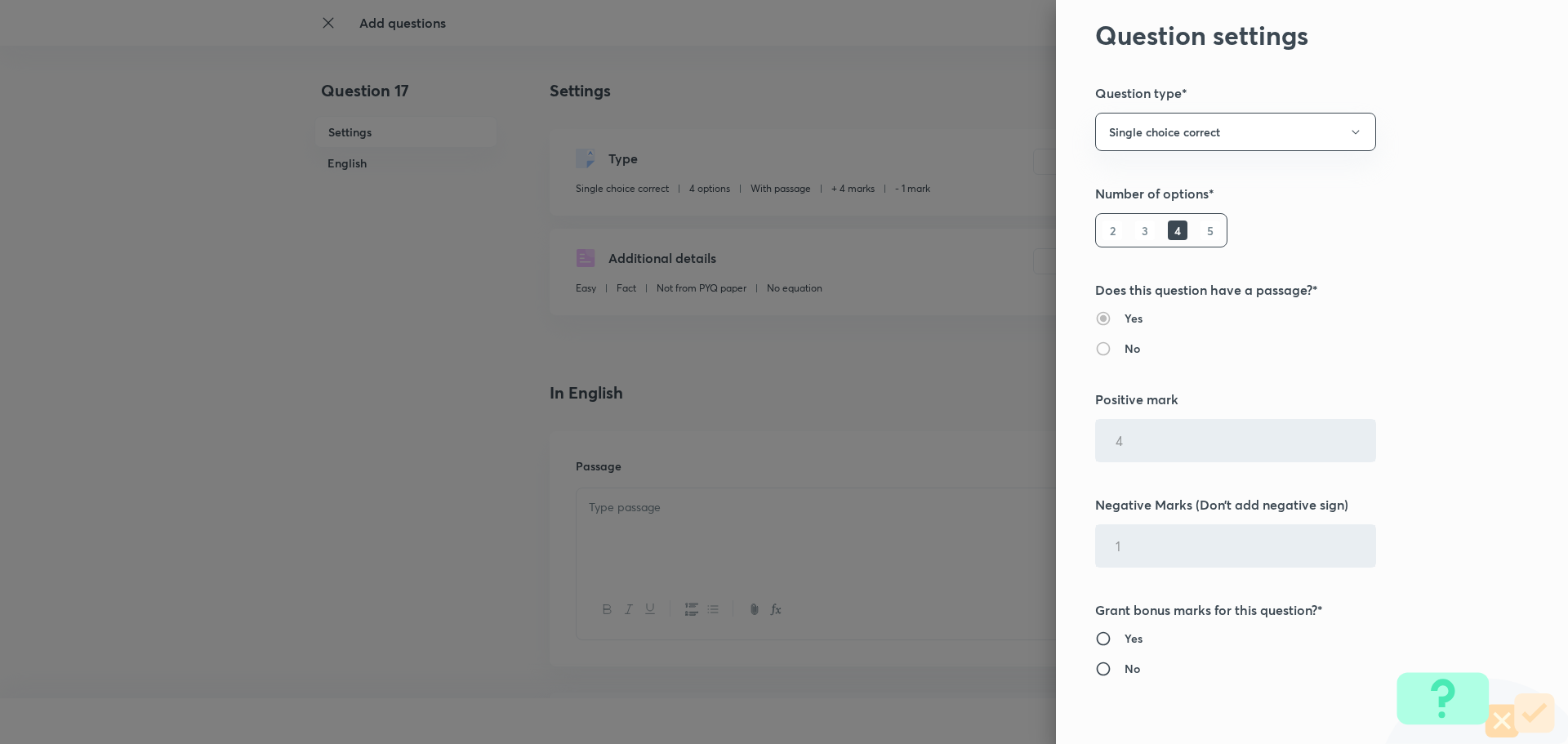
click at [798, 90] on div at bounding box center [784, 372] width 1568 height 744
drag, startPoint x: 877, startPoint y: 62, endPoint x: 833, endPoint y: 70, distance: 44.7
click at [844, 68] on div at bounding box center [784, 372] width 1568 height 744
drag, startPoint x: 833, startPoint y: 70, endPoint x: 570, endPoint y: 311, distance: 356.7
click at [570, 311] on div at bounding box center [784, 372] width 1568 height 744
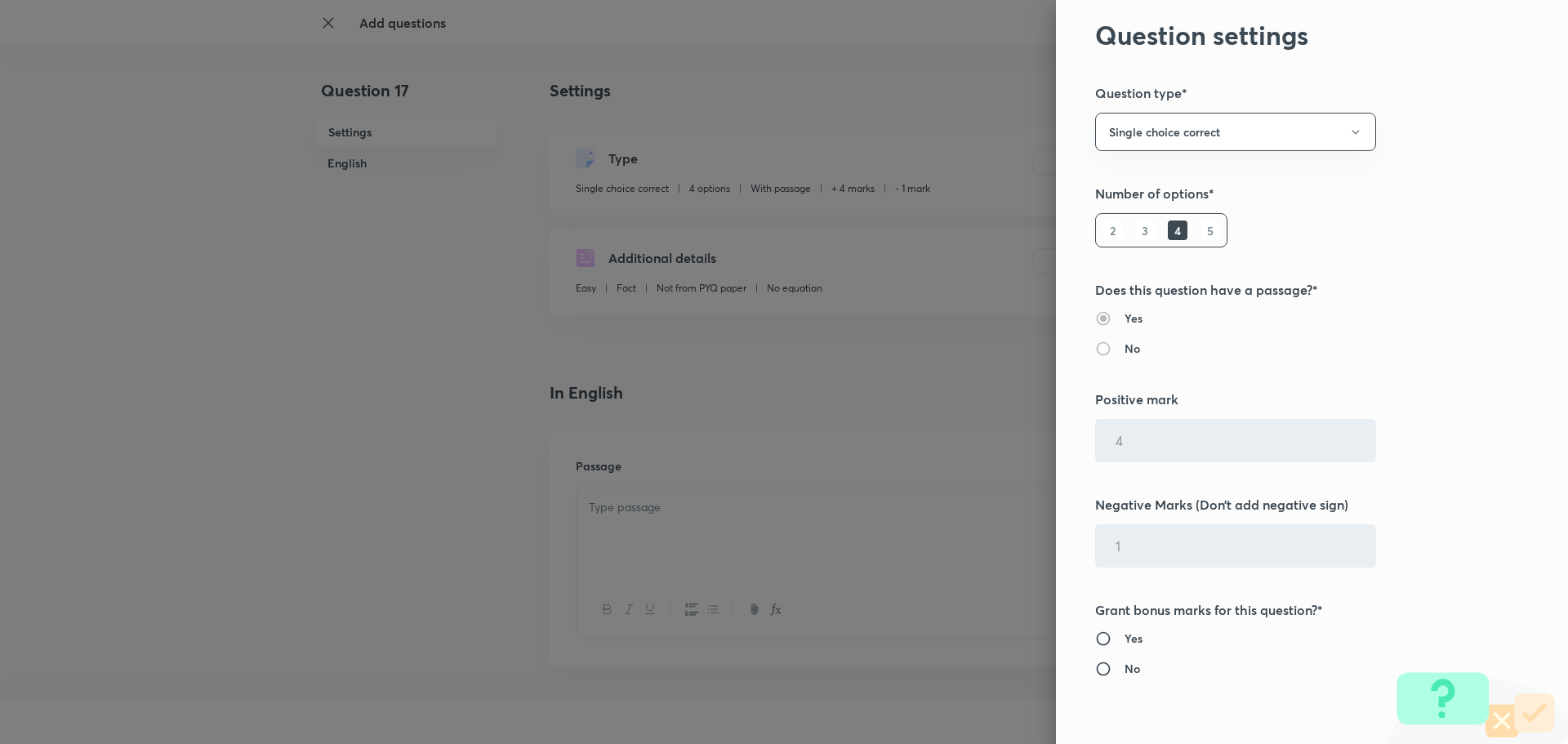
click at [931, 46] on div at bounding box center [784, 372] width 1568 height 744
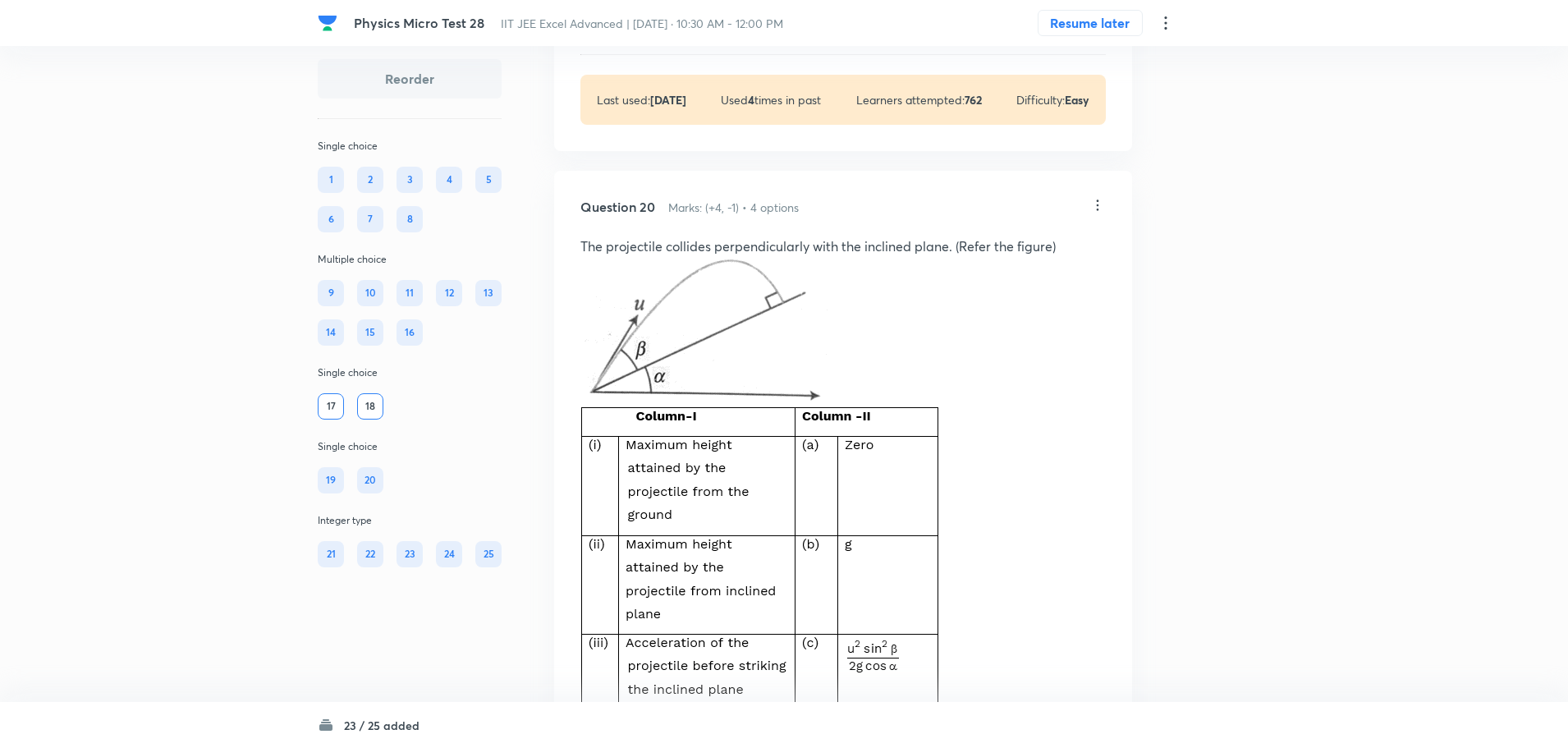
scroll to position [9019, 0]
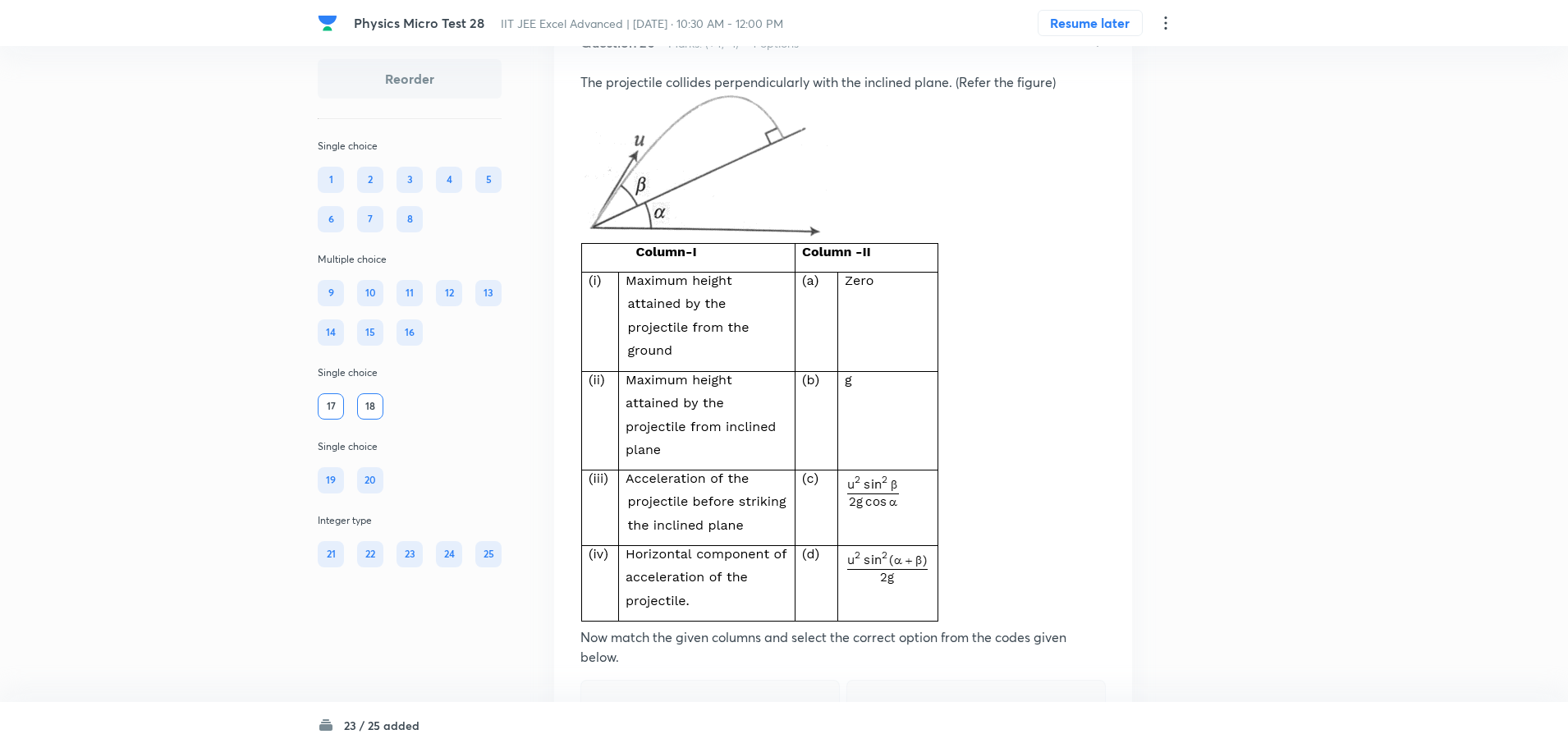
click at [434, 426] on div "Reorder Single choice 1 2 3 4 5 6 7 8 Multiple choice 9 10 11 12 13 14 15 16 Si…" at bounding box center [410, 312] width 184 height 508
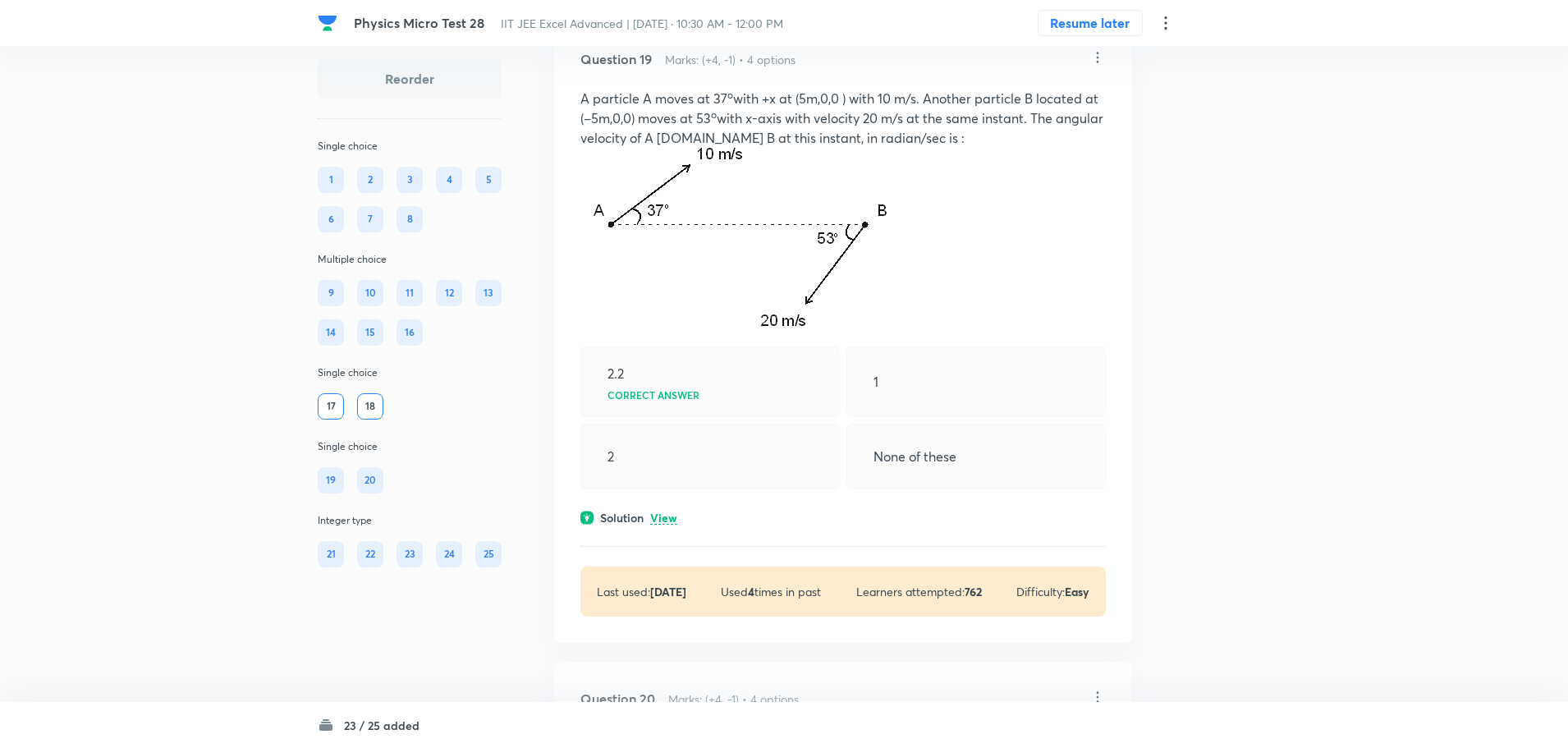
scroll to position [8362, 0]
click at [1102, 66] on icon at bounding box center [1098, 59] width 17 height 17
click at [1006, 176] on li "Edit" at bounding box center [1033, 177] width 137 height 30
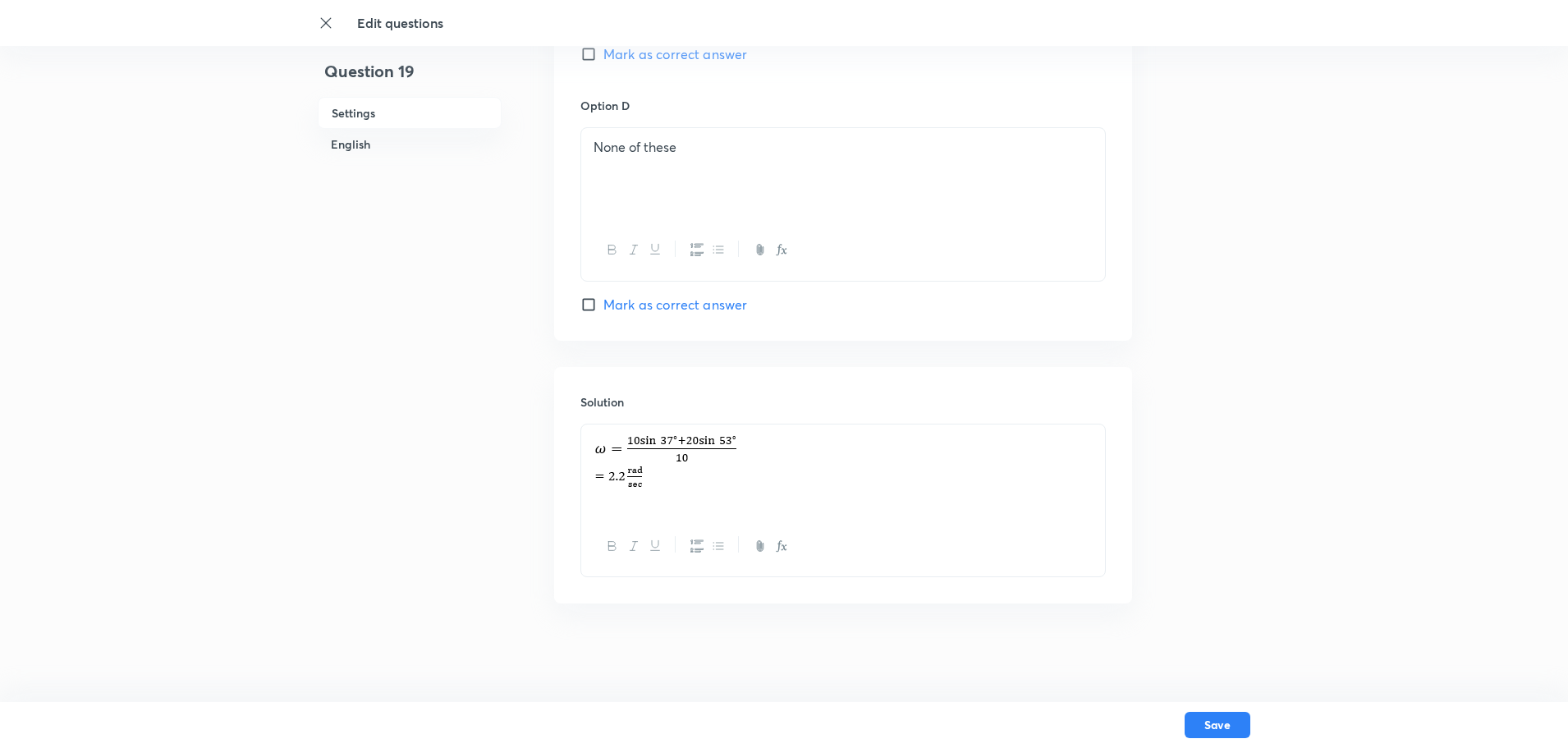
checkbox input "true"
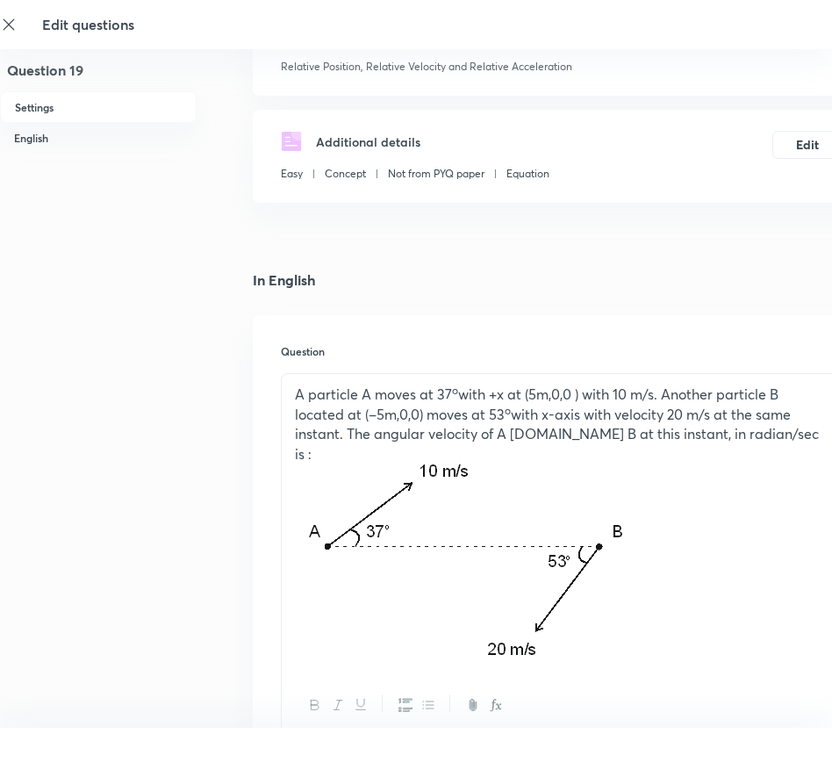
scroll to position [263, 0]
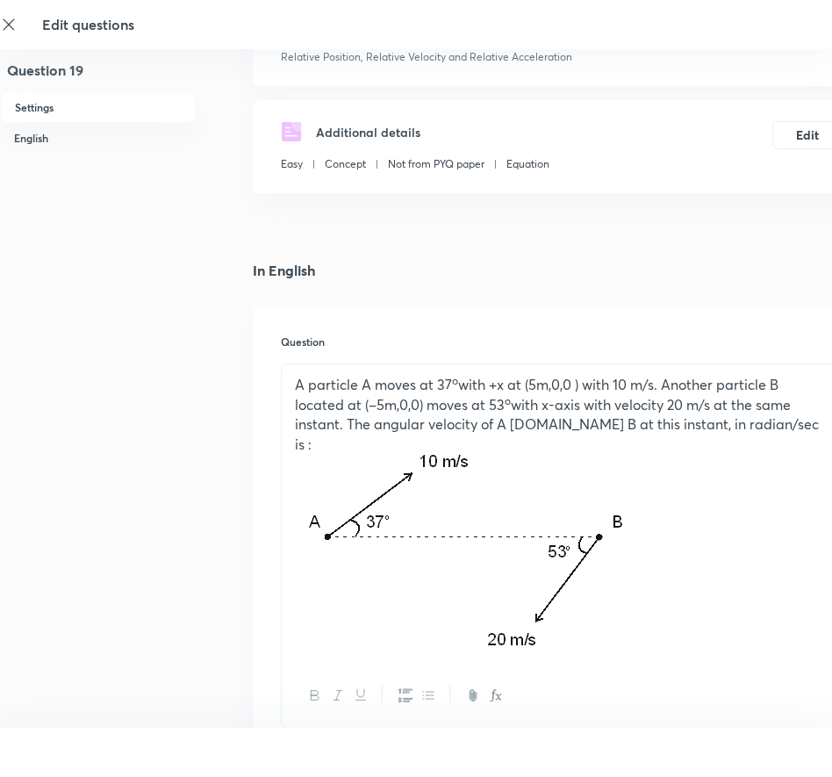
drag, startPoint x: 576, startPoint y: 514, endPoint x: 296, endPoint y: 366, distance: 316.5
click at [296, 366] on div "A particle A moves at 37 o with +x at (5m,0,0 ) with 10 m/s. Another particle B…" at bounding box center [562, 513] width 560 height 299
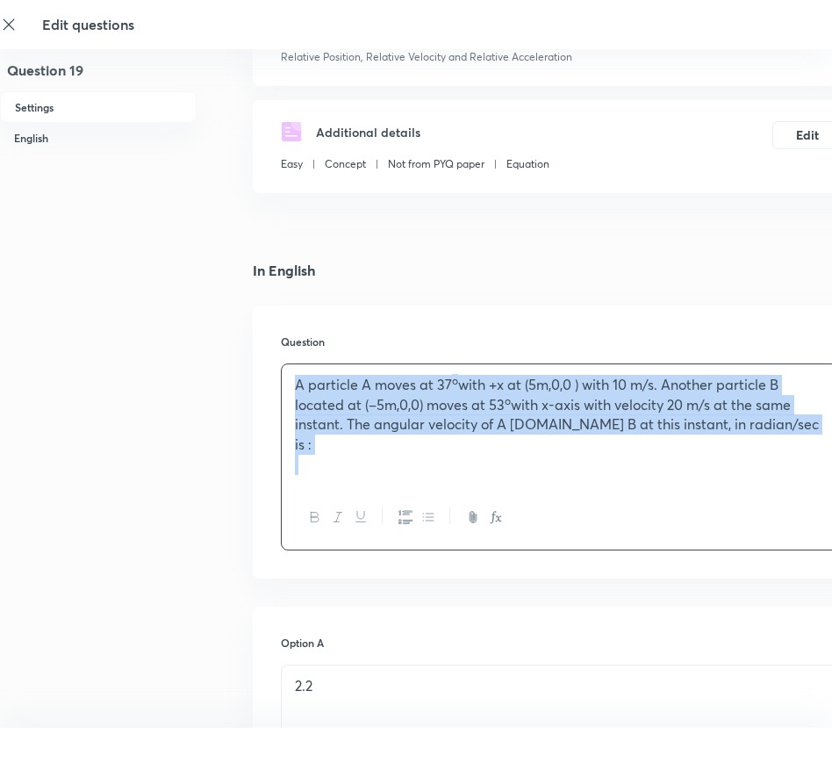
scroll to position [263, 165]
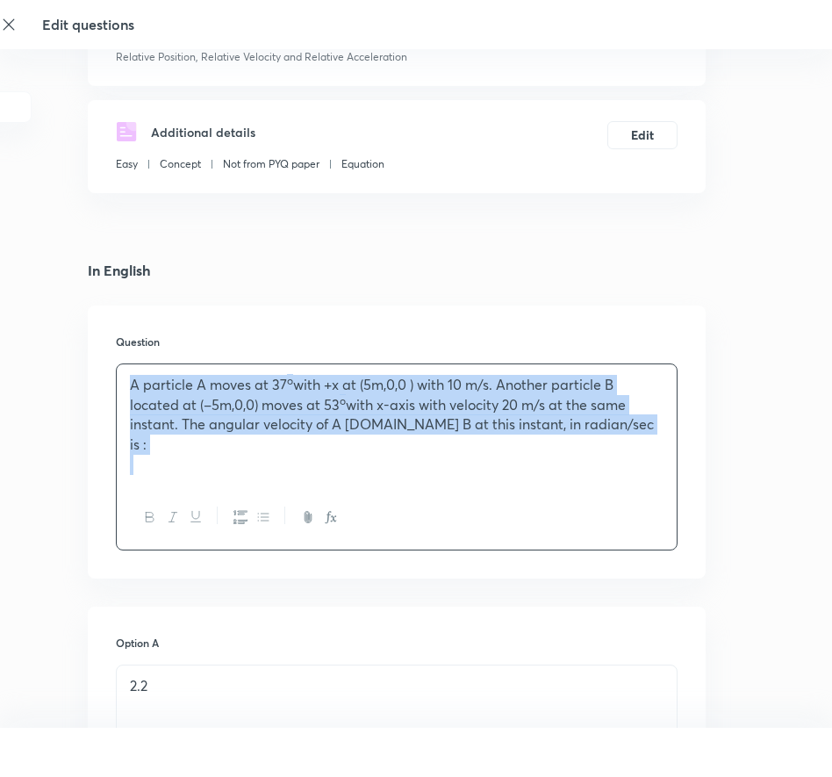
drag, startPoint x: 286, startPoint y: 384, endPoint x: 851, endPoint y: 437, distance: 566.9
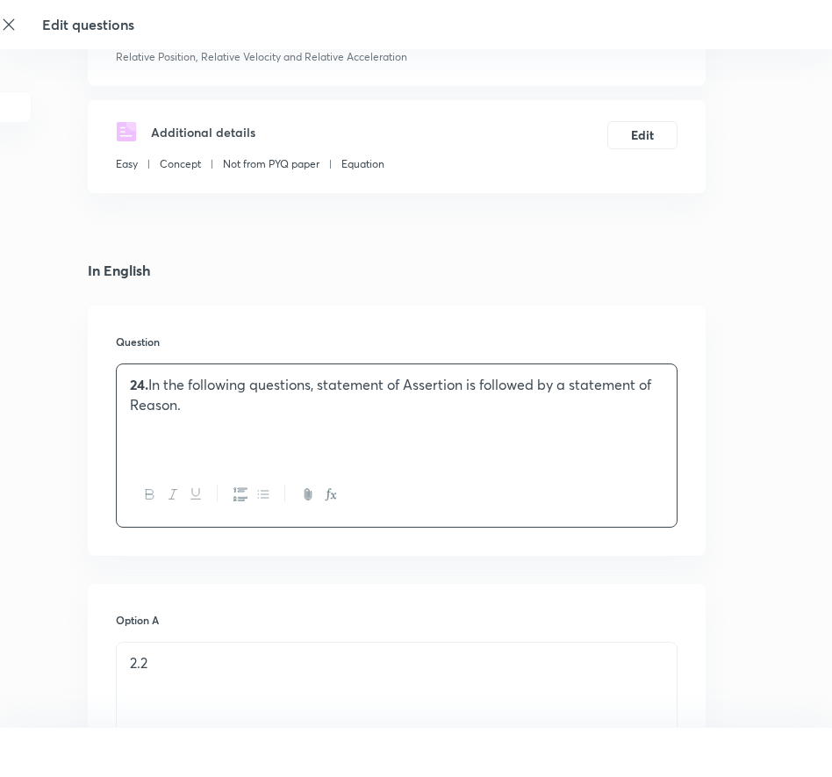
click at [275, 394] on p "24. In the following questions, statement of Assertion is followed by a stateme…" at bounding box center [397, 395] width 534 height 40
click at [241, 431] on p at bounding box center [397, 424] width 534 height 20
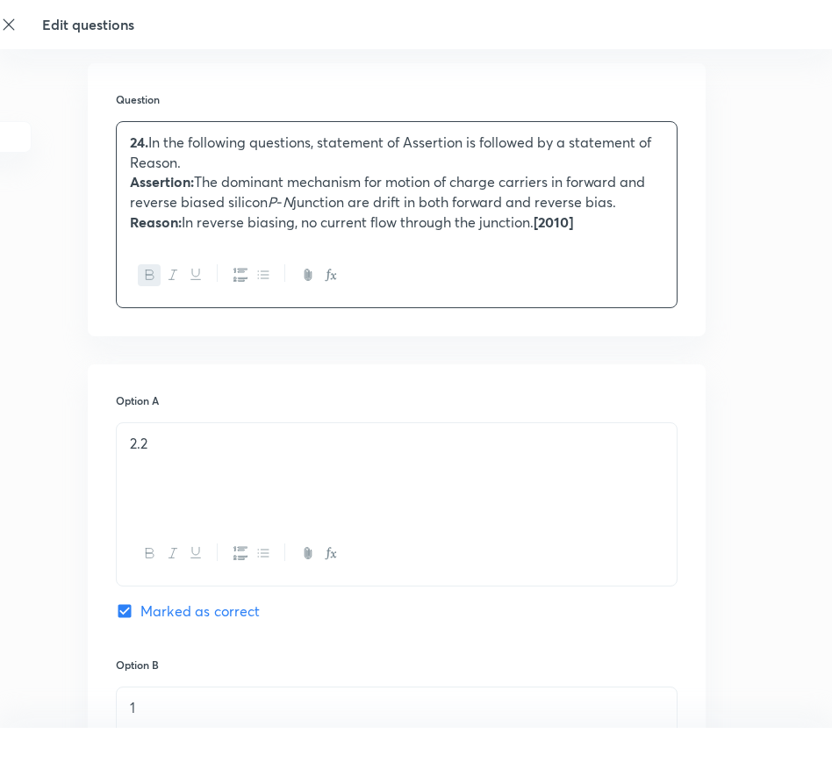
scroll to position [527, 165]
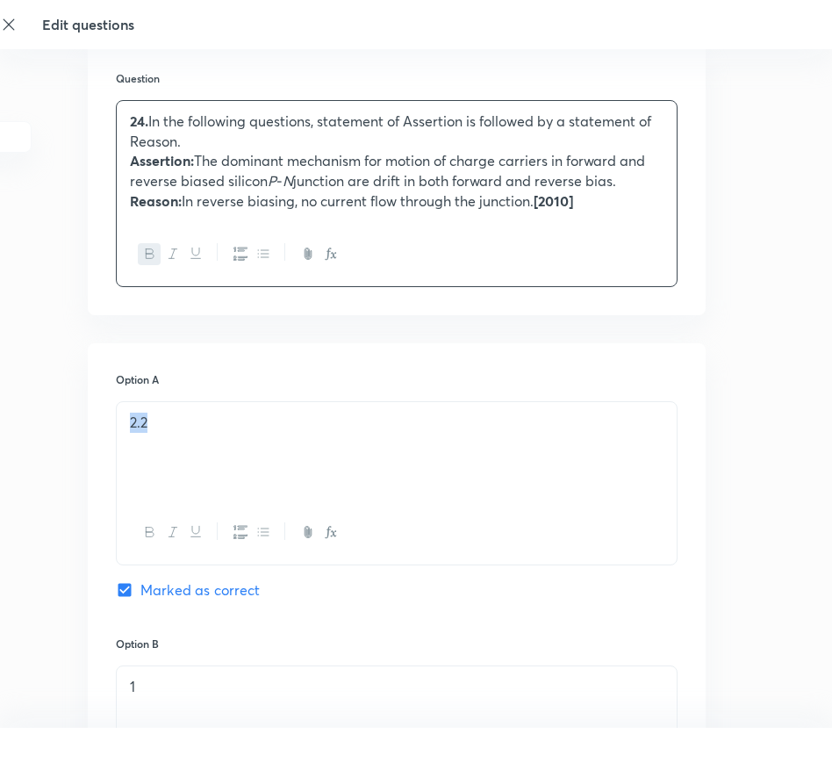
drag, startPoint x: 99, startPoint y: 413, endPoint x: 40, endPoint y: 415, distance: 59.8
click at [40, 415] on div "Question 19 Settings English Settings Type Single choice correct 4 options + 4 …" at bounding box center [333, 665] width 997 height 2214
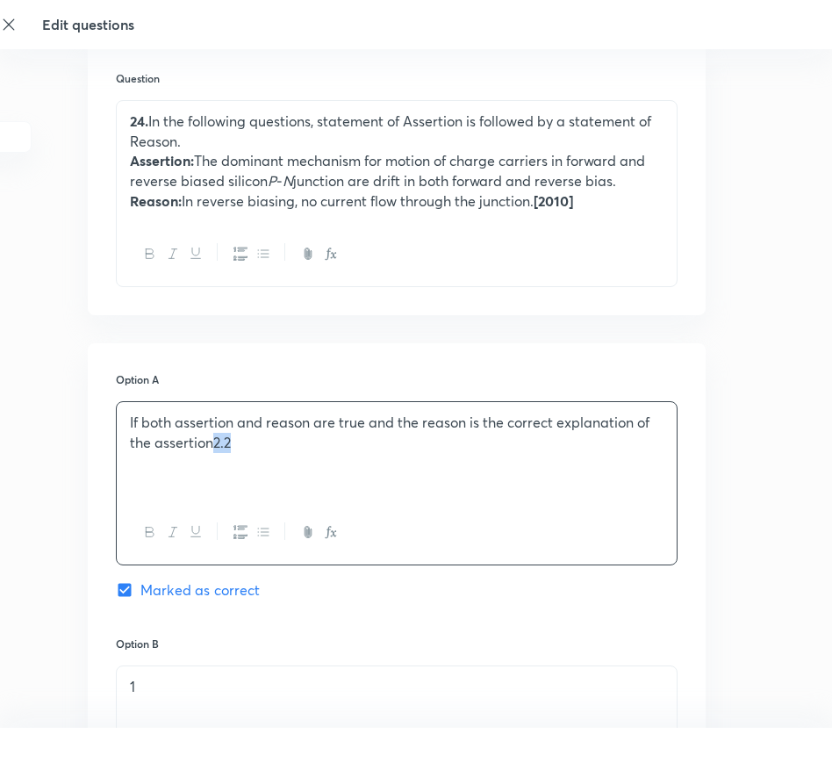
drag, startPoint x: 255, startPoint y: 456, endPoint x: 214, endPoint y: 437, distance: 44.4
click at [214, 437] on div "If both assertion and reason are true and the reason is the correct explanation…" at bounding box center [397, 451] width 560 height 98
drag, startPoint x: 196, startPoint y: 668, endPoint x: 104, endPoint y: 671, distance: 91.3
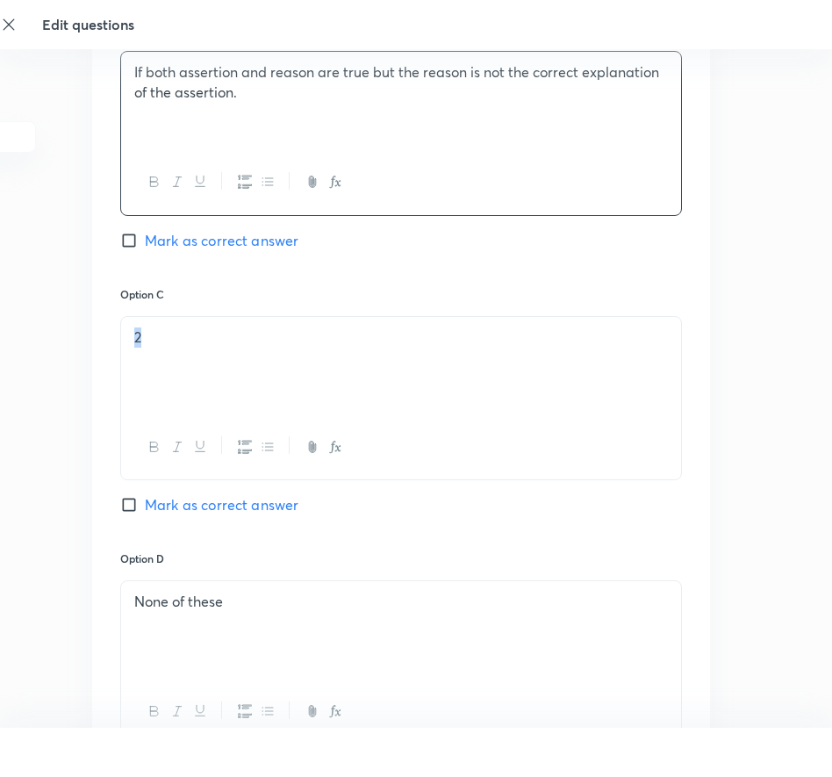
scroll to position [1141, 0]
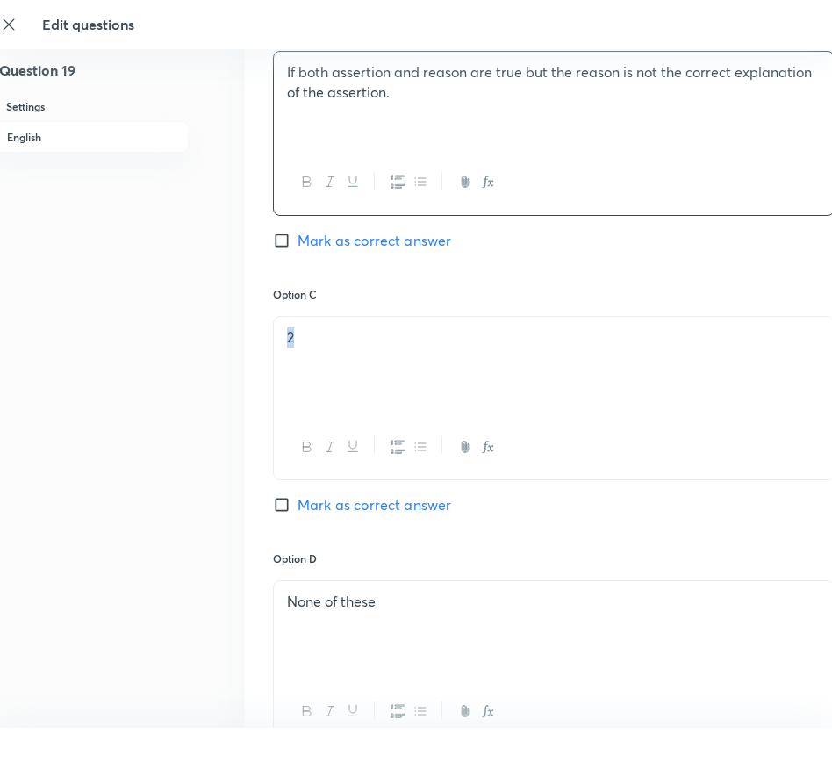
drag, startPoint x: 392, startPoint y: 327, endPoint x: -3, endPoint y: 328, distance: 395.0
click at [0, 328] on html "Edit questions Question 19 Settings English Settings Type Single choice correct…" at bounding box center [408, 50] width 832 height 2382
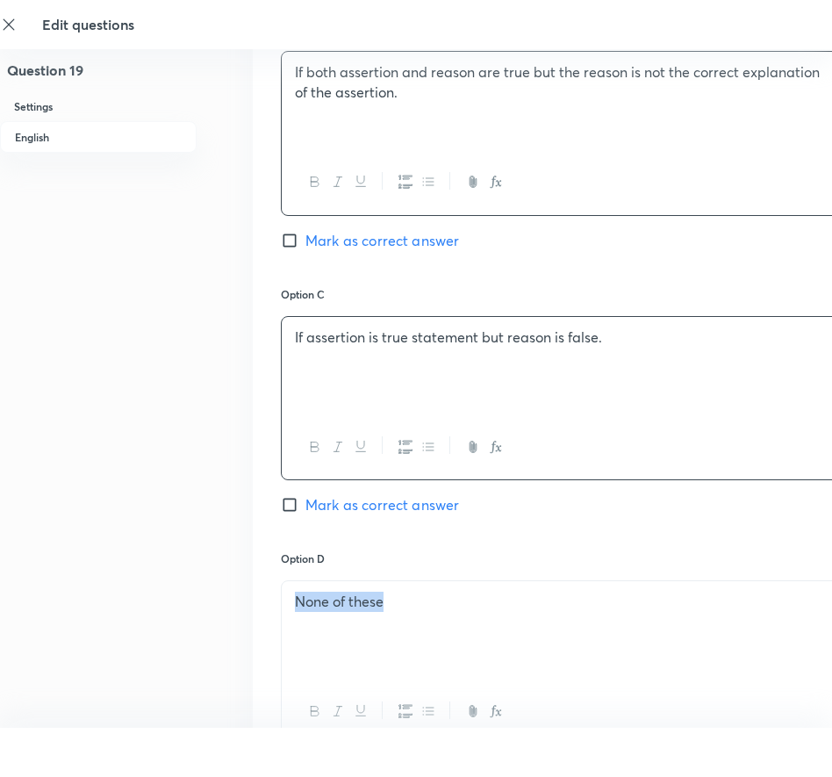
drag, startPoint x: 342, startPoint y: 600, endPoint x: 245, endPoint y: 588, distance: 98.1
click at [245, 588] on div "Question 19 Settings English Settings Type Single choice correct 4 options + 4 …" at bounding box center [498, 50] width 997 height 2214
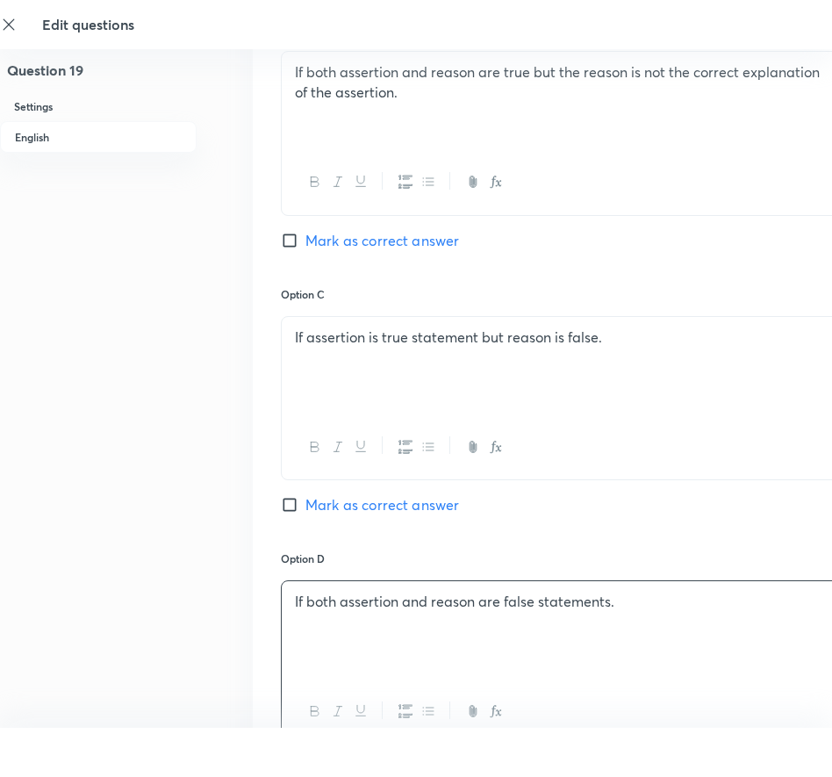
scroll to position [1580, 0]
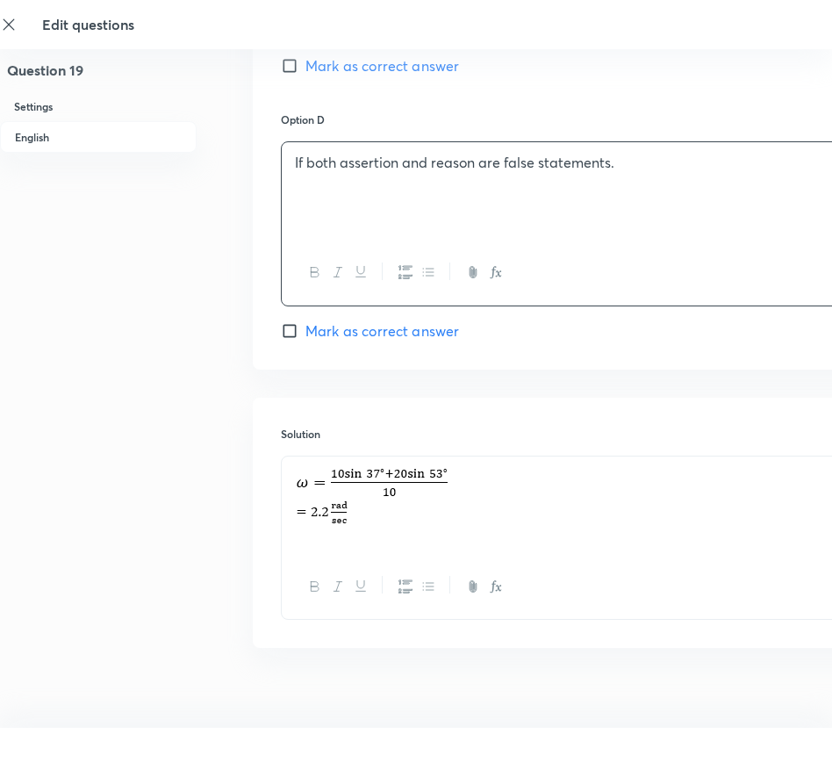
click at [294, 337] on input "Mark as correct answer" at bounding box center [293, 331] width 25 height 18
checkbox input "true"
checkbox input "false"
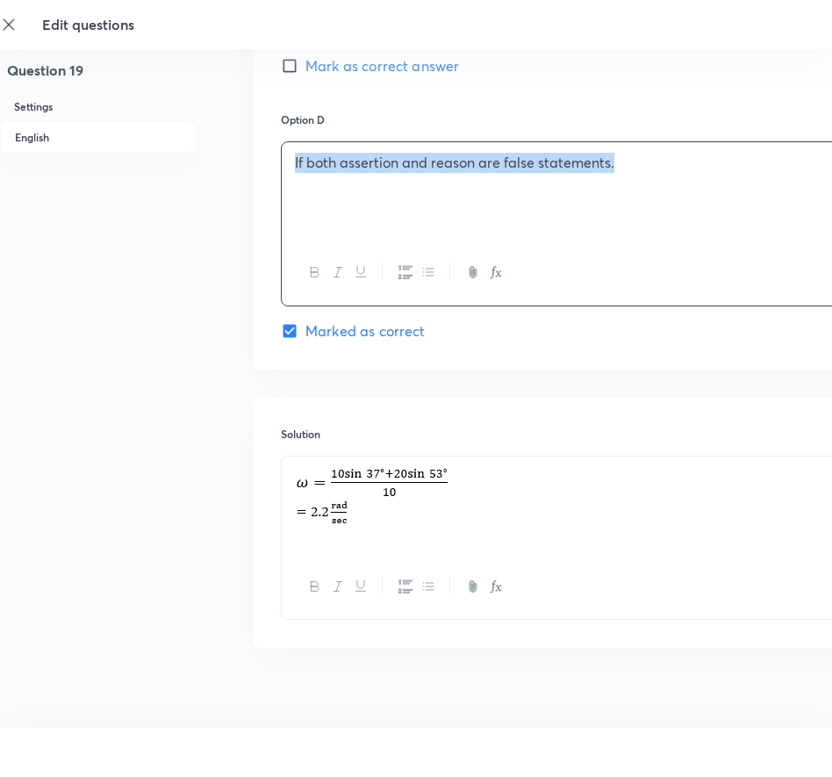
drag, startPoint x: 690, startPoint y: 188, endPoint x: 219, endPoint y: 176, distance: 471.6
copy p "If both assertion and reason are false statements."
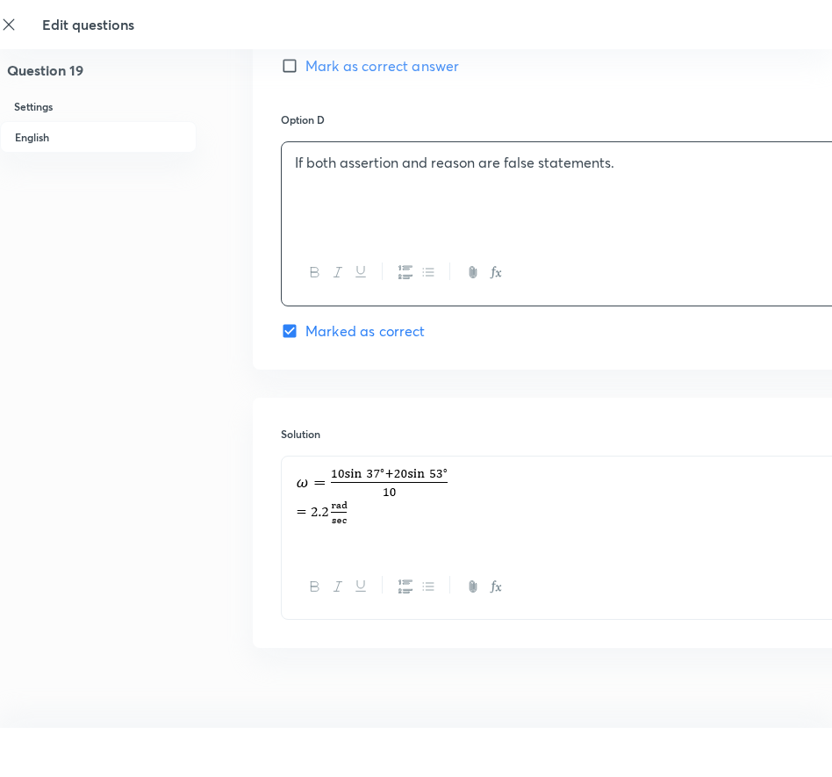
drag, startPoint x: 467, startPoint y: 523, endPoint x: 282, endPoint y: 452, distance: 198.4
click at [282, 455] on div "Solution" at bounding box center [562, 523] width 618 height 250
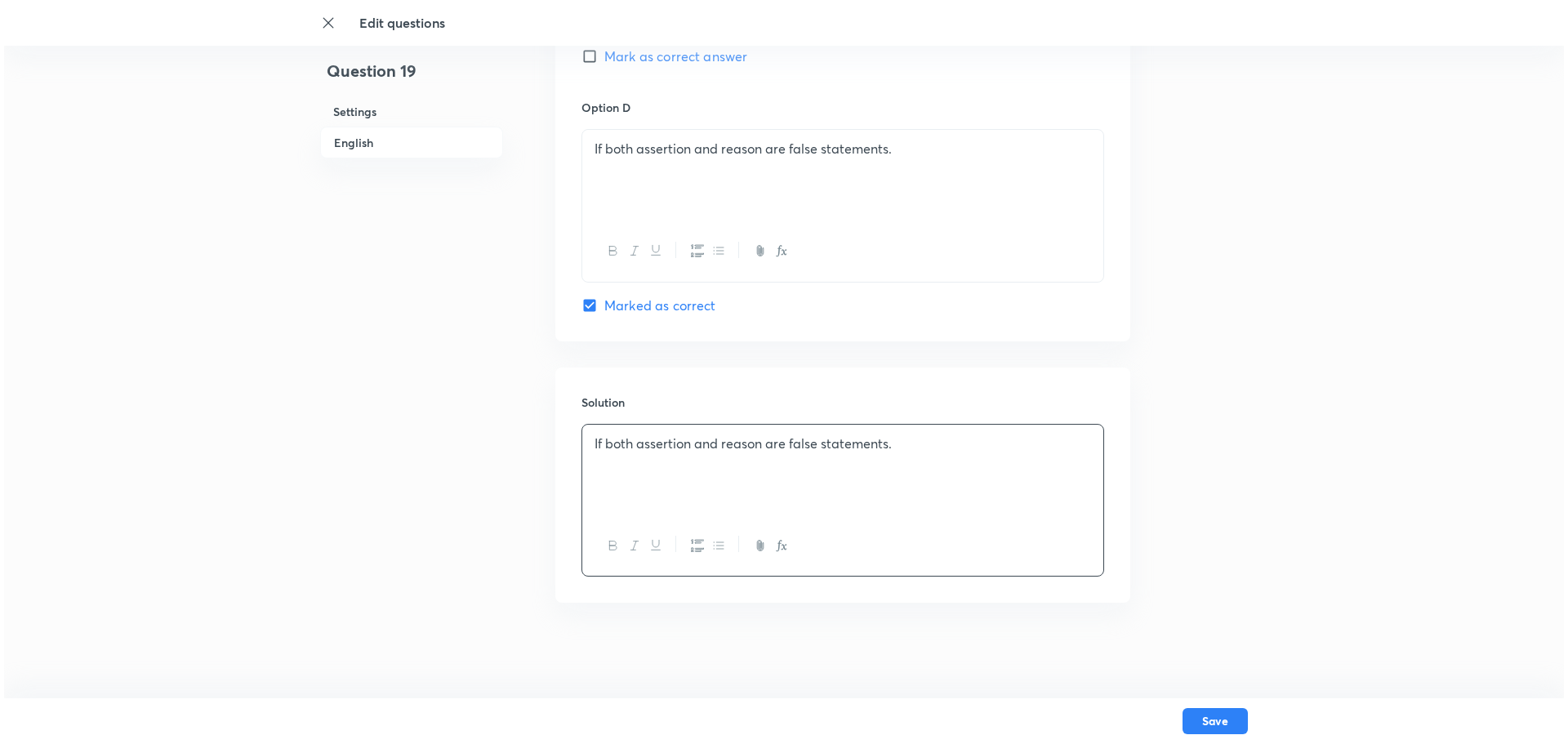
scroll to position [1509, 0]
click at [1197, 719] on button "Save" at bounding box center [1212, 719] width 65 height 26
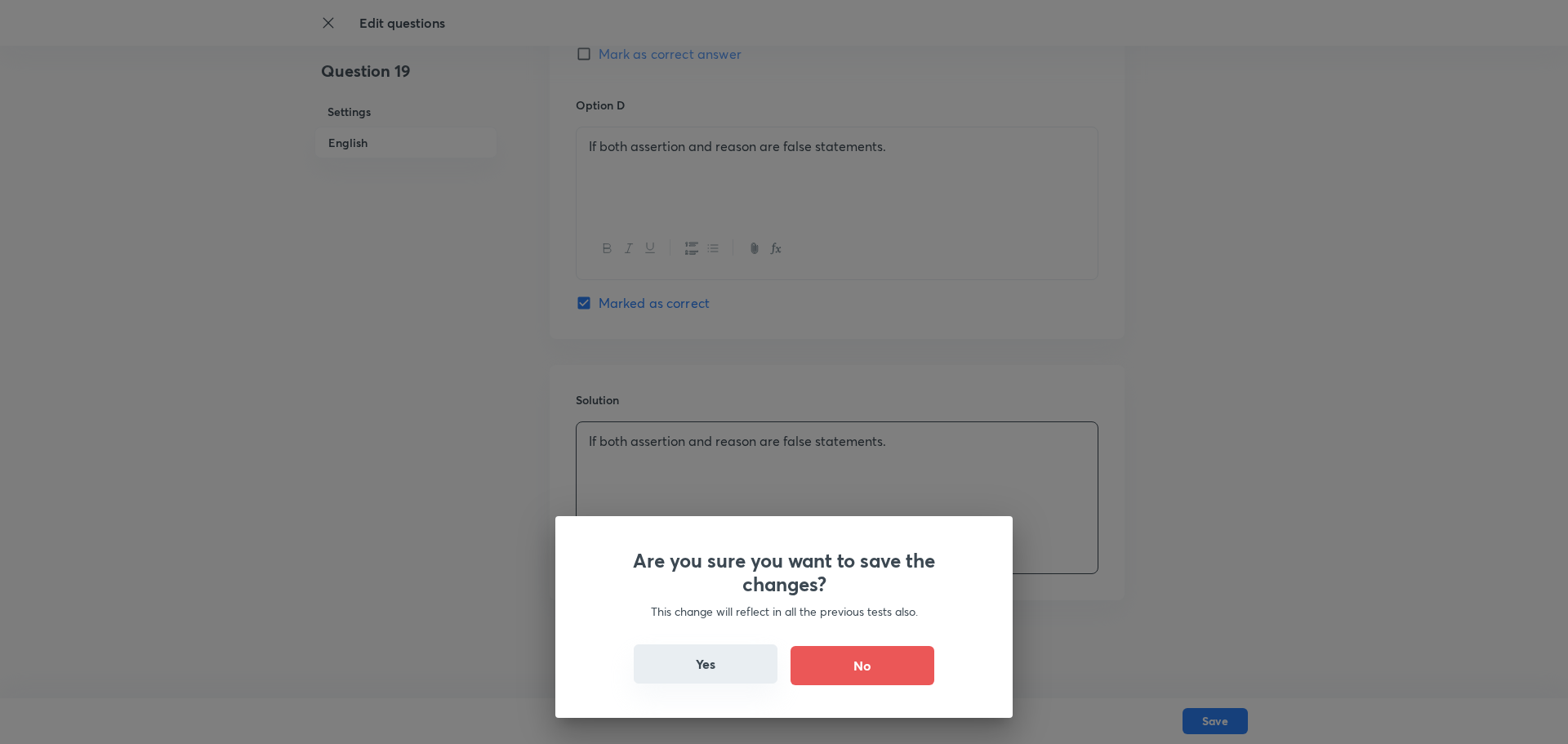
drag, startPoint x: 748, startPoint y: 673, endPoint x: 764, endPoint y: 666, distance: 17.5
click at [747, 675] on button "Yes" at bounding box center [705, 664] width 144 height 39
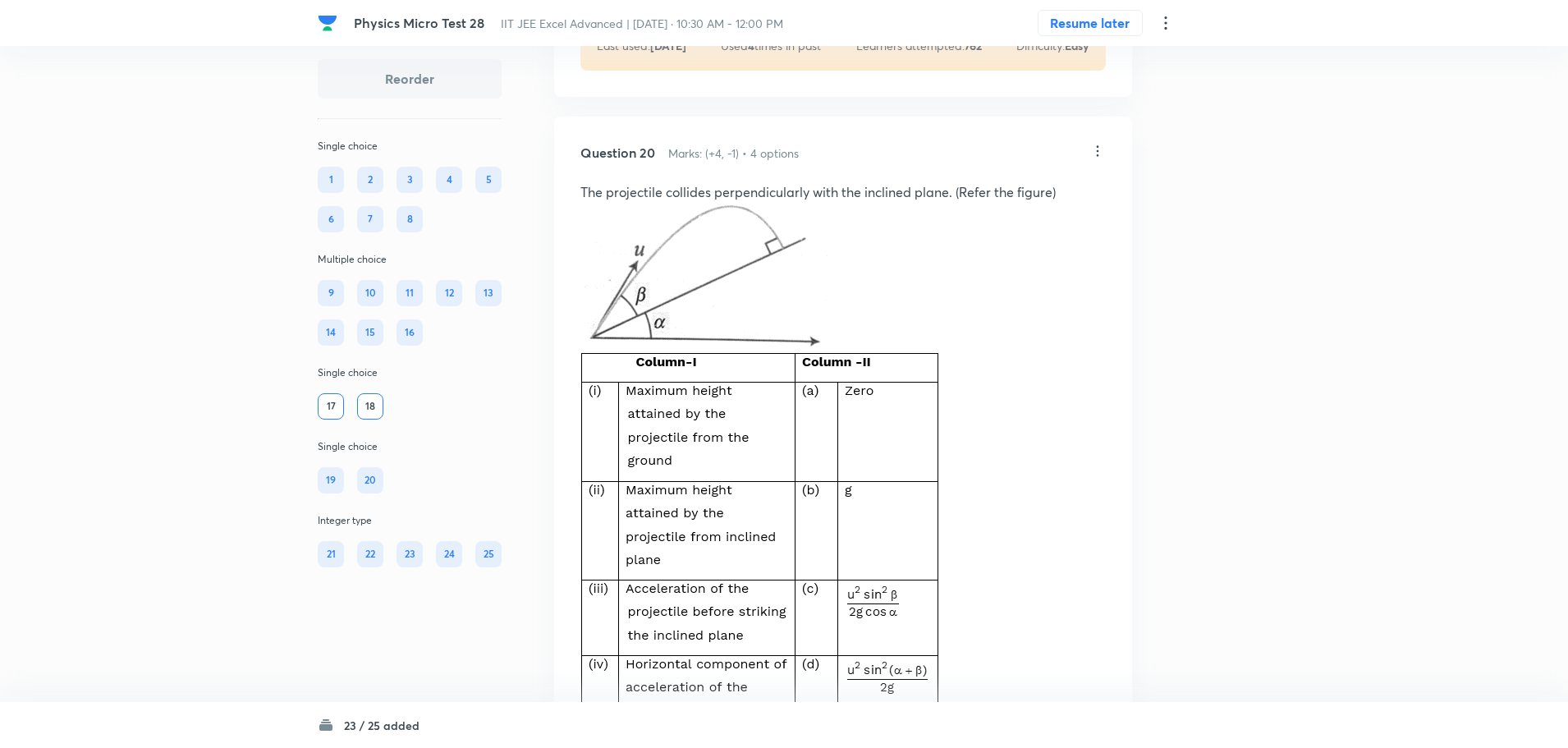
scroll to position [8837, 0]
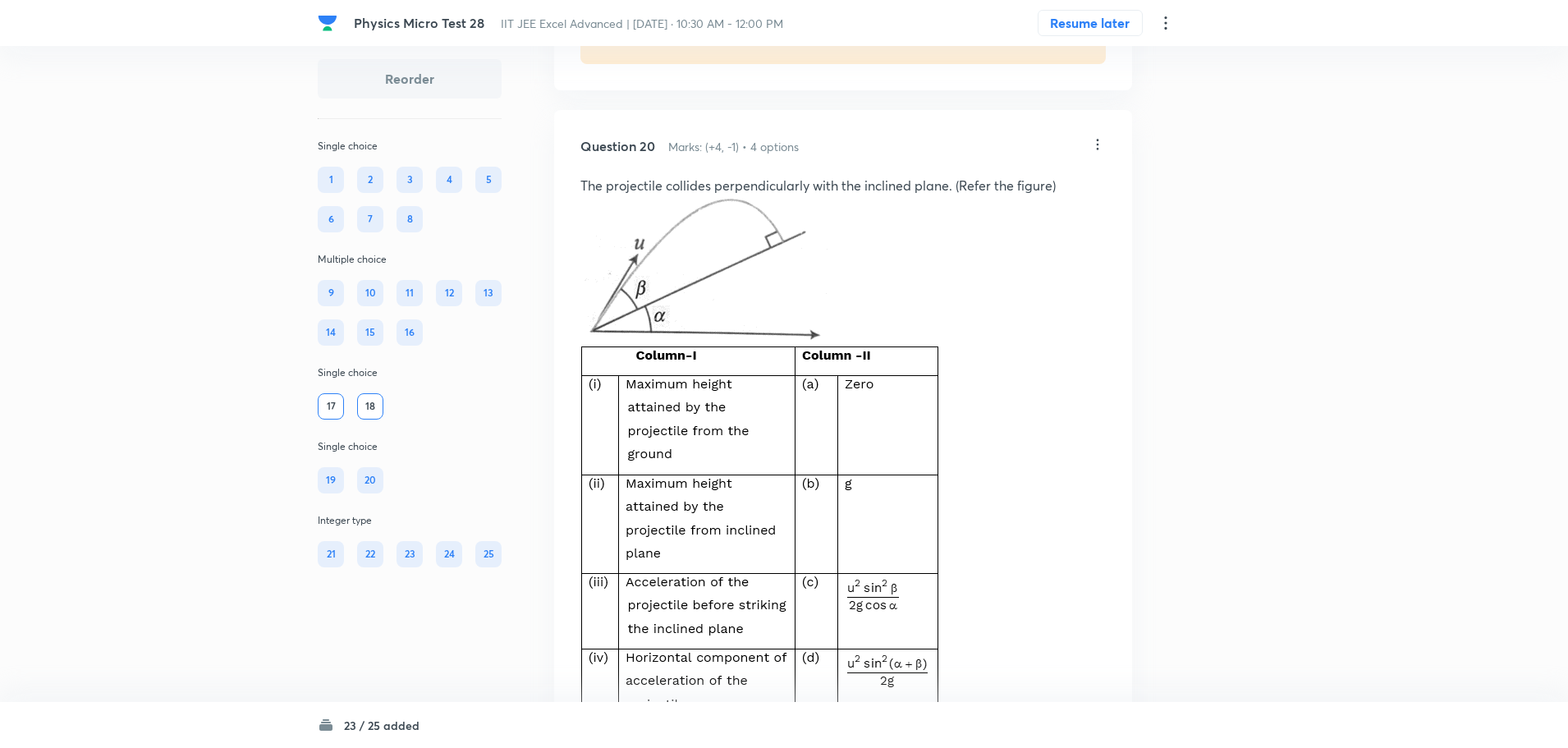
click at [1099, 152] on icon at bounding box center [1098, 145] width 17 height 17
click at [1240, 332] on div at bounding box center [787, 374] width 1575 height 748
click at [1092, 152] on icon at bounding box center [1098, 145] width 17 height 17
click at [994, 266] on p "Edit" at bounding box center [988, 263] width 21 height 17
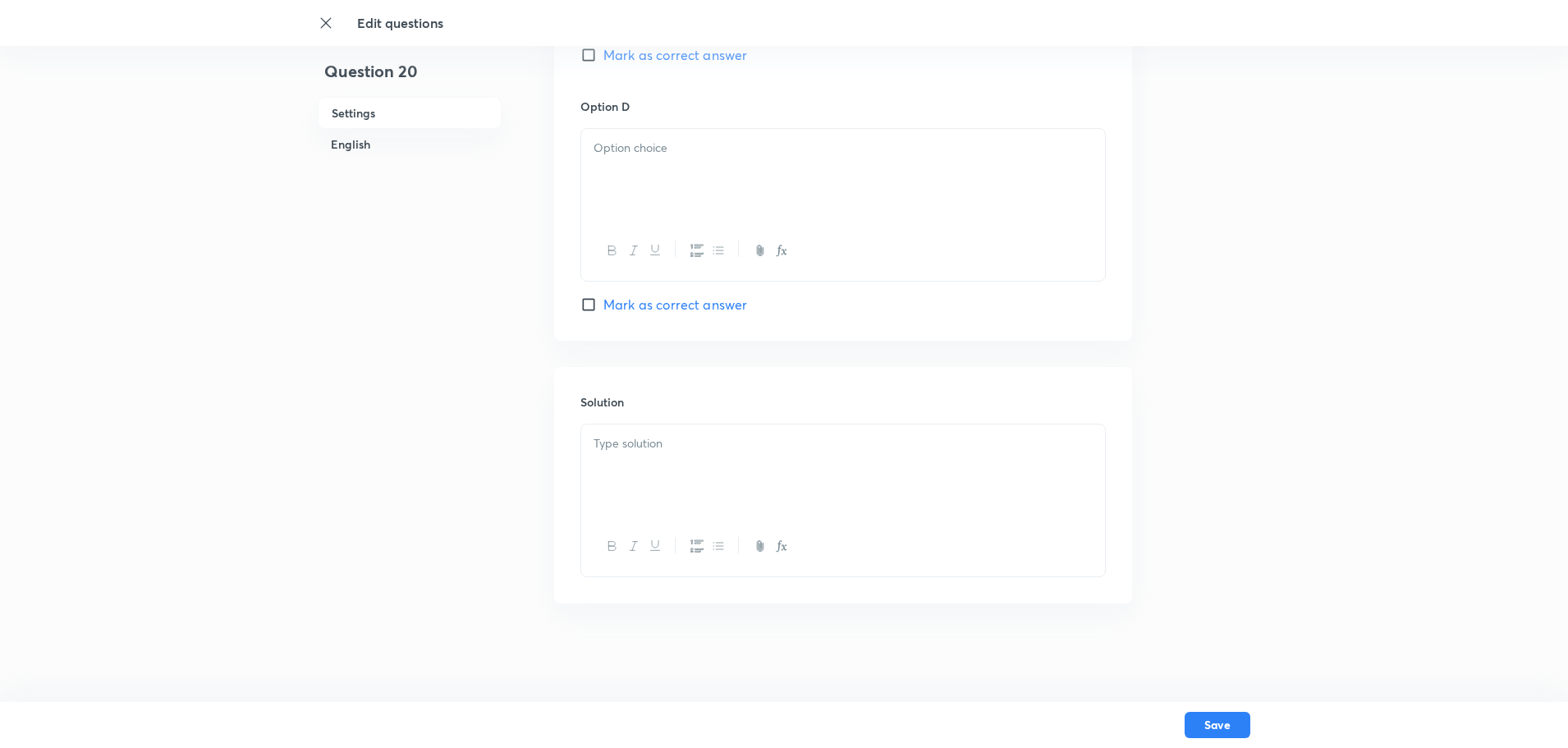
checkbox input "true"
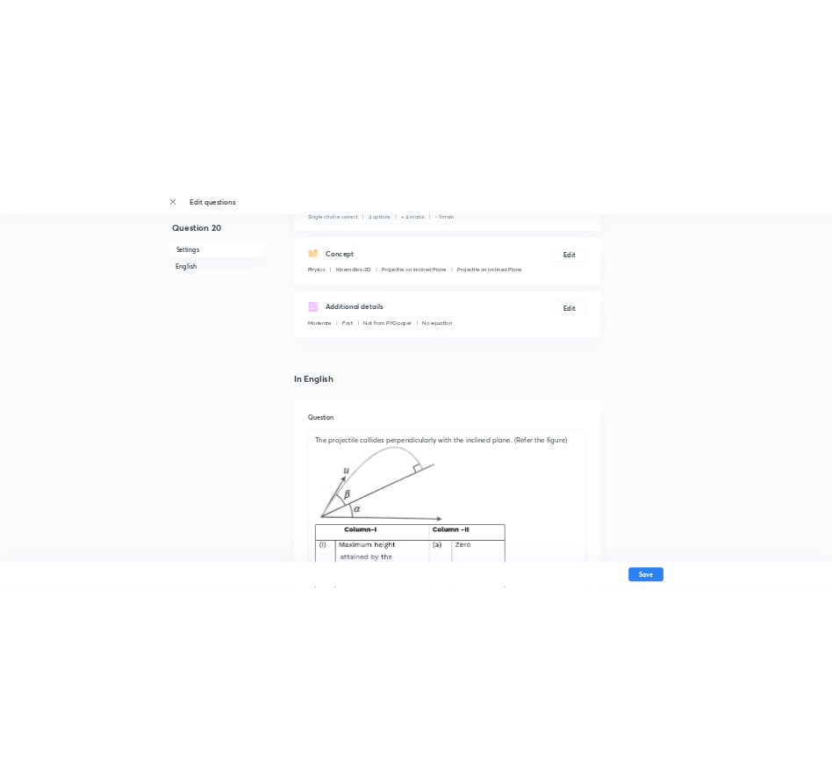
scroll to position [439, 0]
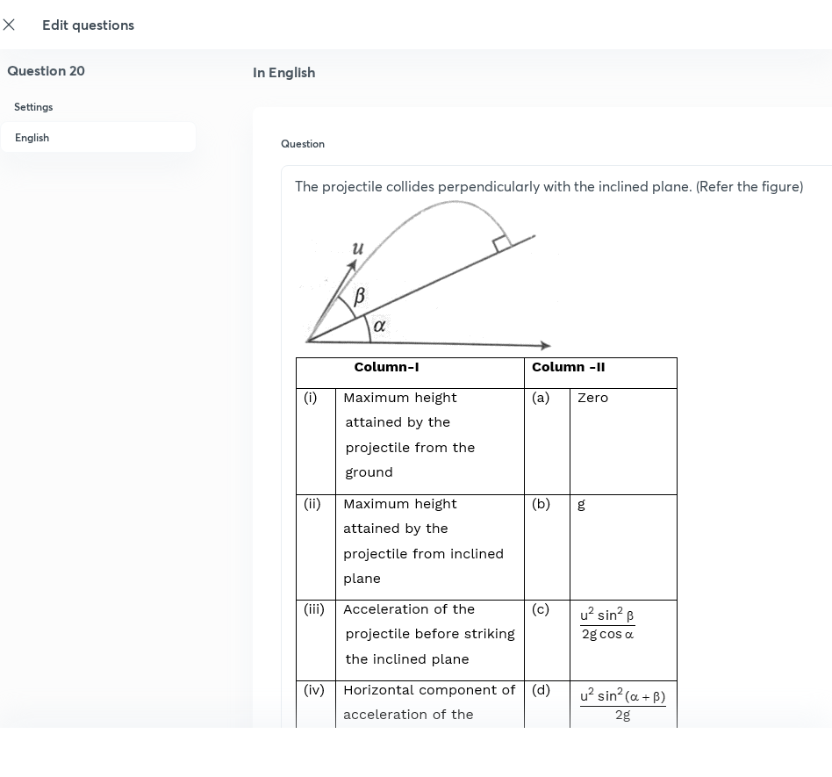
click at [391, 345] on img at bounding box center [429, 274] width 269 height 155
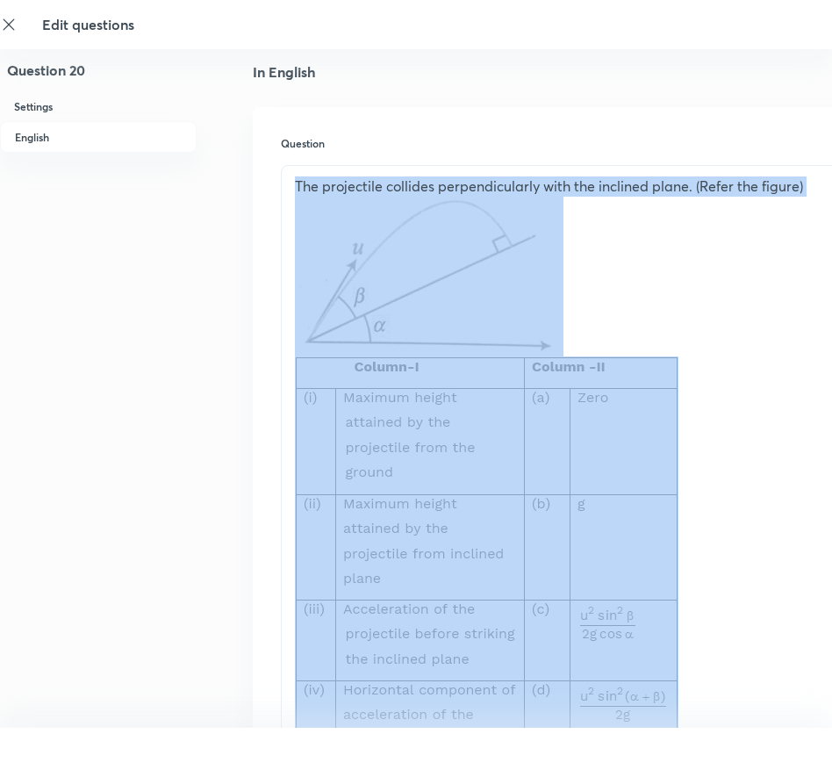
drag, startPoint x: 297, startPoint y: 194, endPoint x: 670, endPoint y: 512, distance: 490.1
click at [670, 512] on div "The projectile collides perpendicularly with the inclined plane. (Refer the fig…" at bounding box center [562, 492] width 560 height 653
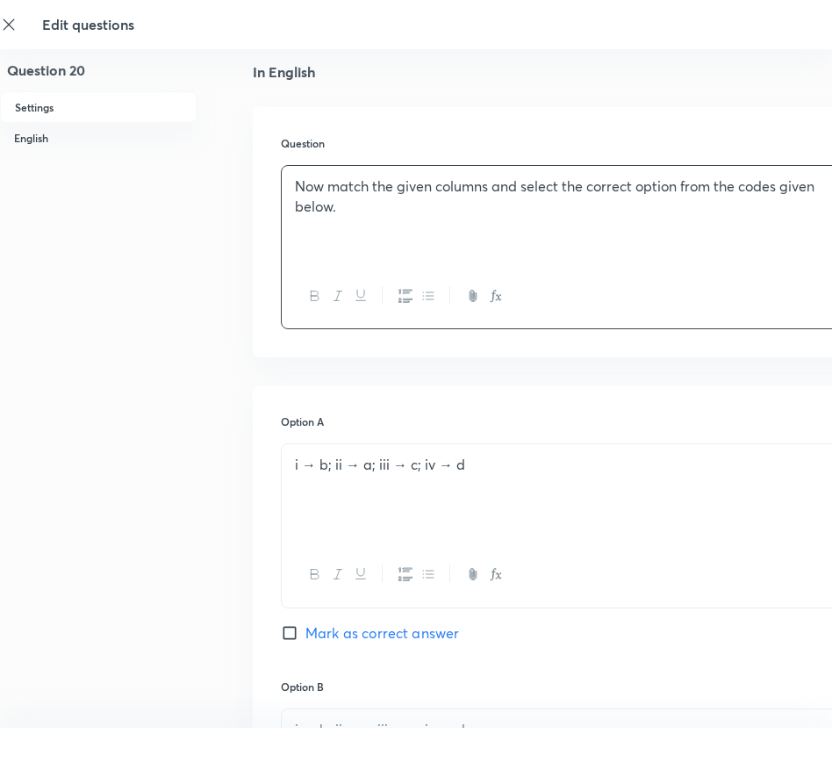
scroll to position [259, 0]
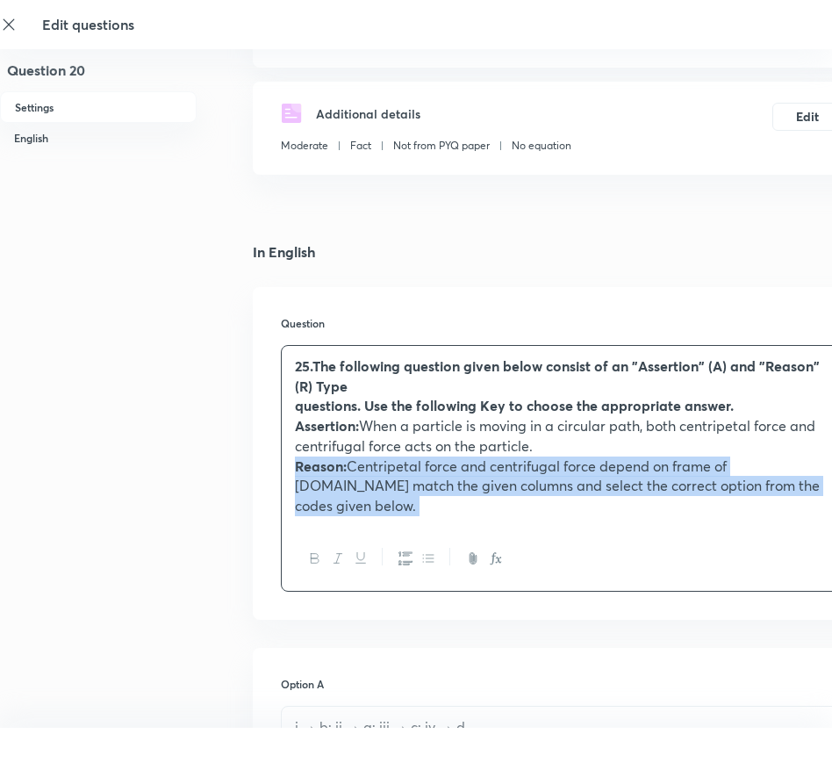
drag, startPoint x: 561, startPoint y: 527, endPoint x: 284, endPoint y: 373, distance: 316.3
click at [284, 373] on div "25.The following question given below consist of an "Assertion" (A) and "Reason…" at bounding box center [562, 468] width 562 height 247
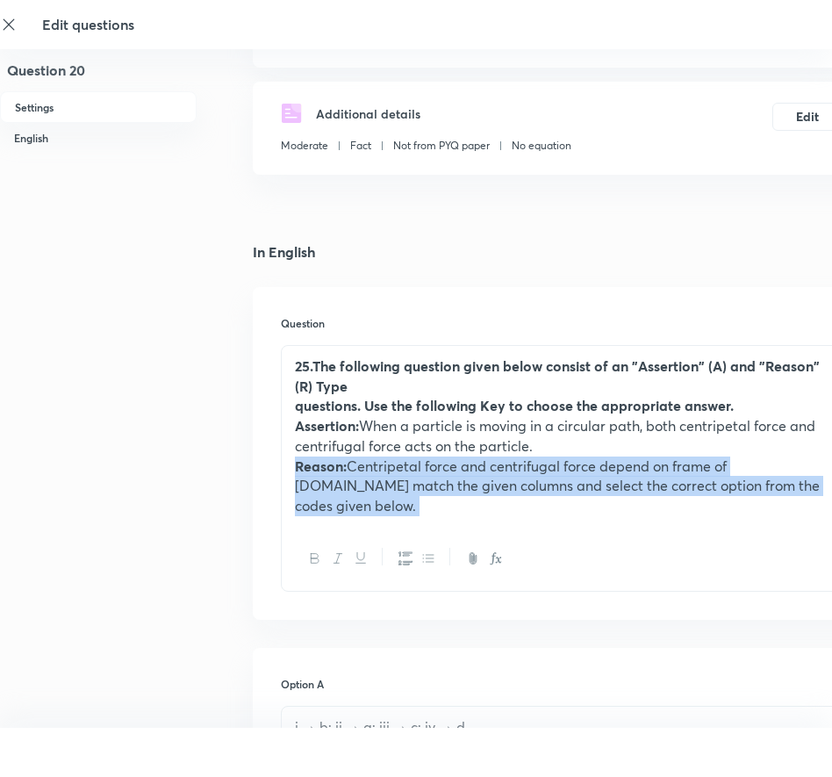
drag, startPoint x: 294, startPoint y: 364, endPoint x: 425, endPoint y: 534, distance: 214.0
click at [421, 535] on div "25.The following question given below consist of an "Assertion" (A) and "Reason…" at bounding box center [562, 468] width 562 height 247
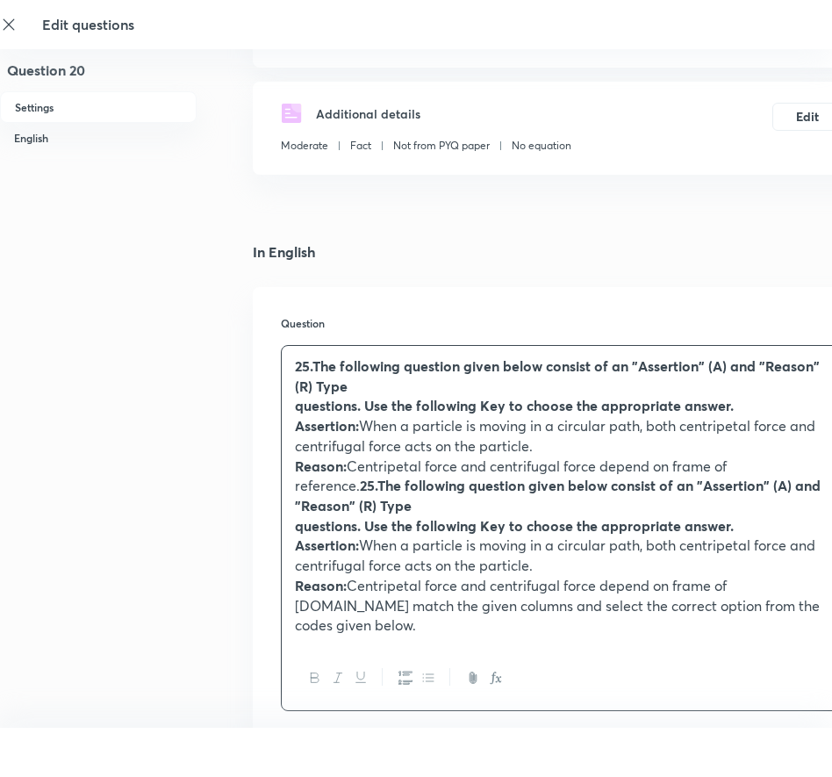
drag, startPoint x: 286, startPoint y: 364, endPoint x: 361, endPoint y: 625, distance: 271.2
click at [356, 630] on div "25.The following question given below consist of an "Assertion" (A) and "Reason…" at bounding box center [562, 496] width 560 height 300
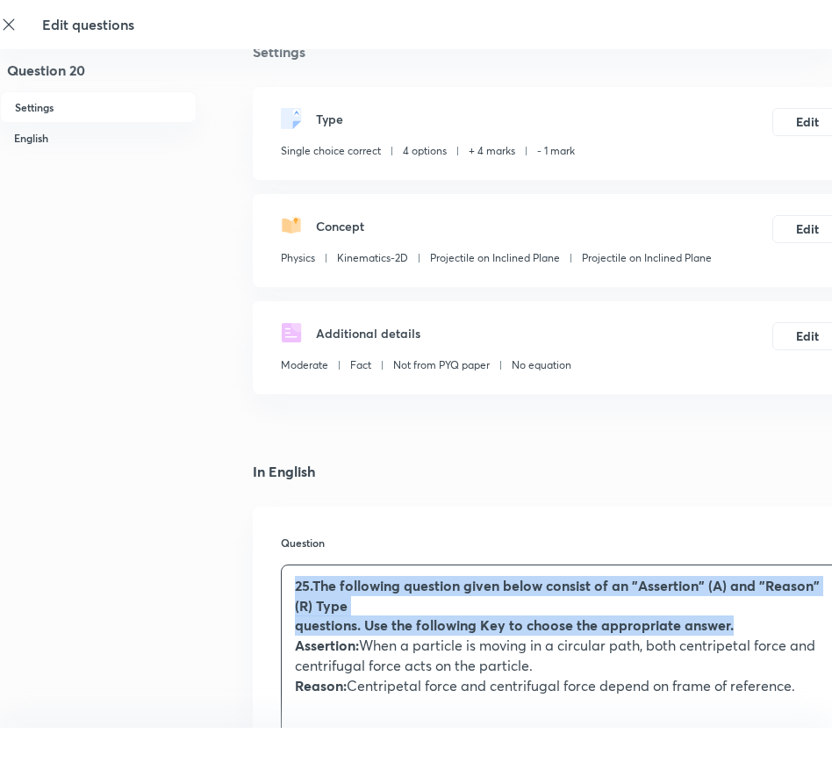
drag, startPoint x: 296, startPoint y: 585, endPoint x: 736, endPoint y: 619, distance: 441.1
click at [736, 619] on div "25.The following question given below consist of an "Assertion" (A) and "Reason…" at bounding box center [562, 635] width 560 height 140
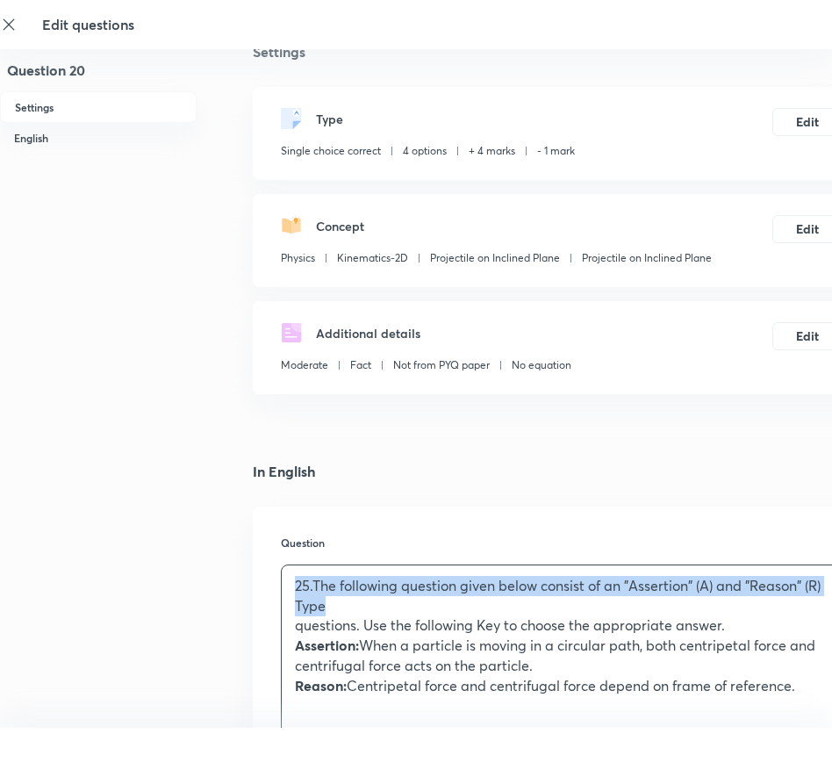
click at [298, 626] on p "questions. Use the following Key to choose the appropriate answer." at bounding box center [562, 625] width 534 height 20
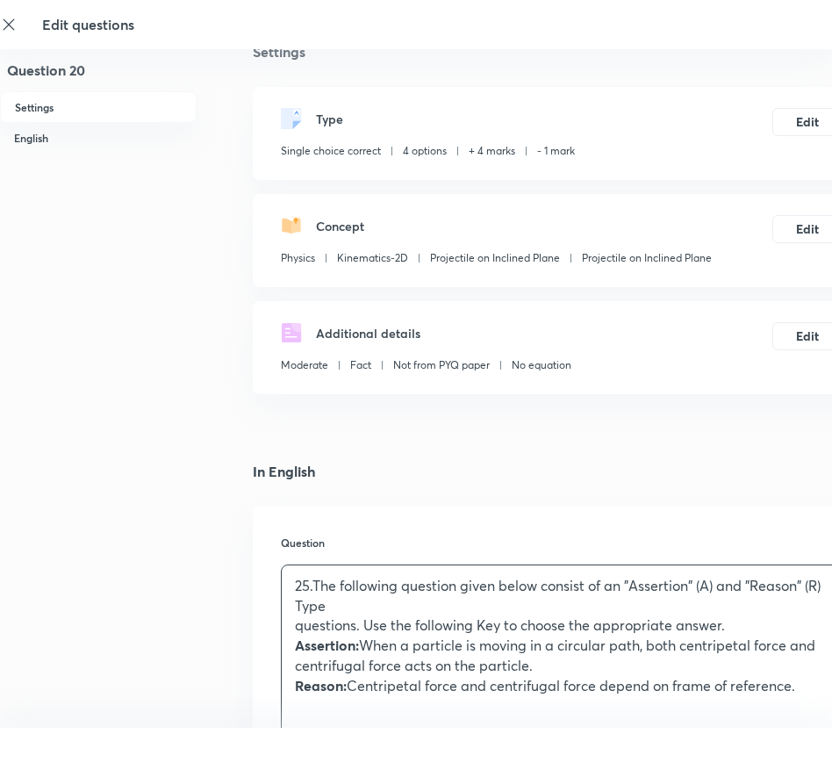
scroll to position [0, 0]
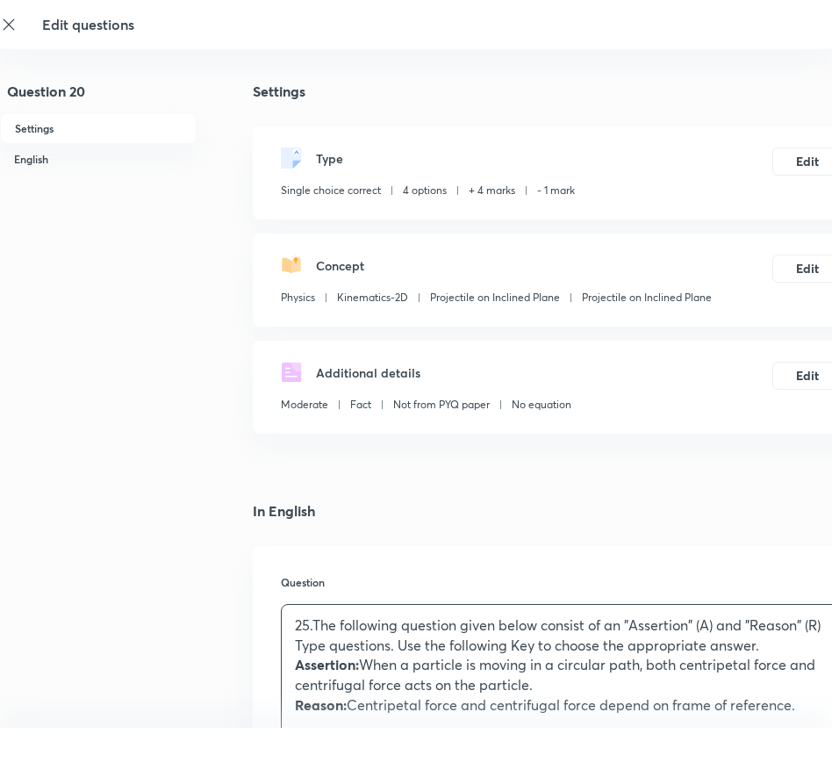
click at [312, 626] on p "25.The following question given below consist of an "Assertion" (A) and "Reason…" at bounding box center [562, 635] width 534 height 40
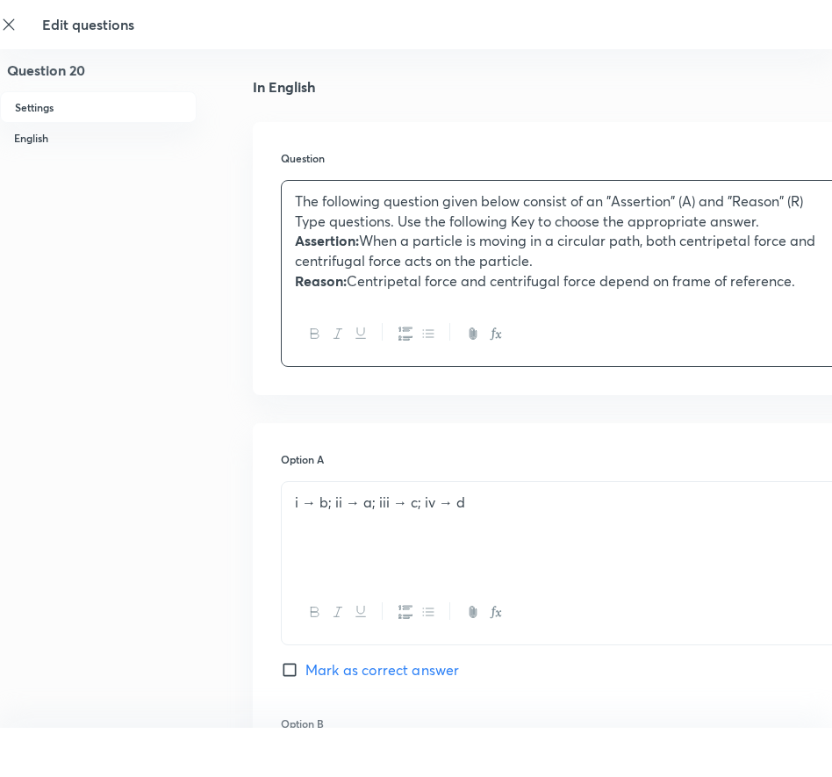
scroll to position [439, 0]
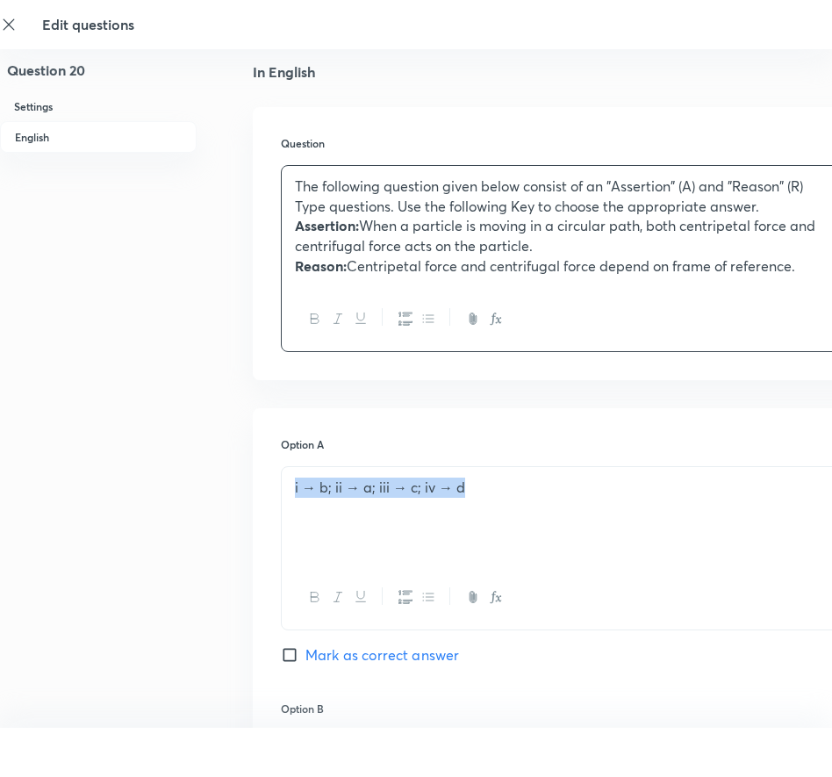
drag, startPoint x: 515, startPoint y: 478, endPoint x: 143, endPoint y: 478, distance: 372.2
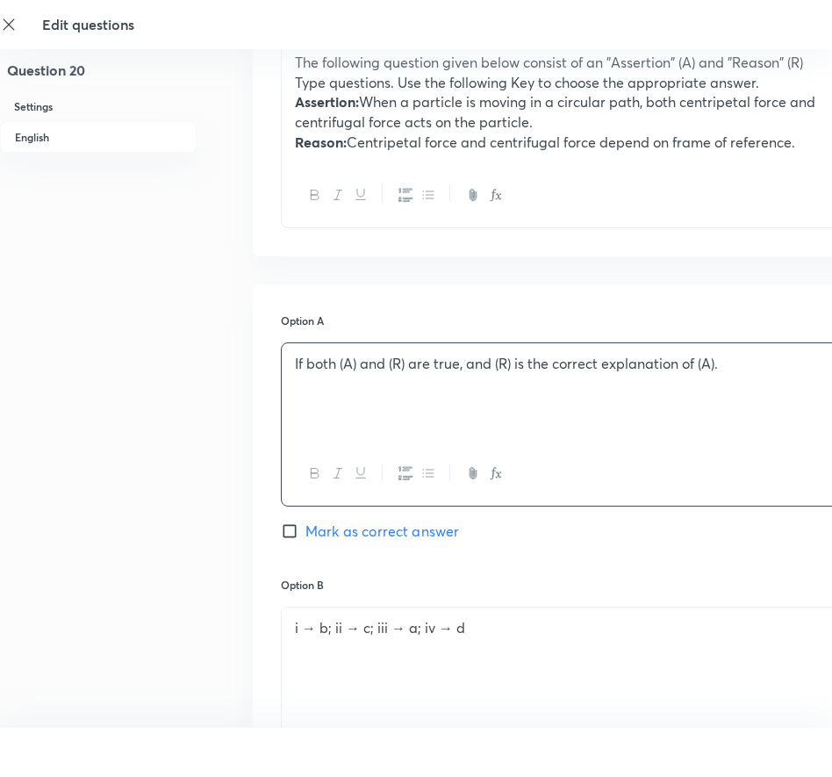
scroll to position [878, 0]
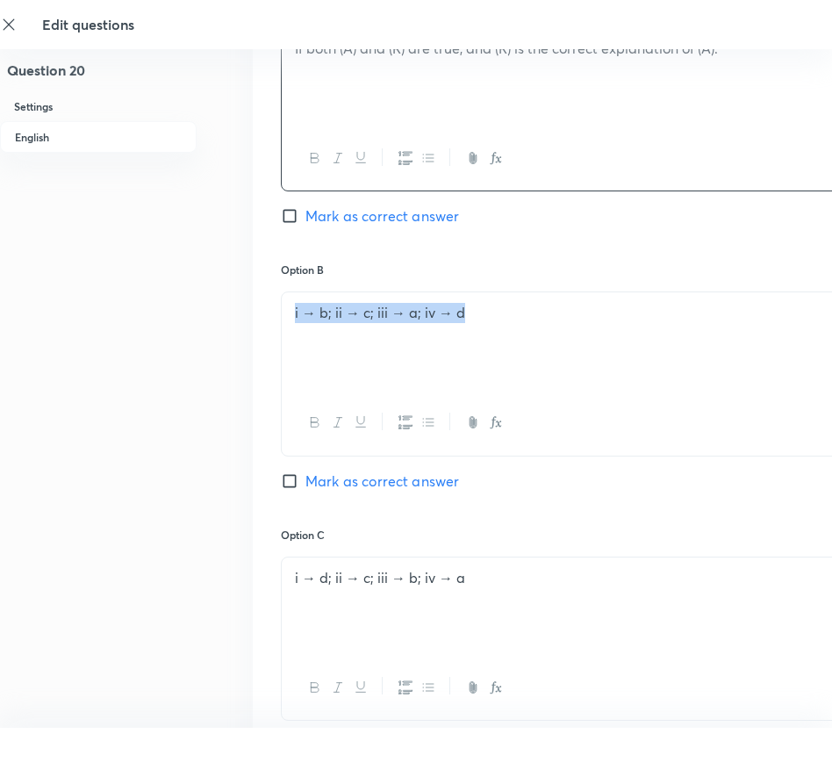
drag, startPoint x: 507, startPoint y: 318, endPoint x: 226, endPoint y: 304, distance: 282.1
click at [226, 304] on div "Question 20 Settings English Settings Type Single choice correct 4 options + 4 …" at bounding box center [498, 458] width 997 height 2505
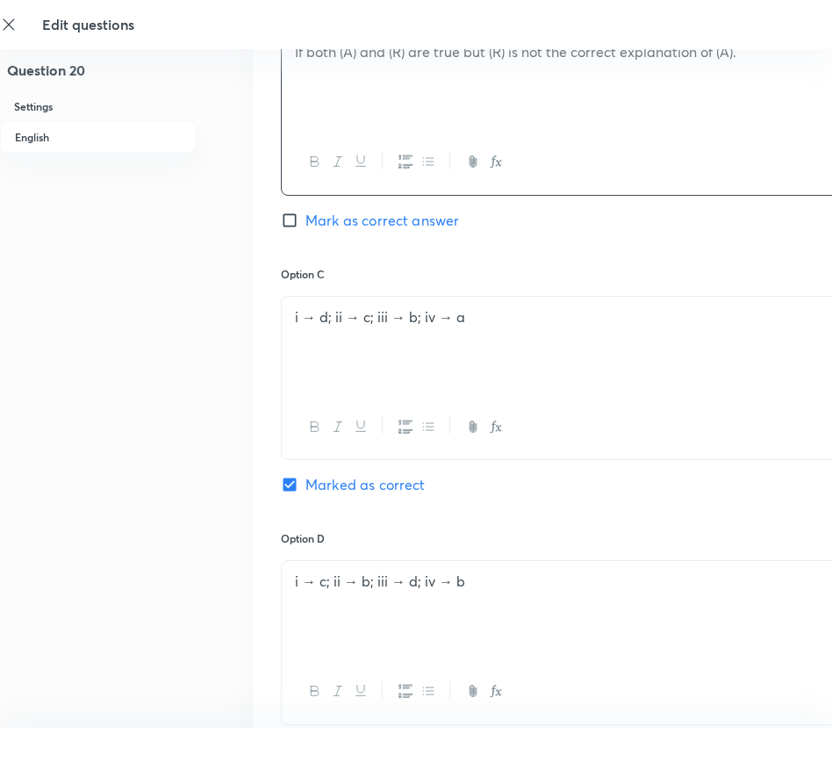
scroll to position [1141, 0]
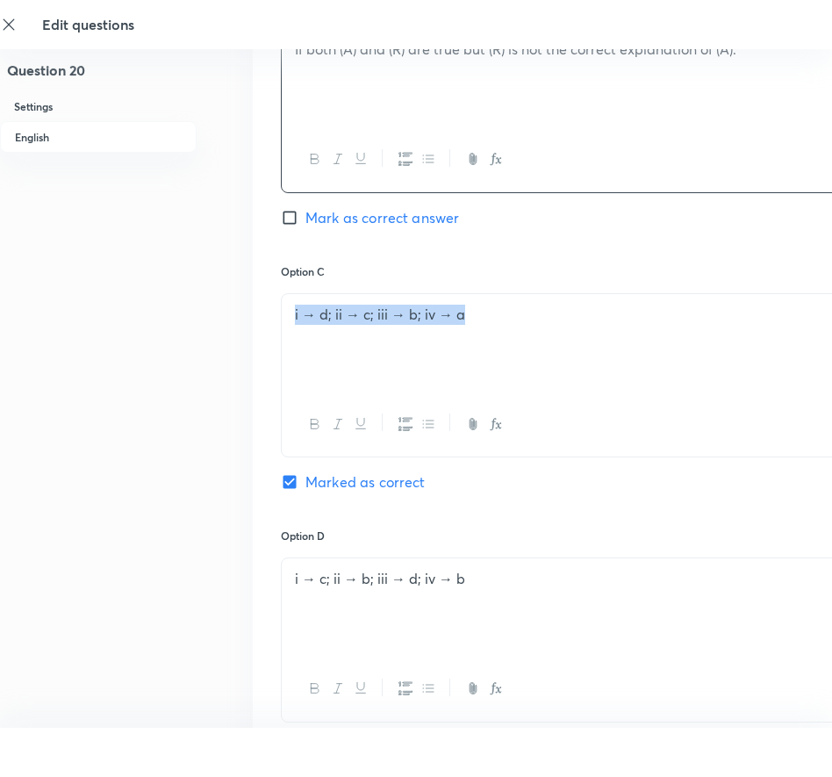
drag, startPoint x: 471, startPoint y: 320, endPoint x: 212, endPoint y: 301, distance: 259.6
click at [212, 301] on div "Question 20 Settings English Settings Type Single choice correct 4 options + 4 …" at bounding box center [498, 195] width 997 height 2505
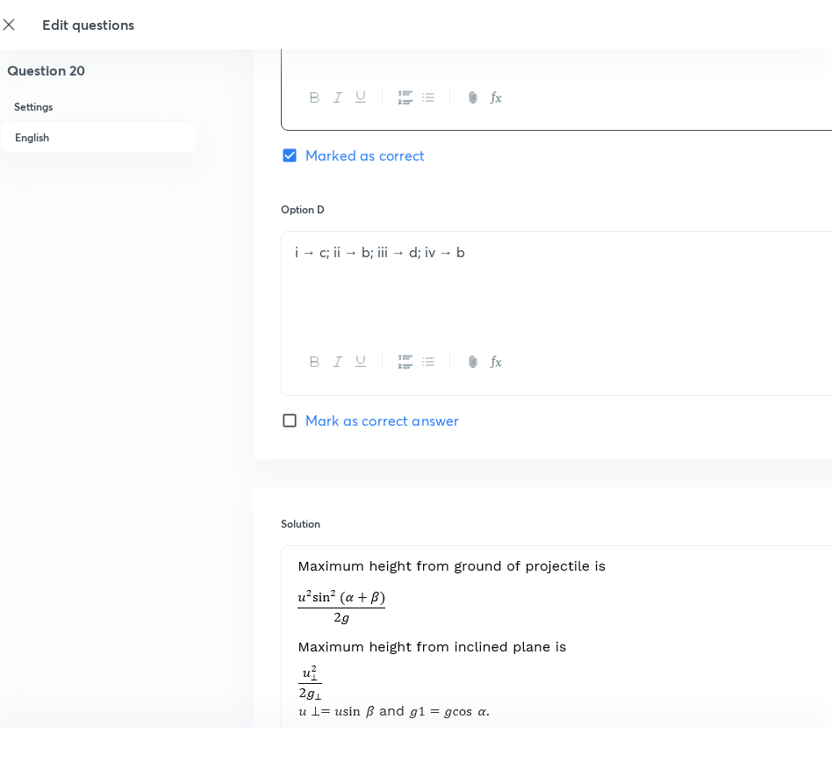
scroll to position [1580, 0]
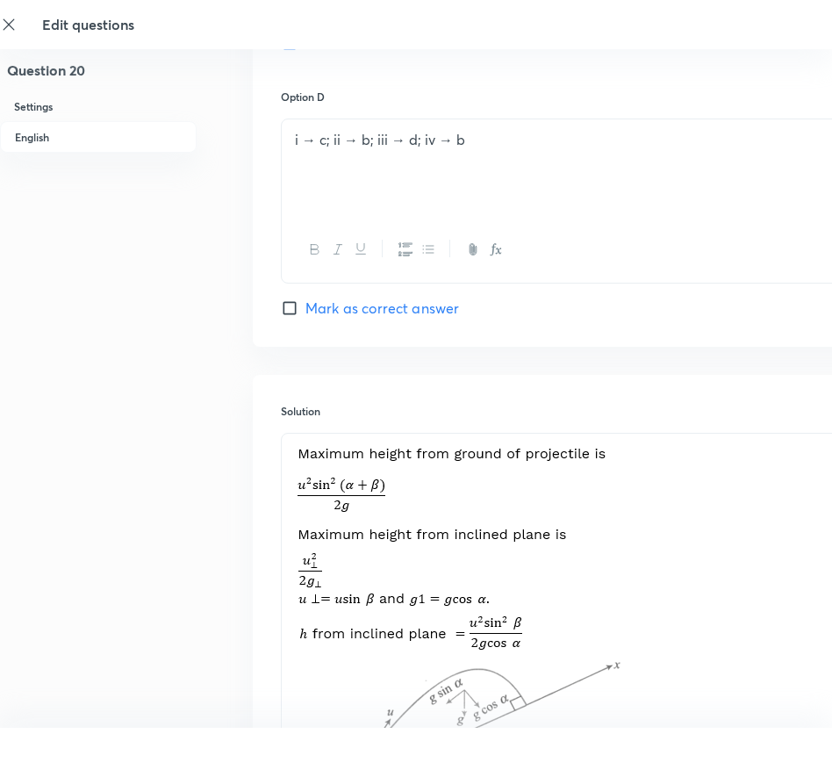
click at [492, 500] on img at bounding box center [452, 496] width 314 height 104
drag, startPoint x: 291, startPoint y: 135, endPoint x: 561, endPoint y: 167, distance: 271.3
click at [561, 167] on div "i → c; ii → b; iii → d; iv → b" at bounding box center [562, 168] width 560 height 98
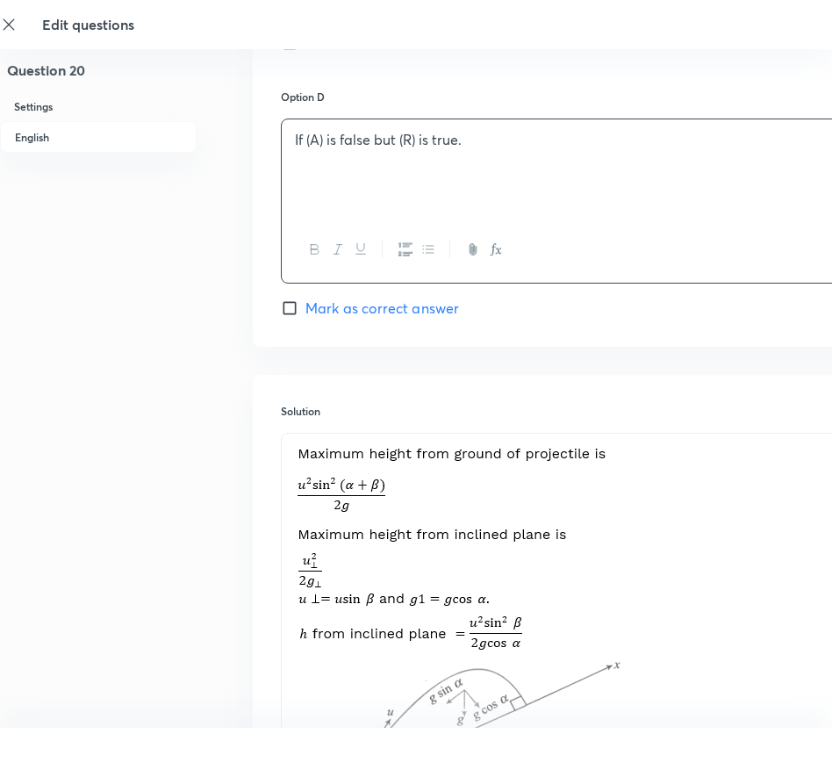
click at [291, 307] on input "Mark as correct answer" at bounding box center [293, 308] width 25 height 18
checkbox input "true"
checkbox input "false"
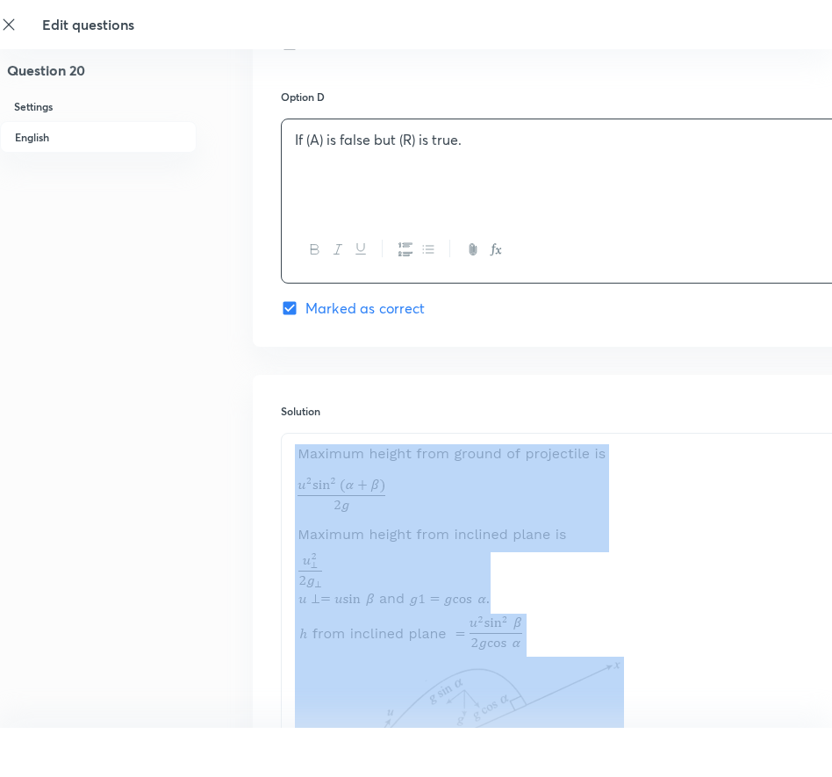
drag, startPoint x: 313, startPoint y: 469, endPoint x: 635, endPoint y: 720, distance: 407.8
click at [635, 720] on div "Acceleration of the projectile is always g downward and horizontal component wi…" at bounding box center [562, 640] width 560 height 413
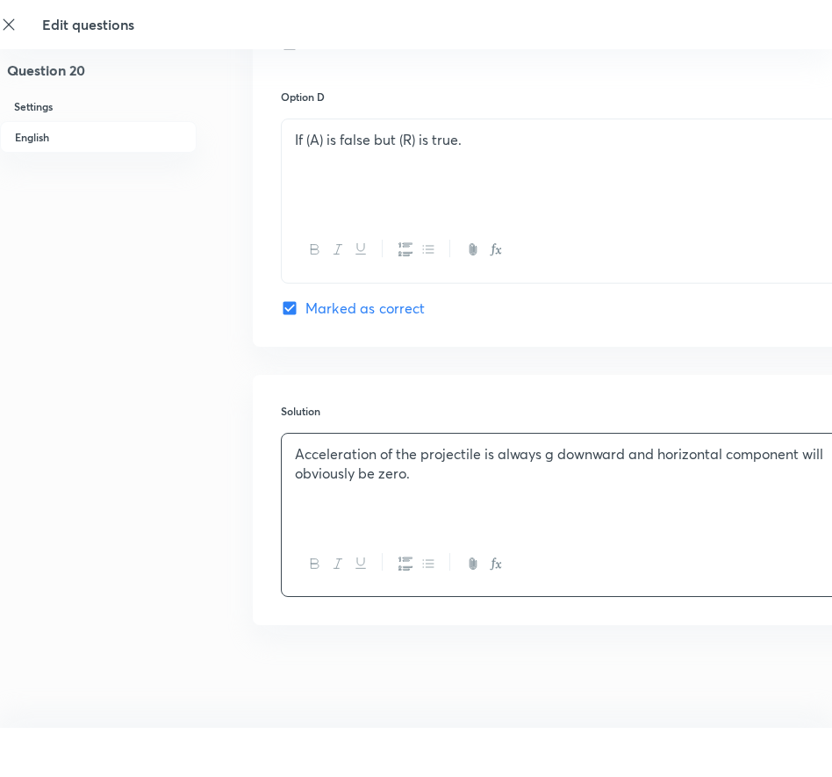
scroll to position [1368, 0]
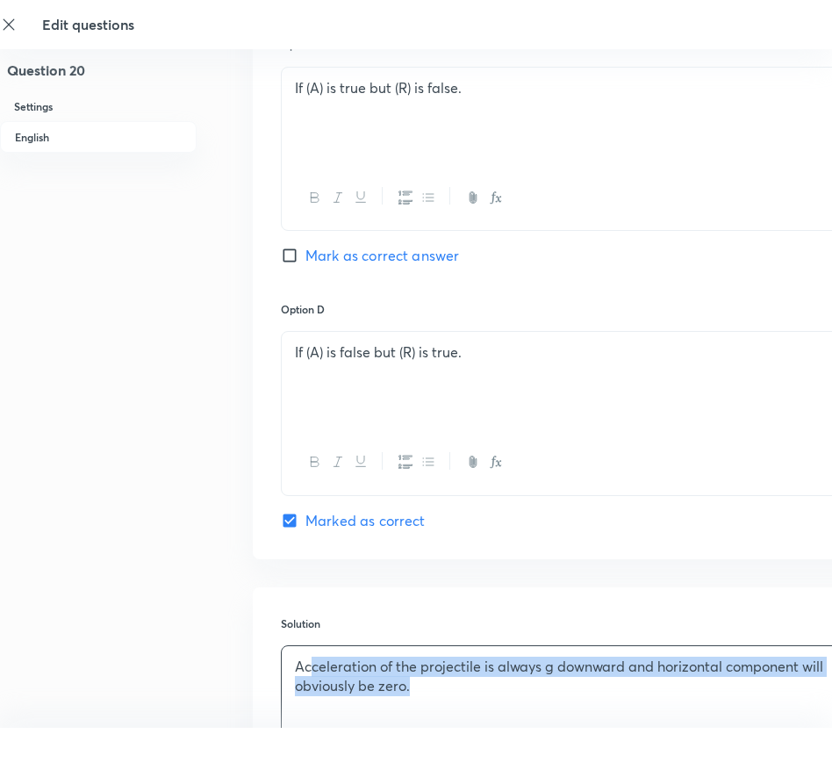
drag, startPoint x: 494, startPoint y: 688, endPoint x: 309, endPoint y: 644, distance: 190.4
click at [309, 645] on div "Acceleration of the projectile is always g downward and horizontal component wi…" at bounding box center [562, 727] width 562 height 164
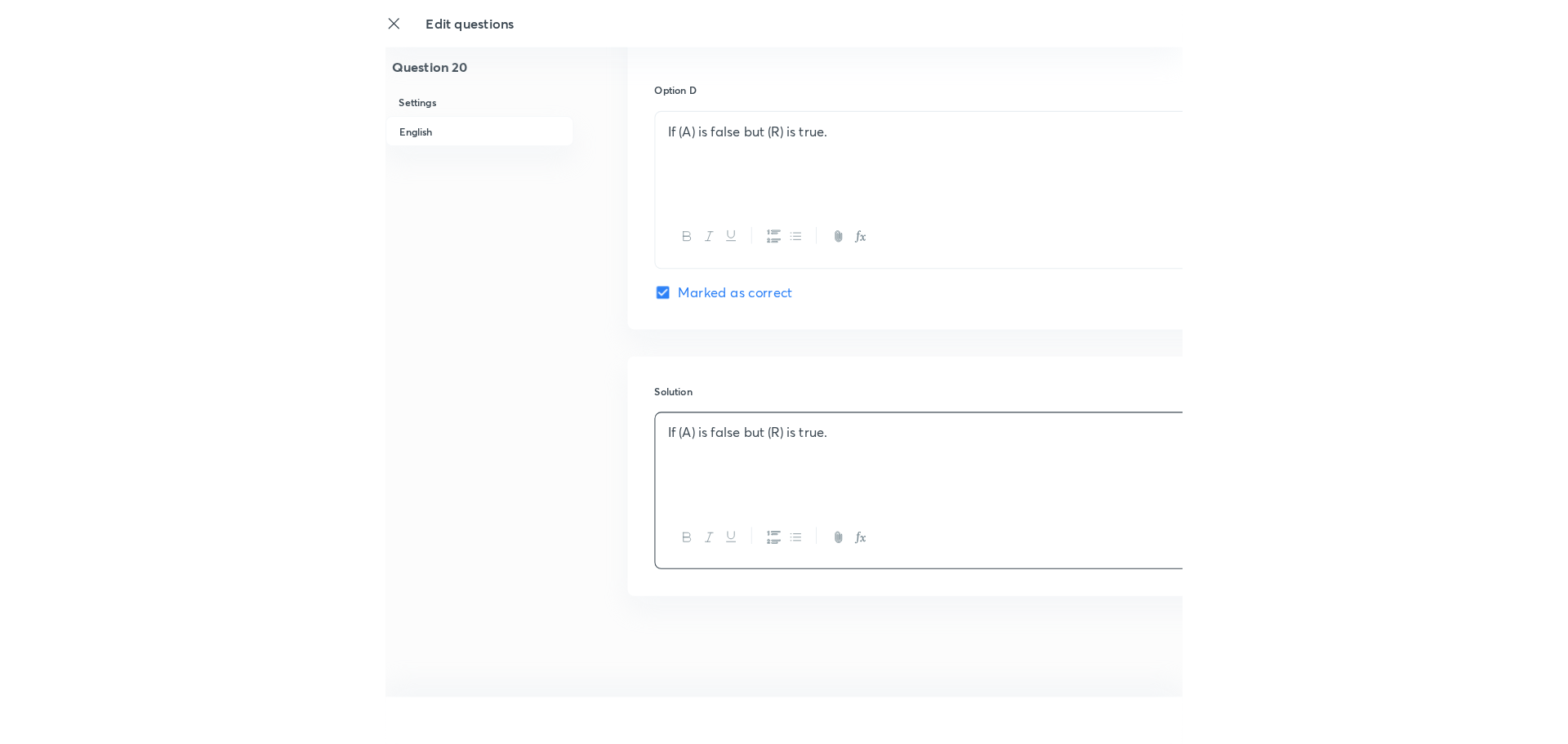
scroll to position [1488, 0]
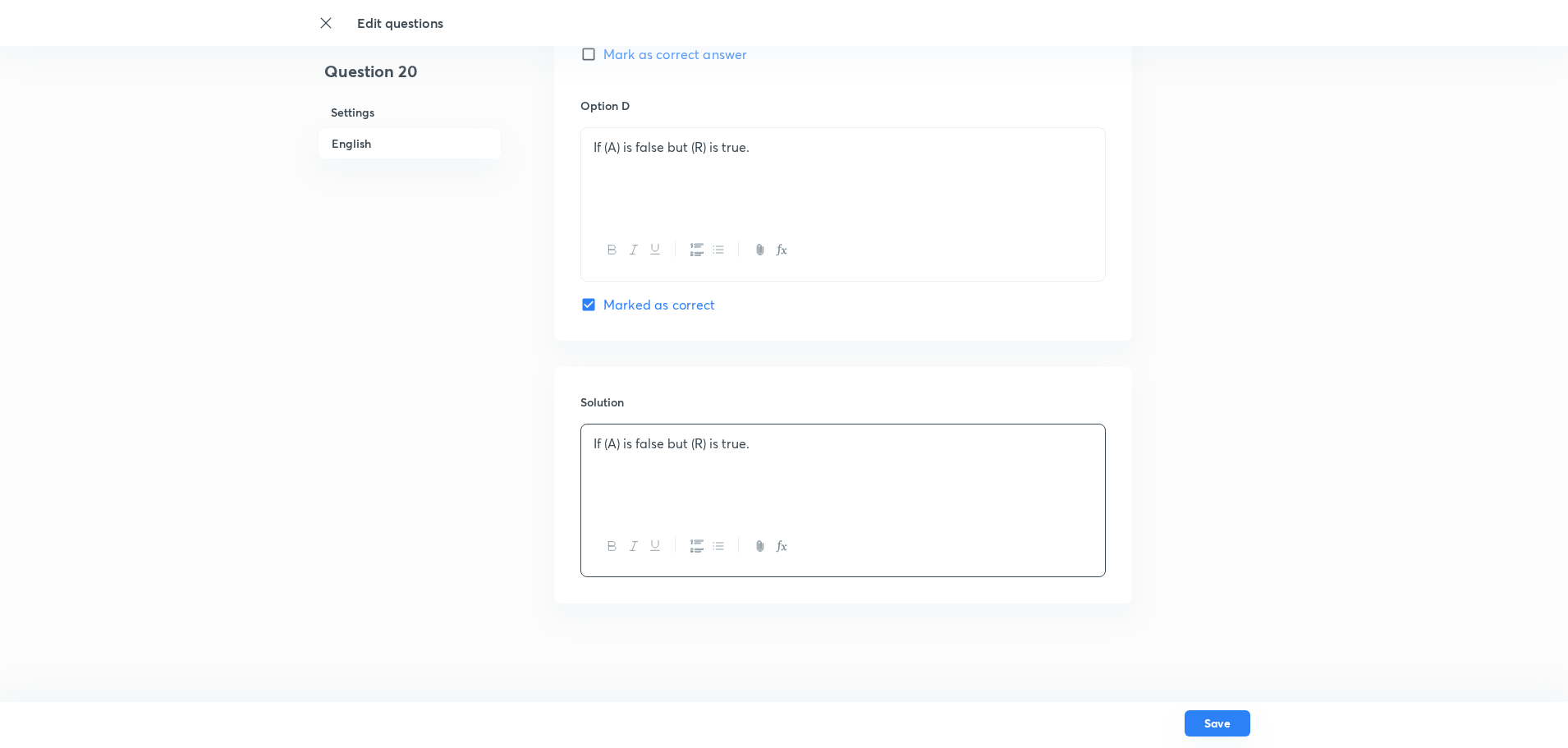
click at [1227, 735] on button "Save" at bounding box center [1217, 723] width 65 height 26
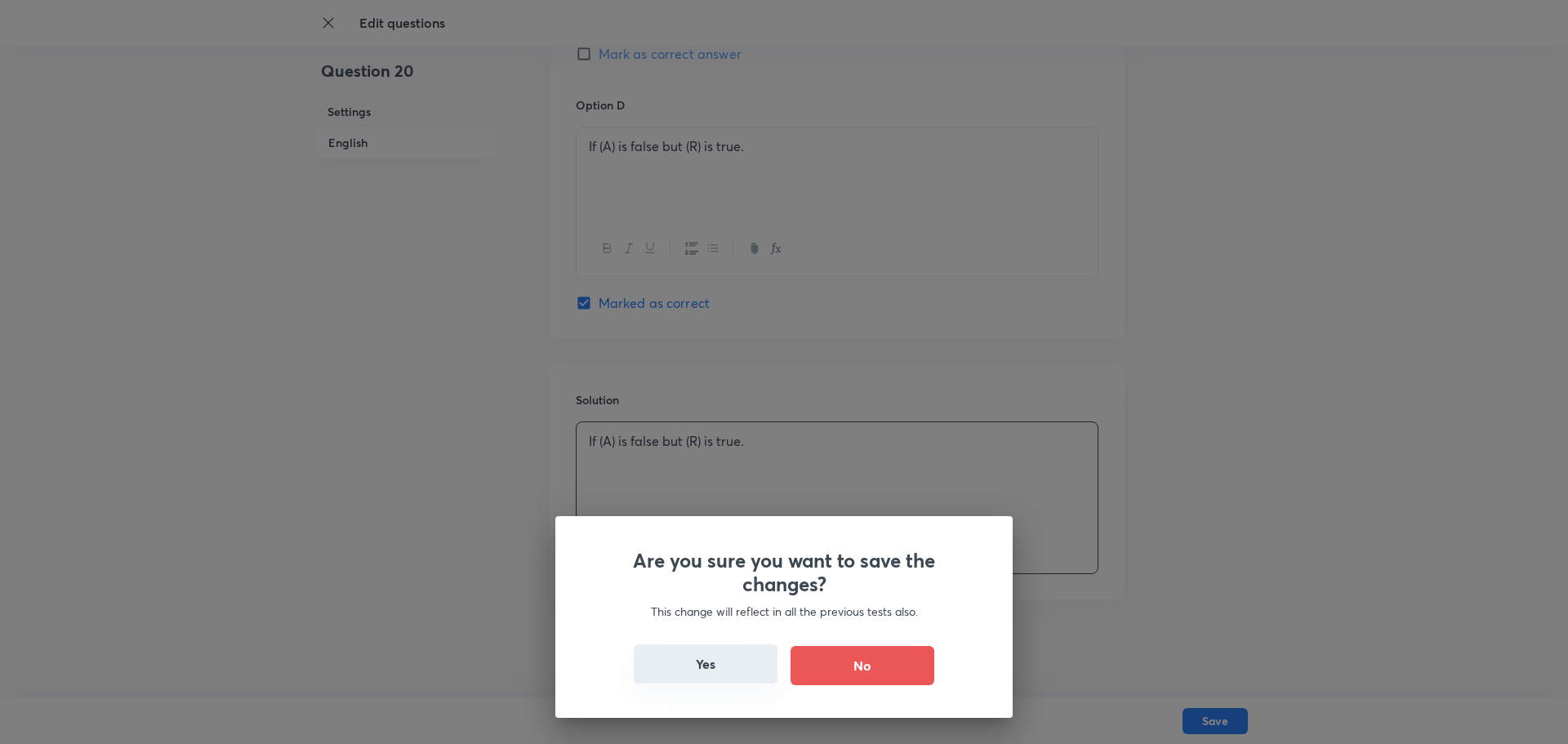
click at [766, 678] on button "Yes" at bounding box center [705, 664] width 144 height 39
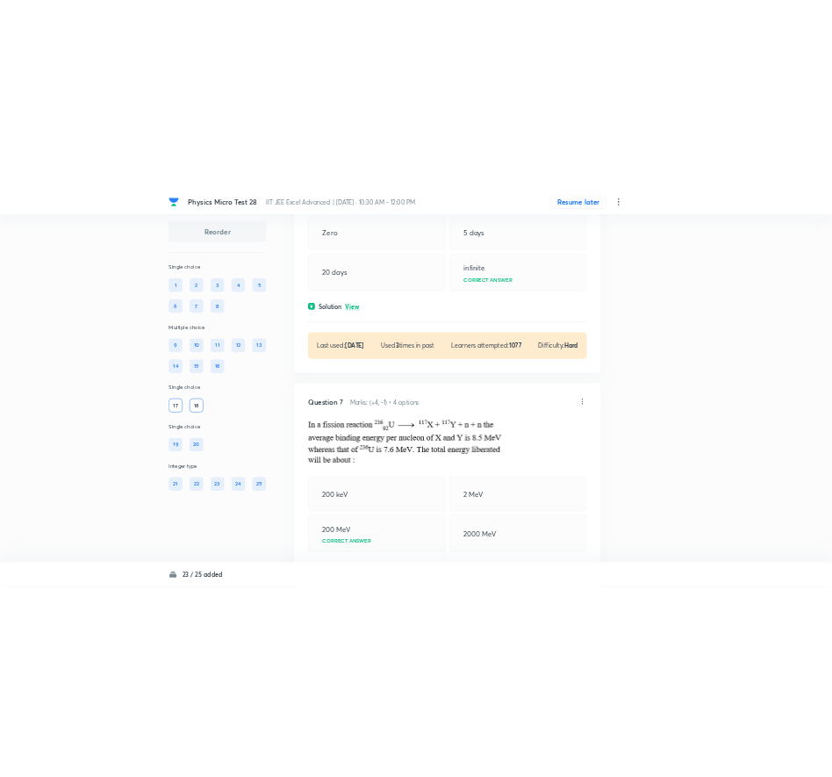
scroll to position [3072, 0]
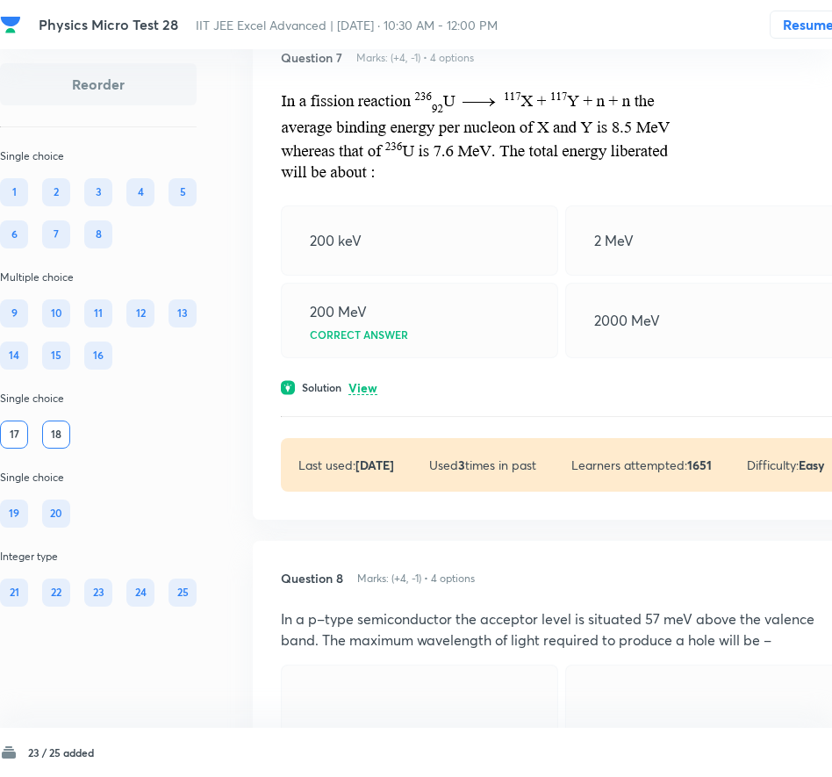
click at [615, 395] on div "Solution View" at bounding box center [562, 387] width 562 height 16
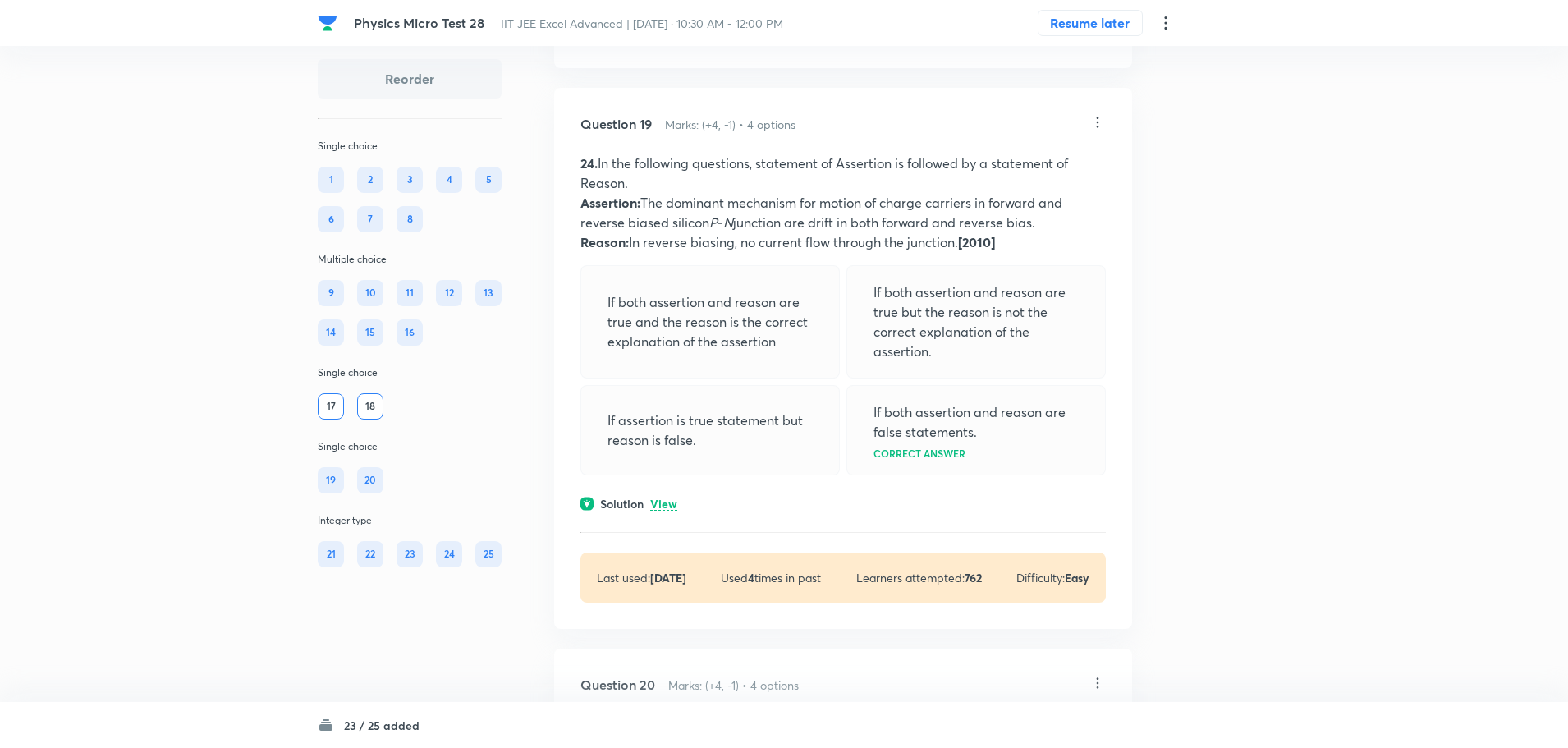
scroll to position [8372, 0]
drag, startPoint x: 1106, startPoint y: 189, endPoint x: 1096, endPoint y: 192, distance: 10.4
click at [1100, 190] on div "Question 19 Marks: (+4, -1) • 4 options 24. In the following questions, stateme…" at bounding box center [843, 354] width 578 height 541
click at [1092, 126] on icon at bounding box center [1098, 119] width 17 height 17
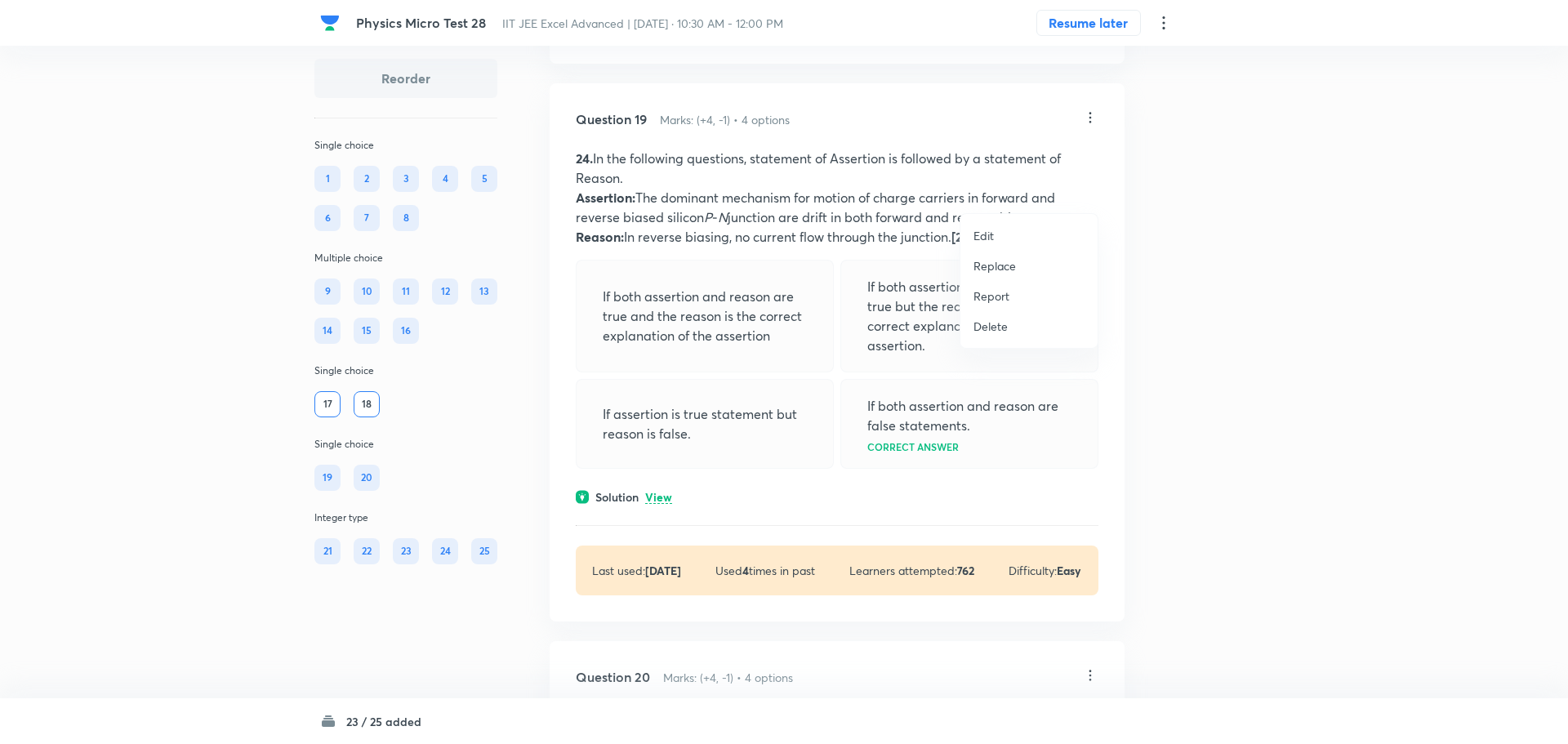
click at [1006, 241] on li "Edit" at bounding box center [1028, 235] width 137 height 30
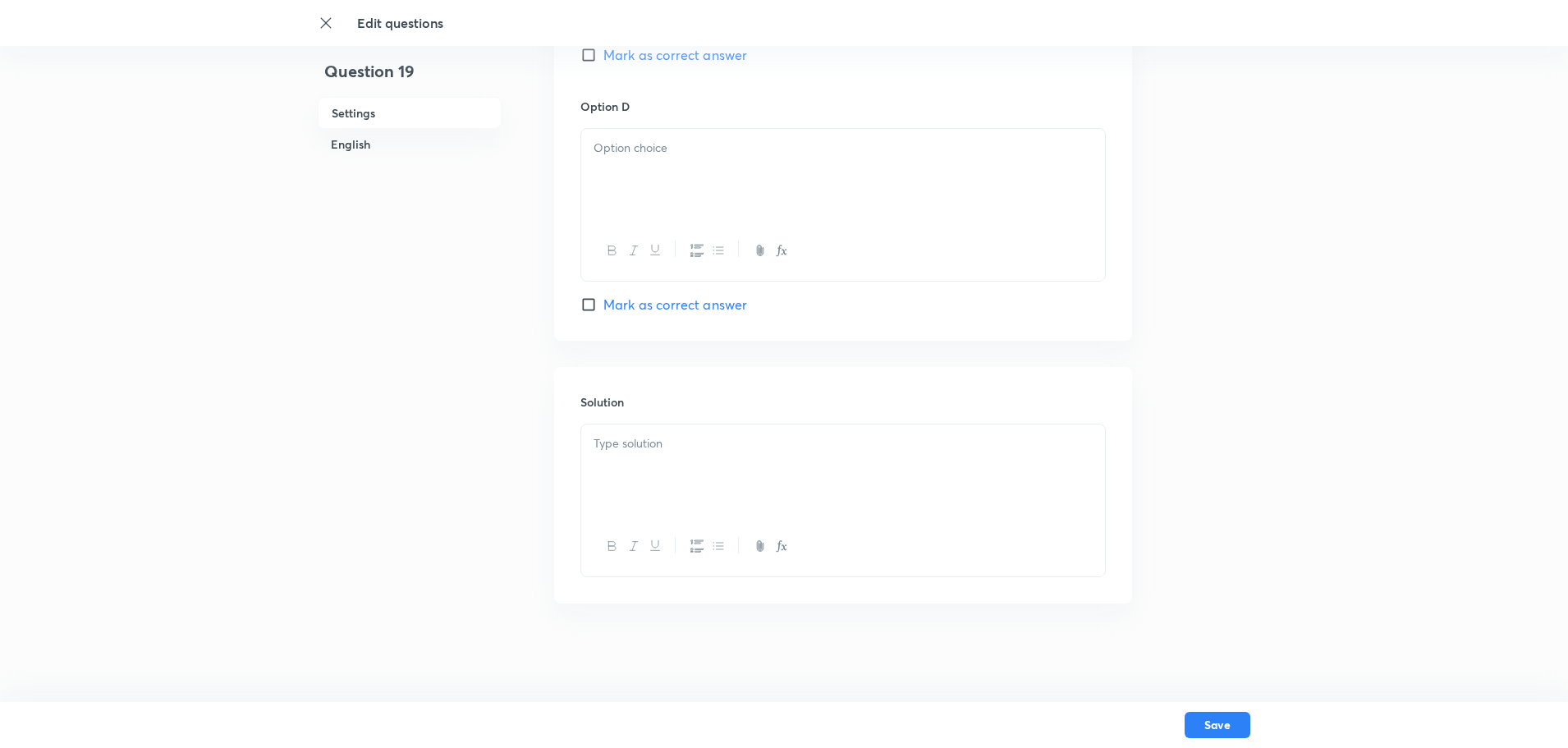
checkbox input "true"
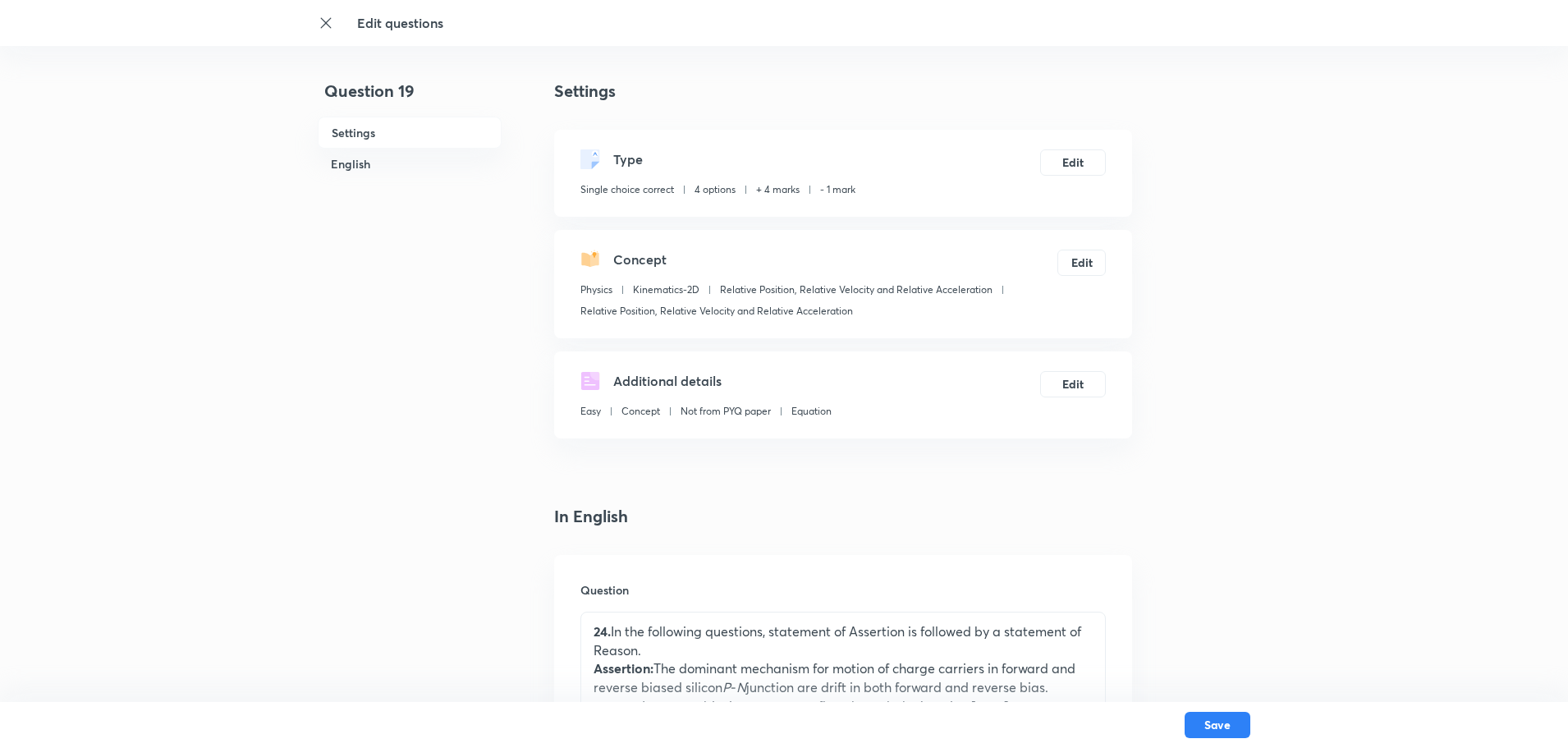
click at [611, 636] on p "24. In the following questions, statement of Assertion is followed by a stateme…" at bounding box center [843, 640] width 499 height 37
click at [1212, 722] on button "Save" at bounding box center [1217, 723] width 65 height 26
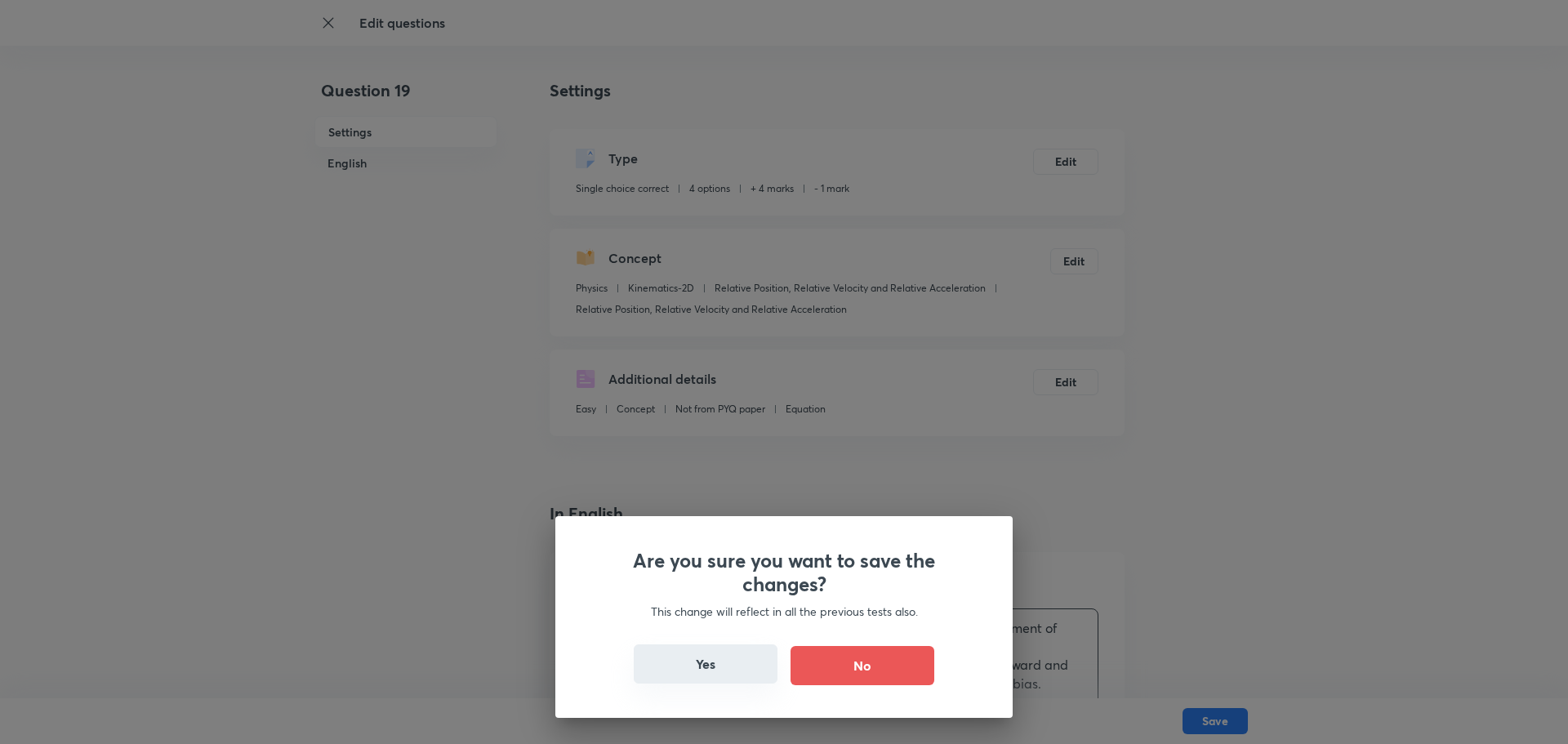
click at [729, 671] on button "Yes" at bounding box center [705, 664] width 144 height 39
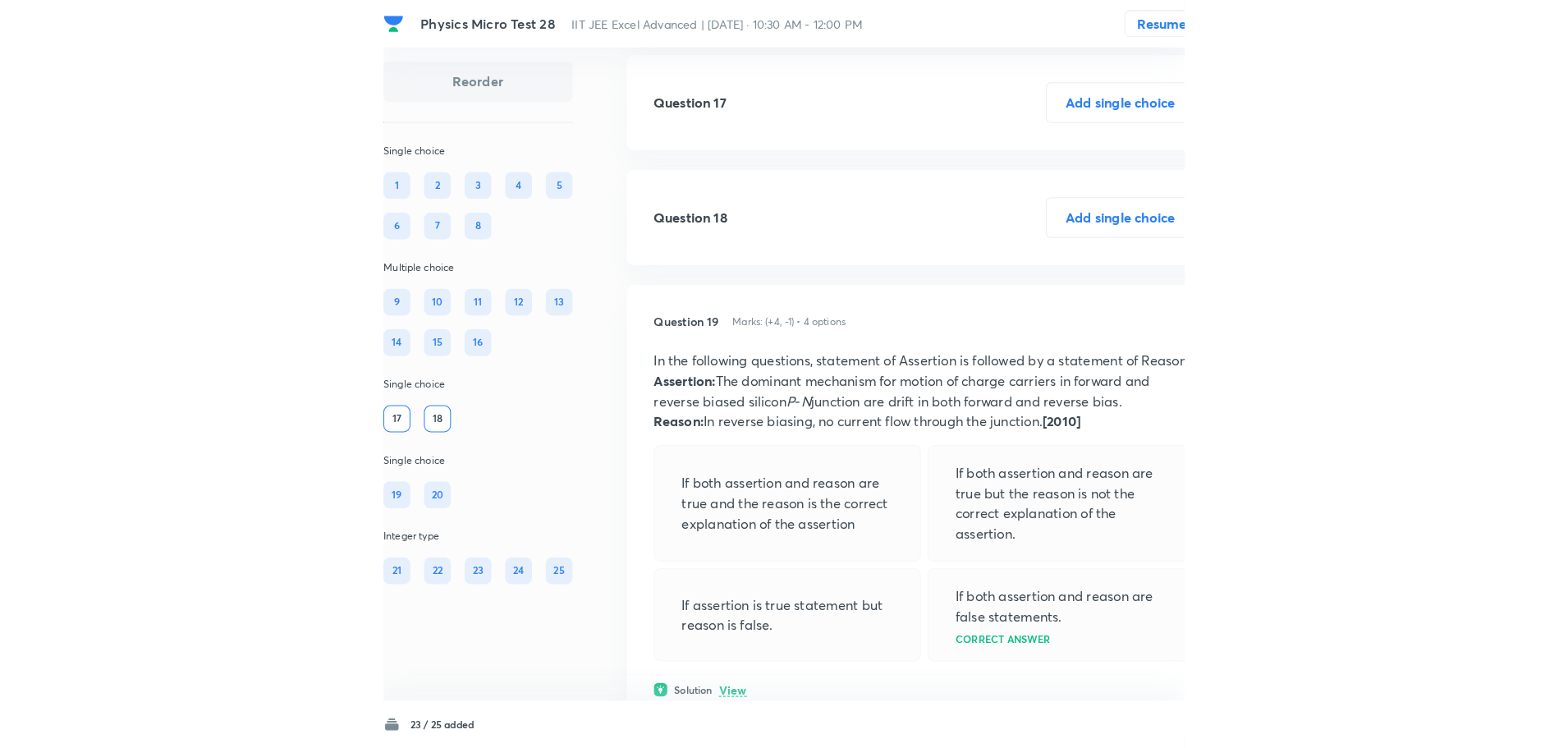
scroll to position [7948, 0]
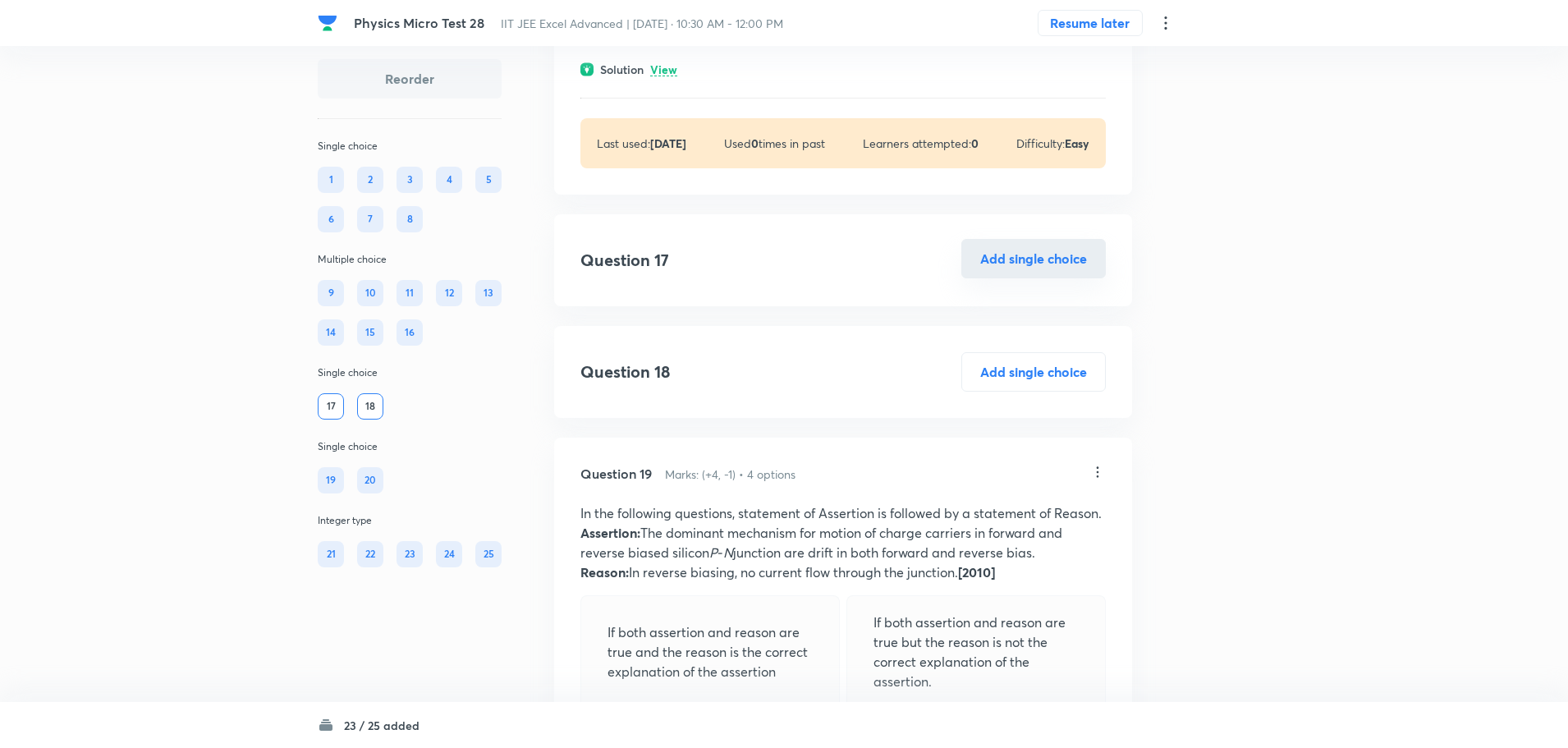
click at [1069, 279] on button "Add single choice" at bounding box center [1033, 258] width 145 height 39
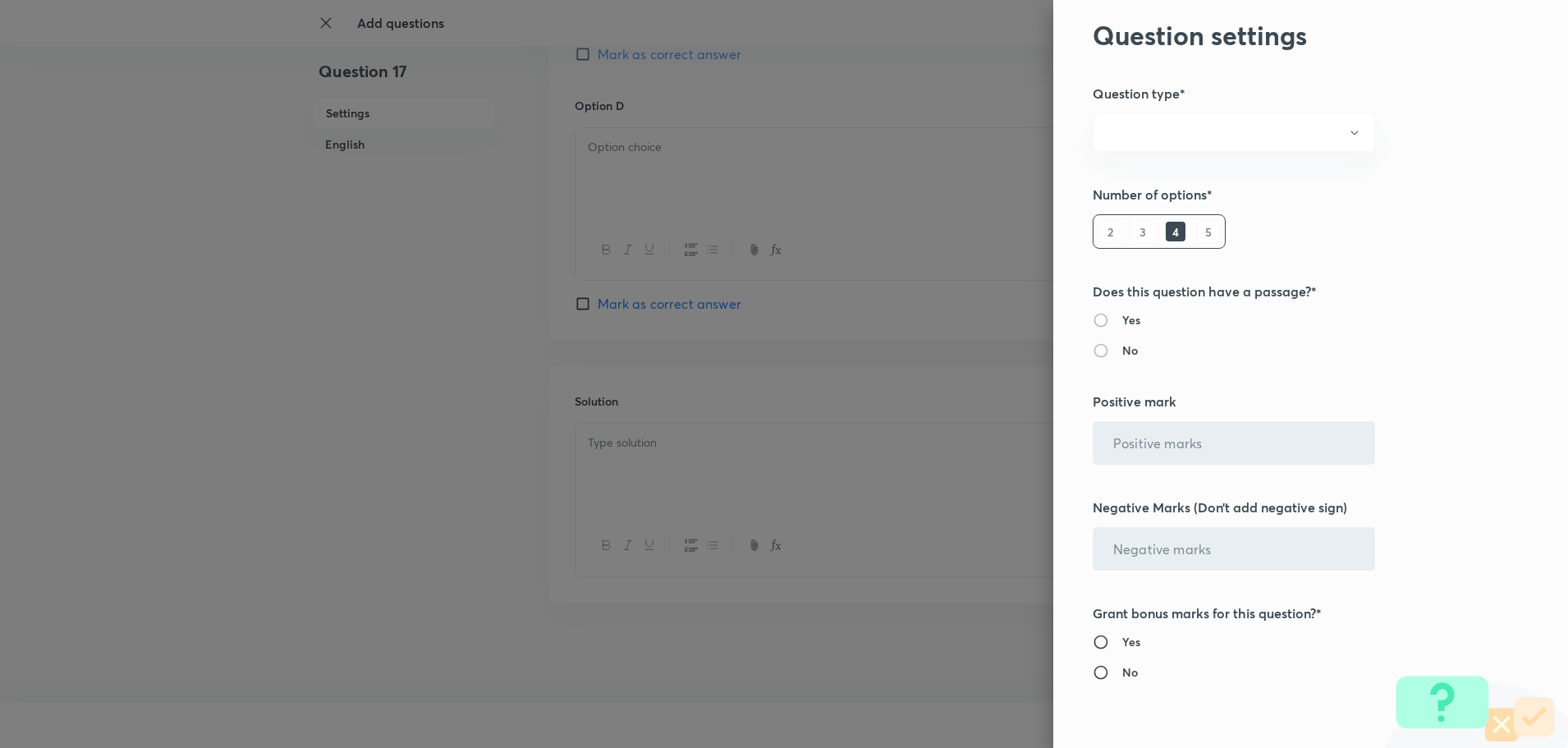
radio input "true"
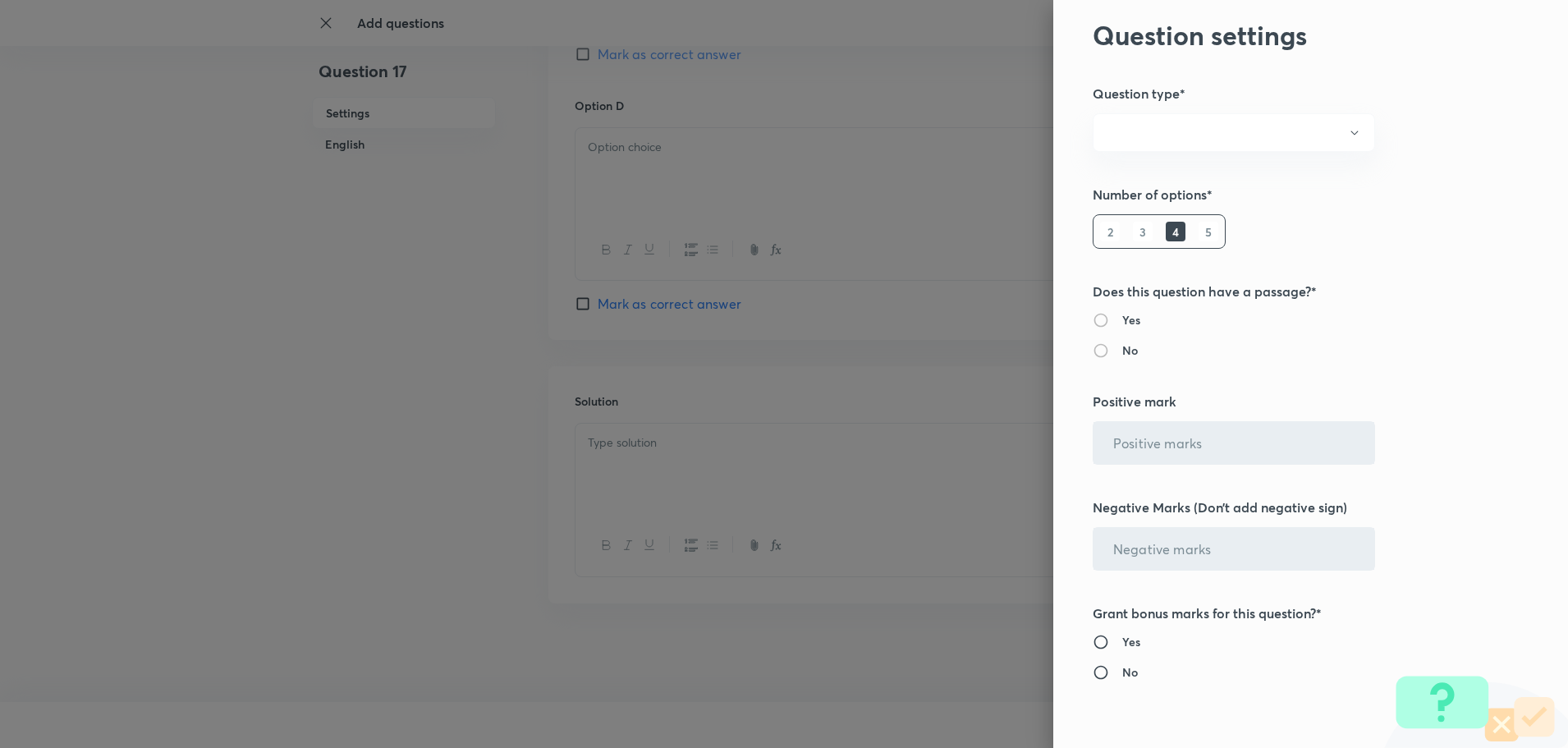
radio input "true"
radio input "false"
type input "4"
type input "1"
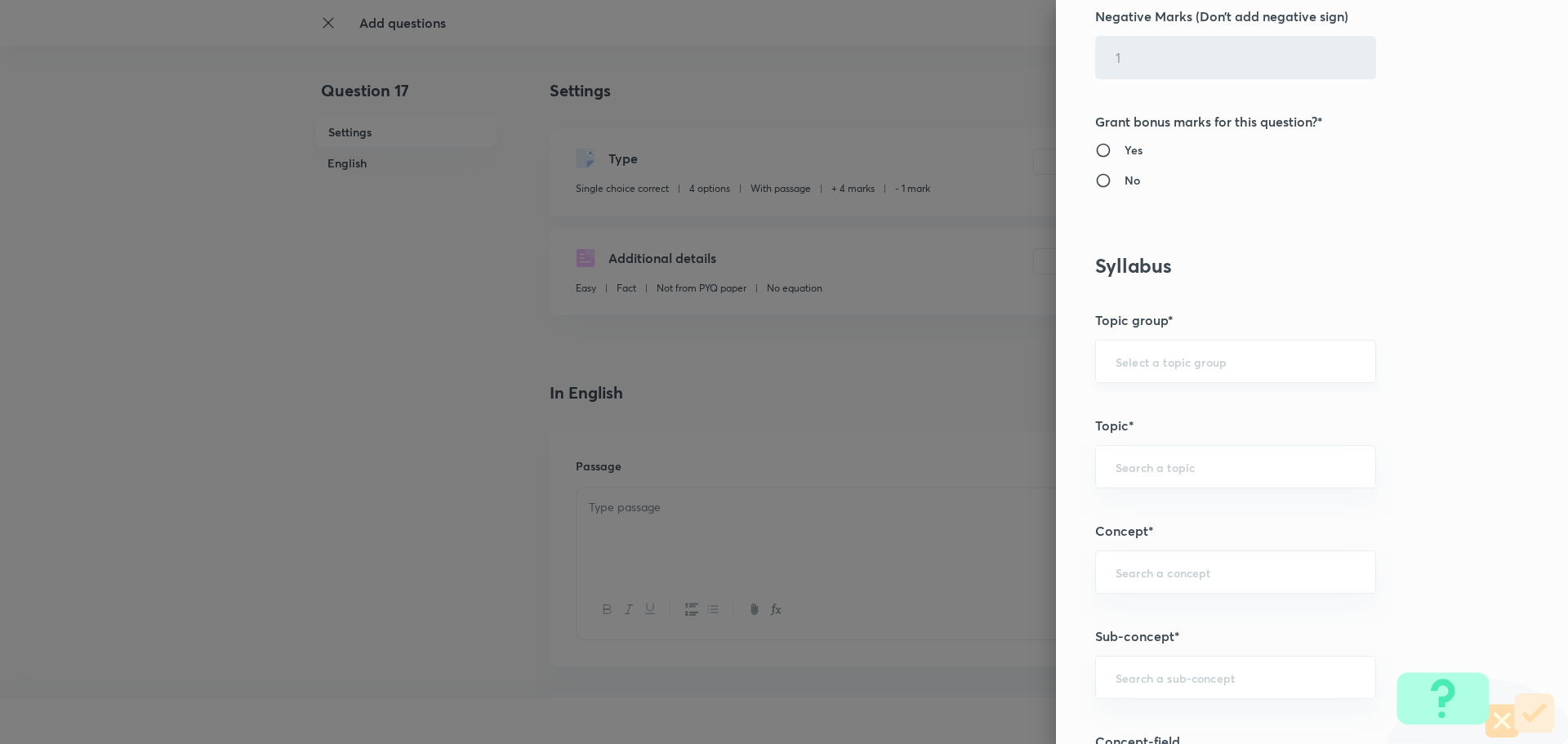
scroll to position [490, 0]
click at [1127, 357] on input "text" at bounding box center [1236, 359] width 240 height 16
click at [1109, 405] on li "Physics" at bounding box center [1224, 405] width 279 height 30
type input "Physics"
click at [1130, 464] on input "text" at bounding box center [1236, 465] width 240 height 16
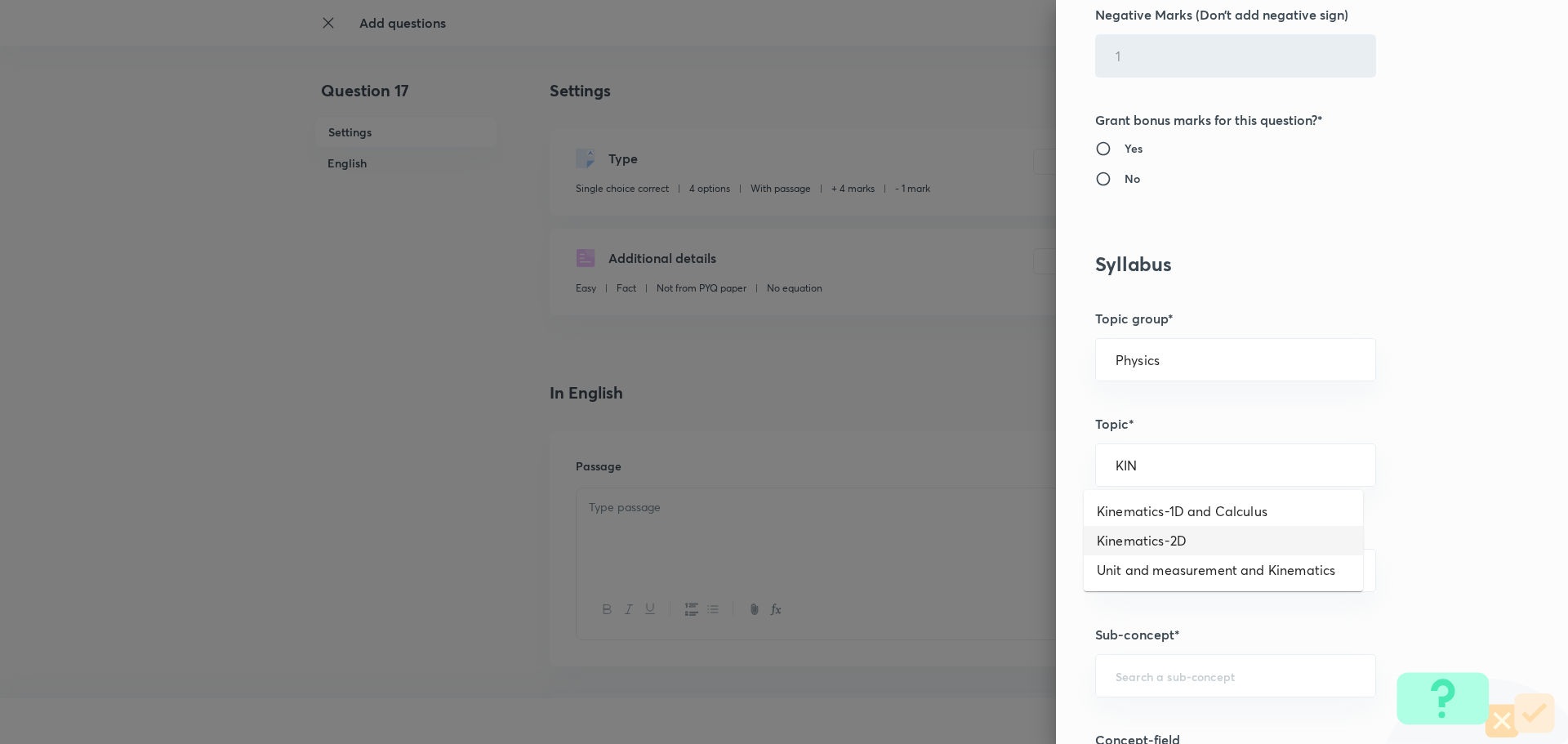
click at [1125, 550] on li "Kinematics-2D" at bounding box center [1224, 540] width 279 height 30
type input "Kinematics-2D"
drag, startPoint x: 1211, startPoint y: 463, endPoint x: 1066, endPoint y: 474, distance: 145.4
click at [1066, 474] on div "Question settings Question type* Single choice correct Number of options* 2 3 4…" at bounding box center [1312, 372] width 512 height 744
click at [1140, 572] on input "text" at bounding box center [1236, 570] width 240 height 16
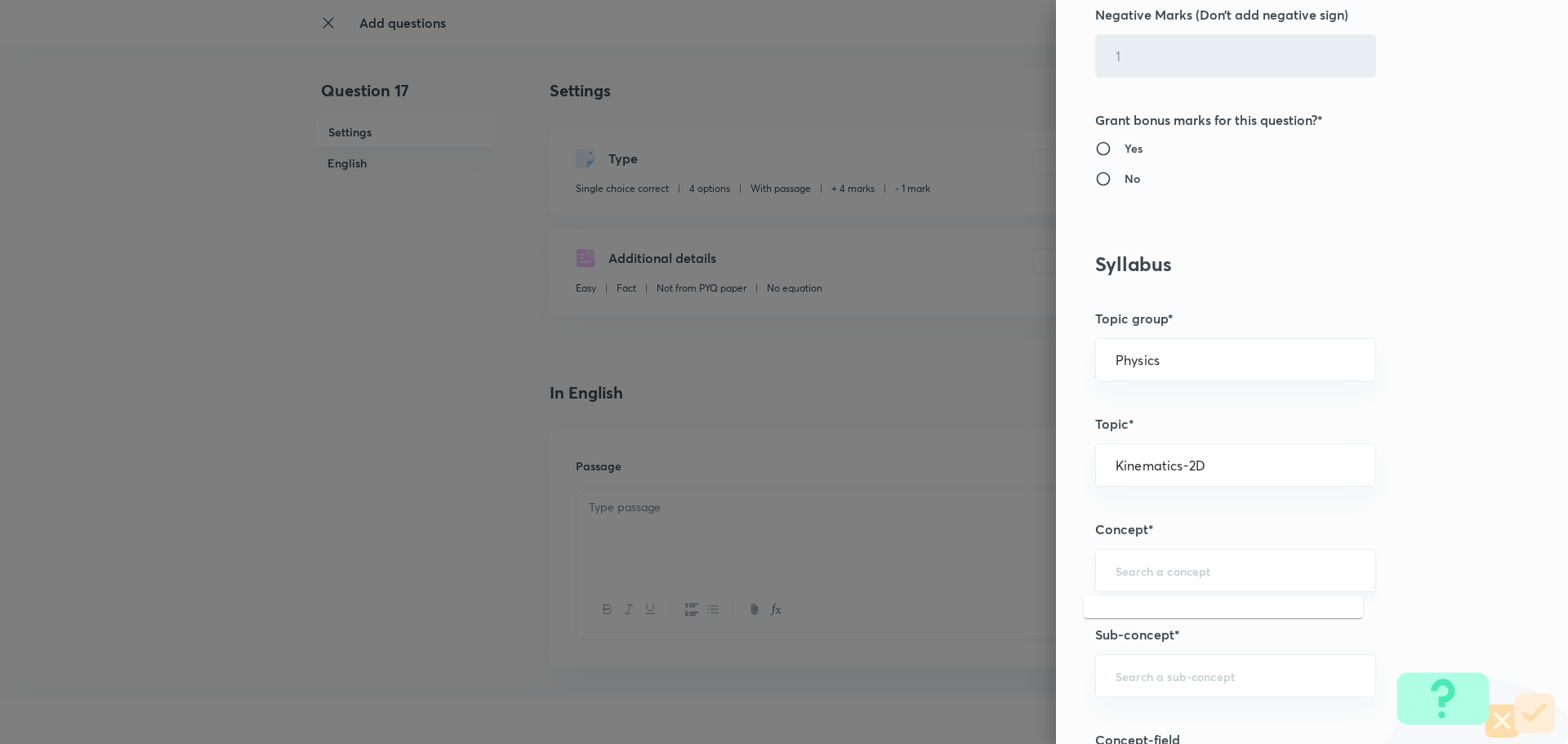
paste input "Kinematics-2D"
click at [1143, 622] on li "Kinematics-2D" at bounding box center [1224, 617] width 279 height 30
type input "Kinematics-2D"
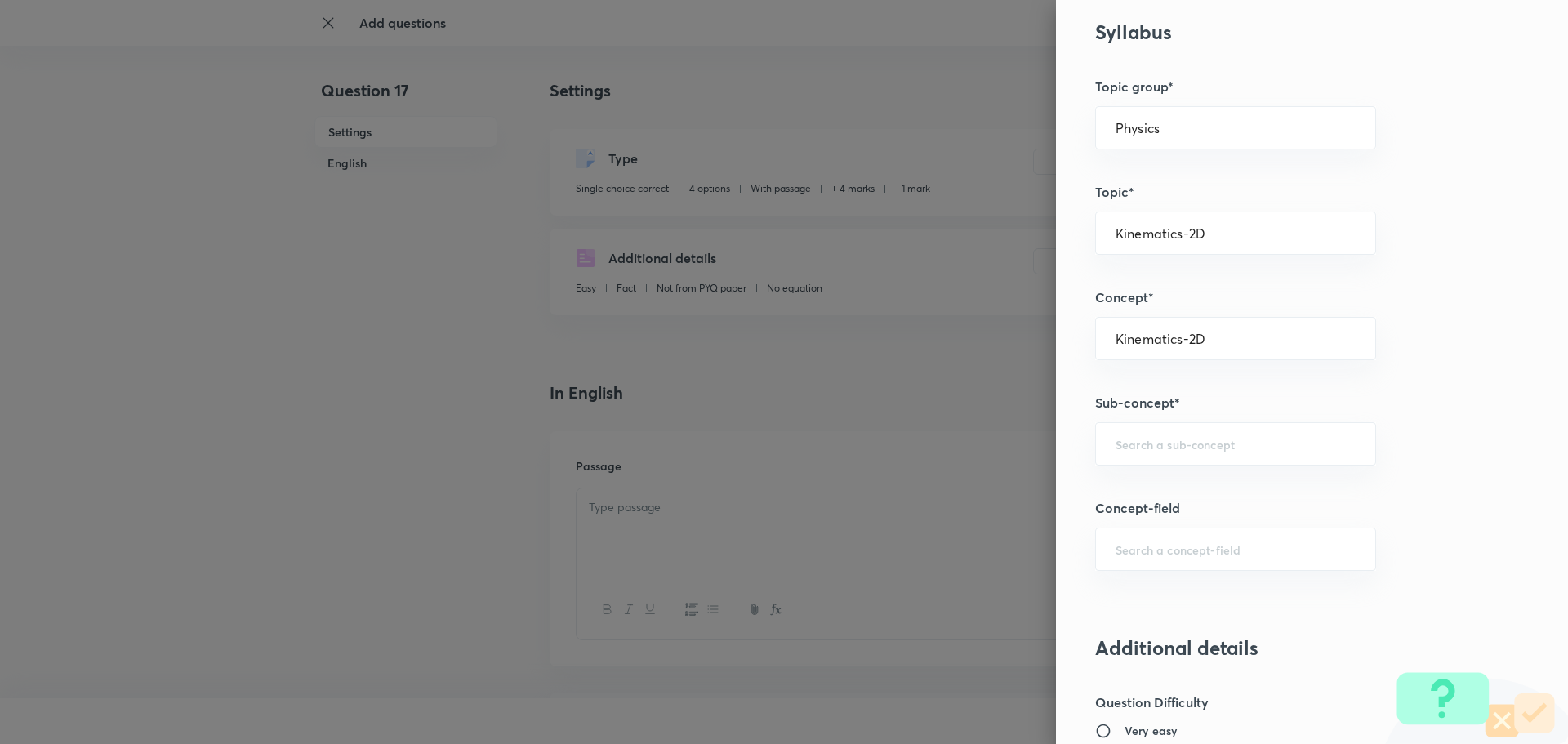
scroll to position [735, 0]
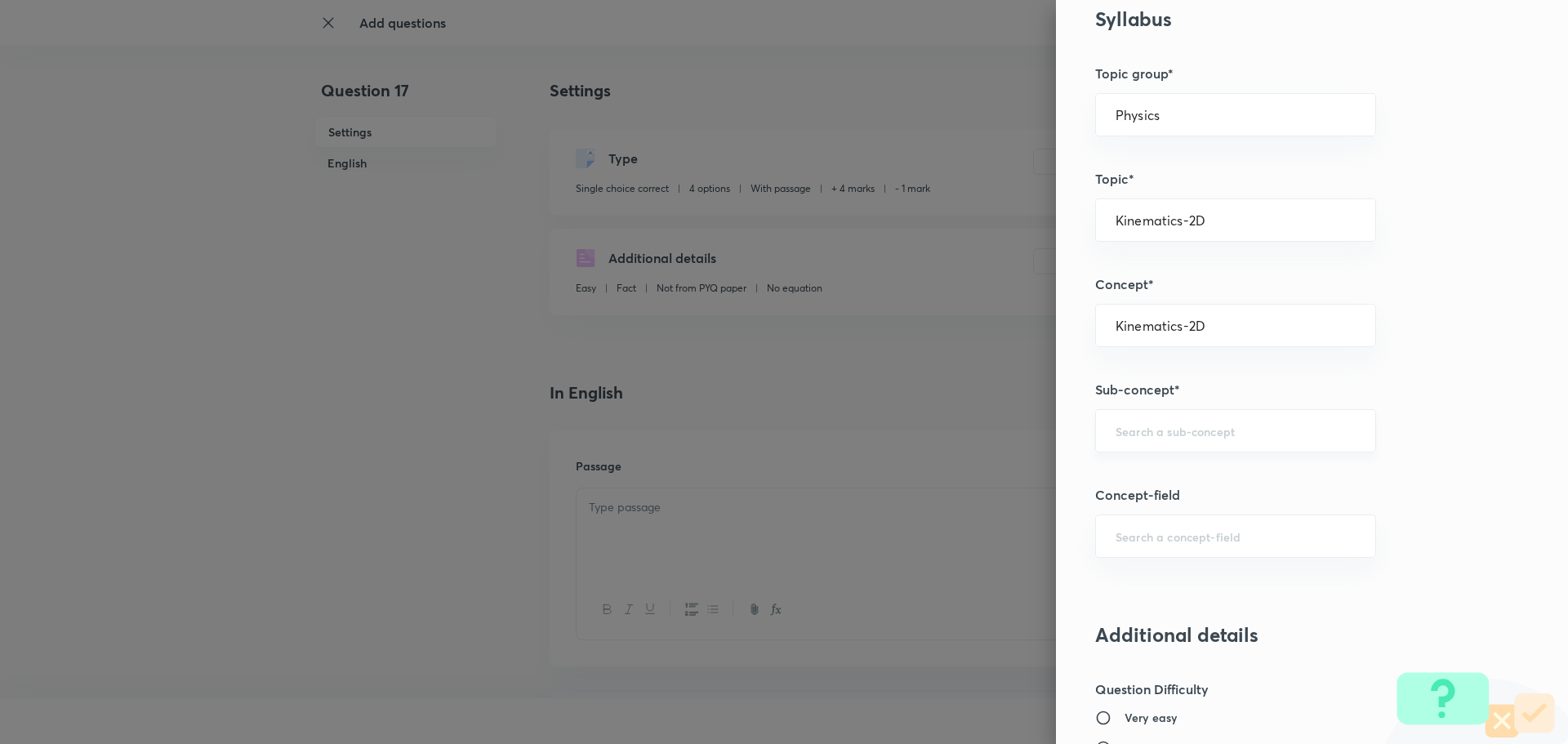
click at [1165, 442] on div "​" at bounding box center [1236, 431] width 281 height 44
click at [1139, 439] on div "​" at bounding box center [1236, 431] width 281 height 44
paste input "Kinematics-2D"
click at [1177, 477] on li "Kinematics-2D" at bounding box center [1224, 477] width 279 height 30
type input "Kinematics-2D"
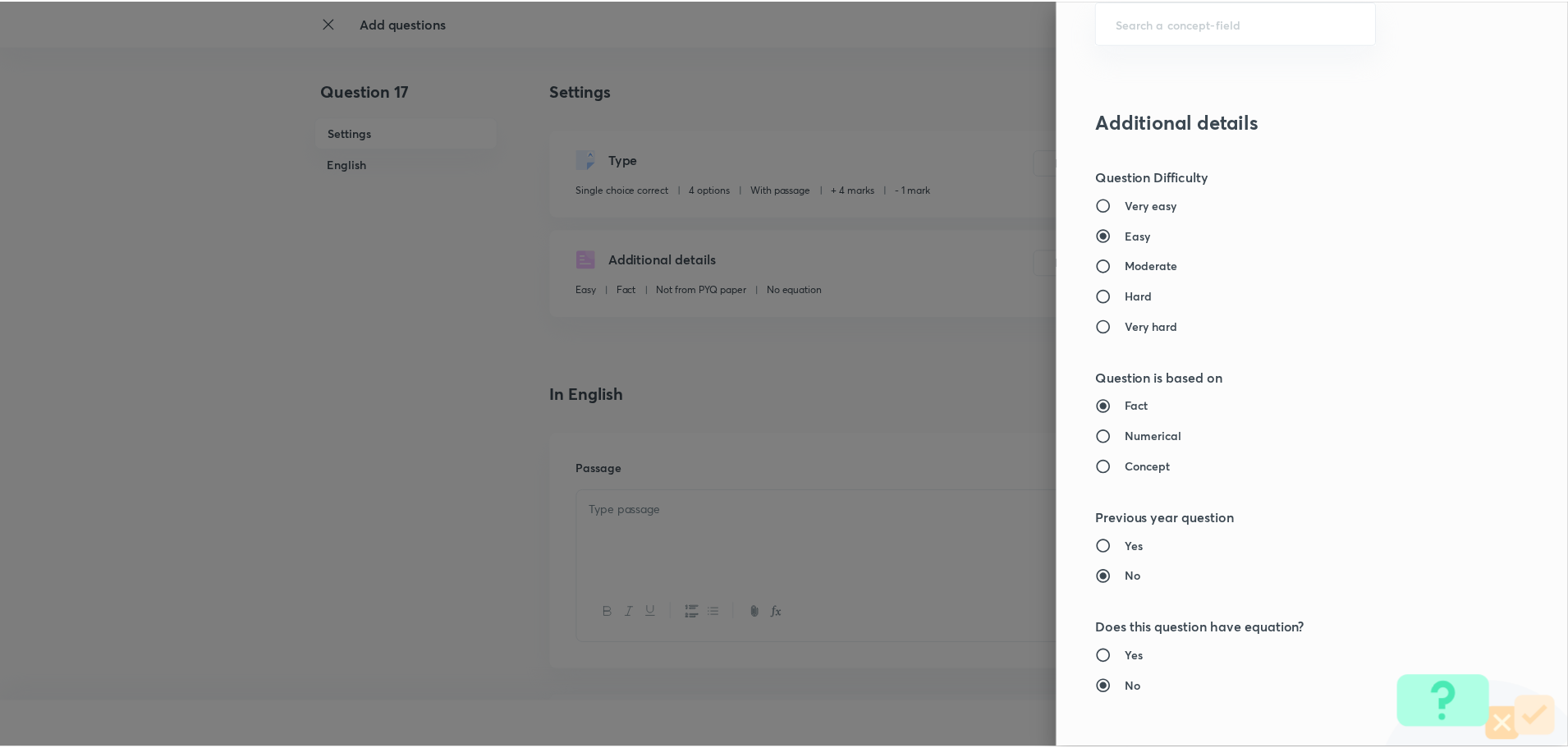
scroll to position [1550, 0]
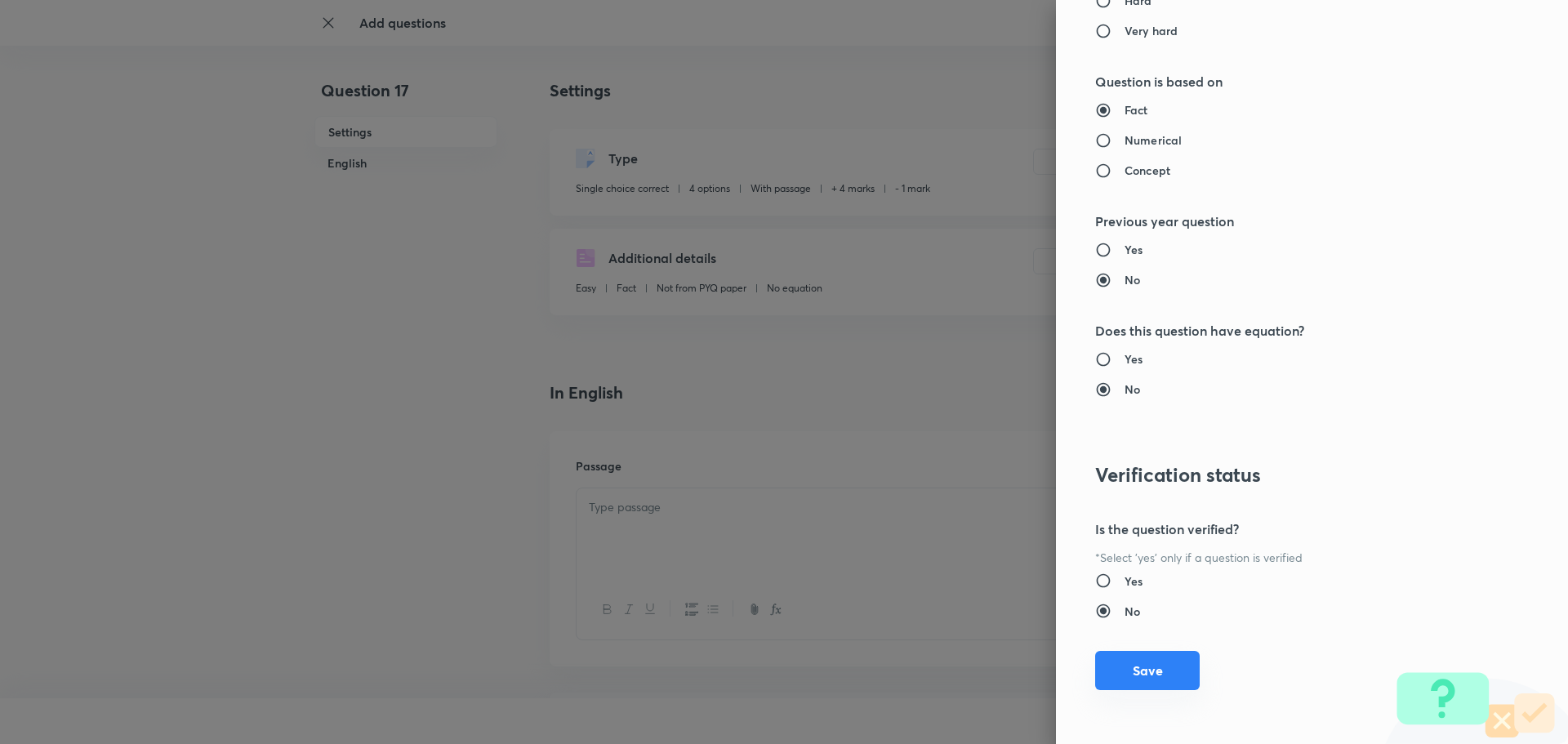
click at [1133, 663] on button "Save" at bounding box center [1147, 671] width 104 height 39
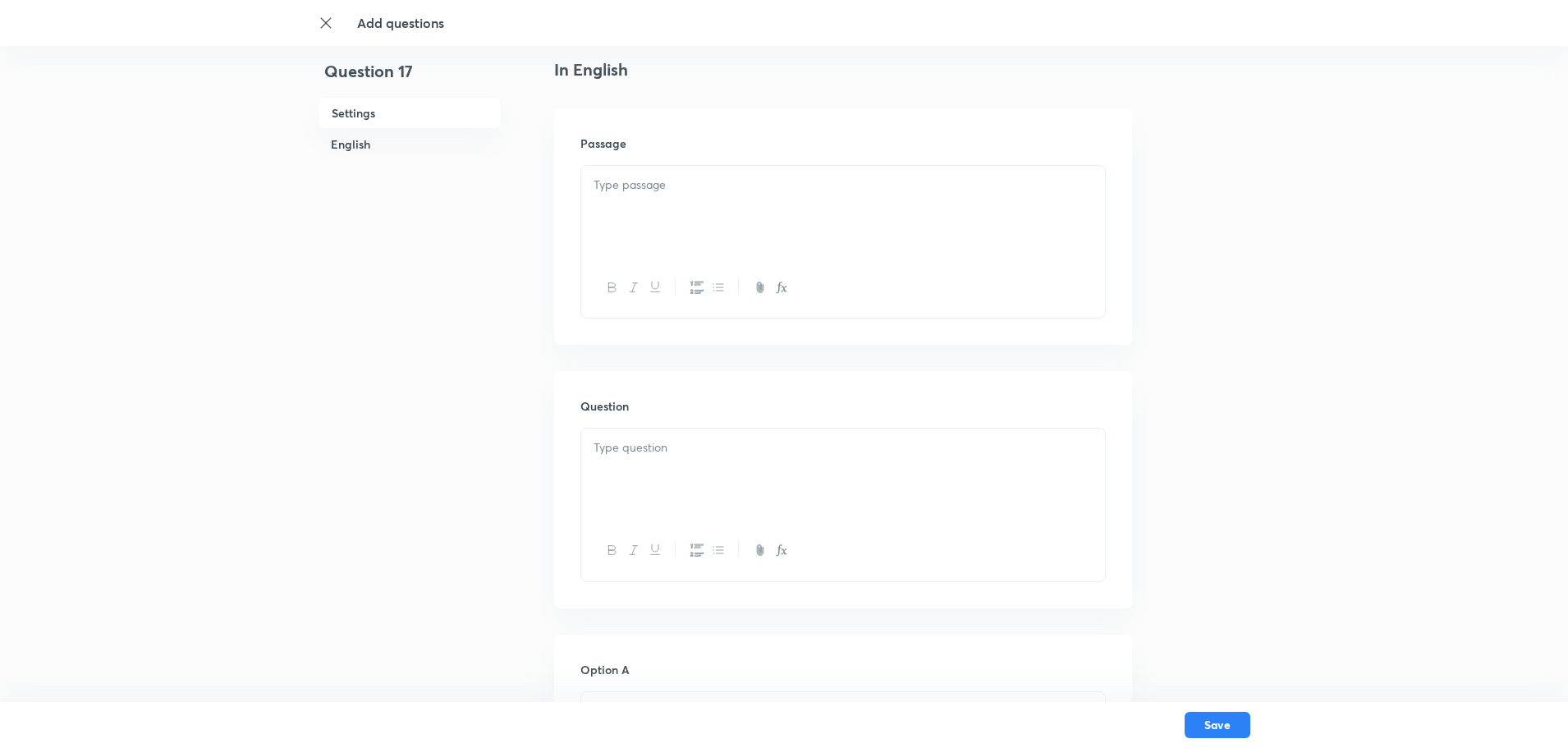
scroll to position [0, 0]
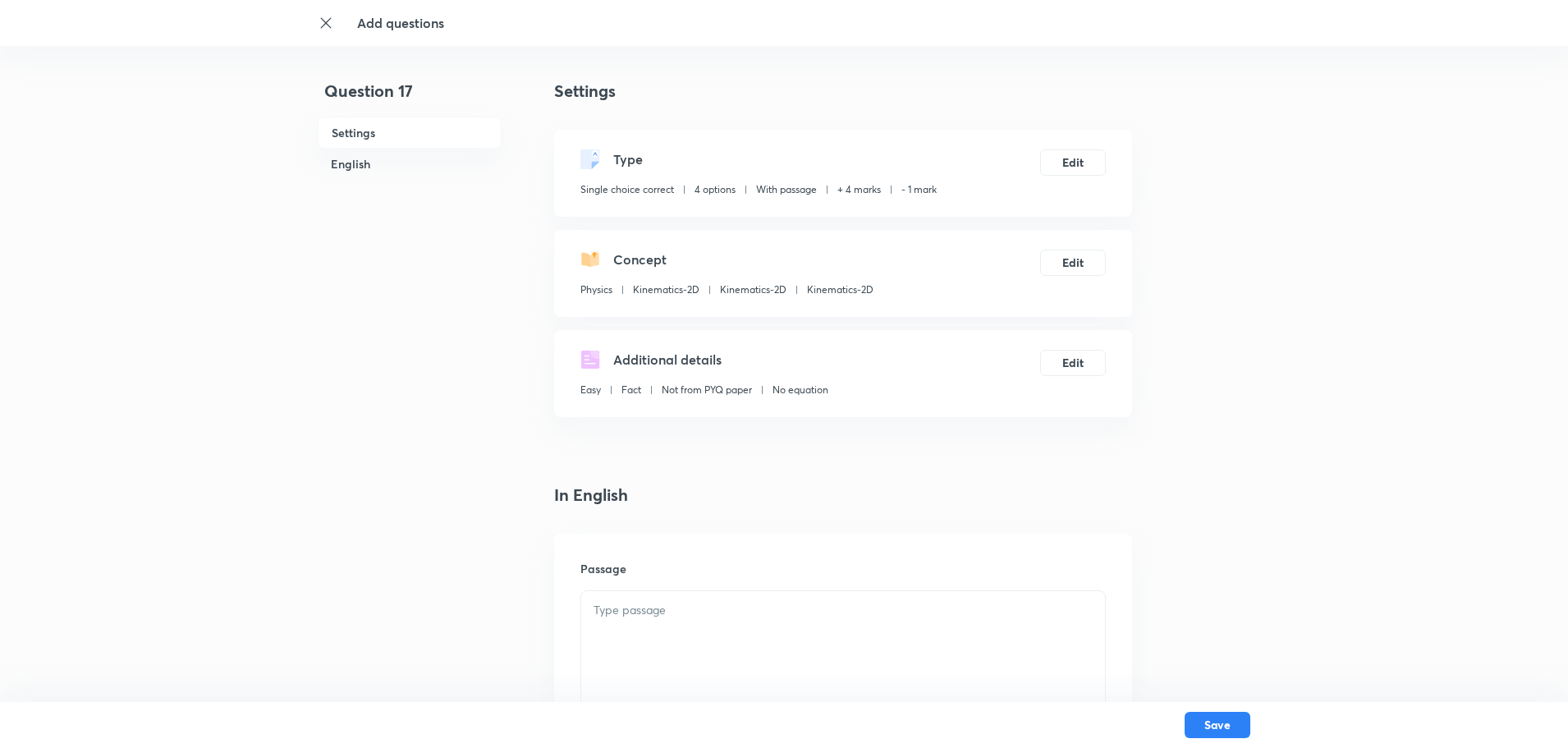
click at [753, 611] on p at bounding box center [843, 611] width 499 height 19
paste div
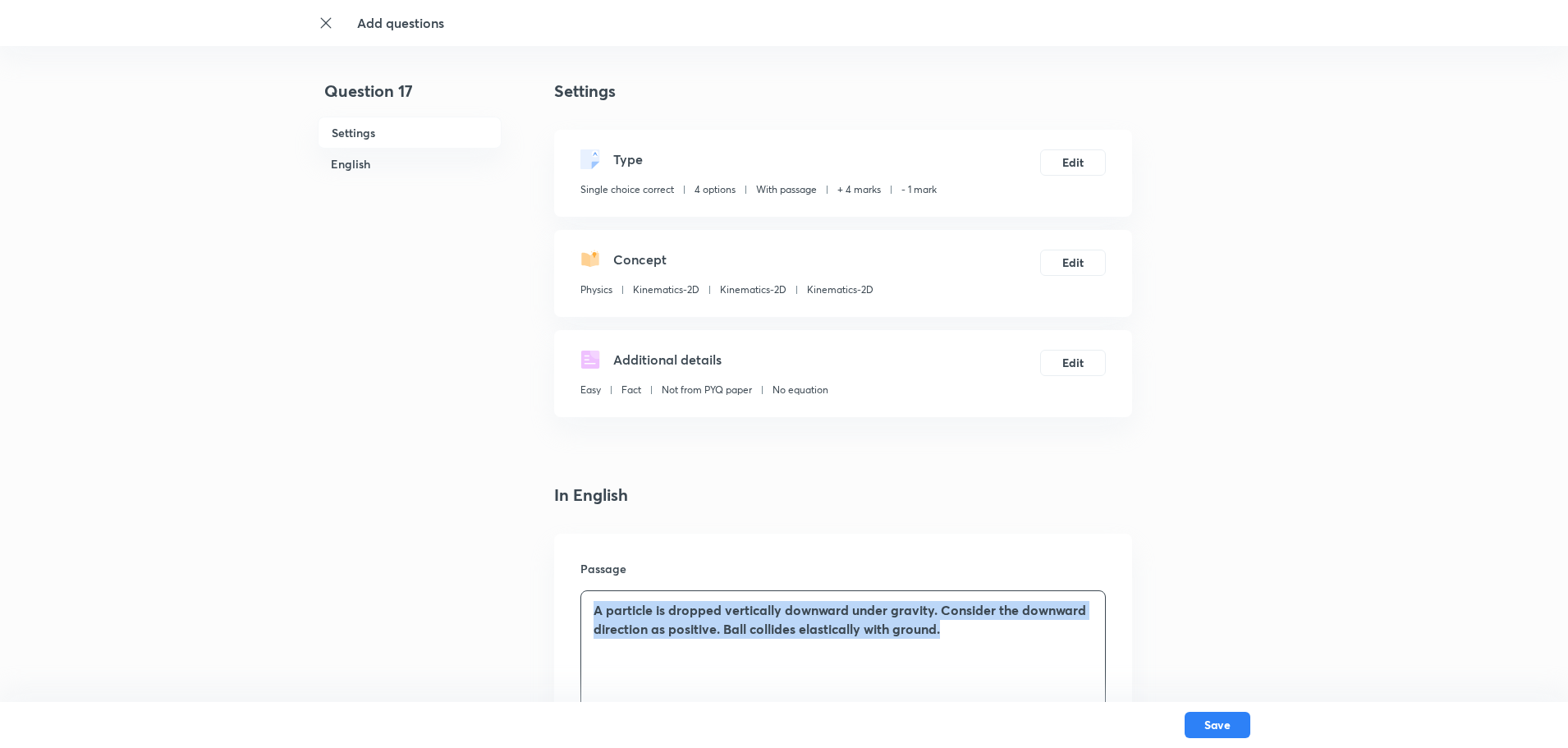
drag, startPoint x: 920, startPoint y: 622, endPoint x: 556, endPoint y: 585, distance: 365.9
click at [557, 585] on div "Passage A particle is dropped vertically downward under gravity. Consider the d…" at bounding box center [843, 652] width 578 height 237
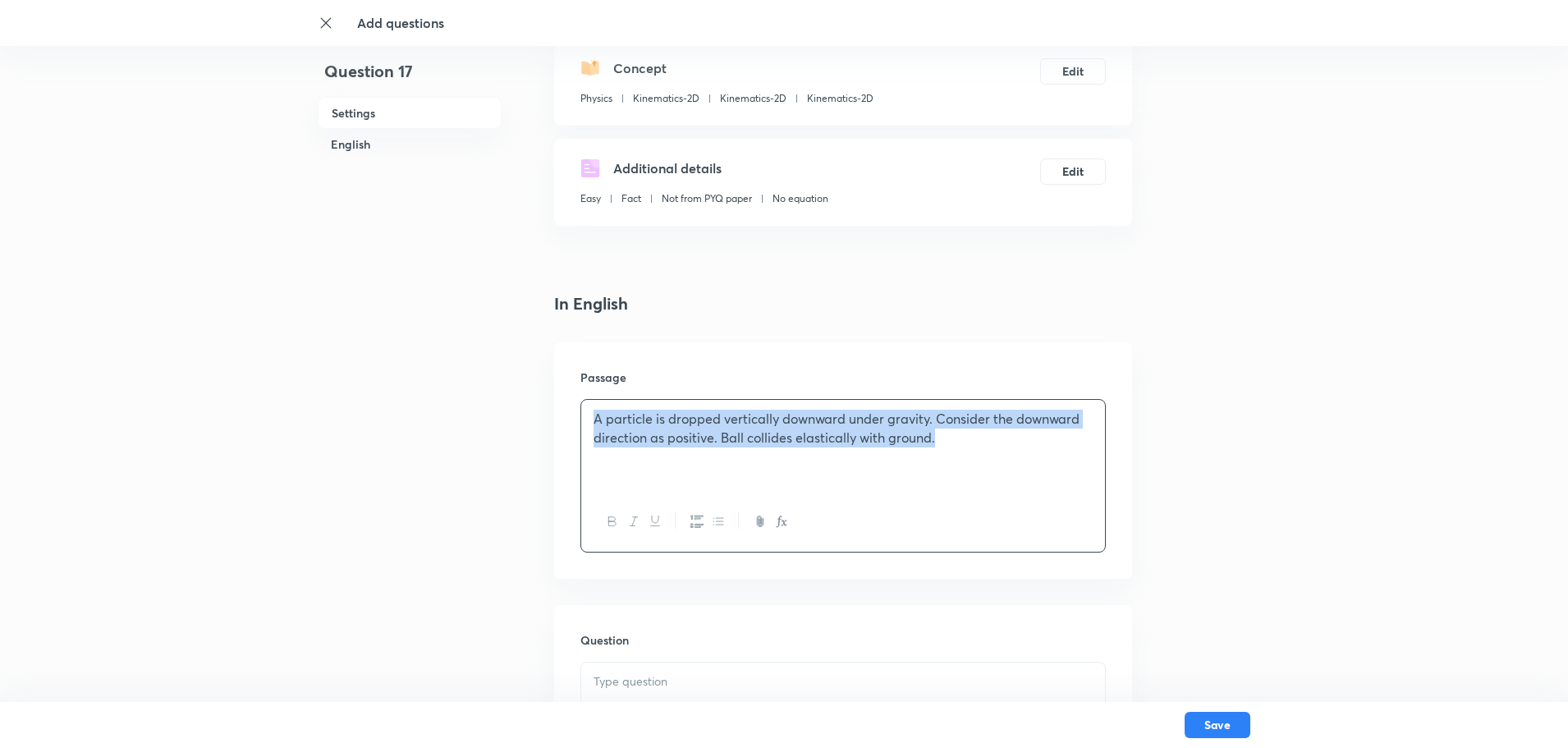
scroll to position [328, 0]
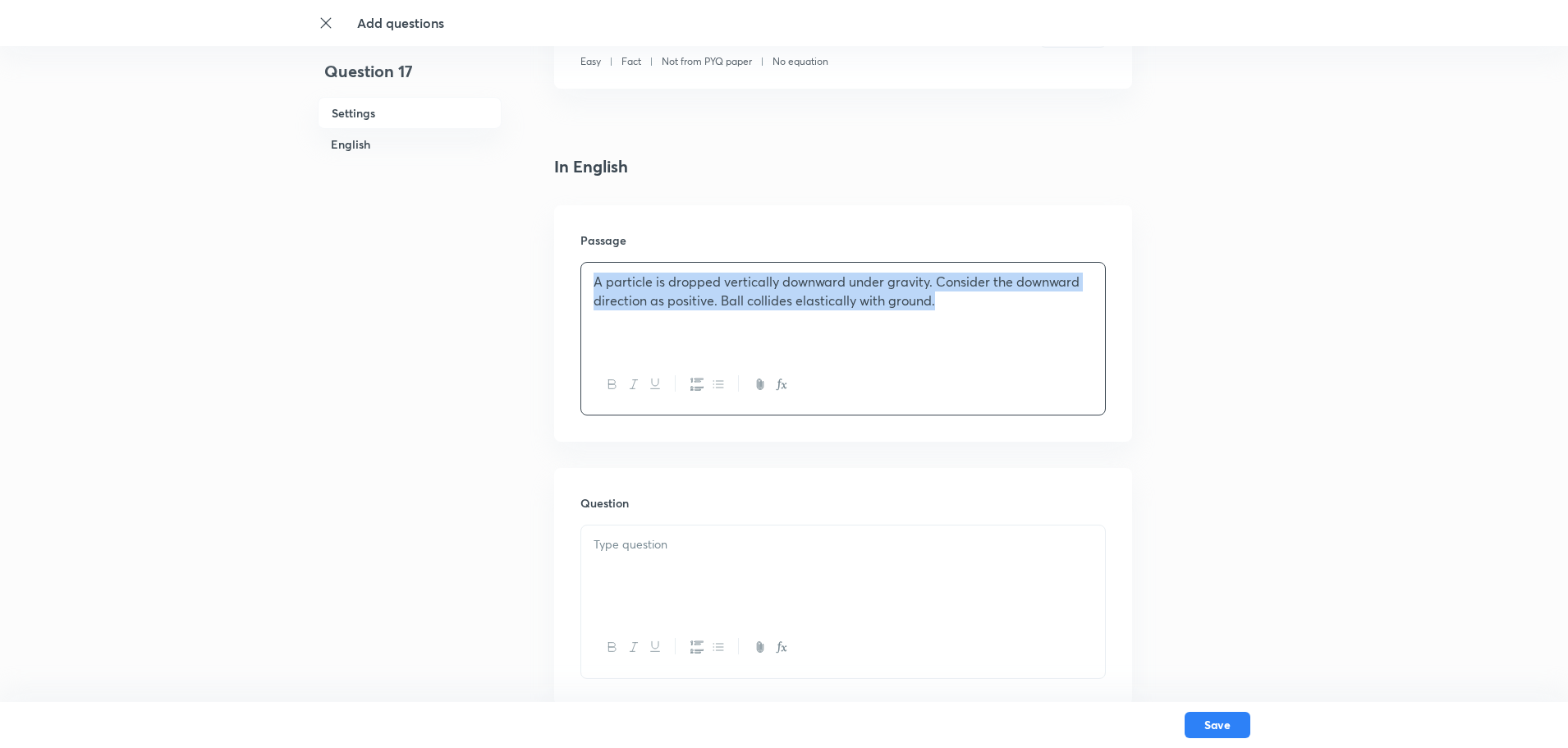
click at [951, 320] on div "A particle is dropped vertically downward under gravity. Consider the downward …" at bounding box center [843, 309] width 524 height 92
click at [966, 306] on p "A particle is dropped vertically downward under gravity. Consider the downward …" at bounding box center [843, 291] width 499 height 37
click at [930, 299] on p "A particle is dropped vertically downward under gravity. Consider the downward …" at bounding box center [843, 291] width 499 height 37
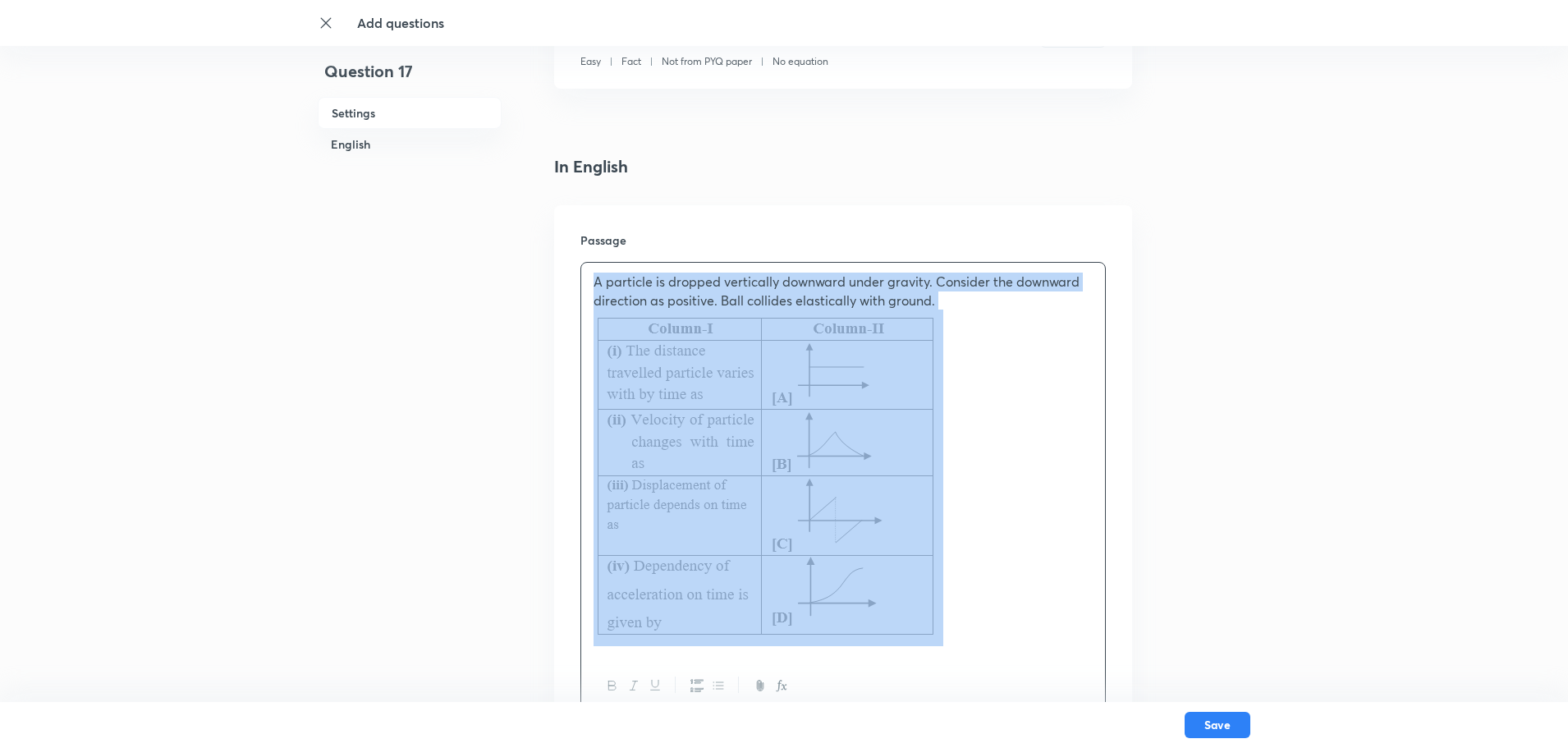
drag, startPoint x: 597, startPoint y: 287, endPoint x: 971, endPoint y: 489, distance: 425.1
click at [971, 489] on div "A particle is dropped vertically downward under gravity. Consider the downward …" at bounding box center [843, 459] width 524 height 393
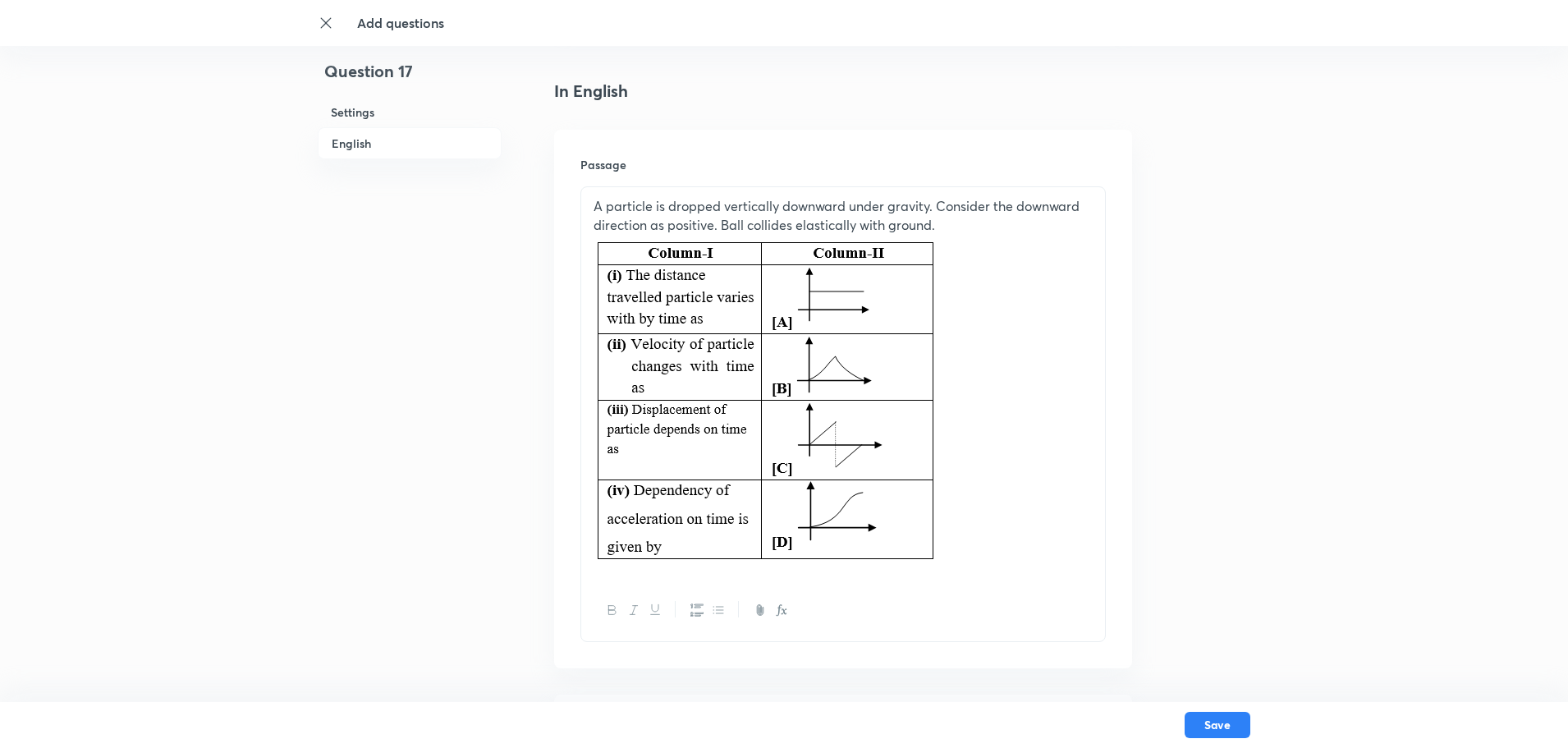
scroll to position [410, 0]
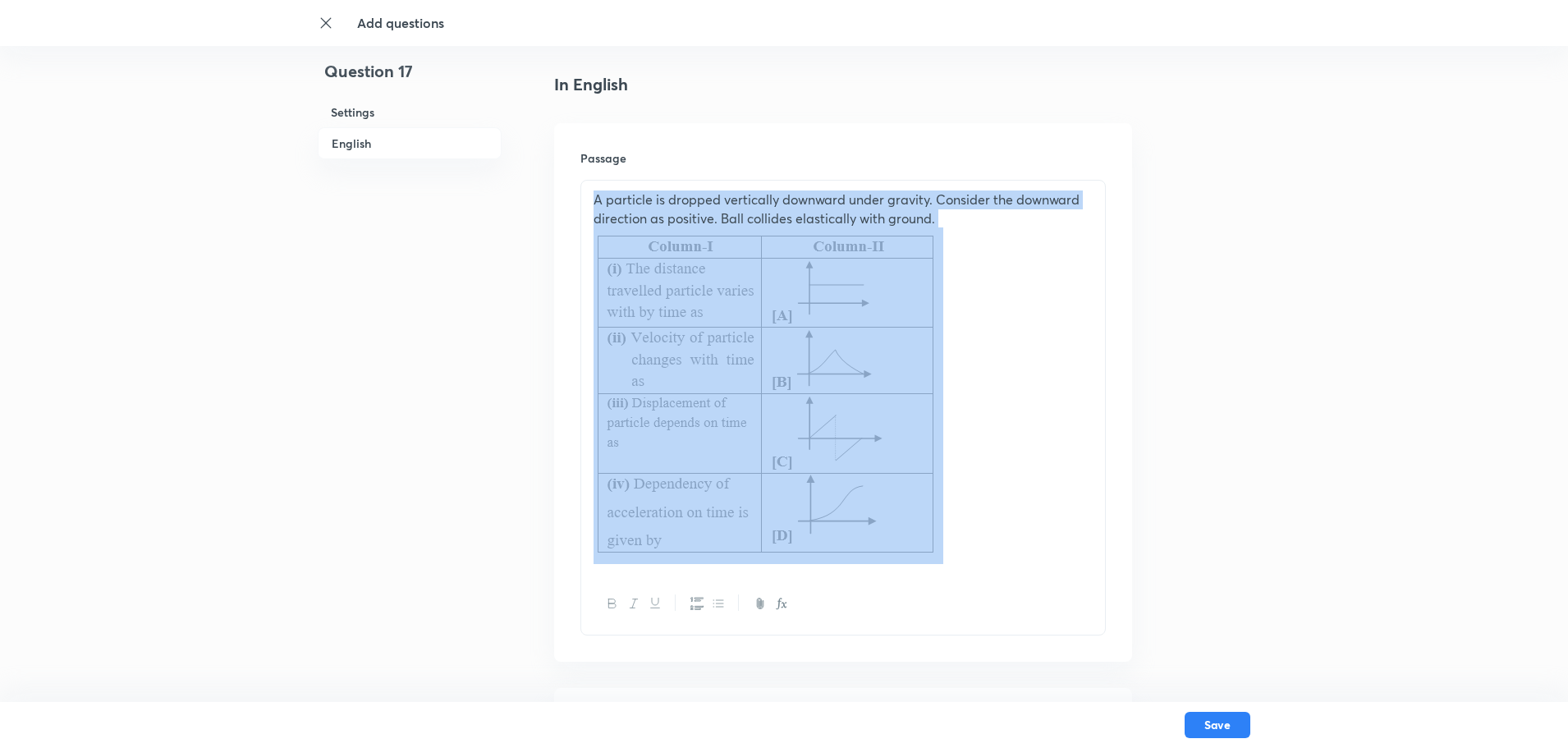
drag, startPoint x: 596, startPoint y: 200, endPoint x: 925, endPoint y: 451, distance: 413.8
click at [925, 451] on div "A particle is dropped vertically downward under gravity. Consider the downward …" at bounding box center [843, 377] width 524 height 393
copy p "A particle is dropped vertically downward under gravity. Consider the downward …"
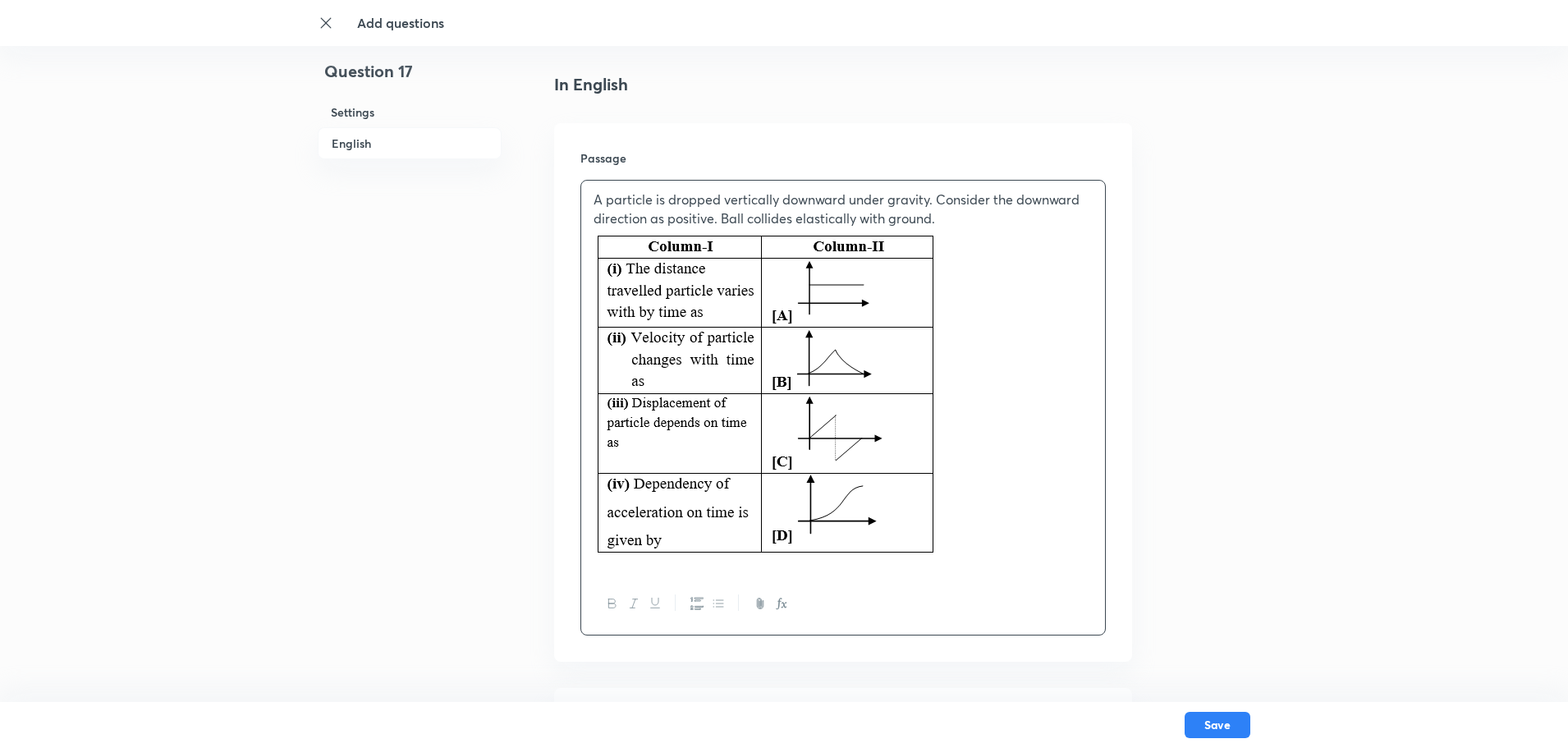
click at [1047, 266] on p at bounding box center [843, 396] width 499 height 337
click at [955, 207] on p "A particle is dropped vertically downward under gravity. Consider the downward …" at bounding box center [843, 209] width 499 height 37
click at [946, 224] on p "A particle is dropped vertically downward under gravity. Consider the downward …" at bounding box center [843, 209] width 499 height 37
drag, startPoint x: 1121, startPoint y: 93, endPoint x: 1130, endPoint y: 89, distance: 9.8
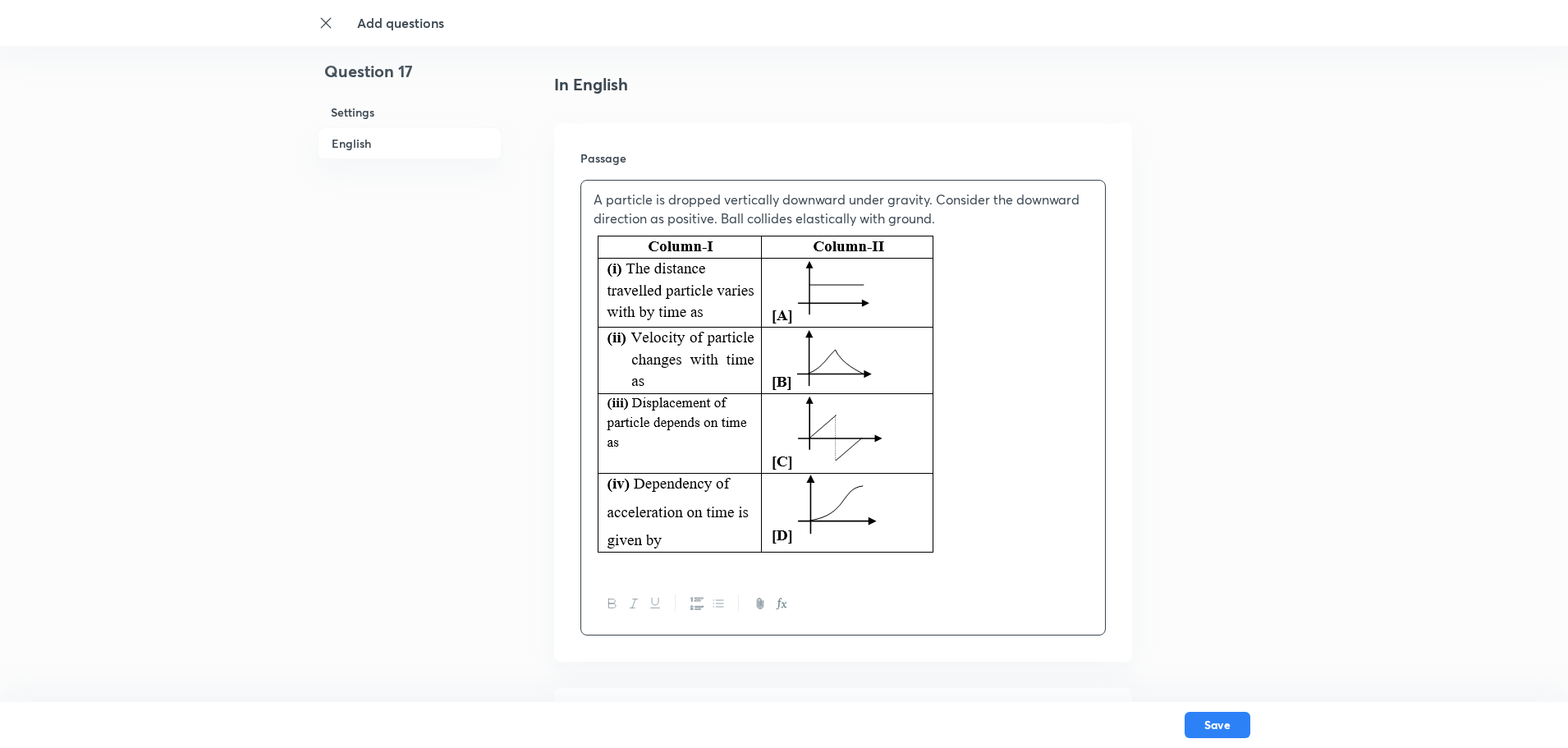
click at [1124, 92] on h4 "In English" at bounding box center [843, 84] width 578 height 24
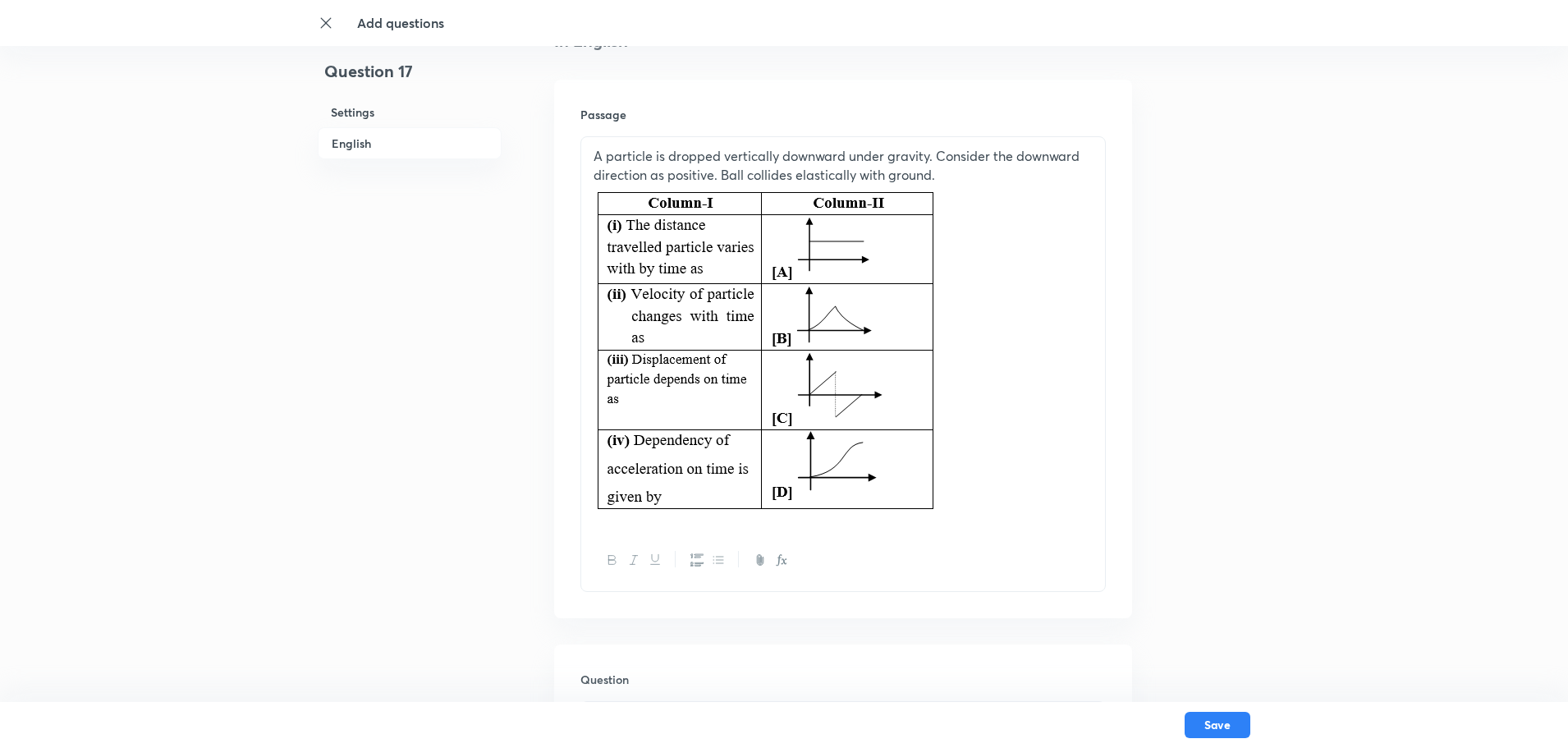
scroll to position [493, 0]
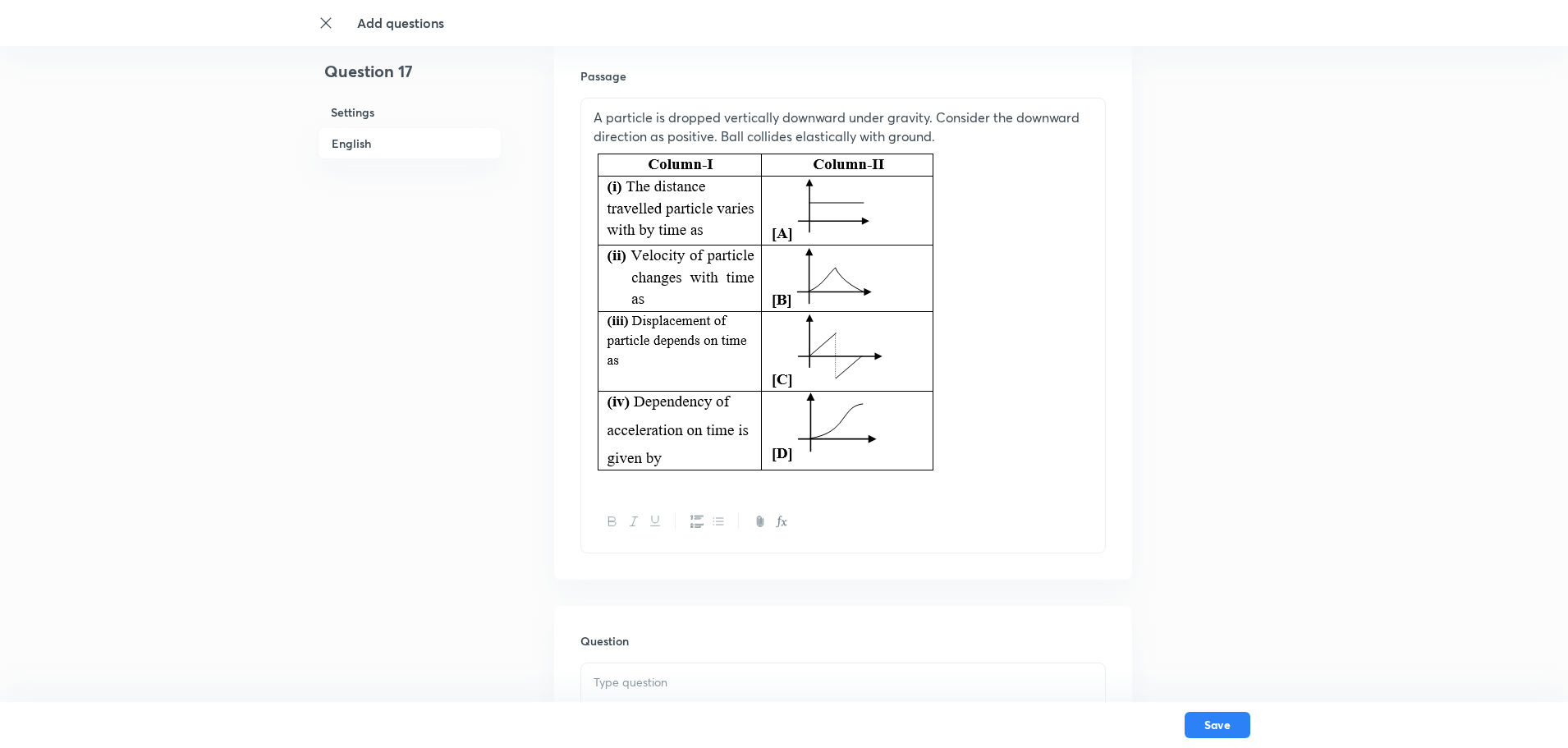
click at [961, 273] on p at bounding box center [843, 313] width 499 height 337
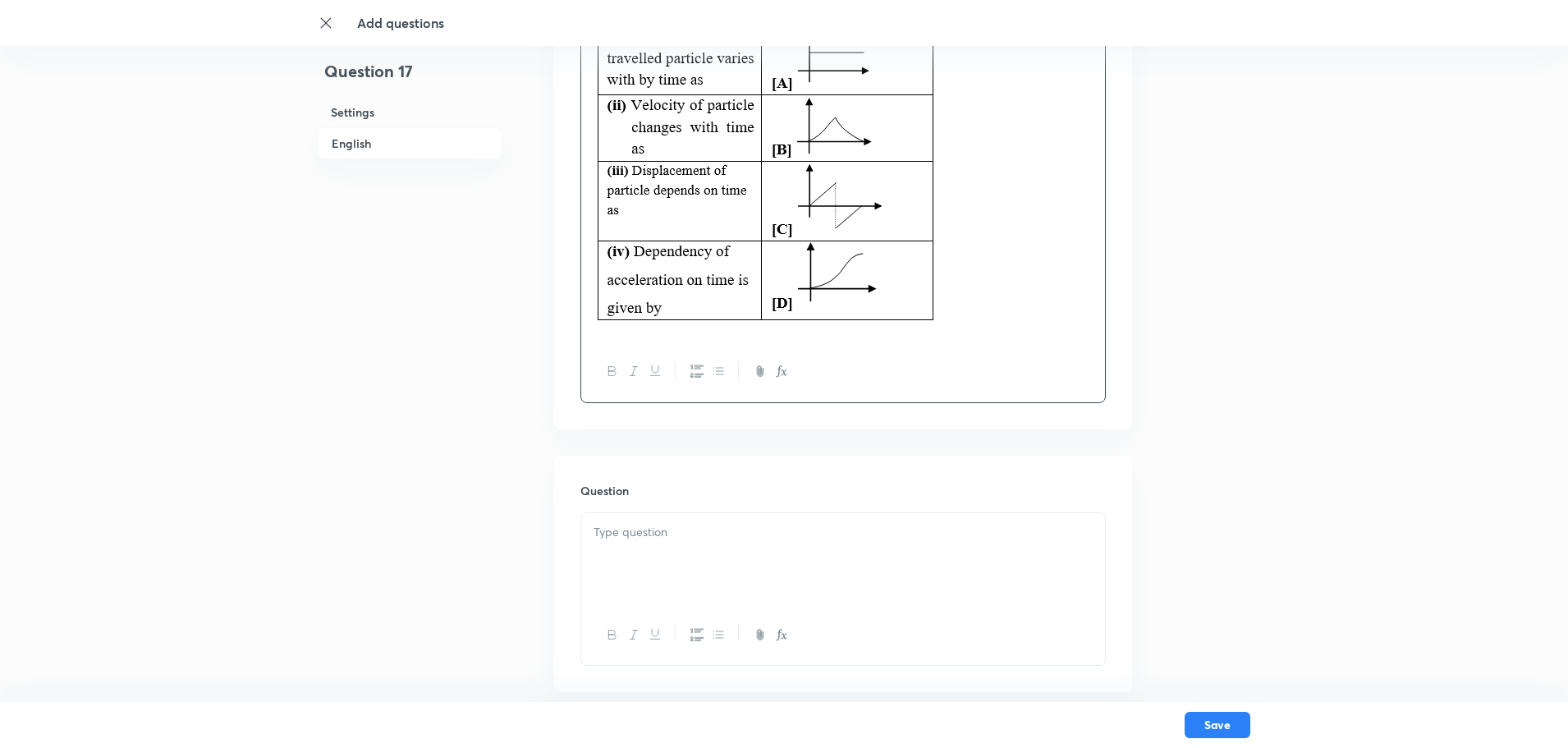
scroll to position [648, 0]
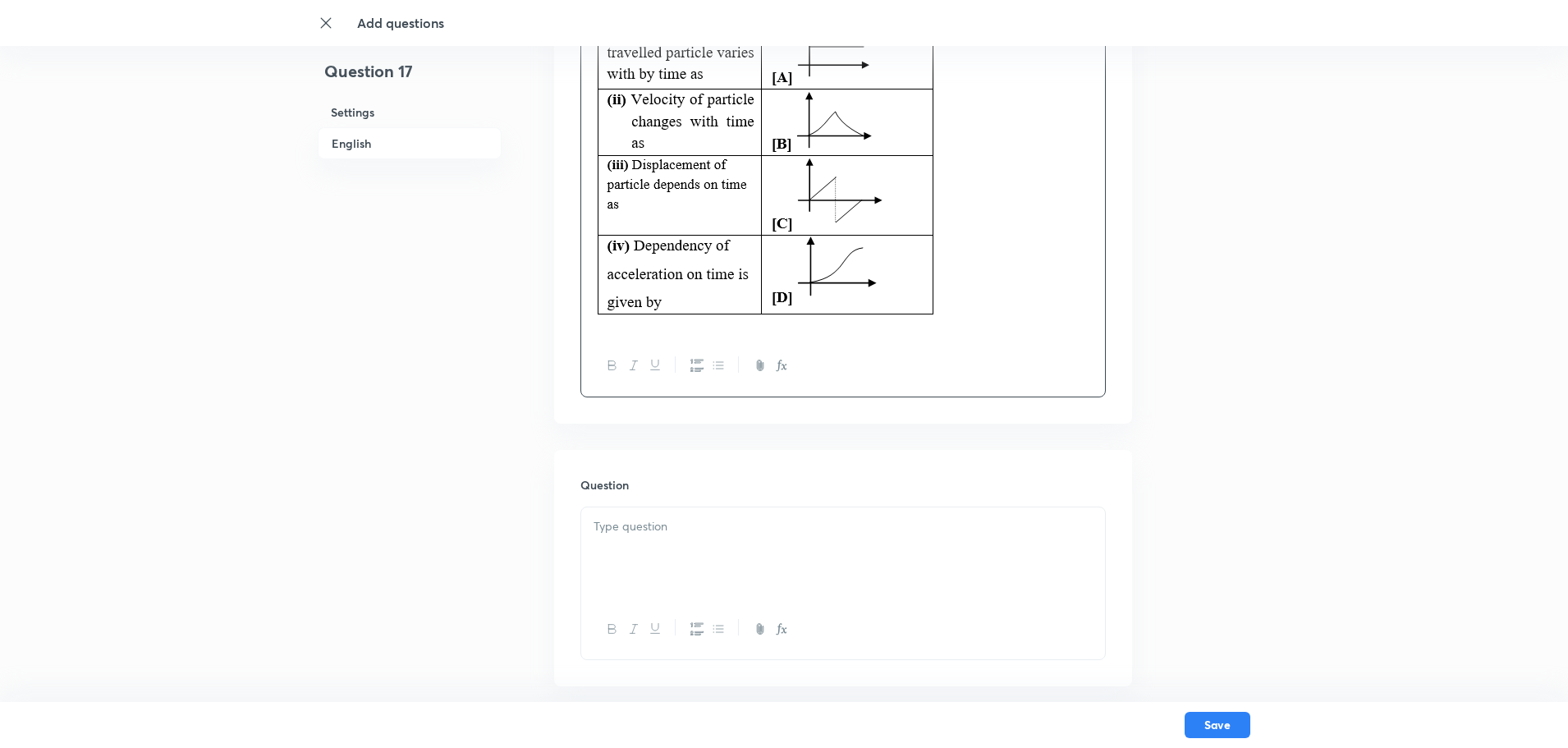
click at [1232, 372] on div "Question 17 Settings English Settings Type Single choice correct 4 options With…" at bounding box center [784, 745] width 932 height 2630
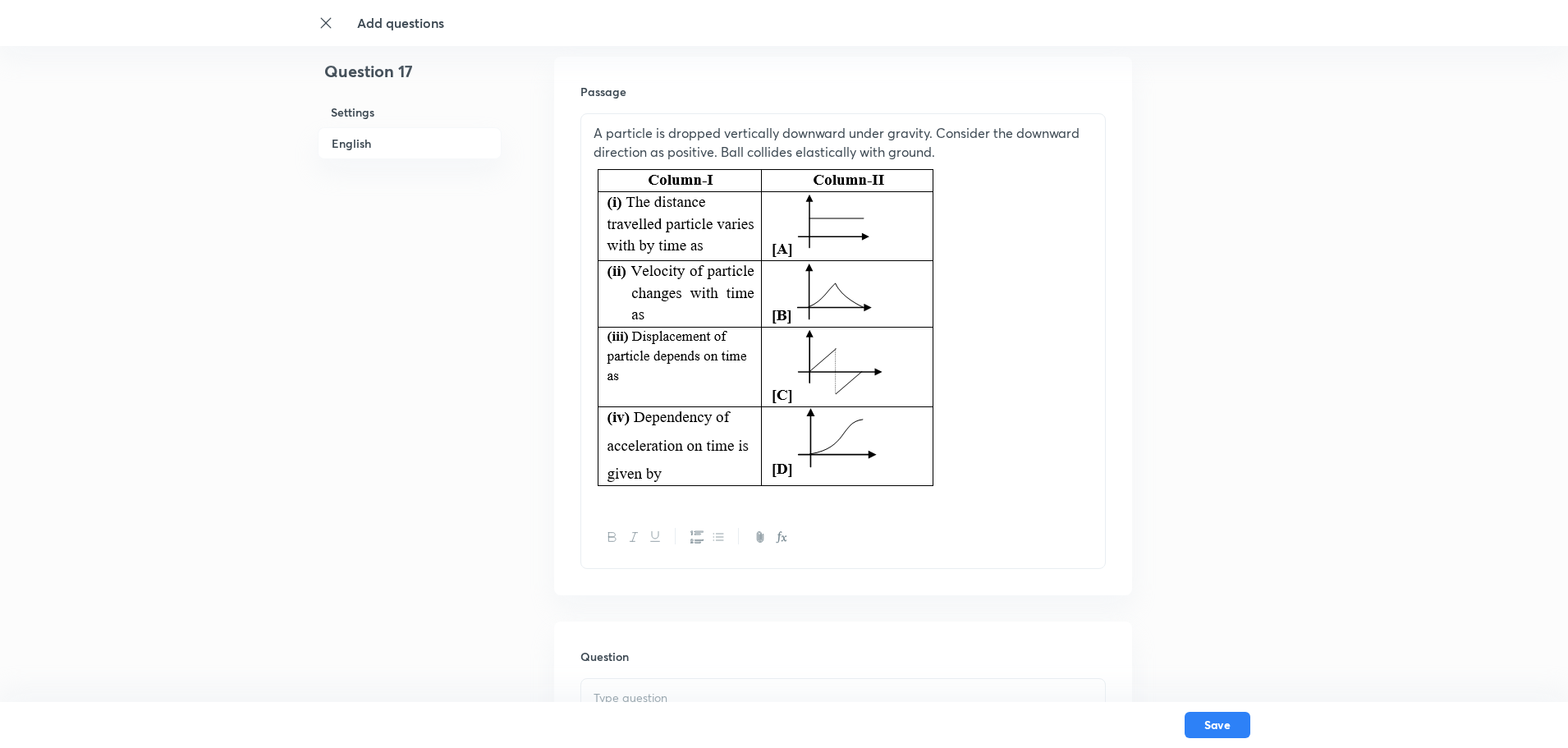
scroll to position [484, 0]
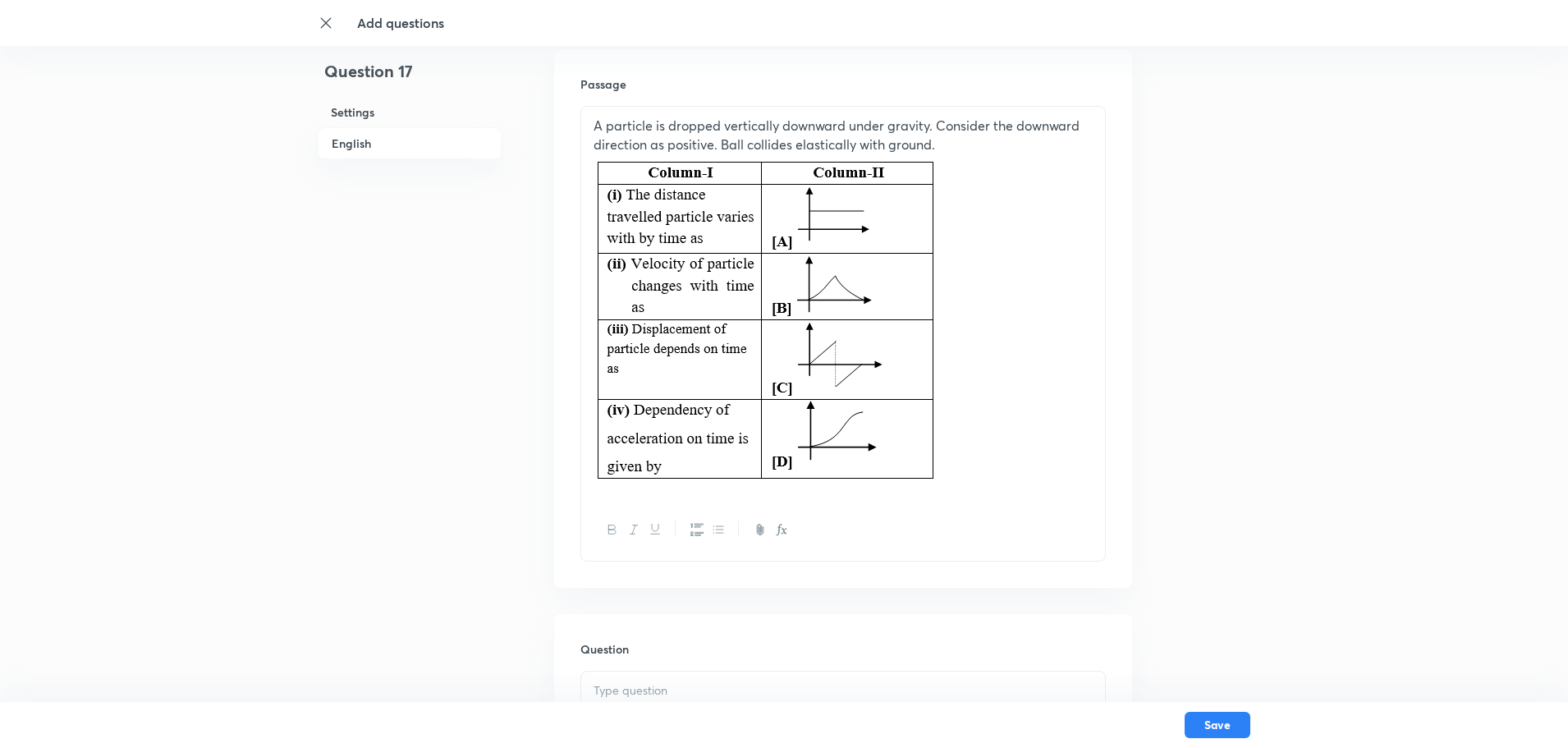
click at [1002, 268] on p at bounding box center [843, 322] width 499 height 337
click at [951, 141] on p "A particle is dropped vertically downward under gravity. Consider the downward …" at bounding box center [843, 136] width 499 height 37
click at [950, 143] on p "A particle is dropped vertically downward under gravity. Consider the downward …" at bounding box center [843, 136] width 499 height 37
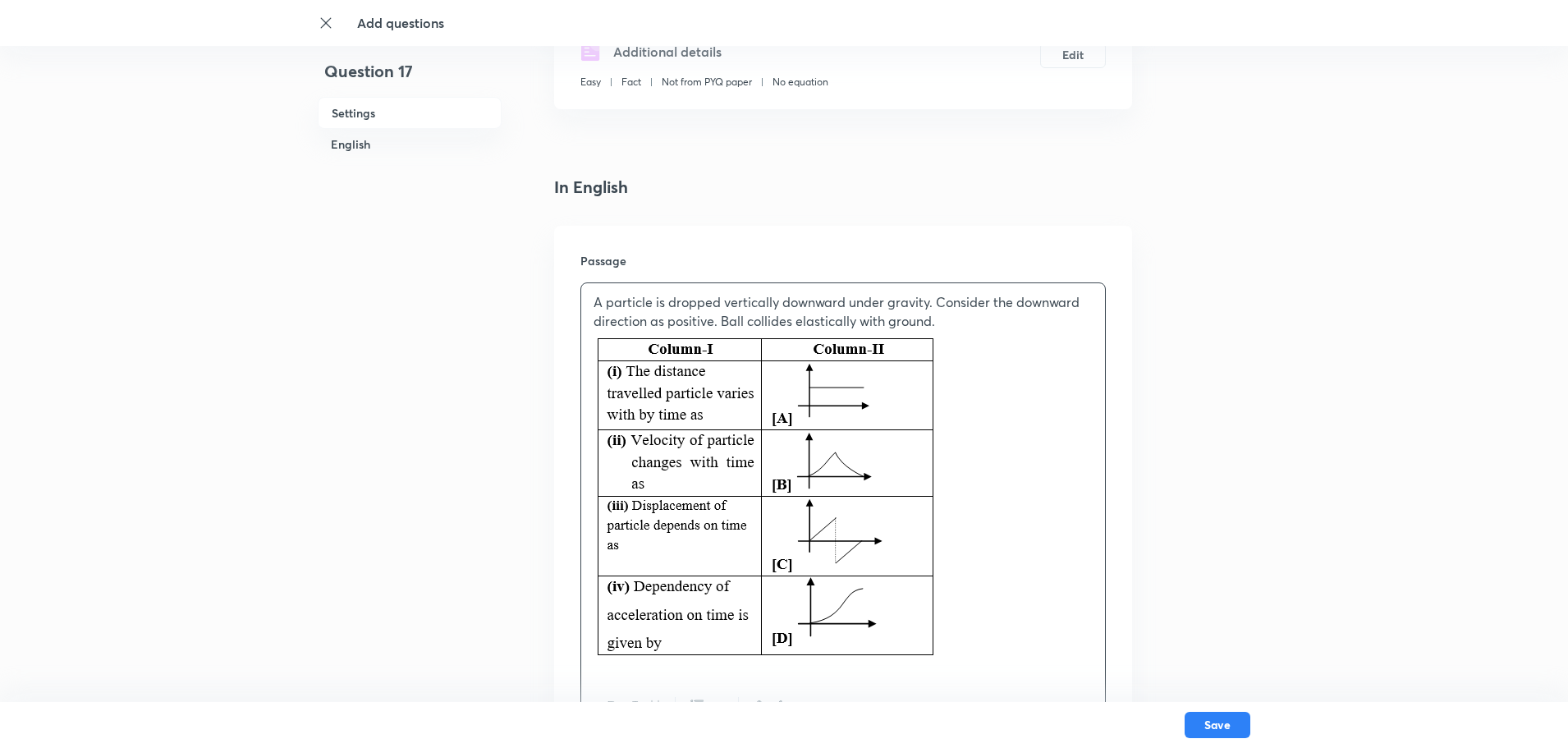
scroll to position [0, 0]
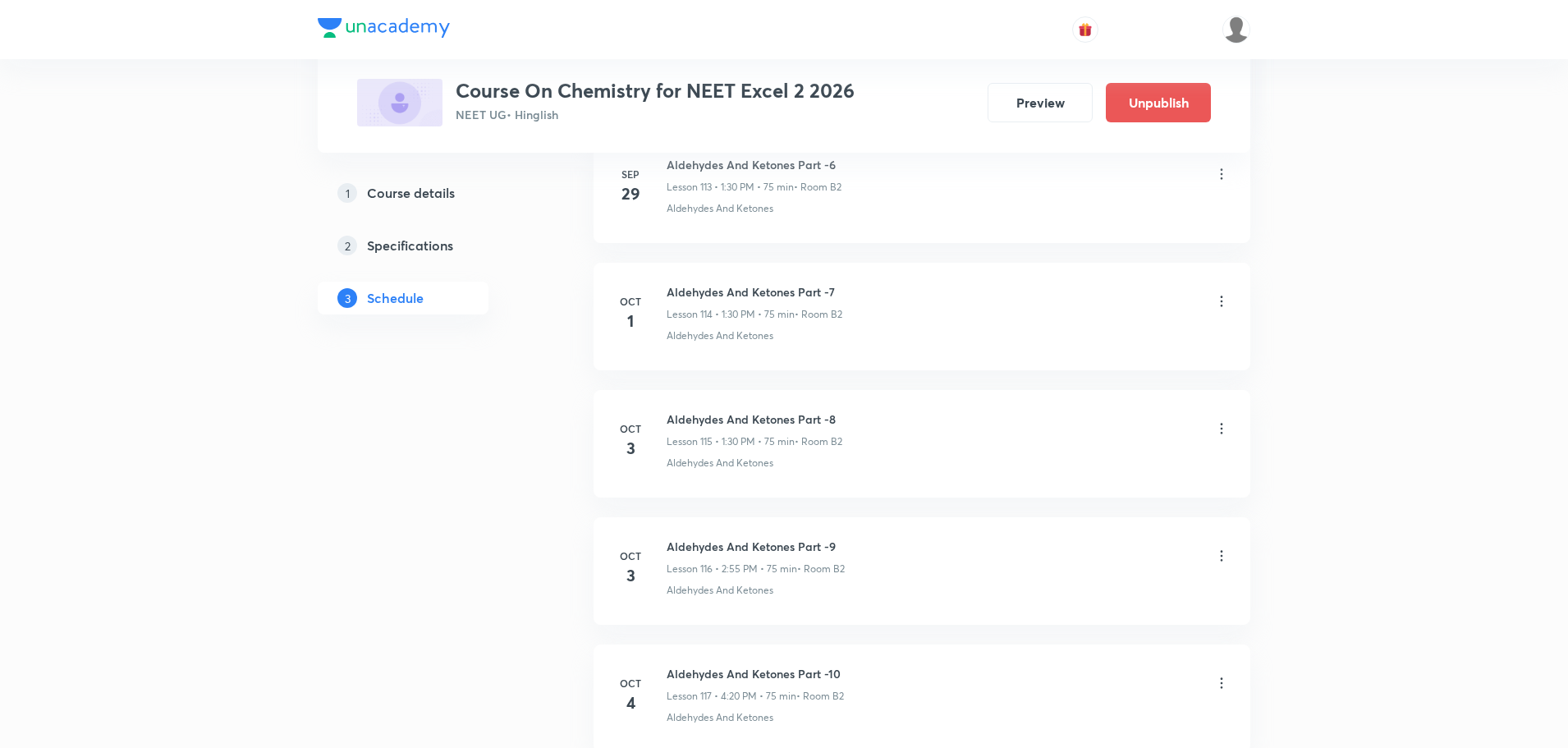
scroll to position [15289, 0]
